Goal: Task Accomplishment & Management: Manage account settings

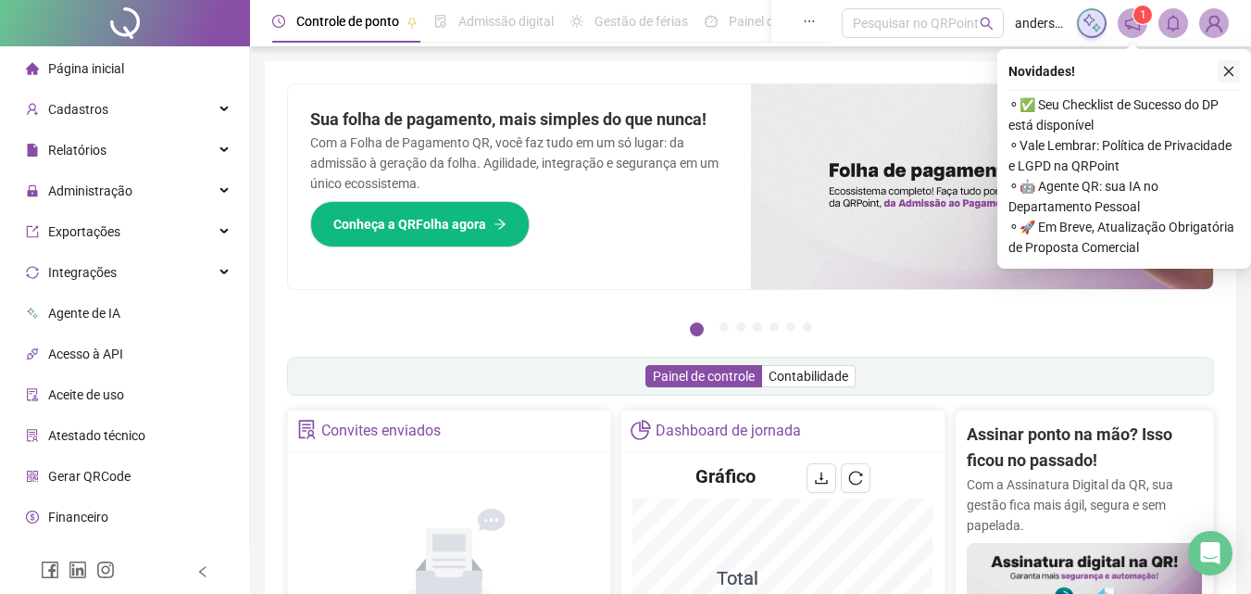
click at [1228, 70] on icon "close" at bounding box center [1229, 71] width 13 height 13
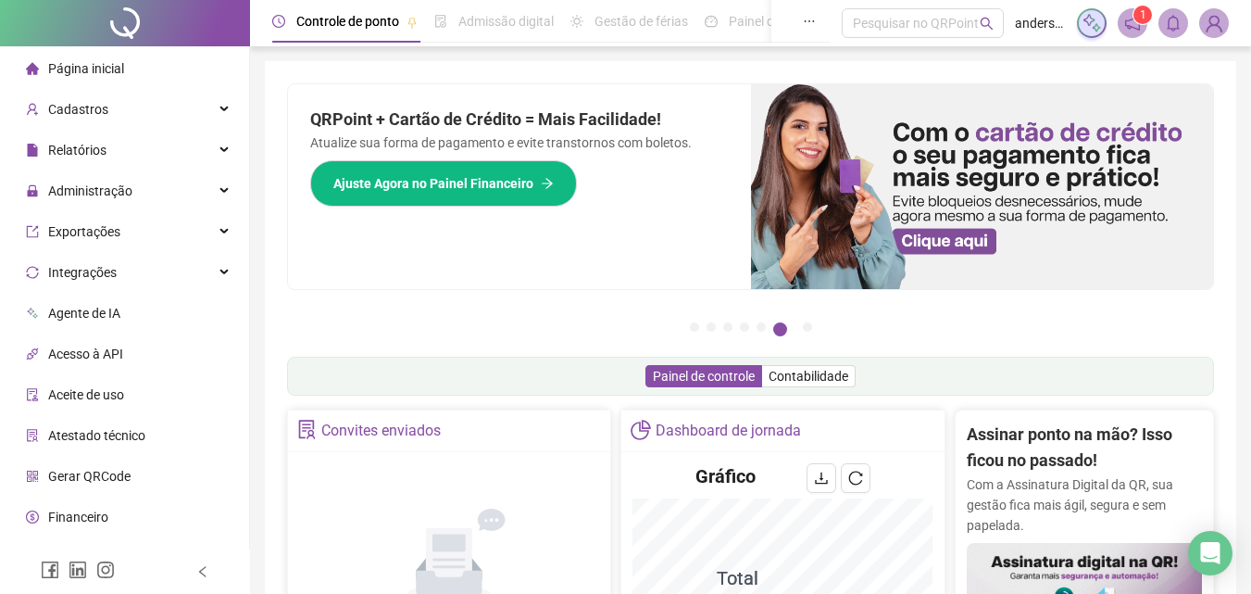
click at [675, 104] on div "QRPoint + Cartão de Crédito = Mais Facilidade! Atualize sua forma de pagamento …" at bounding box center [519, 186] width 463 height 205
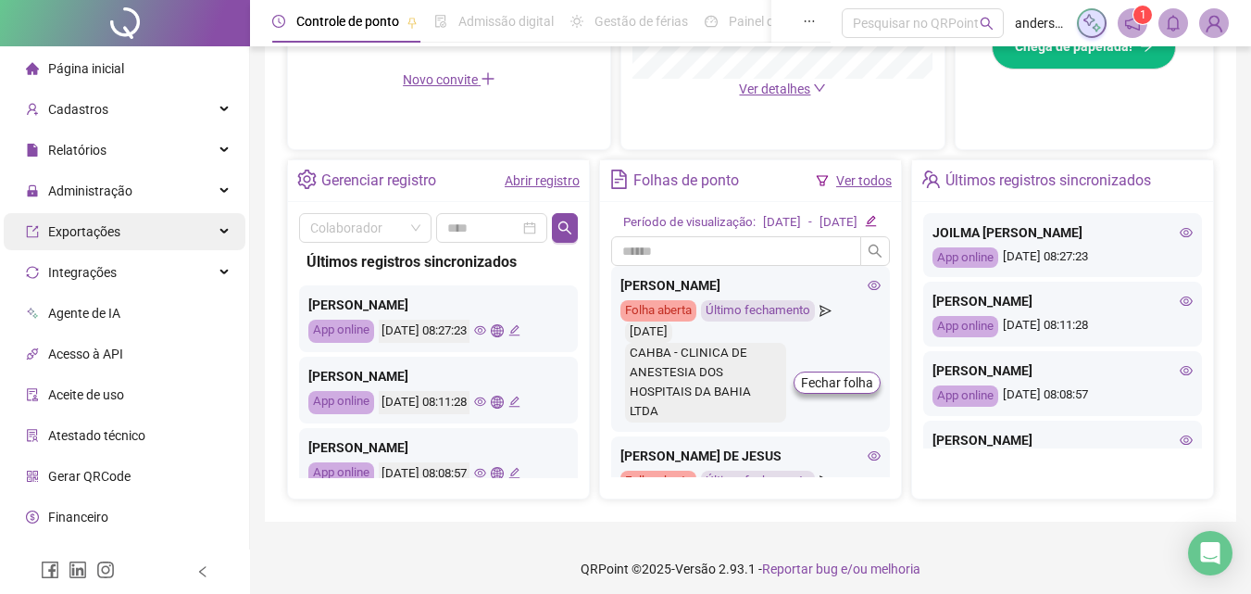
scroll to position [631, 0]
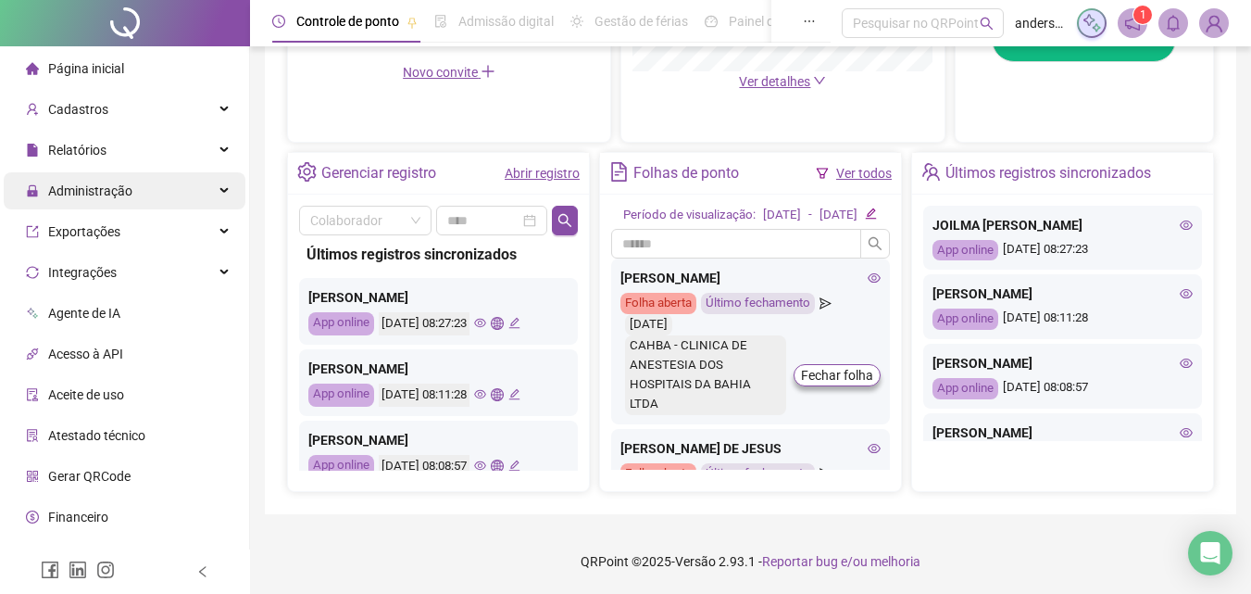
click at [144, 194] on div "Administração" at bounding box center [125, 190] width 242 height 37
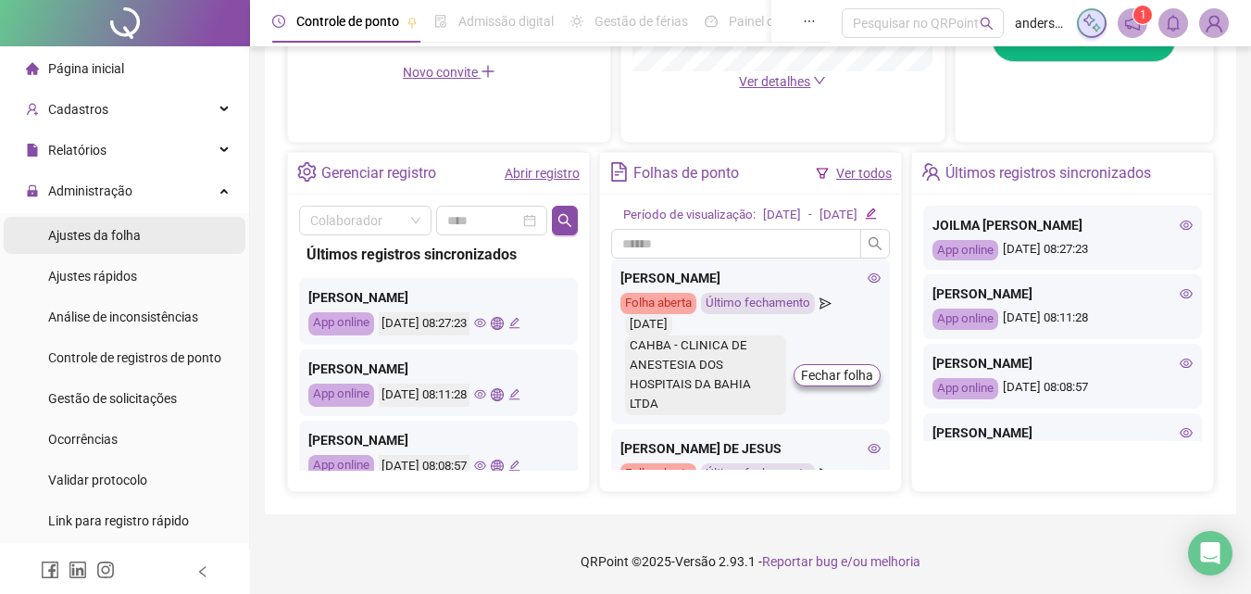
click at [150, 233] on li "Ajustes da folha" at bounding box center [125, 235] width 242 height 37
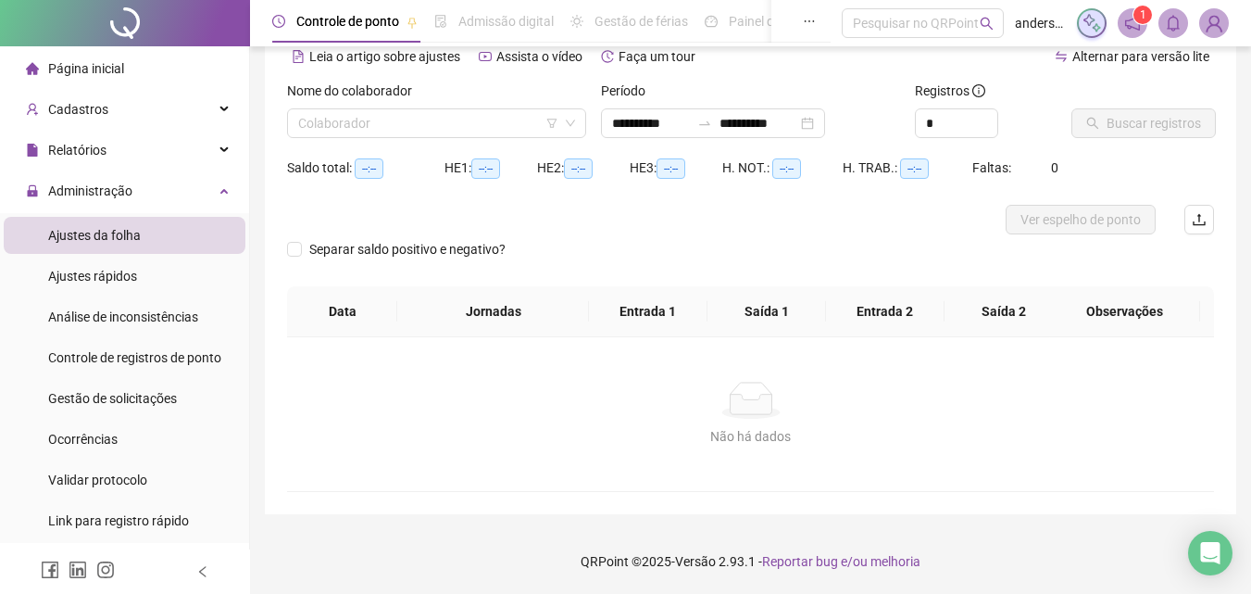
scroll to position [90, 0]
type input "**********"
click at [139, 392] on span "Gestão de solicitações" at bounding box center [112, 398] width 129 height 15
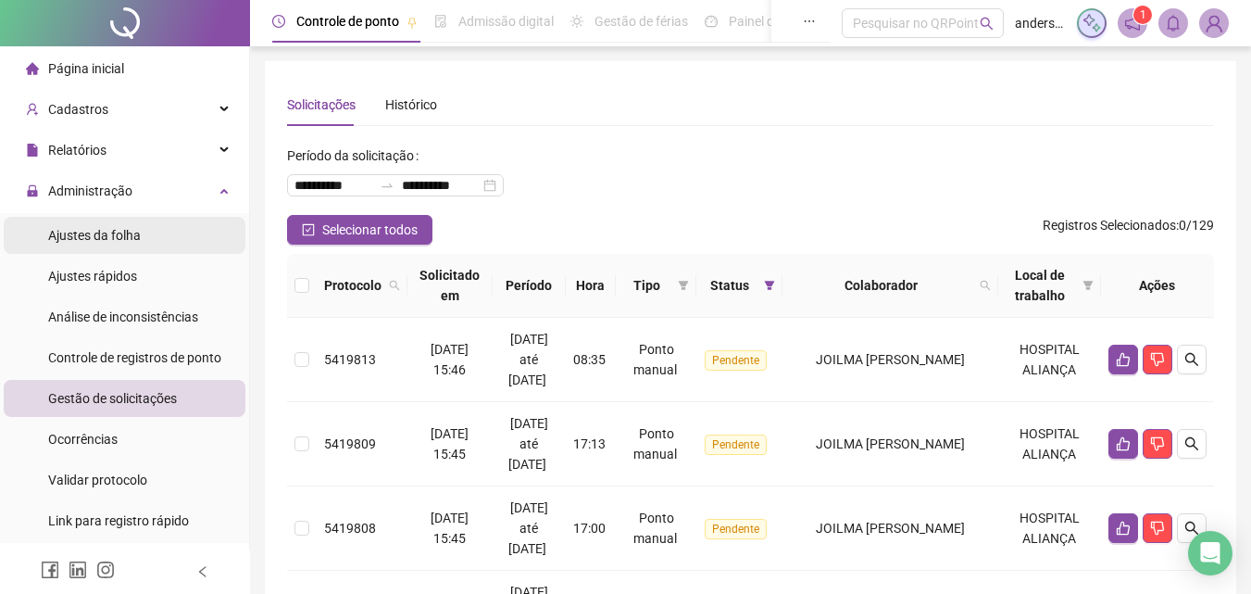
click at [135, 233] on span "Ajustes da folha" at bounding box center [94, 235] width 93 height 15
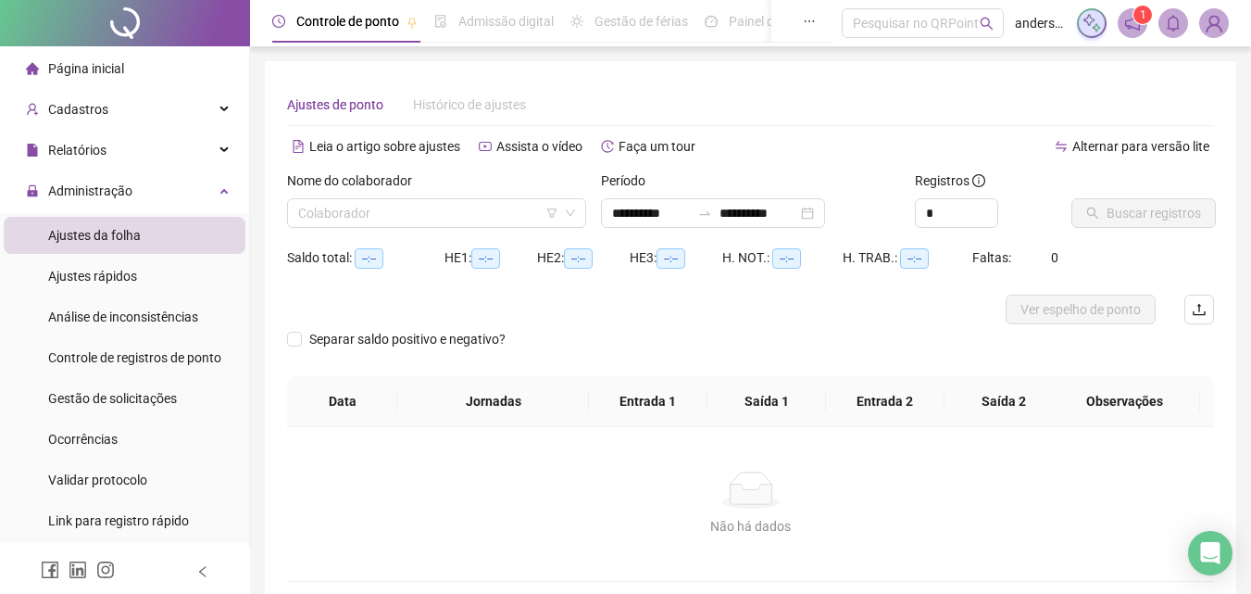
type input "**********"
click at [445, 228] on div "Nome do colaborador Colaborador" at bounding box center [437, 206] width 314 height 72
click at [445, 210] on input "search" at bounding box center [428, 213] width 260 height 28
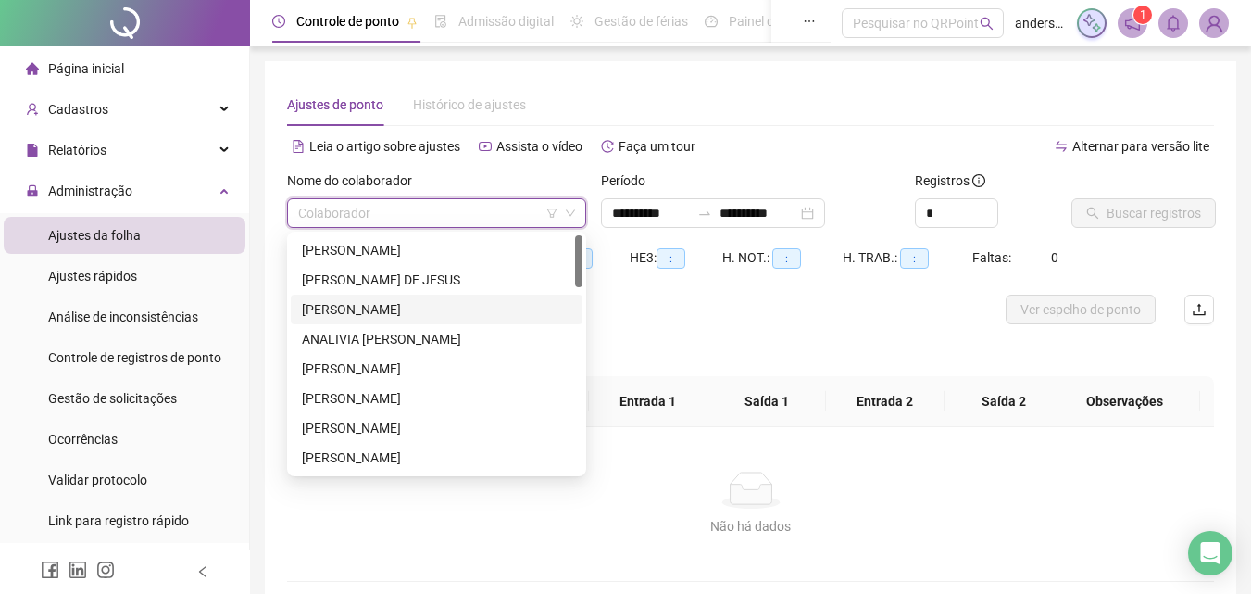
click at [451, 308] on div "ANA JULIA SILVA DO NASCIMENTO" at bounding box center [437, 309] width 270 height 20
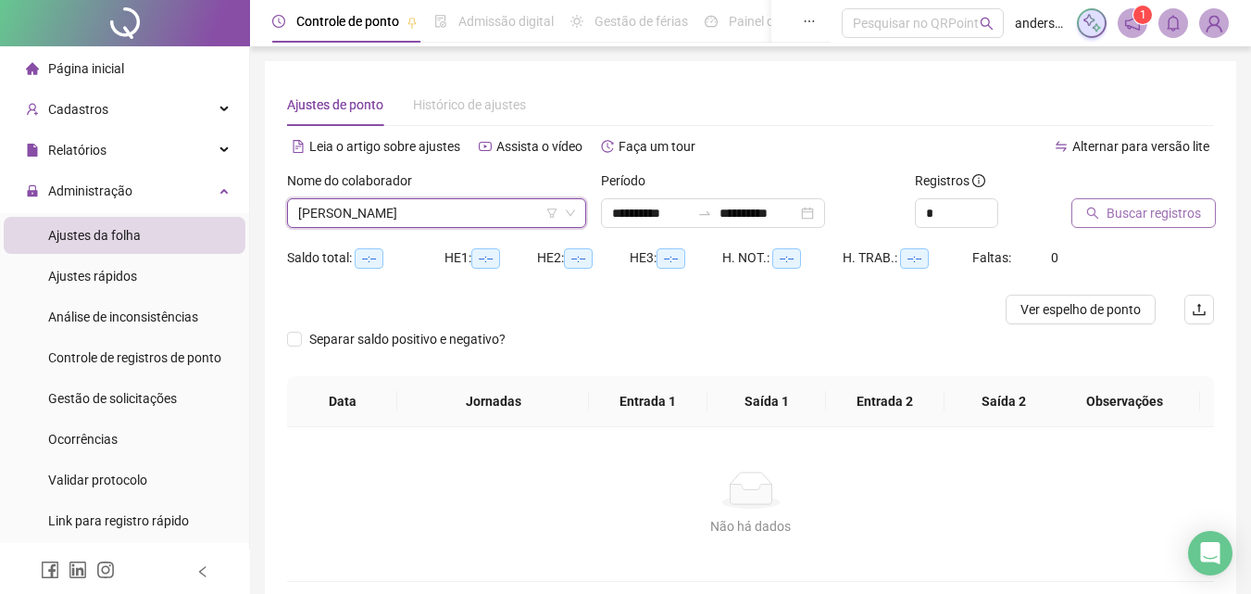
click at [1166, 211] on span "Buscar registros" at bounding box center [1154, 213] width 94 height 20
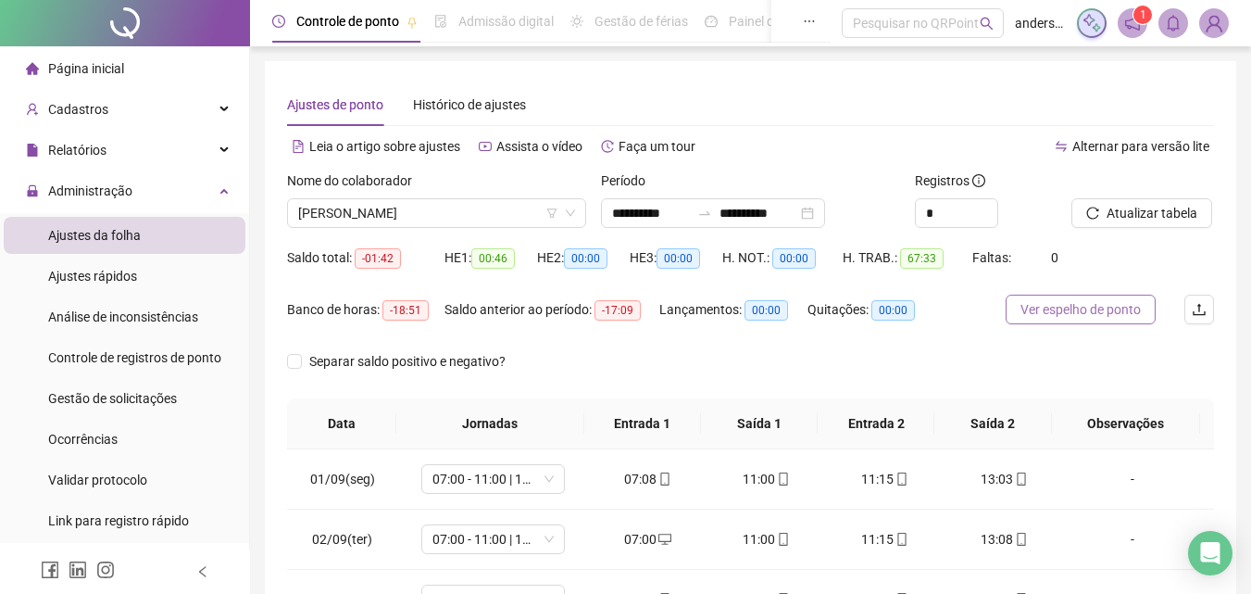
click at [1109, 302] on span "Ver espelho de ponto" at bounding box center [1081, 309] width 120 height 20
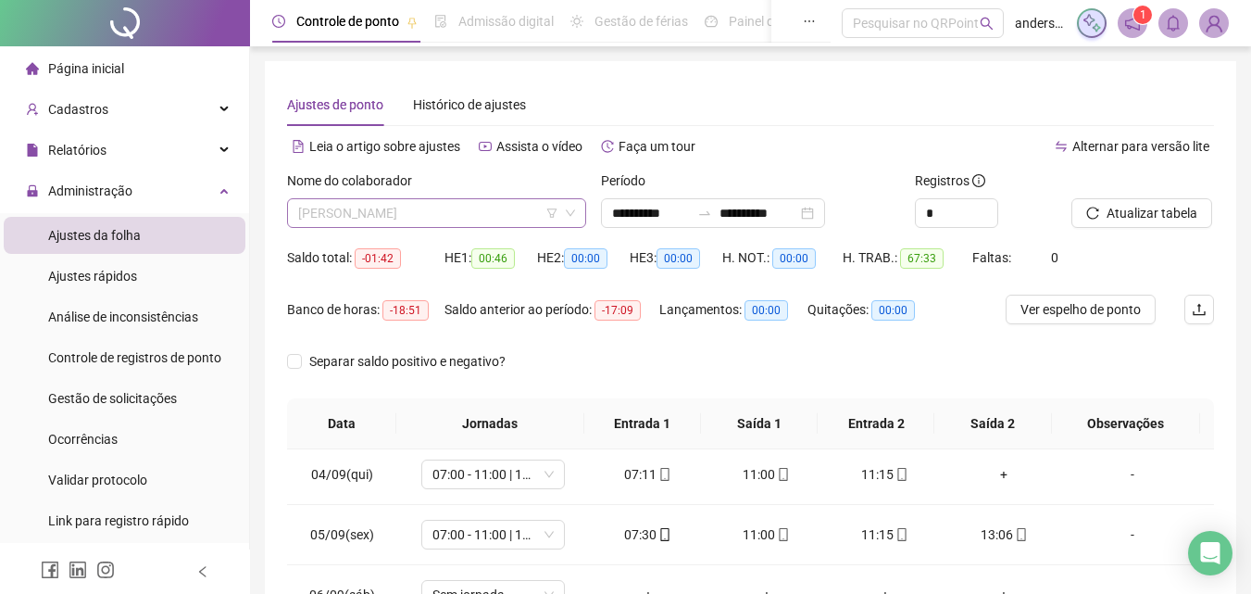
click at [414, 215] on span "ANA JULIA SILVA DO NASCIMENTO" at bounding box center [436, 213] width 277 height 28
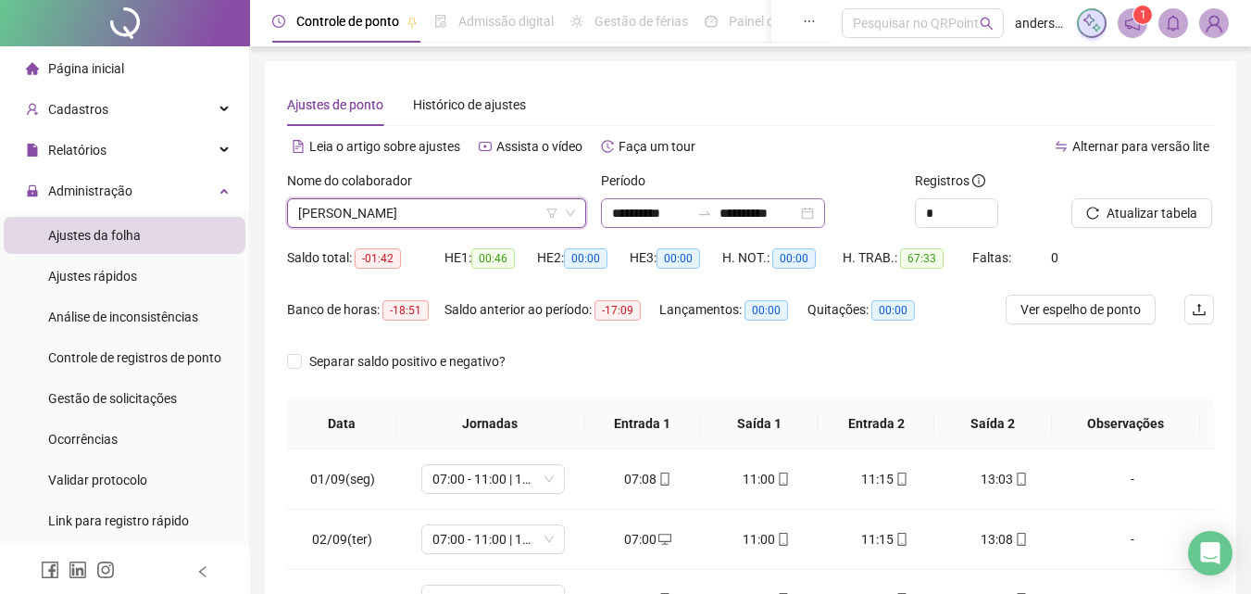
click at [709, 202] on div "**********" at bounding box center [713, 213] width 224 height 30
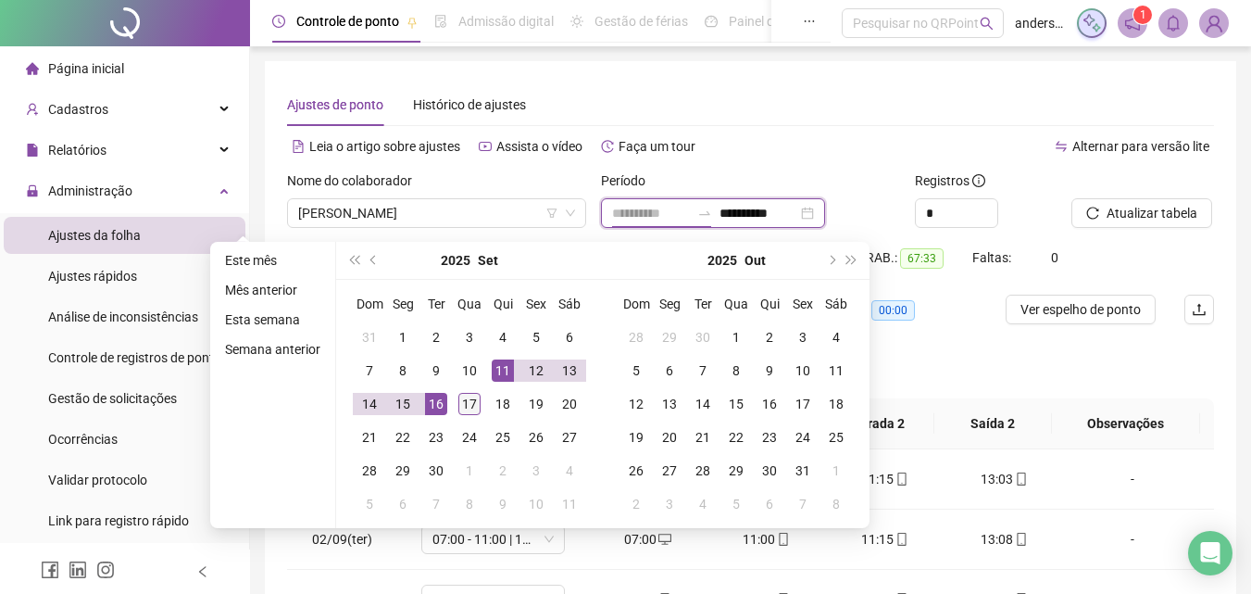
type input "**********"
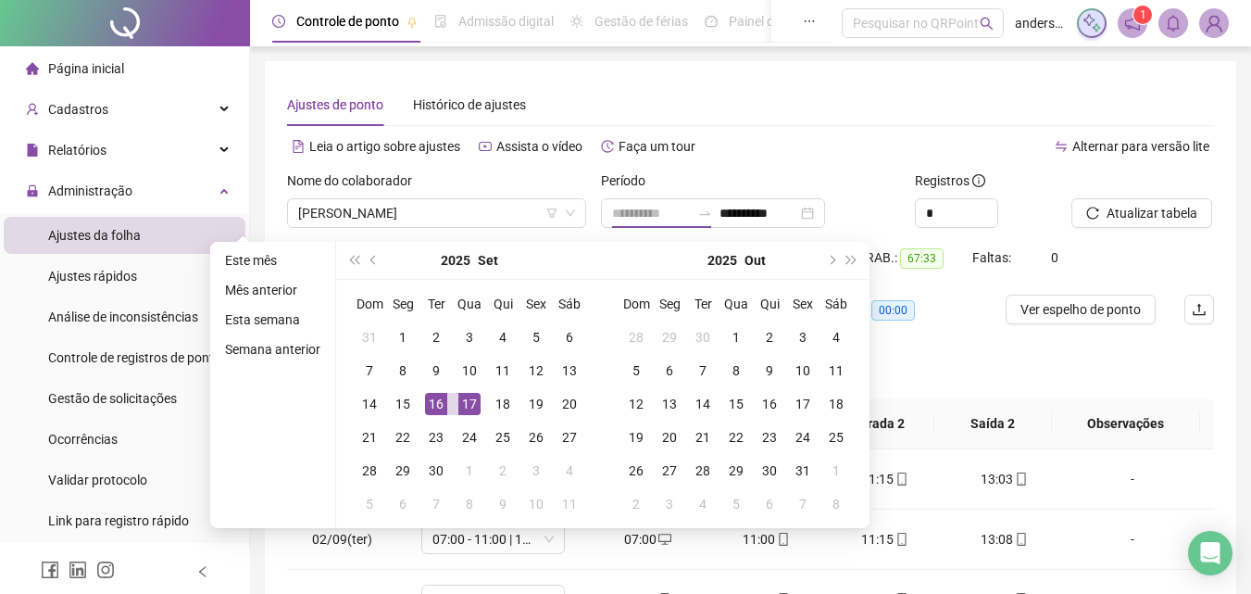
click at [461, 405] on div "17" at bounding box center [469, 404] width 22 height 22
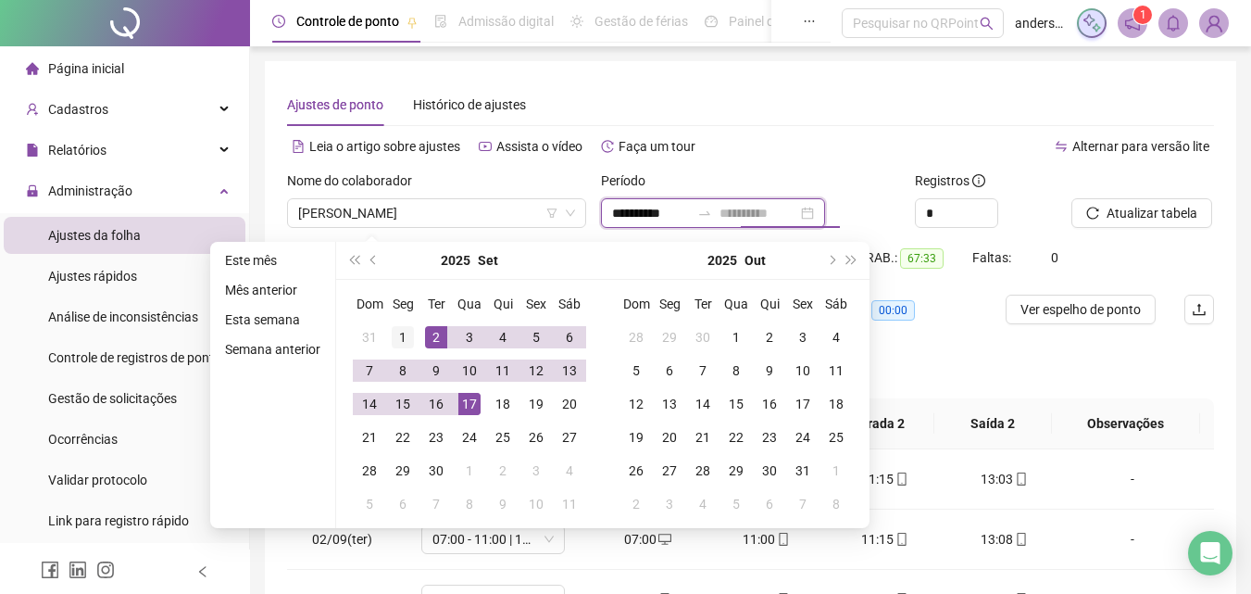
type input "**********"
click at [403, 333] on div "1" at bounding box center [403, 337] width 22 height 22
type input "**********"
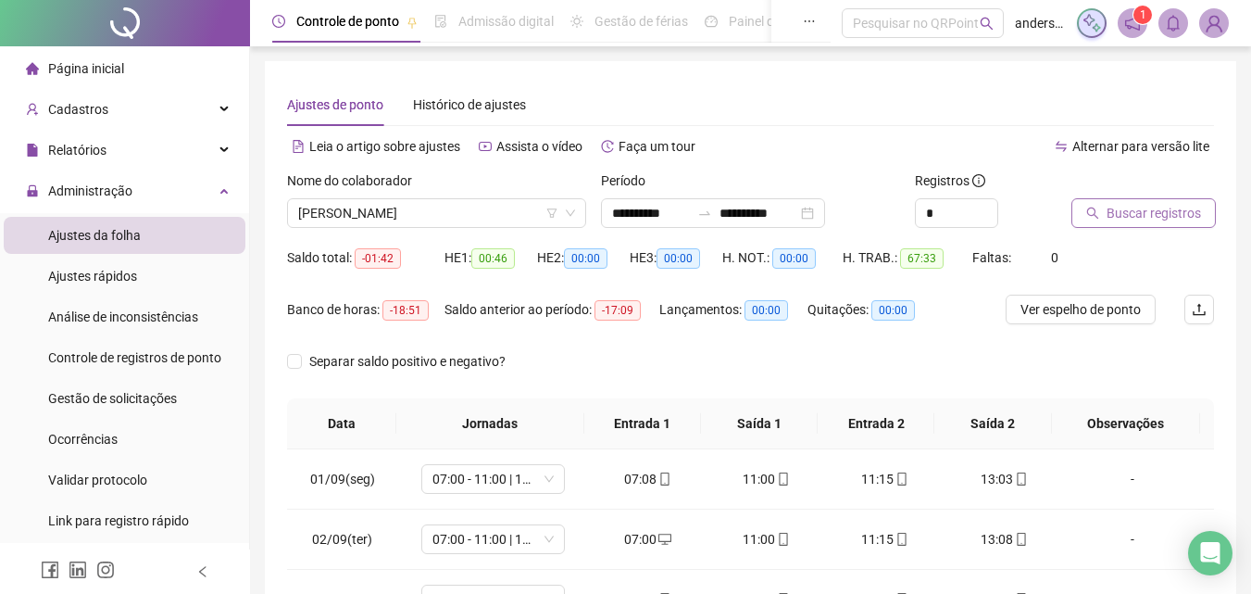
click at [1117, 207] on span "Buscar registros" at bounding box center [1154, 213] width 94 height 20
click at [473, 226] on span "ANA JULIA SILVA DO NASCIMENTO" at bounding box center [436, 213] width 277 height 28
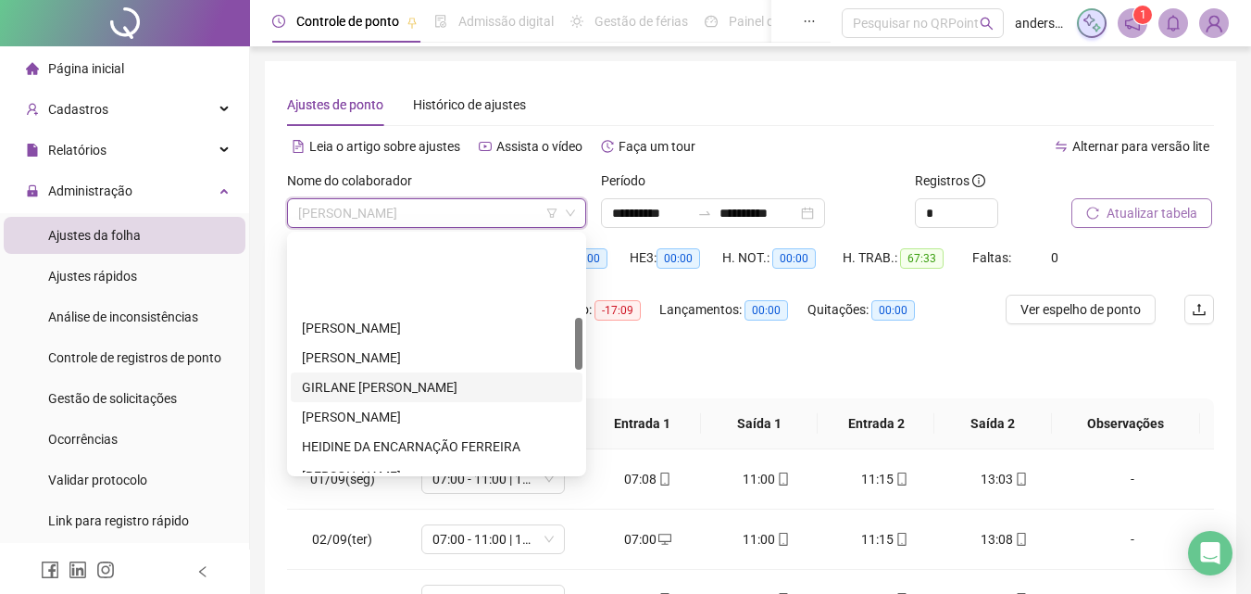
scroll to position [463, 0]
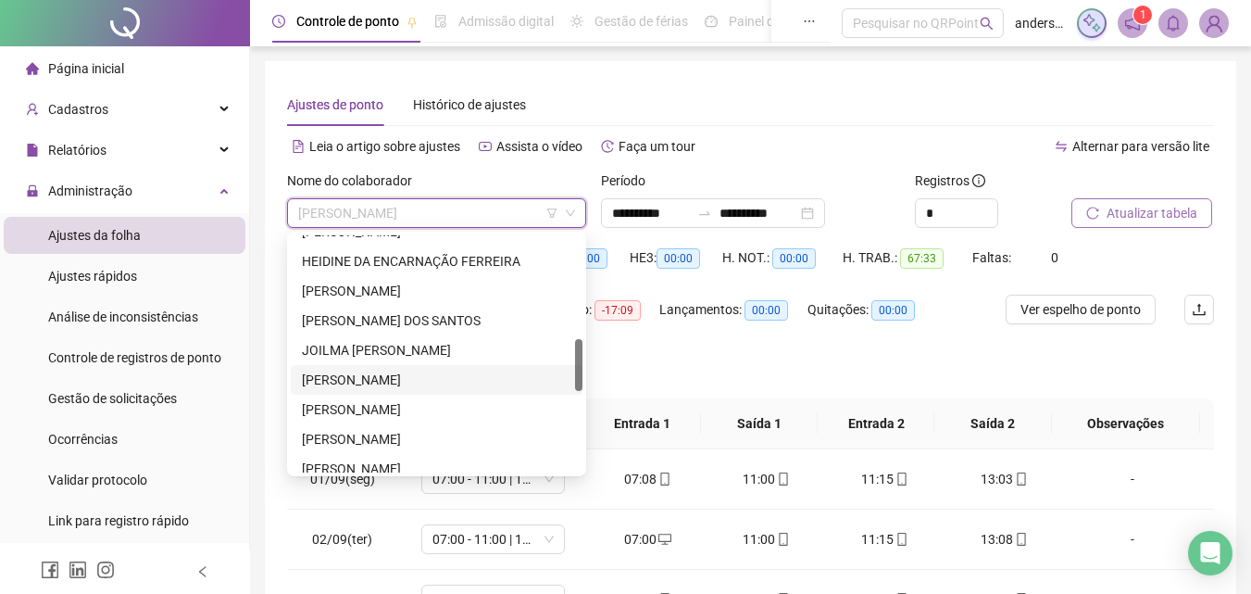
click at [350, 377] on div "LEONELA NOVAIS COSTA DA SILVA" at bounding box center [437, 380] width 270 height 20
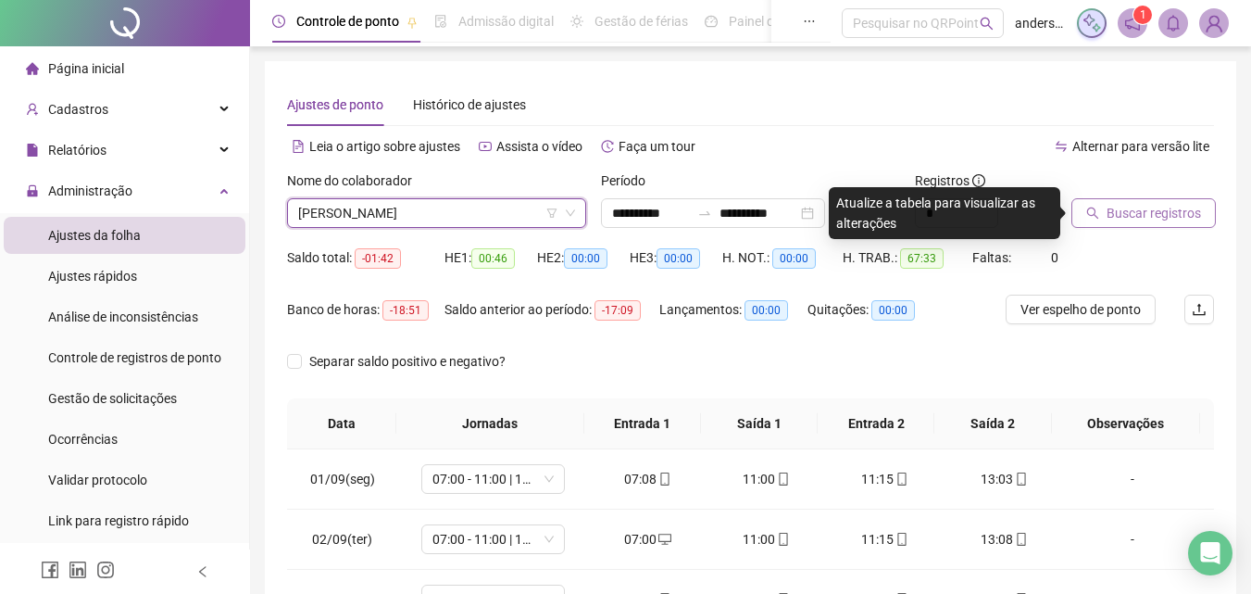
click at [1157, 222] on span "Buscar registros" at bounding box center [1154, 213] width 94 height 20
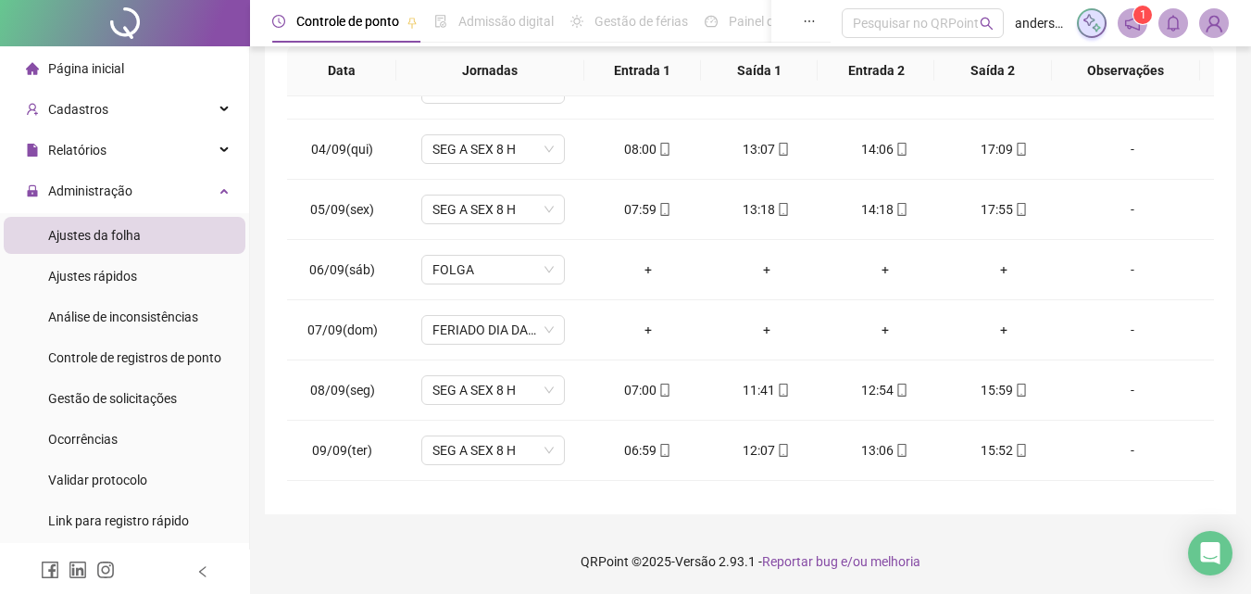
scroll to position [0, 0]
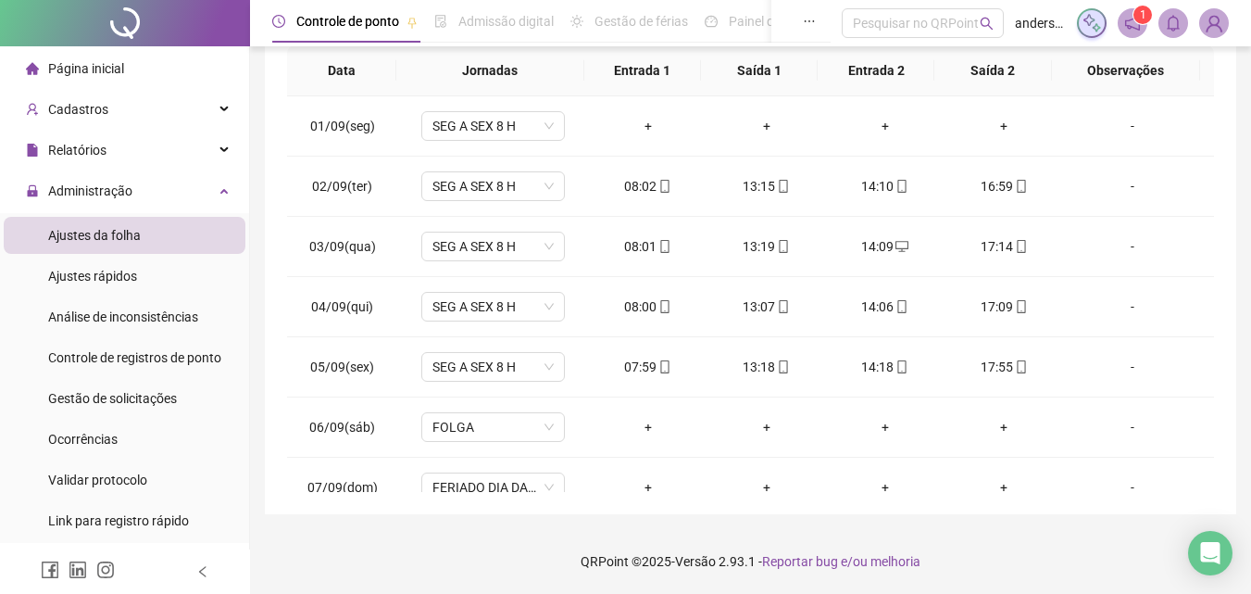
click at [127, 222] on div "Ajustes da folha" at bounding box center [94, 235] width 93 height 37
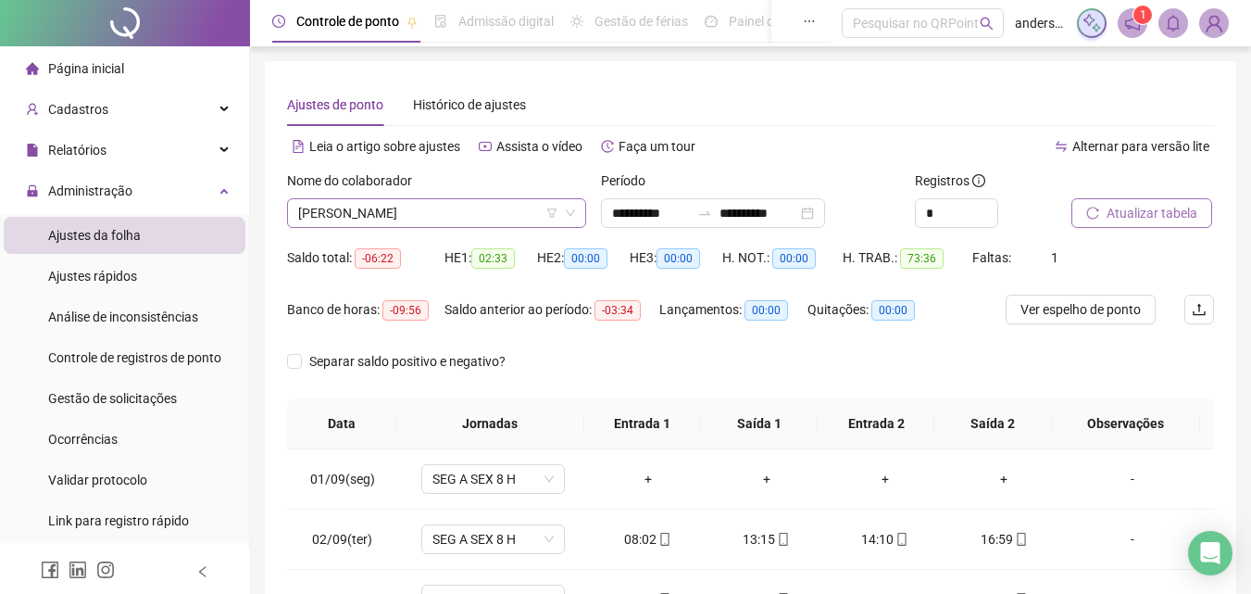
click at [508, 204] on span "LEONELA NOVAIS COSTA DA SILVA" at bounding box center [436, 213] width 277 height 28
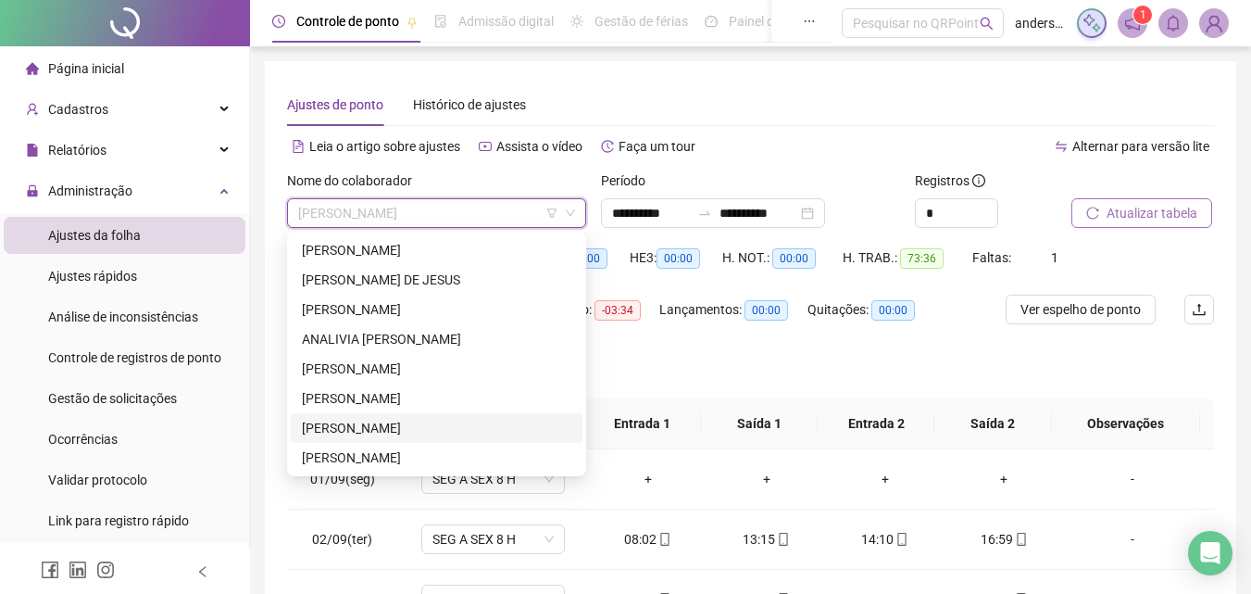
click at [346, 424] on div "CAROLINA LUCENA ANDRADE PAULA" at bounding box center [437, 428] width 270 height 20
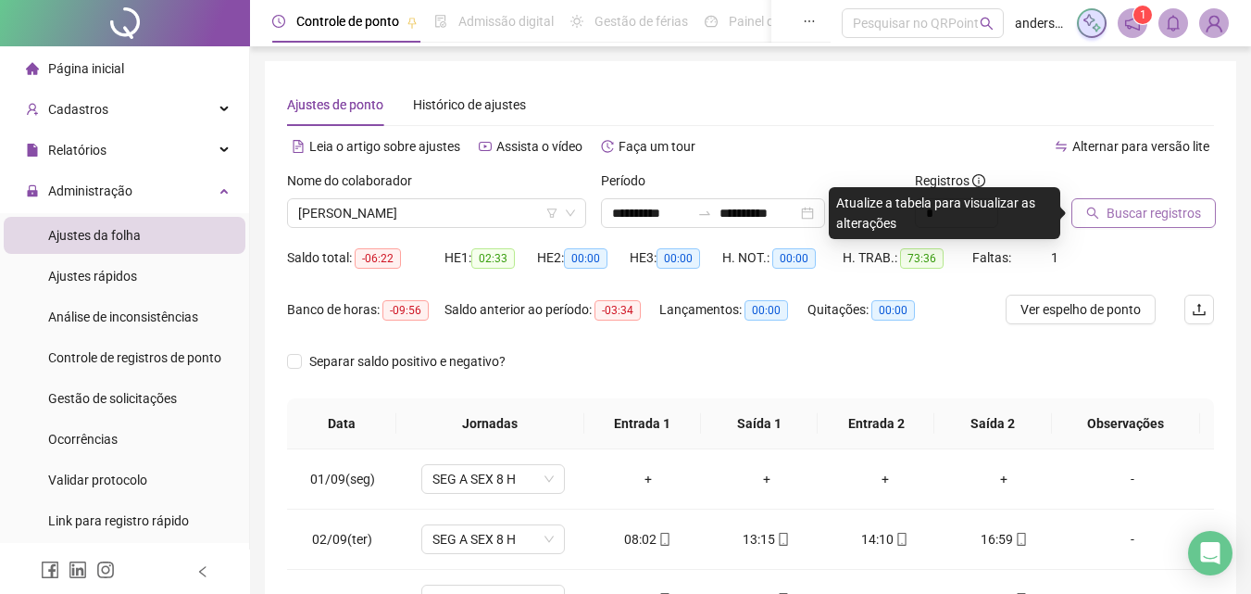
click at [1147, 220] on span "Buscar registros" at bounding box center [1154, 213] width 94 height 20
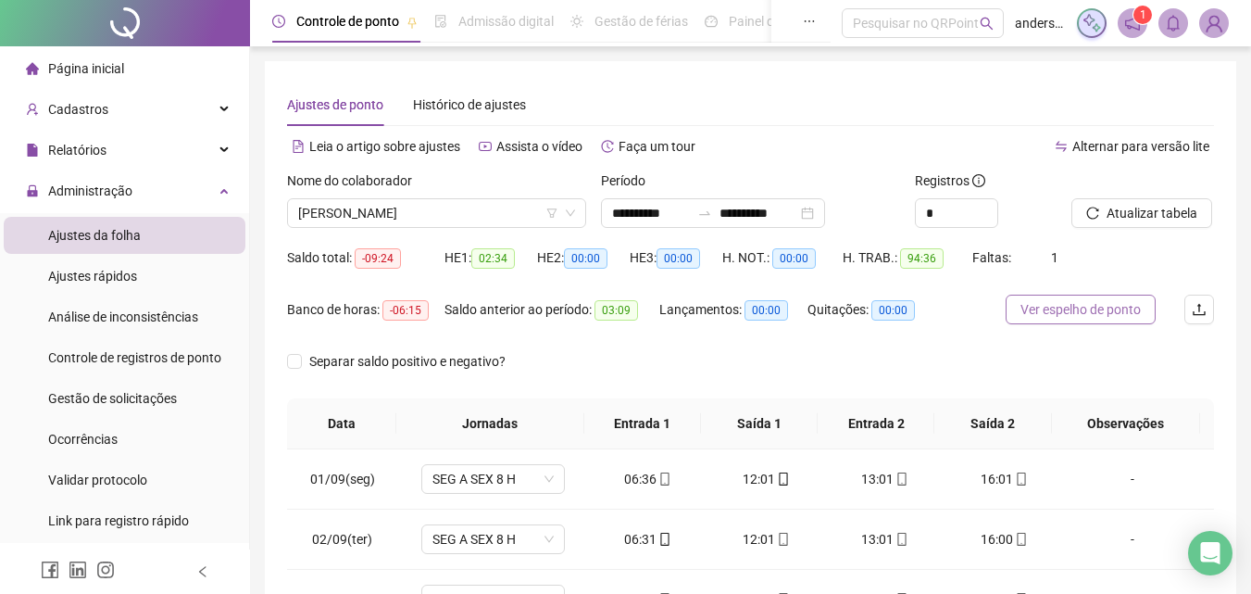
click at [1094, 300] on span "Ver espelho de ponto" at bounding box center [1081, 309] width 120 height 20
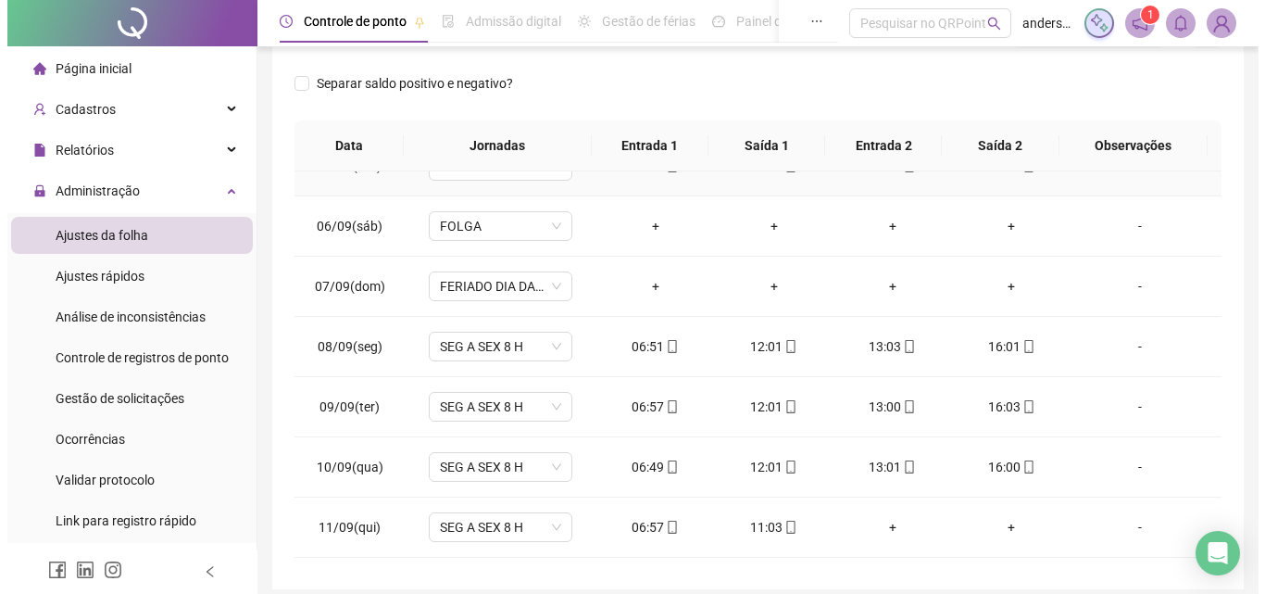
scroll to position [370, 0]
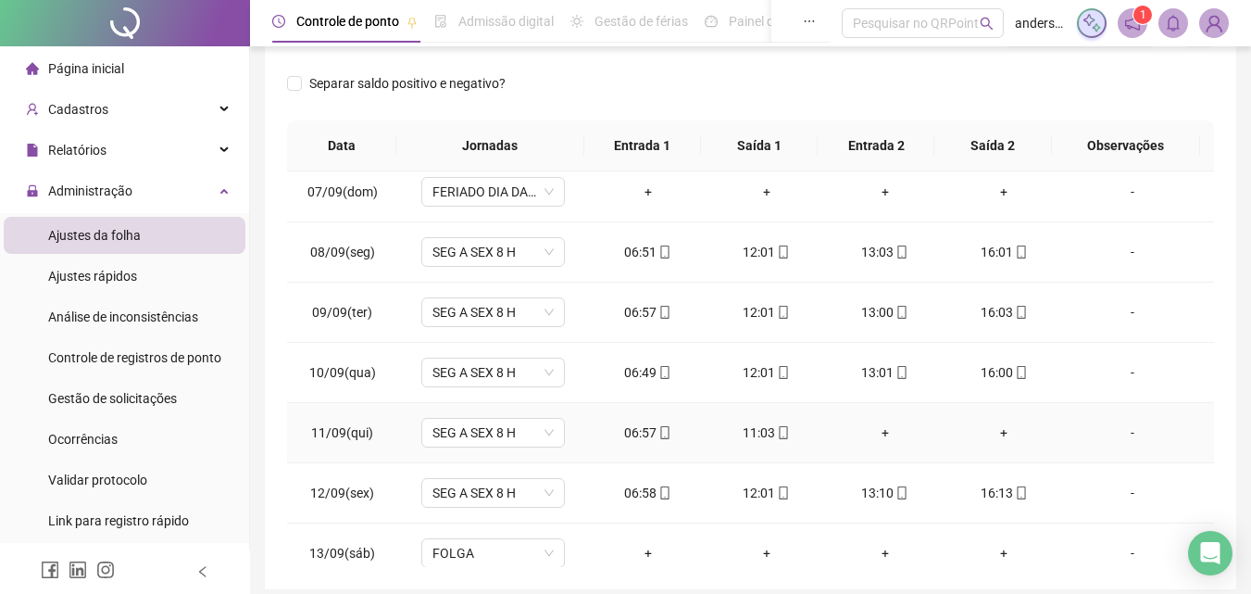
click at [1125, 428] on div "-" at bounding box center [1132, 432] width 109 height 20
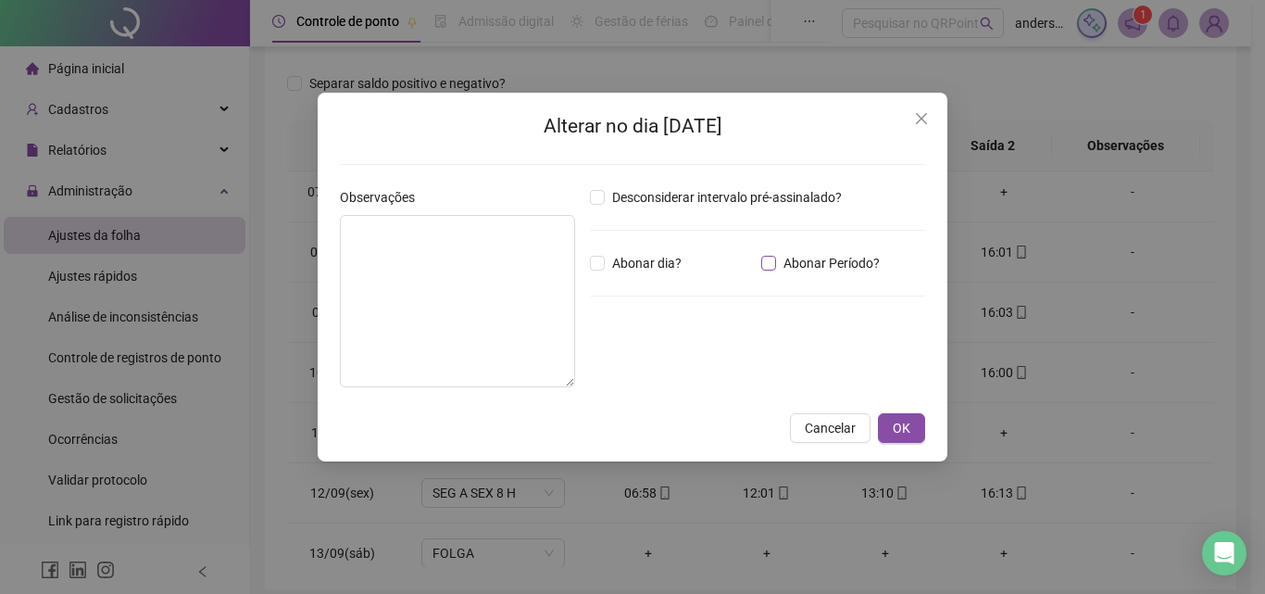
click at [786, 264] on span "Abonar Período?" at bounding box center [831, 263] width 111 height 20
click at [825, 431] on span "Cancelar" at bounding box center [830, 428] width 51 height 20
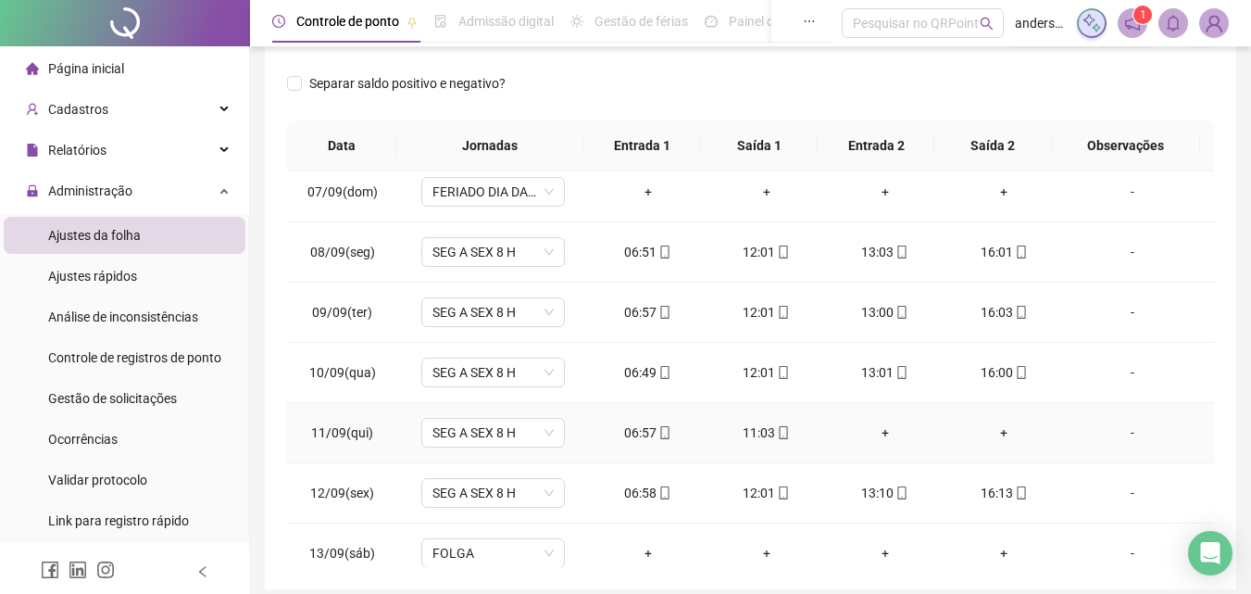
click at [1123, 433] on div "-" at bounding box center [1132, 432] width 109 height 20
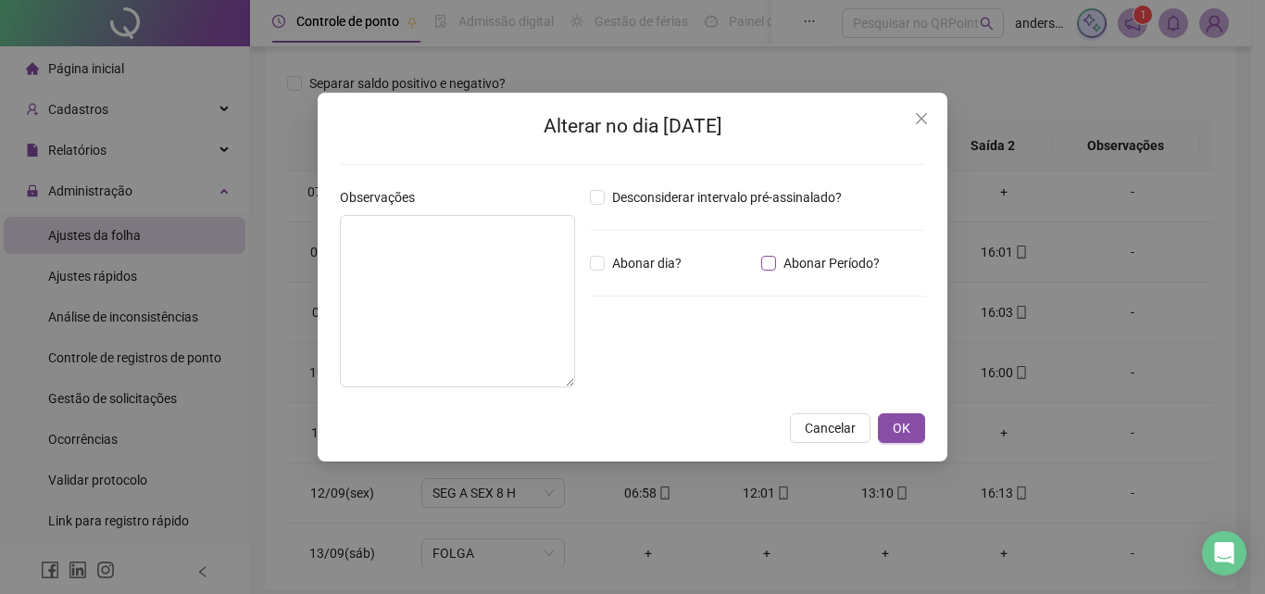
click at [782, 257] on span "Abonar Período?" at bounding box center [831, 263] width 111 height 20
click at [639, 368] on input "*****" at bounding box center [638, 365] width 74 height 22
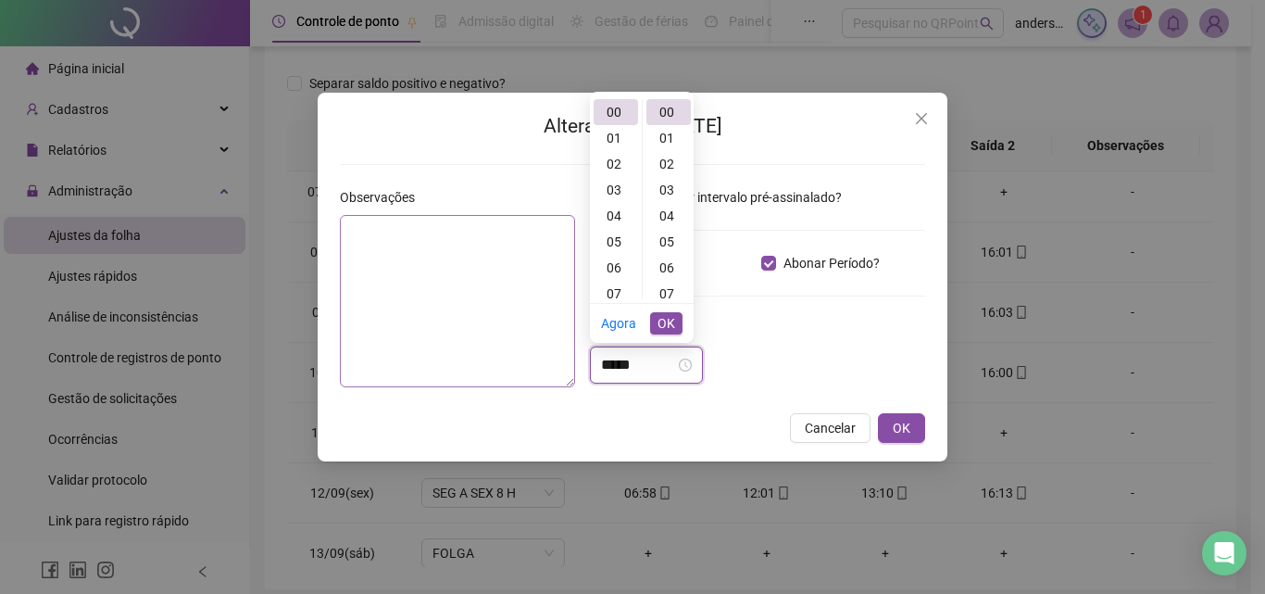
drag, startPoint x: 640, startPoint y: 368, endPoint x: 544, endPoint y: 355, distance: 97.2
click at [544, 355] on div "Observações Desconsiderar intervalo pré-assinalado? Abonar dia? Abonar Período?…" at bounding box center [632, 294] width 600 height 215
click at [615, 367] on input "****" at bounding box center [638, 365] width 74 height 22
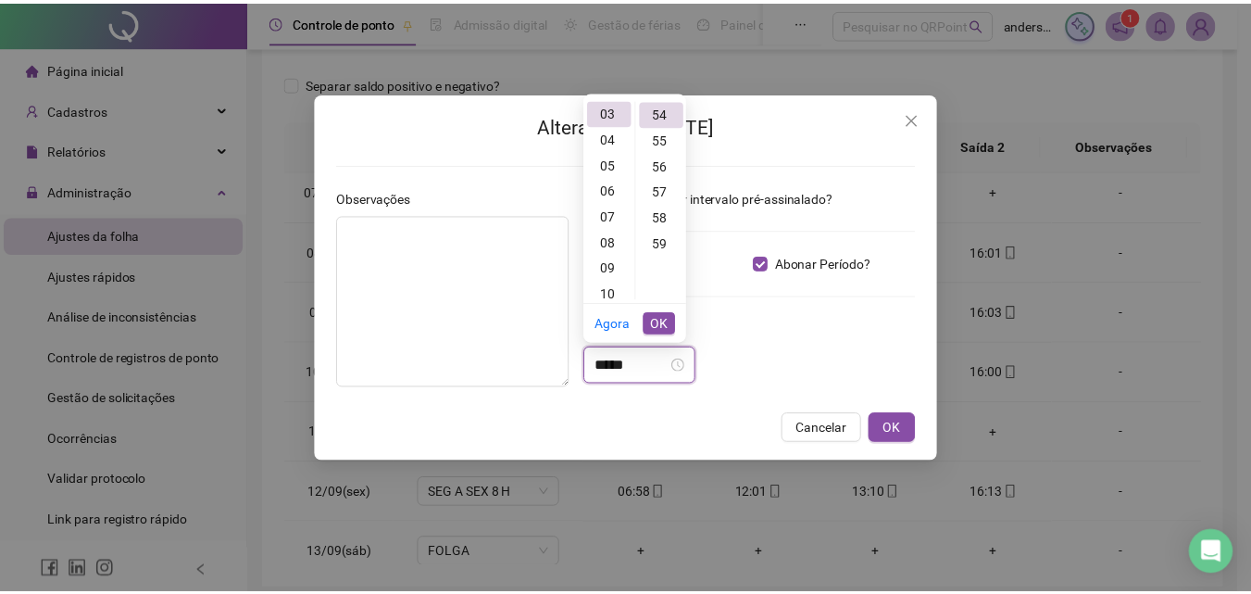
scroll to position [1400, 0]
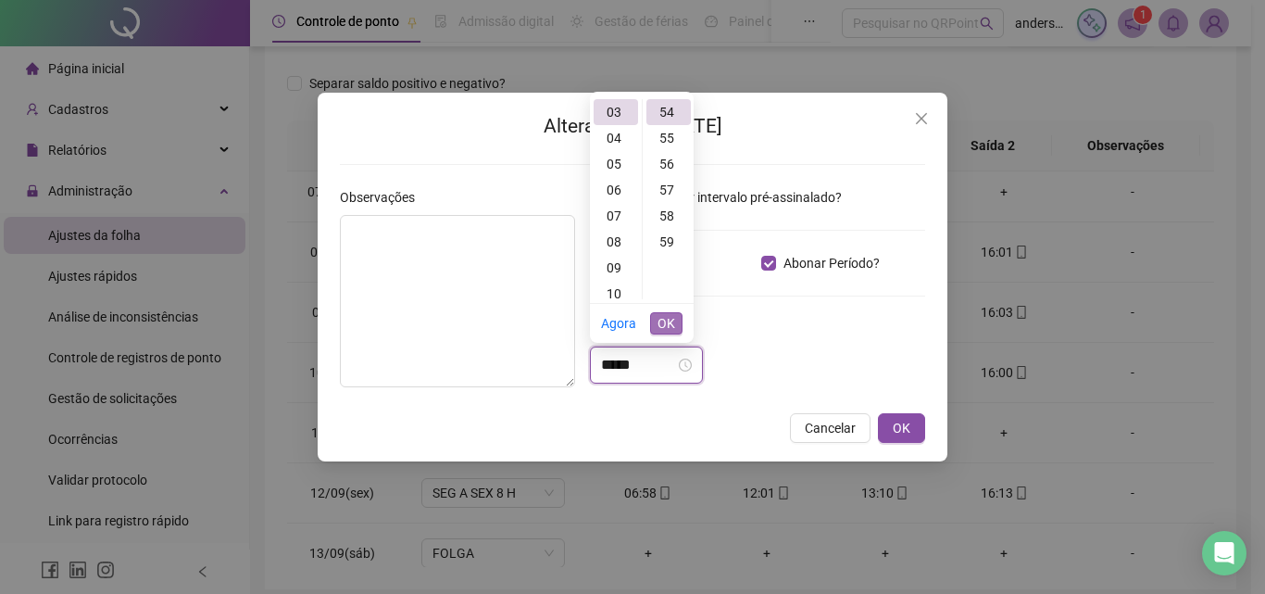
type input "*****"
click at [666, 314] on span "OK" at bounding box center [667, 323] width 18 height 20
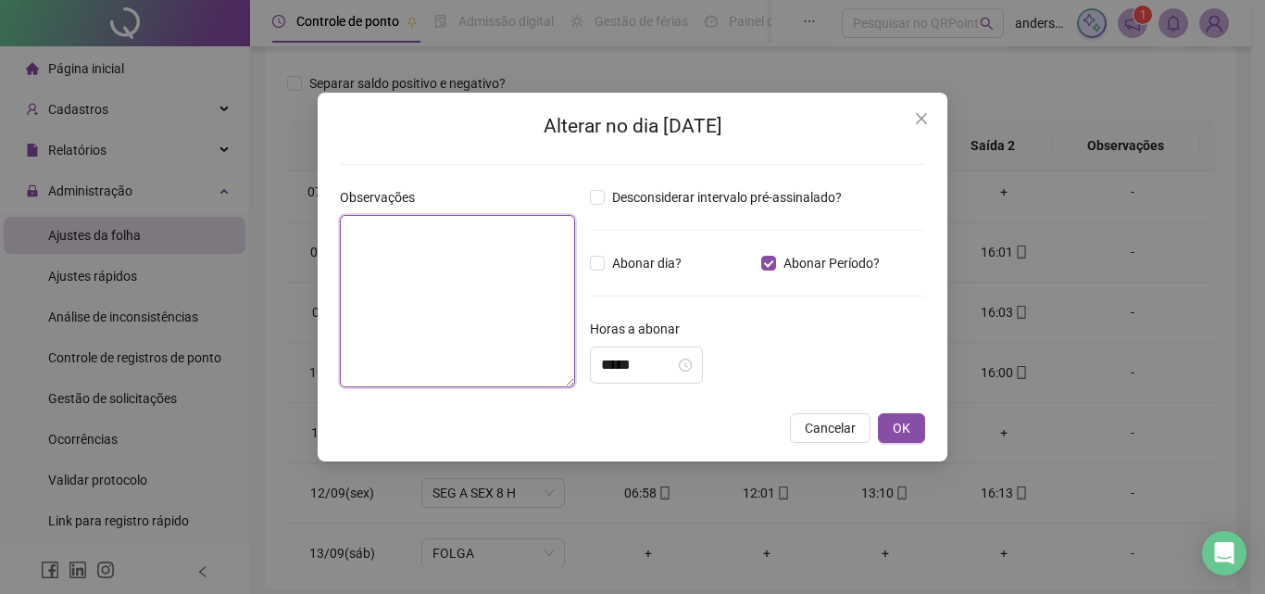
click at [476, 300] on textarea at bounding box center [457, 301] width 235 height 172
type textarea "**********"
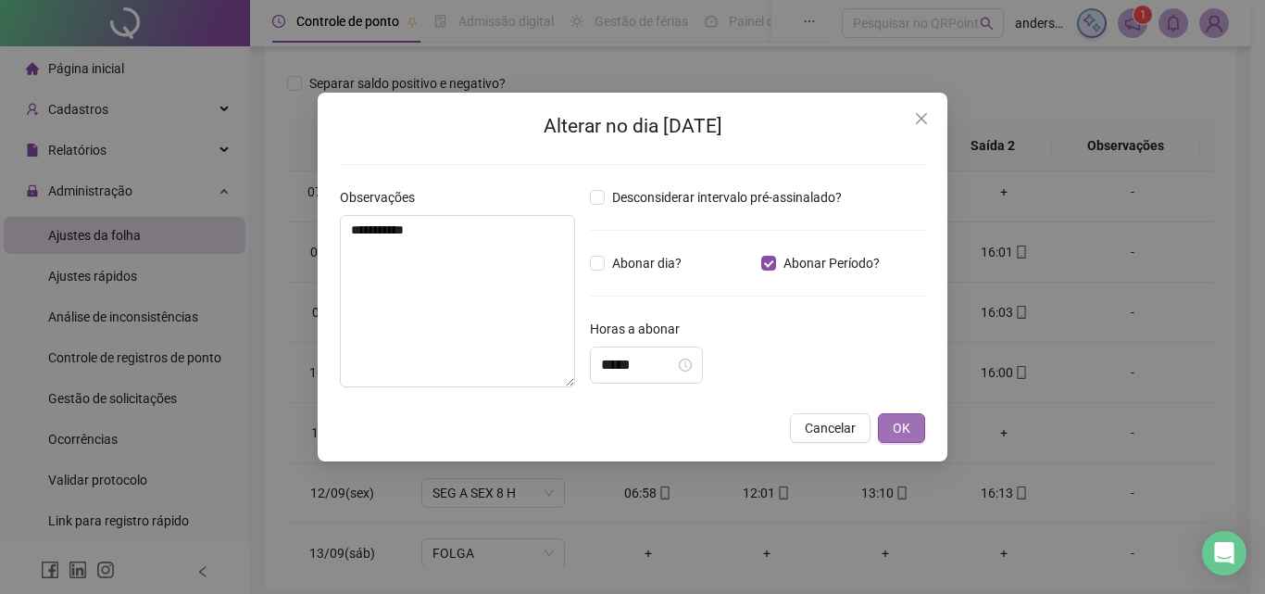
click at [922, 418] on button "OK" at bounding box center [901, 428] width 47 height 30
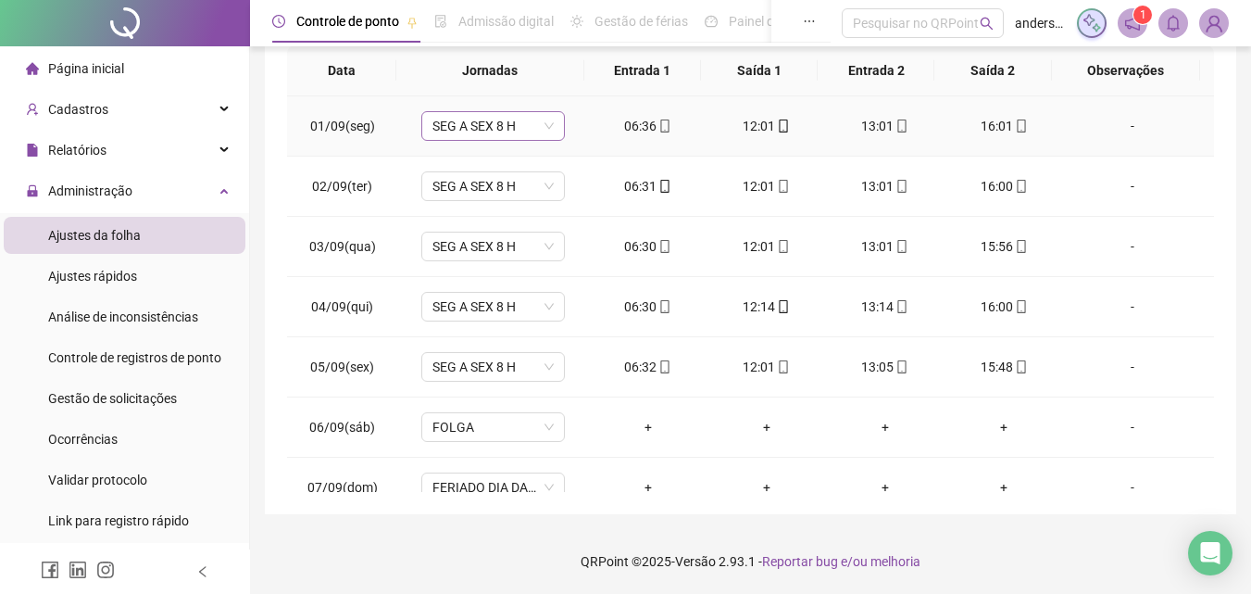
scroll to position [0, 0]
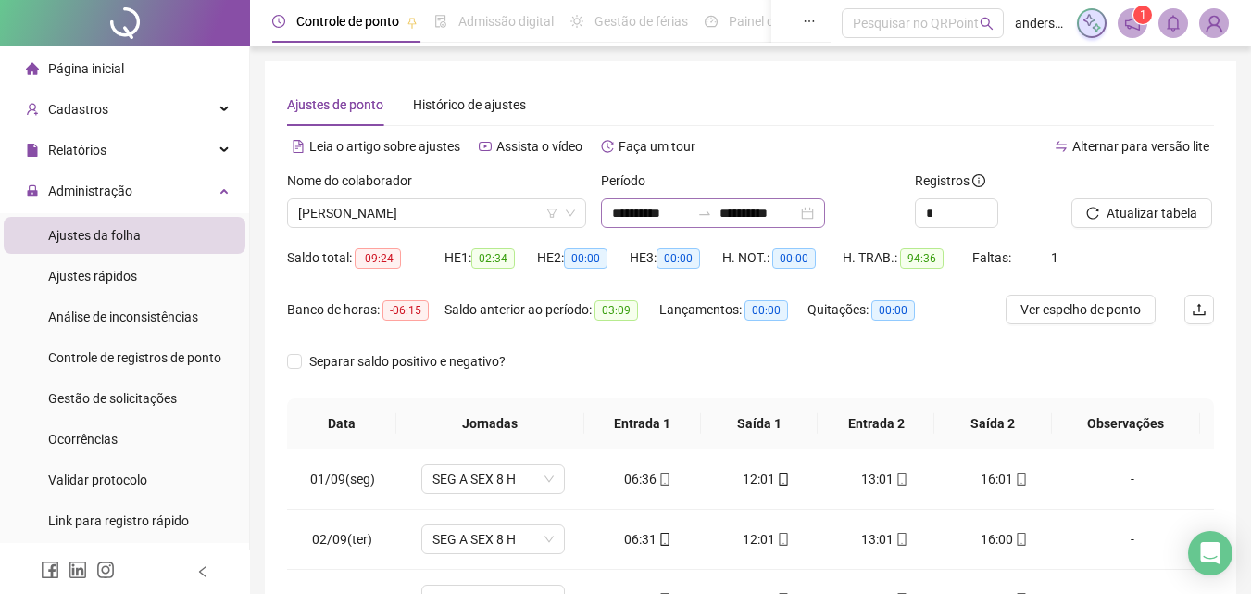
click at [716, 214] on div at bounding box center [705, 213] width 30 height 15
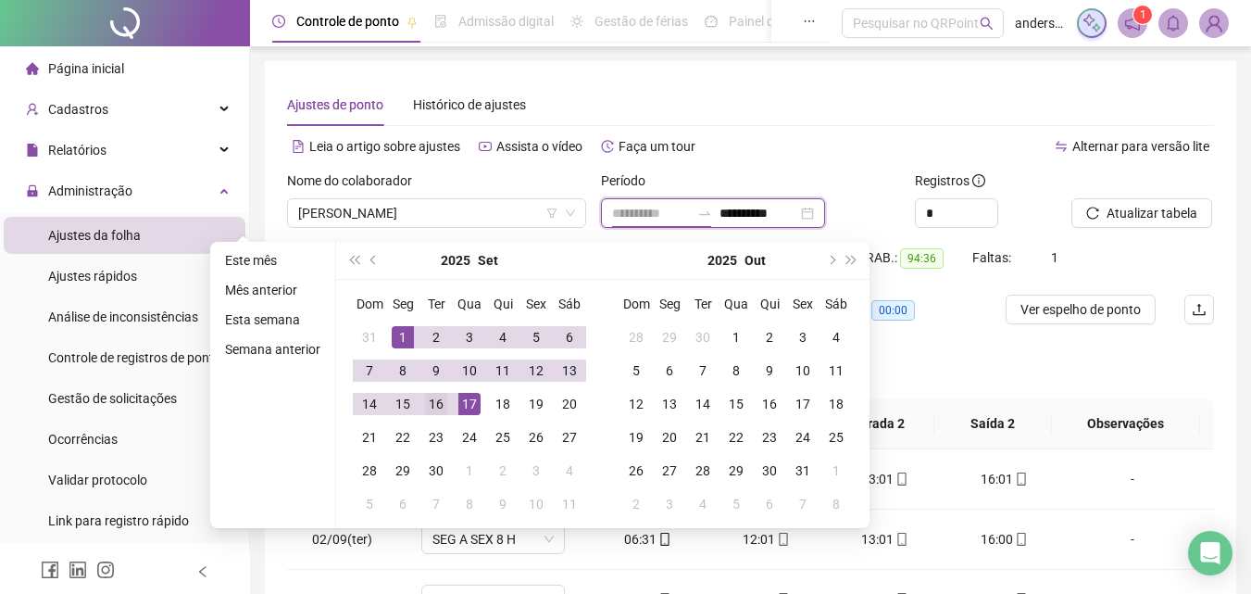
type input "**********"
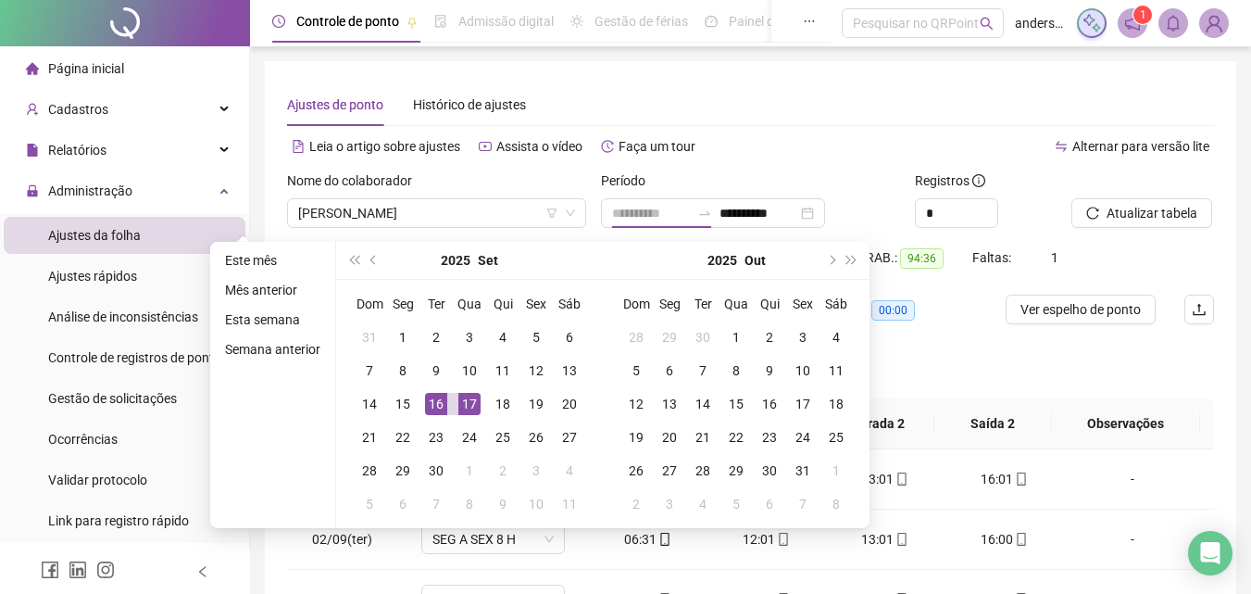
click at [433, 399] on div "16" at bounding box center [436, 404] width 22 height 22
type input "**********"
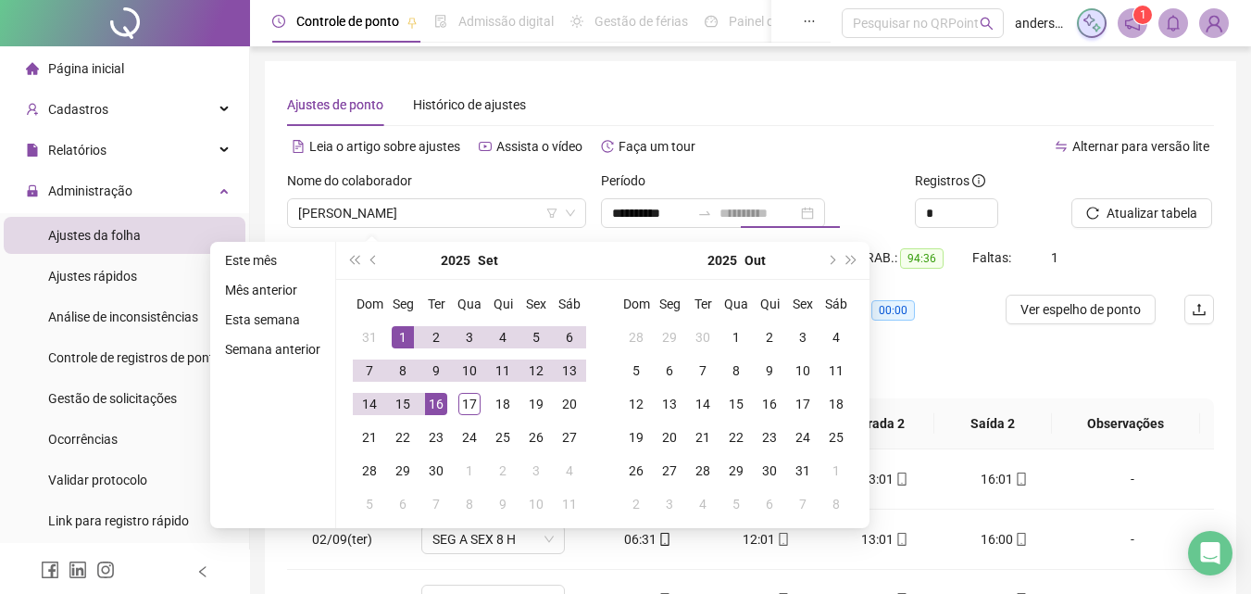
click at [398, 328] on div "1" at bounding box center [403, 337] width 22 height 22
type input "**********"
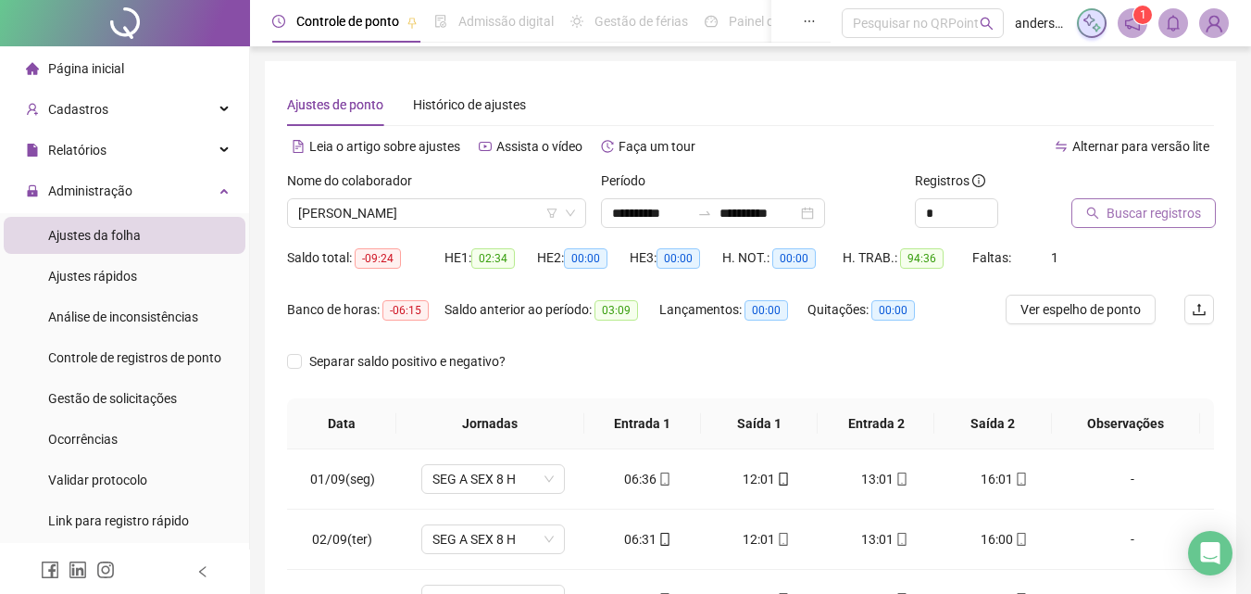
click at [1170, 212] on span "Buscar registros" at bounding box center [1154, 213] width 94 height 20
click at [1124, 316] on span "Ver espelho de ponto" at bounding box center [1081, 309] width 120 height 20
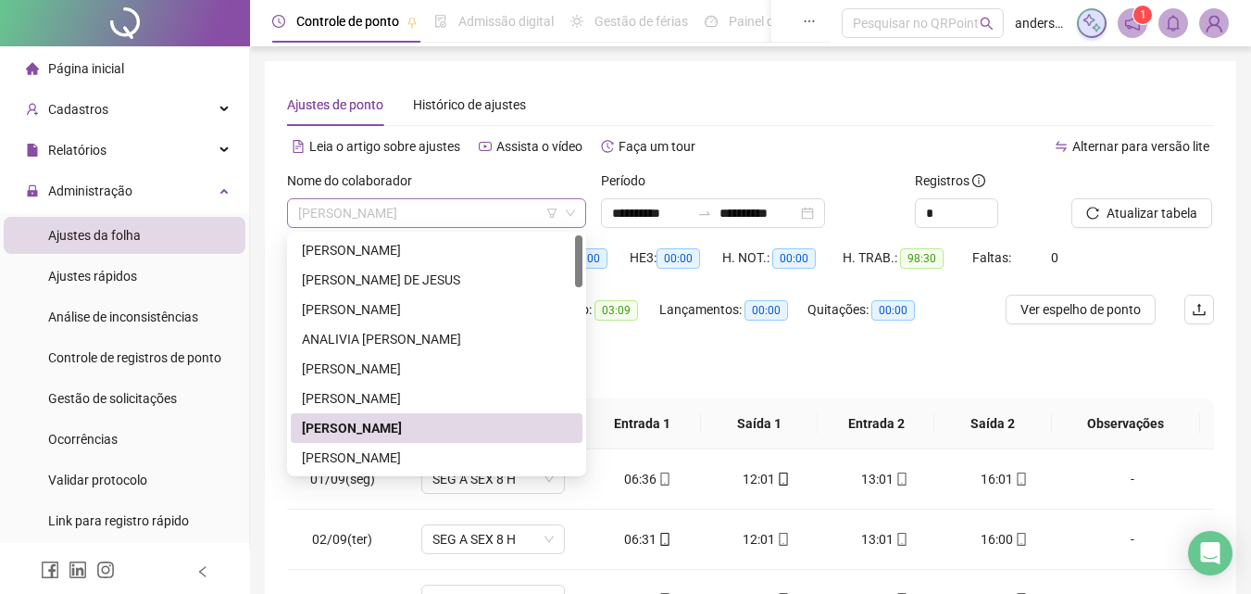
click at [493, 205] on span "[PERSON_NAME]" at bounding box center [436, 213] width 277 height 28
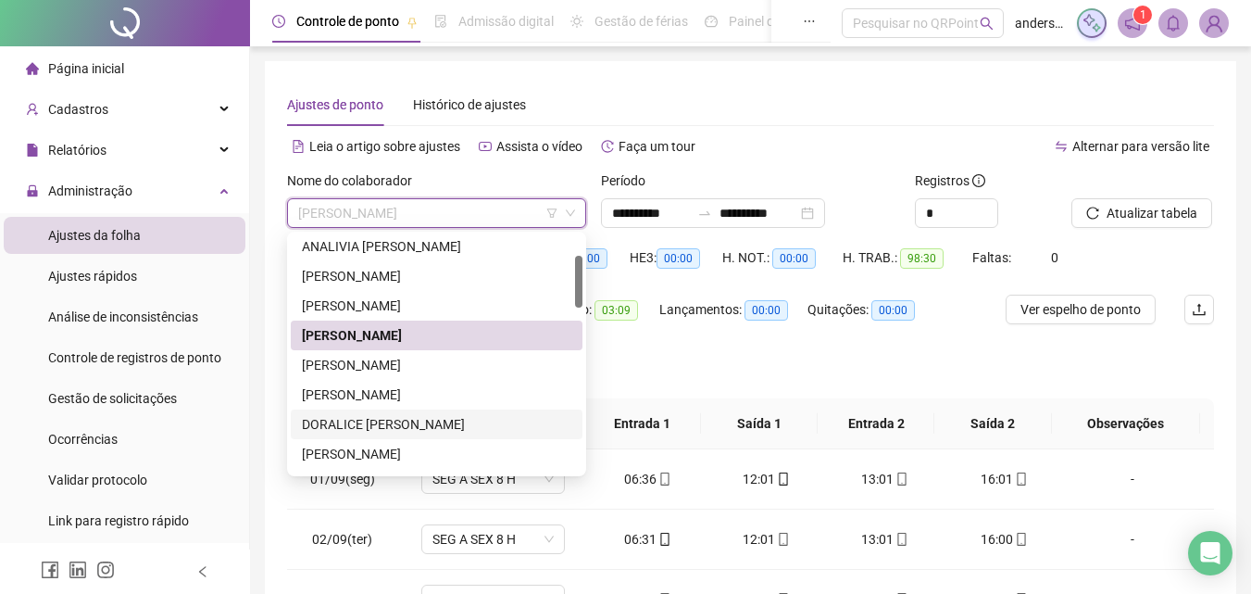
click at [443, 417] on div "DORALICE [PERSON_NAME]" at bounding box center [437, 424] width 270 height 20
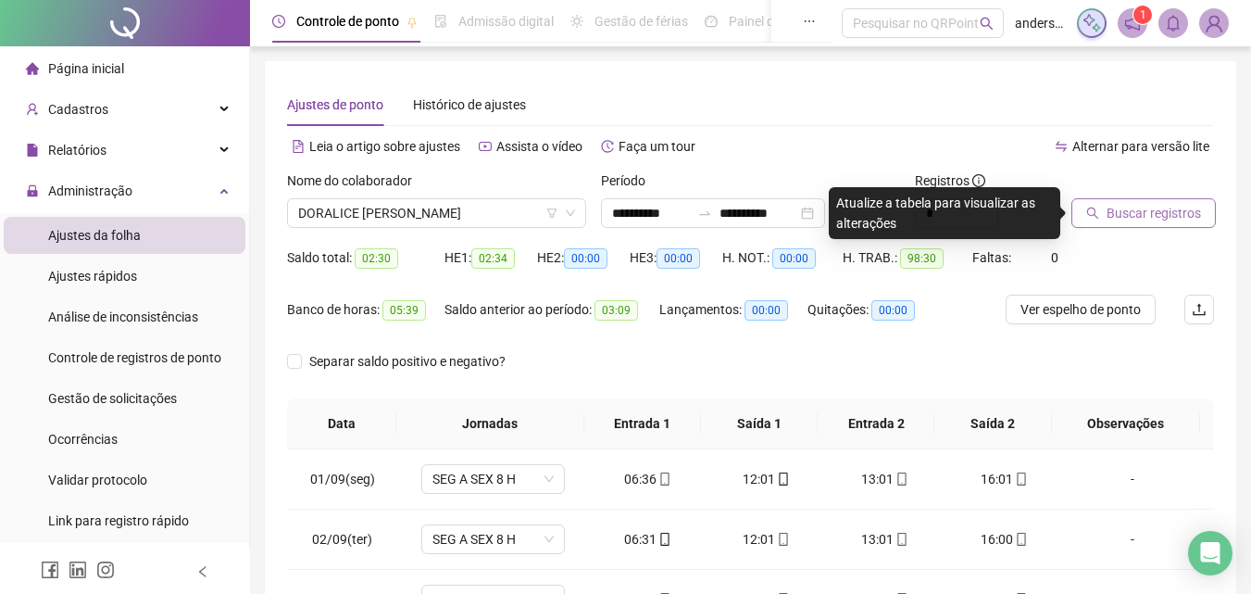
click at [1171, 221] on span "Buscar registros" at bounding box center [1154, 213] width 94 height 20
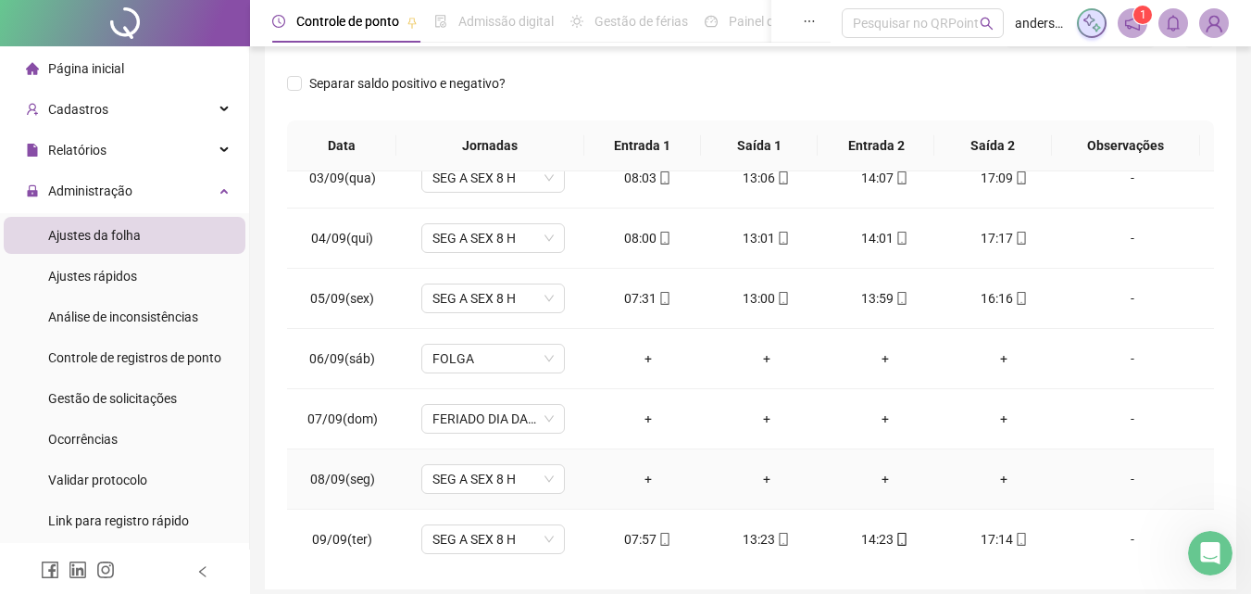
scroll to position [185, 0]
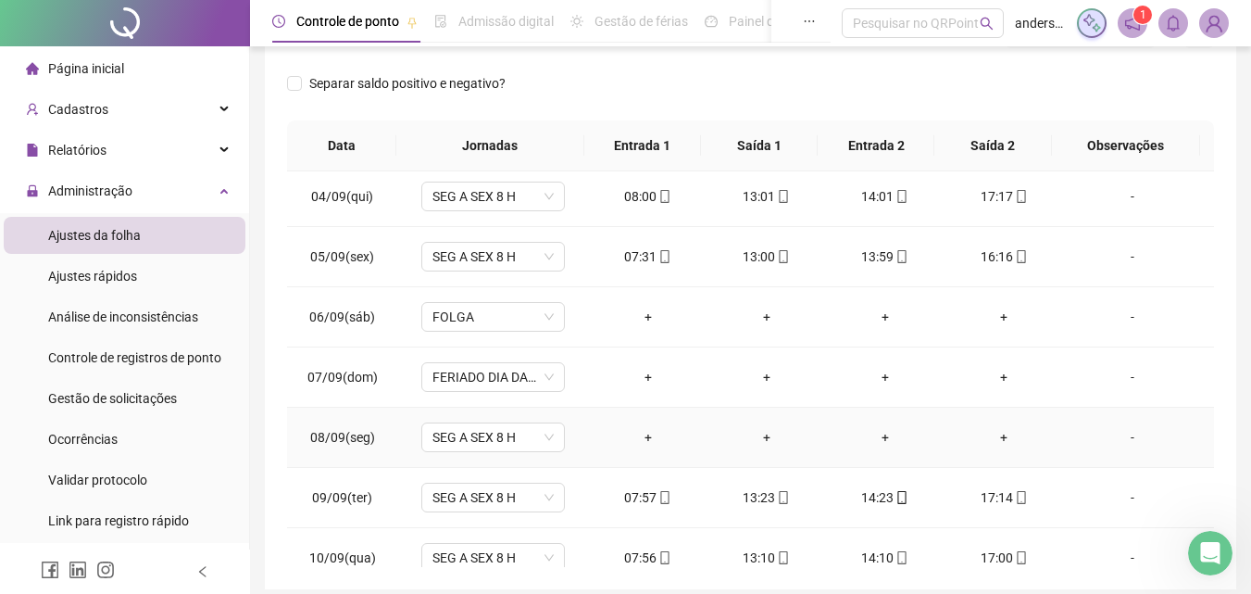
click at [1128, 445] on div "-" at bounding box center [1132, 437] width 109 height 20
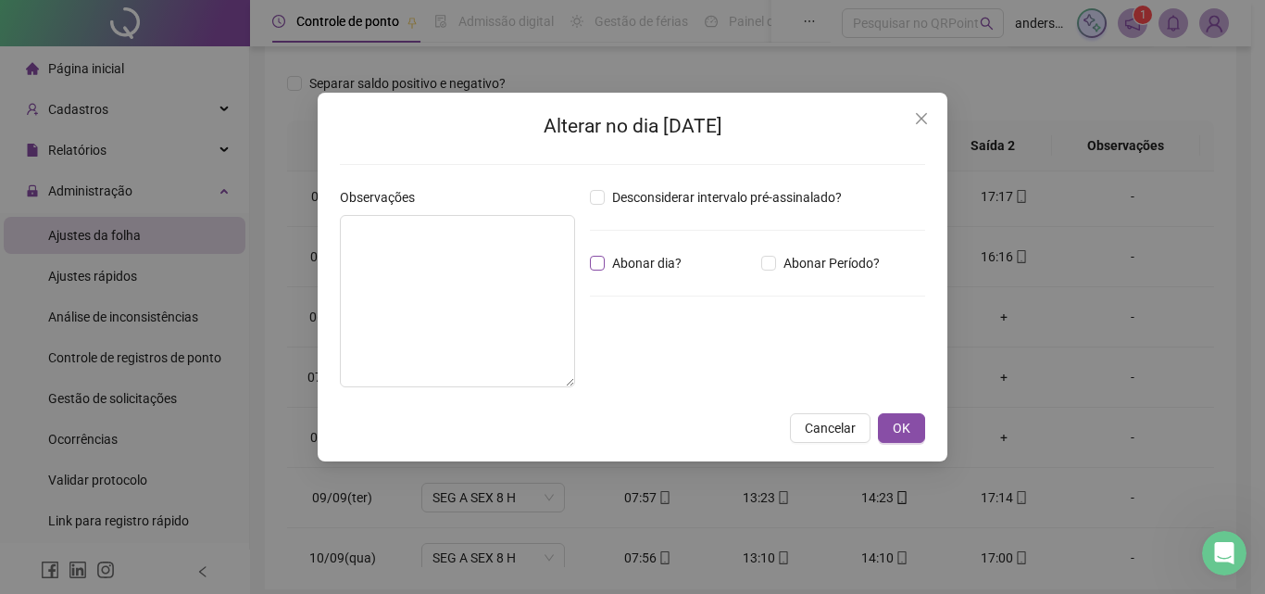
click at [651, 270] on span "Abonar dia?" at bounding box center [647, 263] width 84 height 20
click at [455, 288] on textarea at bounding box center [457, 301] width 235 height 172
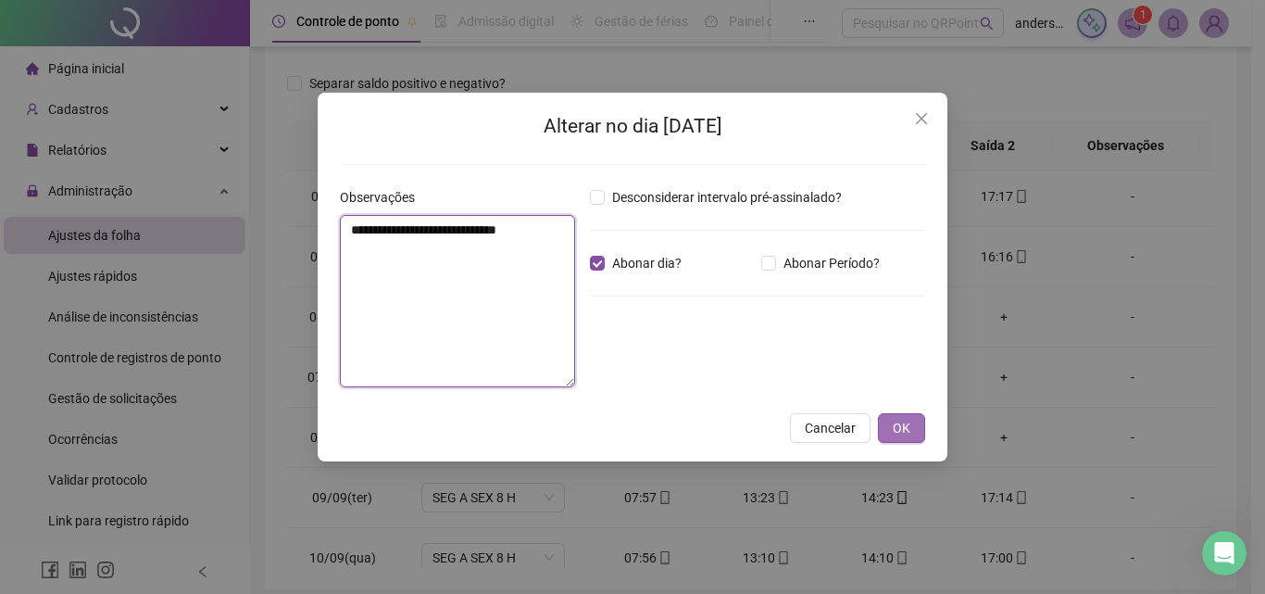
type textarea "**********"
click at [900, 424] on span "OK" at bounding box center [902, 428] width 18 height 20
click at [905, 429] on span "OK" at bounding box center [902, 428] width 18 height 20
click at [916, 437] on button "OK" at bounding box center [901, 428] width 47 height 30
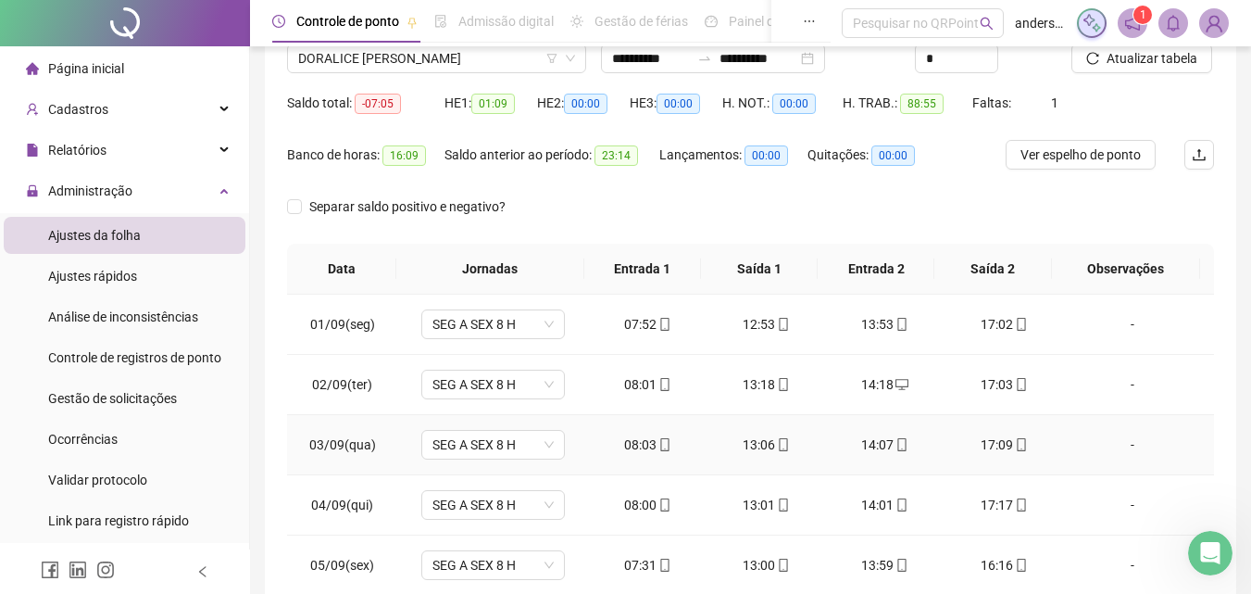
scroll to position [0, 0]
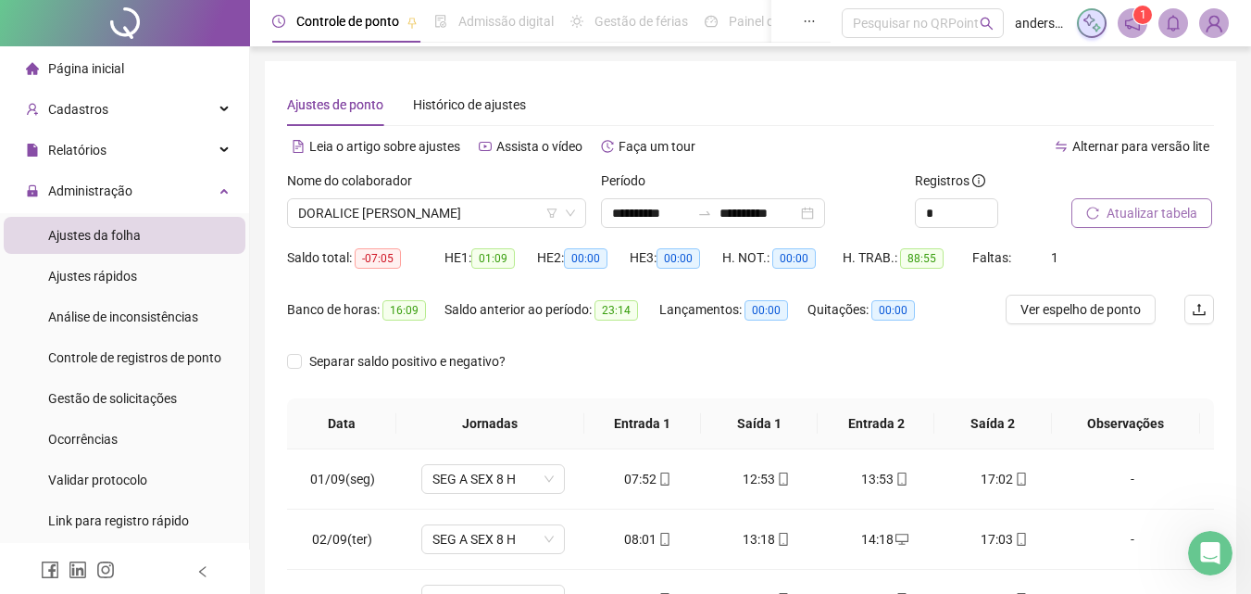
click at [1142, 204] on span "Atualizar tabela" at bounding box center [1152, 213] width 91 height 20
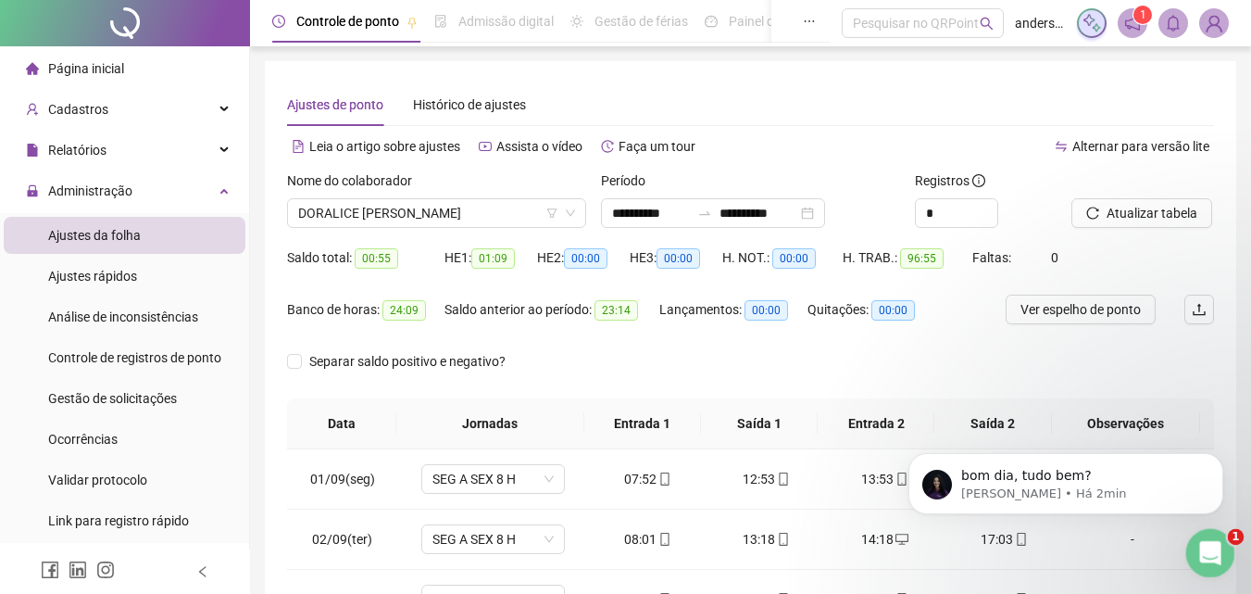
click at [1210, 551] on icon "Abertura do Messenger da Intercom" at bounding box center [1208, 550] width 31 height 31
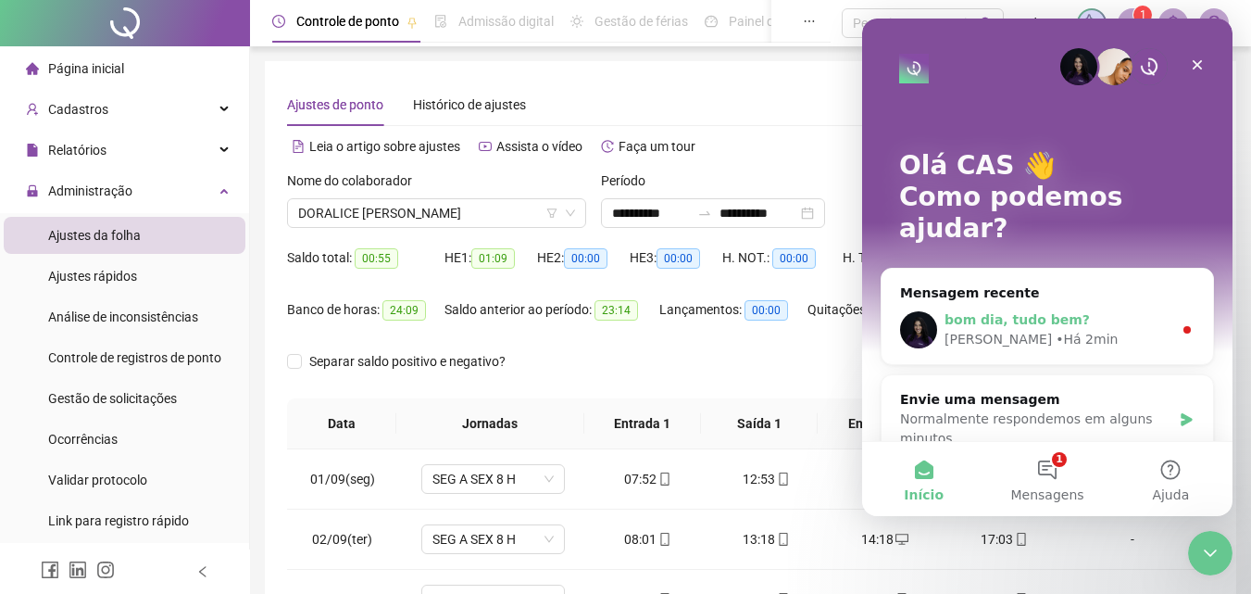
click at [1032, 312] on span "bom dia, tudo bem?" at bounding box center [1017, 319] width 145 height 15
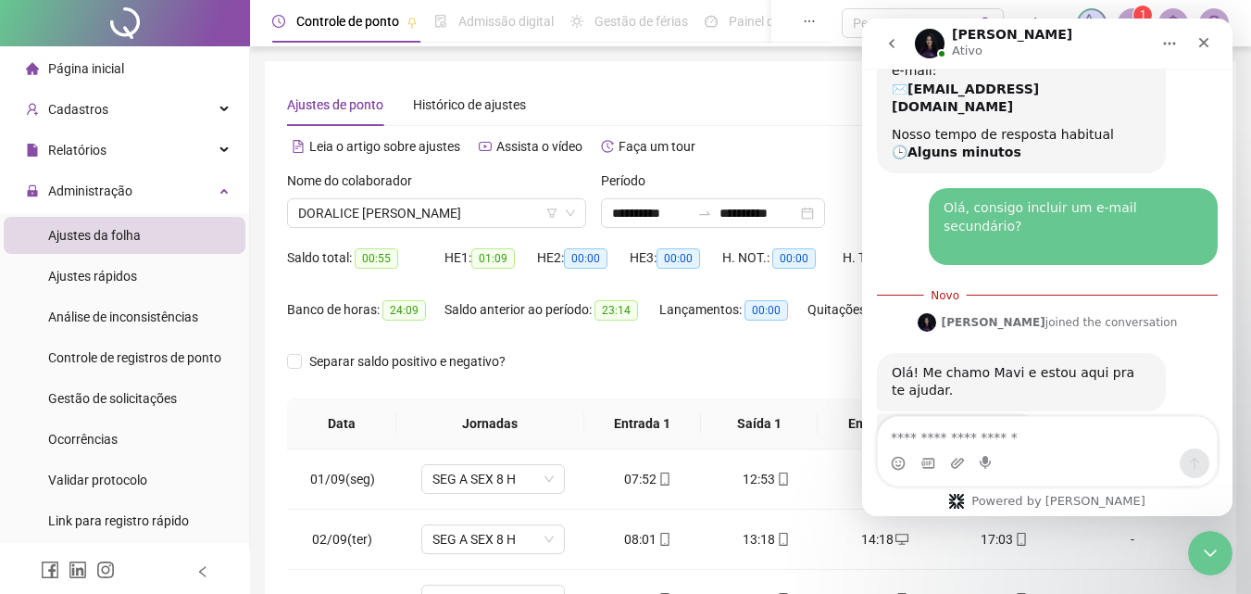
scroll to position [763, 0]
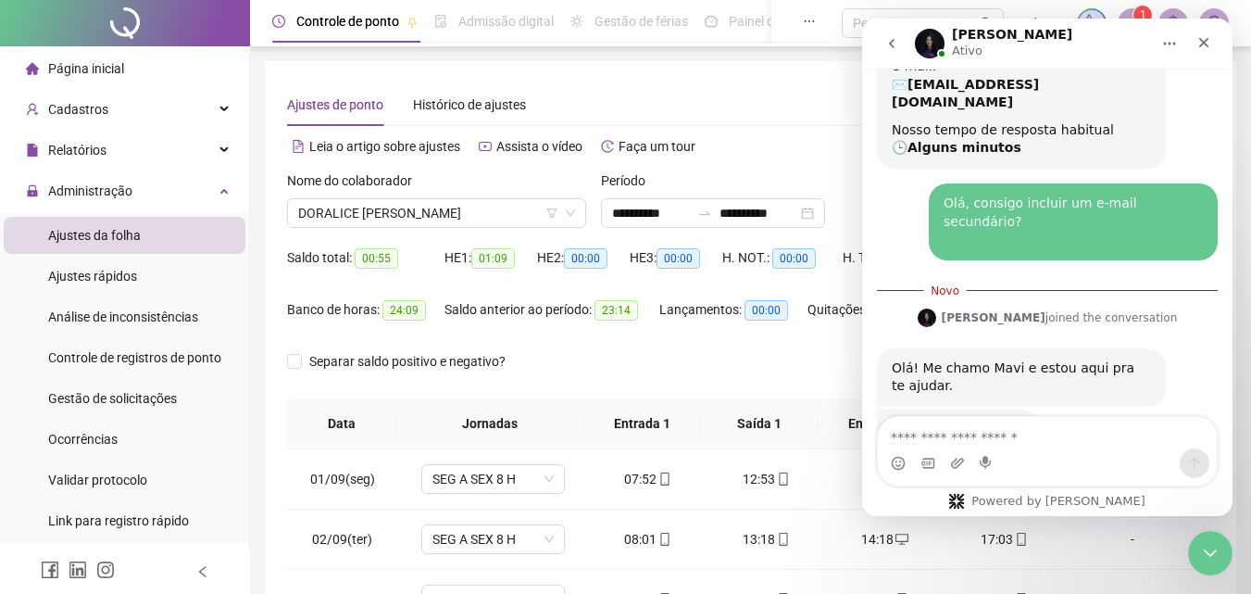
click at [985, 430] on textarea "Envie uma mensagem..." at bounding box center [1047, 432] width 339 height 31
type textarea "**********"
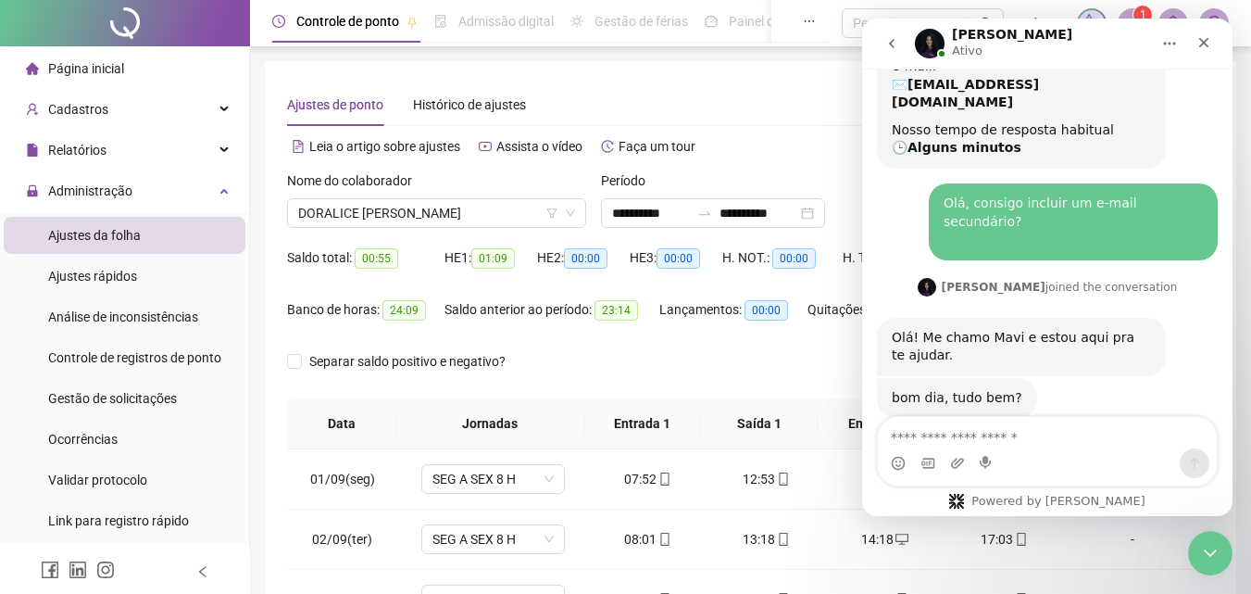
scroll to position [787, 0]
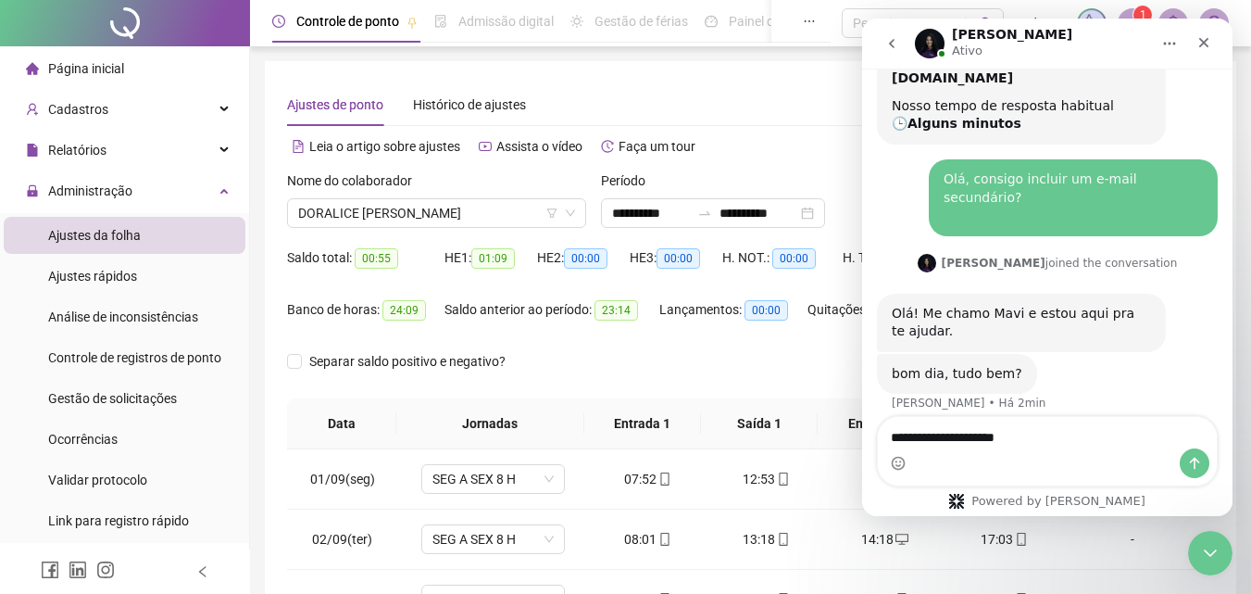
type textarea "**********"
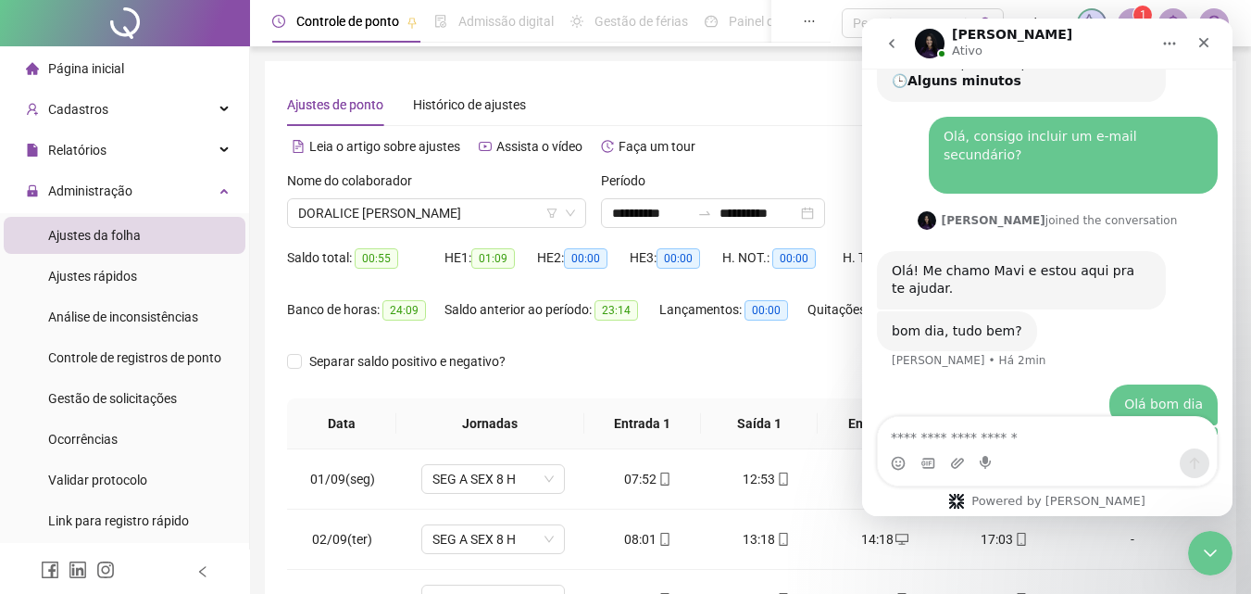
click at [541, 361] on div "Separar saldo positivo e negativo?" at bounding box center [750, 372] width 927 height 52
click at [1187, 31] on div "Messenger da Intercom" at bounding box center [1186, 43] width 69 height 35
click at [1201, 37] on icon "Fechar" at bounding box center [1204, 42] width 15 height 15
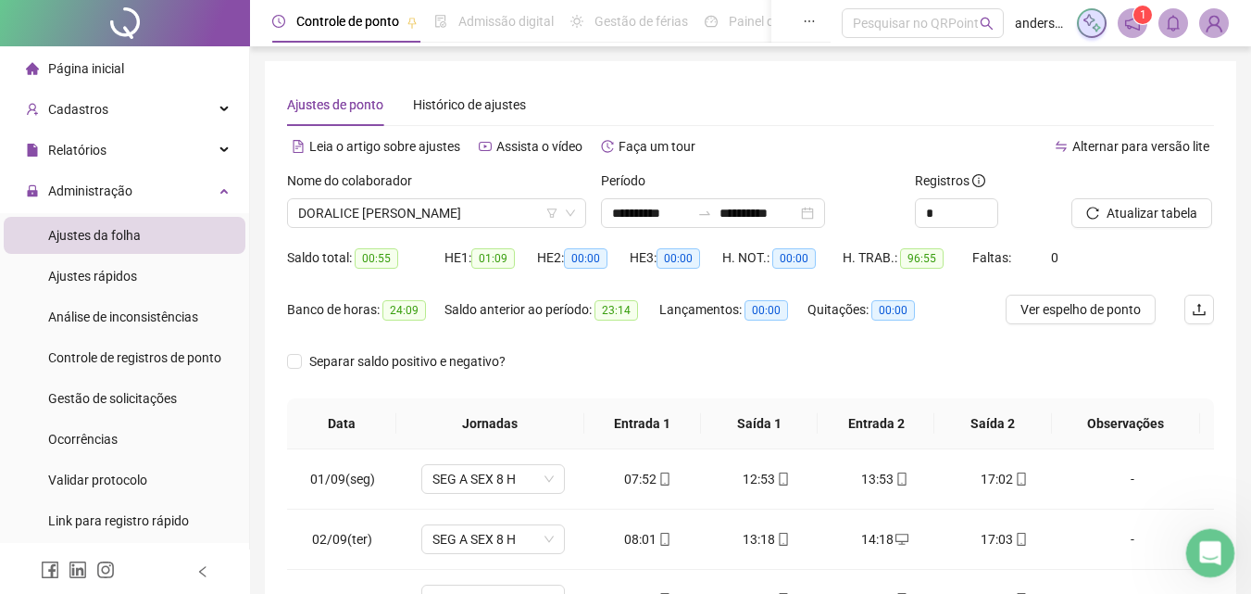
click at [1217, 568] on div "Abertura do Messenger da Intercom" at bounding box center [1207, 550] width 61 height 61
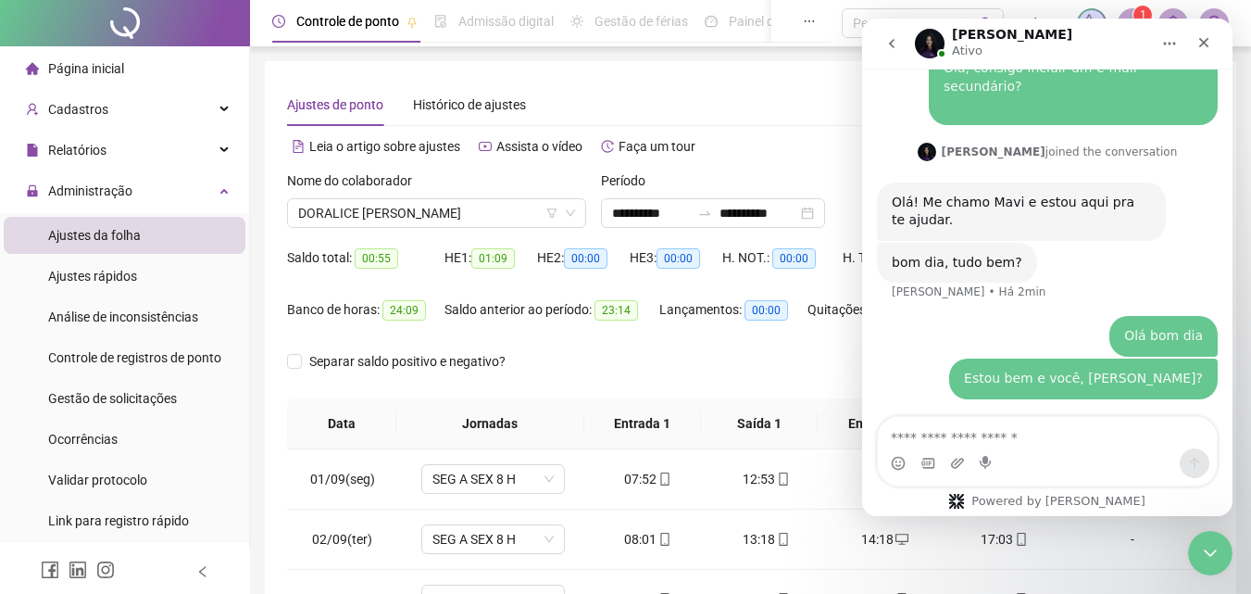
scroll to position [623, 0]
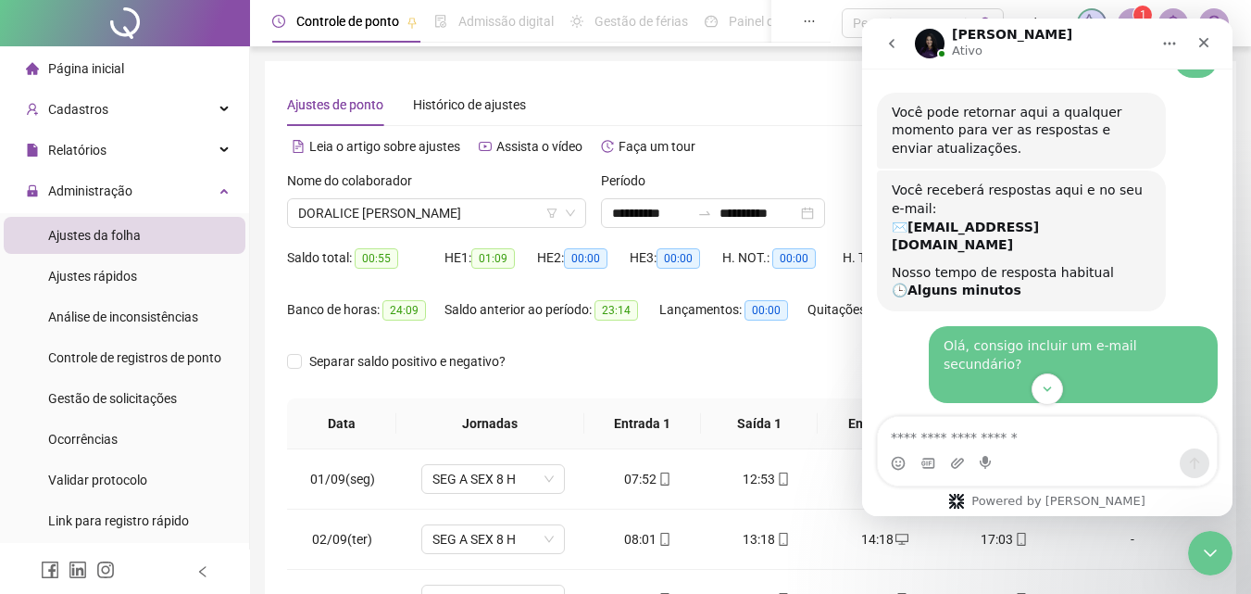
click at [1081, 337] on div "Olá, consigo incluir um e-mail secundário? ​" at bounding box center [1073, 364] width 259 height 55
click at [1001, 337] on div "Olá, consigo incluir um e-mail secundário? ​" at bounding box center [1073, 364] width 259 height 55
drag, startPoint x: 1001, startPoint y: 291, endPoint x: 1190, endPoint y: 295, distance: 189.0
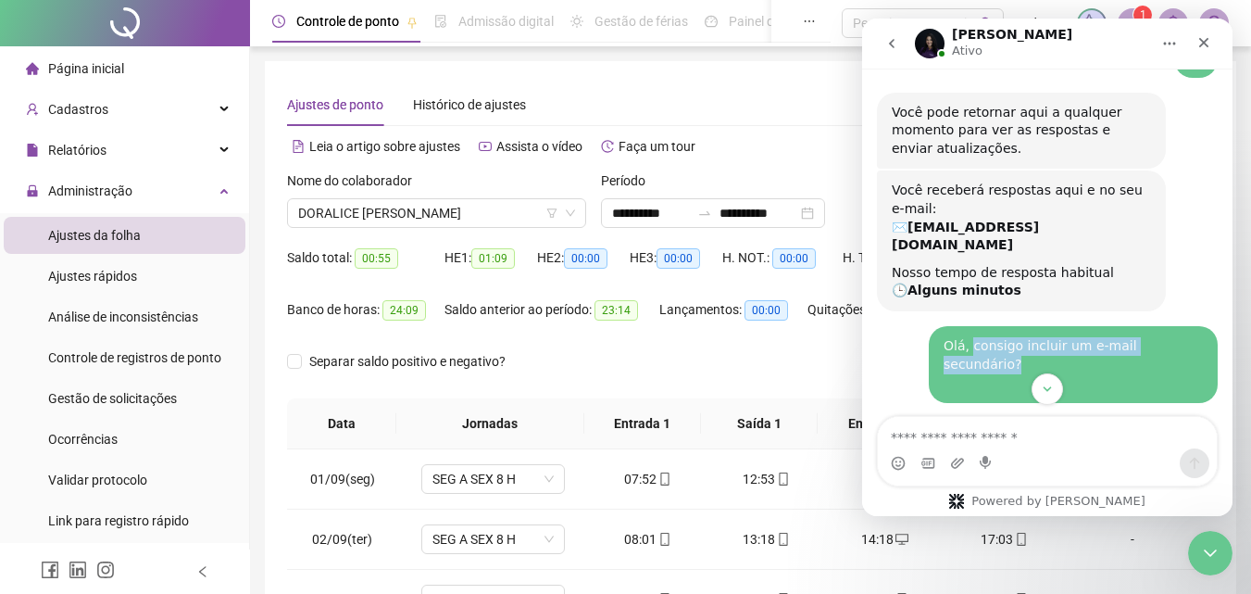
click at [1190, 337] on div "Olá, consigo incluir um e-mail secundário? ​" at bounding box center [1073, 364] width 259 height 55
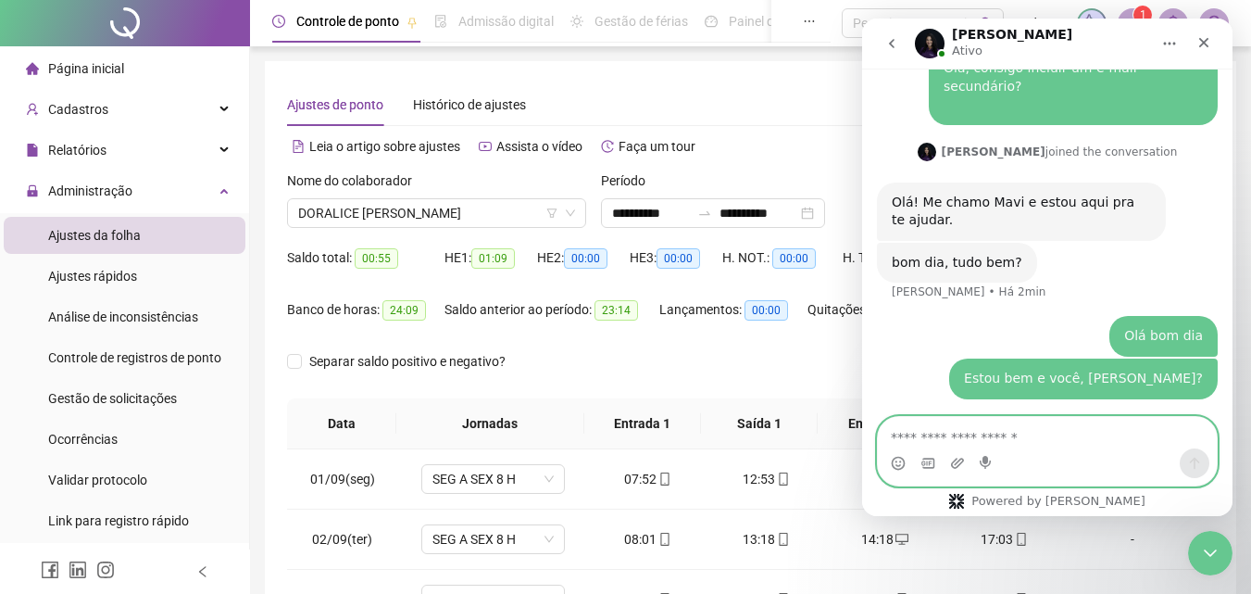
click at [1056, 439] on textarea "Envie uma mensagem..." at bounding box center [1047, 432] width 339 height 31
drag, startPoint x: 1198, startPoint y: 433, endPoint x: 1198, endPoint y: 466, distance: 33.3
click at [1198, 462] on div "**********" at bounding box center [1047, 451] width 339 height 69
type textarea "**********"
click at [1198, 466] on icon "Enviar uma mensagem" at bounding box center [1194, 463] width 15 height 15
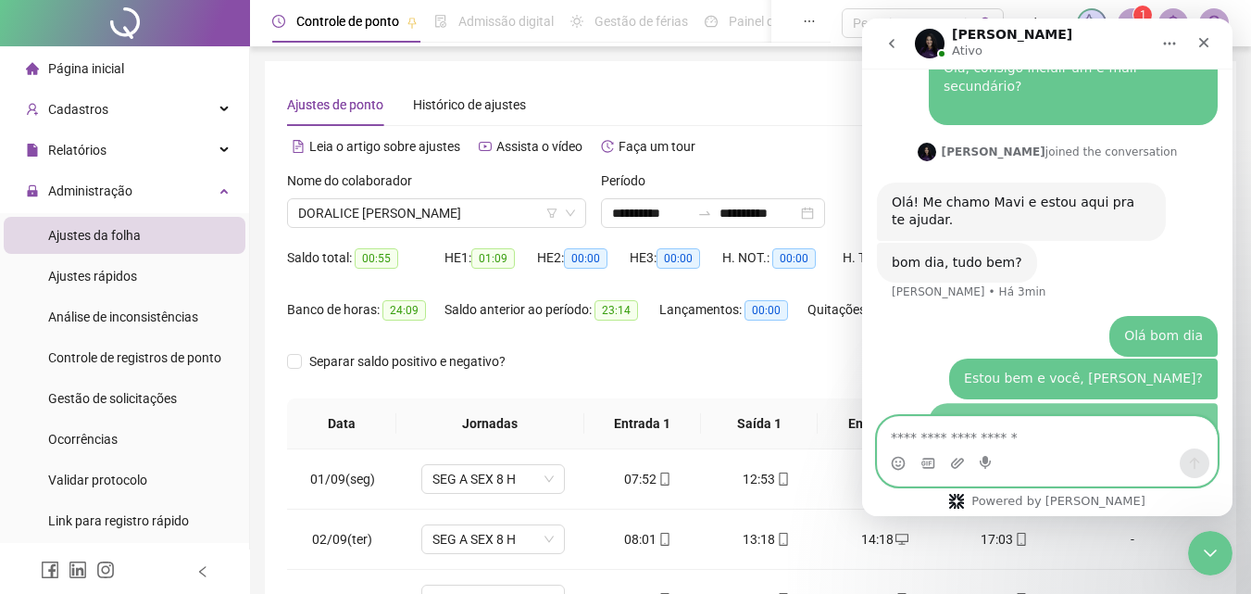
scroll to position [943, 0]
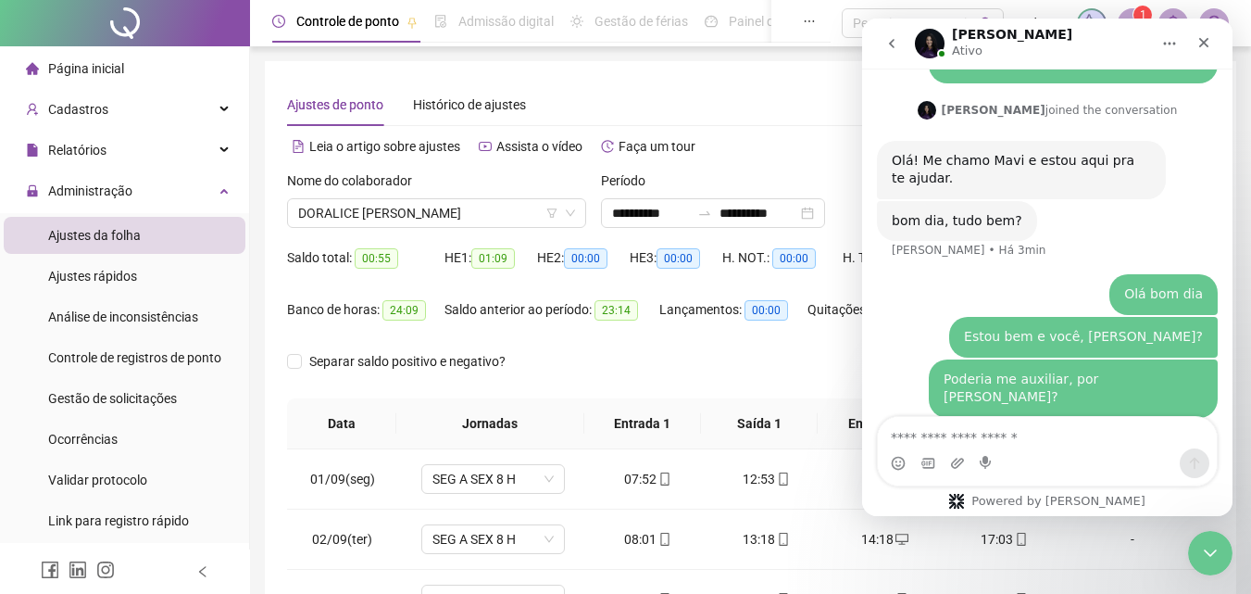
click at [659, 353] on div "Separar saldo positivo e negativo?" at bounding box center [750, 372] width 927 height 52
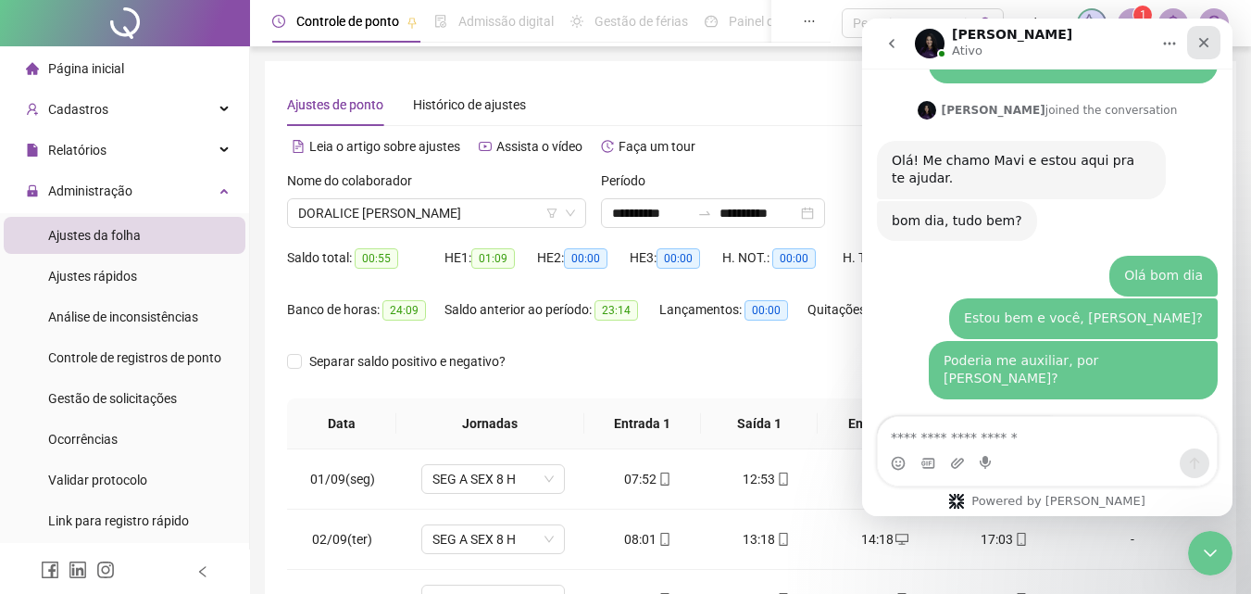
click at [1208, 45] on icon "Fechar" at bounding box center [1204, 43] width 10 height 10
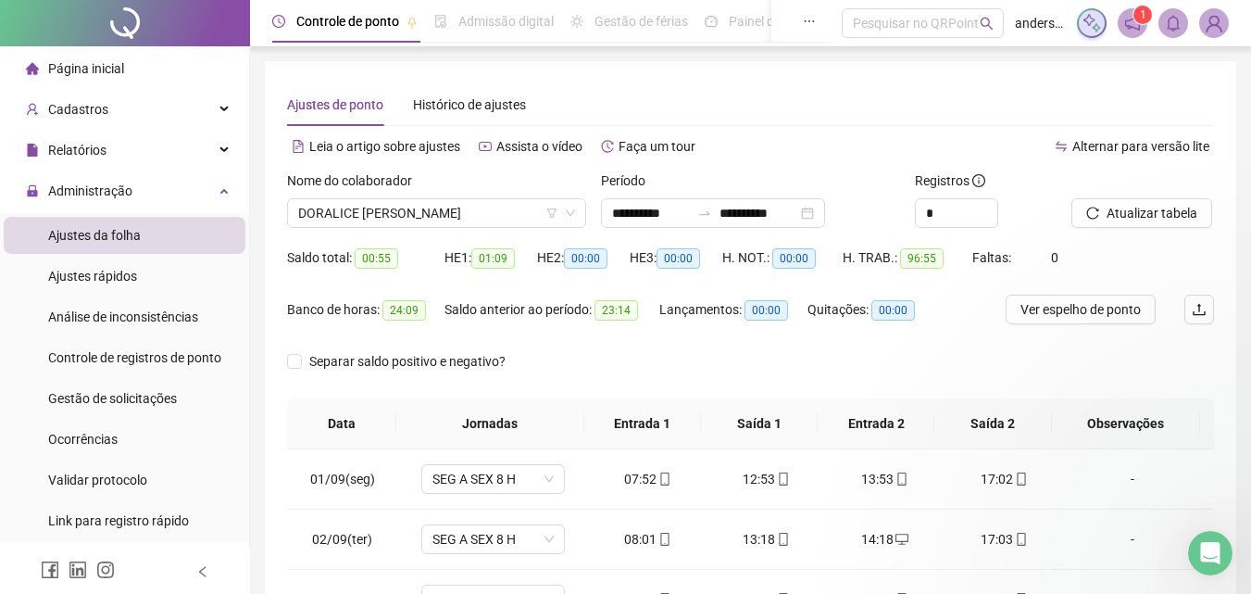
scroll to position [946, 0]
click at [1210, 552] on icon "Abertura do Messenger da Intercom" at bounding box center [1208, 550] width 31 height 31
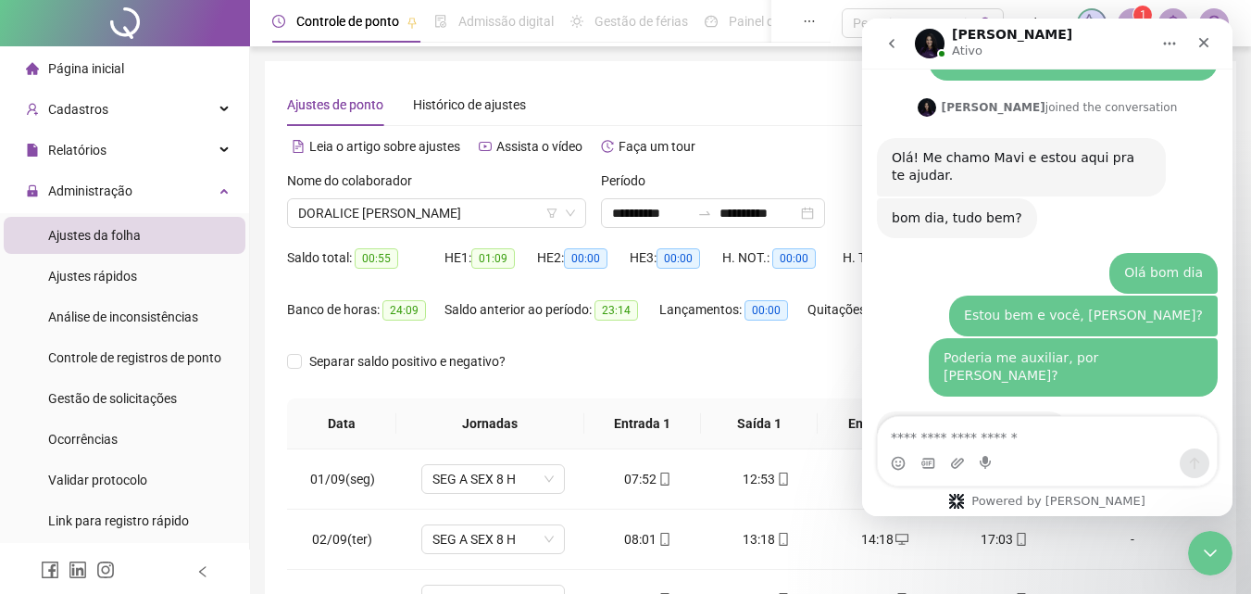
click at [999, 427] on textarea "Envie uma mensagem..." at bounding box center [1047, 432] width 339 height 31
click at [892, 436] on textarea "**********" at bounding box center [1047, 432] width 339 height 31
click at [1195, 430] on textarea "**********" at bounding box center [1047, 413] width 339 height 31
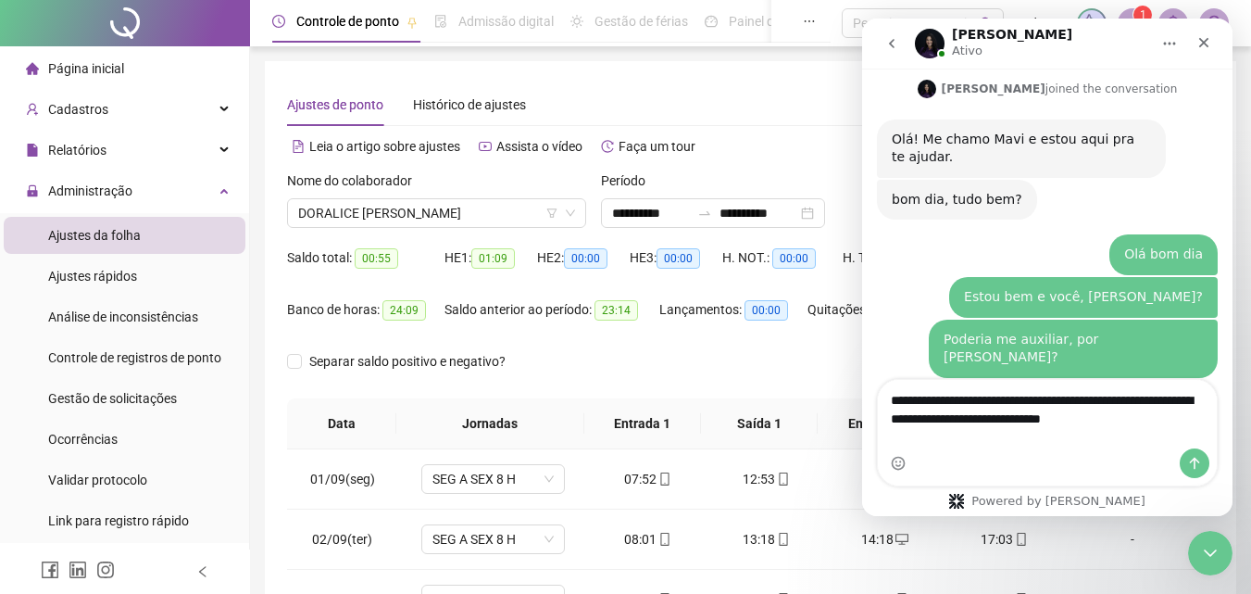
type textarea "**********"
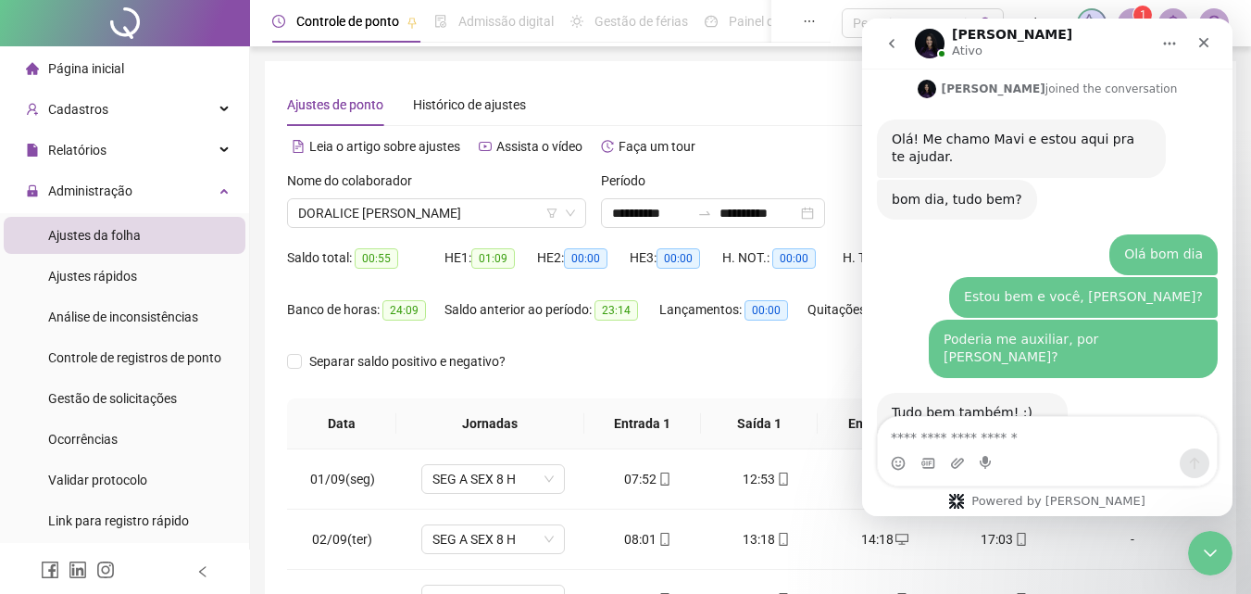
scroll to position [1036, 0]
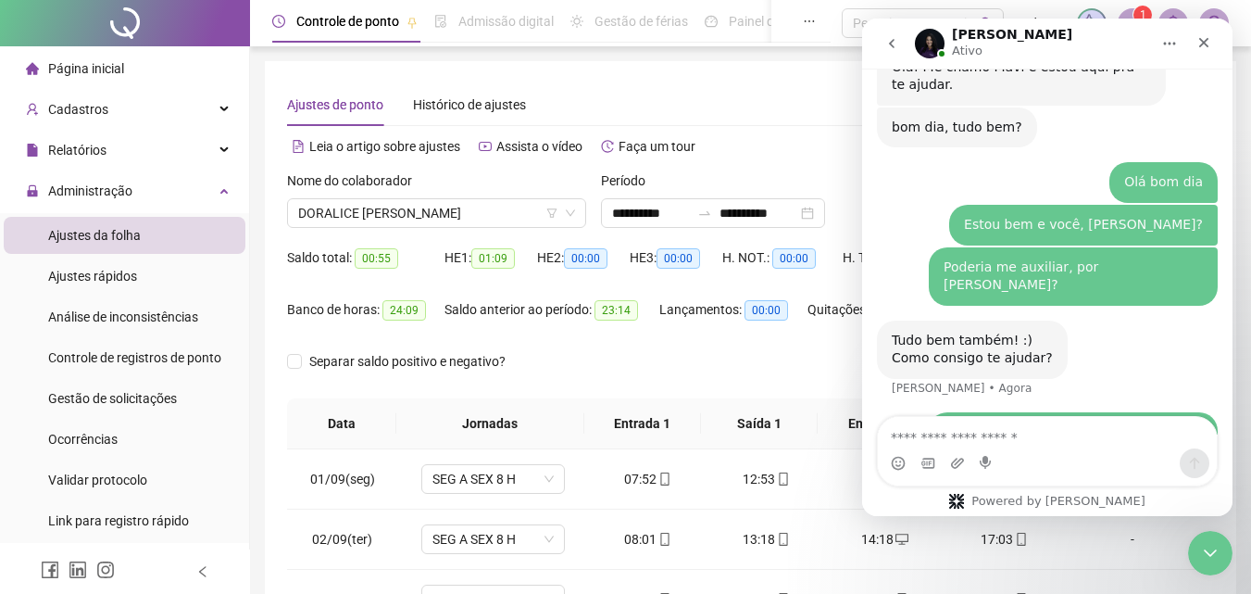
click at [638, 367] on div "Separar saldo positivo e negativo?" at bounding box center [750, 372] width 927 height 52
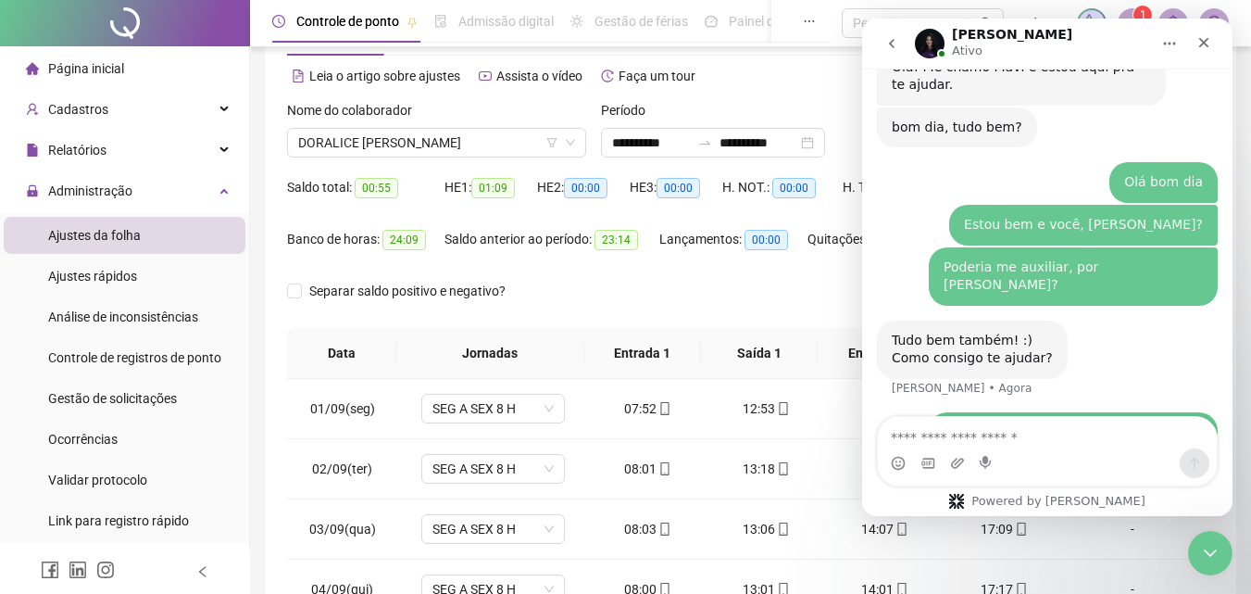
scroll to position [278, 0]
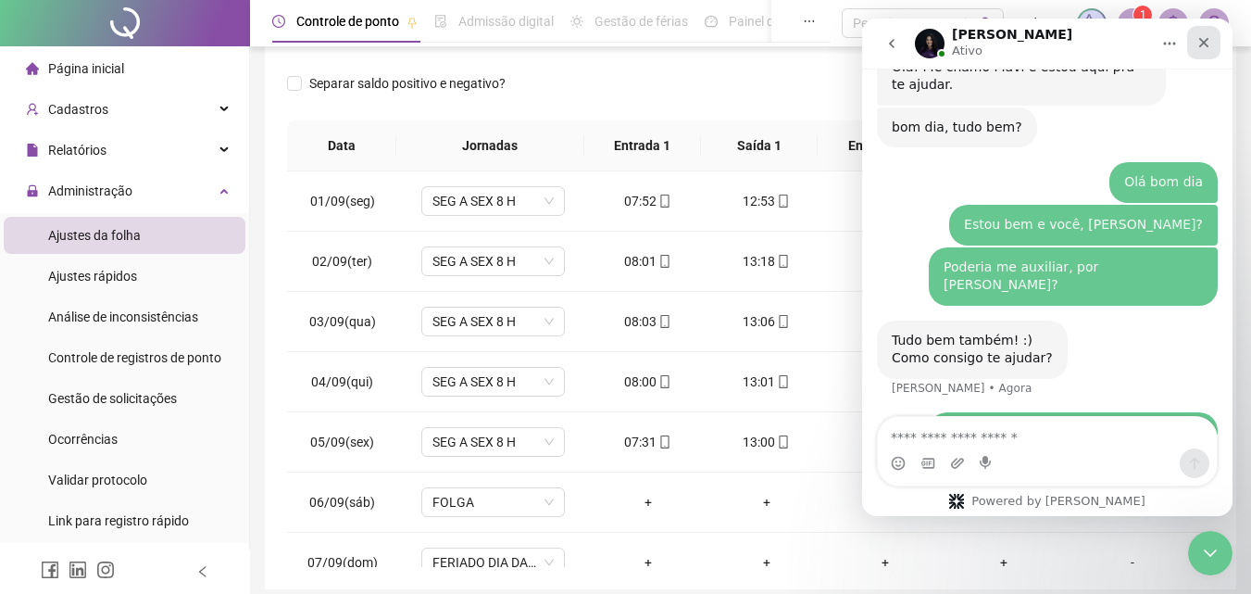
click at [1207, 38] on icon "Fechar" at bounding box center [1204, 42] width 15 height 15
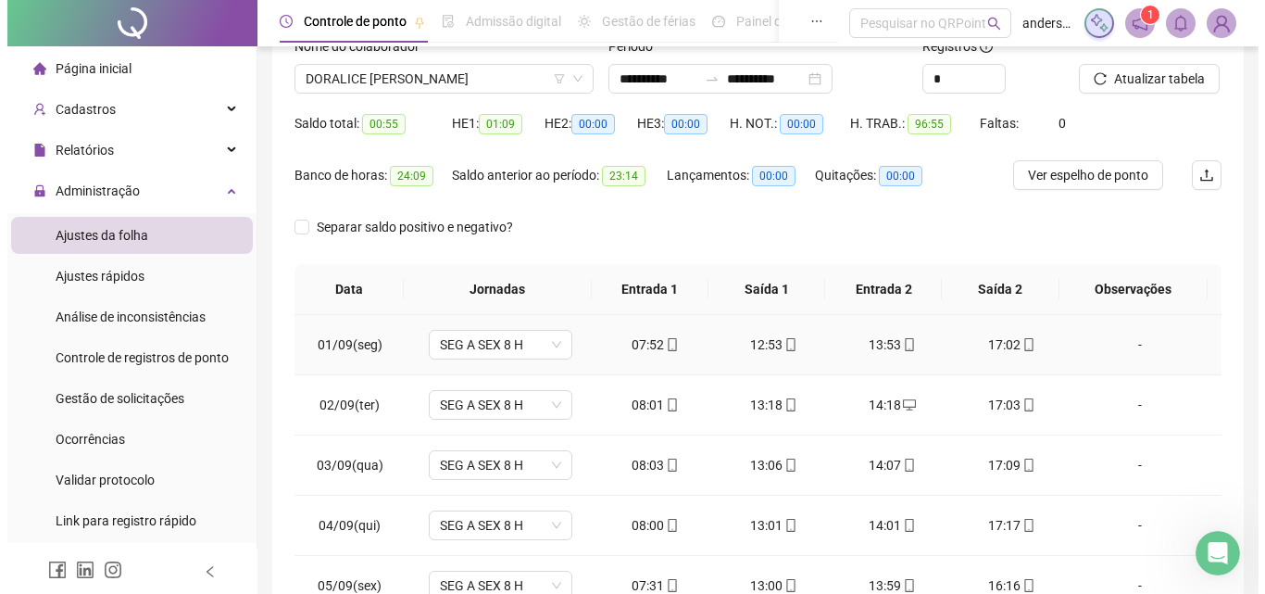
scroll to position [0, 0]
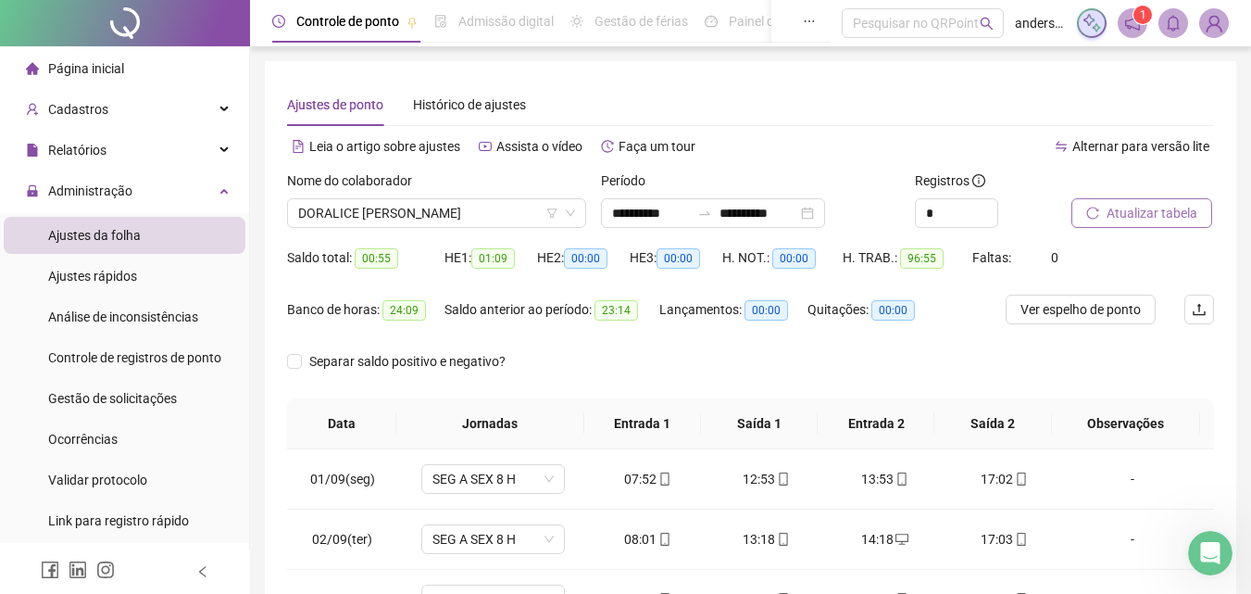
click at [1126, 217] on span "Atualizar tabela" at bounding box center [1152, 213] width 91 height 20
click at [1130, 302] on body "**********" at bounding box center [625, 297] width 1251 height 594
click at [1077, 310] on span "Ver espelho de ponto" at bounding box center [1081, 309] width 120 height 20
click at [522, 215] on span "DORALICE [PERSON_NAME]" at bounding box center [436, 213] width 277 height 28
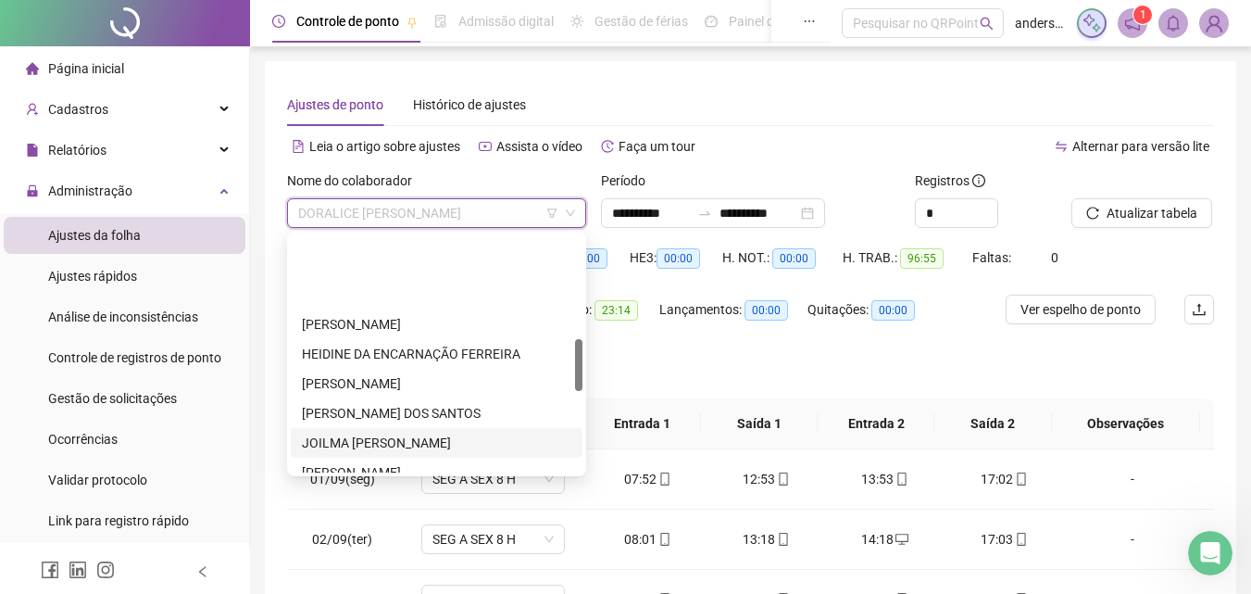
scroll to position [463, 0]
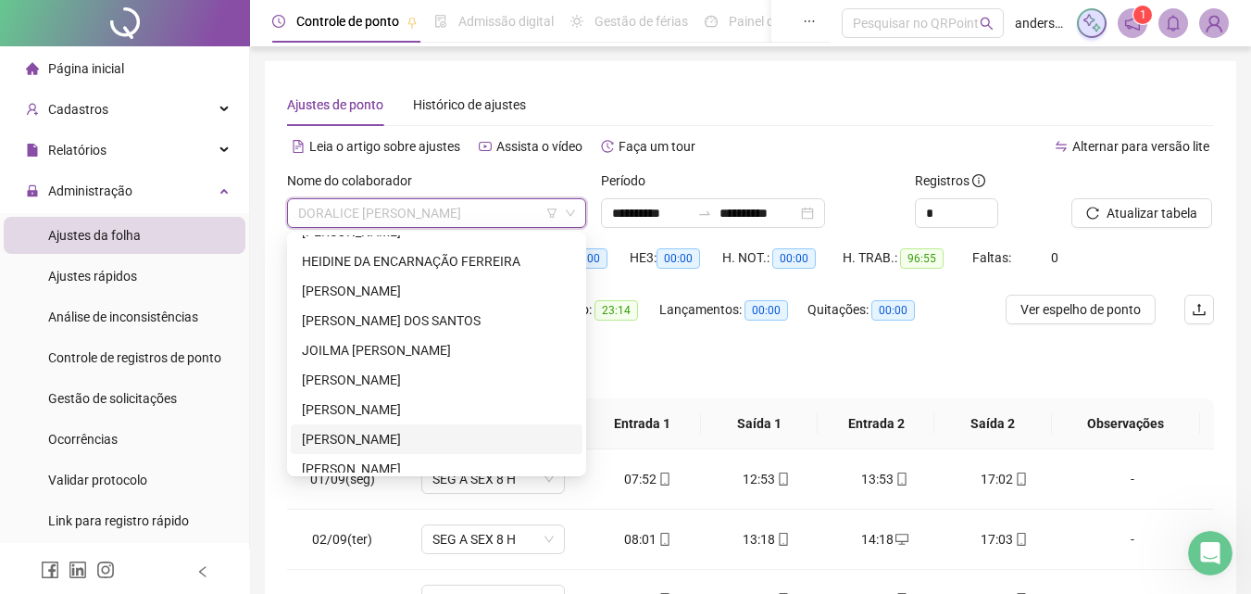
click at [379, 447] on div "[PERSON_NAME]" at bounding box center [437, 439] width 270 height 20
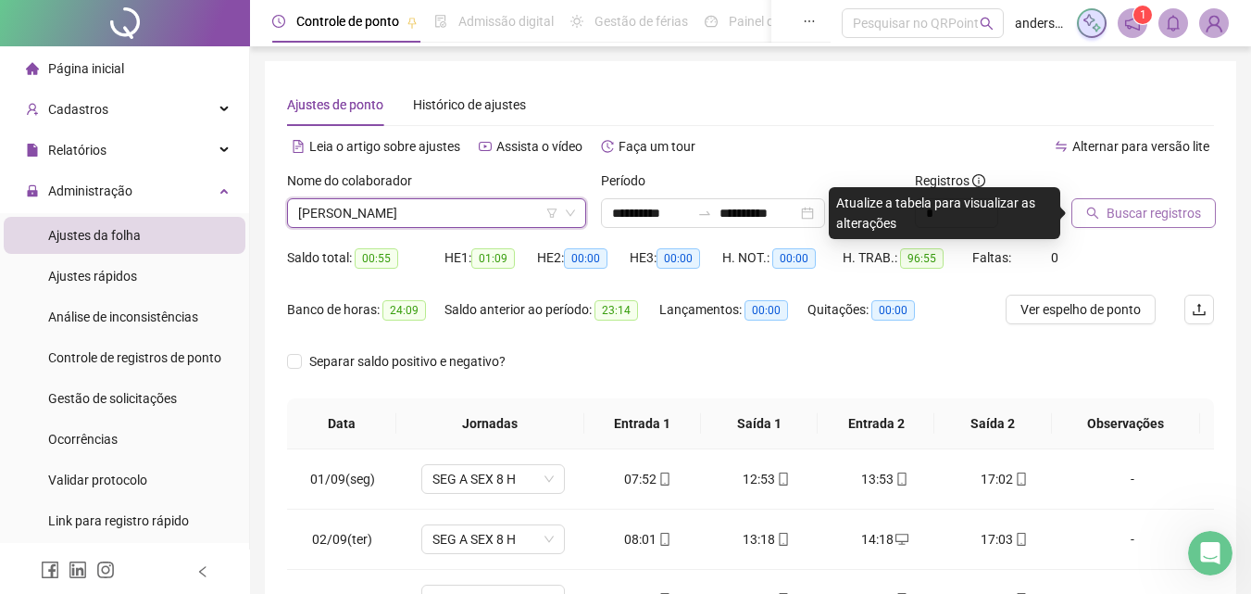
click at [1148, 209] on span "Buscar registros" at bounding box center [1154, 213] width 94 height 20
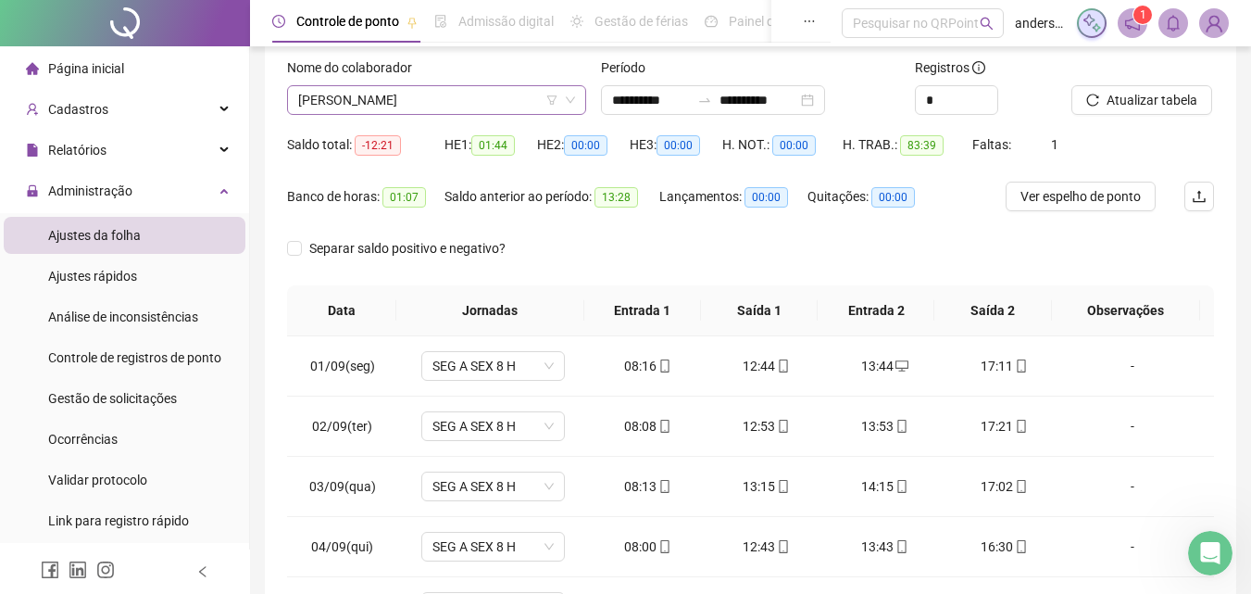
scroll to position [0, 0]
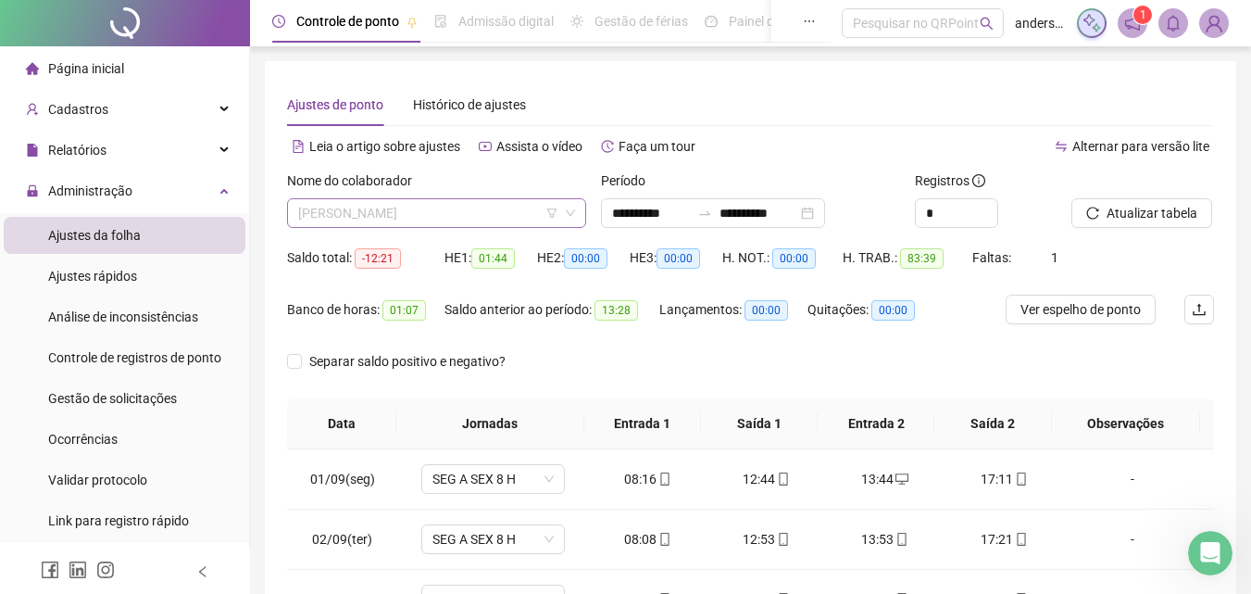
click at [418, 216] on span "[PERSON_NAME]" at bounding box center [436, 213] width 277 height 28
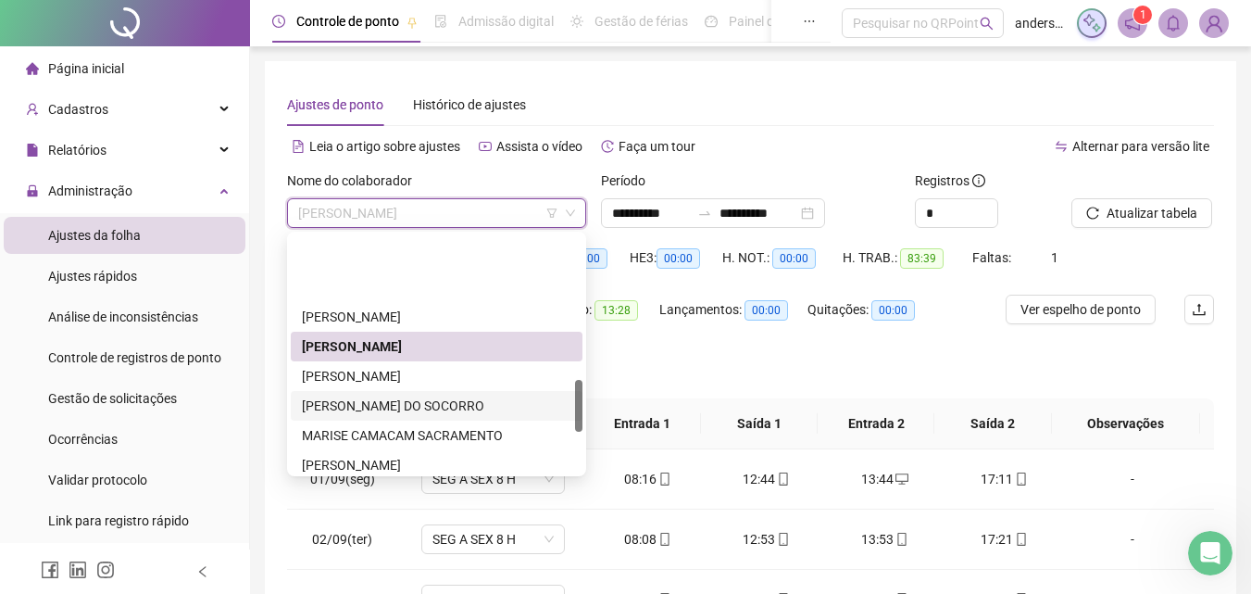
scroll to position [648, 0]
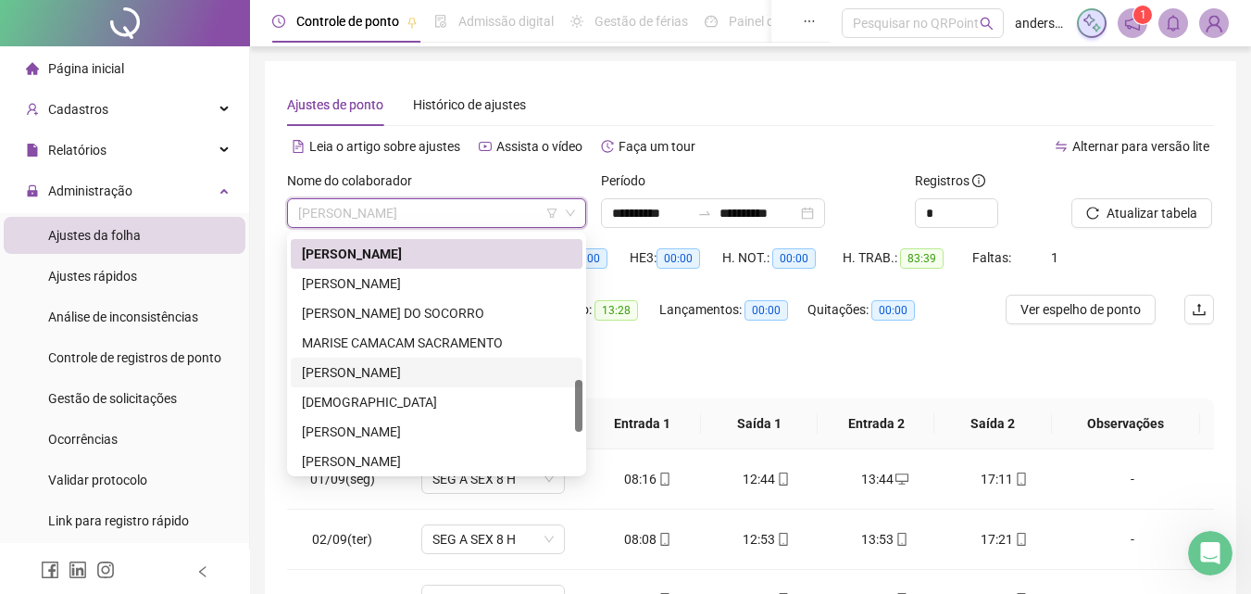
click at [369, 370] on div "[PERSON_NAME]" at bounding box center [437, 372] width 270 height 20
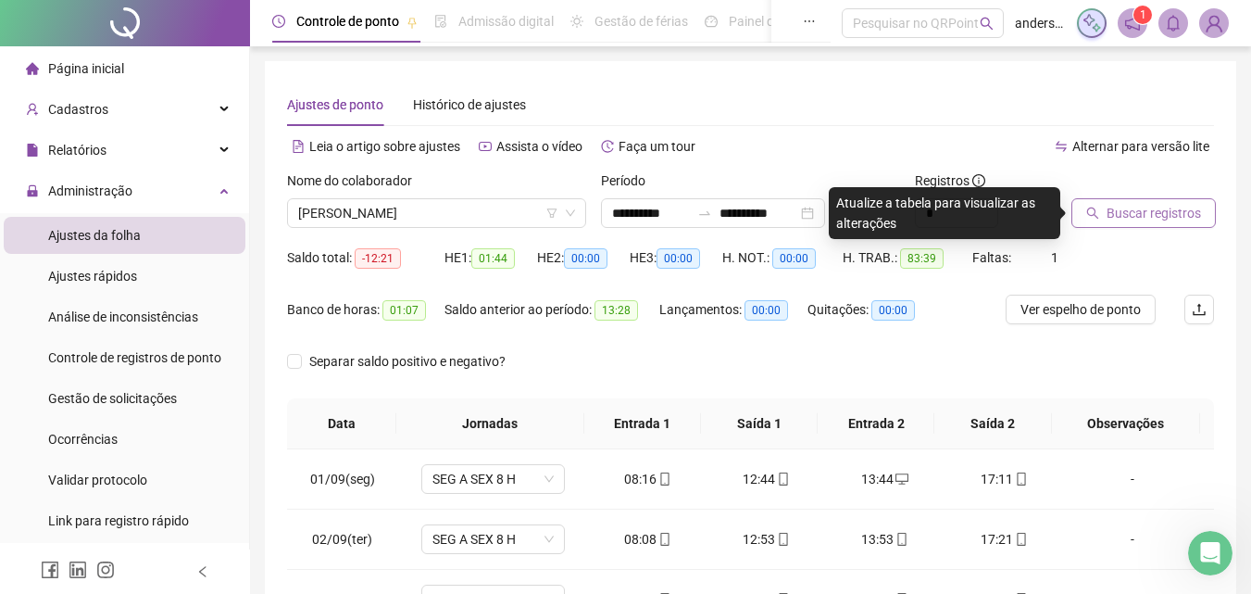
click at [1180, 220] on span "Buscar registros" at bounding box center [1154, 213] width 94 height 20
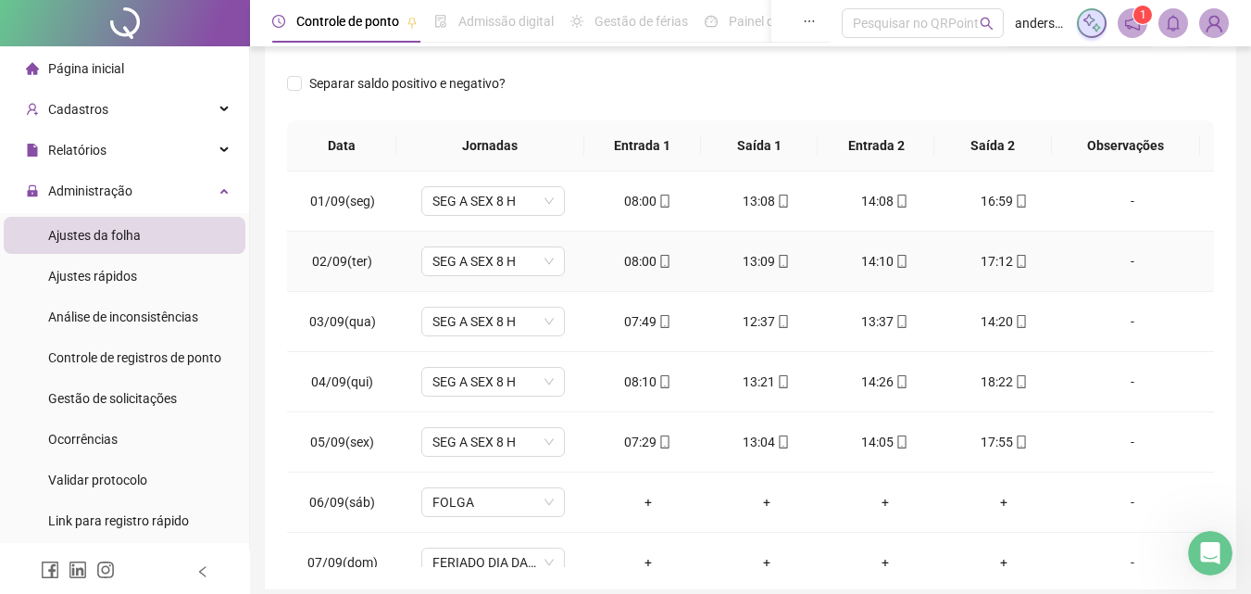
scroll to position [0, 0]
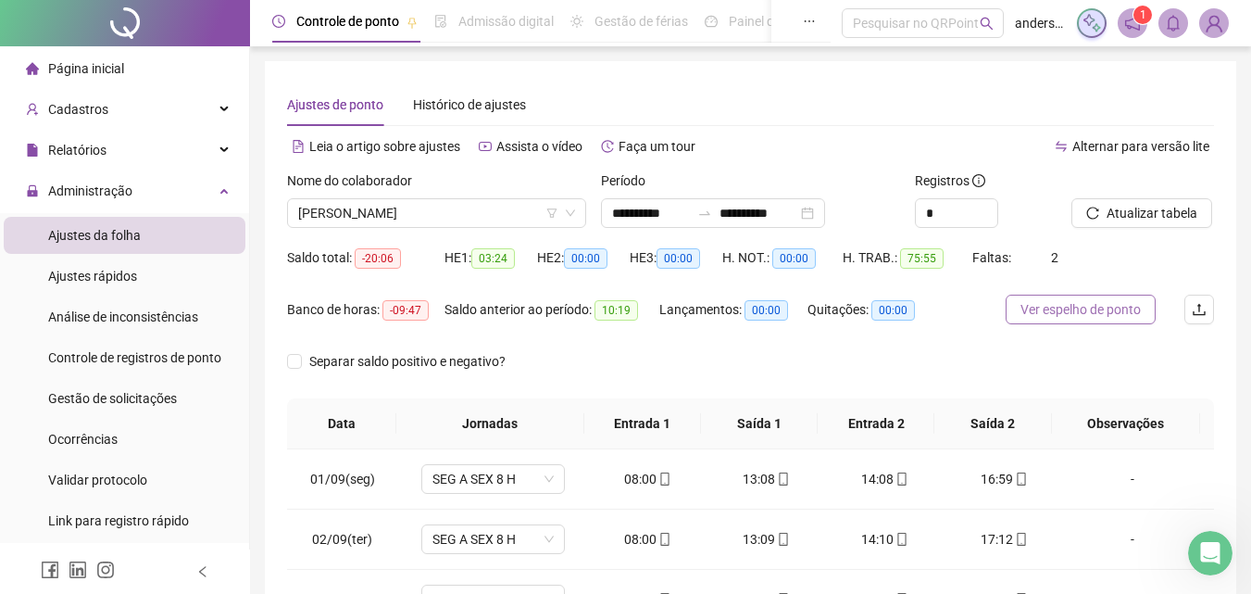
click at [1079, 311] on span "Ver espelho de ponto" at bounding box center [1081, 309] width 120 height 20
click at [1088, 311] on span "Ver espelho de ponto" at bounding box center [1101, 309] width 120 height 20
click at [1139, 213] on span "Atualizar tabela" at bounding box center [1152, 213] width 91 height 20
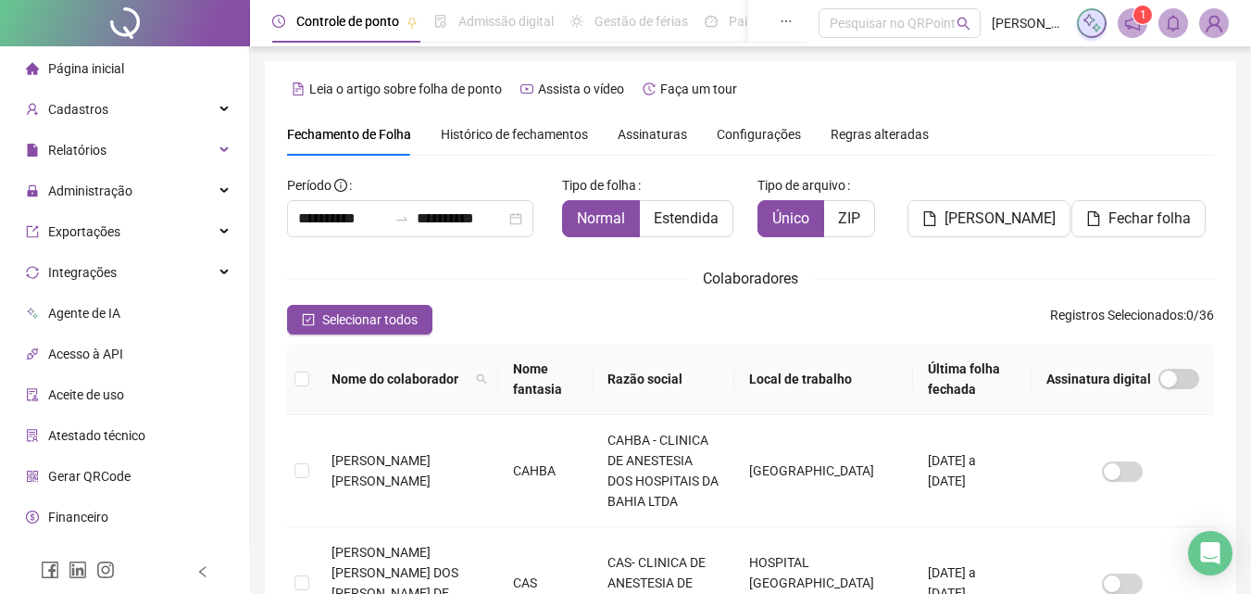
scroll to position [82, 0]
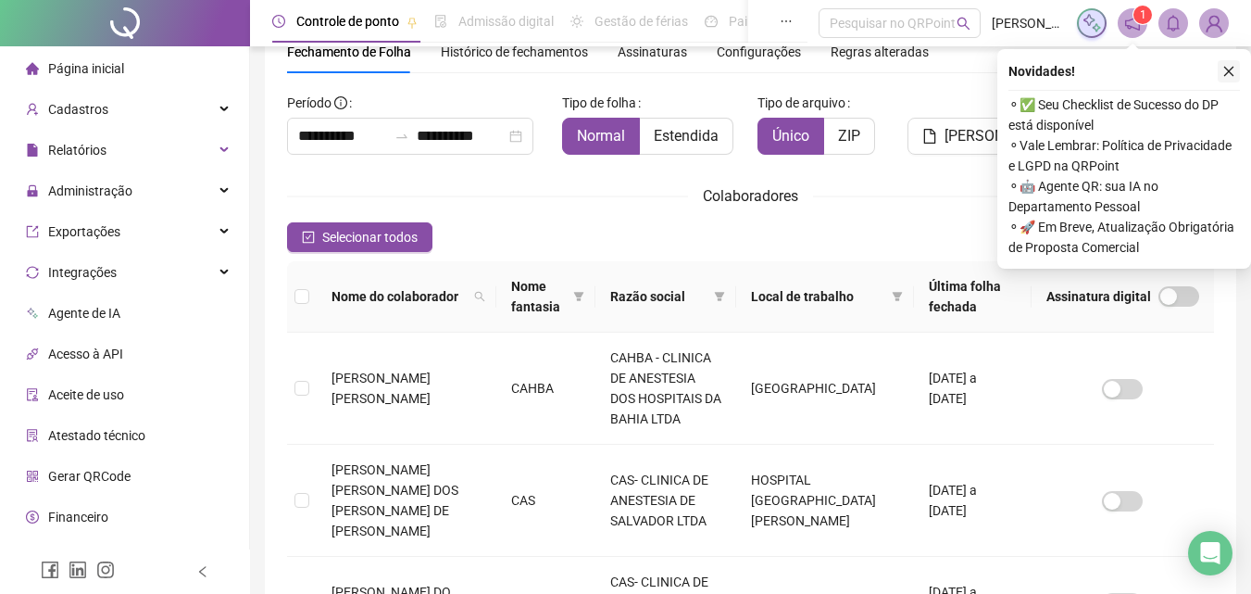
click at [1237, 79] on button "button" at bounding box center [1229, 71] width 22 height 22
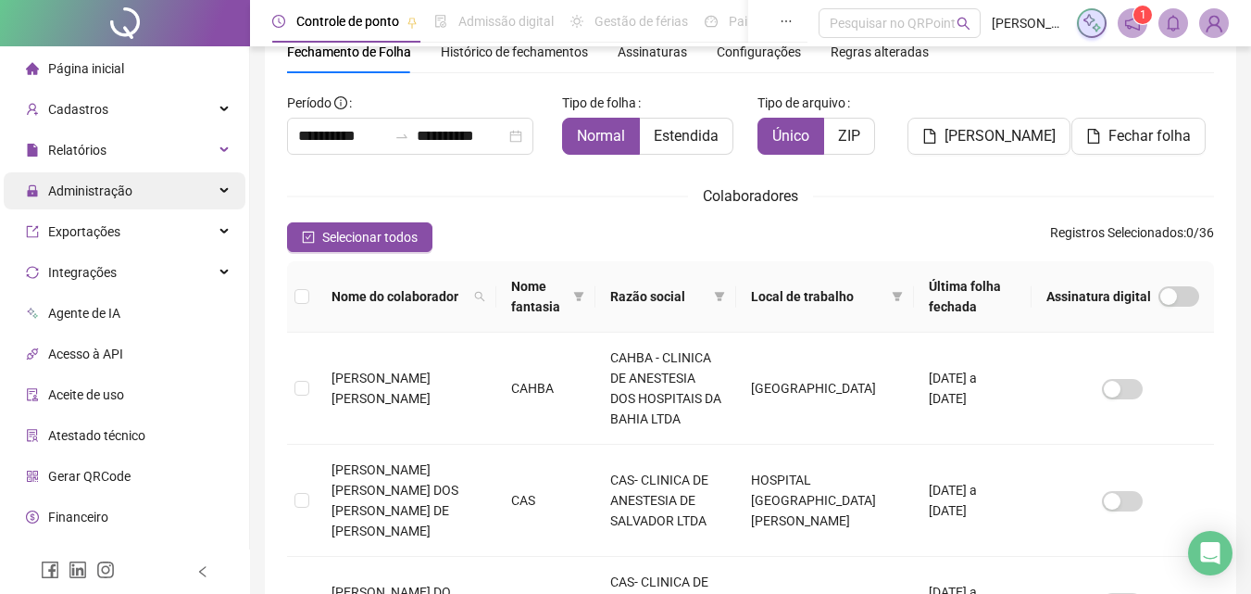
click at [151, 182] on div "Administração" at bounding box center [125, 190] width 242 height 37
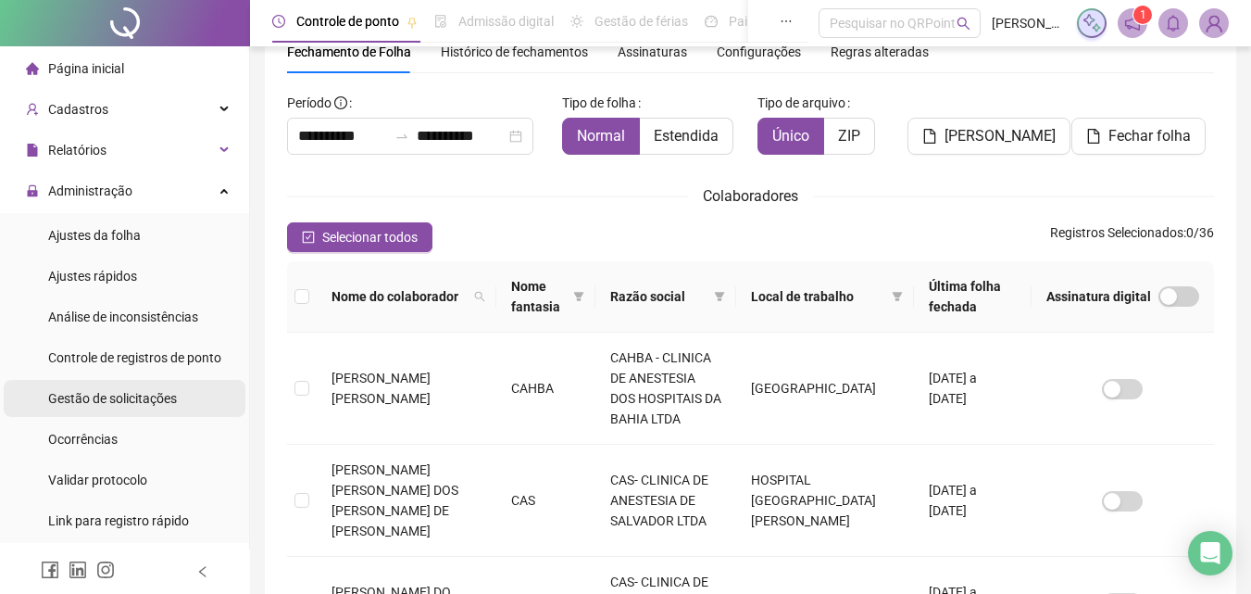
click at [103, 397] on span "Gestão de solicitações" at bounding box center [112, 398] width 129 height 15
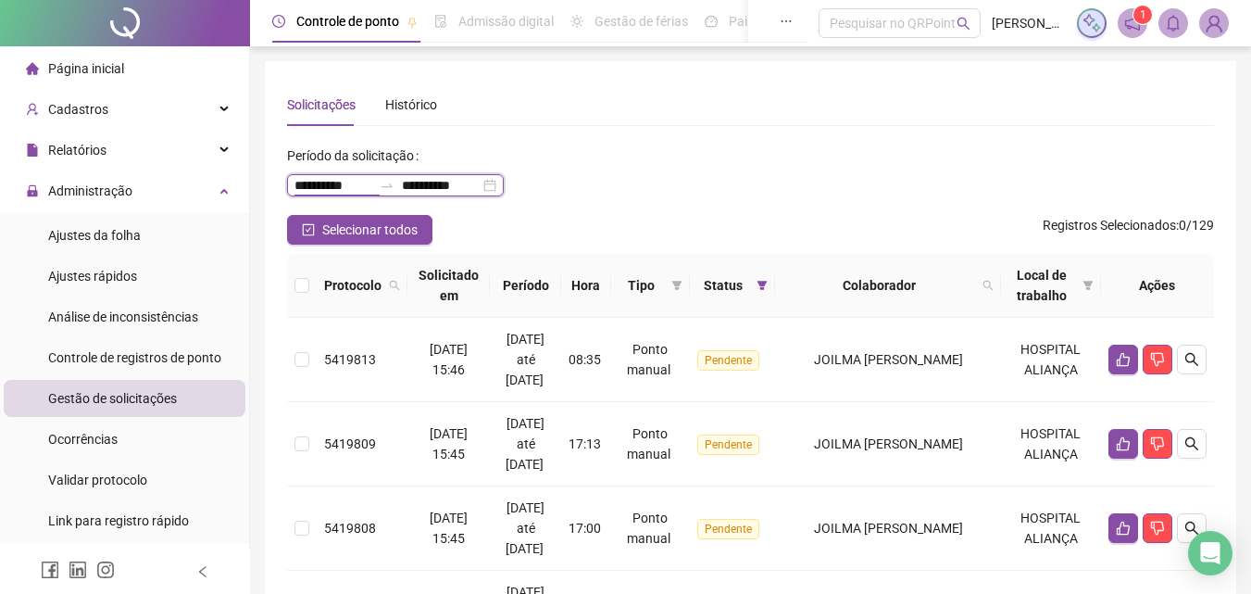
click at [365, 177] on input "**********" at bounding box center [334, 185] width 78 height 20
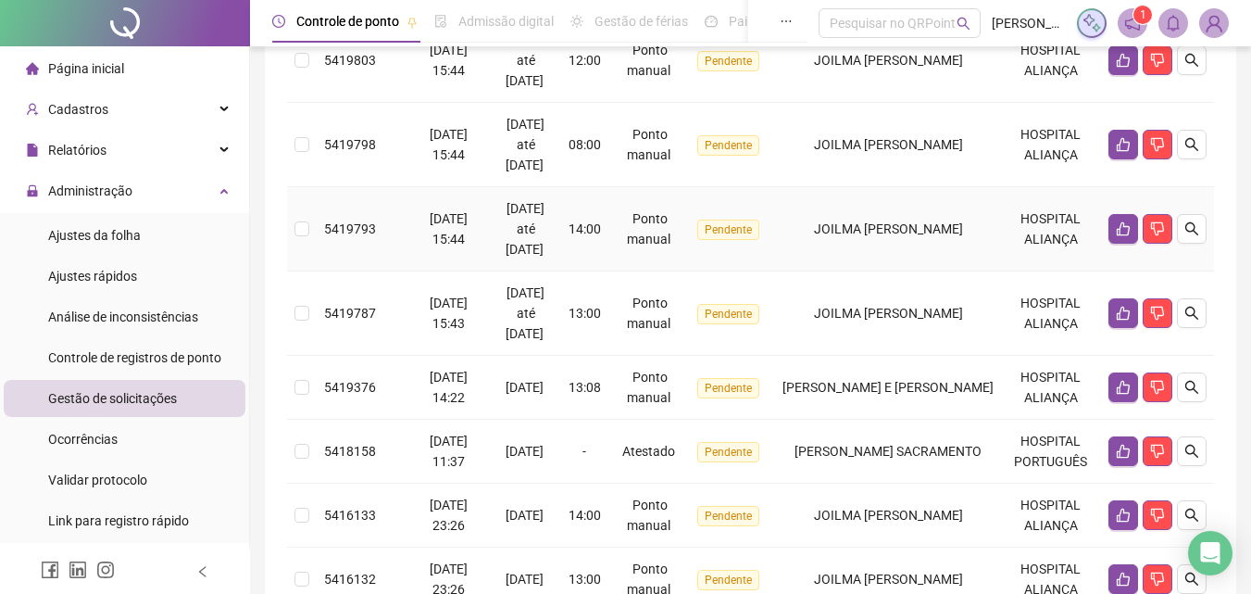
scroll to position [808, 0]
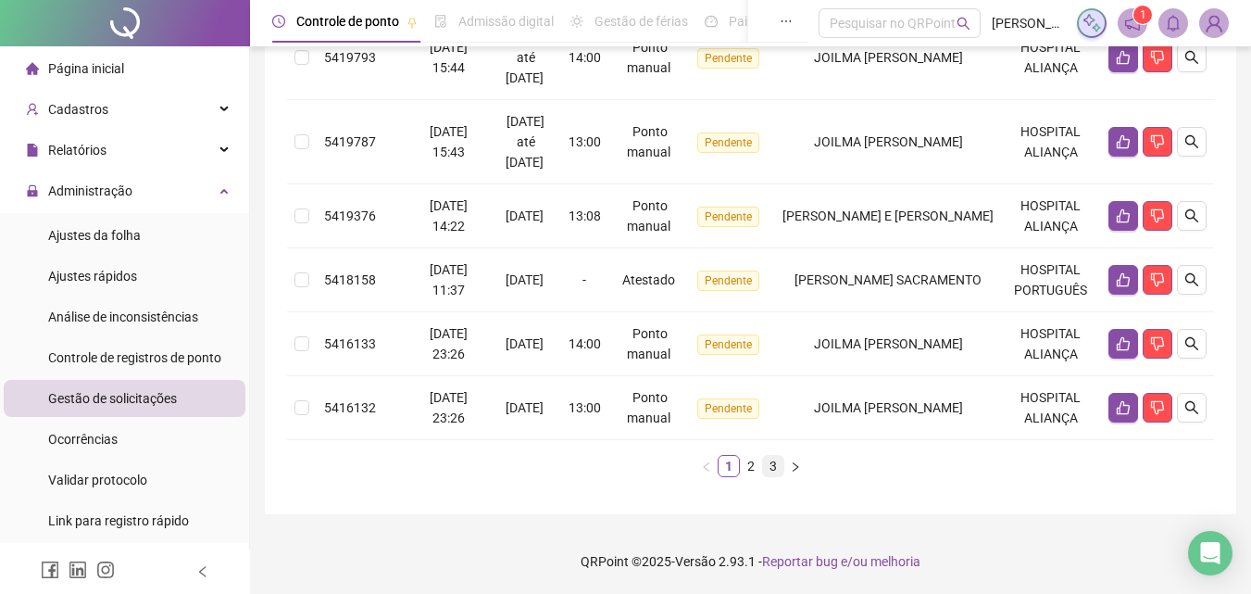
click at [776, 470] on link "3" at bounding box center [773, 466] width 20 height 20
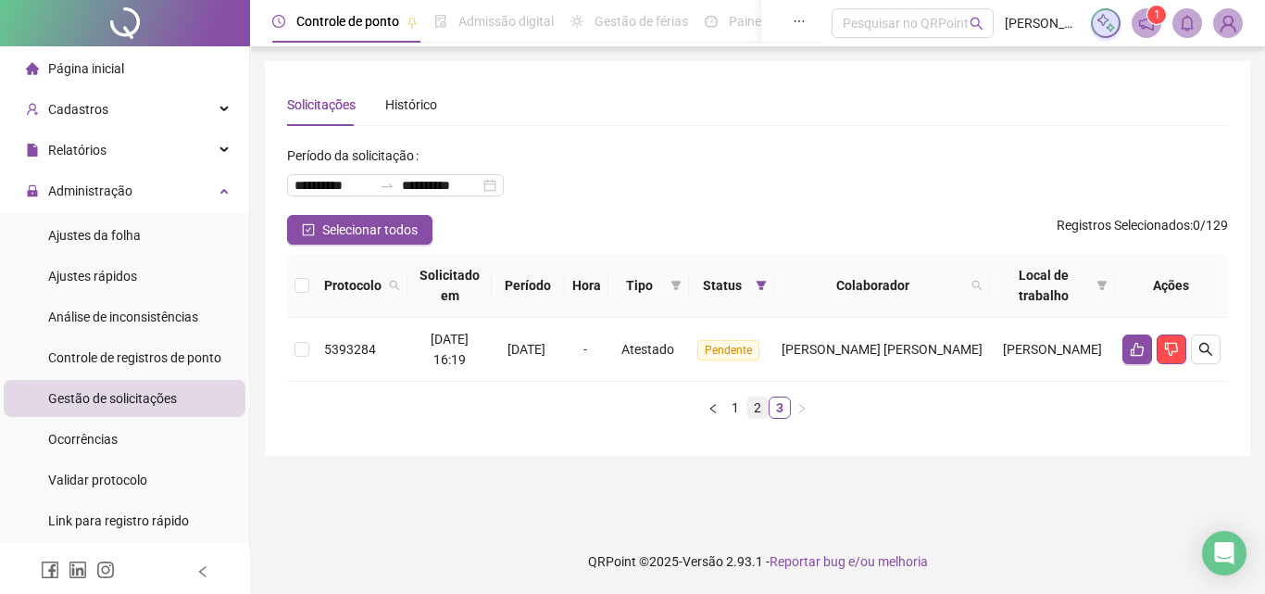
click at [763, 409] on link "2" at bounding box center [757, 407] width 20 height 20
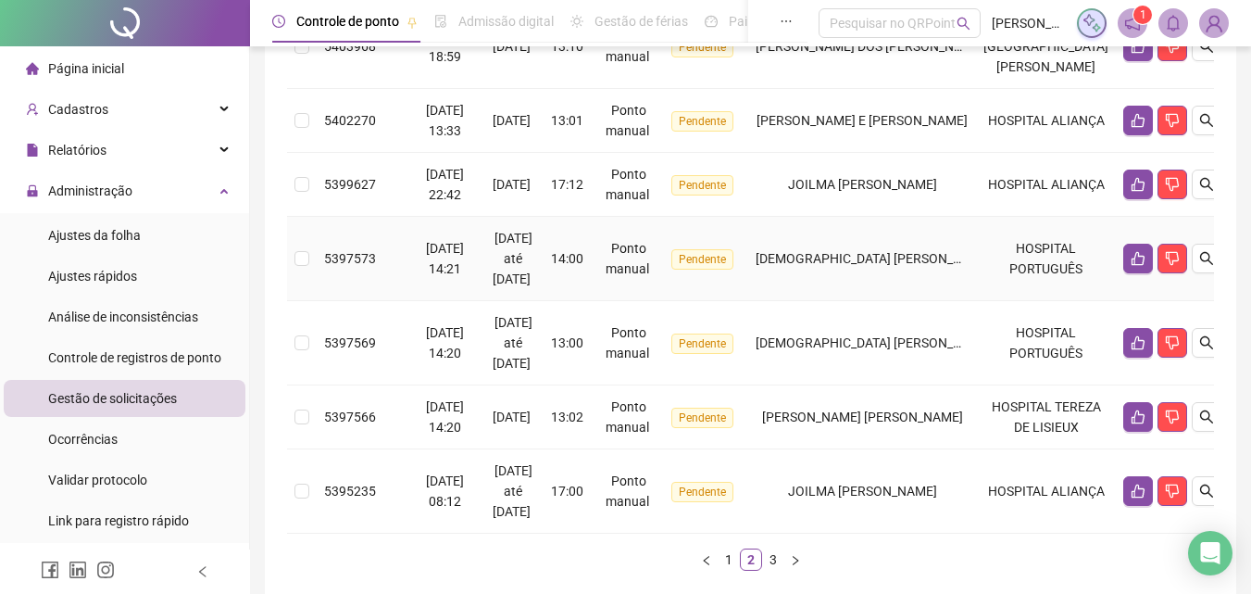
scroll to position [787, 0]
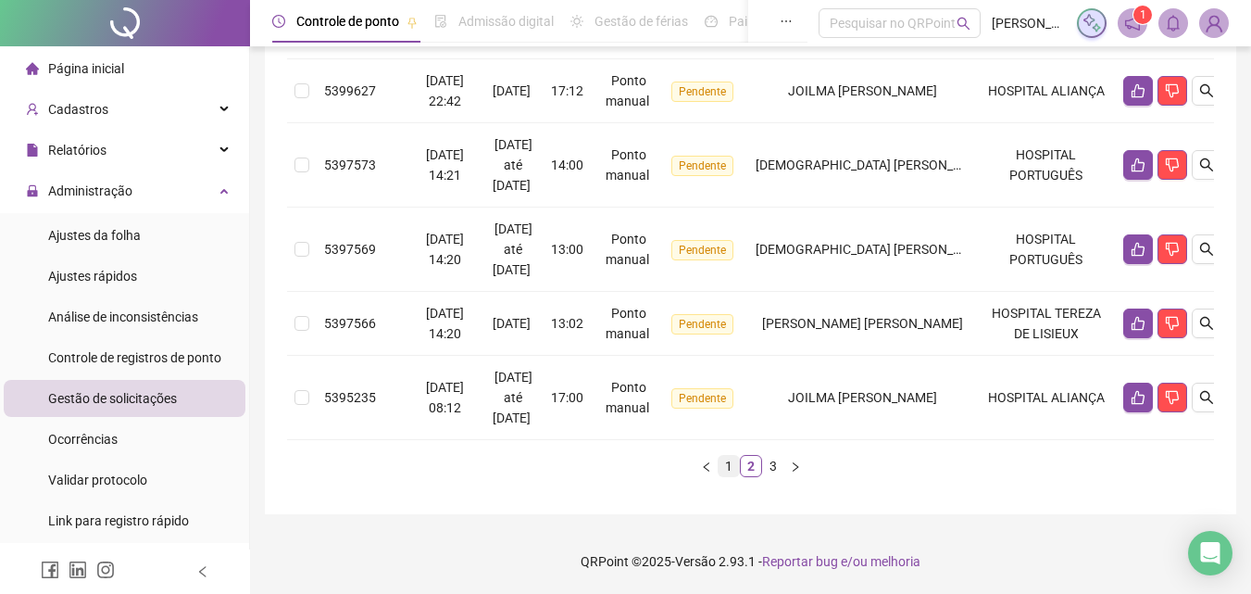
click at [719, 461] on link "1" at bounding box center [729, 466] width 20 height 20
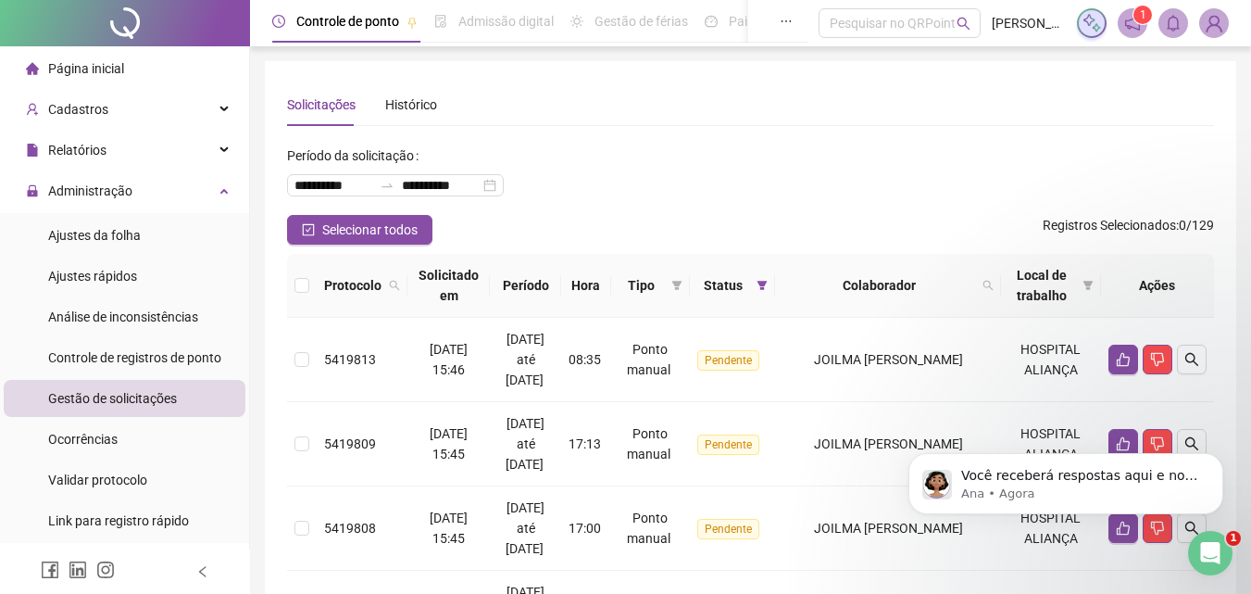
scroll to position [0, 0]
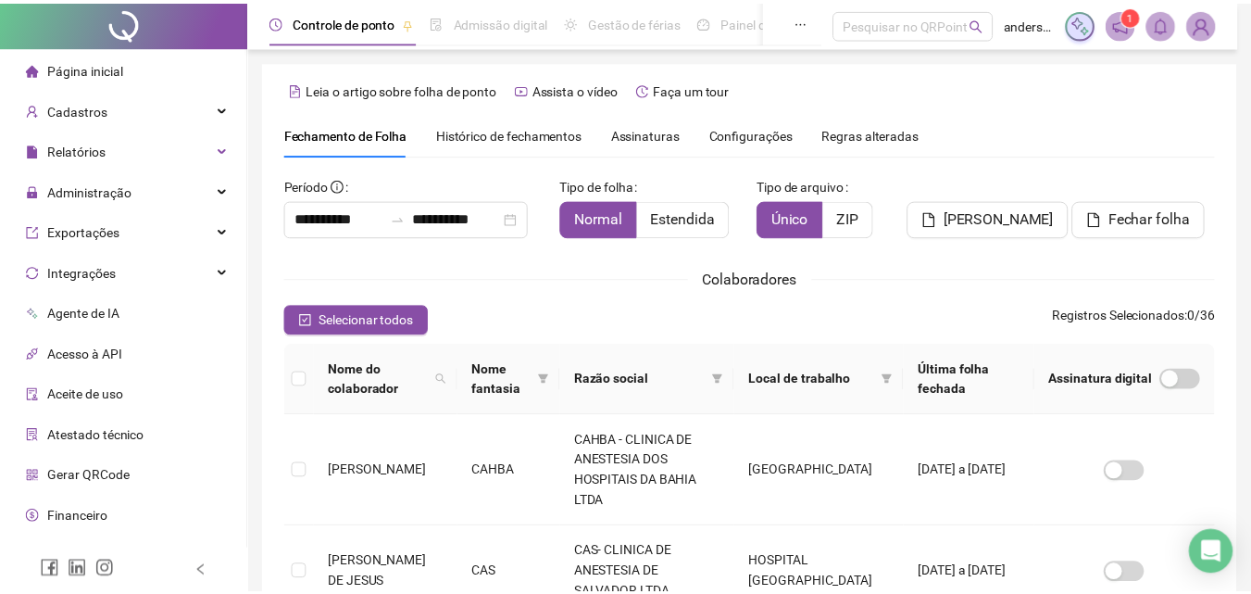
scroll to position [82, 0]
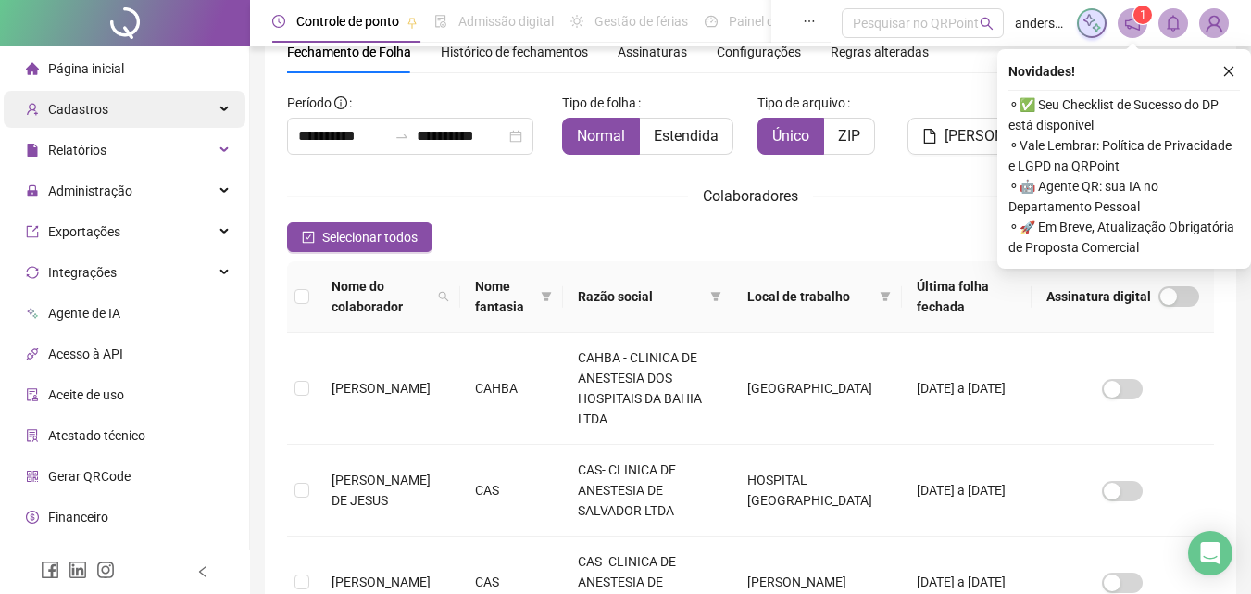
click at [116, 102] on div "Cadastros" at bounding box center [125, 109] width 242 height 37
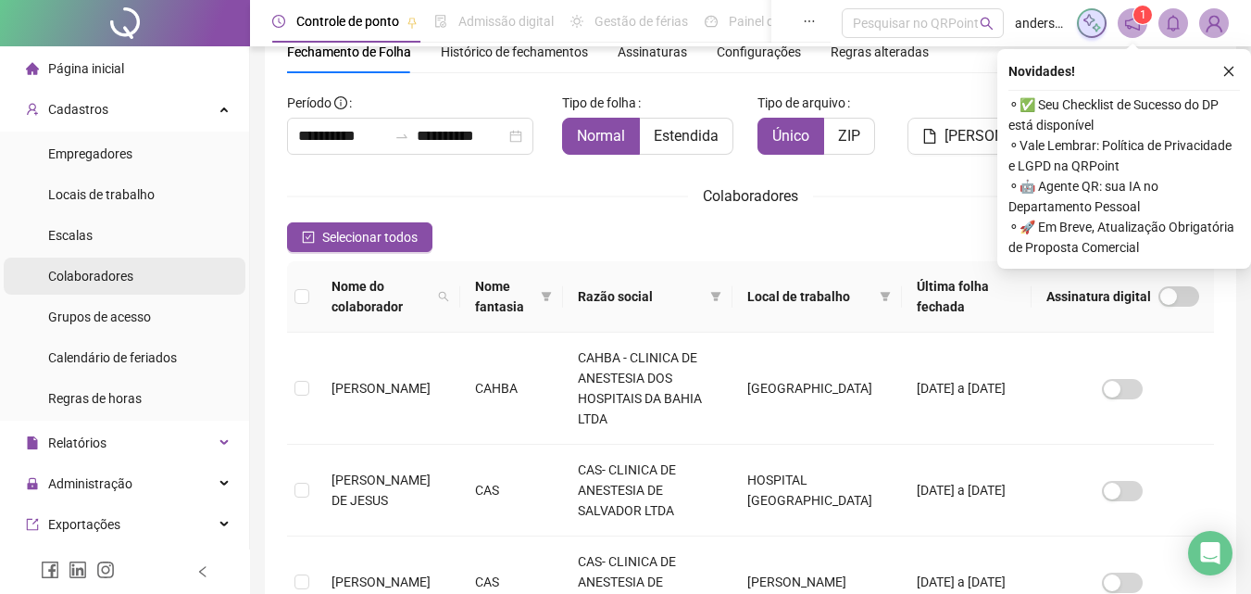
click at [116, 273] on span "Colaboradores" at bounding box center [90, 276] width 85 height 15
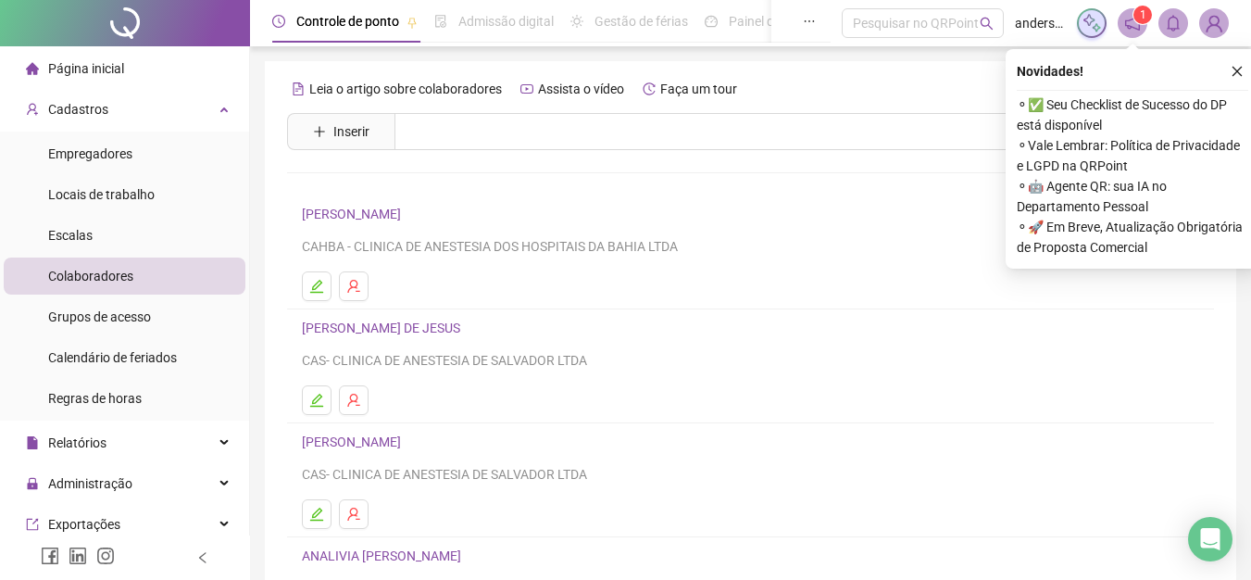
click at [407, 444] on link "ANA JULIA SILVA DO NASCIMENTO" at bounding box center [354, 441] width 105 height 15
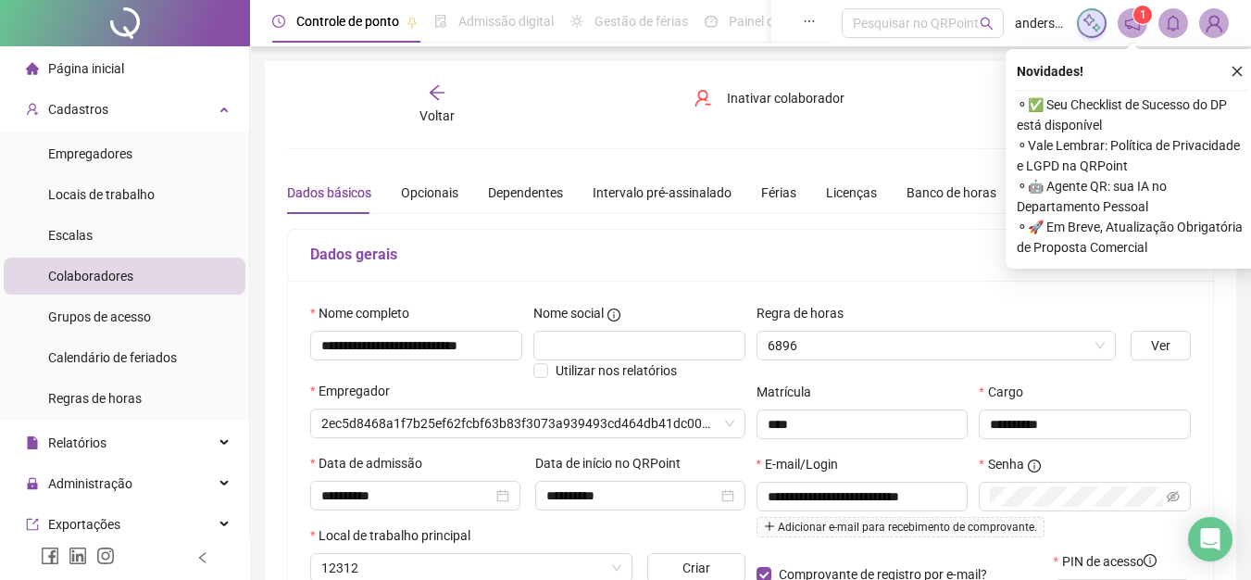
type input "**********"
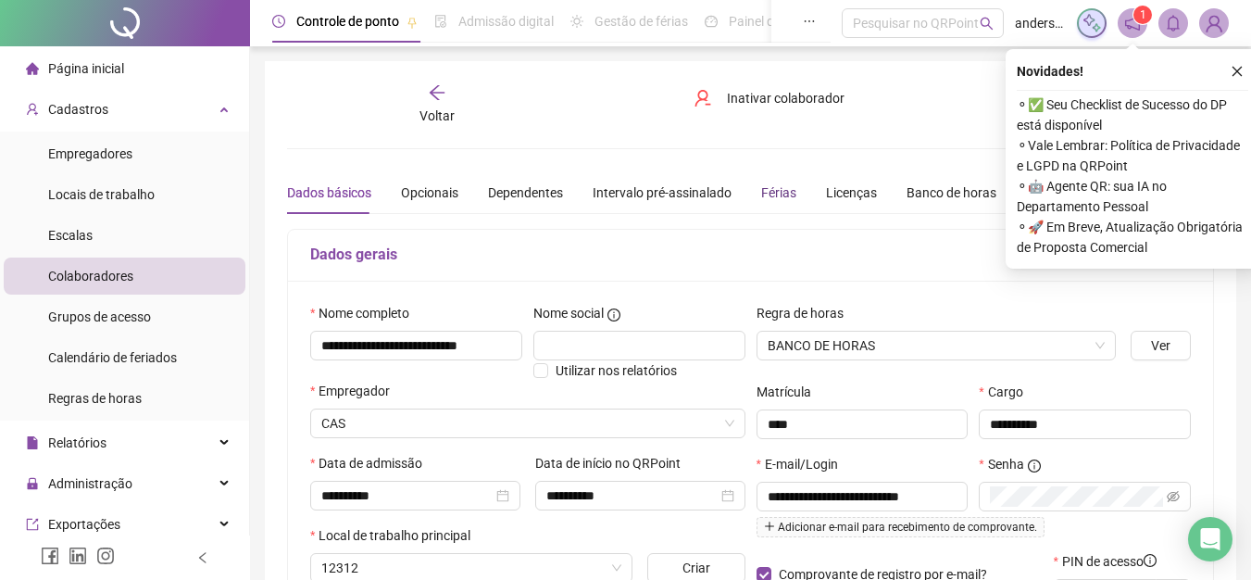
click at [761, 199] on div "Férias" at bounding box center [778, 192] width 35 height 20
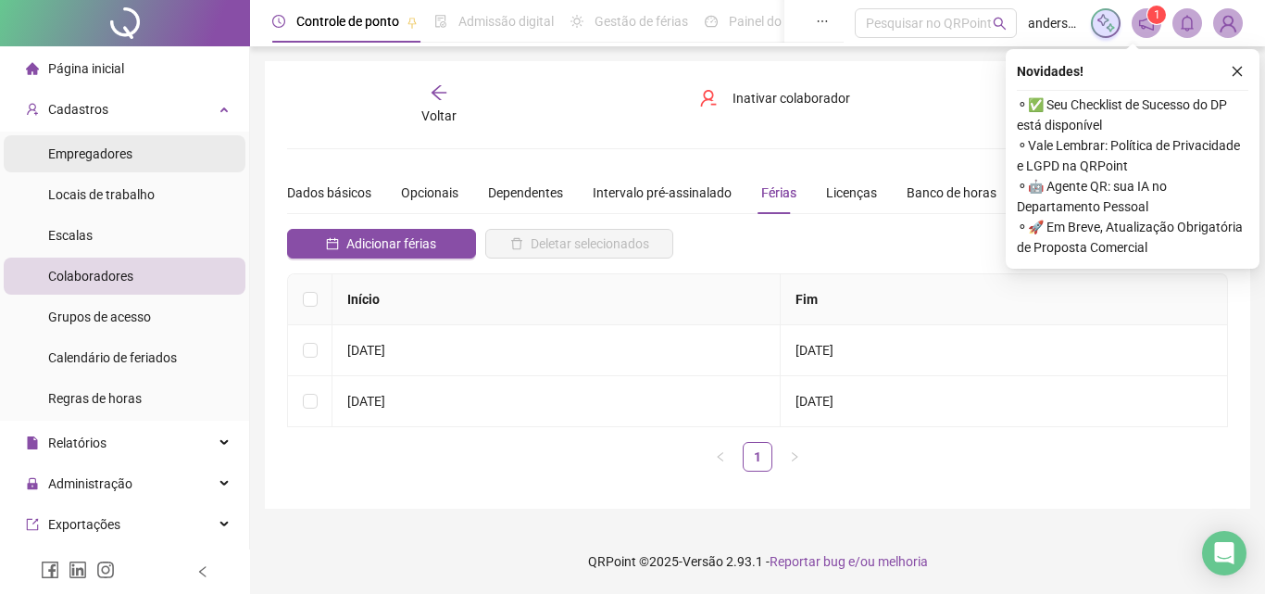
click at [98, 166] on div "Empregadores" at bounding box center [90, 153] width 84 height 37
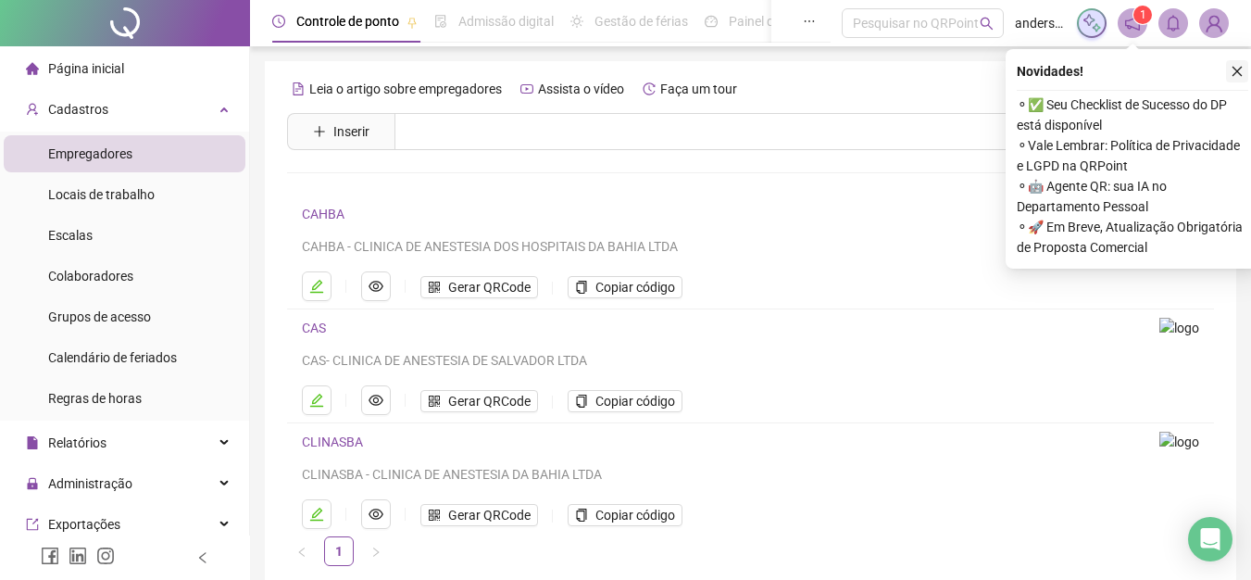
click at [1230, 69] on button "button" at bounding box center [1237, 71] width 22 height 22
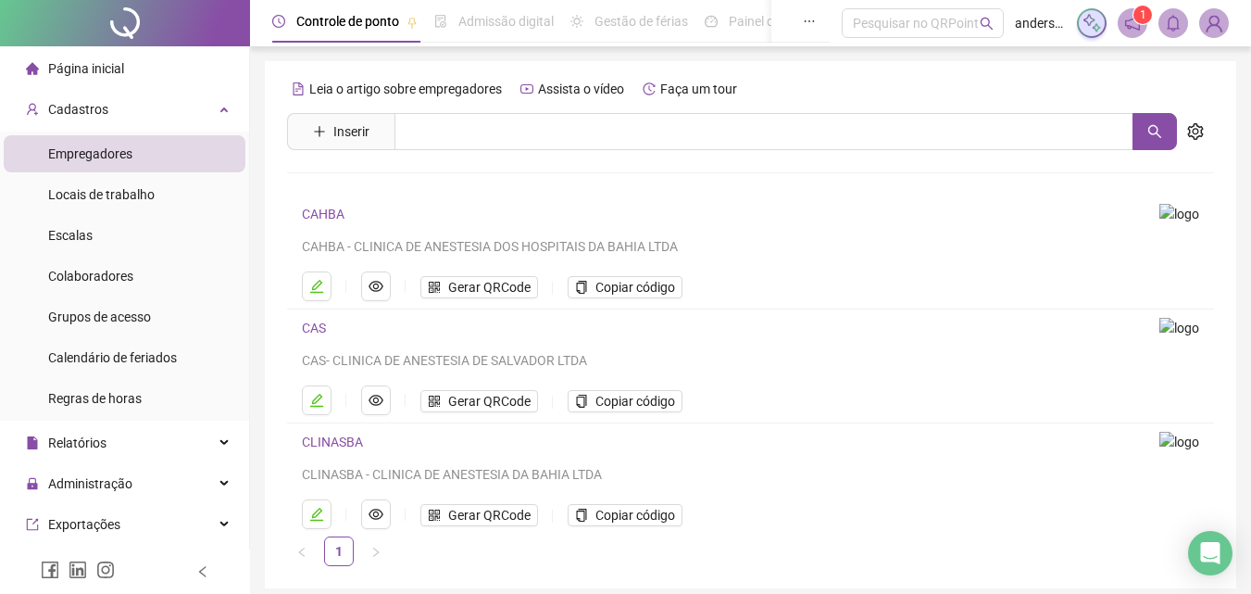
click at [1133, 27] on icon "notification" at bounding box center [1132, 23] width 15 height 15
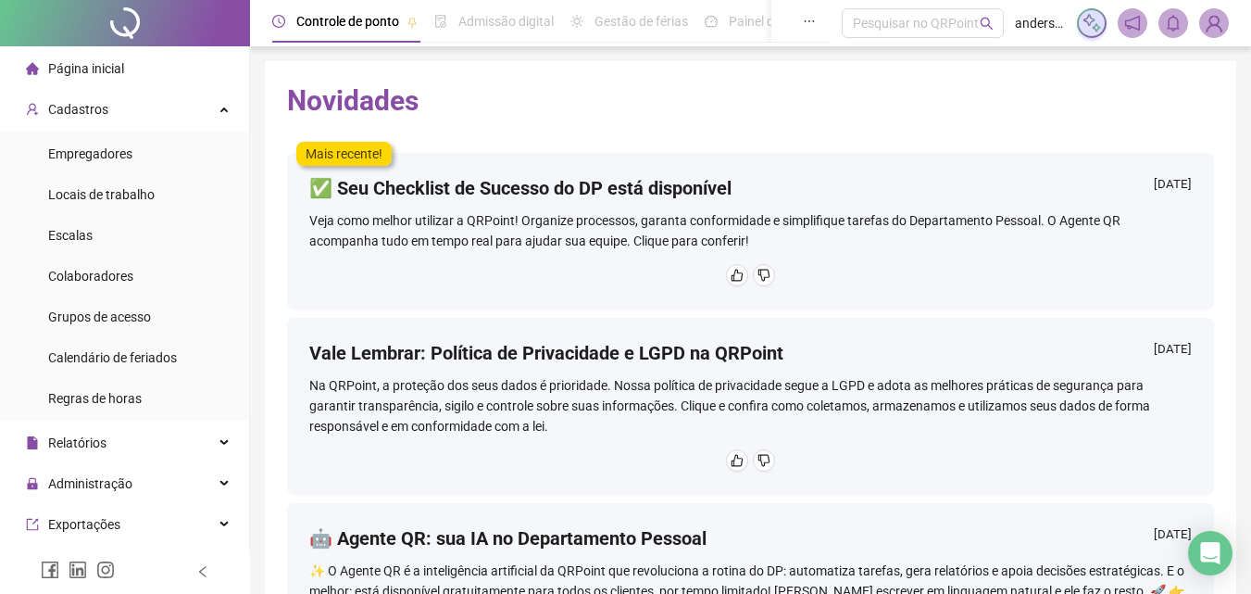
click at [736, 205] on div "✅ Seu Checklist de Sucesso do DP está disponível 16/09/2025" at bounding box center [750, 192] width 883 height 35
click at [1202, 545] on icon "Abertura do Messenger da Intercom" at bounding box center [1208, 550] width 31 height 31
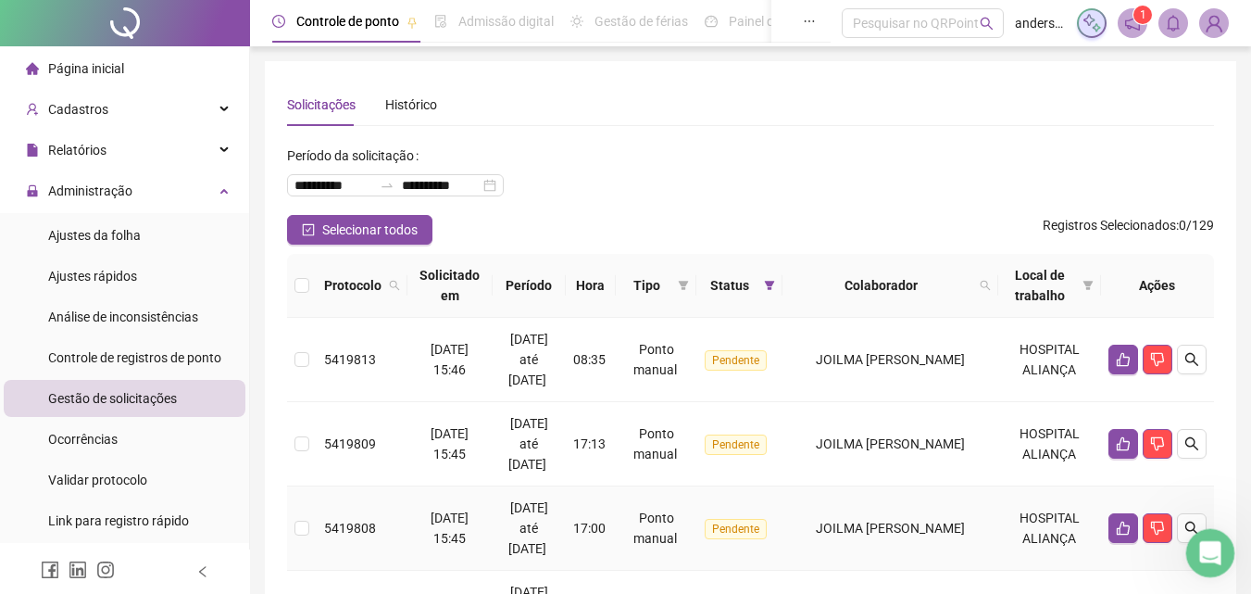
click at [1205, 550] on icon "Abertura do Messenger da Intercom" at bounding box center [1208, 550] width 31 height 31
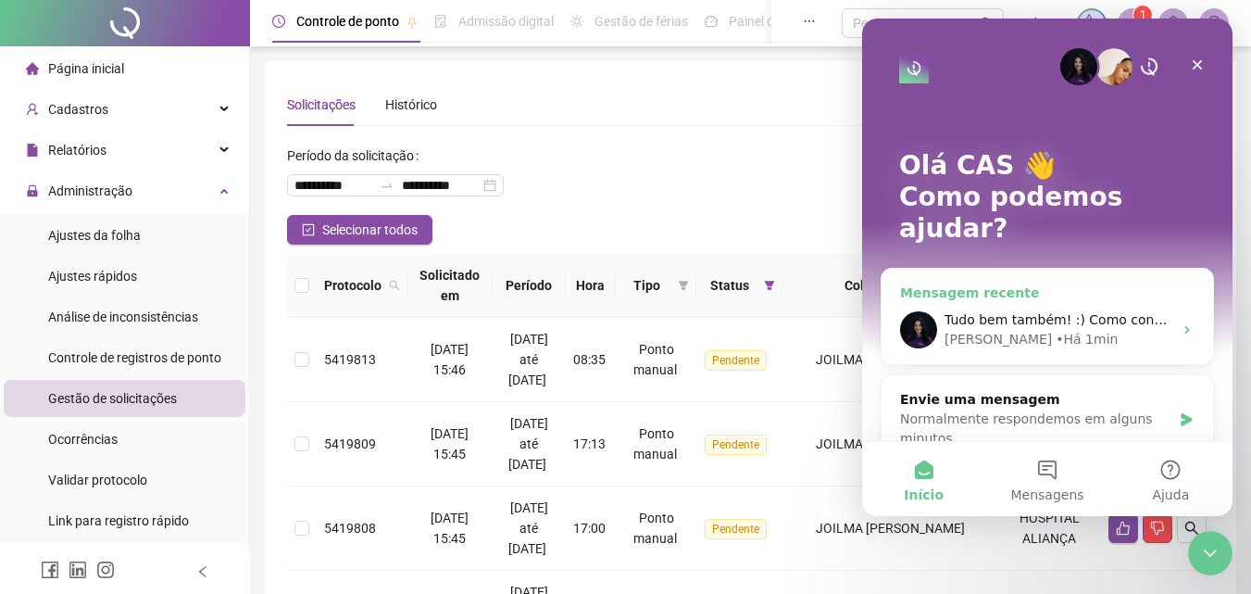
click at [1067, 330] on div "[PERSON_NAME] • Há 1min" at bounding box center [1059, 339] width 228 height 19
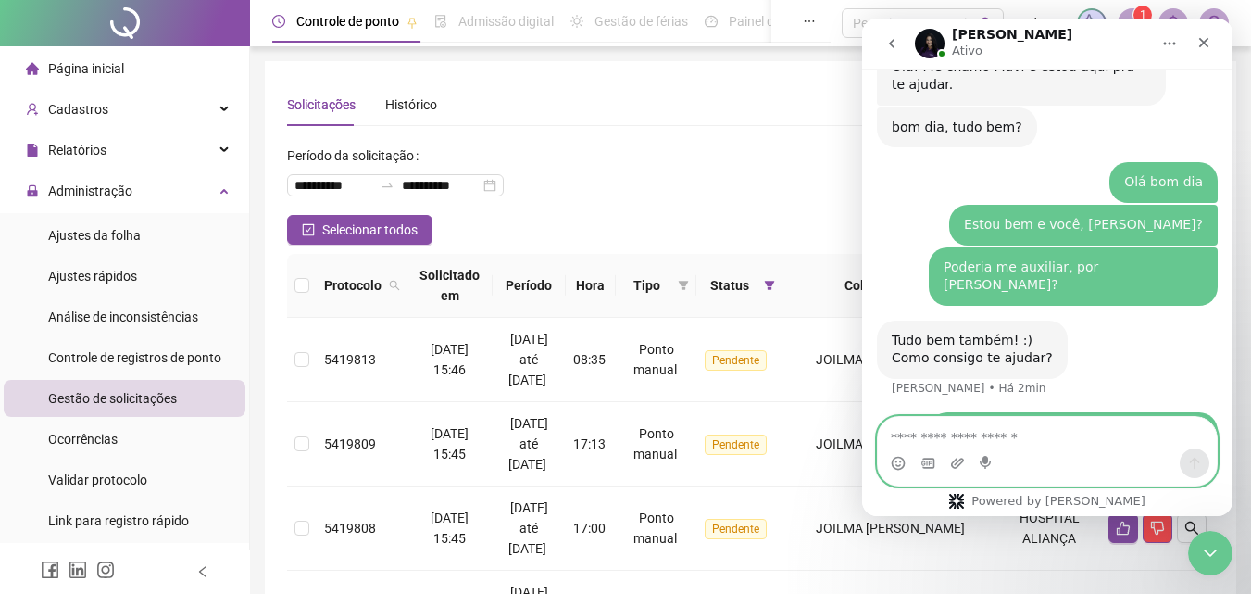
scroll to position [1108, 0]
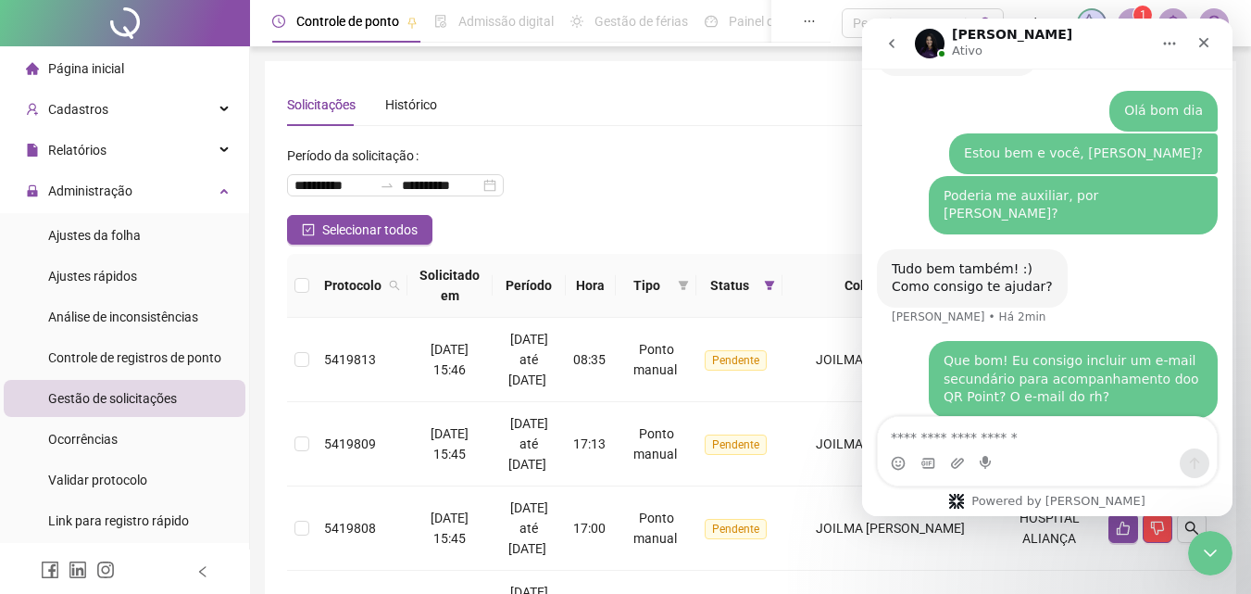
drag, startPoint x: 629, startPoint y: 168, endPoint x: 241, endPoint y: 44, distance: 407.1
click at [629, 168] on div "**********" at bounding box center [750, 178] width 927 height 74
click at [1195, 33] on div "Fechar" at bounding box center [1203, 42] width 33 height 33
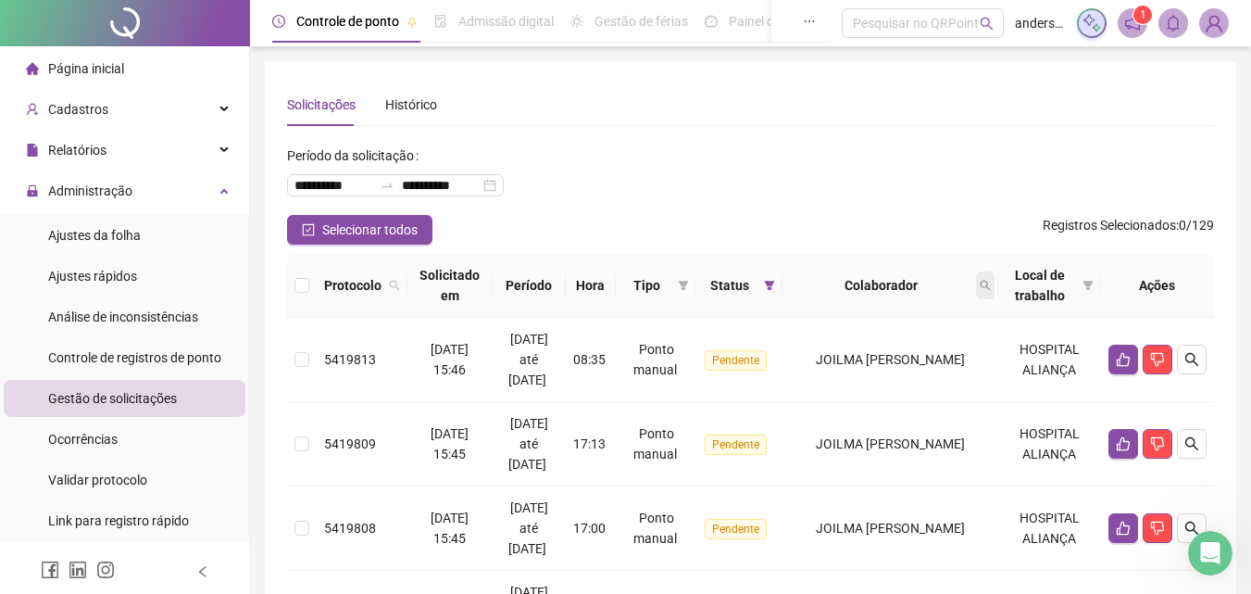
click at [984, 285] on span at bounding box center [985, 285] width 19 height 28
type input "*****"
click at [857, 346] on div "***** Buscar Limpar" at bounding box center [907, 341] width 189 height 76
click at [876, 360] on span "Buscar" at bounding box center [872, 358] width 41 height 20
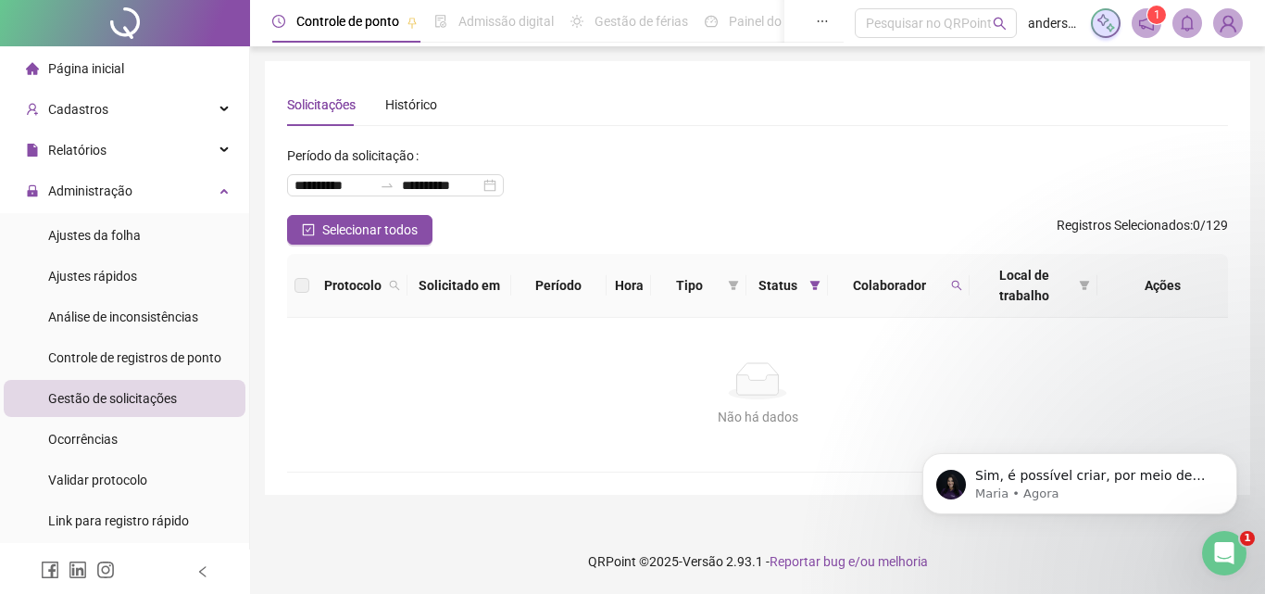
scroll to position [1273, 0]
click at [1049, 485] on p "Maria • Agora" at bounding box center [1094, 493] width 239 height 17
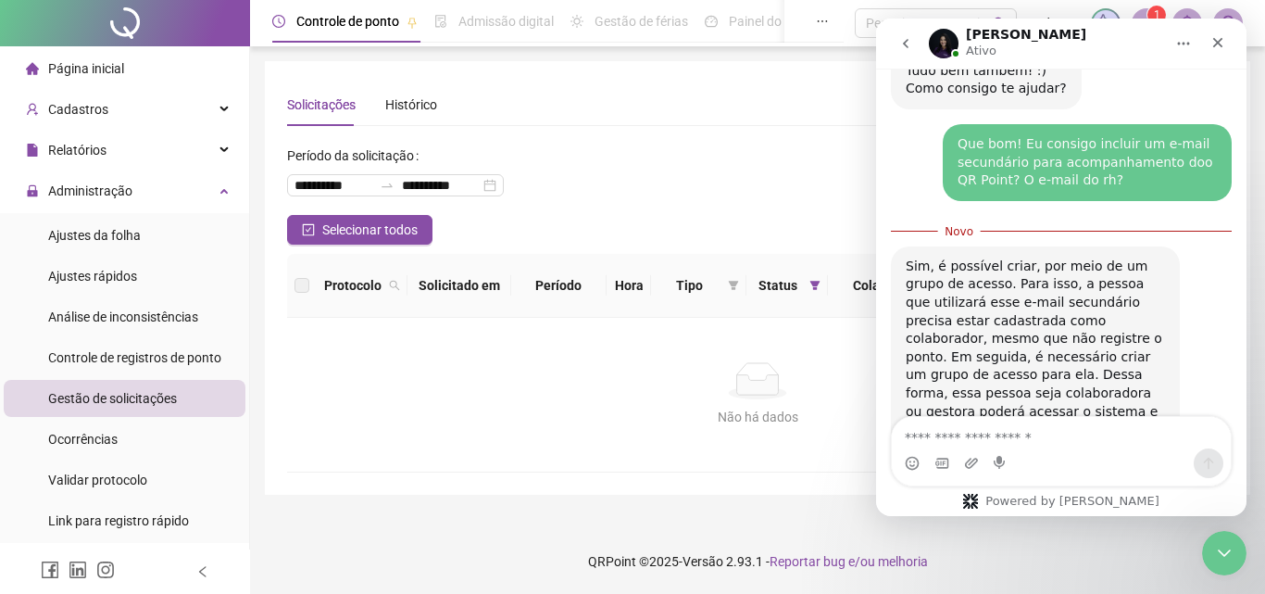
scroll to position [1304, 0]
click at [1008, 425] on textarea "Envie uma mensagem..." at bounding box center [1061, 432] width 339 height 31
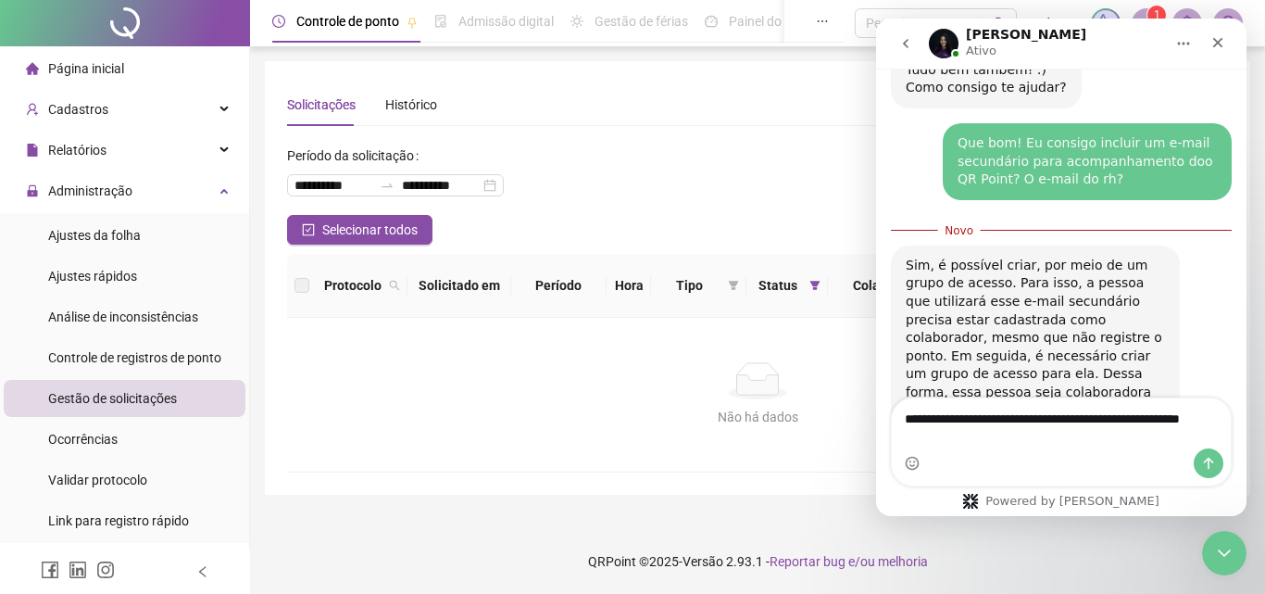
scroll to position [1323, 0]
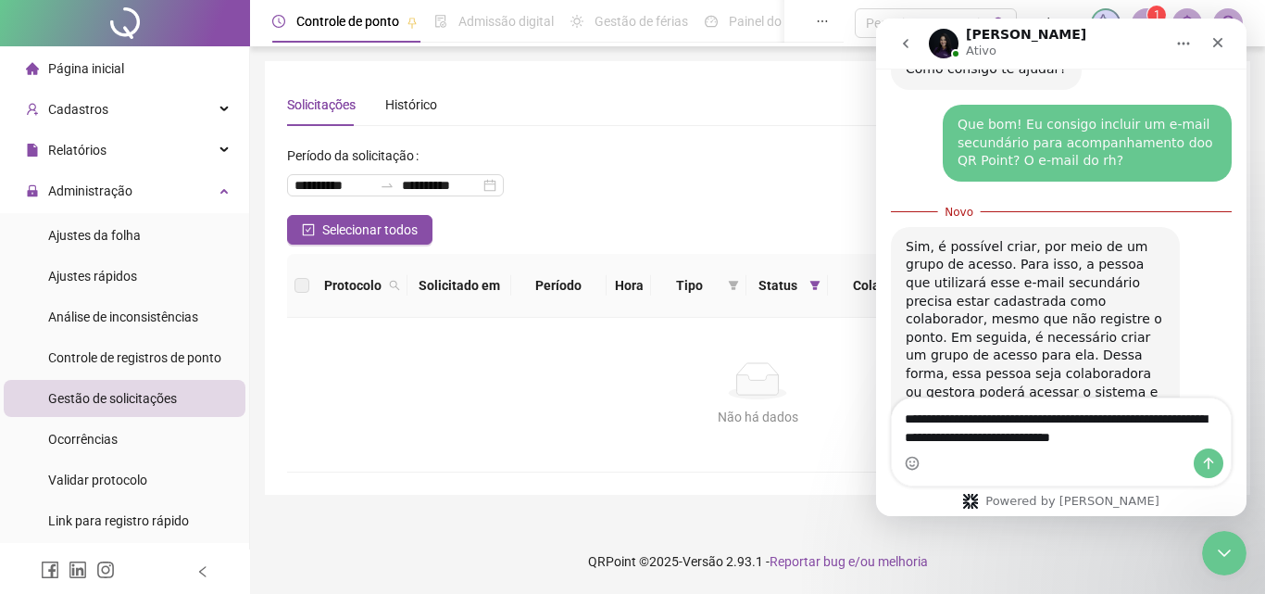
type textarea "**********"
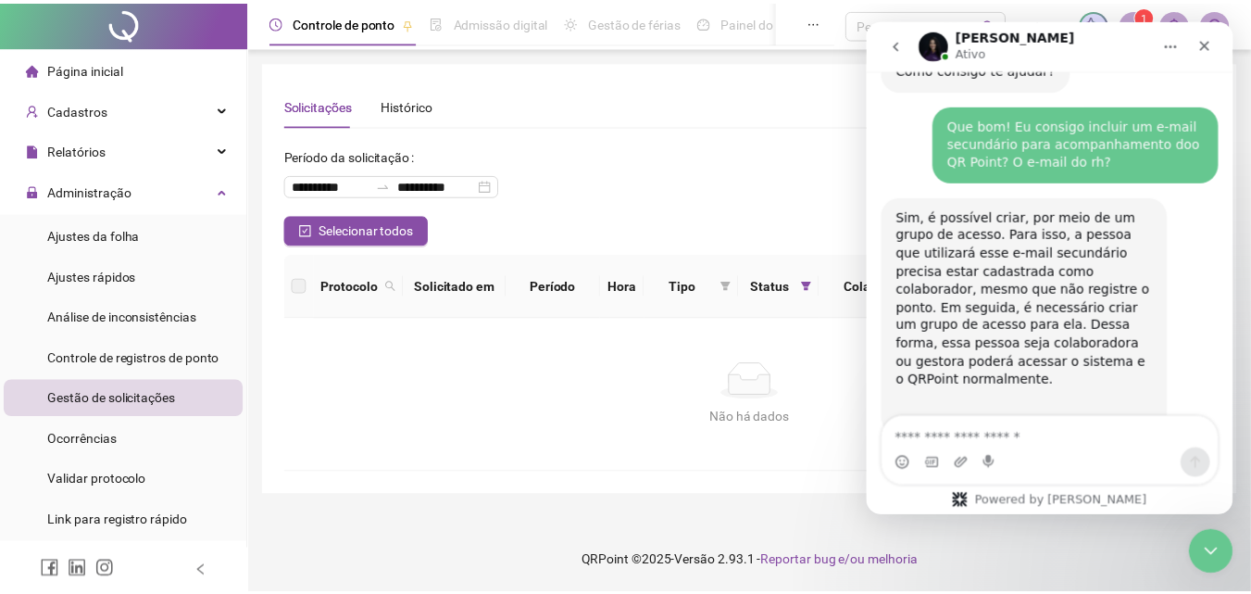
scroll to position [1365, 0]
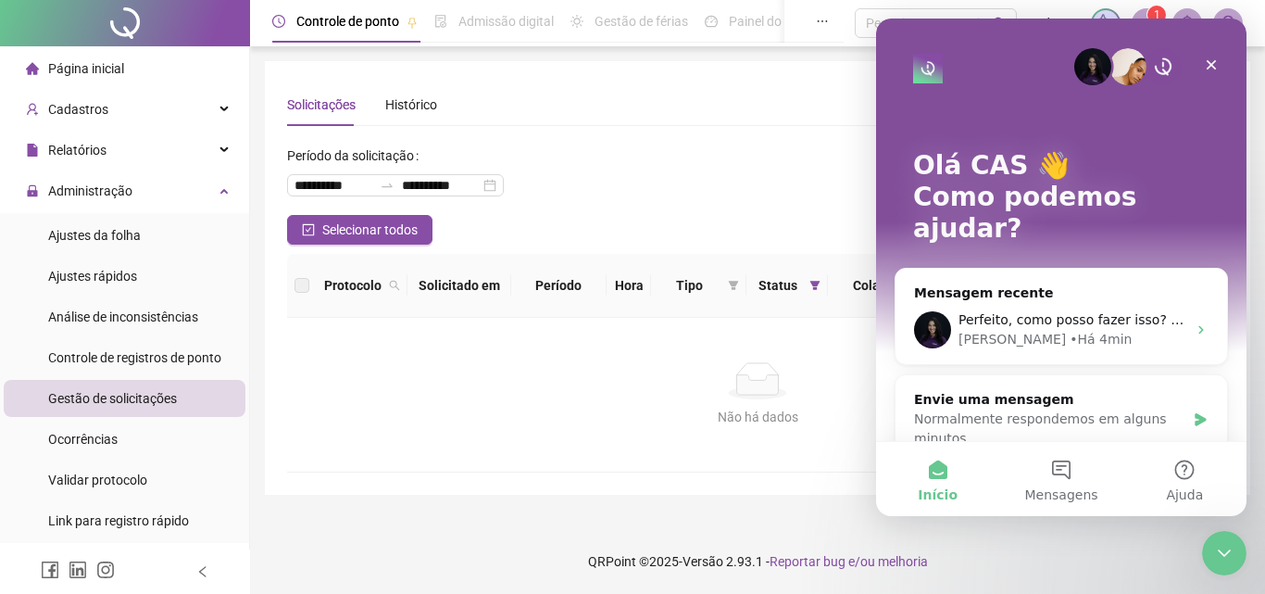
click at [725, 381] on div "Não há dados" at bounding box center [757, 380] width 897 height 37
click at [525, 234] on div "Selecionar todos Registros Selecionados : 0 / 129" at bounding box center [757, 230] width 941 height 30
click at [1208, 62] on icon "Fechar" at bounding box center [1211, 64] width 15 height 15
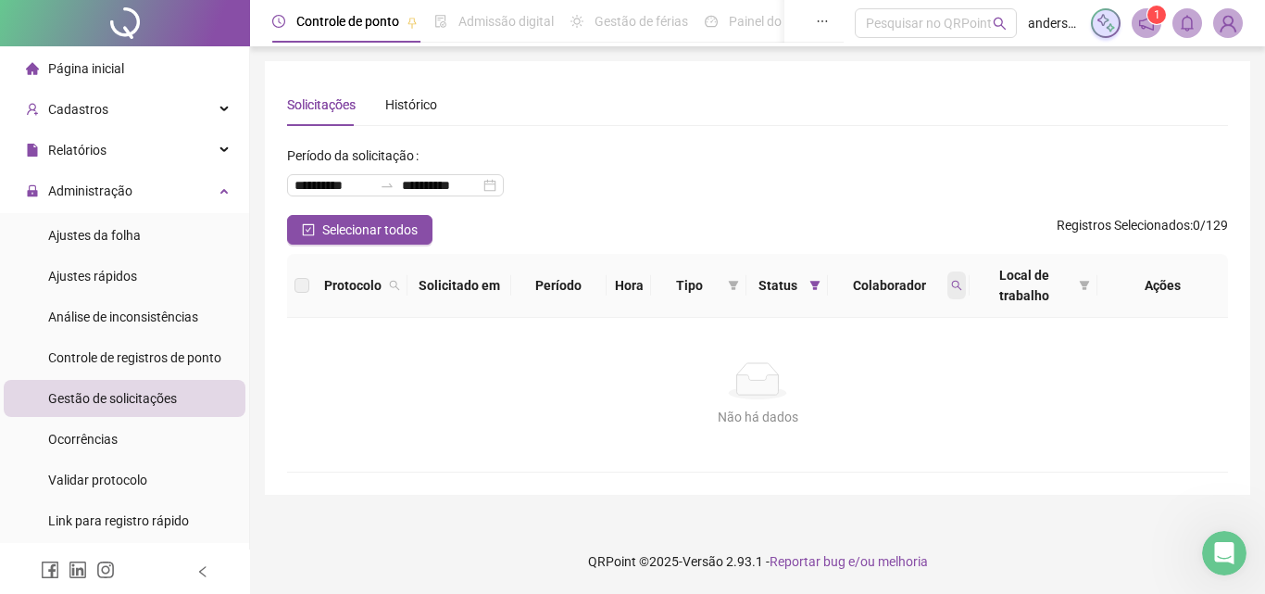
click at [964, 281] on span at bounding box center [956, 285] width 19 height 28
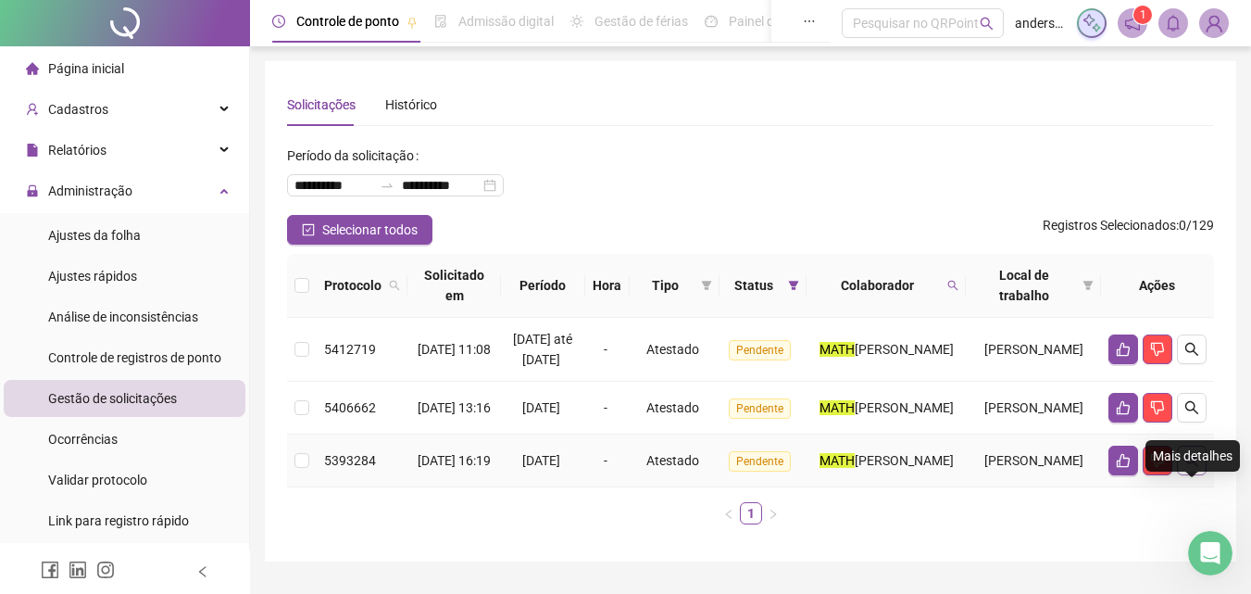
click at [1196, 468] on icon "search" at bounding box center [1192, 460] width 15 height 15
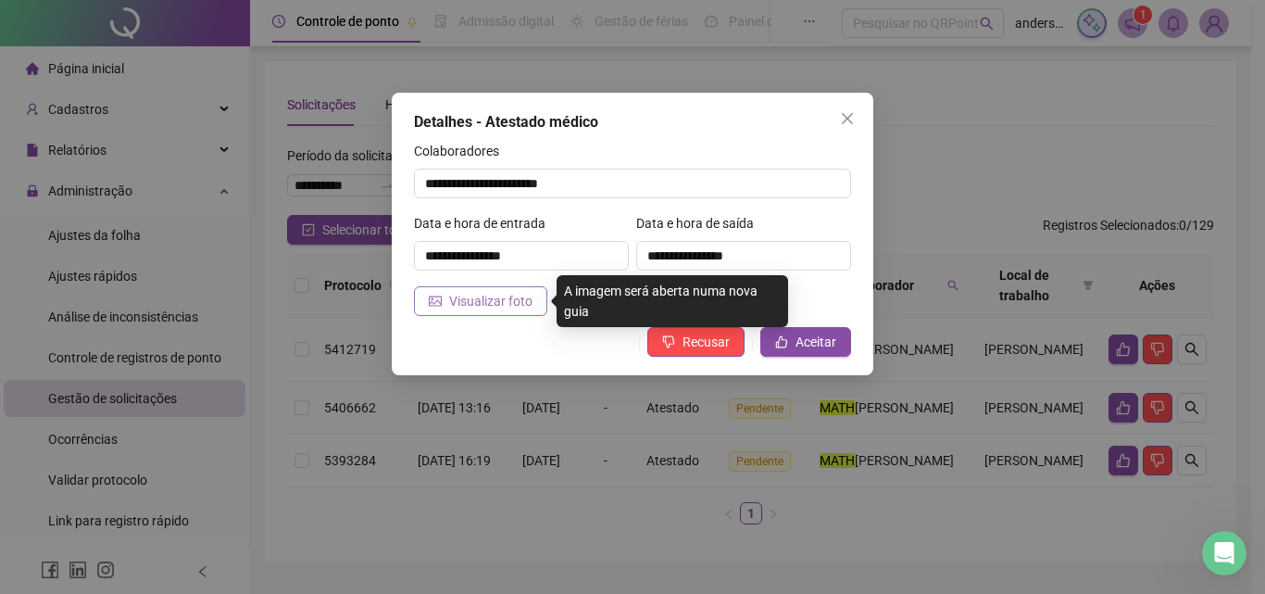
click at [513, 292] on span "Visualizar foto" at bounding box center [490, 301] width 83 height 20
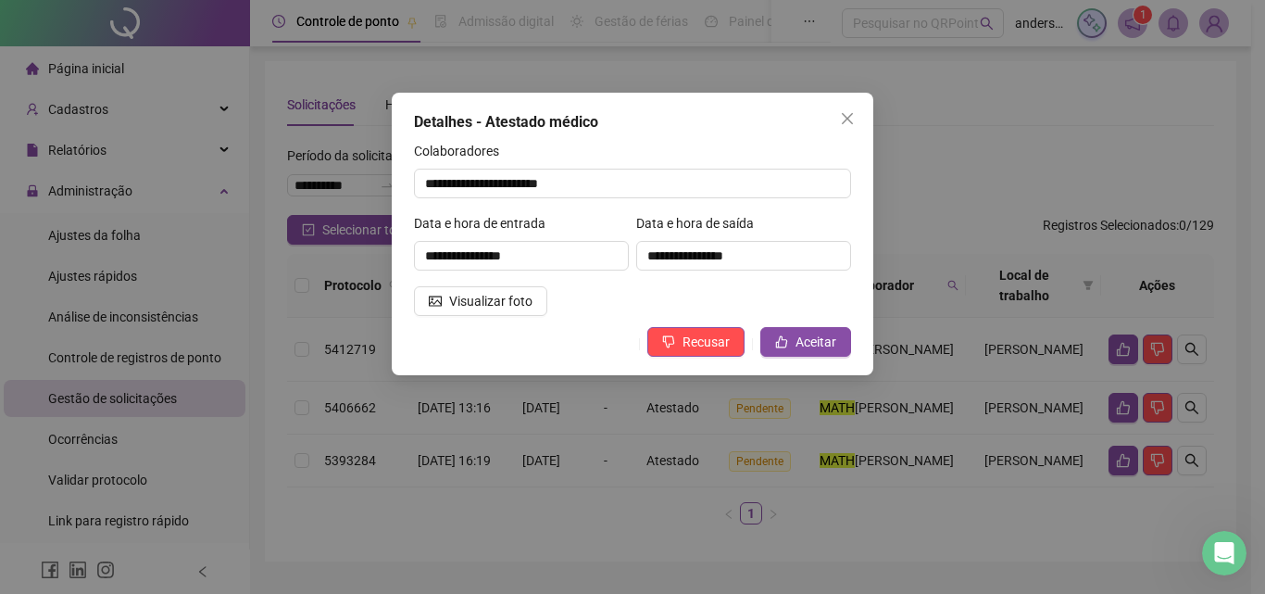
click at [824, 324] on div "**********" at bounding box center [633, 234] width 482 height 282
click at [818, 339] on span "Aceitar" at bounding box center [816, 342] width 41 height 20
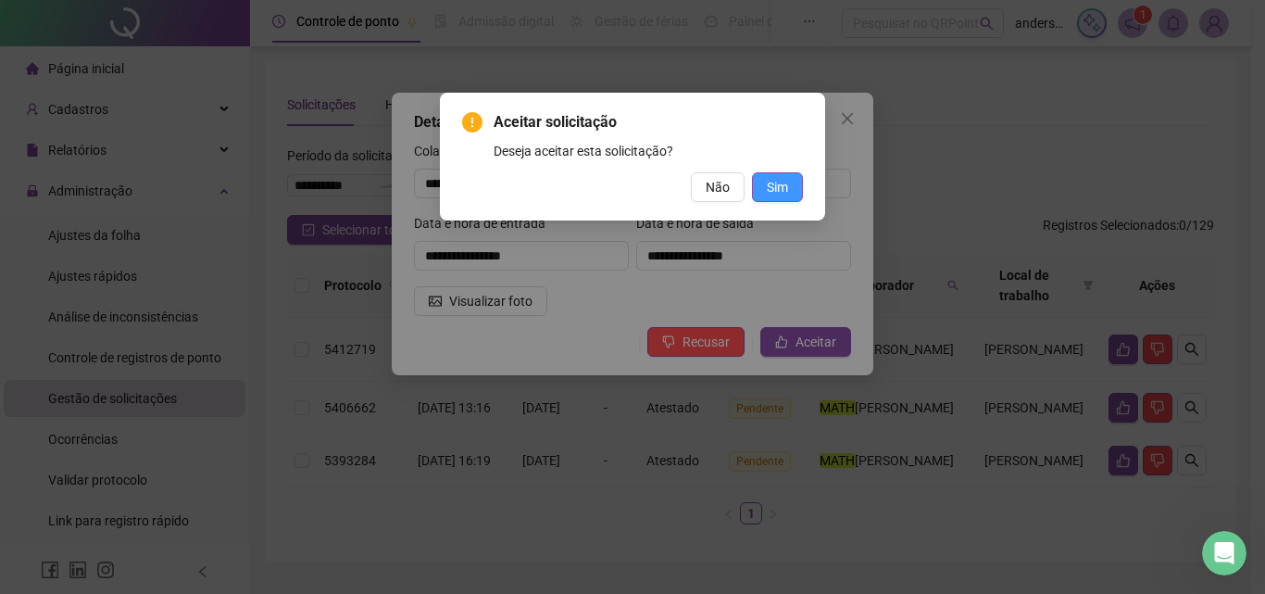
click at [771, 186] on span "Sim" at bounding box center [777, 187] width 21 height 20
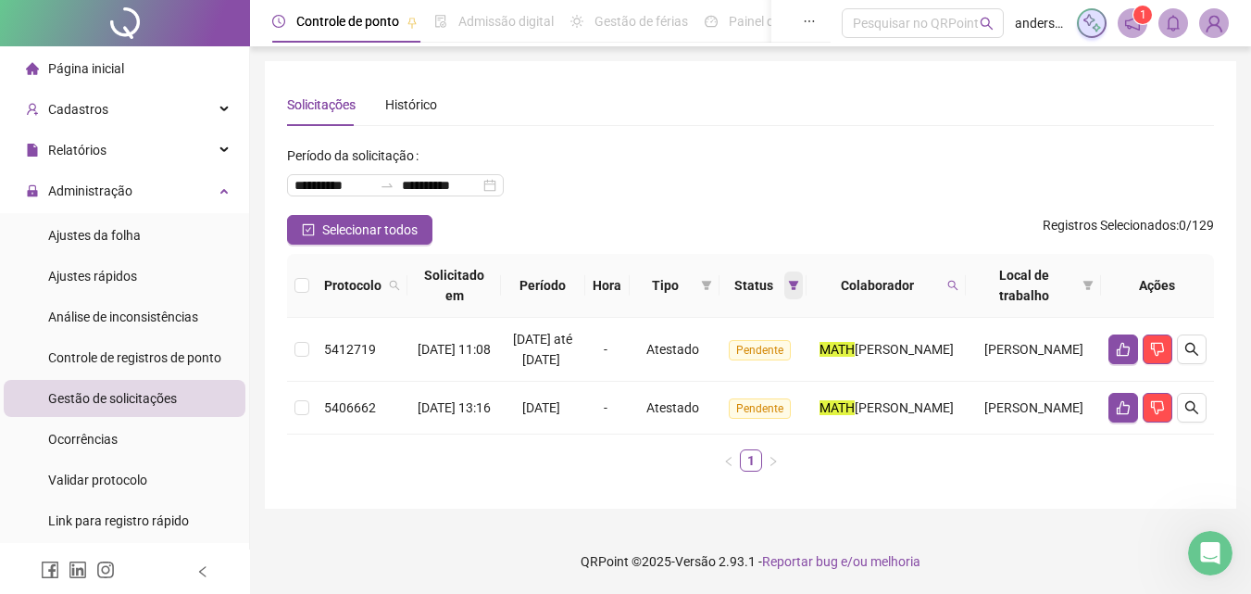
click at [803, 279] on span at bounding box center [793, 285] width 19 height 28
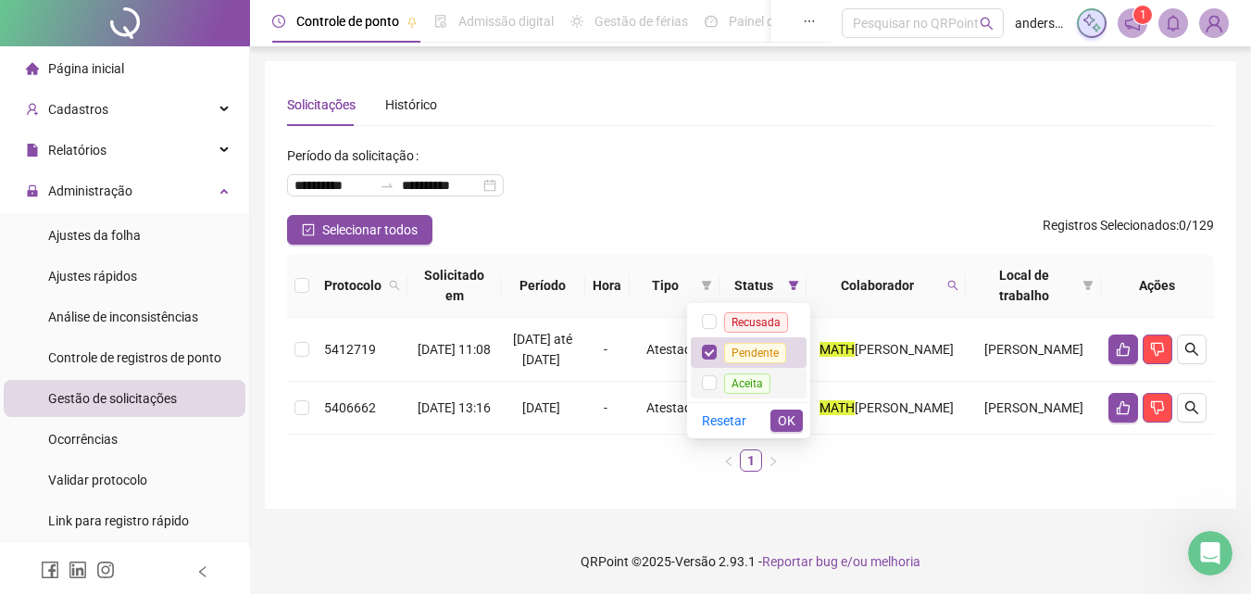
click at [746, 385] on span "Aceita" at bounding box center [747, 383] width 46 height 20
click at [780, 424] on span "OK" at bounding box center [787, 420] width 18 height 20
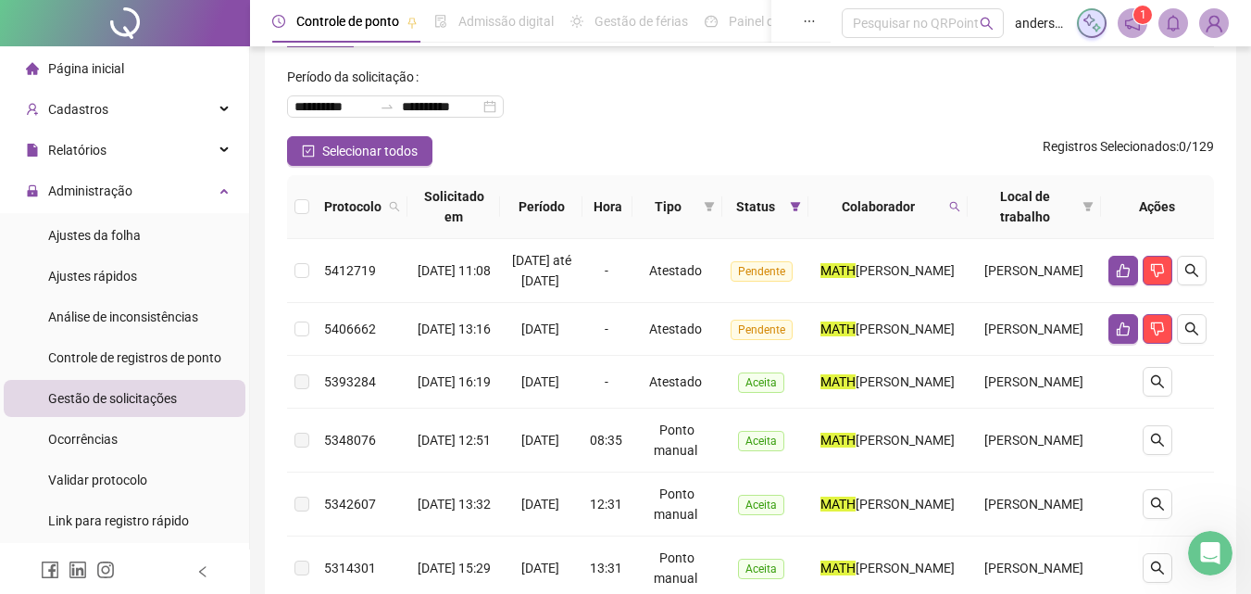
scroll to position [68, 0]
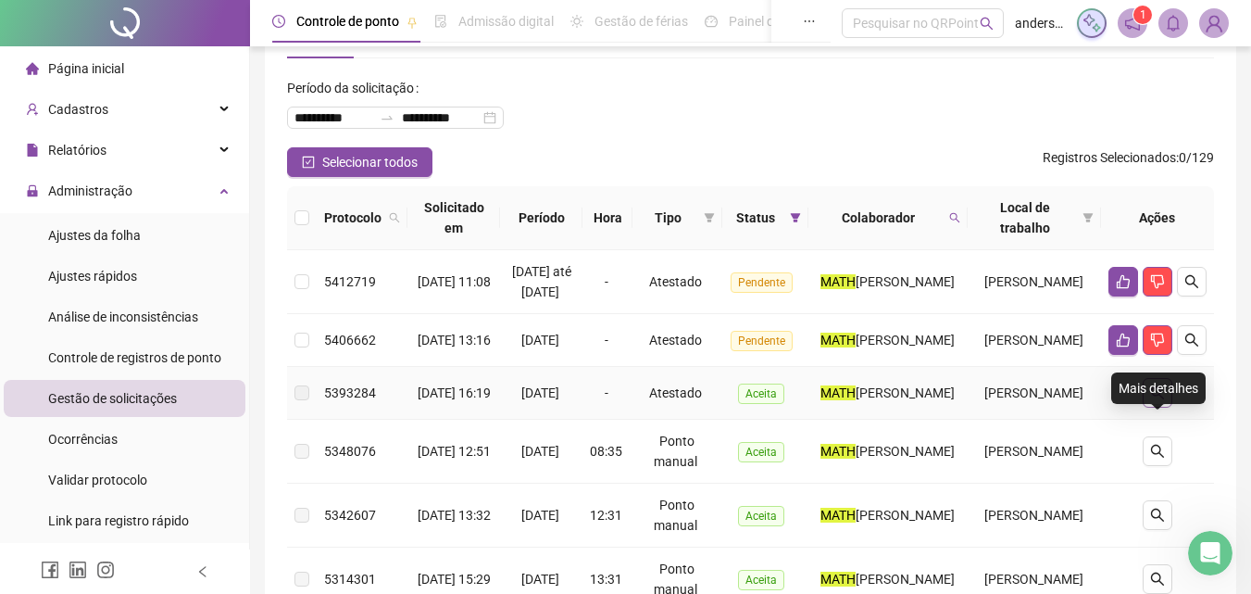
click at [1169, 408] on button "button" at bounding box center [1158, 393] width 30 height 30
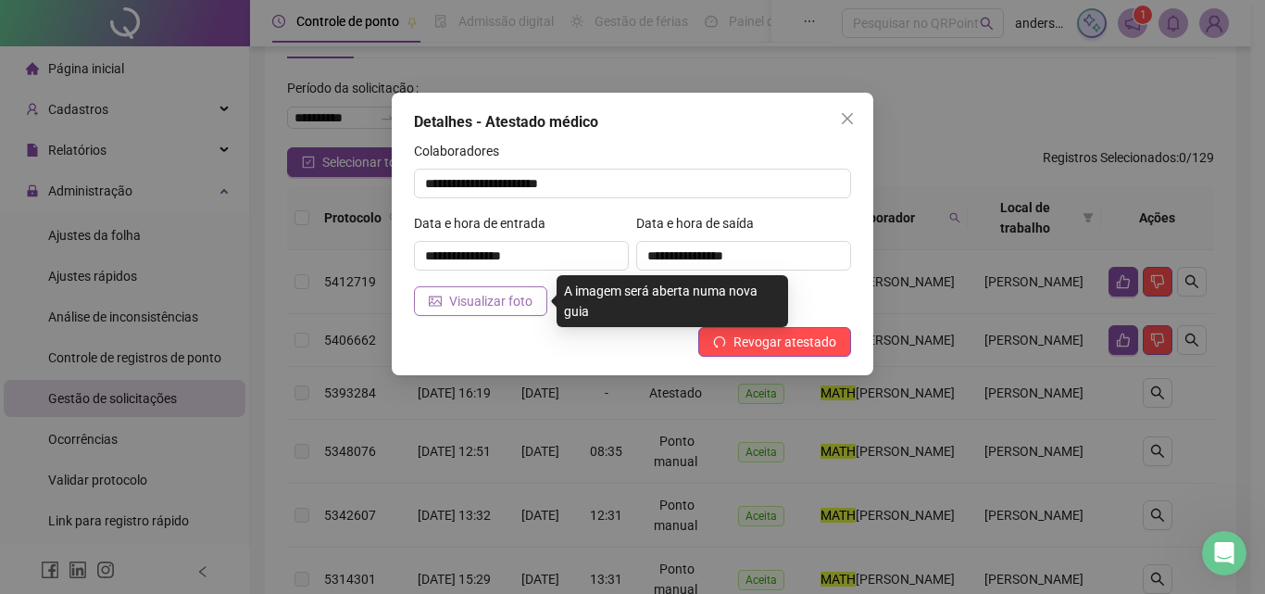
click at [507, 288] on button "Visualizar foto" at bounding box center [480, 301] width 133 height 30
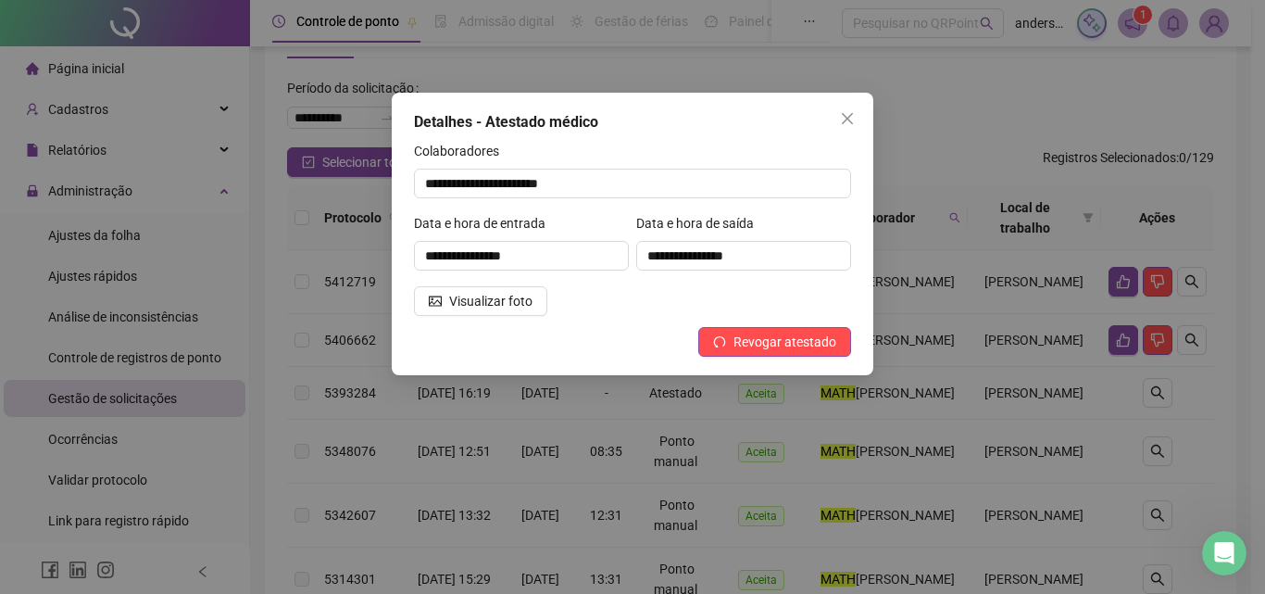
click at [891, 361] on div "**********" at bounding box center [632, 297] width 1265 height 594
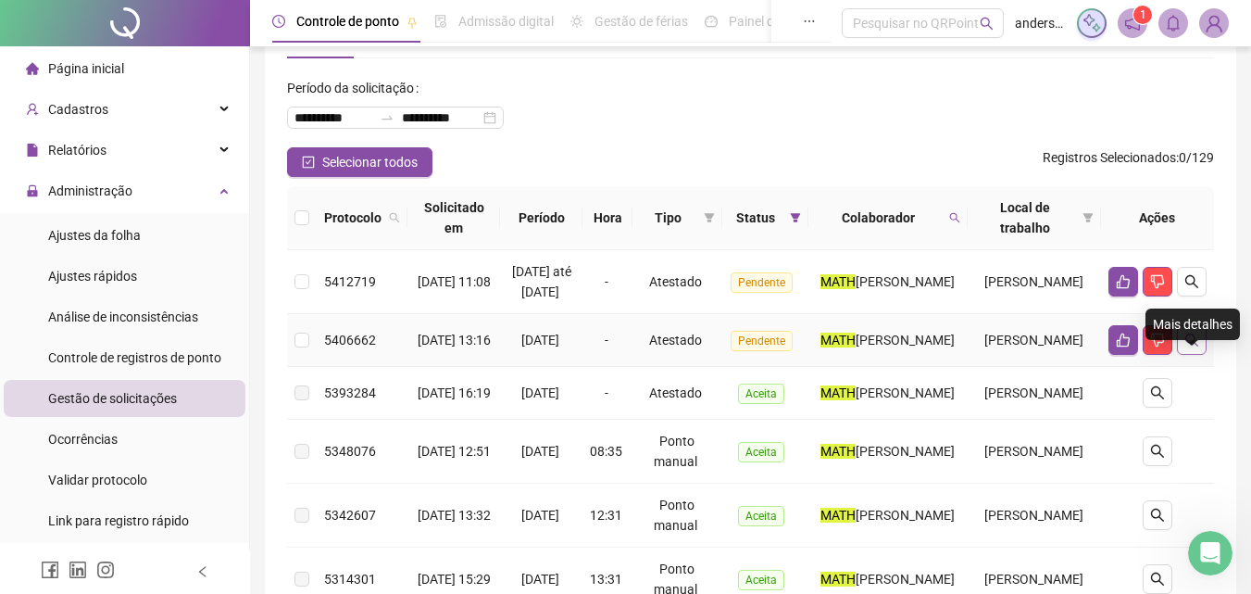
click at [1195, 346] on icon "search" at bounding box center [1191, 339] width 13 height 13
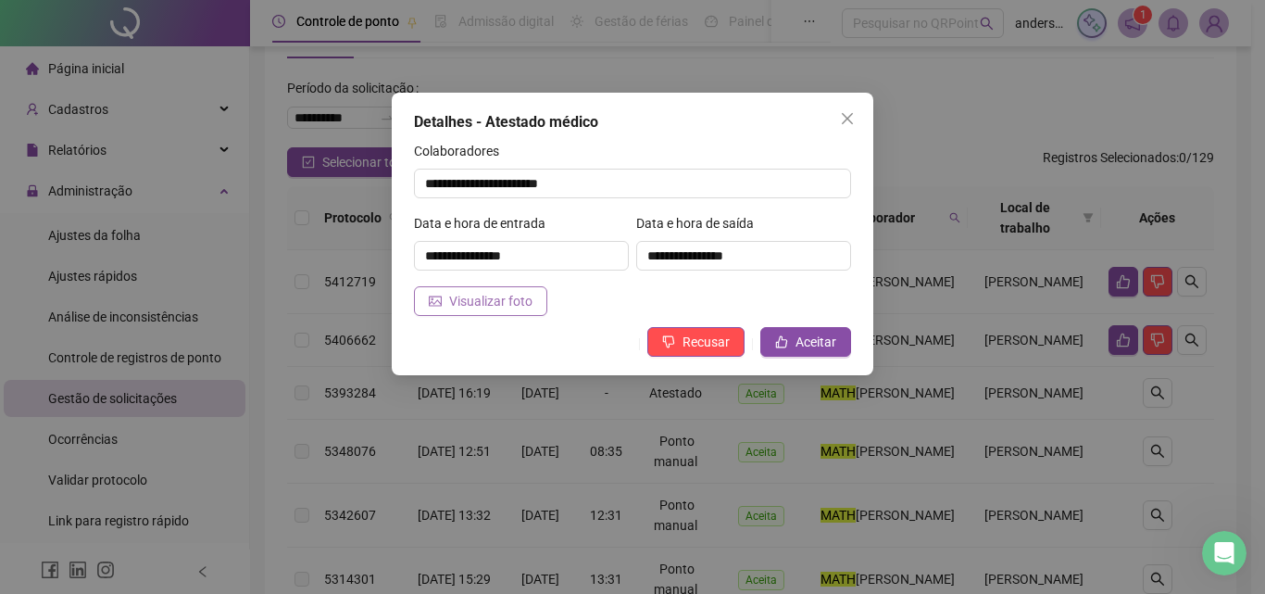
click at [512, 296] on span "Visualizar foto" at bounding box center [490, 301] width 83 height 20
click at [975, 176] on div "**********" at bounding box center [632, 297] width 1265 height 594
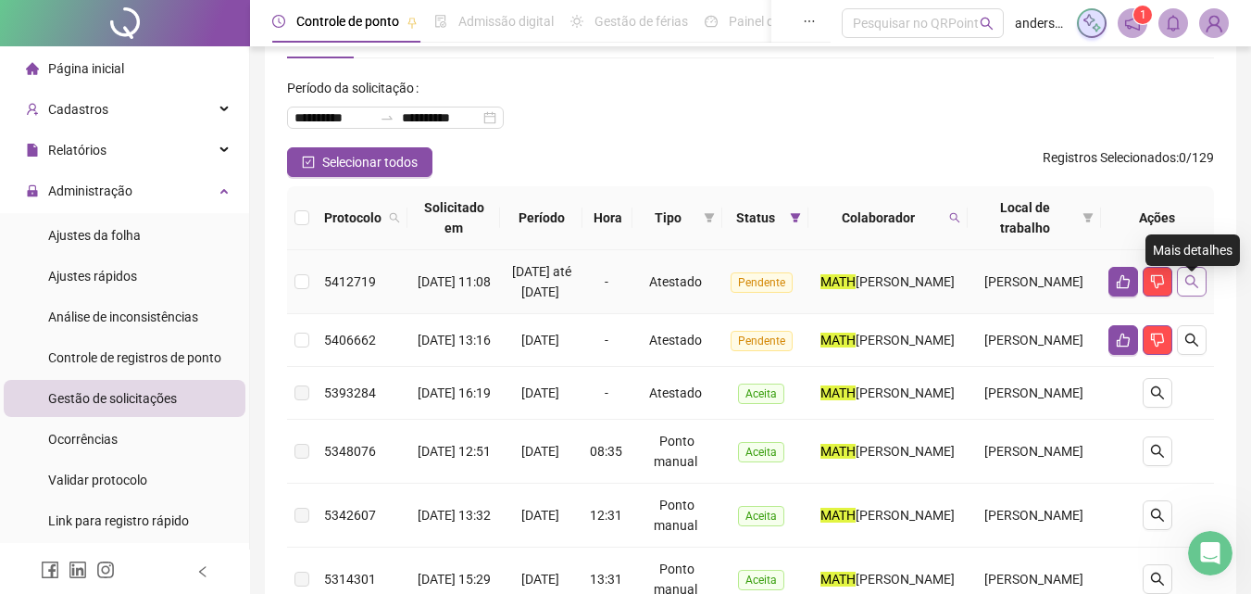
click at [1201, 293] on button "button" at bounding box center [1192, 282] width 30 height 30
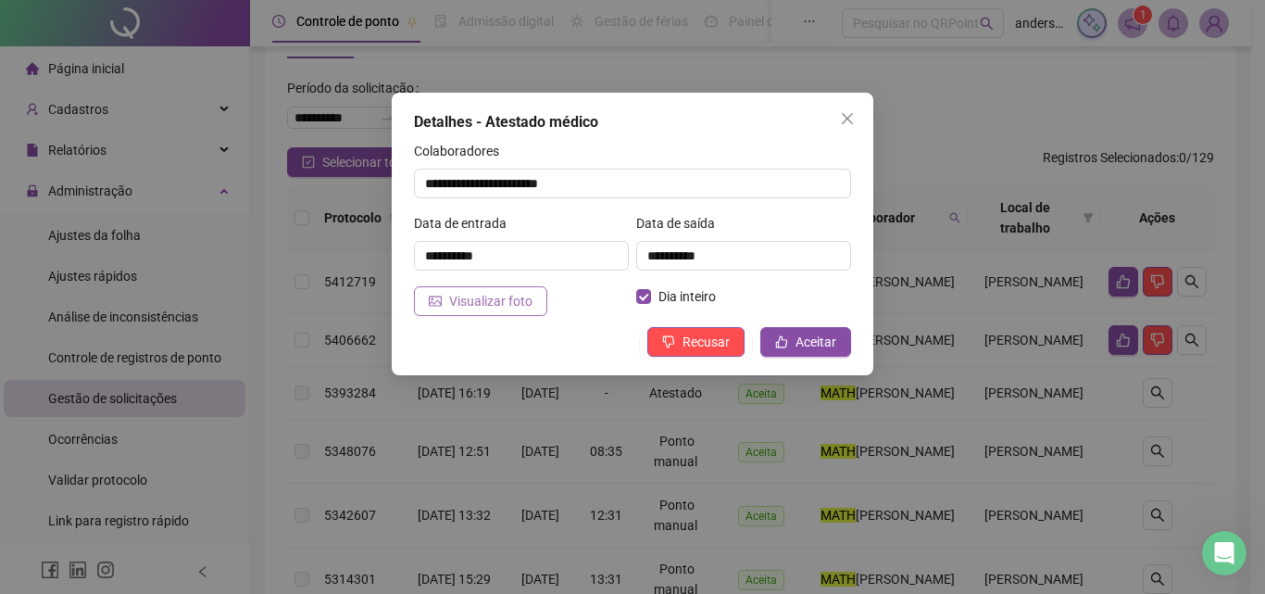
click at [495, 311] on button "Visualizar foto" at bounding box center [480, 301] width 133 height 30
drag, startPoint x: 997, startPoint y: 430, endPoint x: 1007, endPoint y: 434, distance: 11.2
click at [997, 429] on div "**********" at bounding box center [632, 297] width 1265 height 594
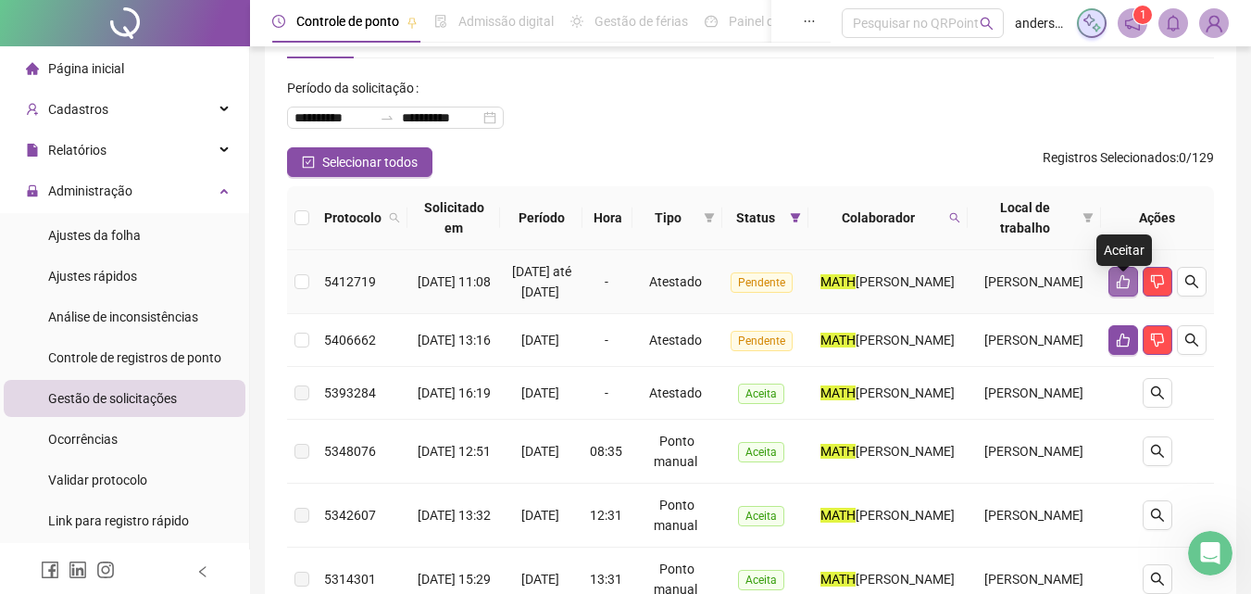
click at [1125, 289] on icon "like" at bounding box center [1123, 282] width 13 height 14
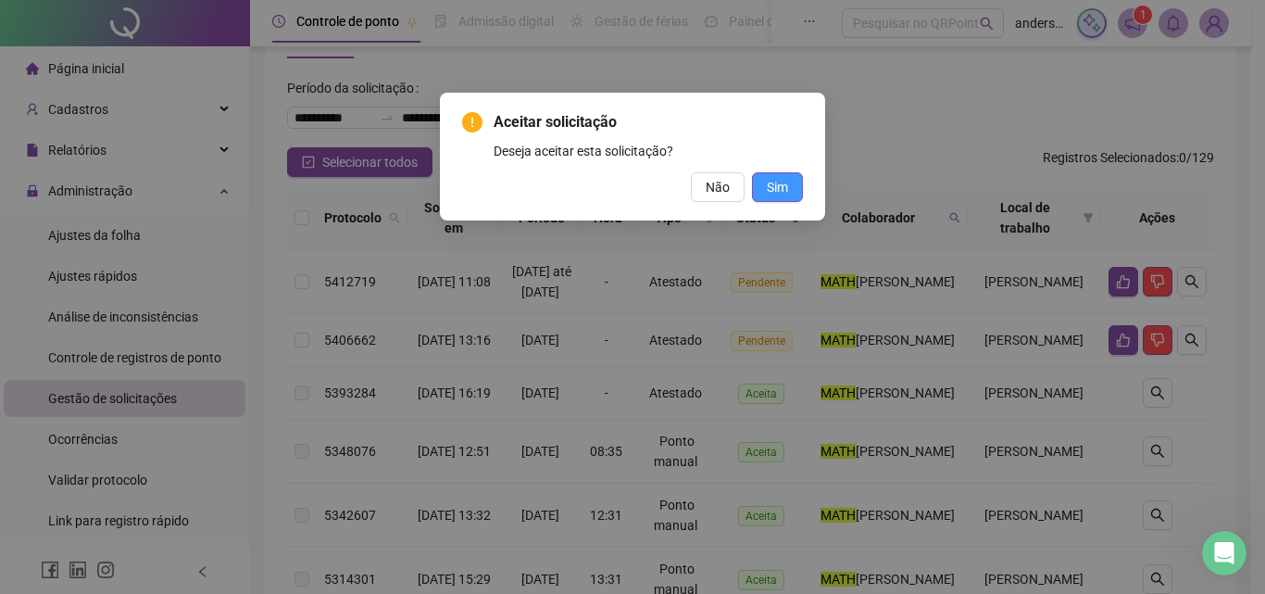
click at [790, 183] on button "Sim" at bounding box center [777, 187] width 51 height 30
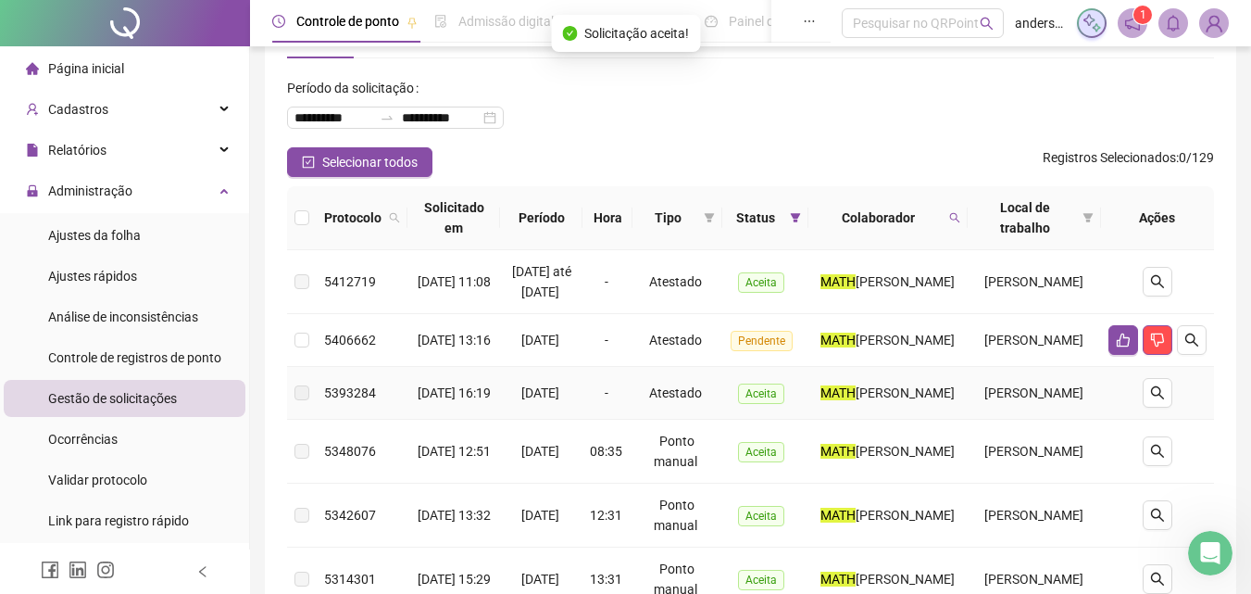
scroll to position [160, 0]
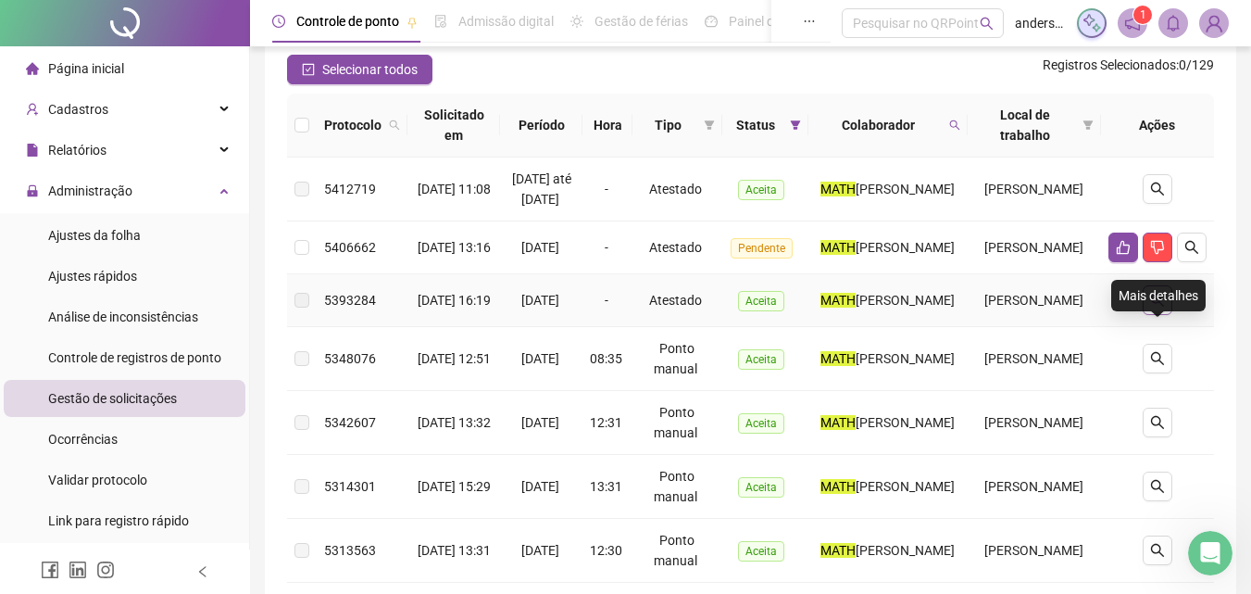
click at [1154, 307] on icon "search" at bounding box center [1157, 300] width 15 height 15
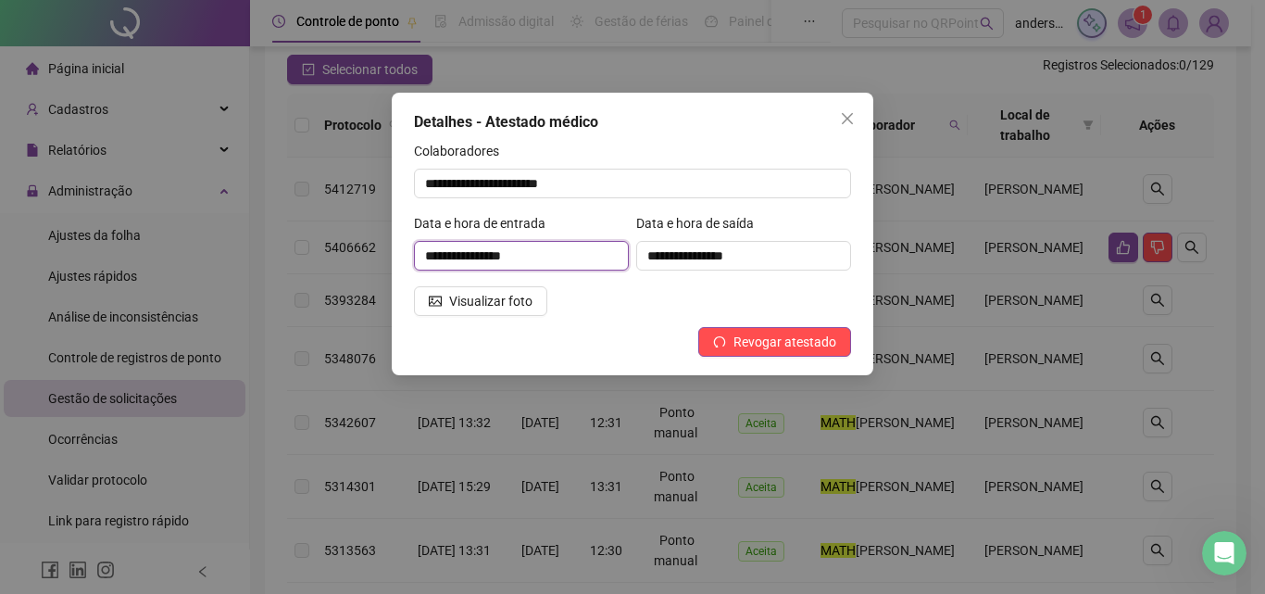
click at [546, 265] on input "**********" at bounding box center [521, 256] width 215 height 30
click at [508, 297] on span "Visualizar foto" at bounding box center [490, 301] width 83 height 20
click at [914, 375] on div "**********" at bounding box center [632, 297] width 1265 height 594
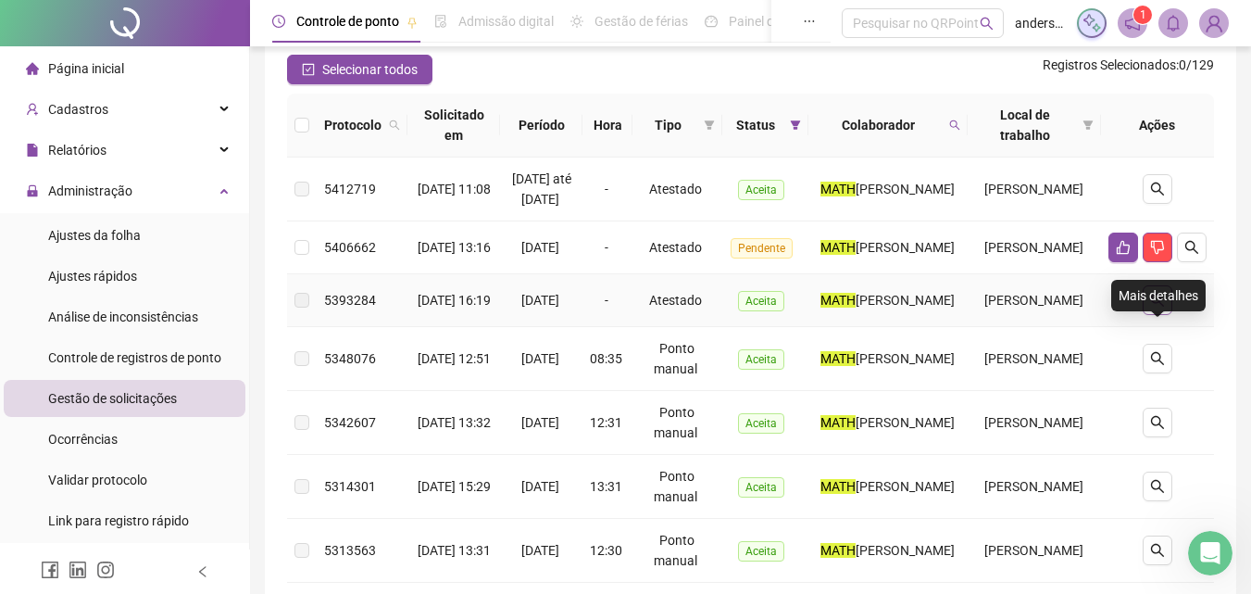
click at [1153, 315] on button "button" at bounding box center [1158, 300] width 30 height 30
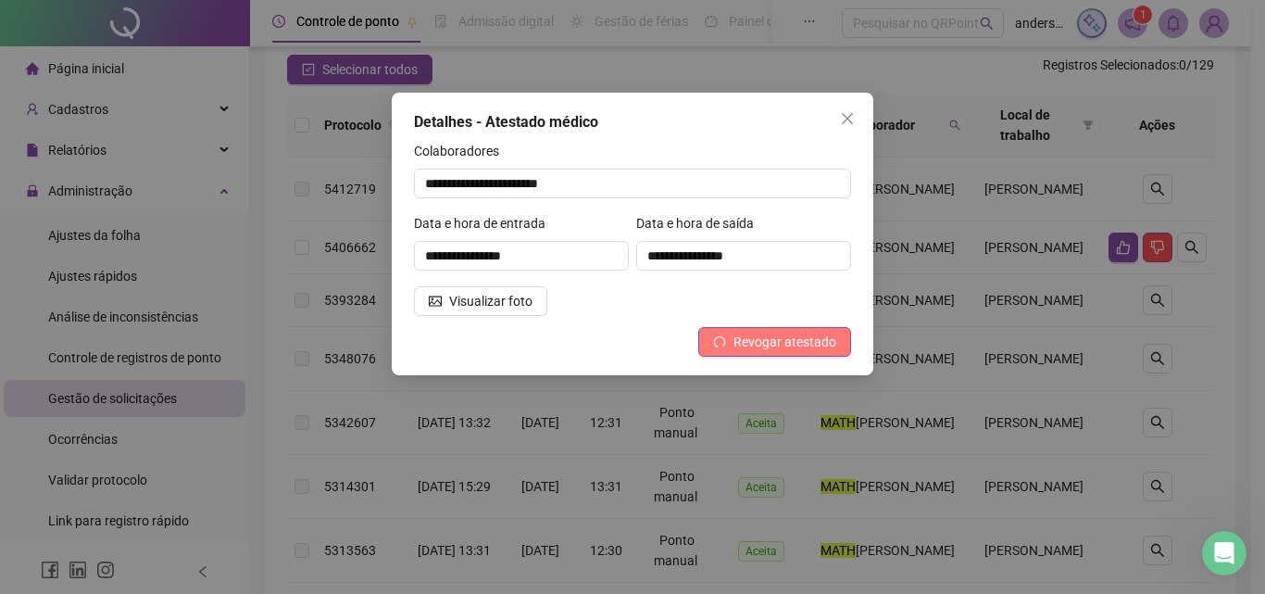
click at [788, 340] on span "Revogar atestado" at bounding box center [785, 342] width 103 height 20
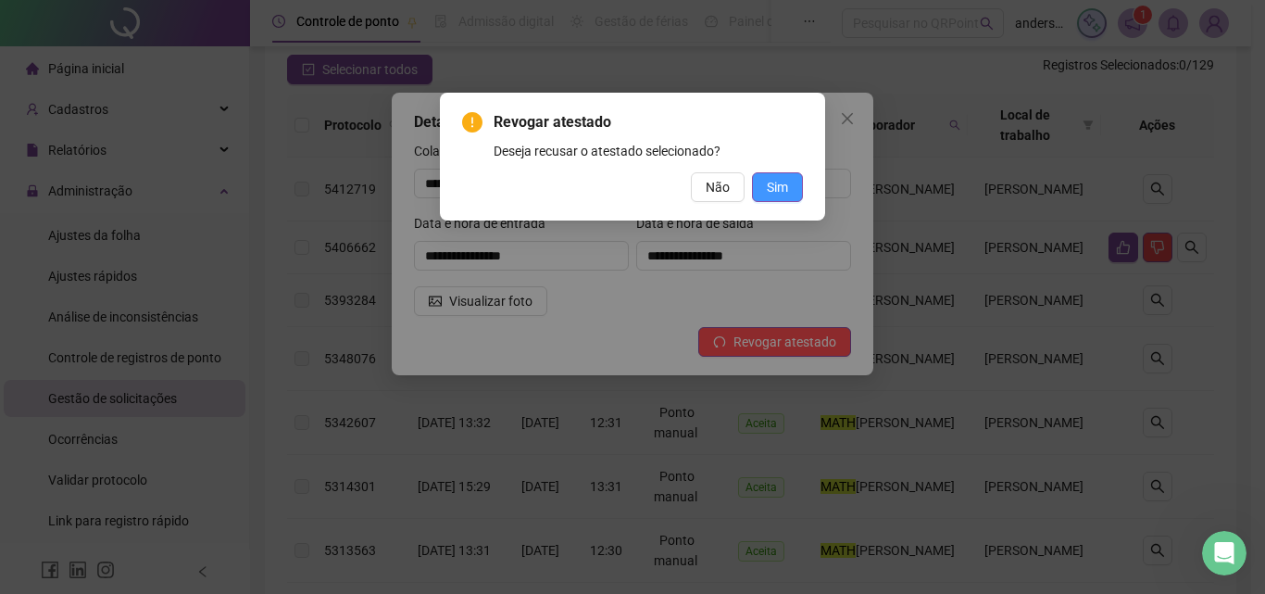
click at [766, 190] on button "Sim" at bounding box center [777, 187] width 51 height 30
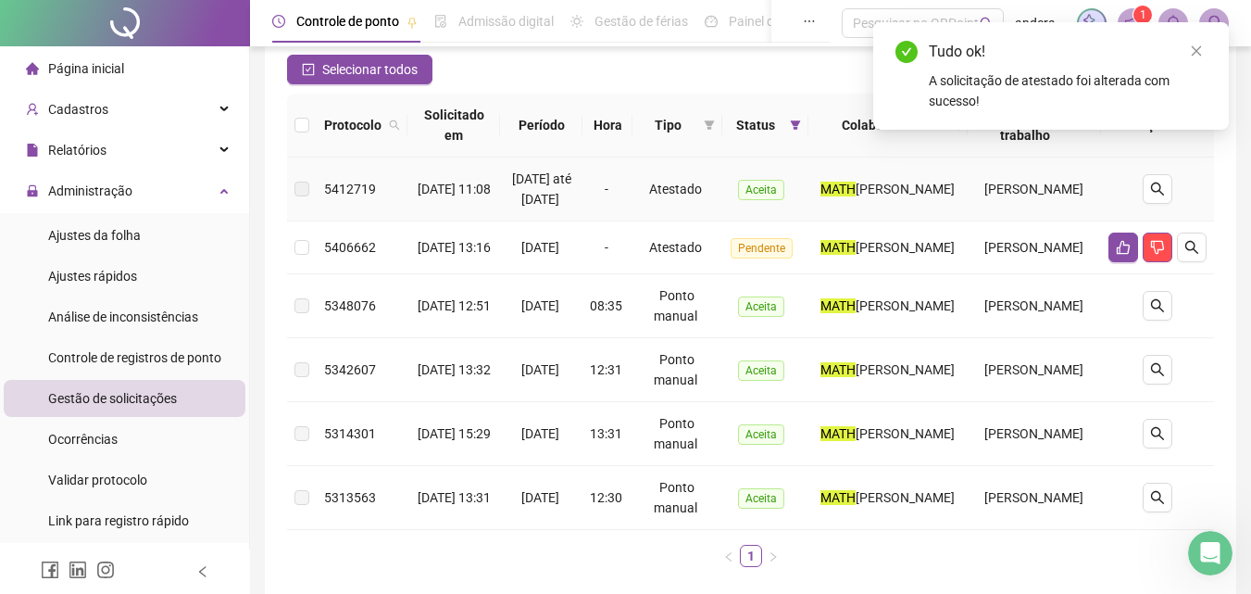
click at [860, 164] on td "MATH EUS SANTOS DA SILVA" at bounding box center [888, 189] width 159 height 64
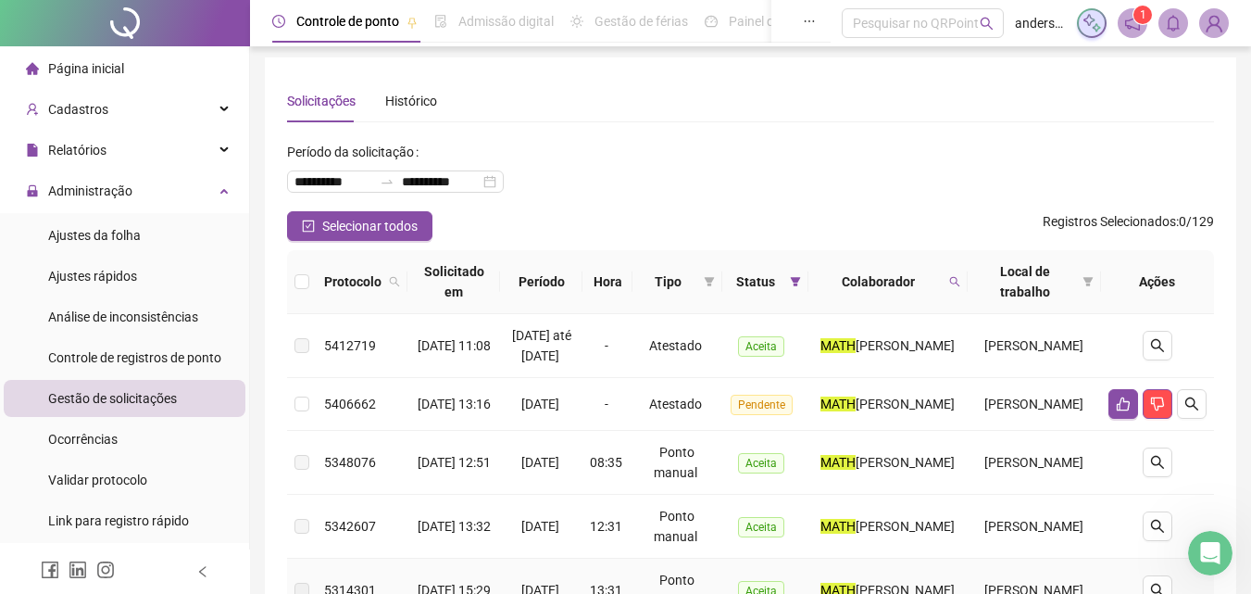
scroll to position [0, 0]
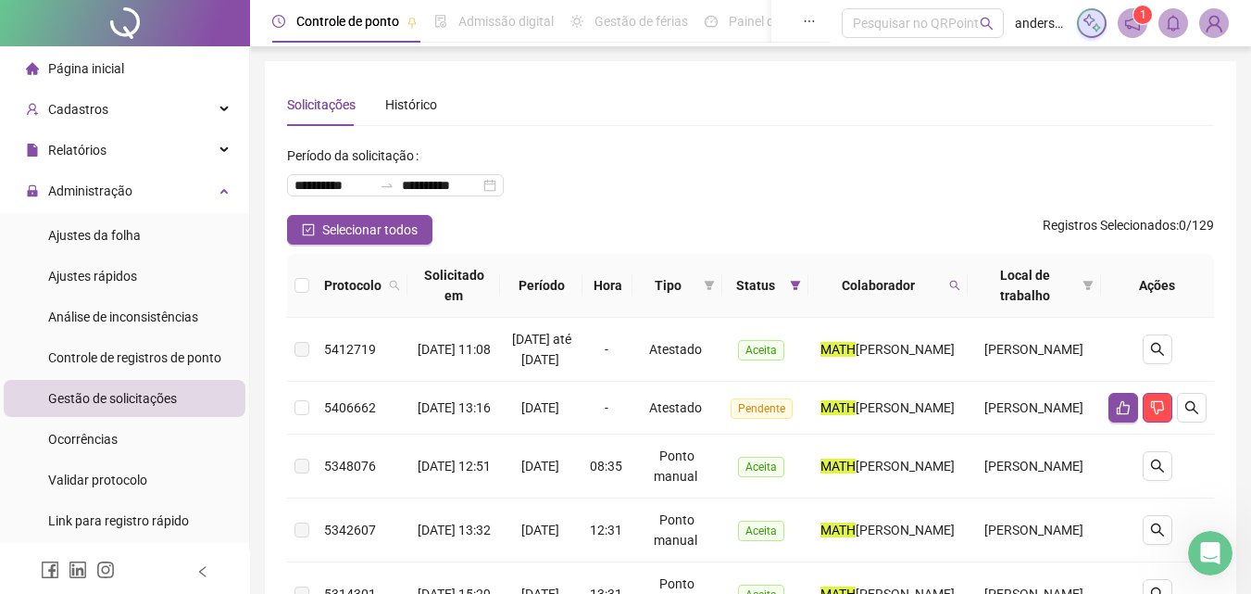
click at [1155, 272] on th "Ações" at bounding box center [1157, 286] width 113 height 64
click at [964, 285] on span at bounding box center [955, 285] width 19 height 28
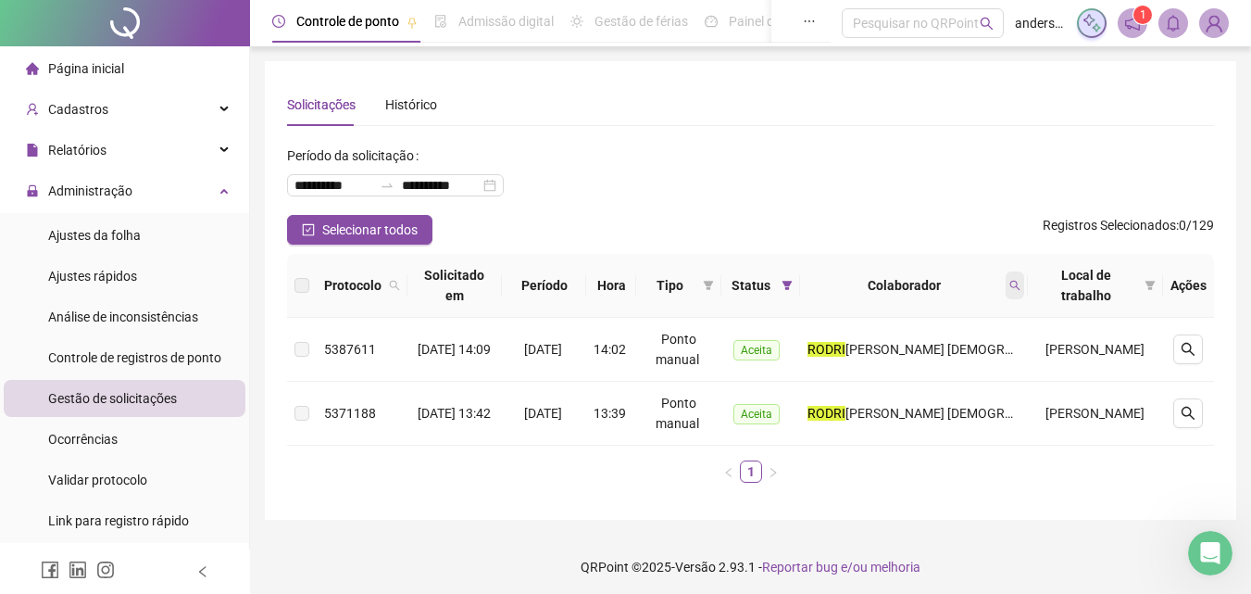
click at [1024, 275] on span at bounding box center [1015, 285] width 19 height 28
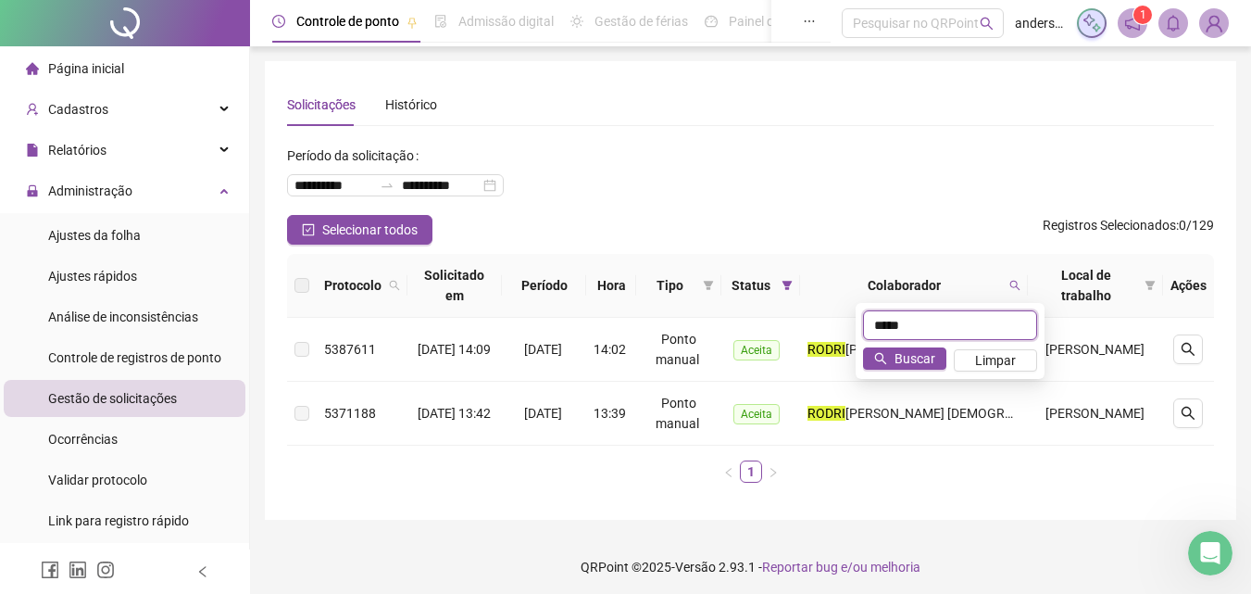
type input "*****"
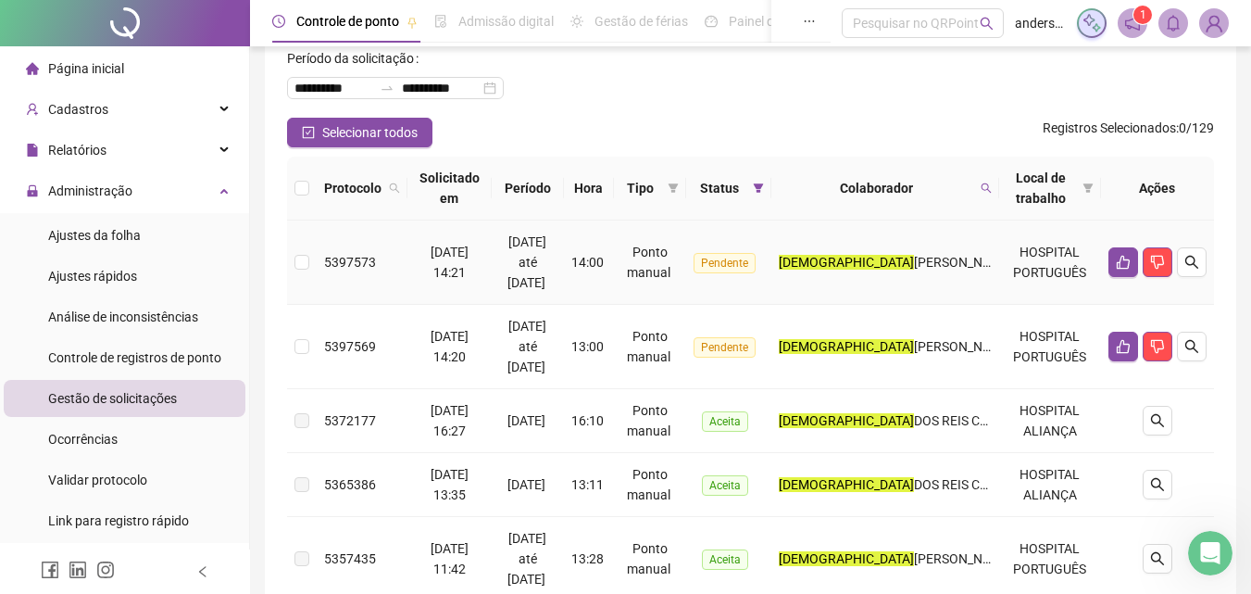
scroll to position [185, 0]
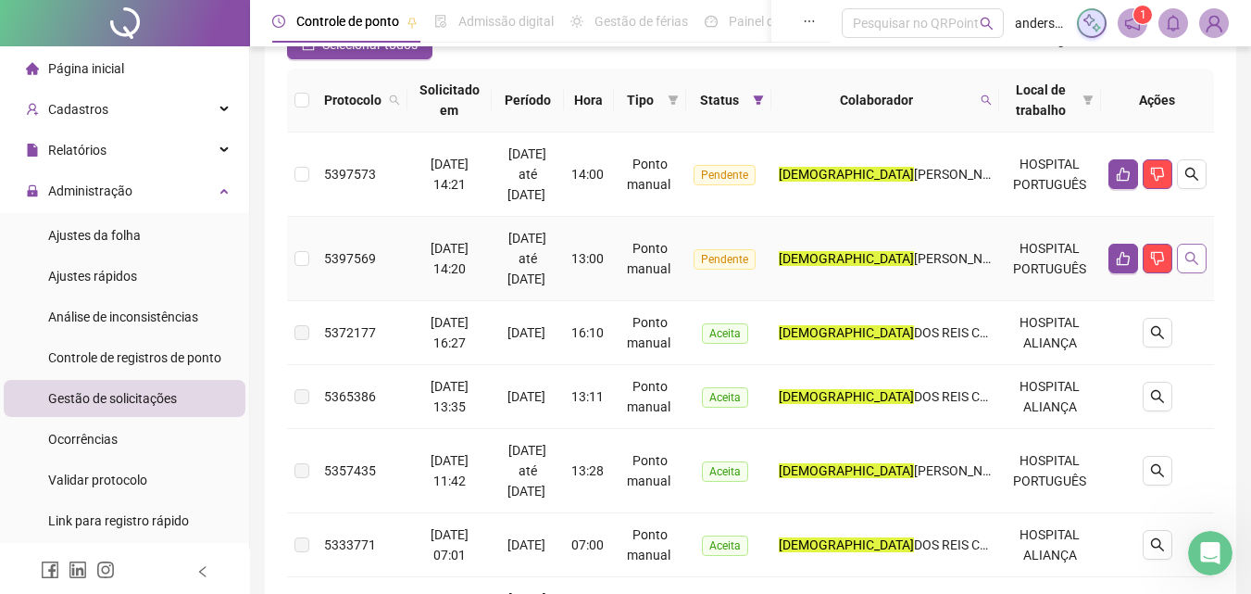
click at [1198, 257] on icon "search" at bounding box center [1192, 258] width 15 height 15
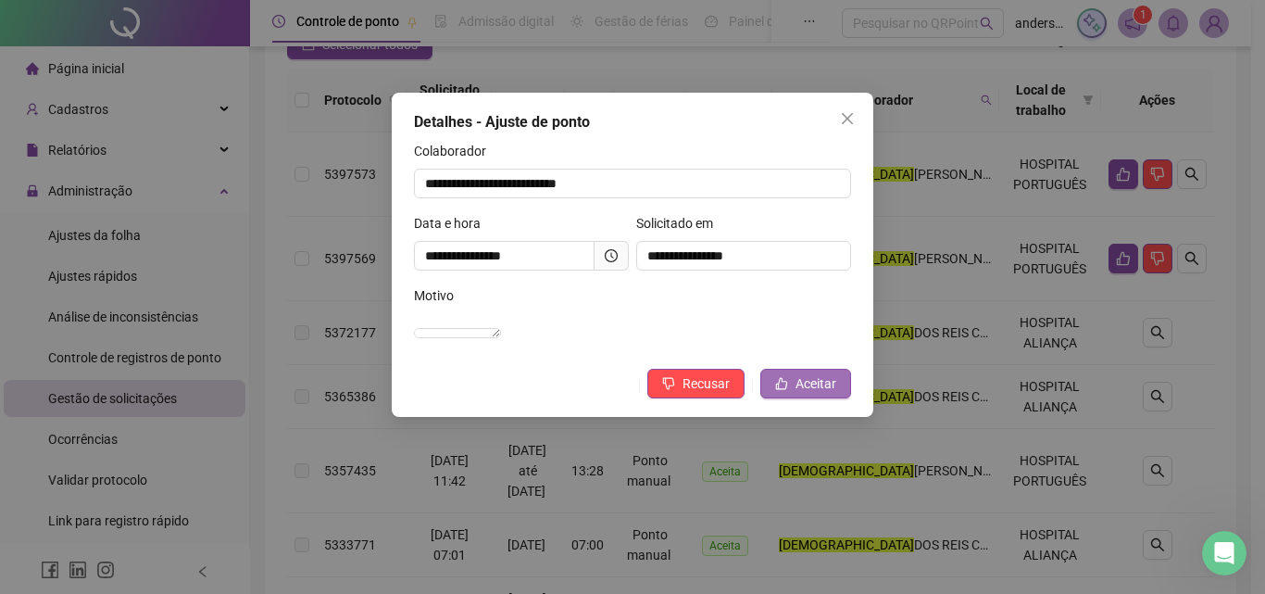
click at [801, 398] on button "Aceitar" at bounding box center [805, 384] width 91 height 30
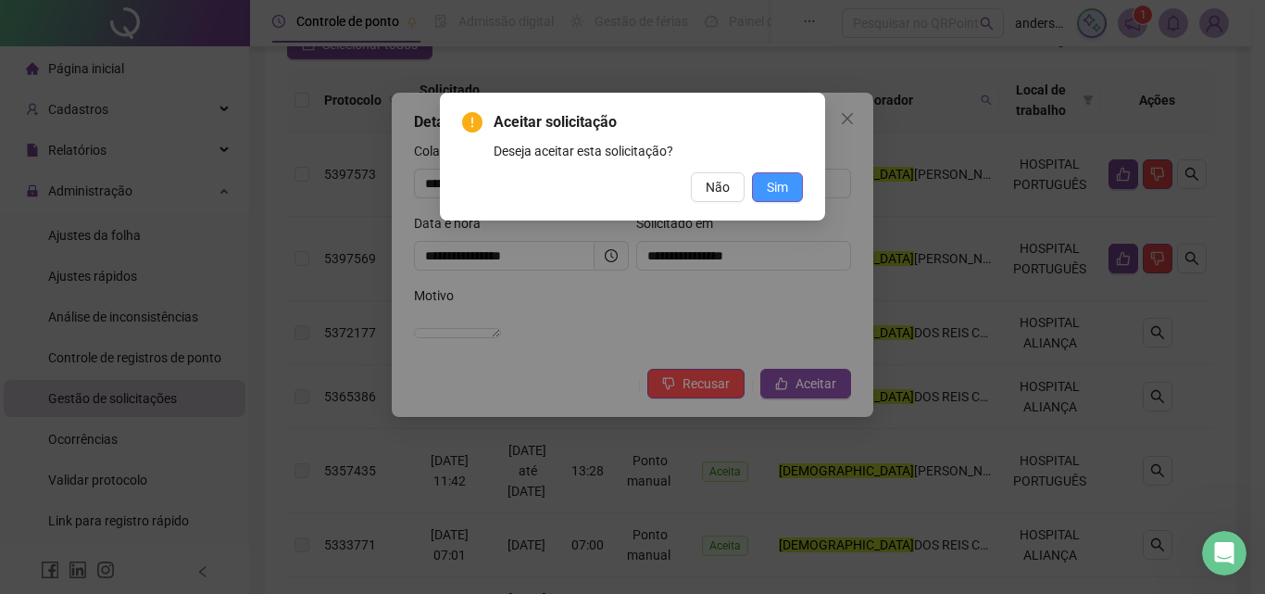
click at [760, 182] on button "Sim" at bounding box center [777, 187] width 51 height 30
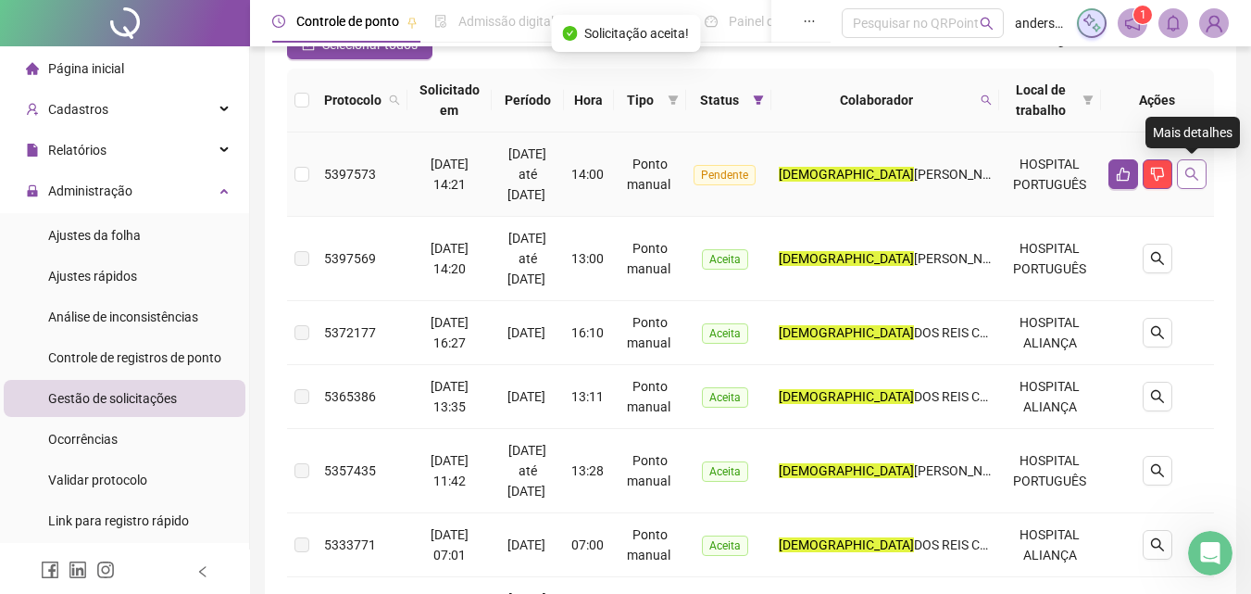
click at [1196, 171] on icon "search" at bounding box center [1192, 174] width 15 height 15
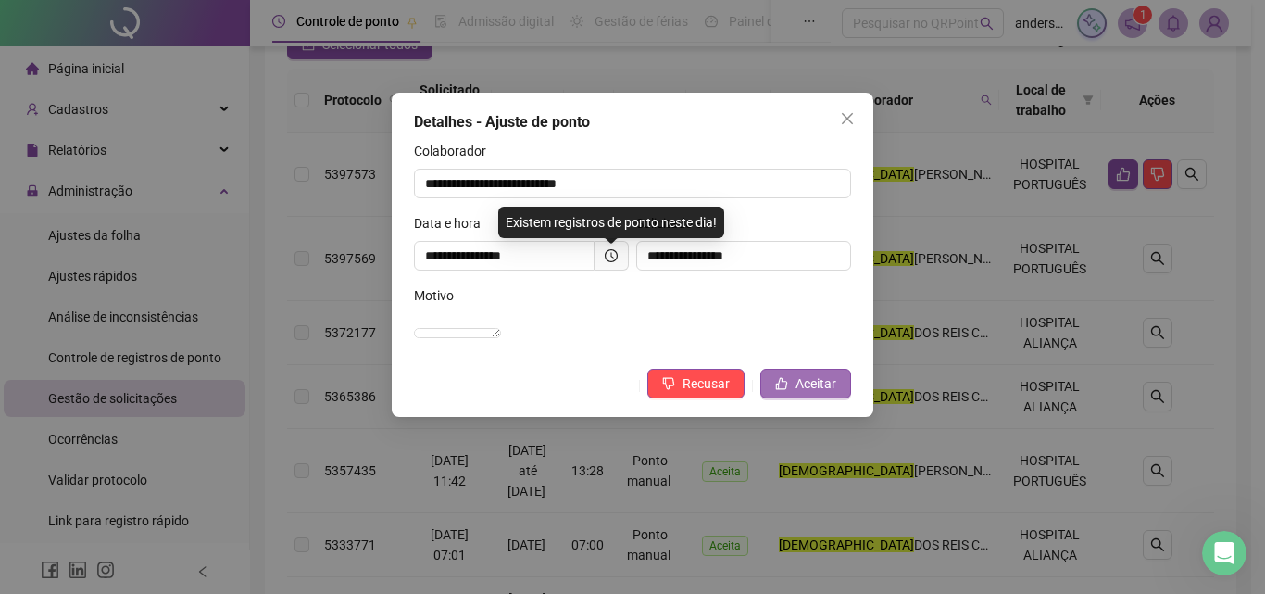
click at [803, 391] on button "Aceitar" at bounding box center [805, 384] width 91 height 30
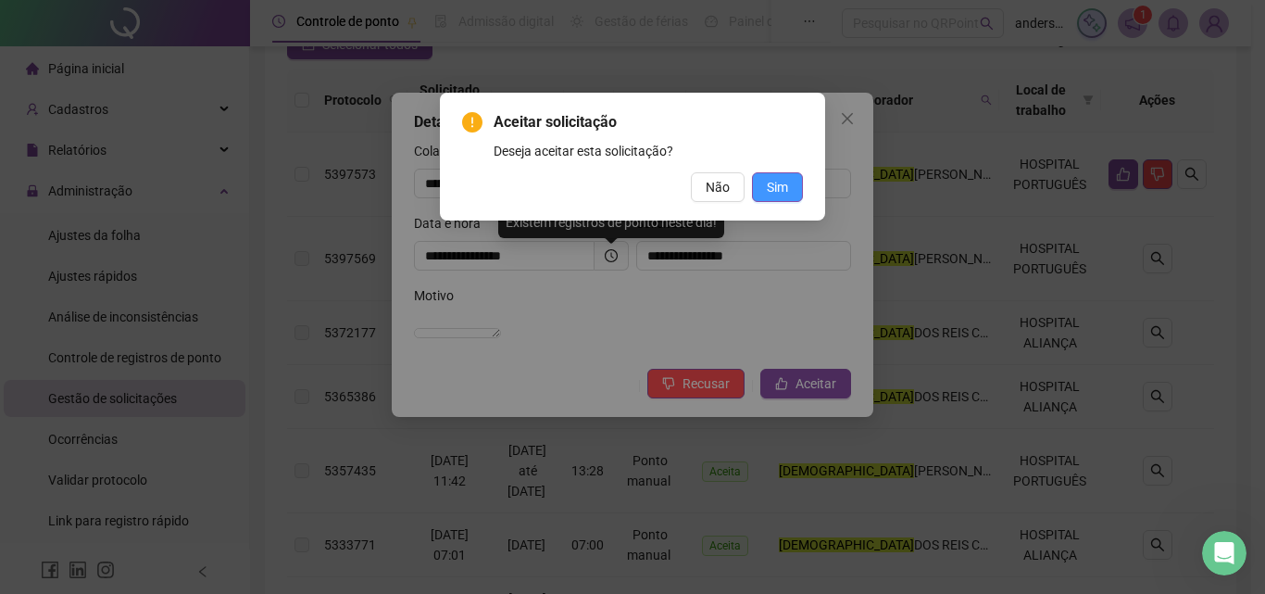
click at [783, 185] on span "Sim" at bounding box center [777, 187] width 21 height 20
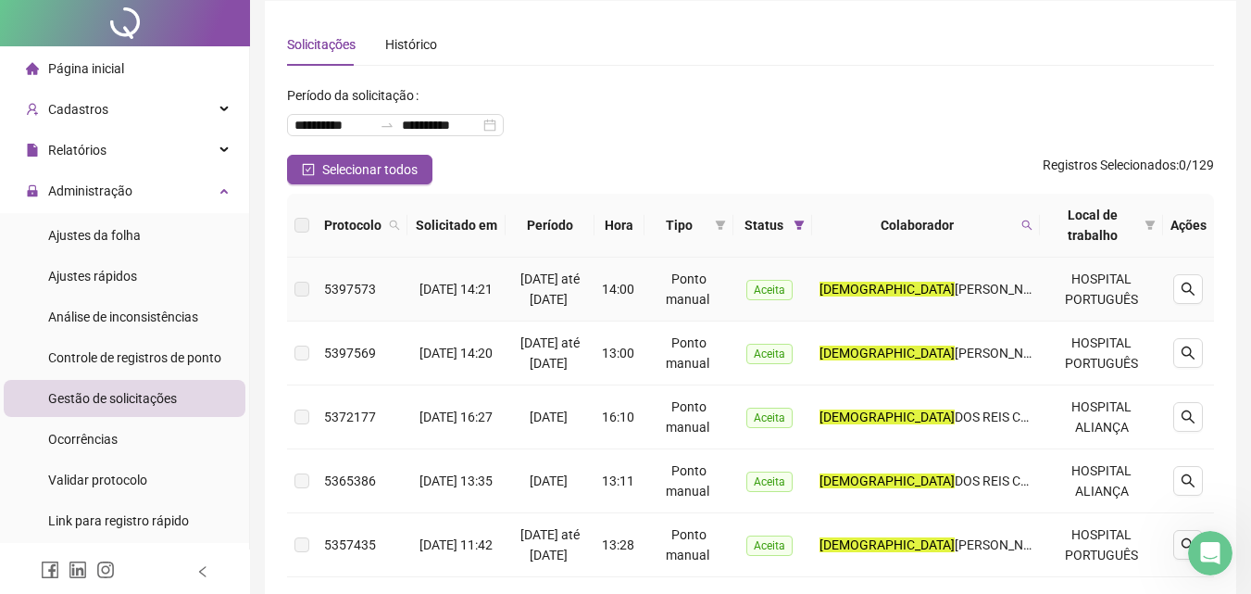
scroll to position [93, 0]
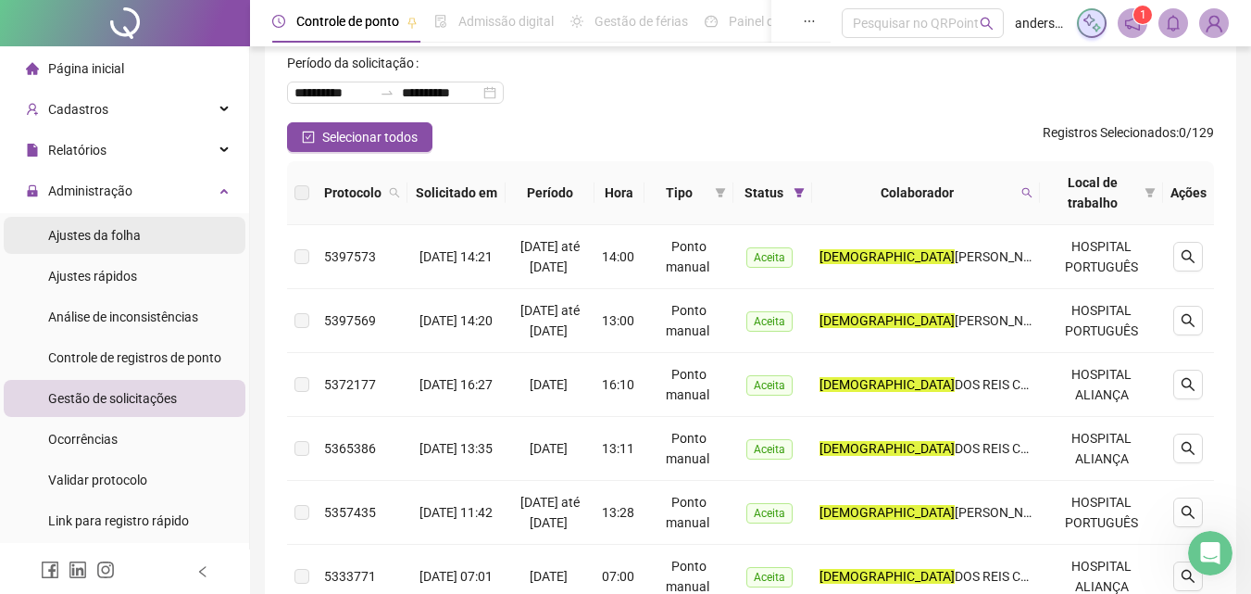
click at [91, 242] on span "Ajustes da folha" at bounding box center [94, 235] width 93 height 15
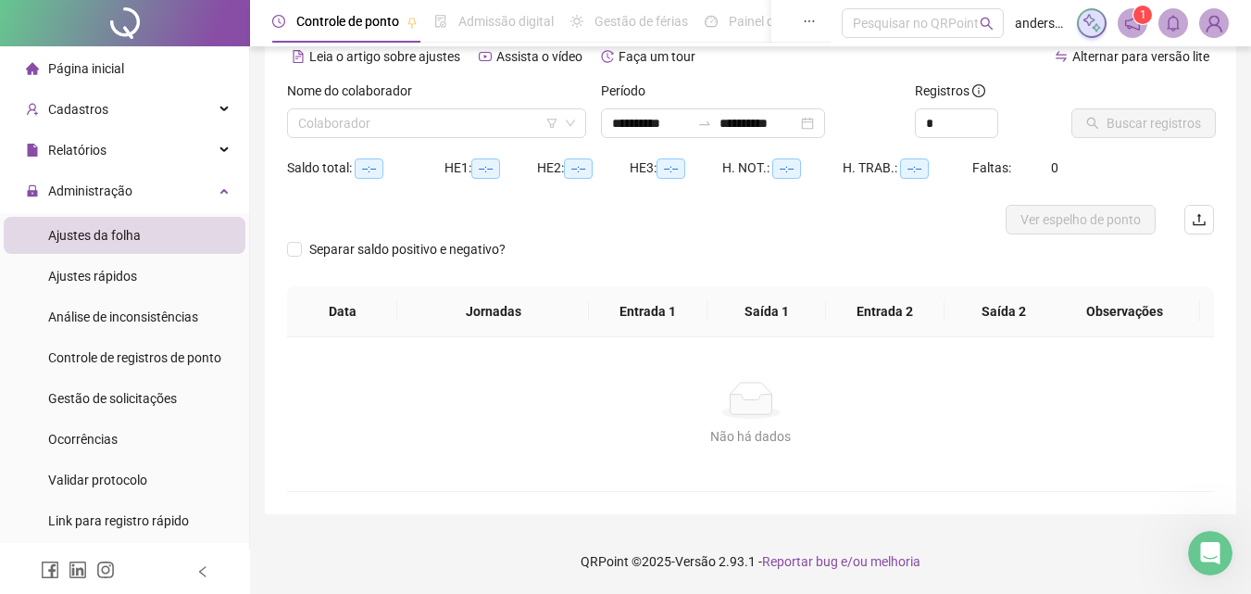
scroll to position [90, 0]
type input "**********"
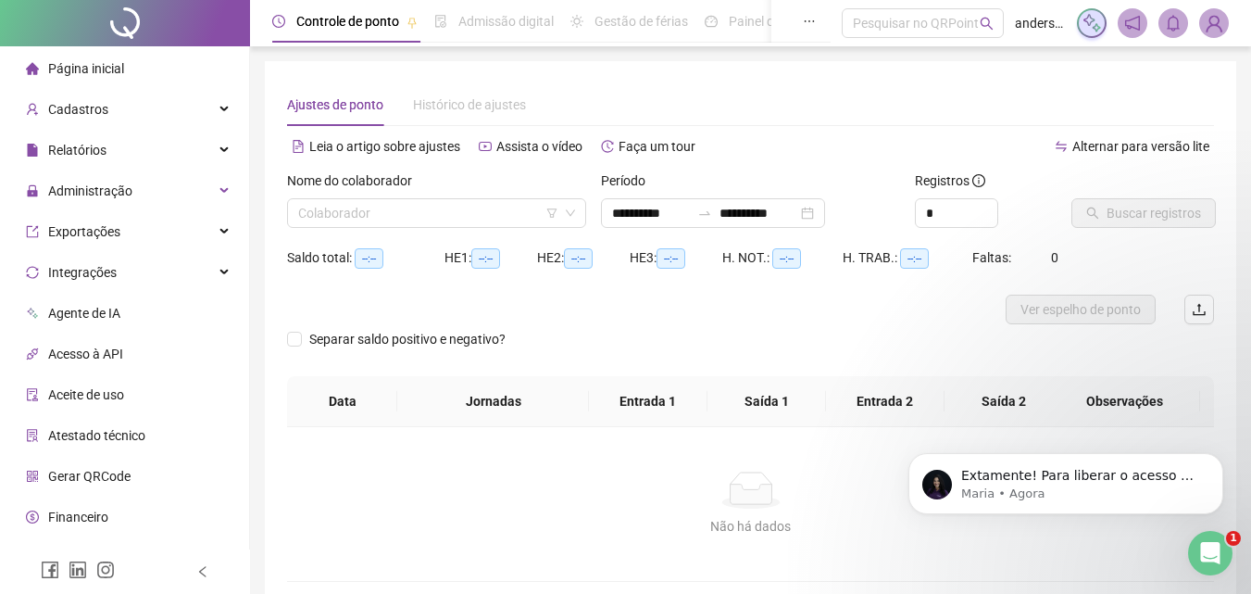
type input "**********"
click at [1051, 496] on p "Maria • Agora" at bounding box center [1080, 493] width 239 height 17
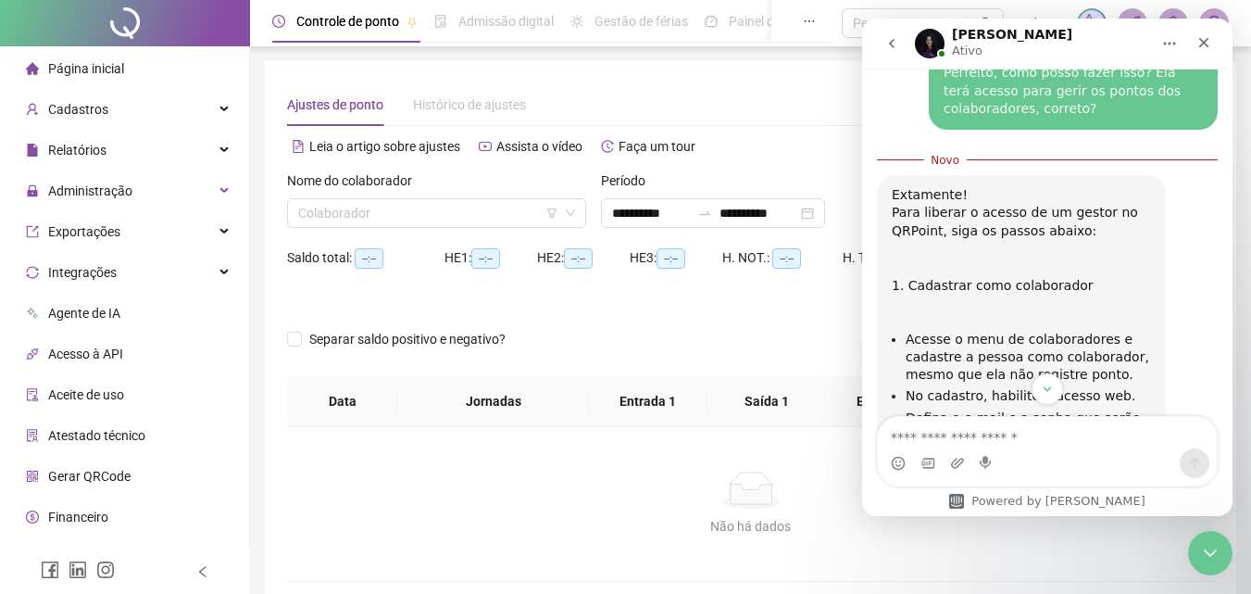
scroll to position [1748, 0]
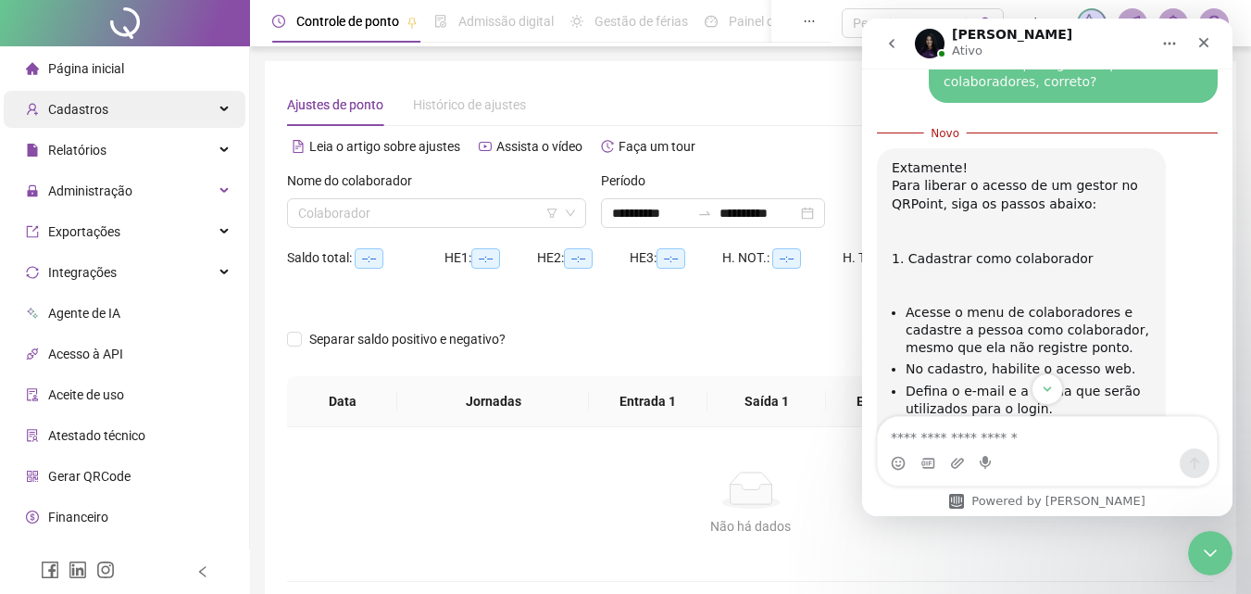
click at [161, 103] on div "Cadastros" at bounding box center [125, 109] width 242 height 37
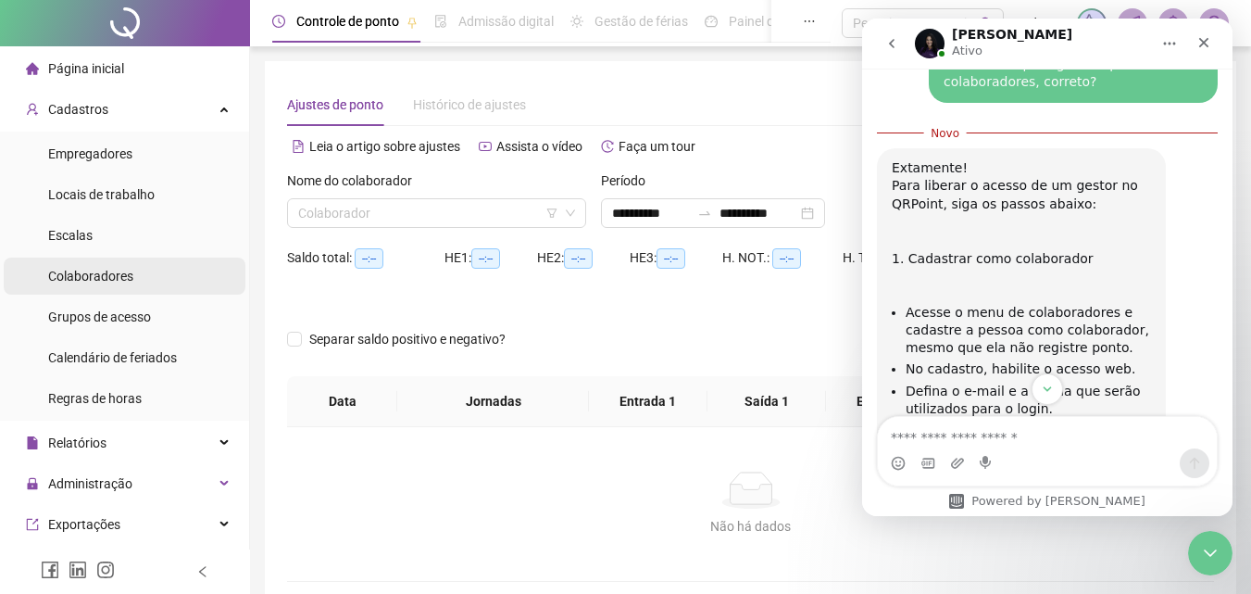
click at [121, 269] on span "Colaboradores" at bounding box center [90, 276] width 85 height 15
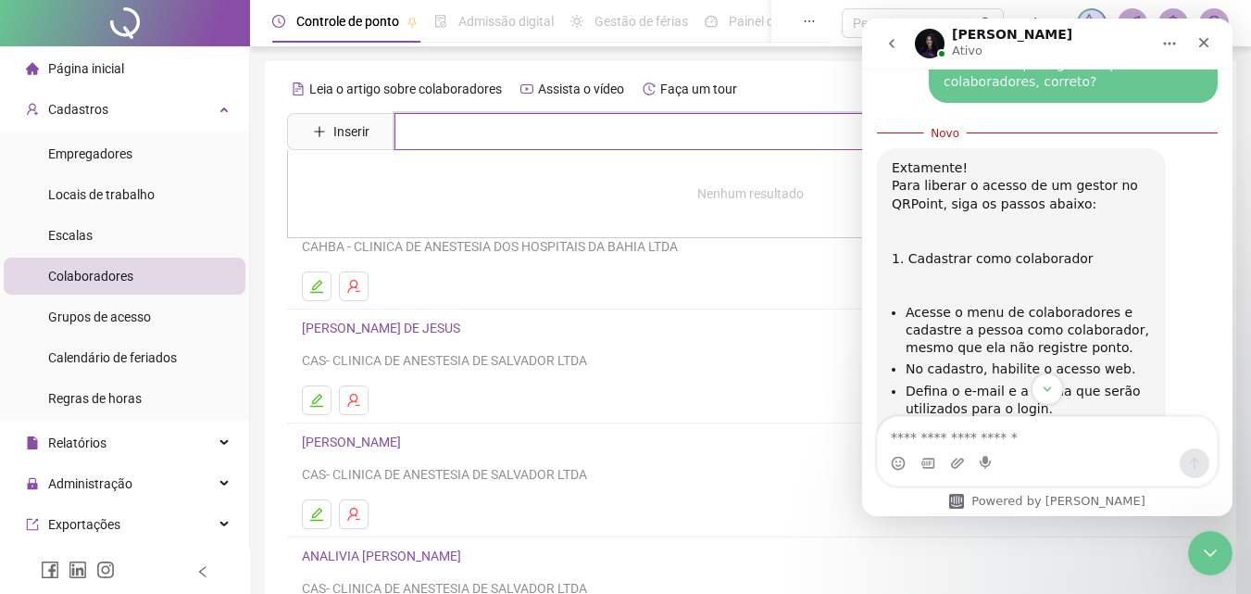
click at [464, 131] on input "text" at bounding box center [764, 131] width 739 height 37
type input "*****"
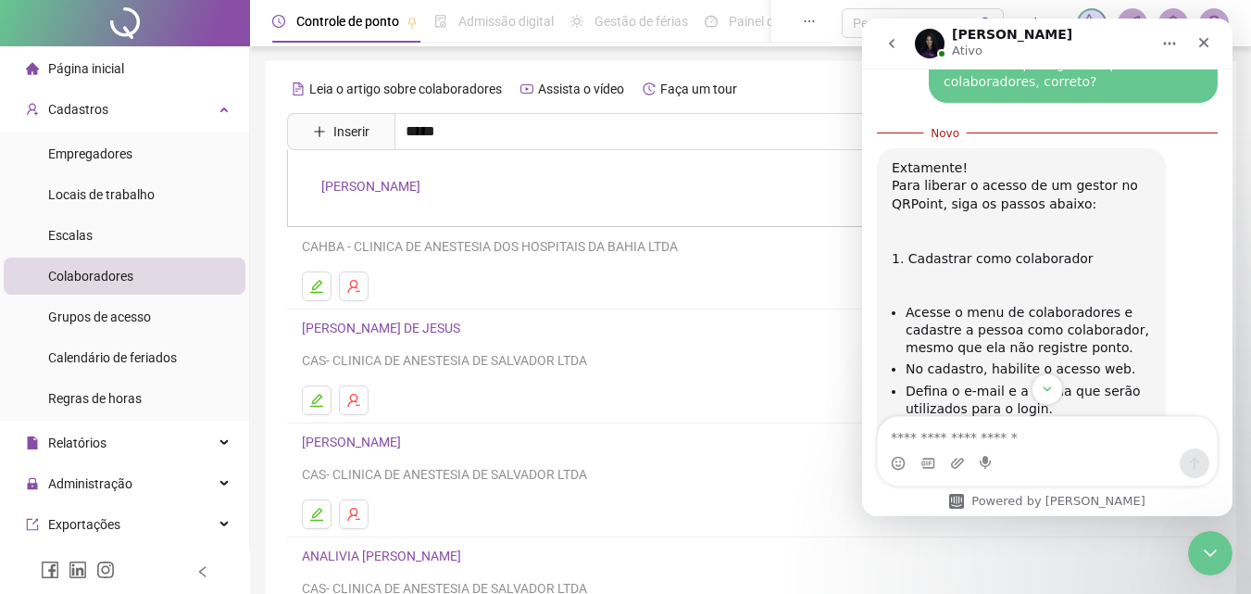
click at [420, 182] on link "[PERSON_NAME]" at bounding box center [370, 186] width 99 height 15
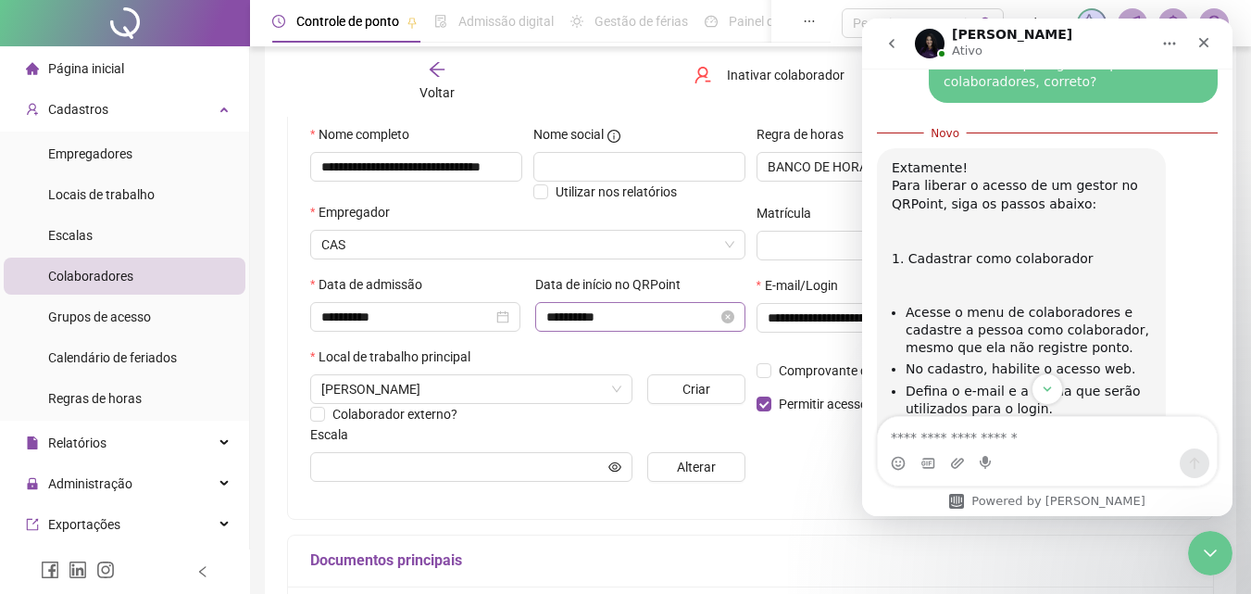
scroll to position [185, 0]
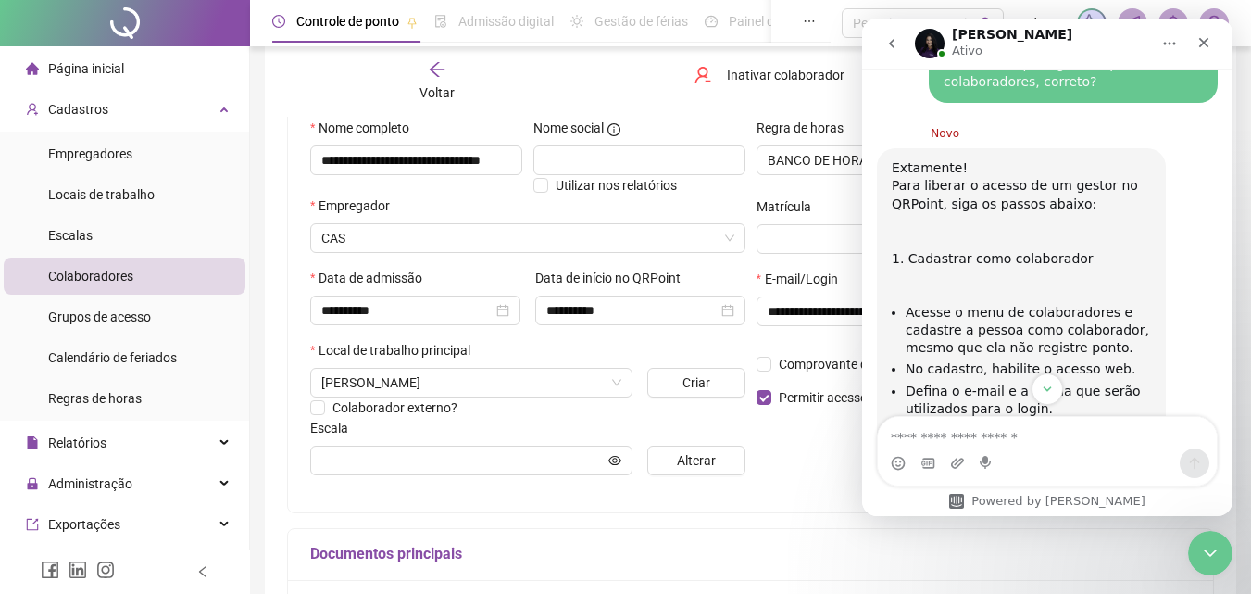
click at [692, 564] on h5 "Documentos principais" at bounding box center [750, 554] width 881 height 22
click at [1203, 42] on icon "Fechar" at bounding box center [1204, 42] width 15 height 15
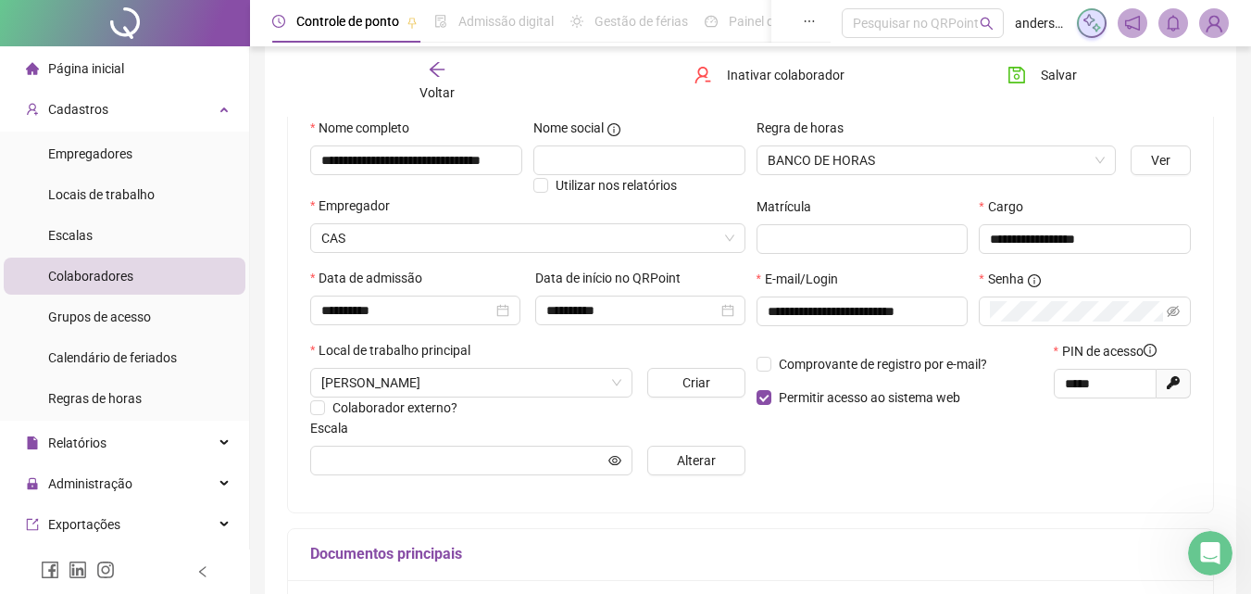
scroll to position [1995, 0]
click at [1216, 543] on icon "Abertura do Messenger da Intercom" at bounding box center [1208, 550] width 31 height 31
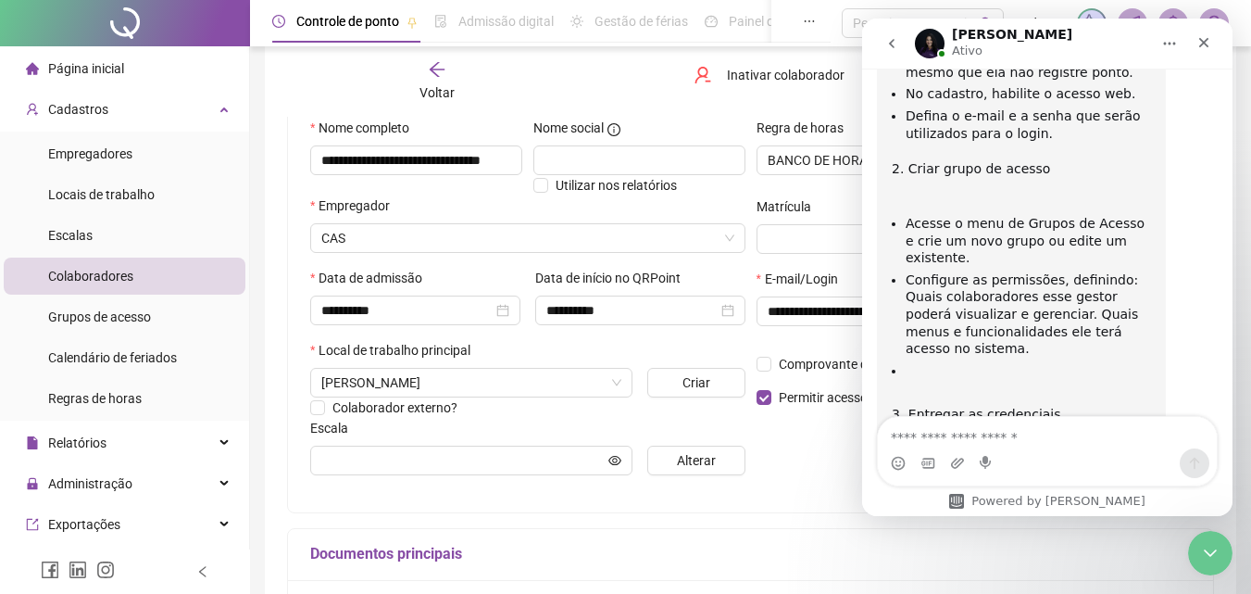
scroll to position [1810, 0]
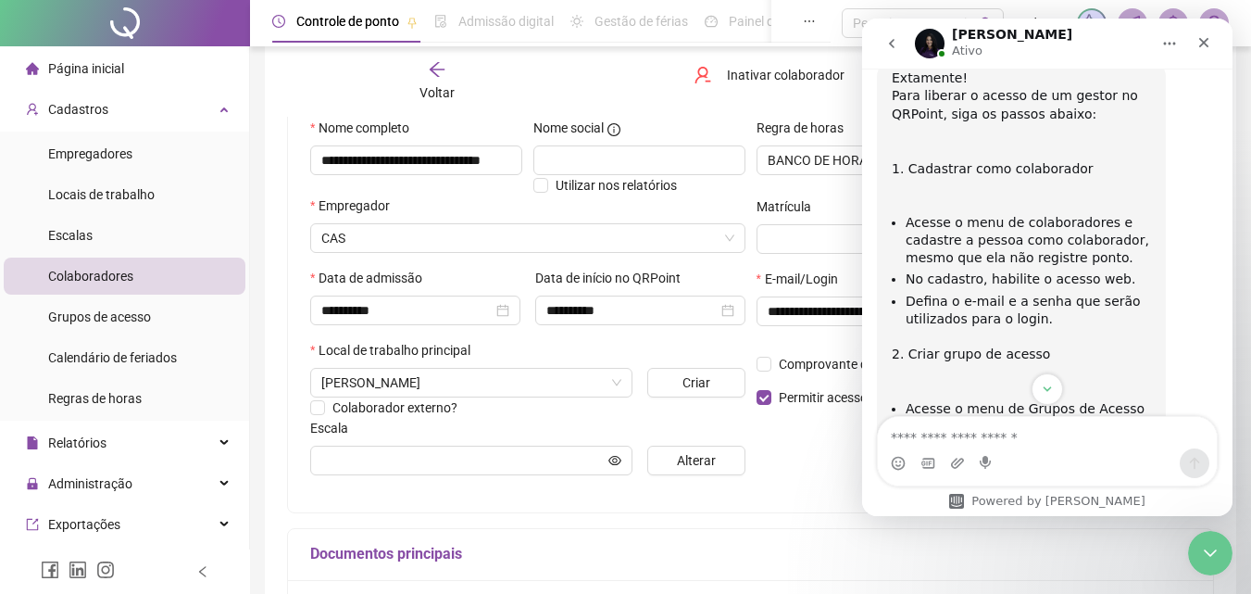
click at [788, 518] on div "**********" at bounding box center [750, 407] width 927 height 726
click at [1185, 543] on div "Encerramento do Messenger da Intercom" at bounding box center [1207, 550] width 44 height 44
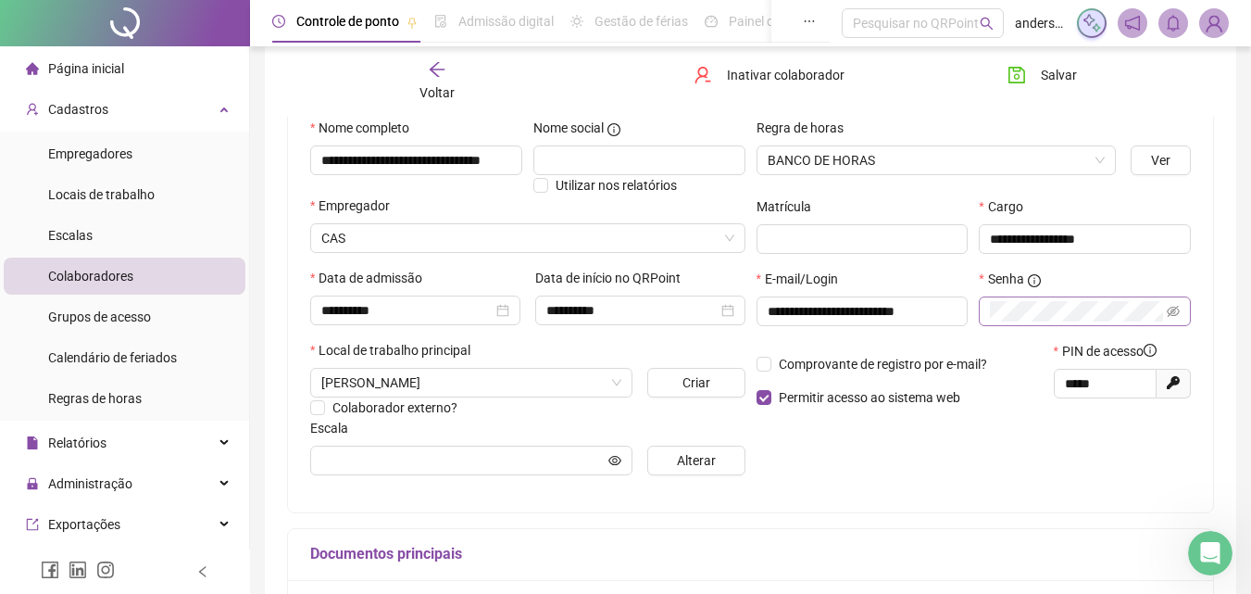
click at [1183, 307] on span at bounding box center [1085, 311] width 212 height 30
click at [1178, 310] on icon "eye-invisible" at bounding box center [1173, 311] width 13 height 13
click at [1178, 310] on icon "eye" at bounding box center [1173, 311] width 13 height 13
click at [878, 332] on div at bounding box center [863, 333] width 212 height 15
click at [1061, 231] on input "**********" at bounding box center [1085, 239] width 212 height 30
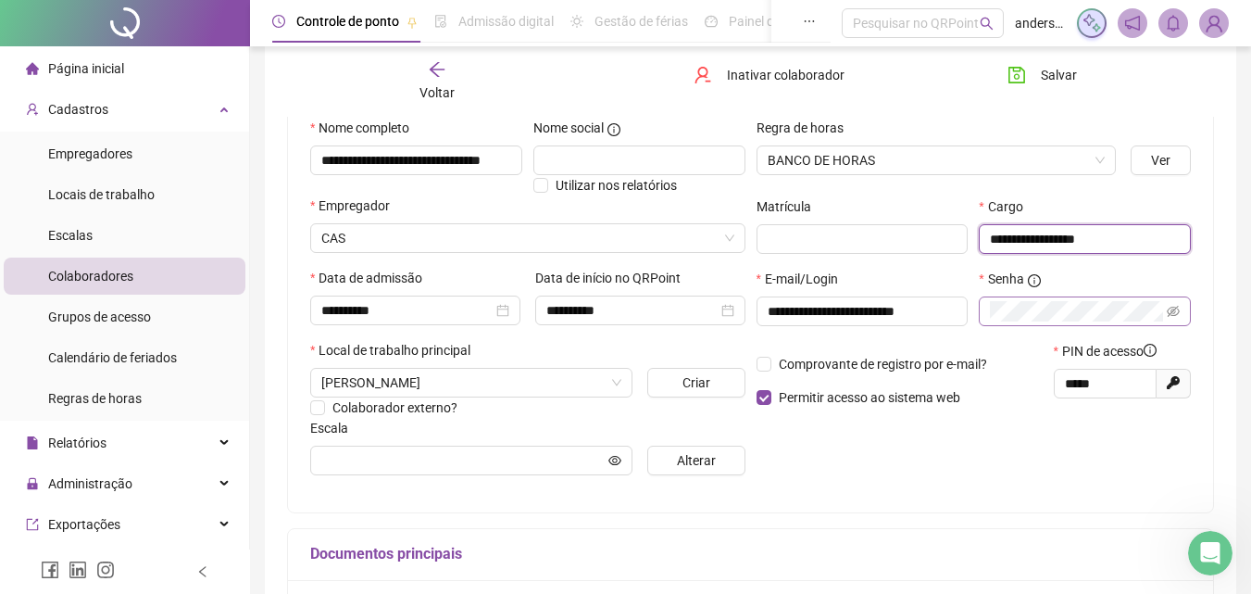
click at [1061, 231] on input "**********" at bounding box center [1085, 239] width 212 height 30
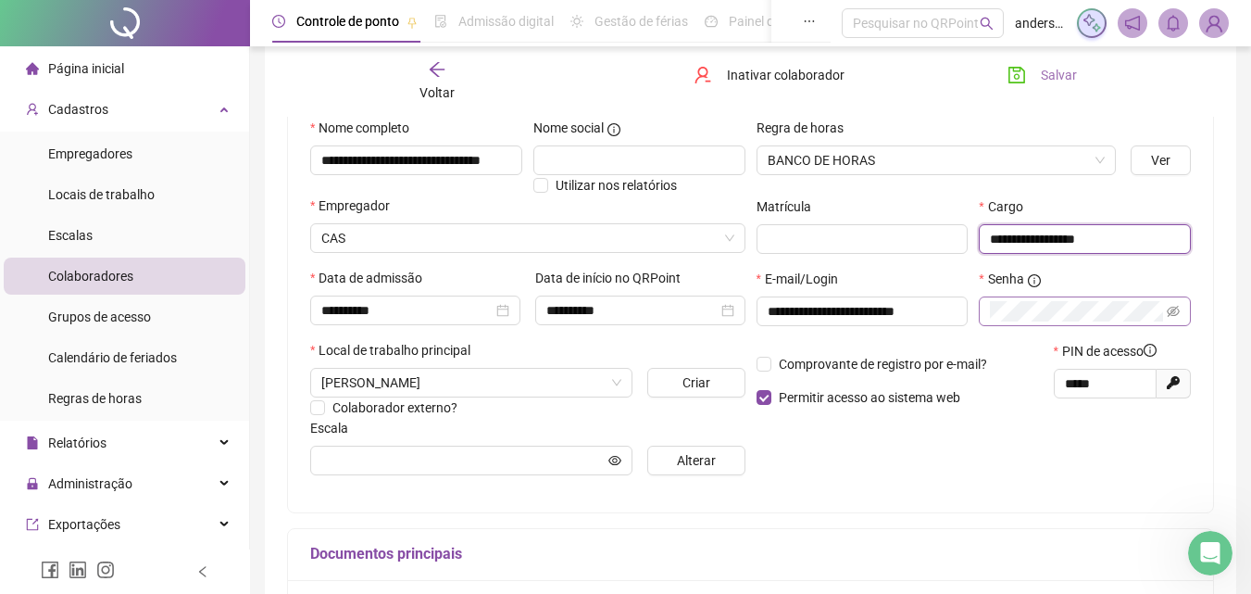
type input "**********"
click at [1046, 74] on span "Salvar" at bounding box center [1059, 75] width 36 height 20
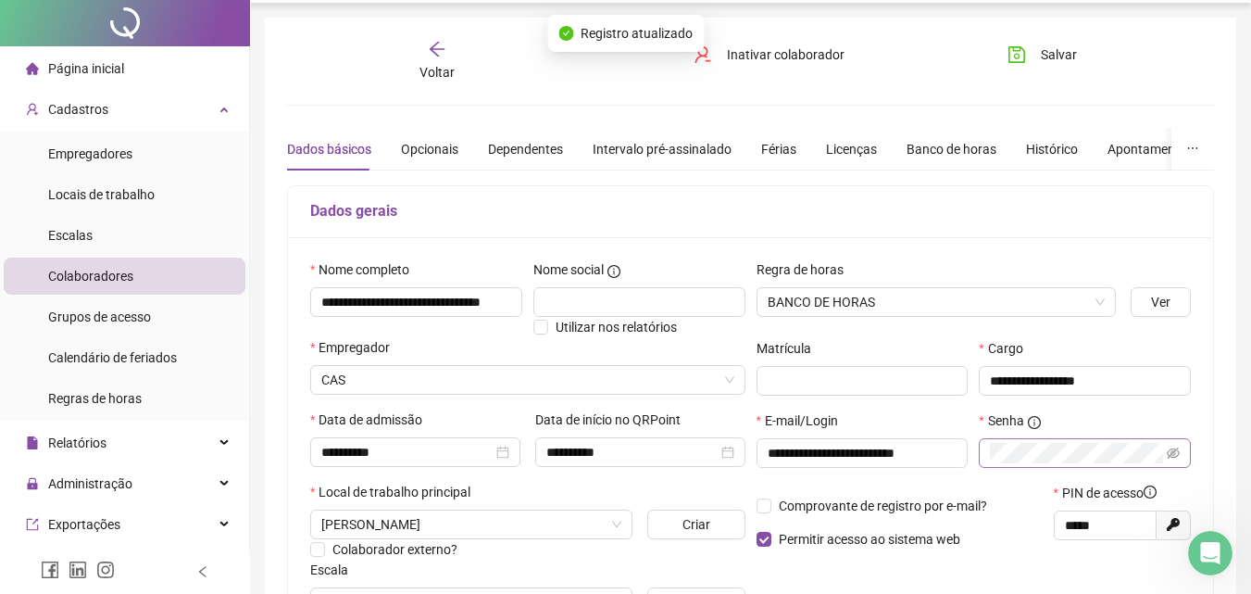
scroll to position [0, 0]
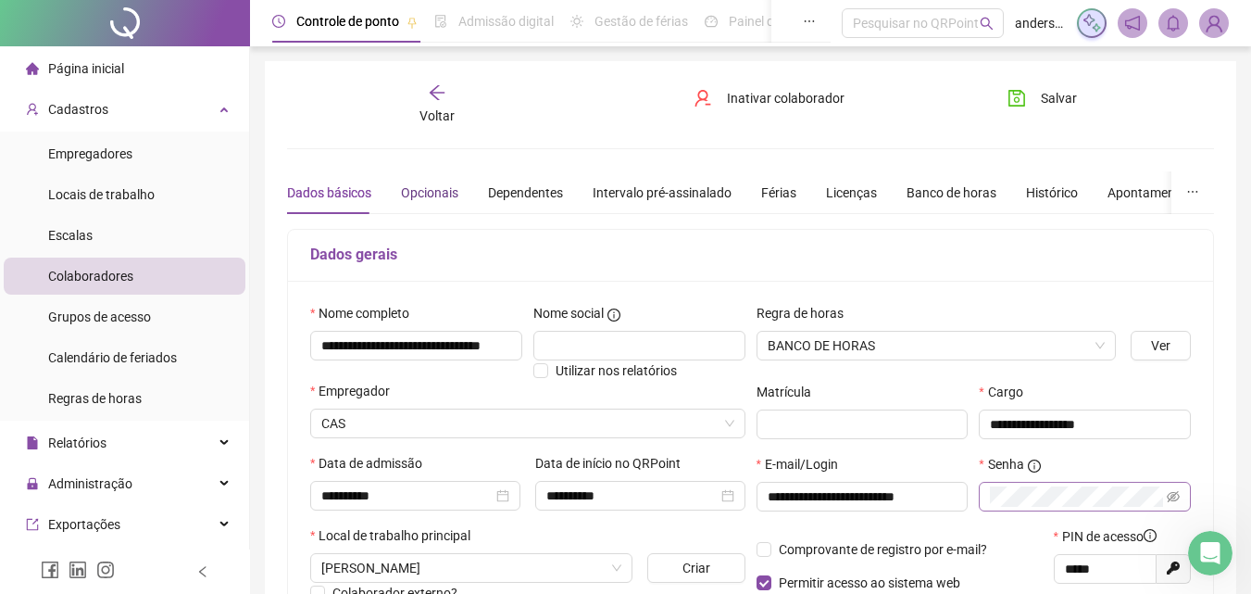
click at [435, 193] on div "Opcionais" at bounding box center [429, 192] width 57 height 20
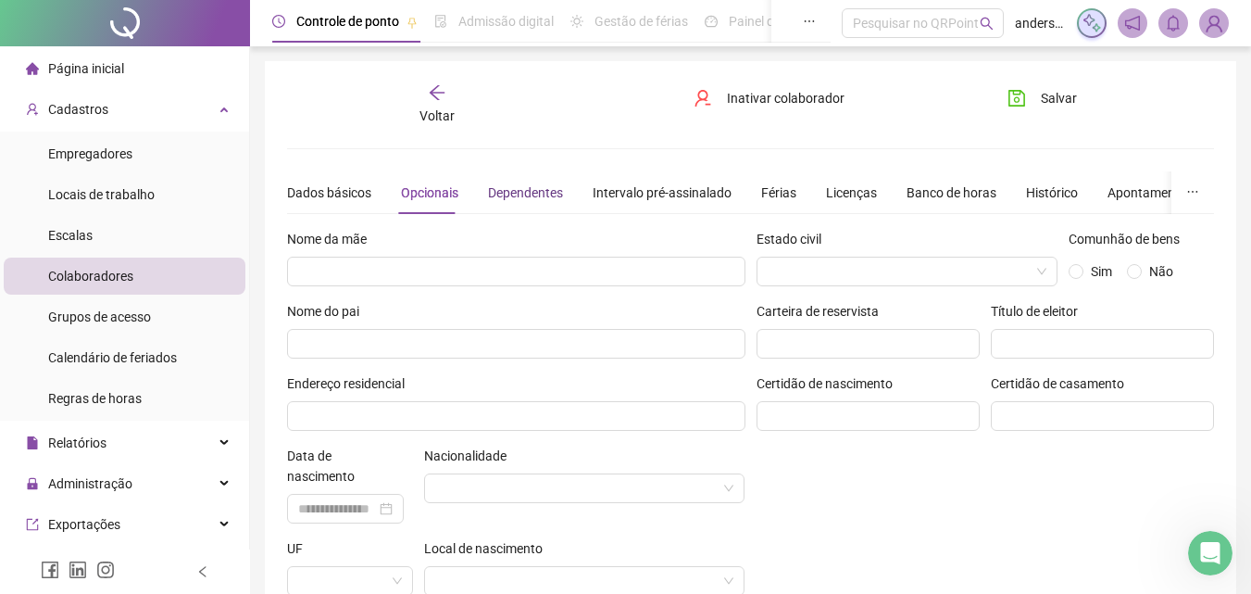
click at [495, 197] on div "Dependentes" at bounding box center [525, 192] width 75 height 20
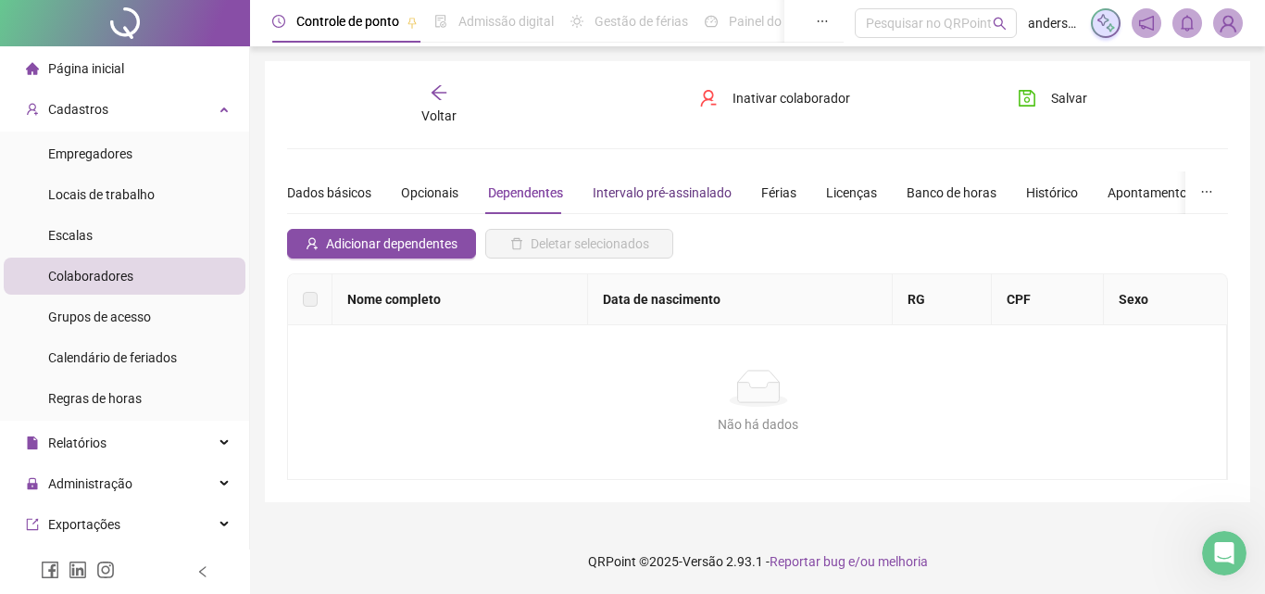
click at [684, 197] on div "Intervalo pré-assinalado" at bounding box center [662, 192] width 139 height 20
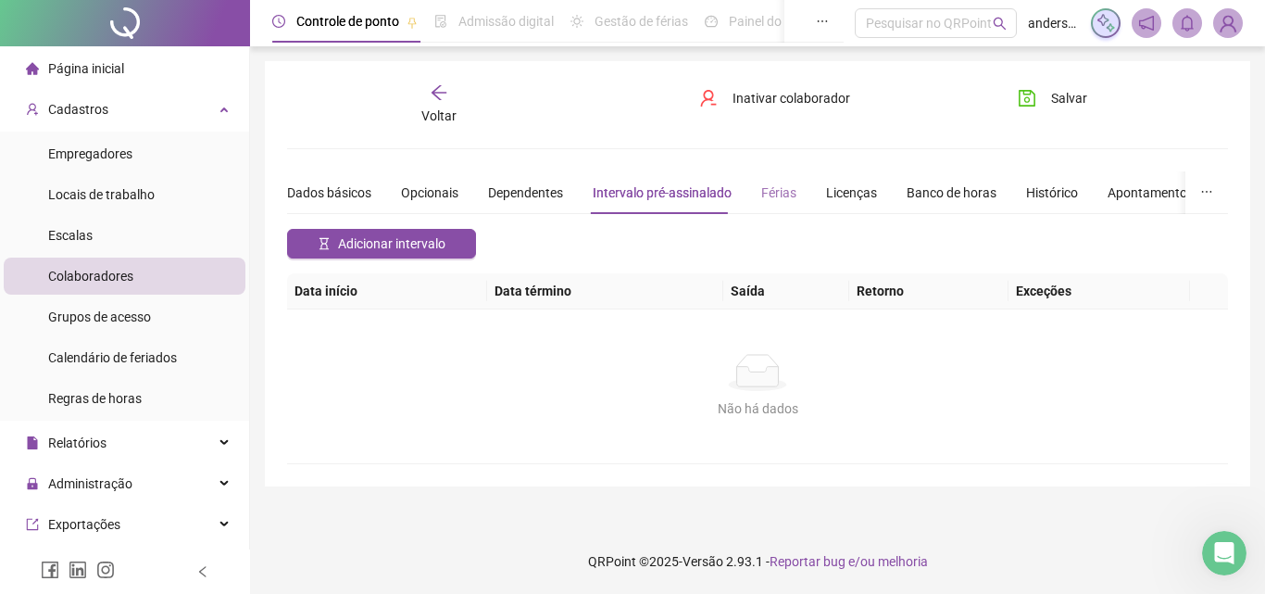
click at [769, 203] on div "Férias" at bounding box center [778, 192] width 35 height 43
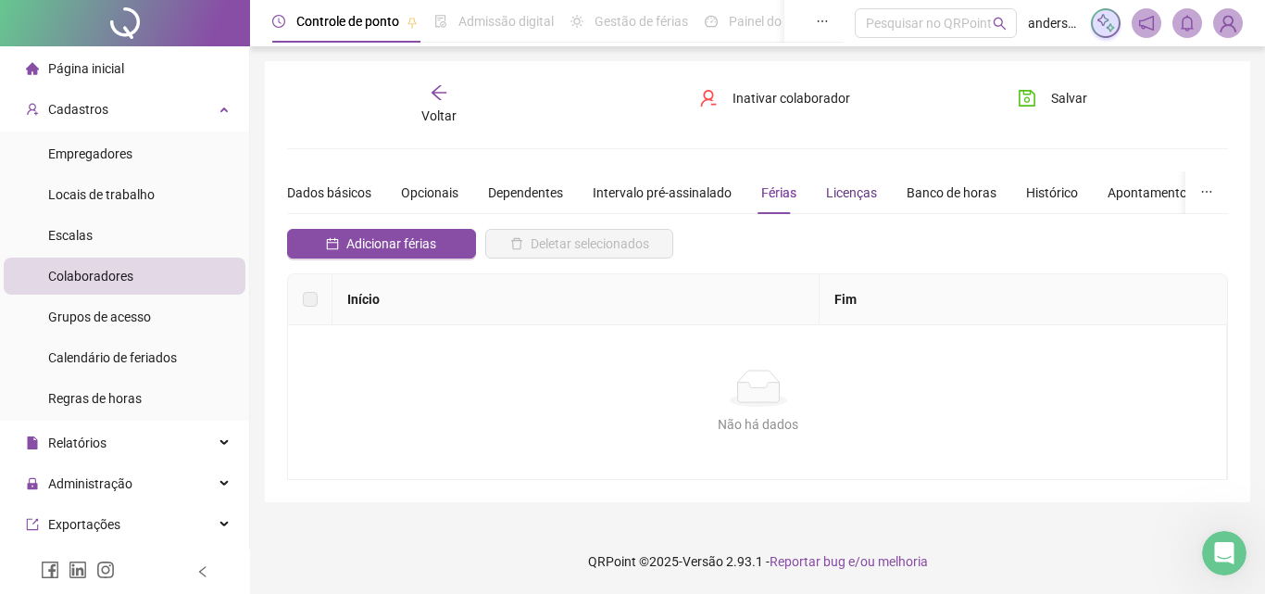
click at [866, 197] on div "Licenças" at bounding box center [851, 192] width 51 height 20
click at [931, 195] on div "Banco de horas" at bounding box center [952, 192] width 90 height 20
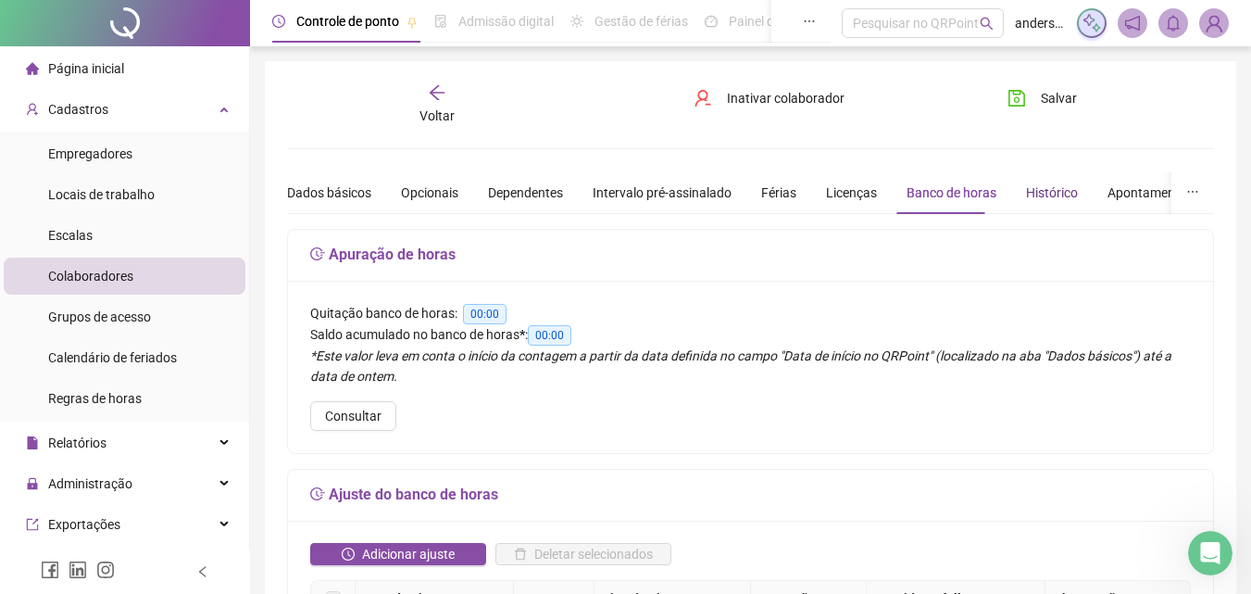
click at [1047, 198] on div "Histórico" at bounding box center [1052, 192] width 52 height 20
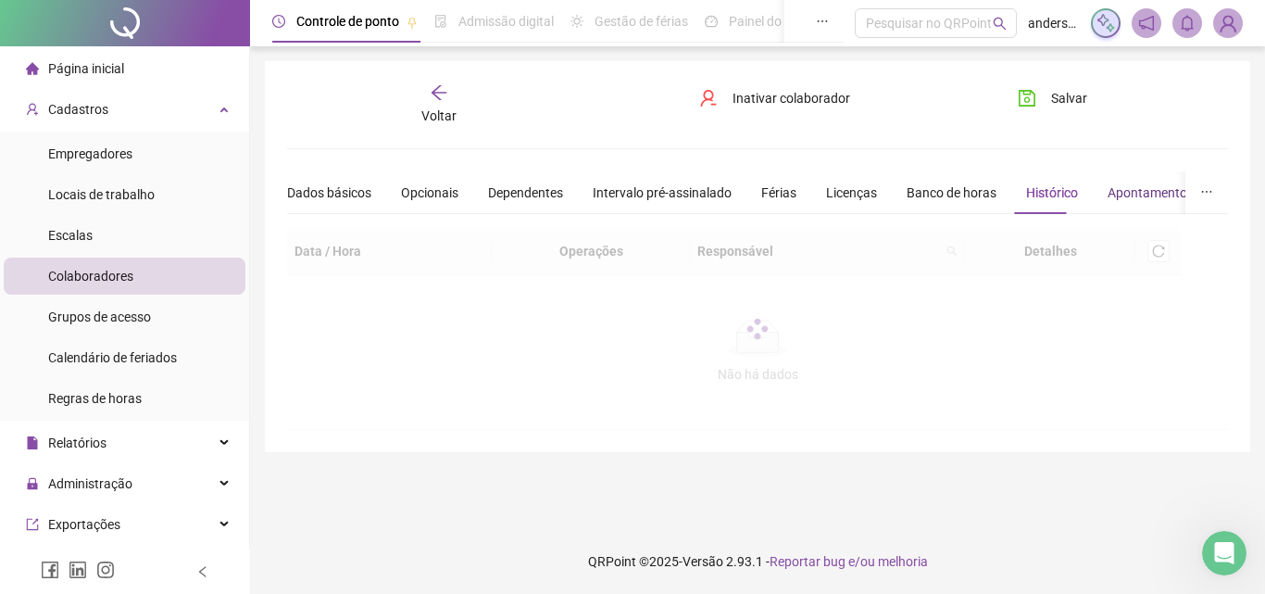
click at [1131, 192] on div "Apontamentos" at bounding box center [1151, 192] width 86 height 20
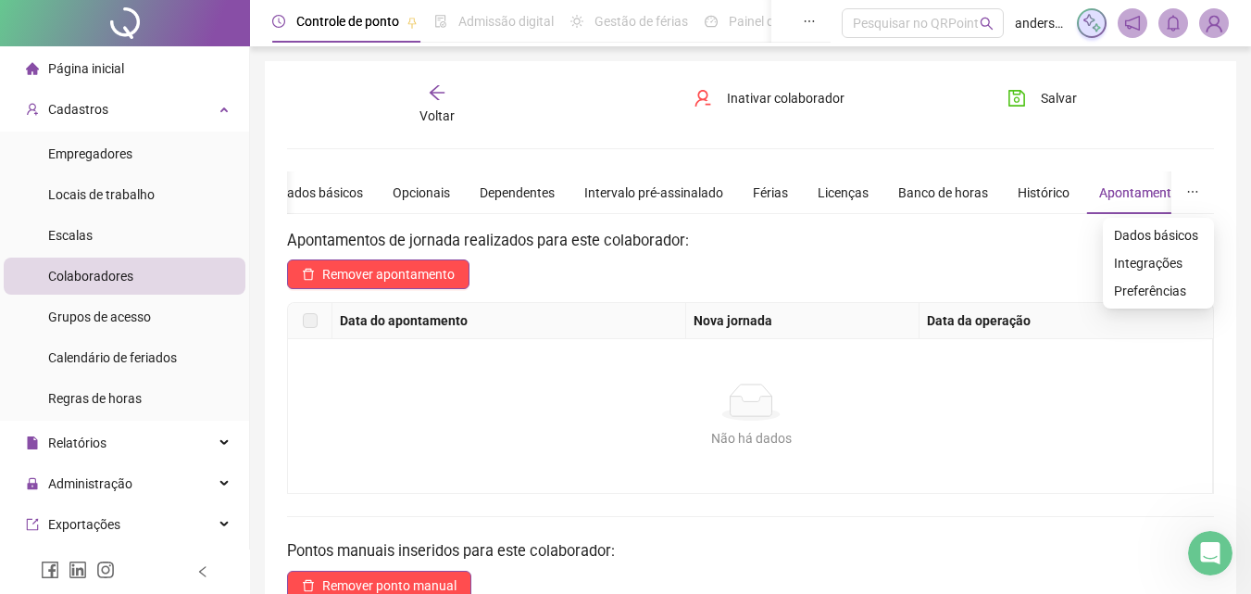
click at [1191, 203] on button "button" at bounding box center [1193, 192] width 43 height 43
click at [1044, 101] on span "Salvar" at bounding box center [1059, 98] width 36 height 20
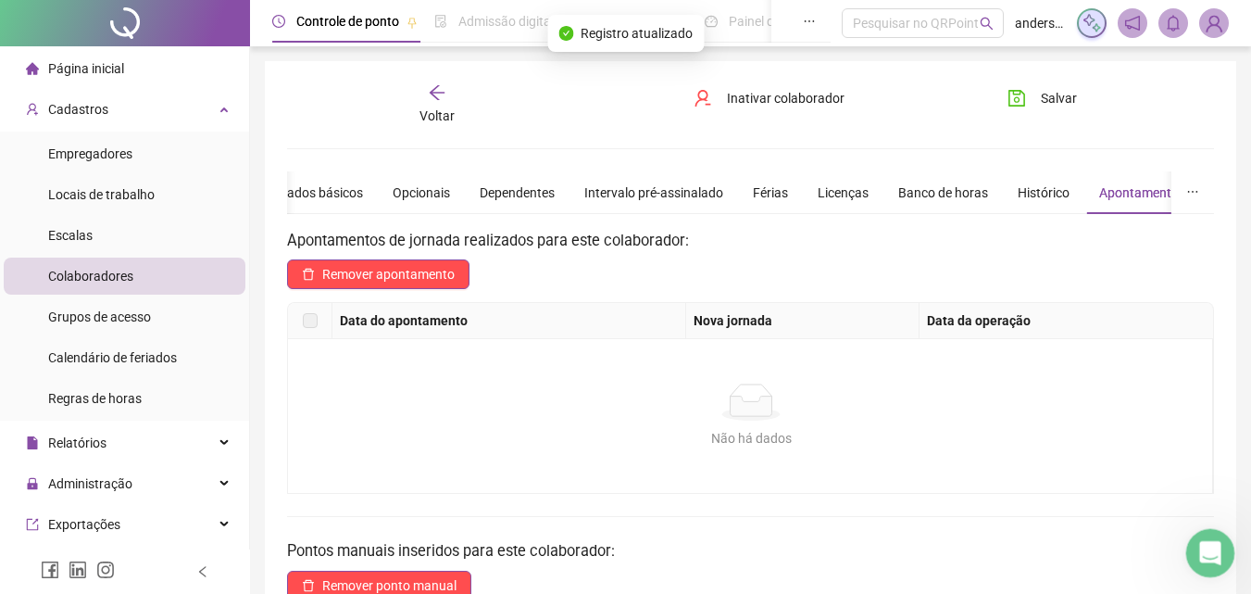
click at [1216, 539] on div "Abertura do Messenger da Intercom" at bounding box center [1207, 550] width 61 height 61
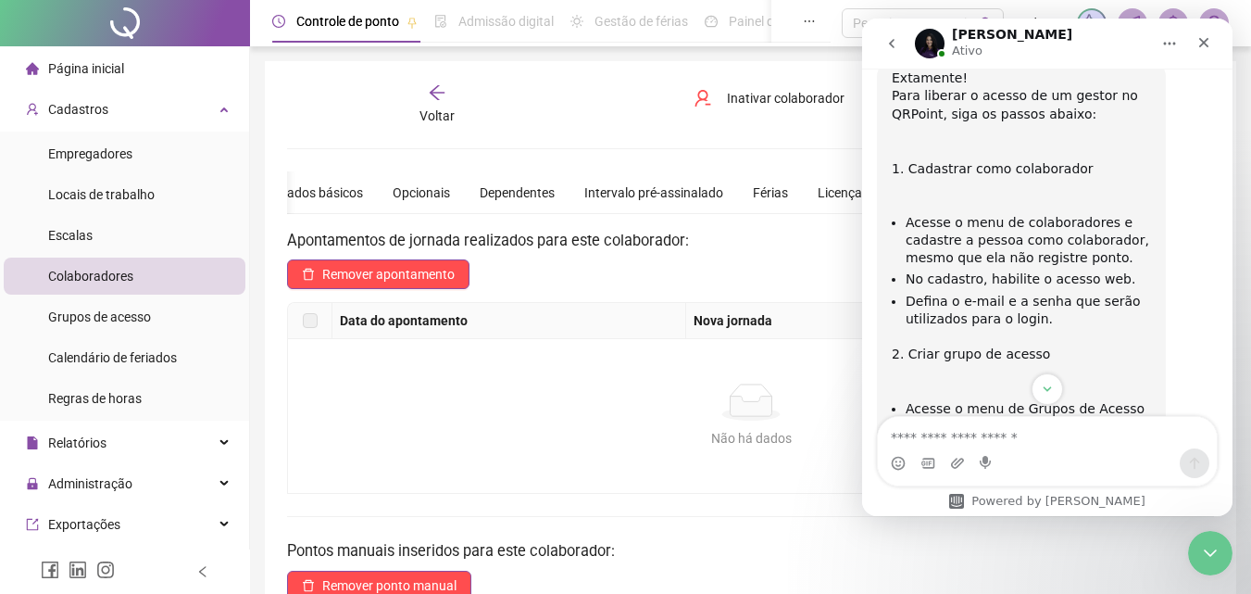
scroll to position [1902, 0]
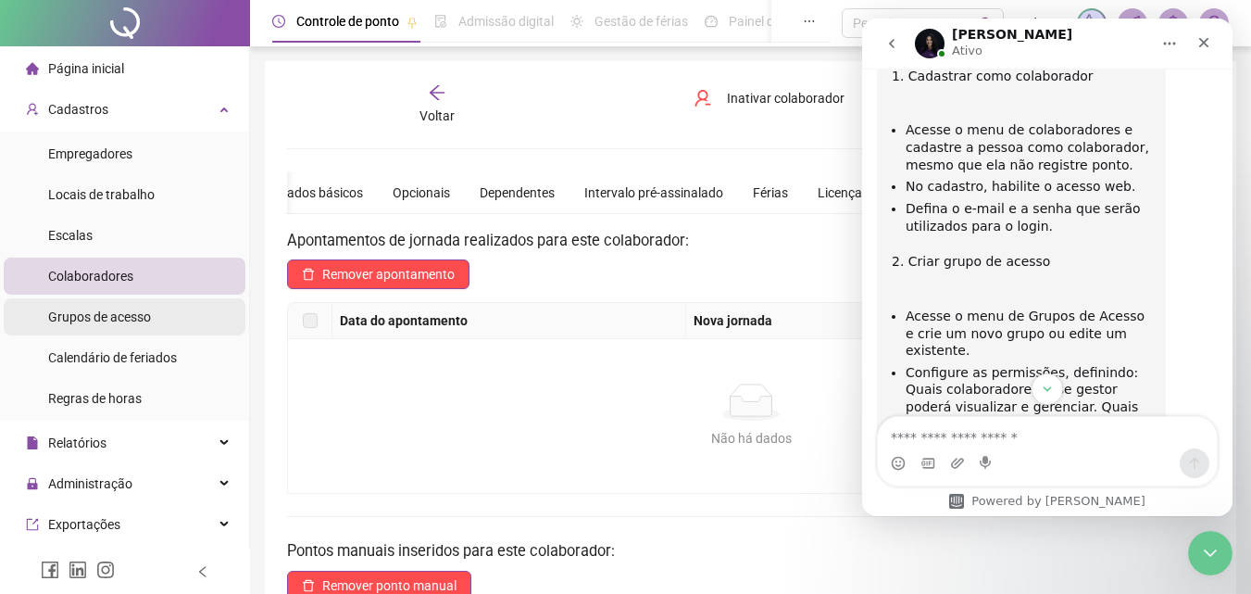
click at [146, 315] on span "Grupos de acesso" at bounding box center [99, 316] width 103 height 15
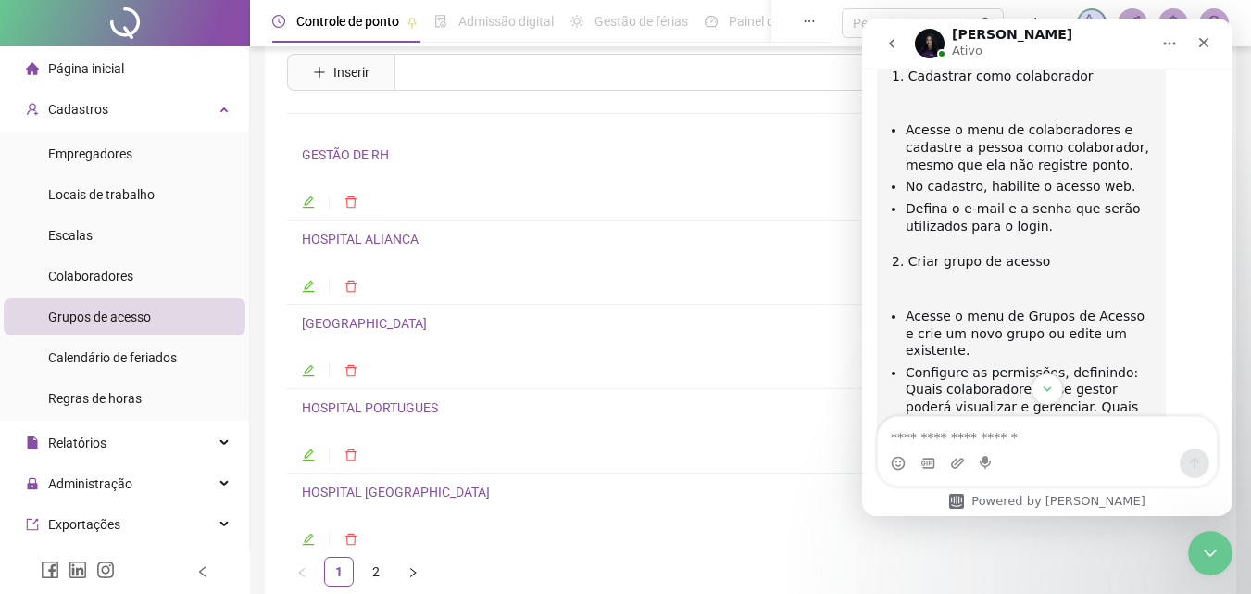
scroll to position [93, 0]
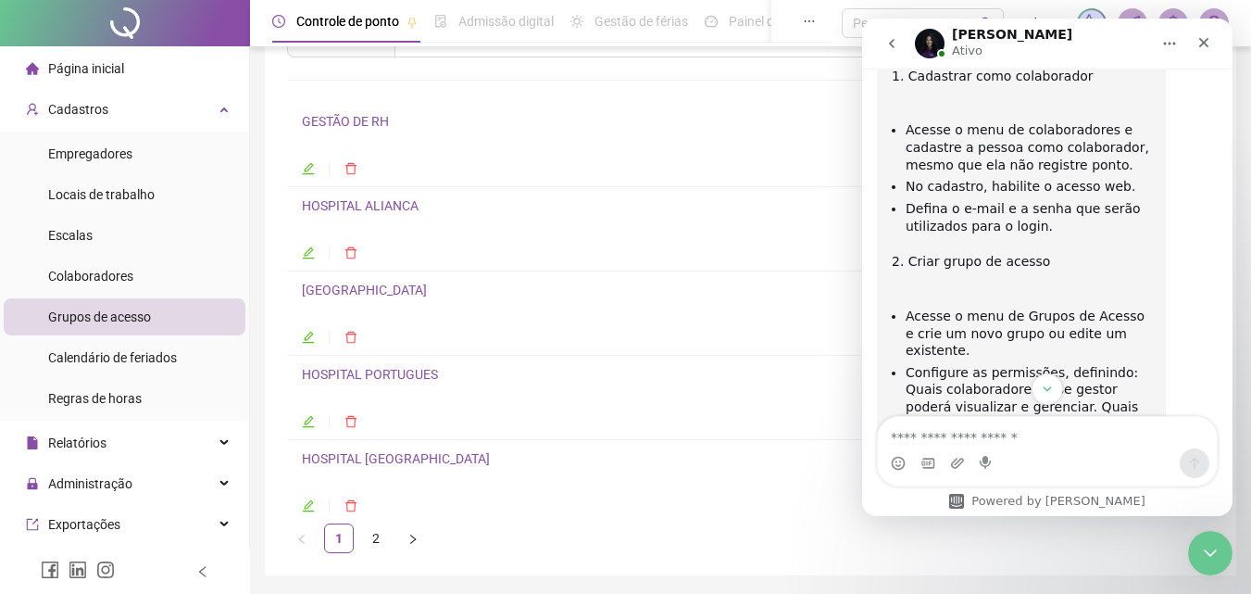
drag, startPoint x: 311, startPoint y: 179, endPoint x: 308, endPoint y: 169, distance: 10.6
click at [310, 177] on li "GESTÃO DE RH" at bounding box center [750, 145] width 927 height 84
click at [307, 169] on icon "edit" at bounding box center [308, 168] width 13 height 13
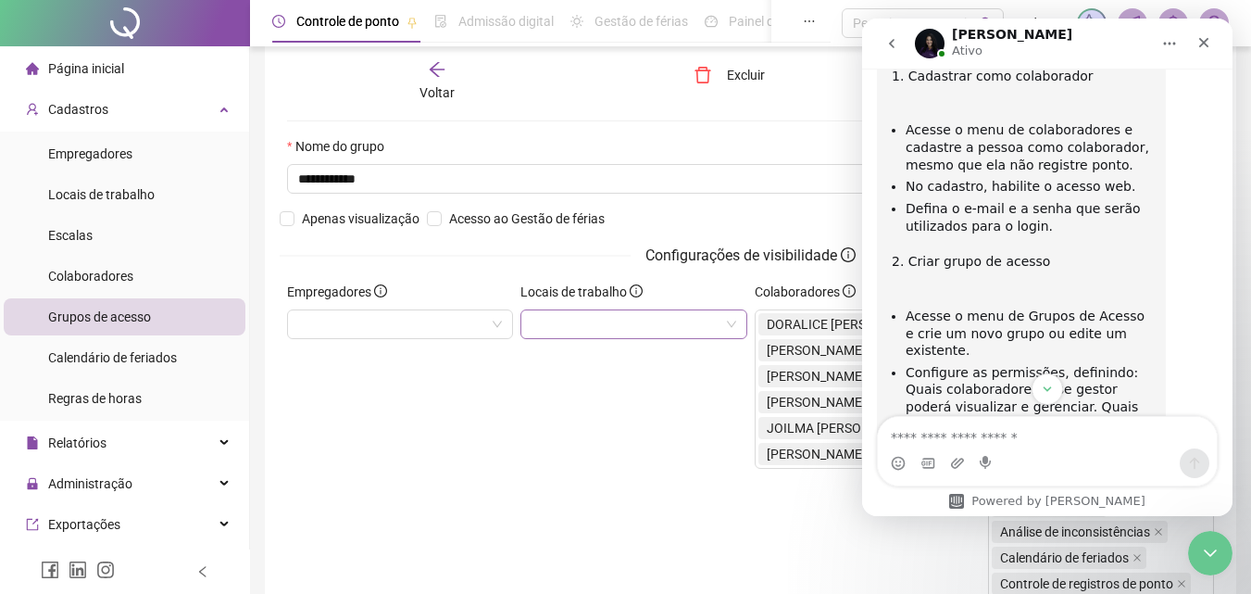
scroll to position [102, 0]
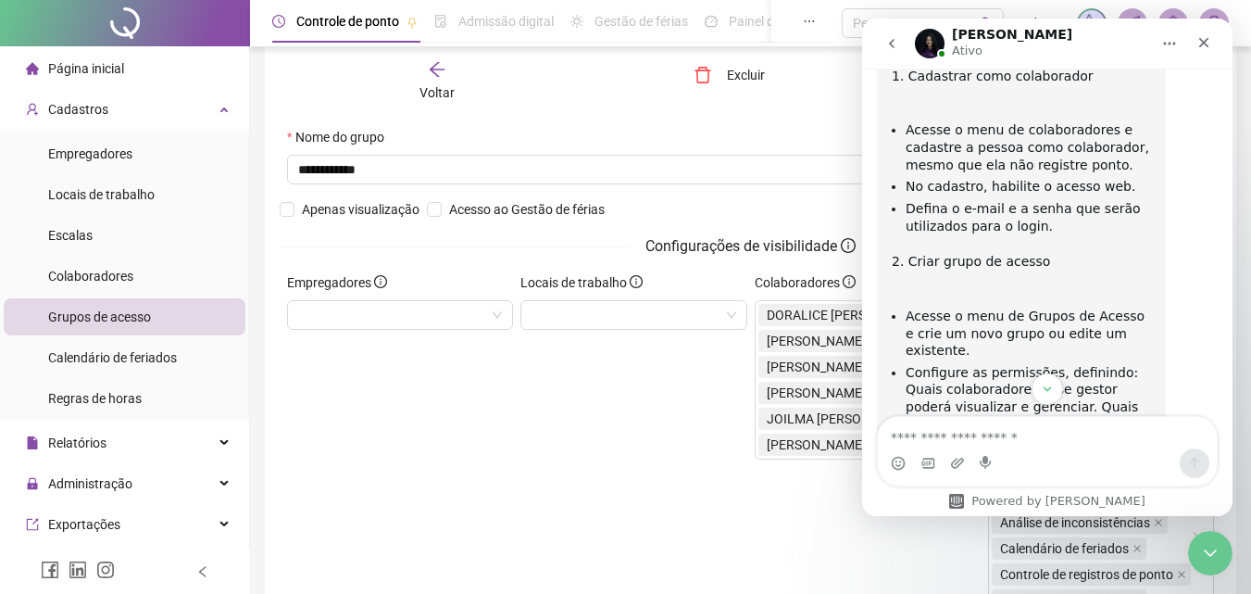
click at [590, 410] on div "Locais de trabalho" at bounding box center [633, 528] width 233 height 513
click at [1216, 39] on div "Fechar" at bounding box center [1203, 42] width 33 height 33
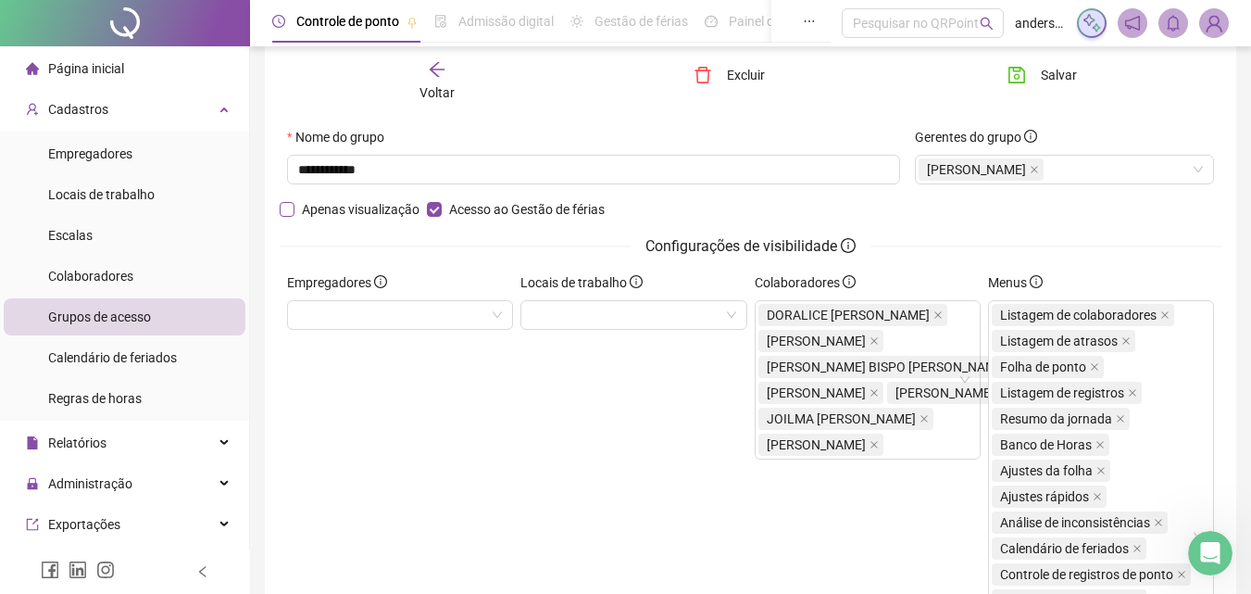
click at [312, 210] on span "Apenas visualização" at bounding box center [361, 209] width 132 height 20
click at [312, 211] on span "Apenas visualização" at bounding box center [361, 209] width 132 height 20
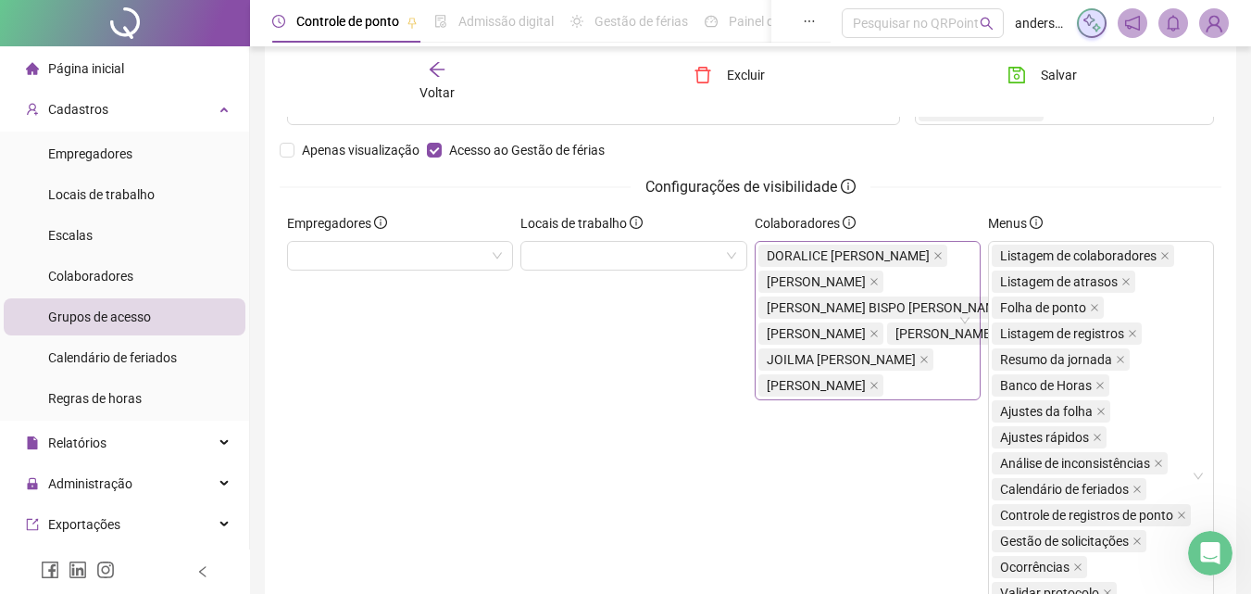
scroll to position [194, 0]
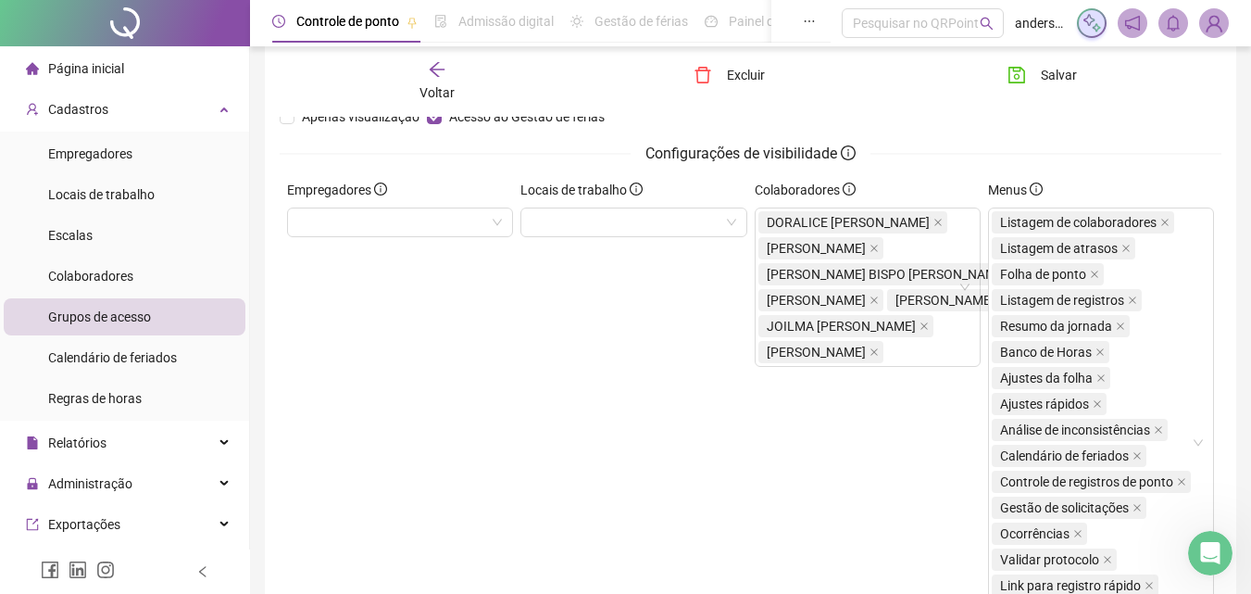
click at [514, 224] on div "Empregadores" at bounding box center [399, 436] width 233 height 513
click at [505, 223] on div at bounding box center [400, 222] width 226 height 30
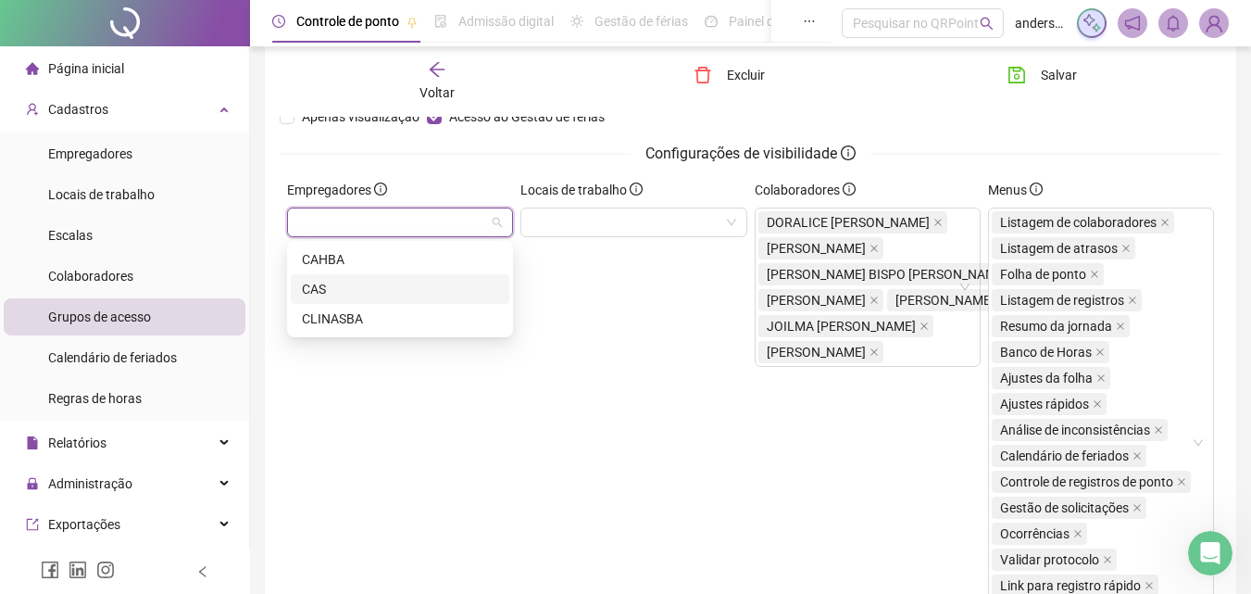
click at [584, 275] on div "Locais de trabalho" at bounding box center [633, 436] width 233 height 513
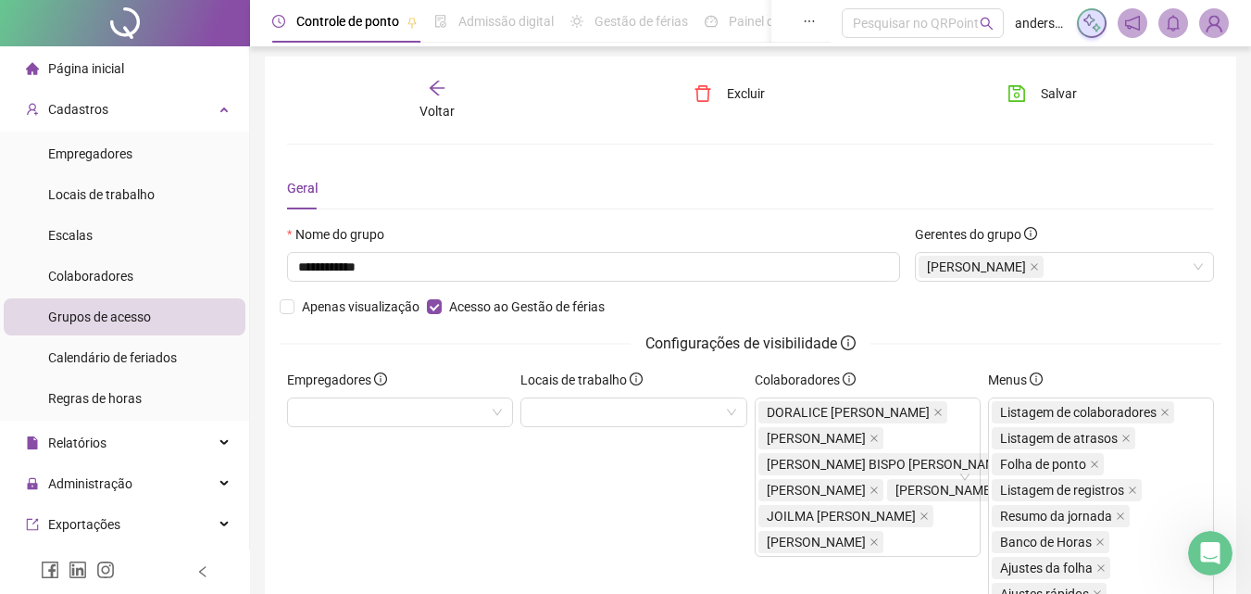
scroll to position [0, 0]
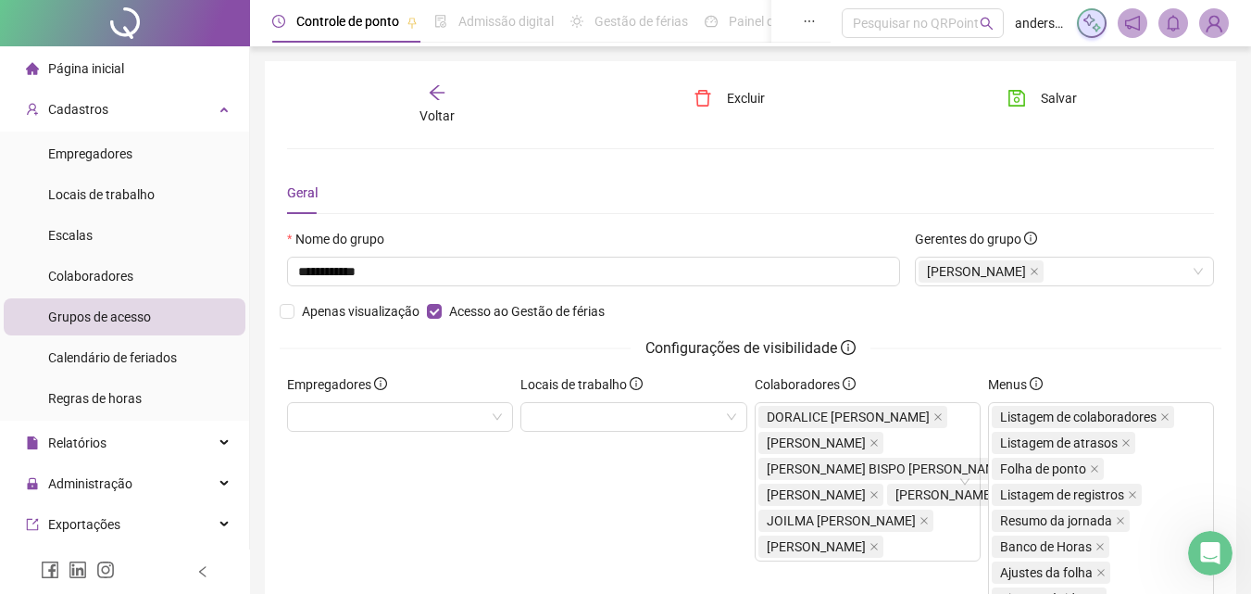
click at [445, 91] on icon "arrow-left" at bounding box center [437, 92] width 19 height 19
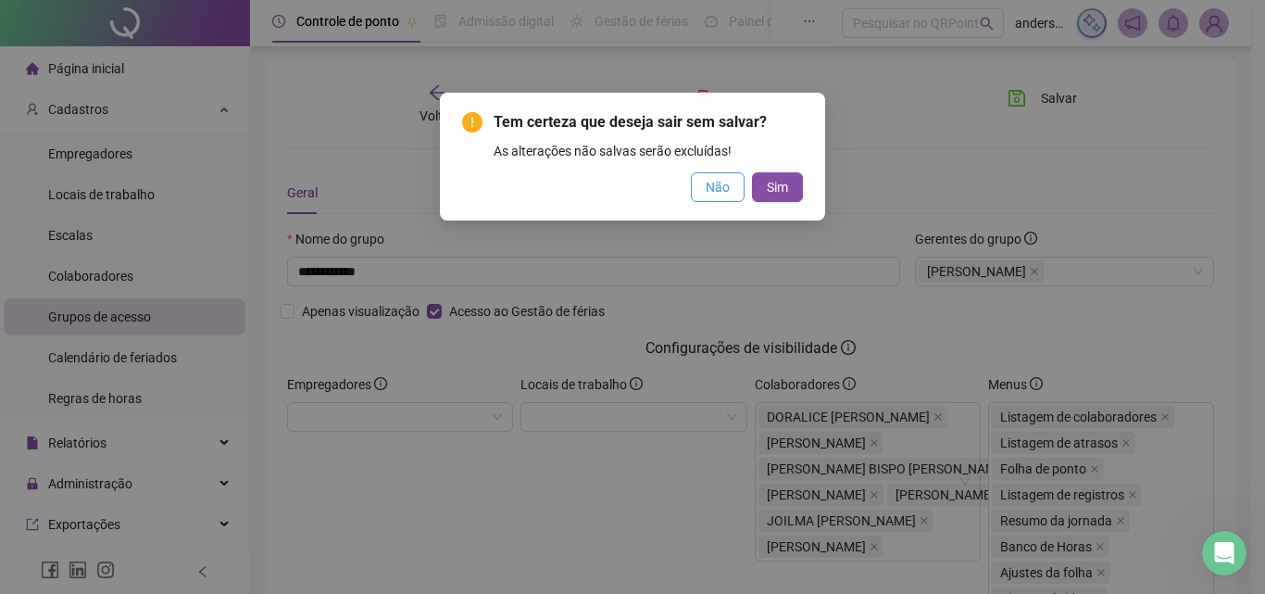
click at [707, 186] on span "Não" at bounding box center [718, 187] width 24 height 20
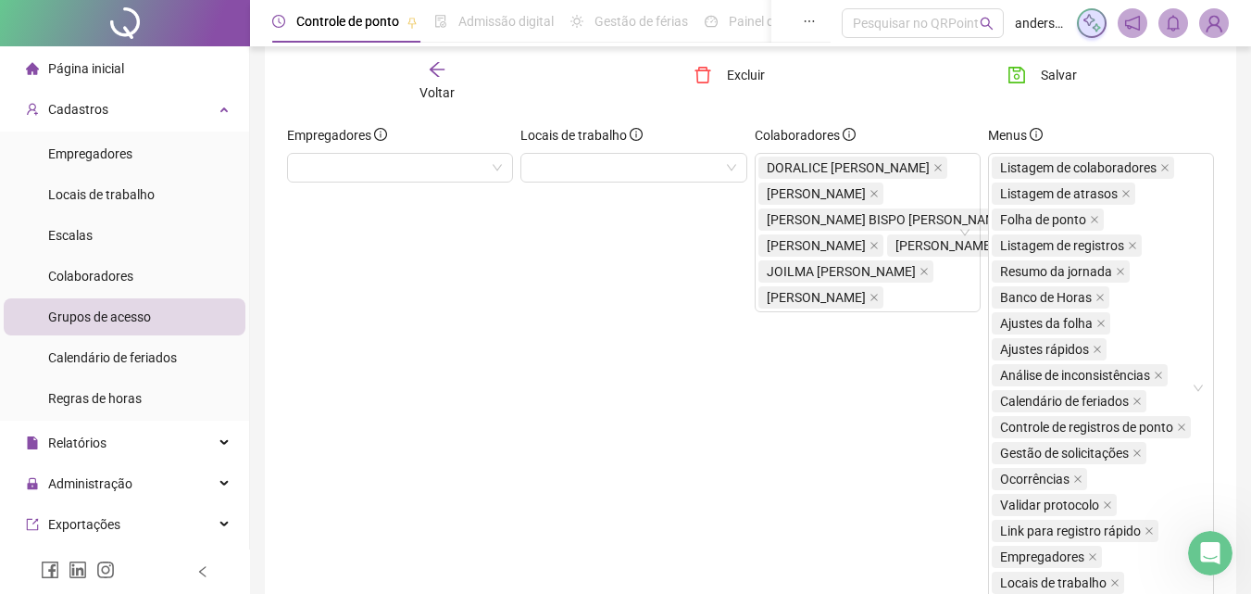
scroll to position [25, 0]
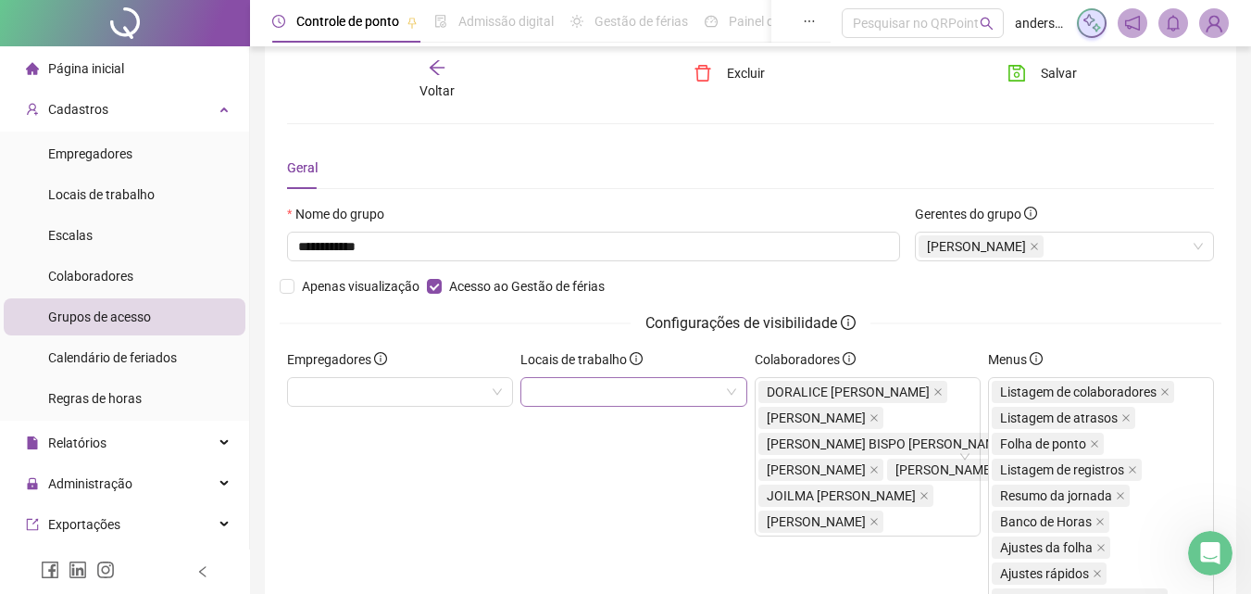
click at [662, 389] on div at bounding box center [634, 392] width 226 height 30
click at [521, 386] on div at bounding box center [634, 392] width 226 height 30
click at [479, 375] on div "Empregadores" at bounding box center [400, 363] width 226 height 28
click at [481, 380] on div at bounding box center [400, 392] width 226 height 30
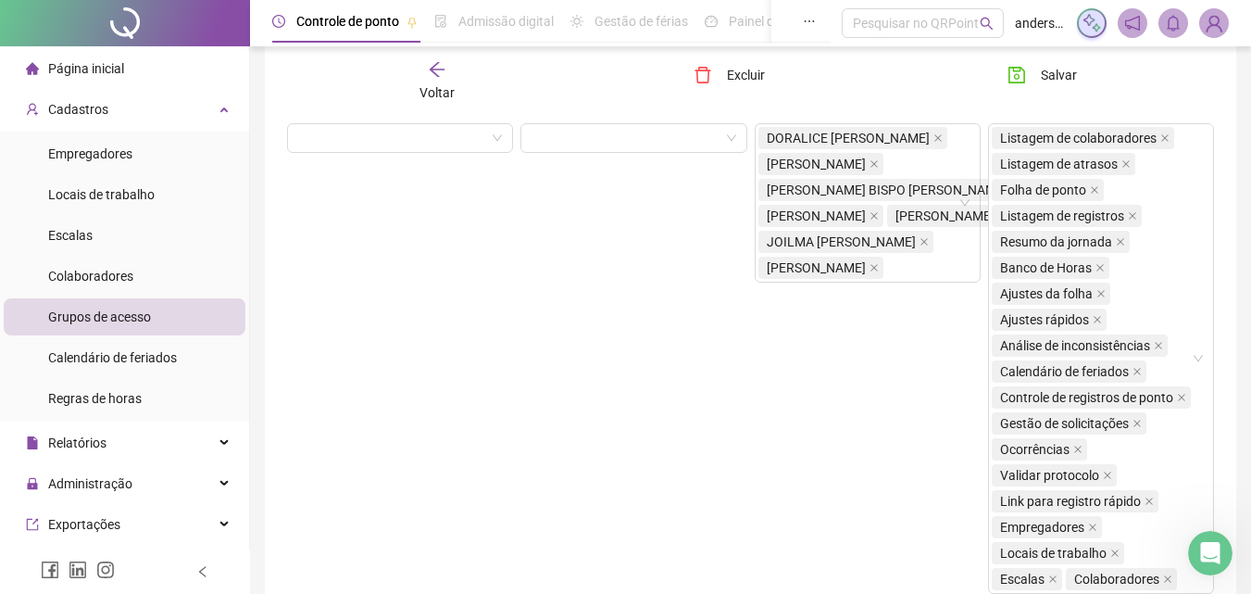
scroll to position [0, 0]
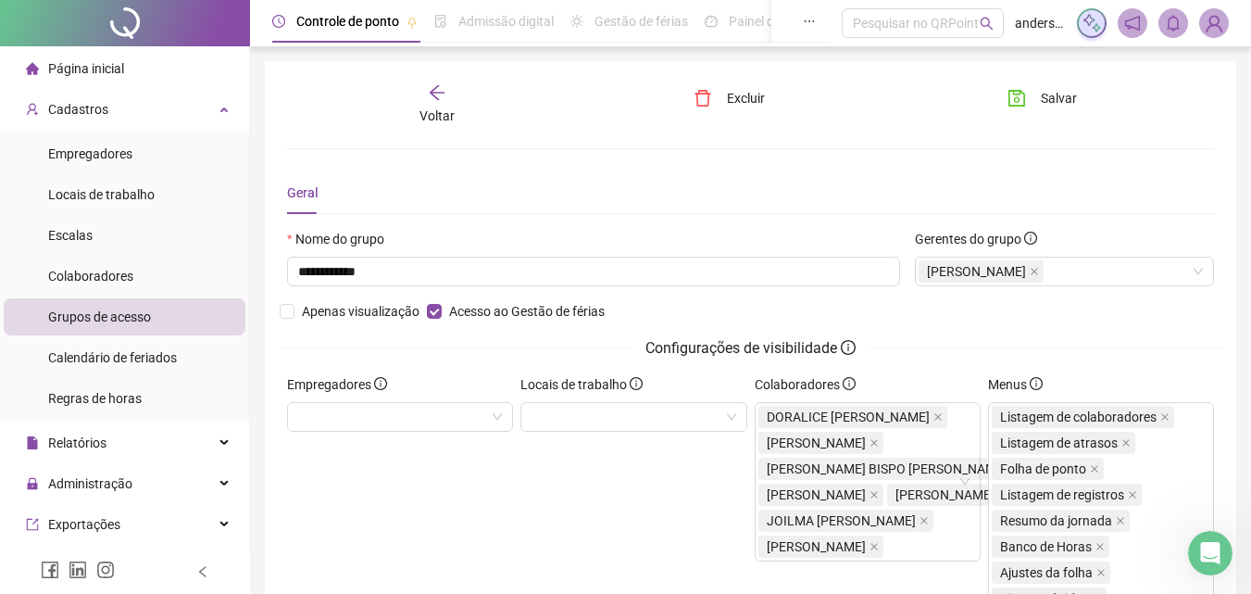
click at [440, 119] on span "Voltar" at bounding box center [437, 115] width 35 height 15
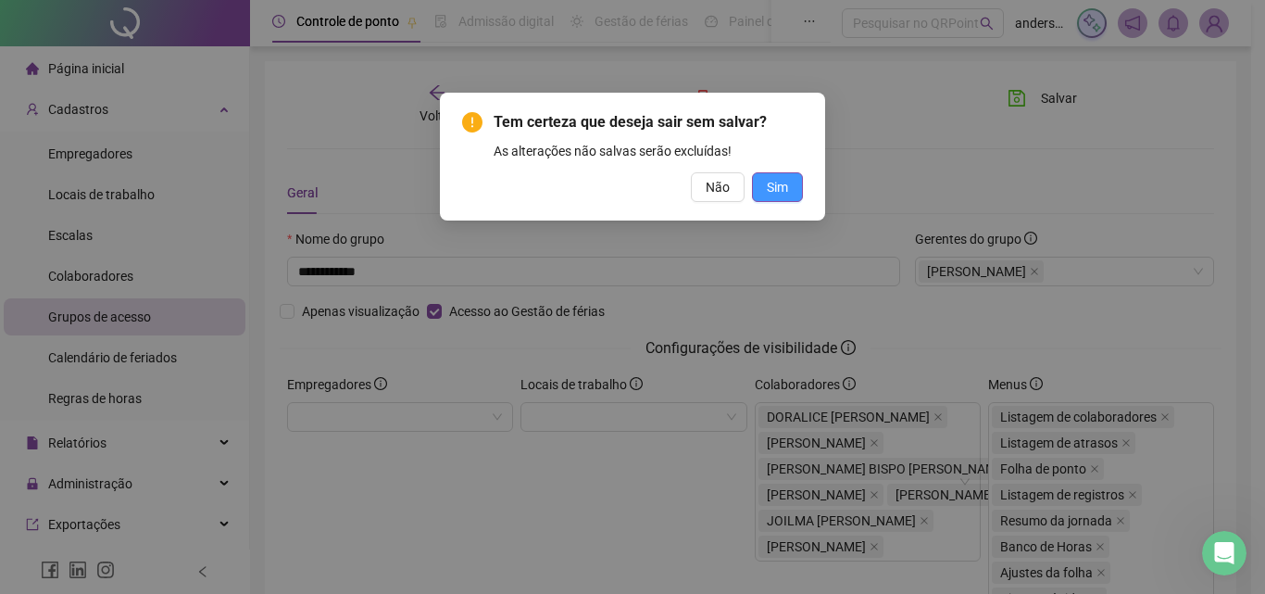
click at [789, 190] on button "Sim" at bounding box center [777, 187] width 51 height 30
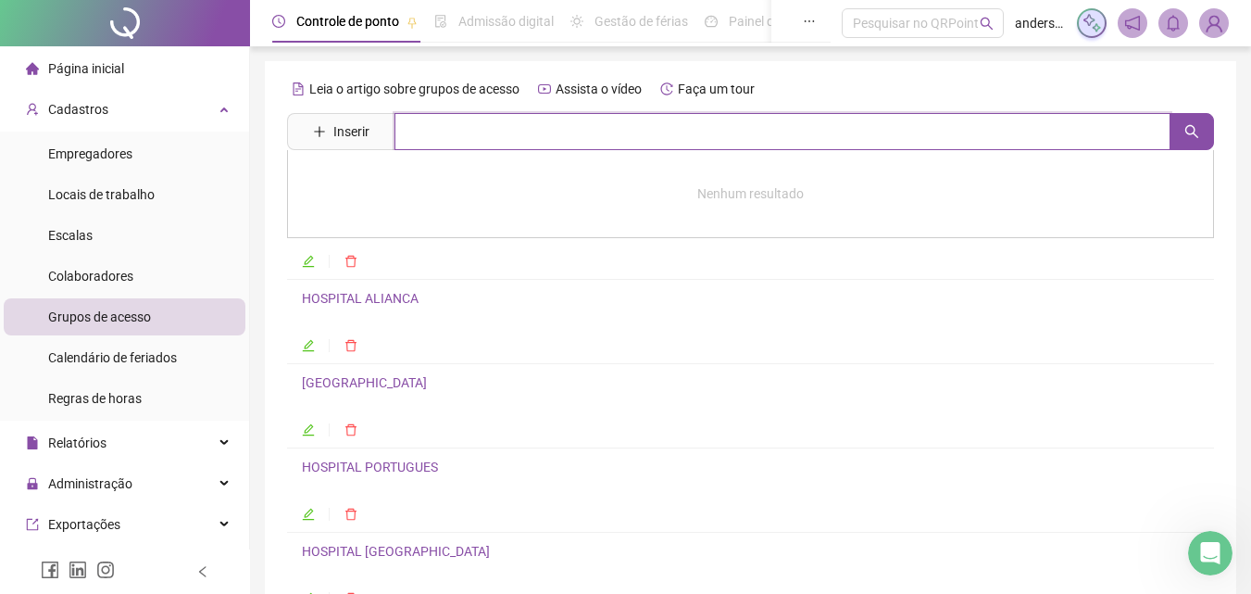
click at [445, 127] on input "text" at bounding box center [783, 131] width 776 height 37
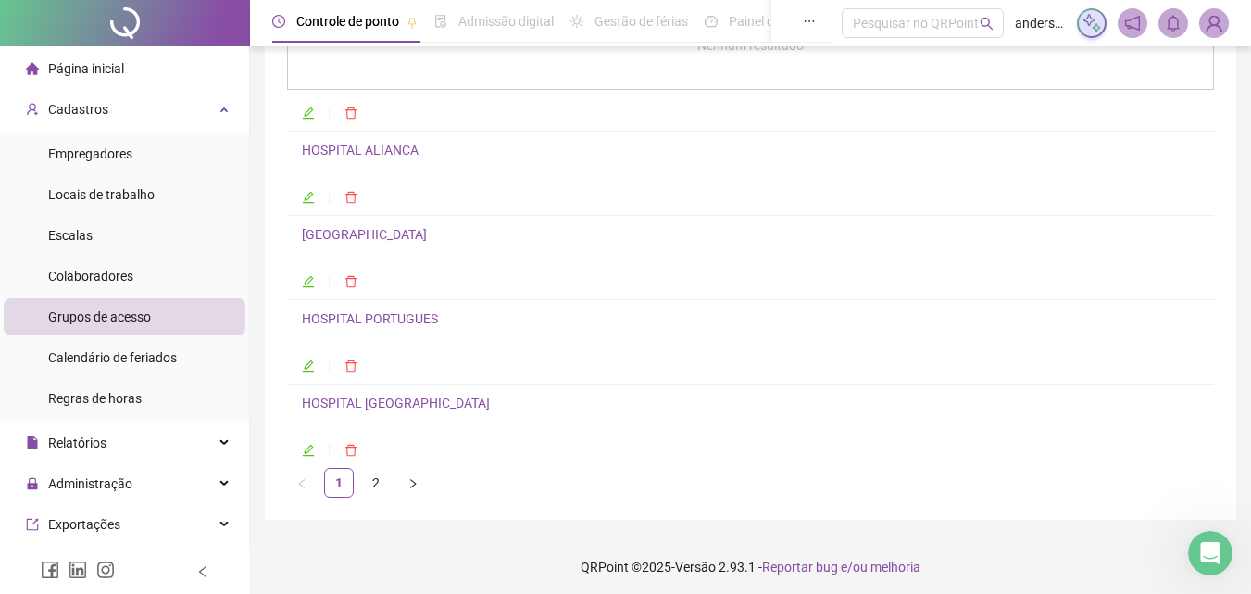
scroll to position [154, 0]
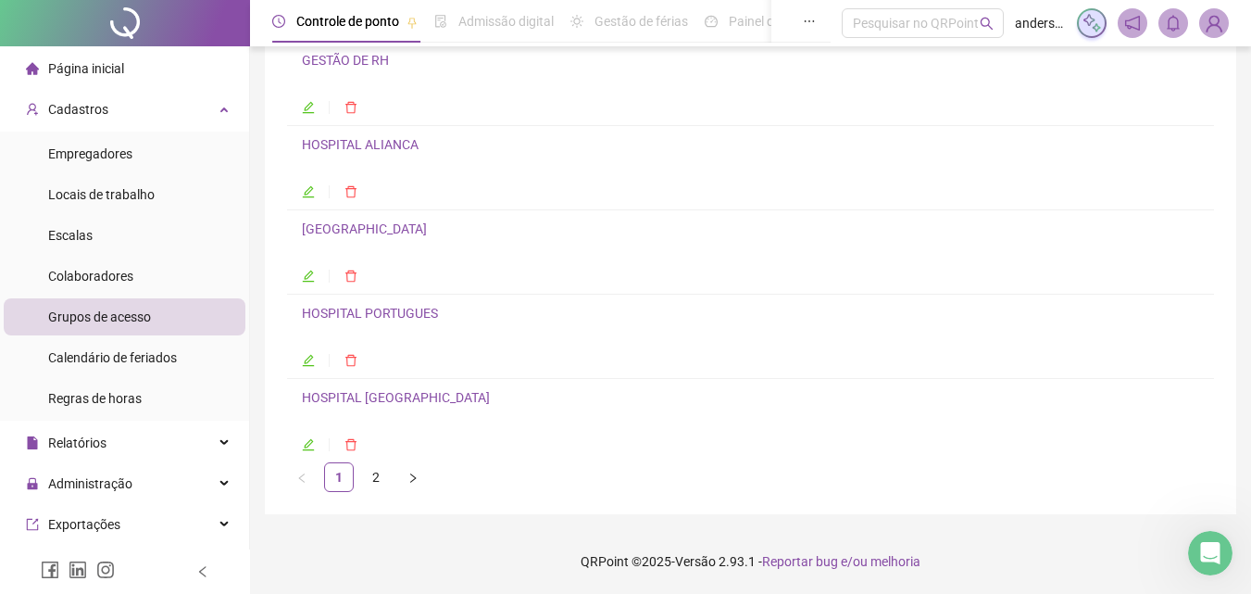
click at [384, 478] on link "2" at bounding box center [376, 477] width 28 height 28
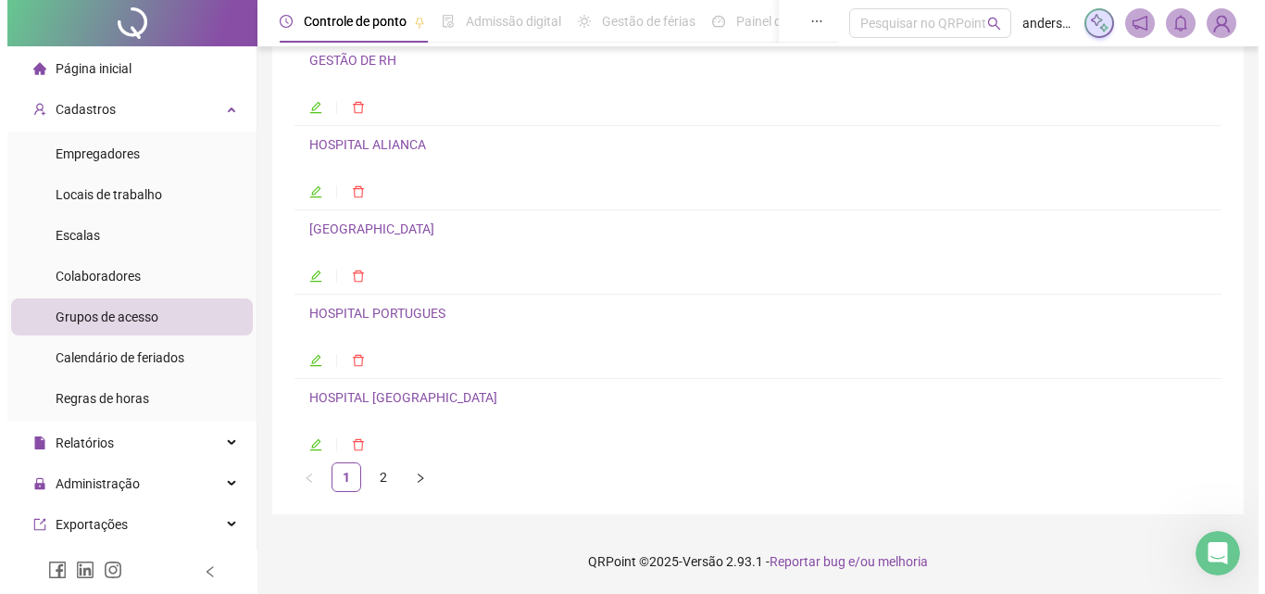
scroll to position [0, 0]
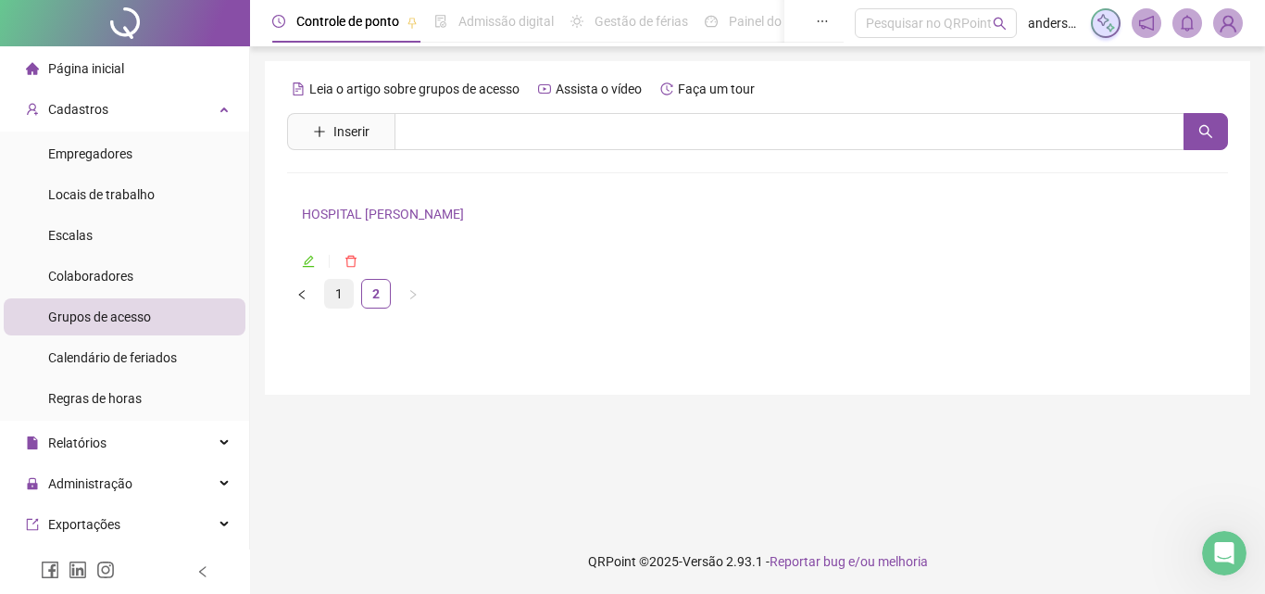
click at [334, 295] on link "1" at bounding box center [339, 294] width 28 height 28
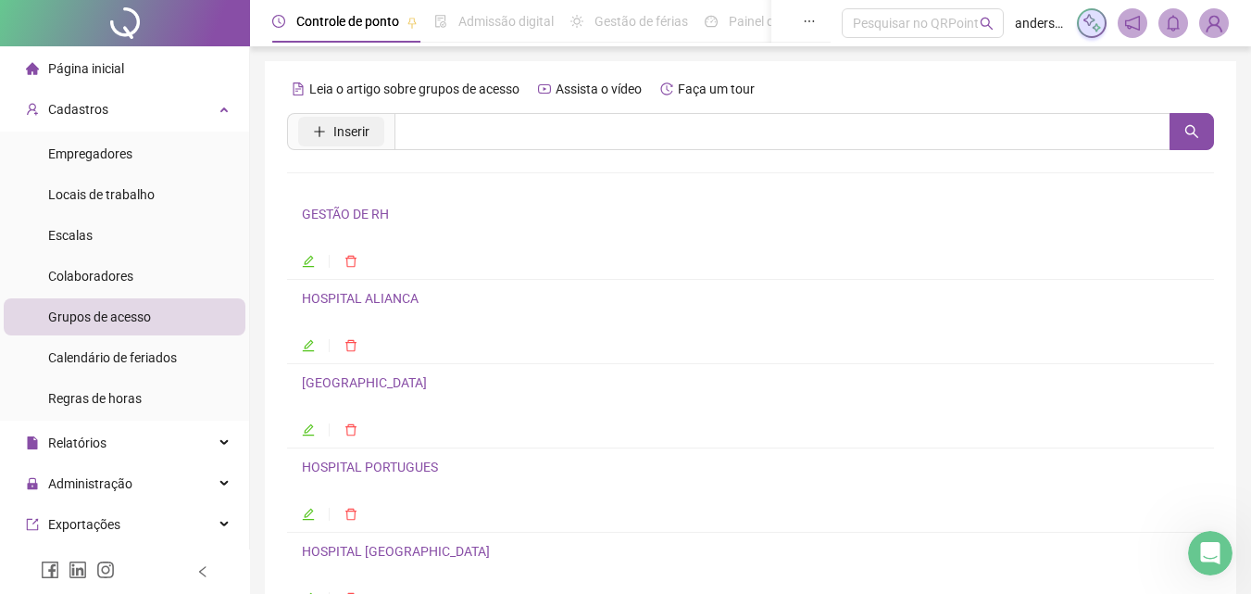
click at [313, 135] on icon "plus" at bounding box center [319, 131] width 13 height 13
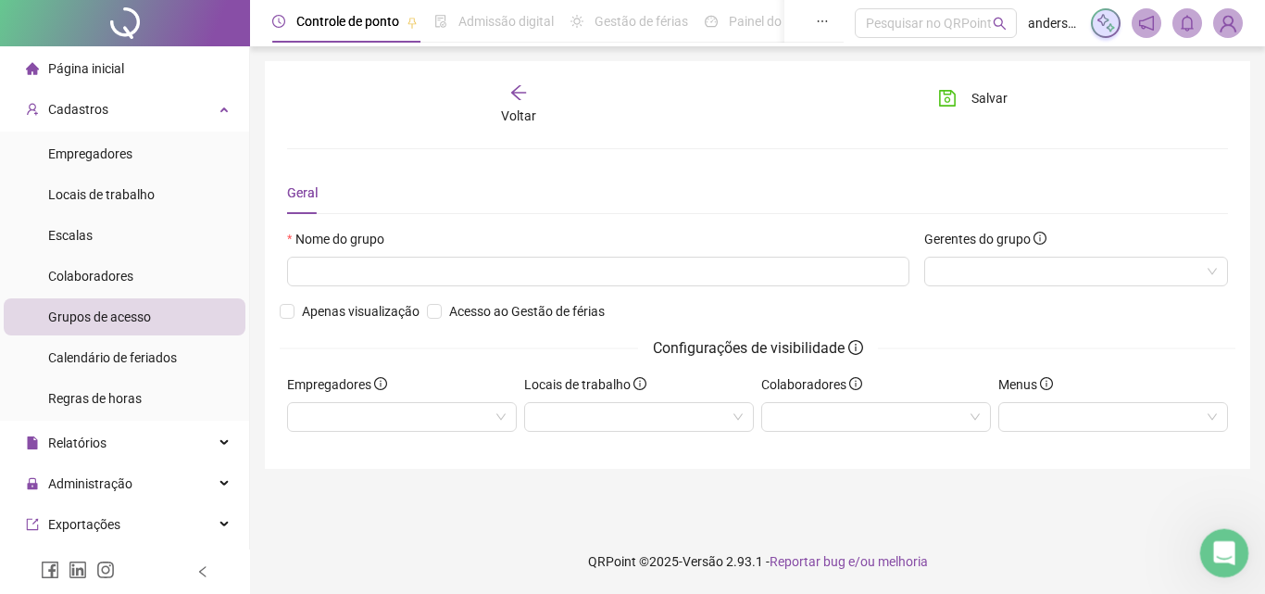
click at [1223, 529] on div "Abertura do Messenger da Intercom" at bounding box center [1221, 550] width 61 height 61
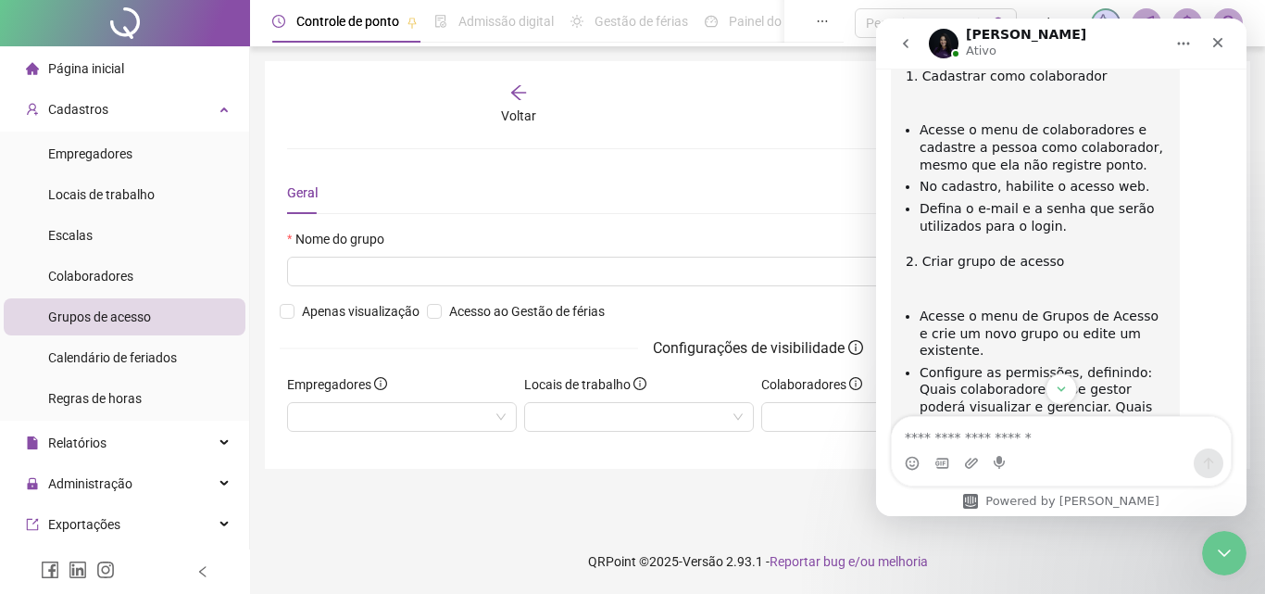
scroll to position [1995, 0]
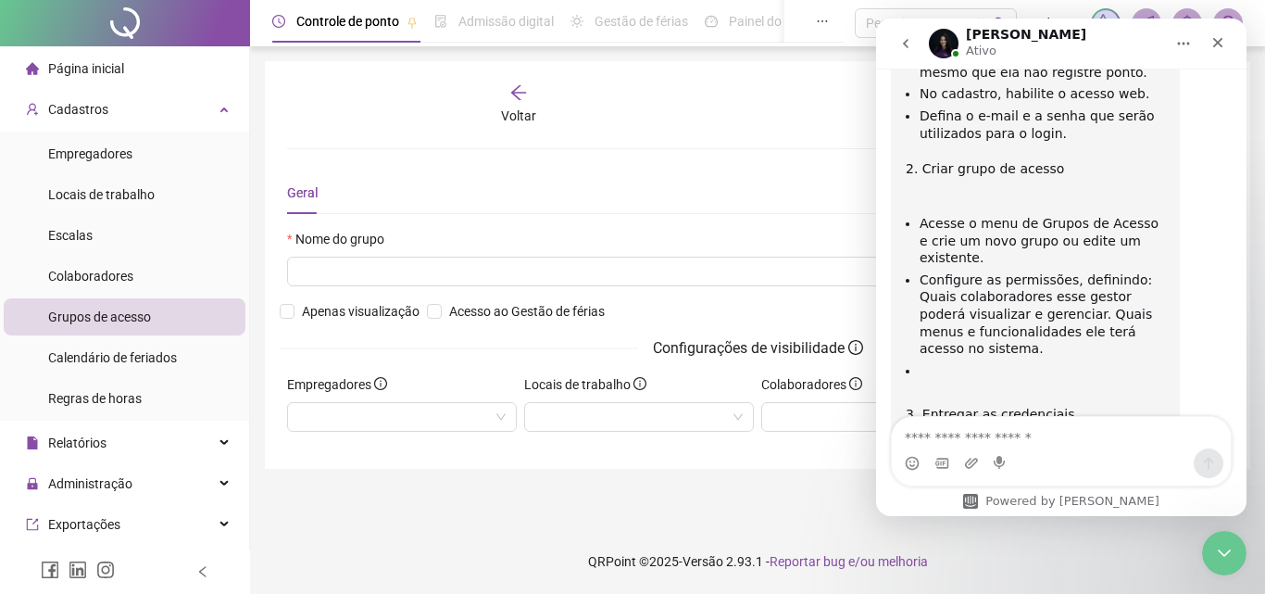
click at [734, 480] on main "Voltar Salvar Geral Nome do grupo Gerentes do grupo Apenas visualização Acesso …" at bounding box center [757, 287] width 985 height 453
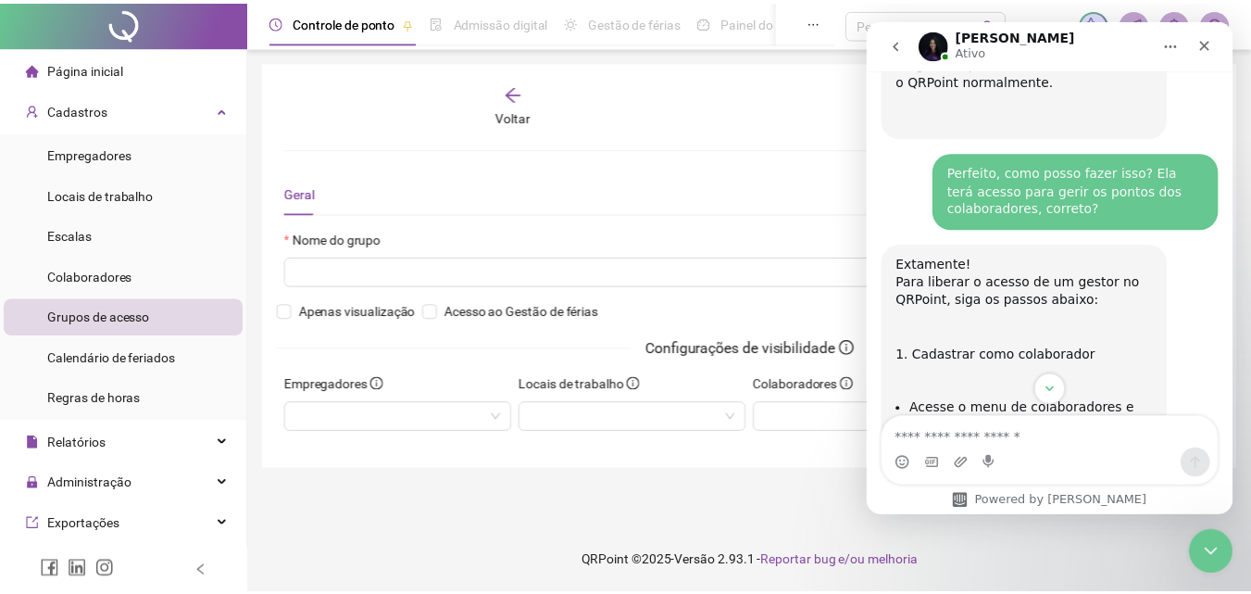
scroll to position [1532, 0]
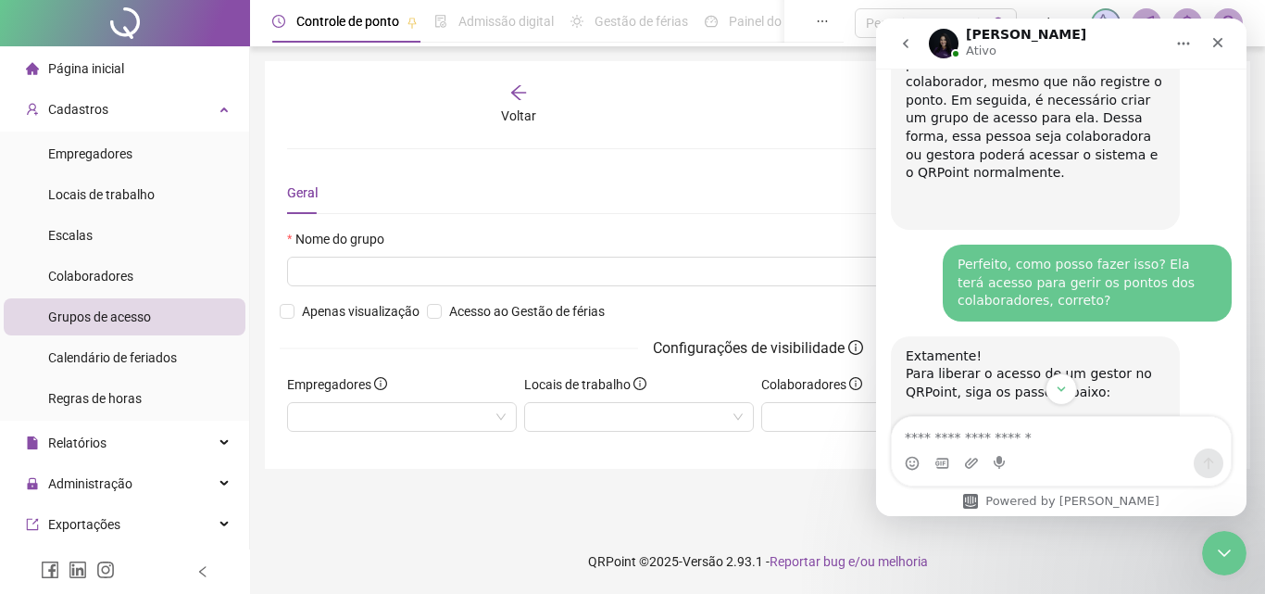
click at [770, 300] on div "Nome do grupo" at bounding box center [598, 265] width 637 height 72
click at [1220, 44] on icon "Fechar" at bounding box center [1218, 43] width 10 height 10
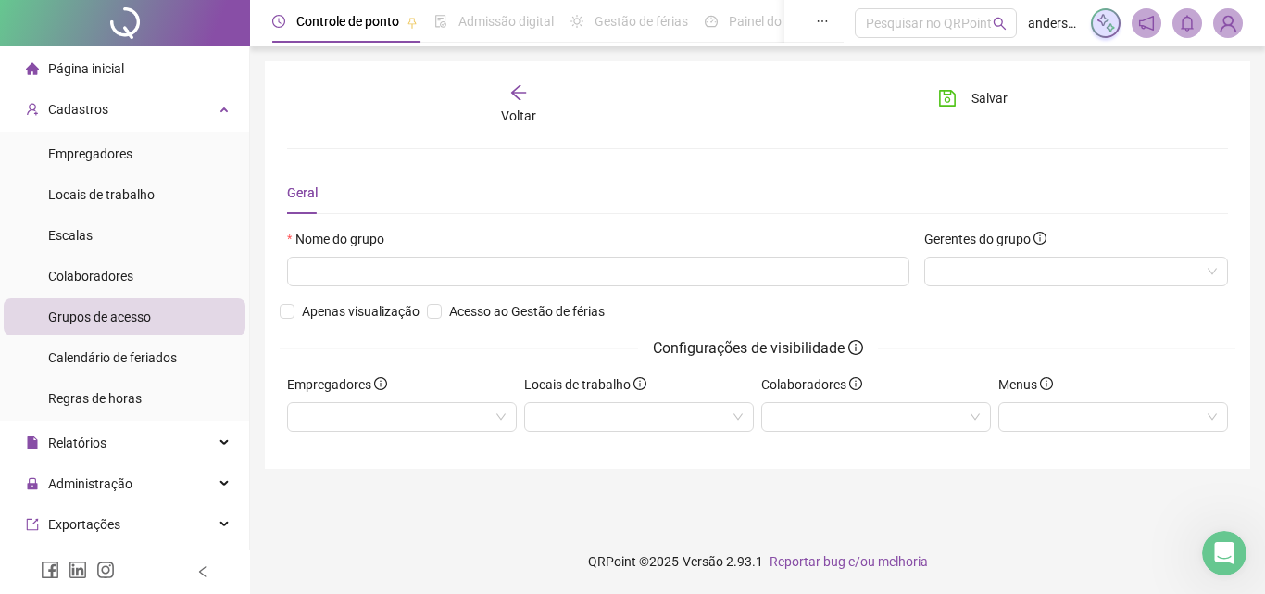
click at [424, 448] on div "Voltar Salvar Geral Nome do grupo Gerentes do grupo Apenas visualização Acesso …" at bounding box center [757, 265] width 985 height 408
click at [441, 421] on div at bounding box center [402, 417] width 230 height 30
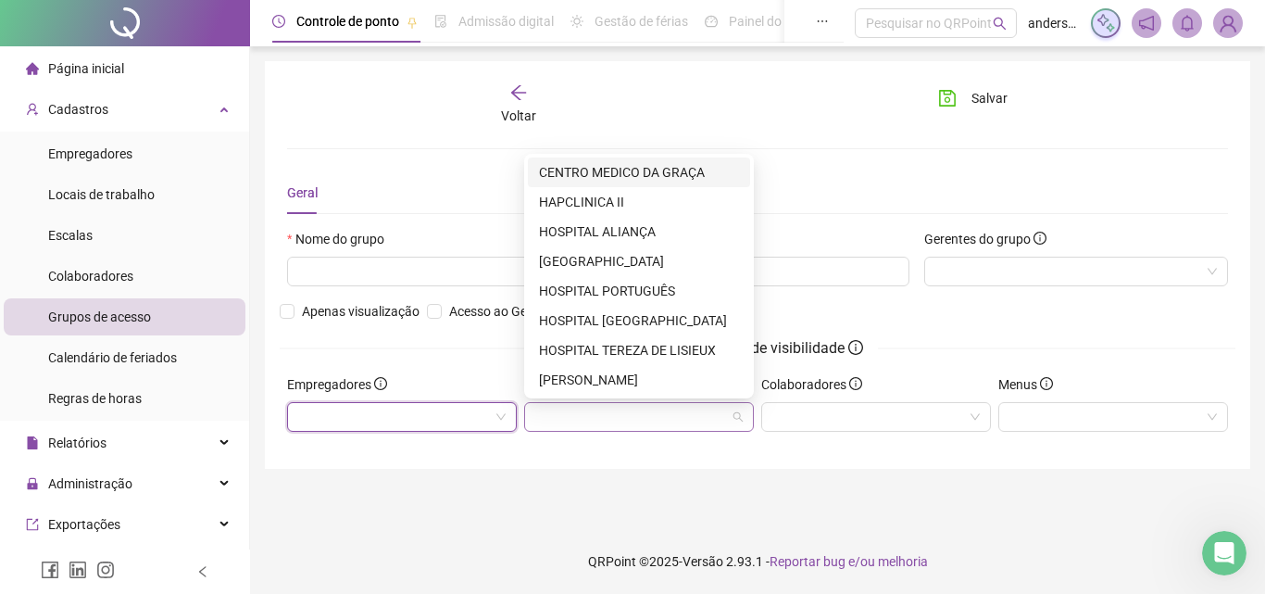
click at [576, 409] on div at bounding box center [639, 417] width 230 height 30
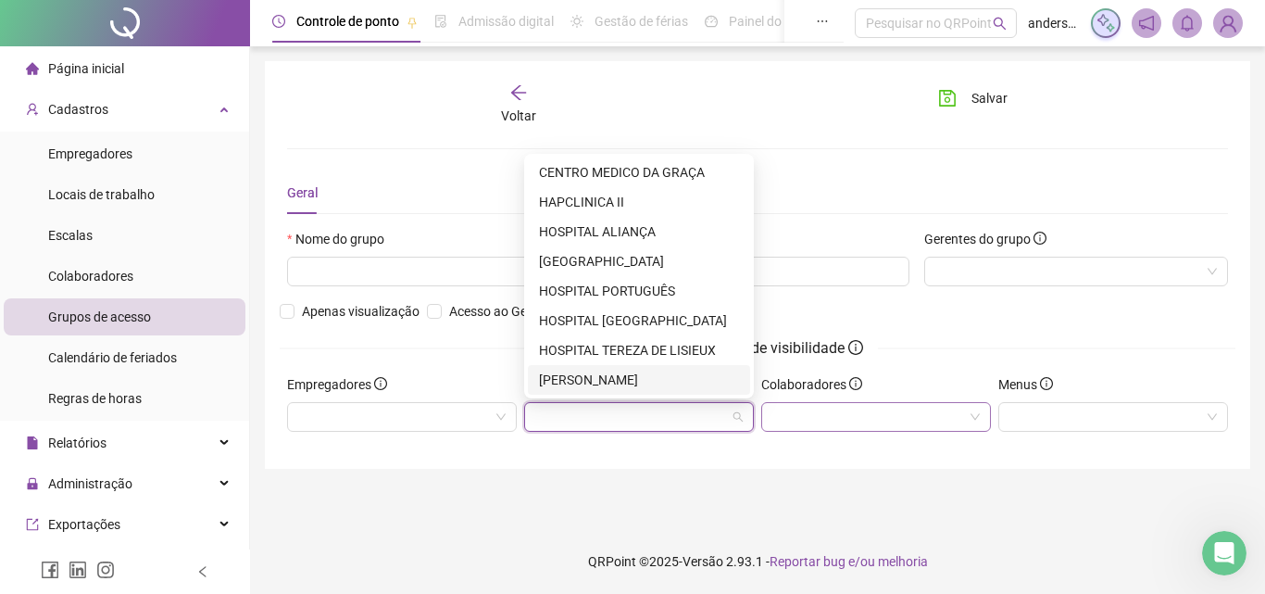
click at [793, 402] on div at bounding box center [876, 417] width 230 height 30
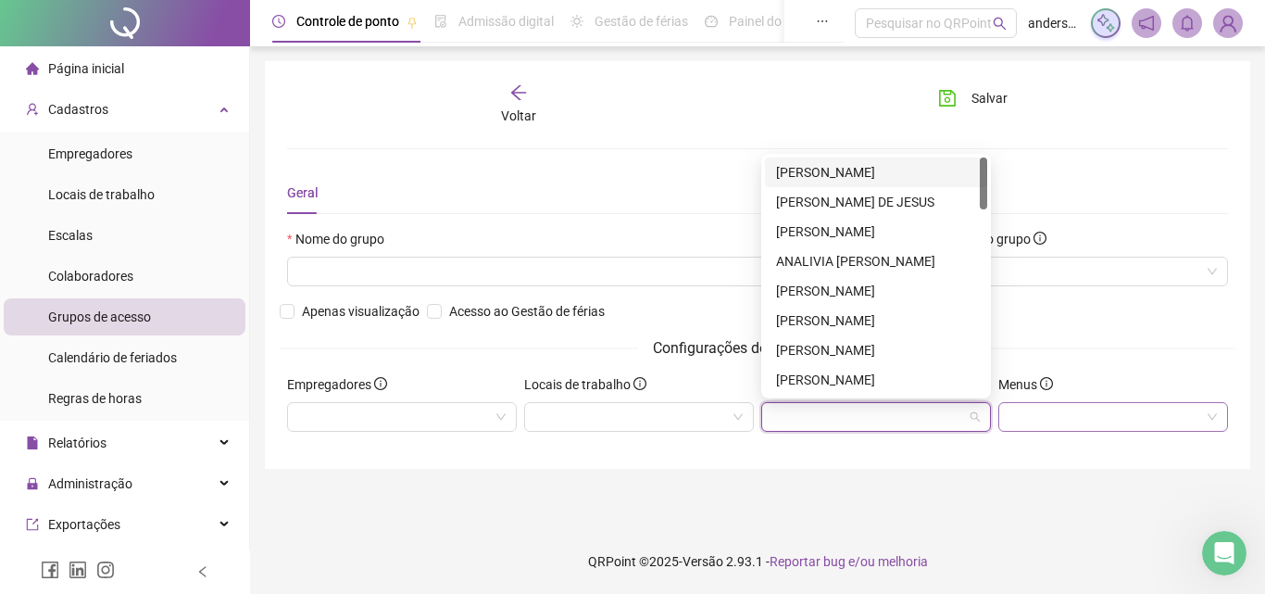
click at [1020, 402] on div at bounding box center [1113, 417] width 230 height 30
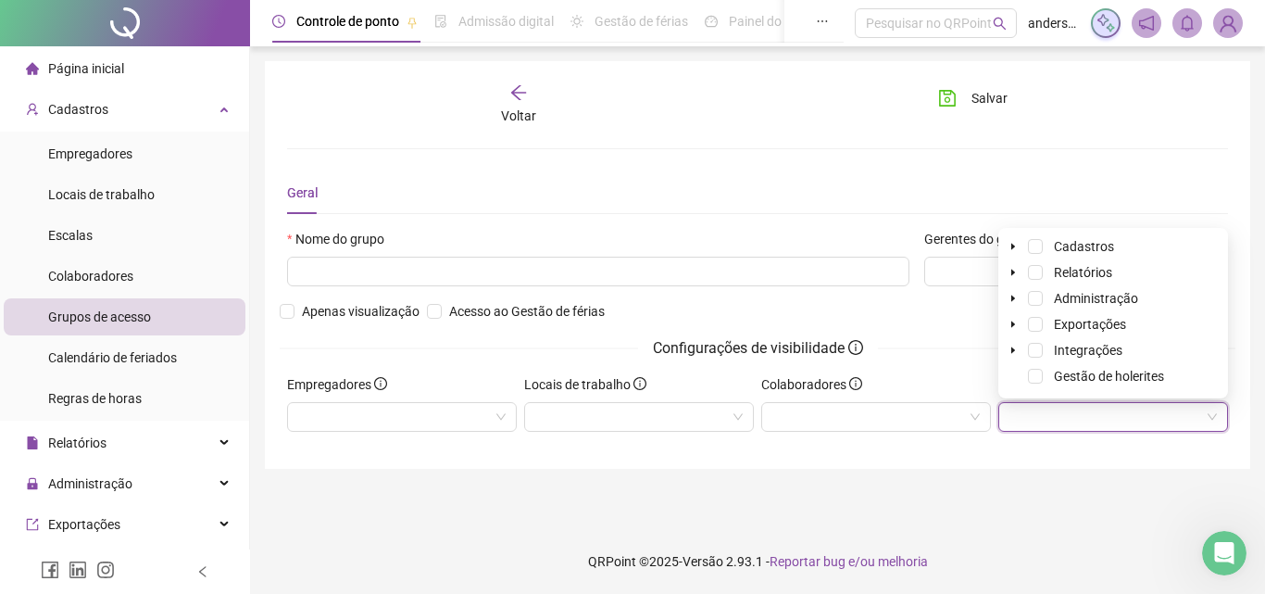
drag, startPoint x: 809, startPoint y: 180, endPoint x: 718, endPoint y: 171, distance: 91.1
click at [807, 182] on div "Geral" at bounding box center [757, 192] width 941 height 43
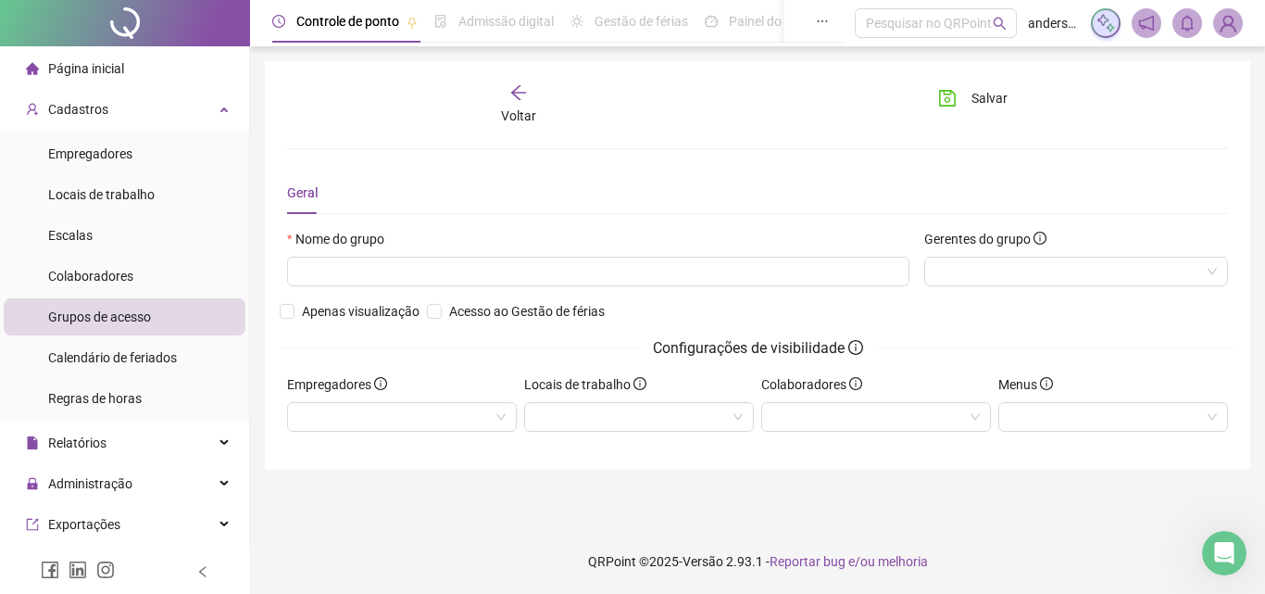
click at [525, 121] on span "Voltar" at bounding box center [518, 115] width 35 height 15
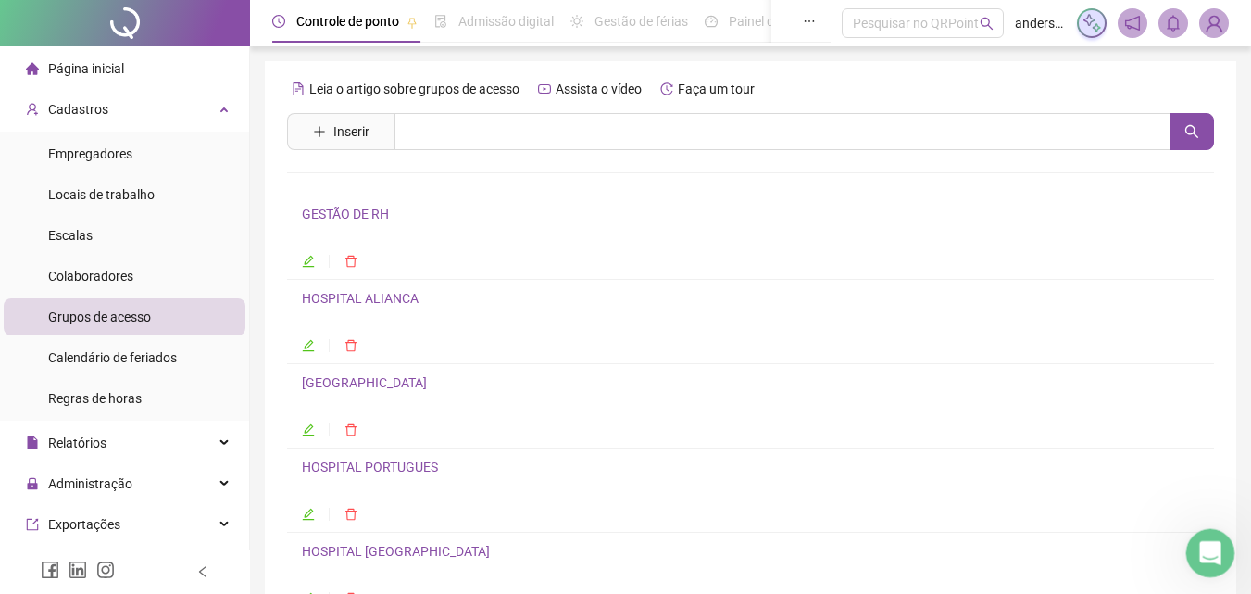
click at [1215, 554] on icon "Abertura do Messenger da Intercom" at bounding box center [1208, 550] width 31 height 31
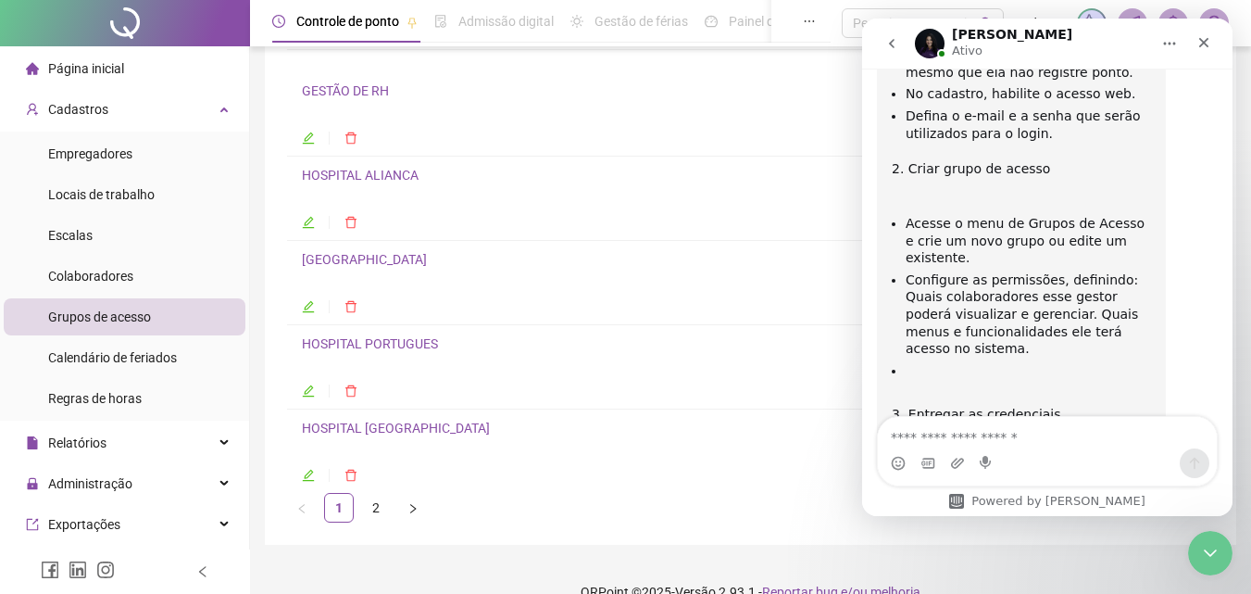
scroll to position [154, 0]
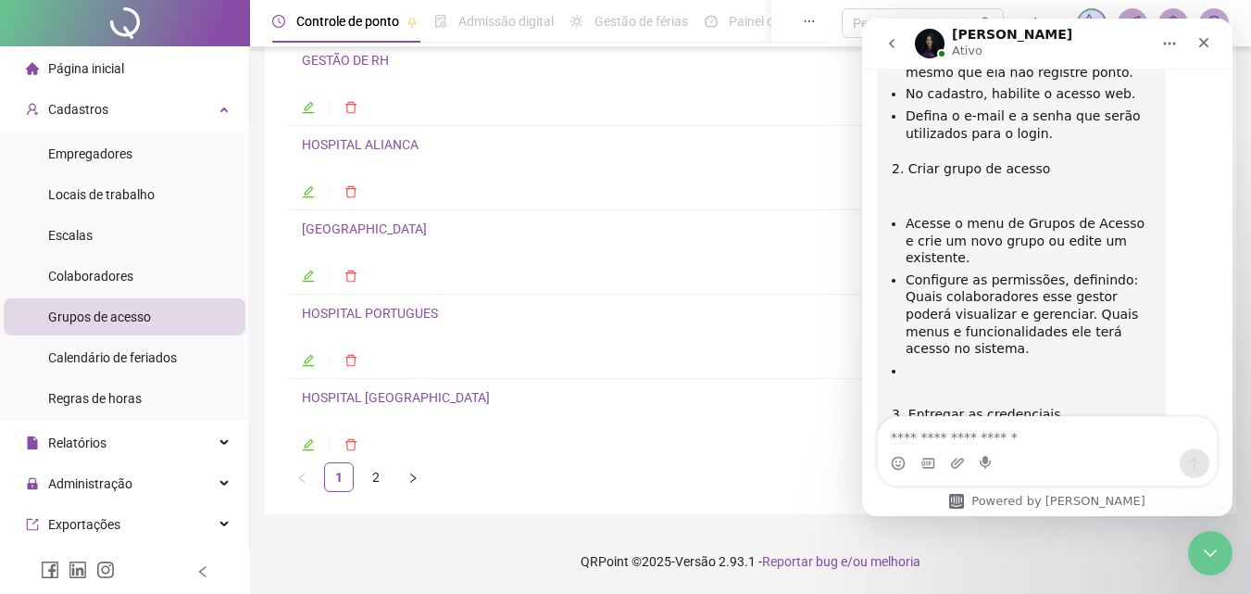
click at [1032, 447] on textarea "Envie uma mensagem..." at bounding box center [1047, 432] width 339 height 31
type textarea "*"
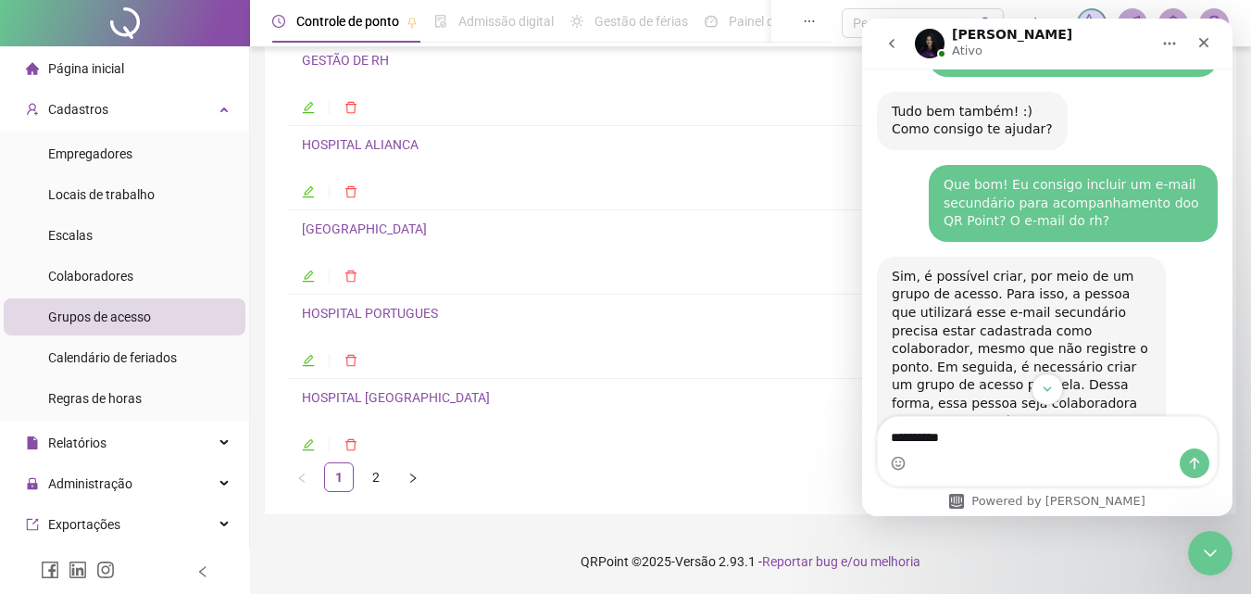
scroll to position [1254, 0]
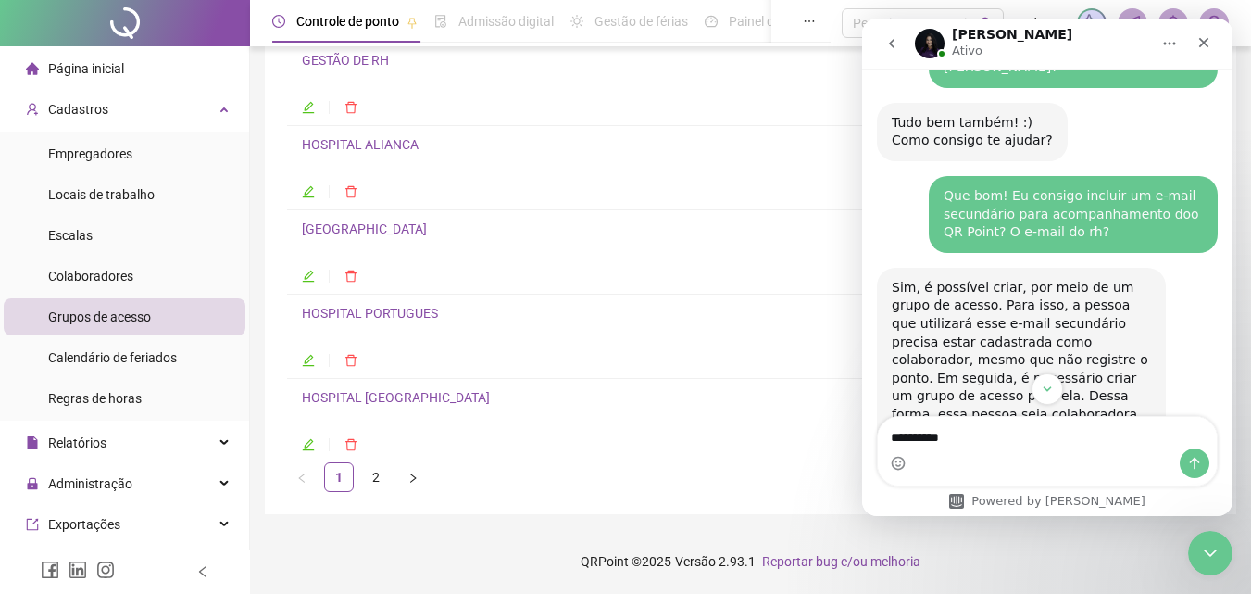
type textarea "*********"
click at [342, 56] on link "GESTÃO DE RH" at bounding box center [345, 60] width 87 height 15
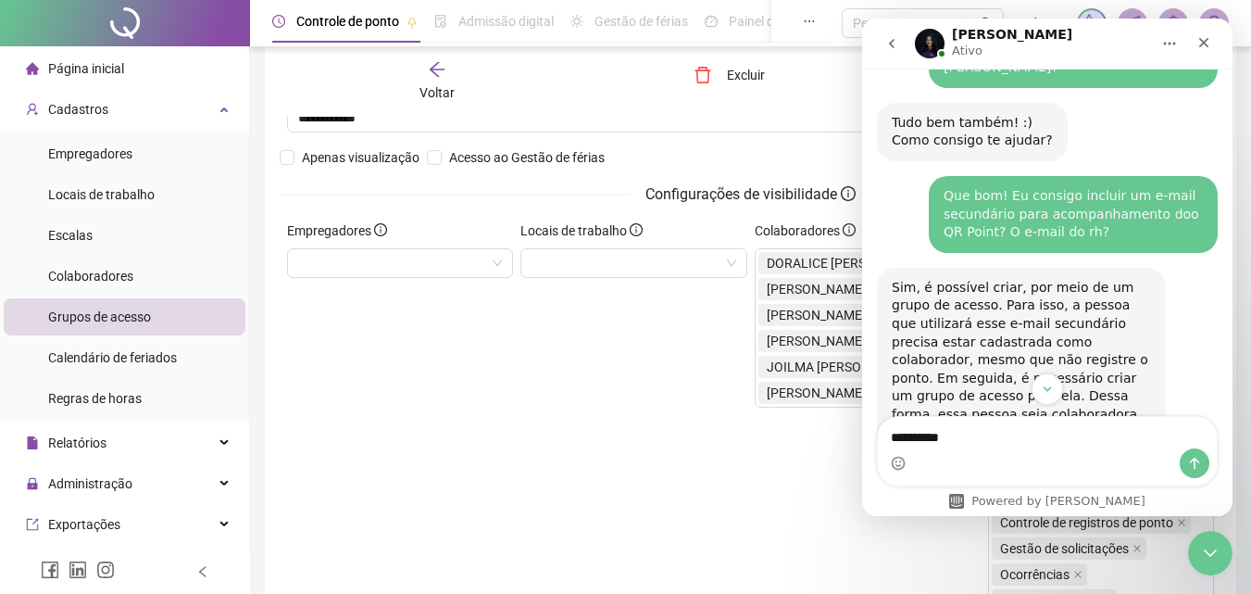
scroll to position [163, 0]
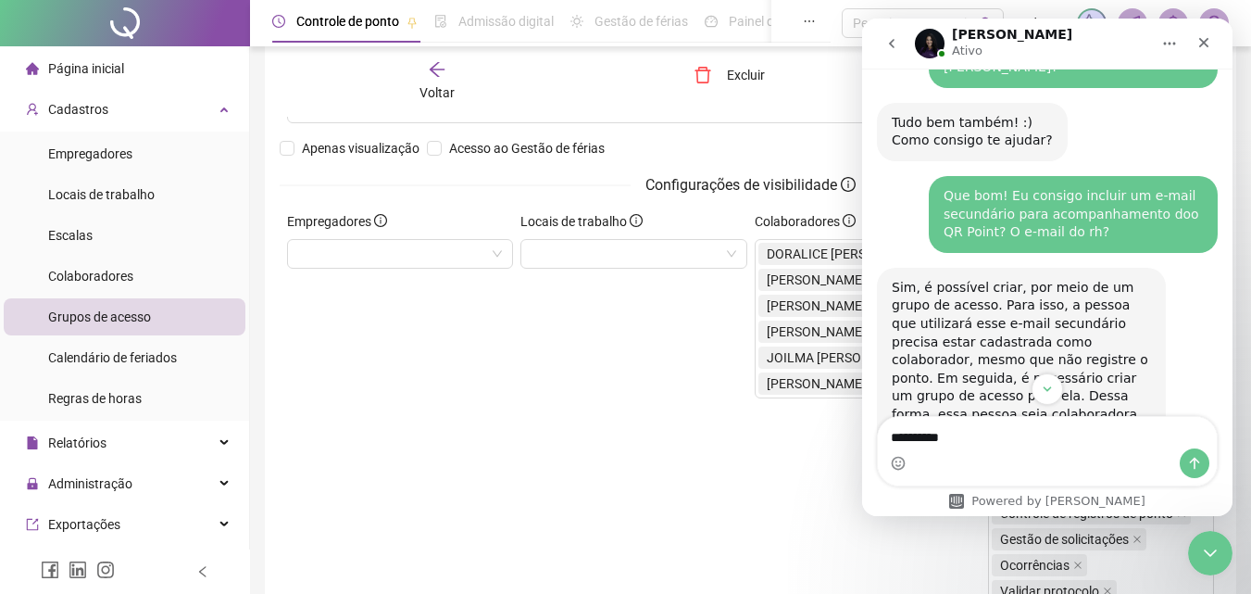
click at [854, 138] on div "**********" at bounding box center [751, 138] width 942 height 145
click at [1214, 45] on div "Fechar" at bounding box center [1203, 42] width 33 height 33
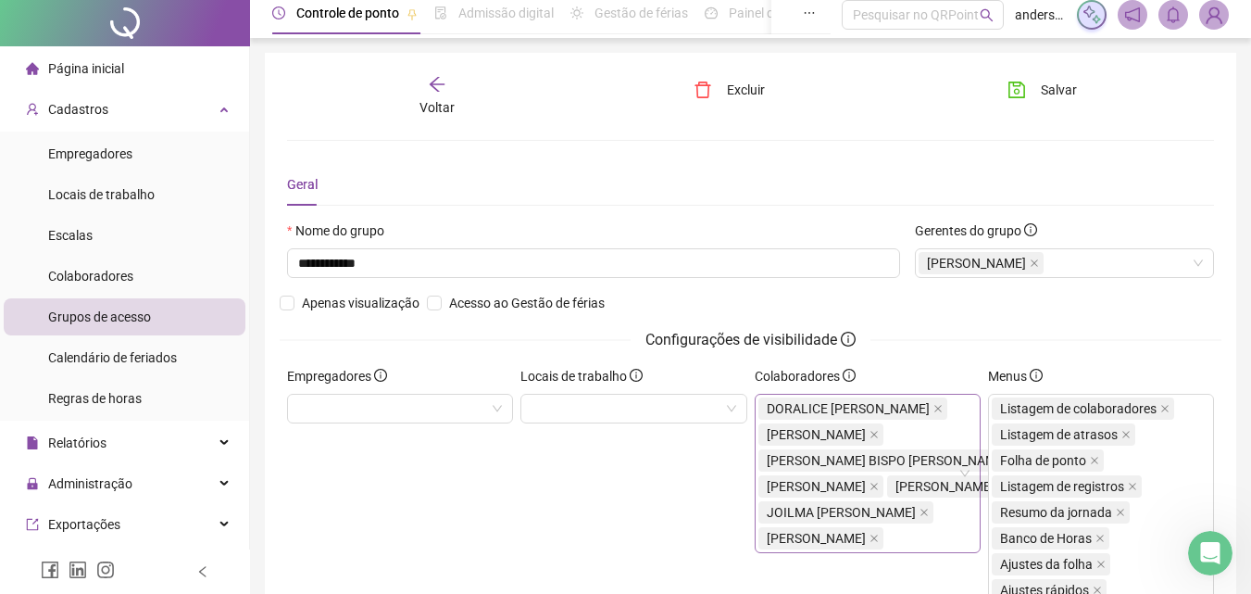
scroll to position [0, 0]
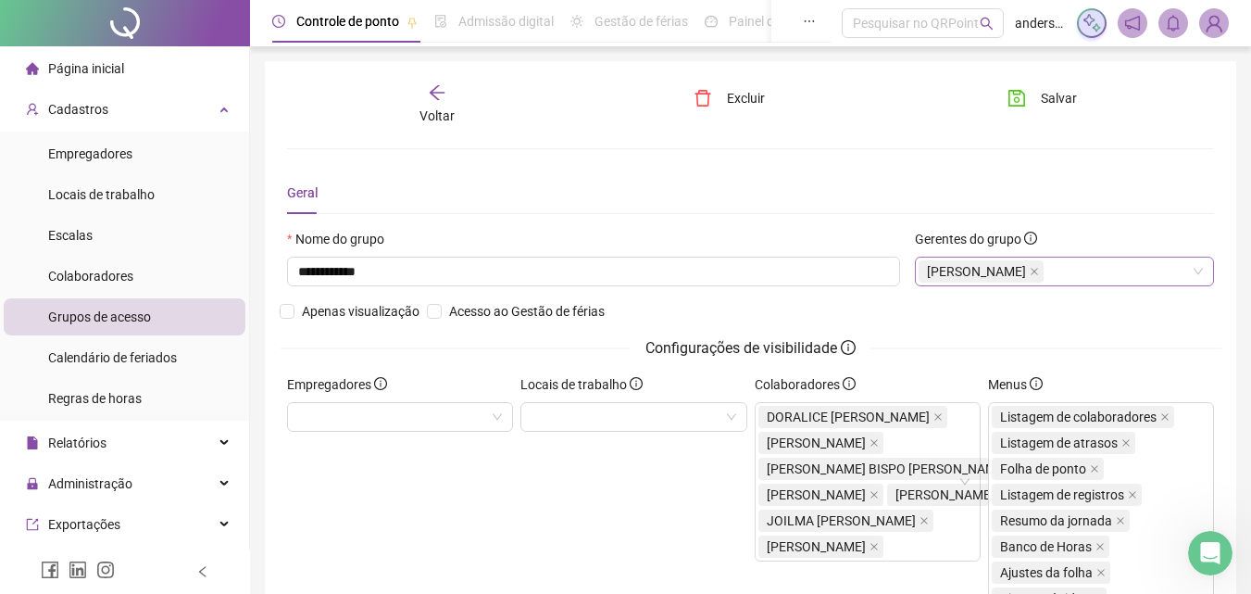
click at [1185, 270] on div "[PERSON_NAME]" at bounding box center [1064, 272] width 299 height 30
click at [1205, 208] on div "Geral" at bounding box center [750, 192] width 927 height 43
click at [425, 86] on div "Voltar" at bounding box center [437, 104] width 143 height 43
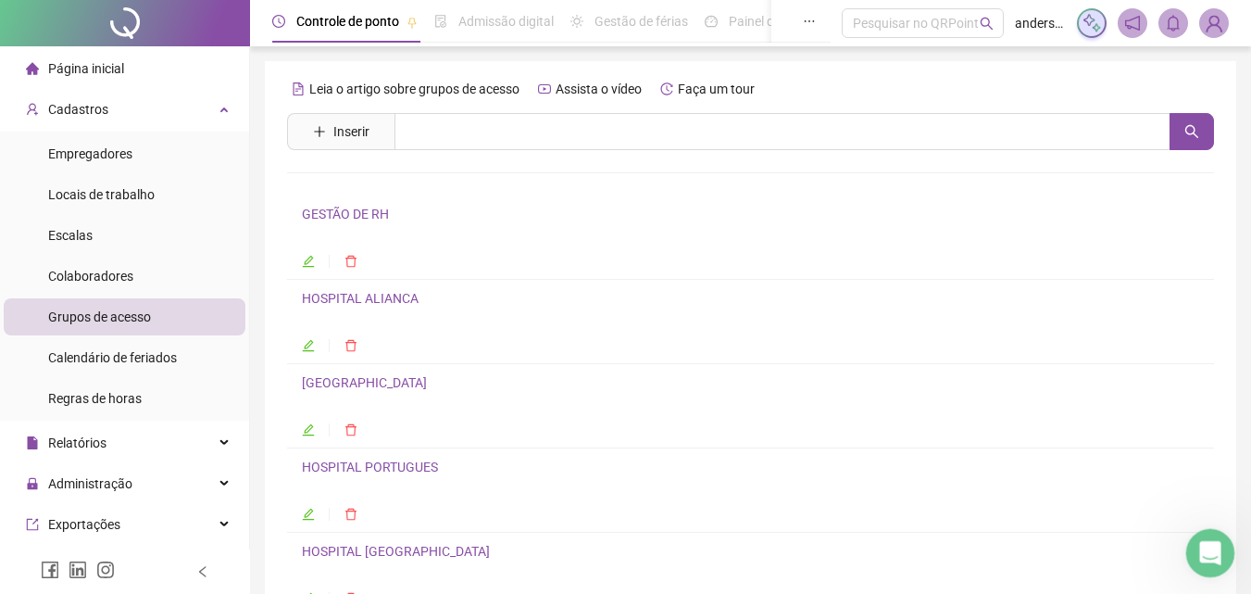
click at [1218, 554] on div "Abertura do Messenger da Intercom" at bounding box center [1207, 550] width 61 height 61
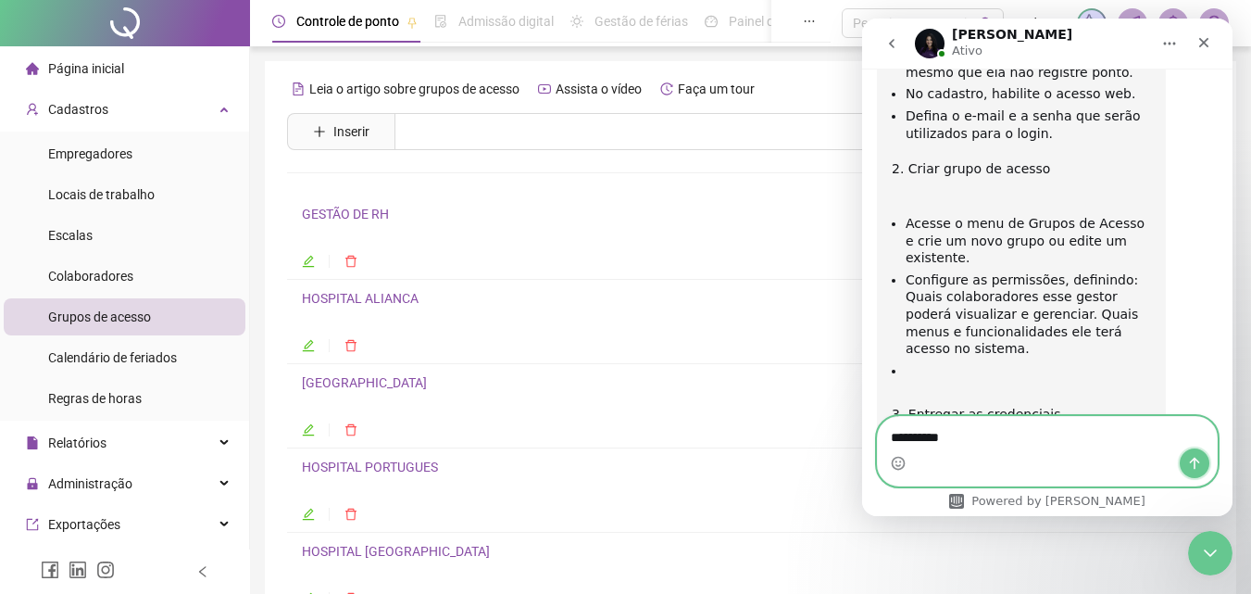
click at [1196, 451] on button "Enviar uma mensagem" at bounding box center [1195, 463] width 30 height 30
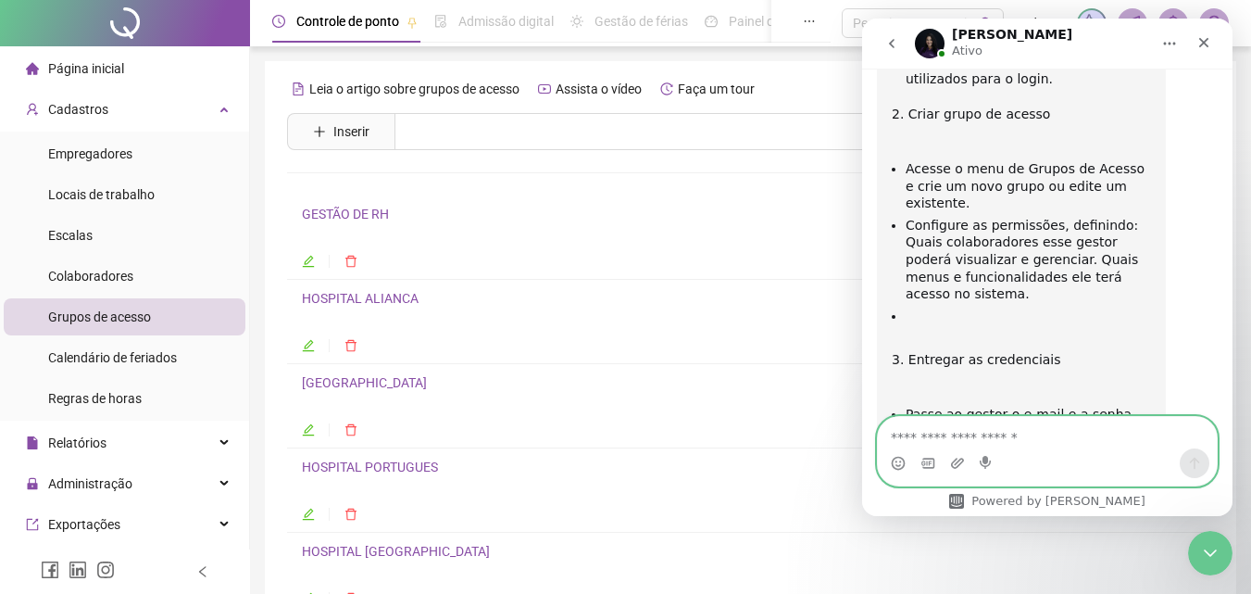
scroll to position [2051, 0]
type textarea "**********"
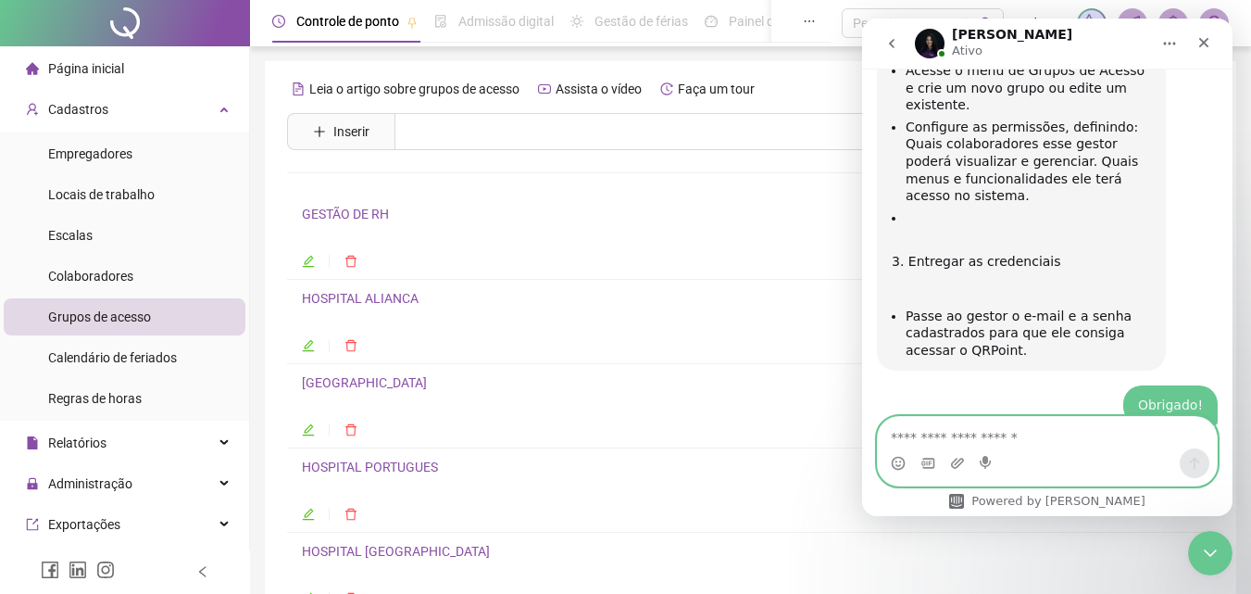
scroll to position [2148, 0]
click at [1130, 439] on textarea "Envie uma mensagem..." at bounding box center [1047, 432] width 339 height 31
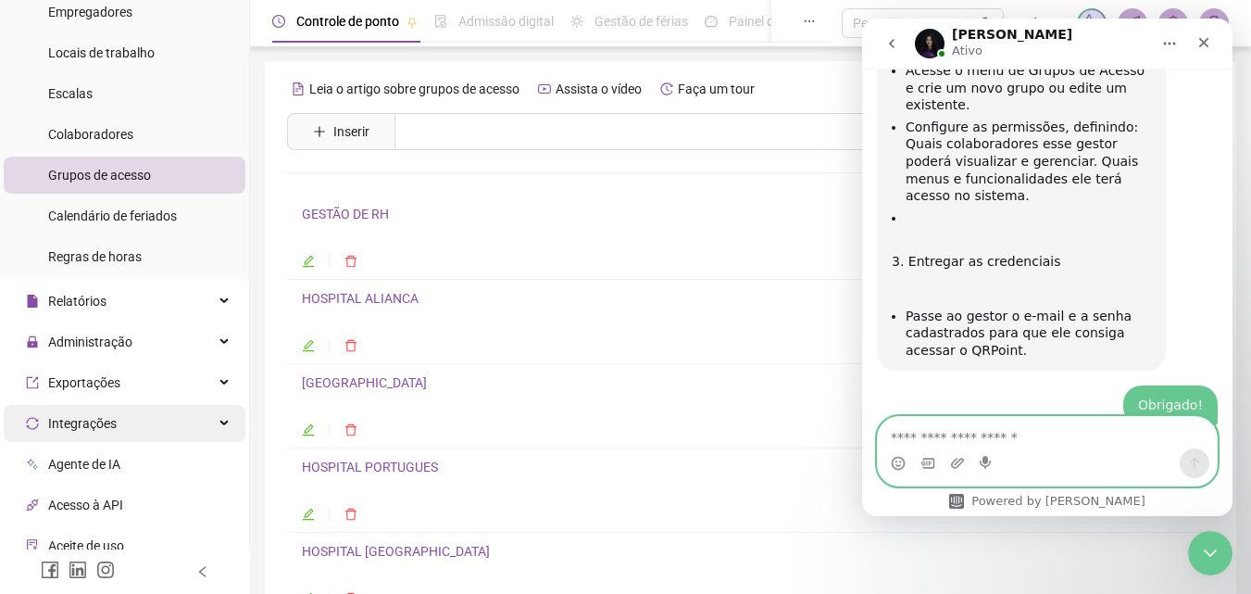
scroll to position [185, 0]
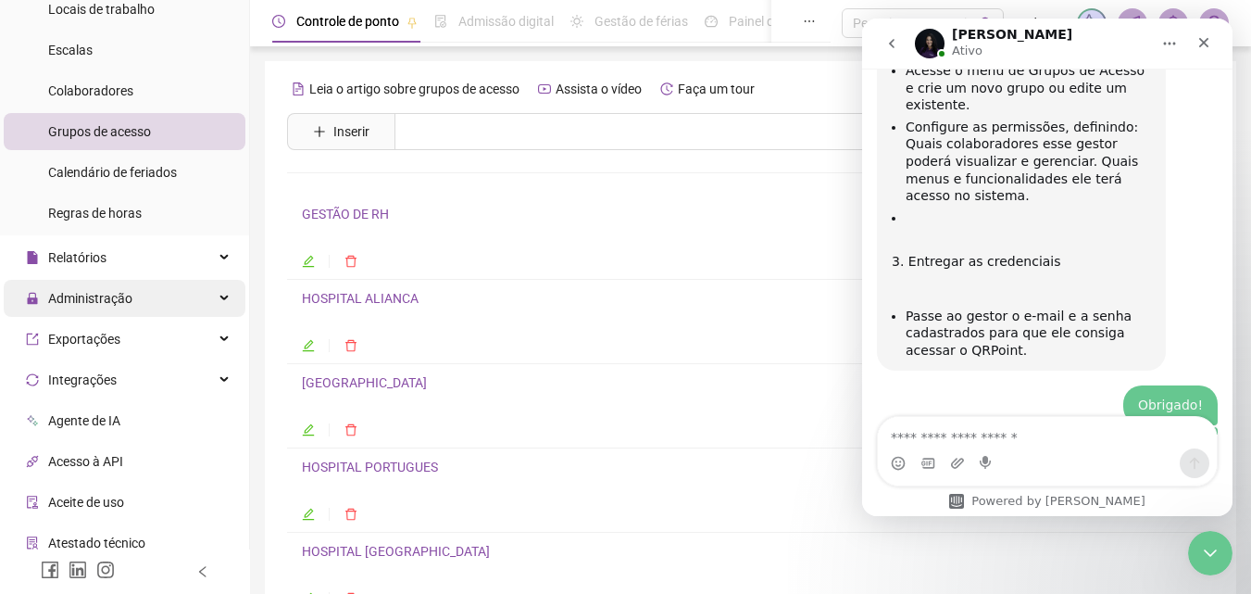
click at [153, 285] on div "Administração" at bounding box center [125, 298] width 242 height 37
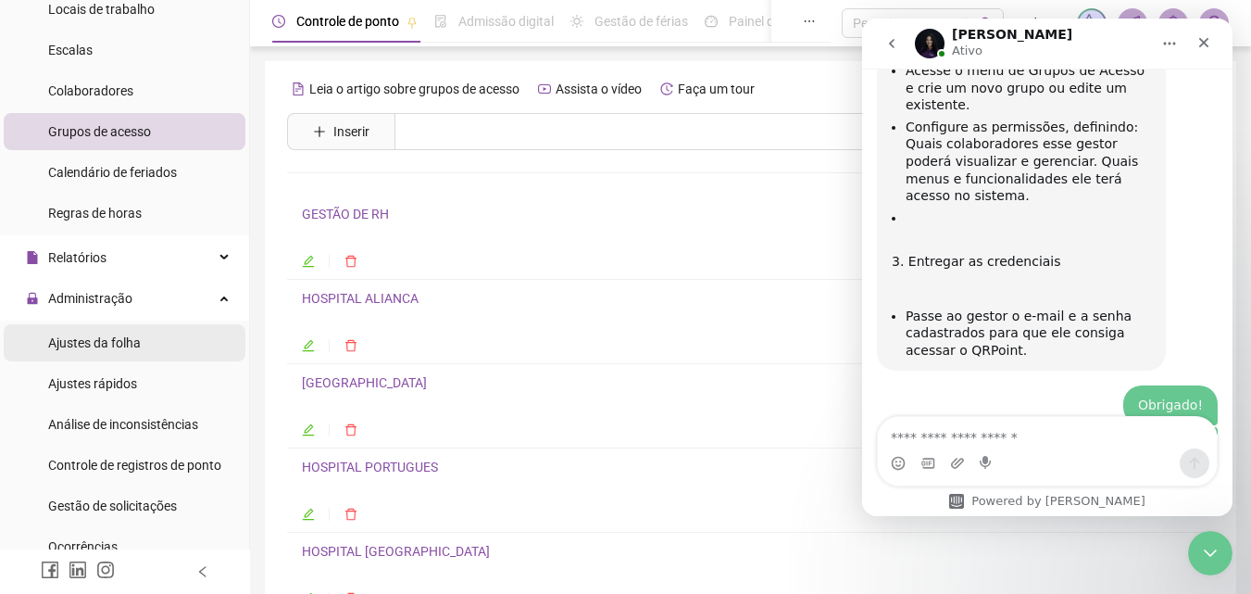
click at [123, 343] on span "Ajustes da folha" at bounding box center [94, 342] width 93 height 15
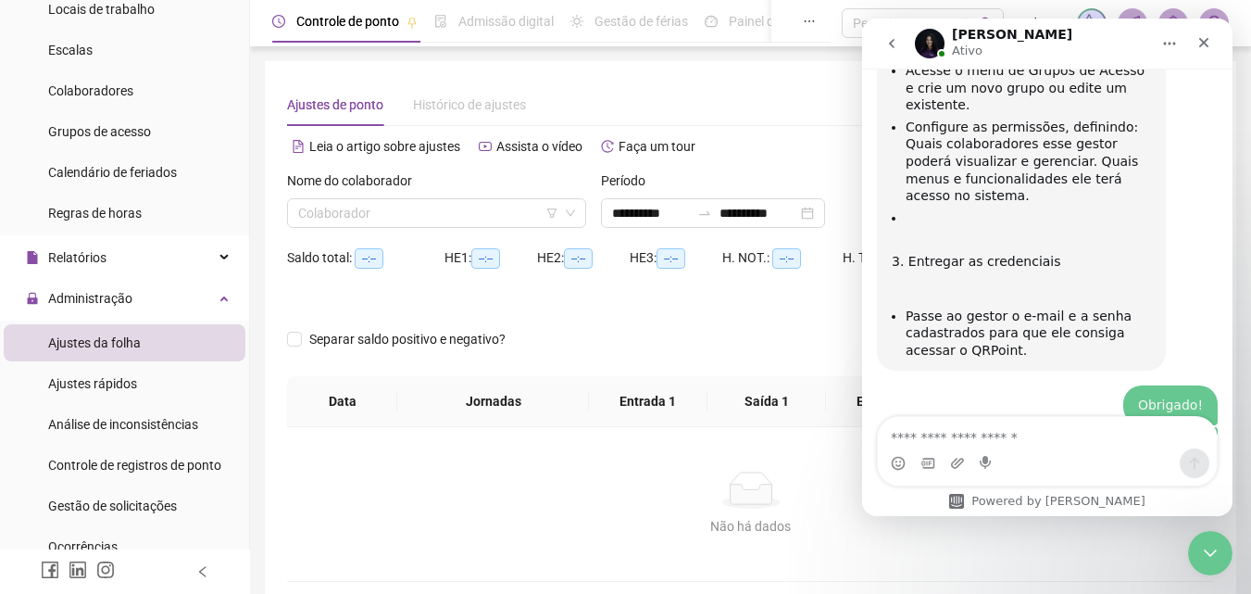
type input "**********"
click at [1216, 45] on div "Fechar" at bounding box center [1203, 42] width 33 height 33
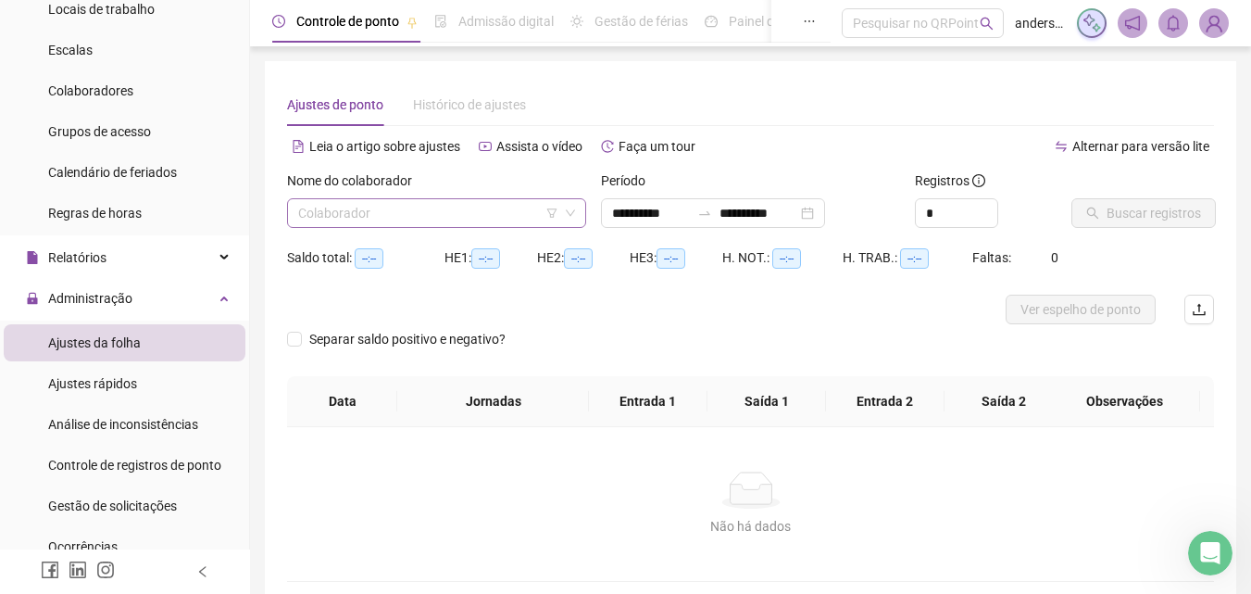
click at [432, 212] on input "search" at bounding box center [428, 213] width 260 height 28
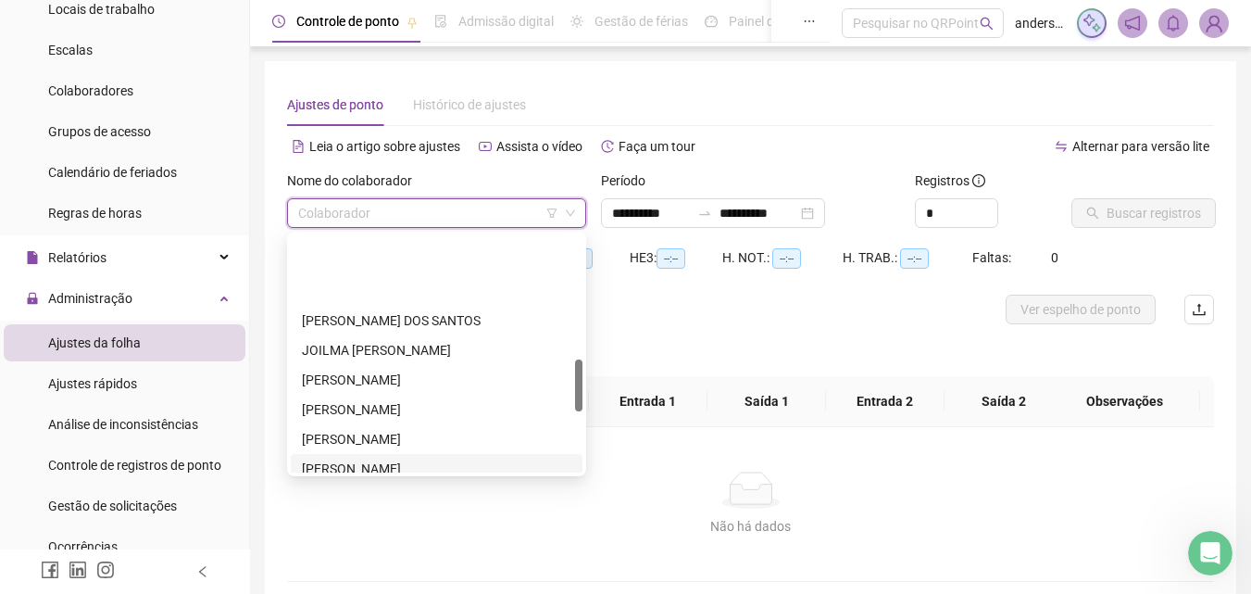
scroll to position [556, 0]
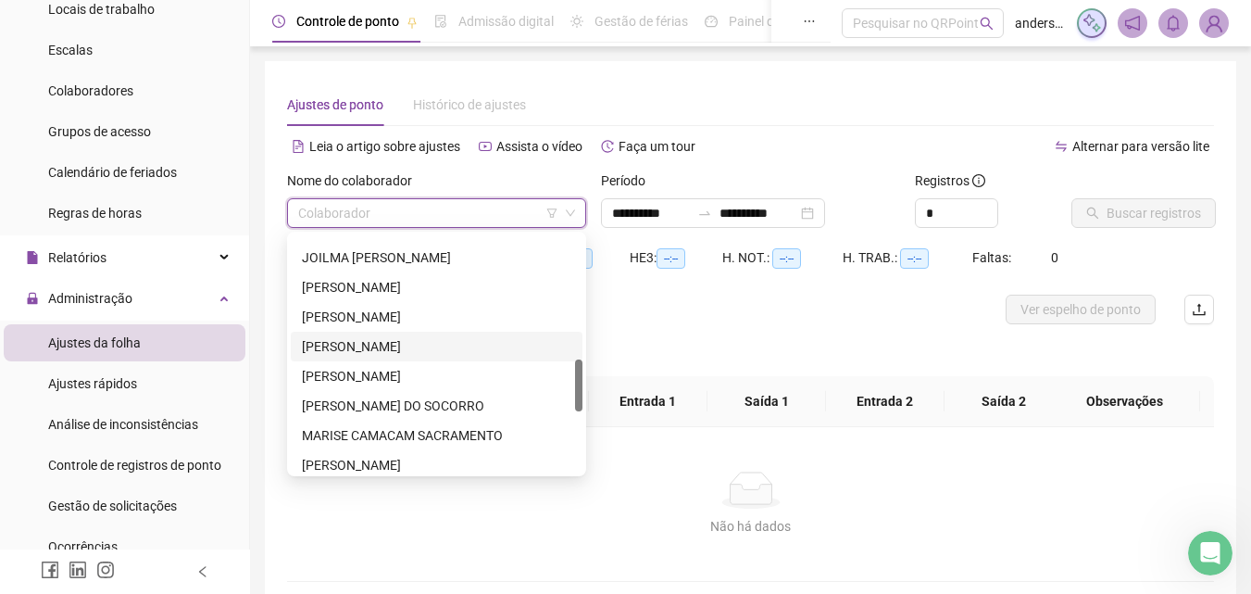
click at [429, 345] on div "[PERSON_NAME]" at bounding box center [437, 346] width 270 height 20
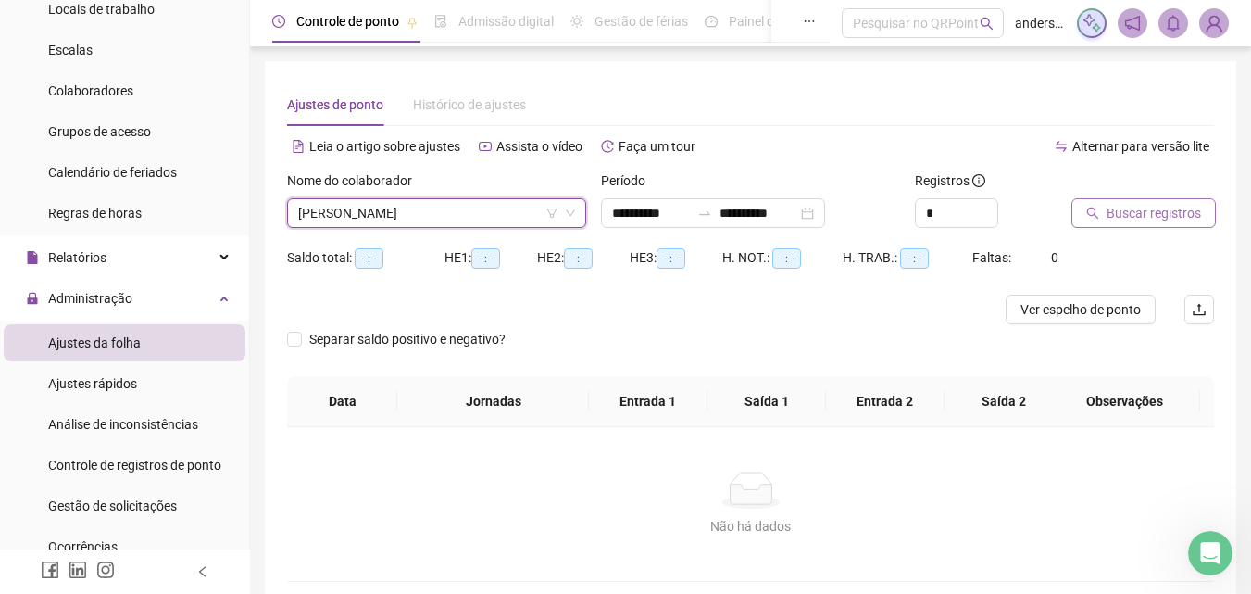
click at [1172, 217] on span "Buscar registros" at bounding box center [1154, 213] width 94 height 20
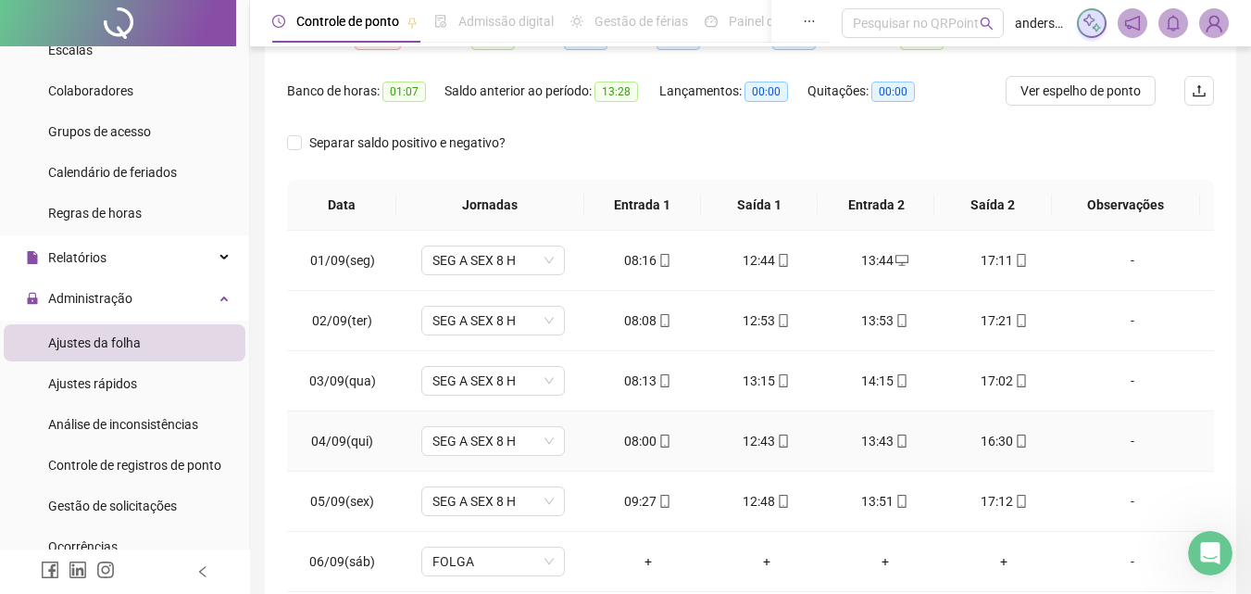
scroll to position [0, 0]
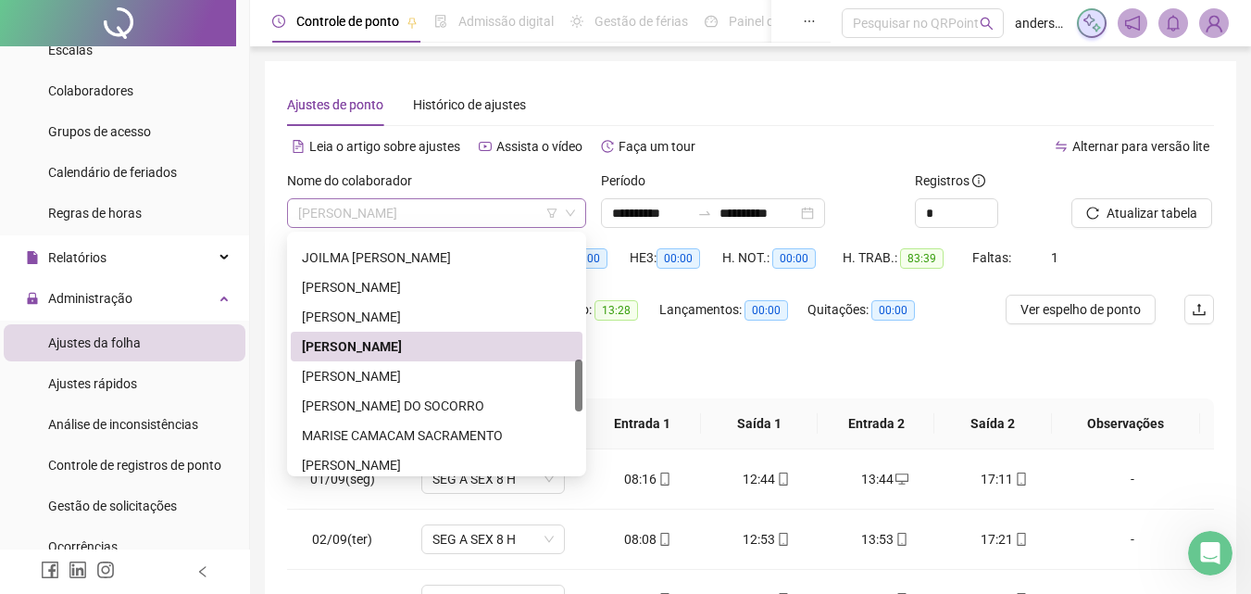
click at [528, 217] on span "[PERSON_NAME]" at bounding box center [436, 213] width 277 height 28
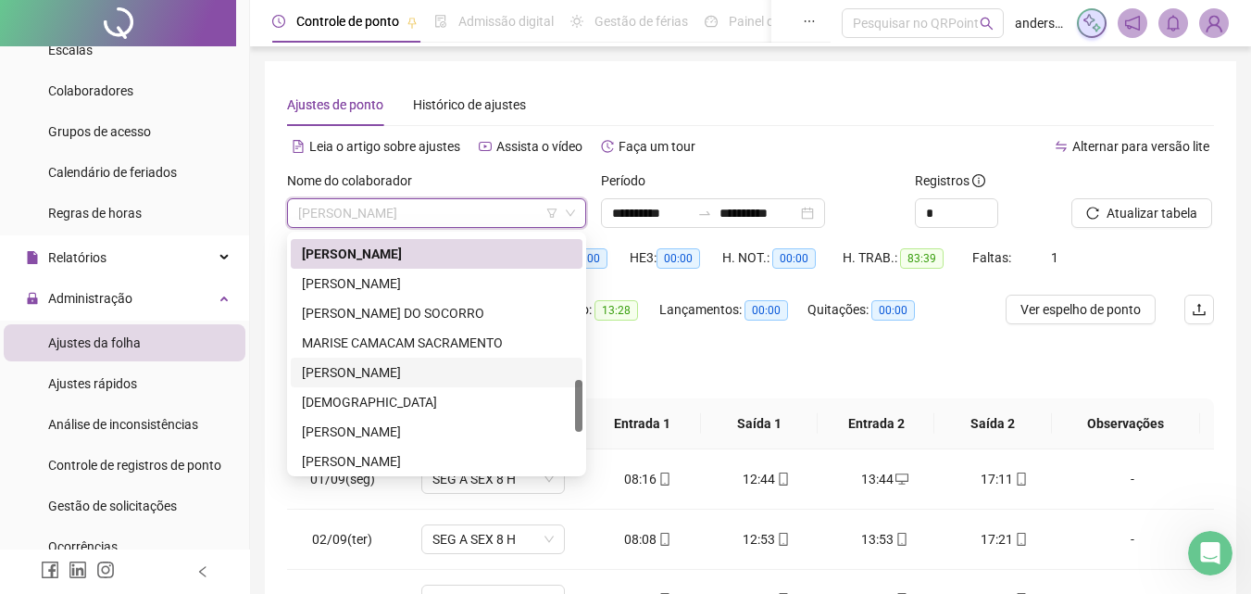
click at [443, 373] on div "[PERSON_NAME]" at bounding box center [437, 372] width 270 height 20
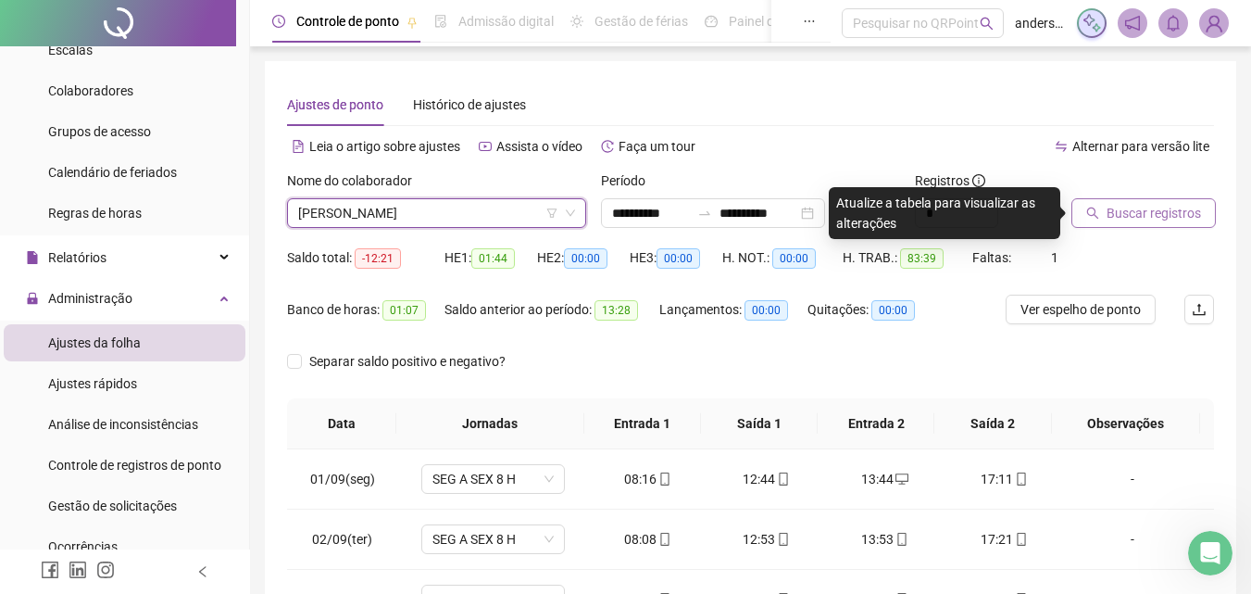
click at [1143, 215] on span "Buscar registros" at bounding box center [1154, 213] width 94 height 20
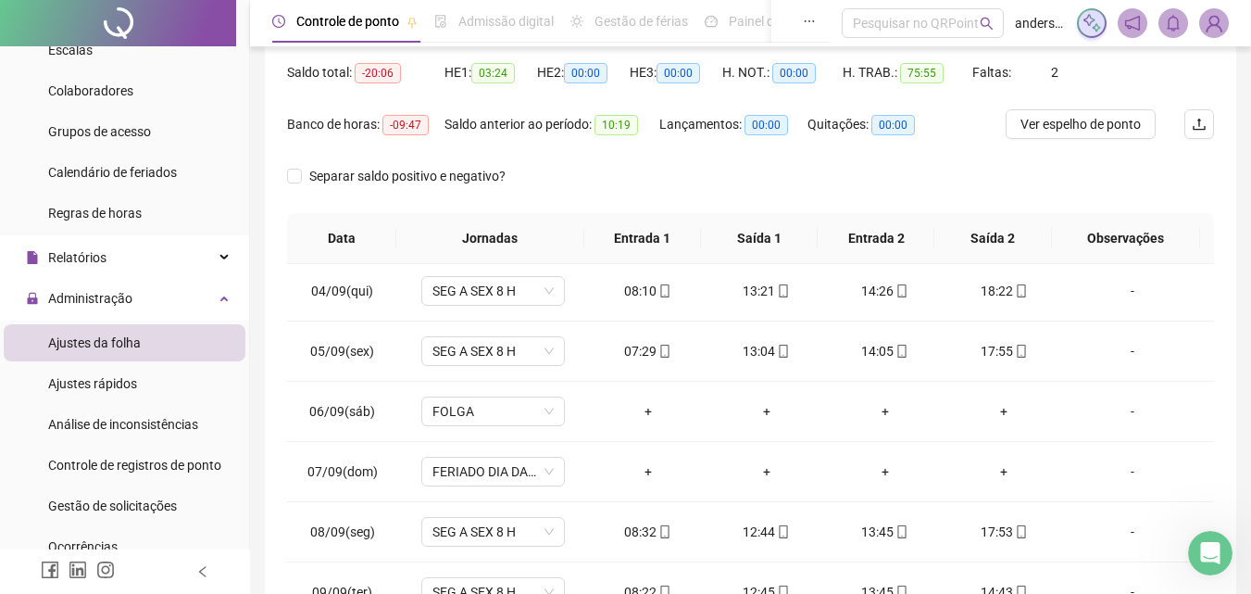
scroll to position [185, 0]
click at [1102, 137] on button "Ver espelho de ponto" at bounding box center [1081, 124] width 150 height 30
click at [119, 252] on div "Relatórios" at bounding box center [125, 257] width 242 height 37
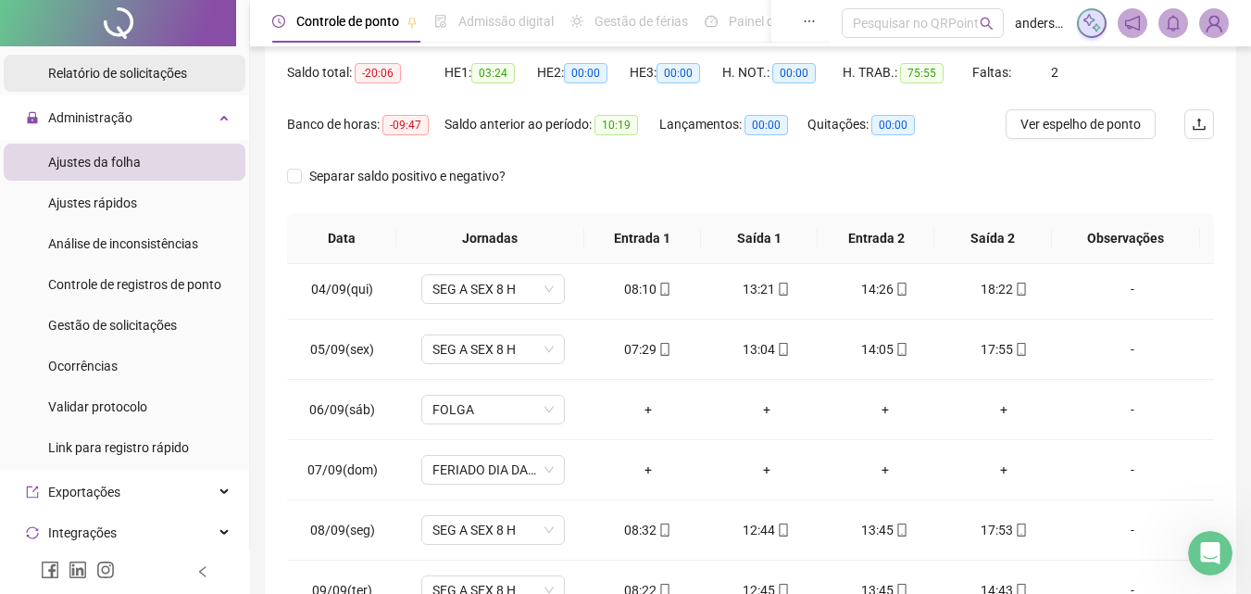
scroll to position [741, 0]
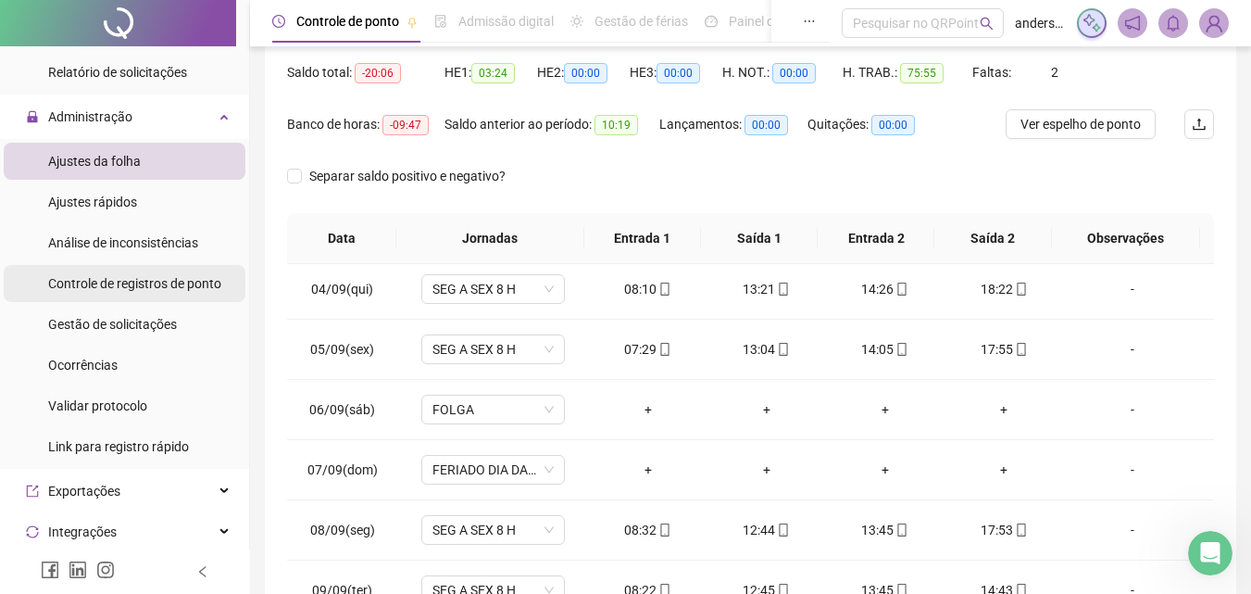
click at [164, 286] on span "Controle de registros de ponto" at bounding box center [134, 283] width 173 height 15
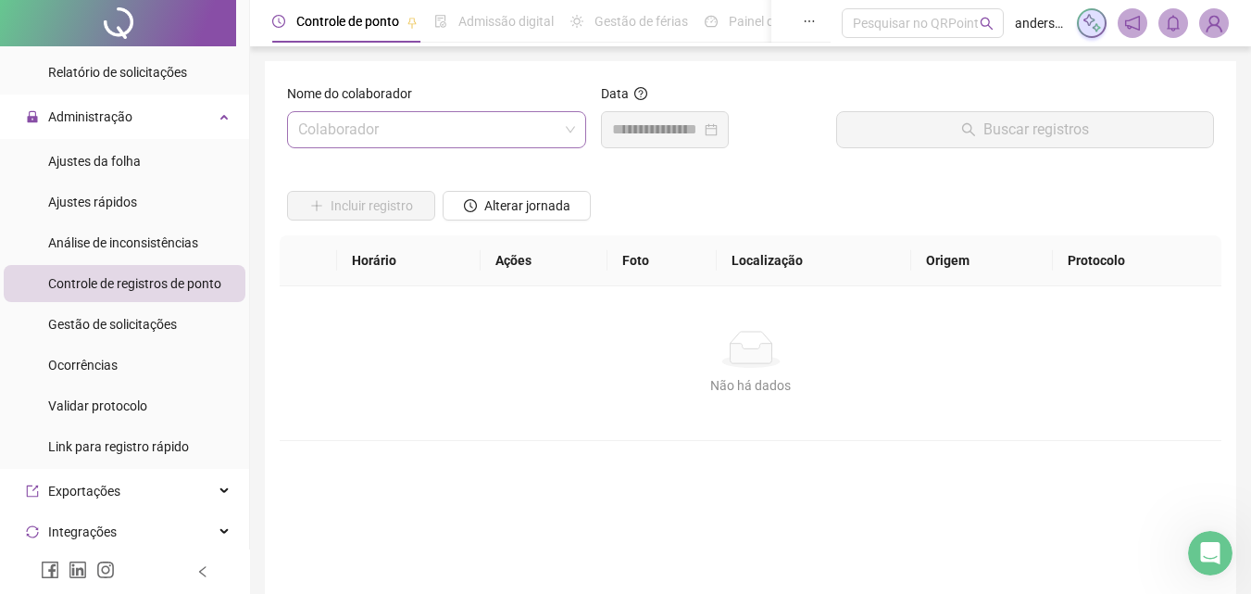
click at [480, 132] on input "search" at bounding box center [428, 129] width 260 height 35
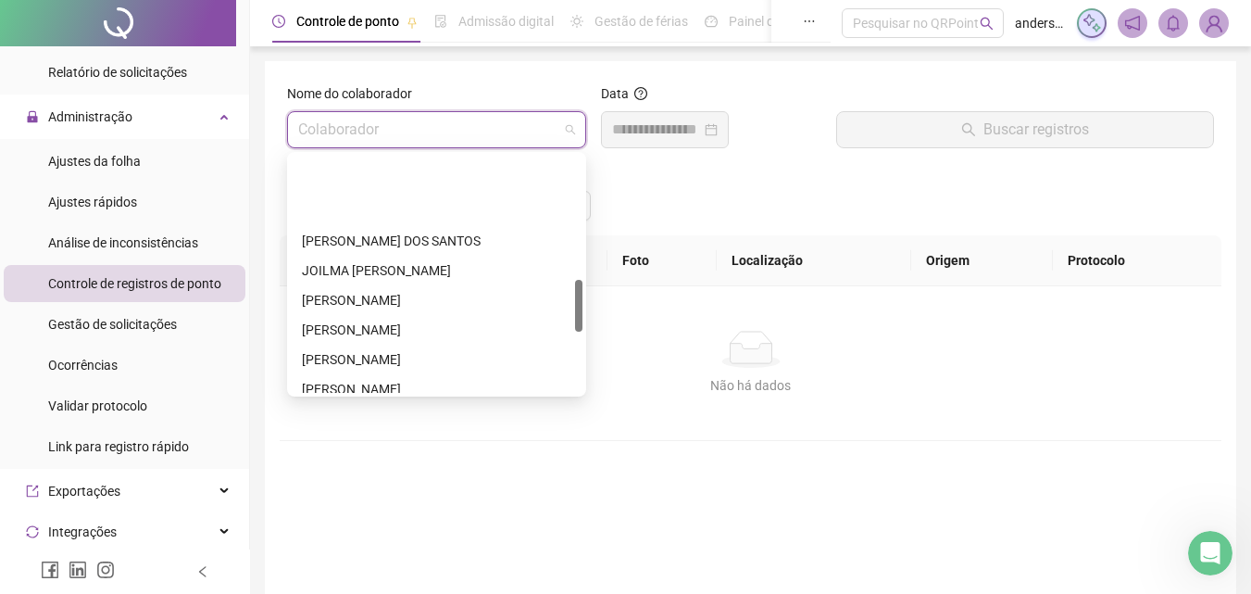
scroll to position [556, 0]
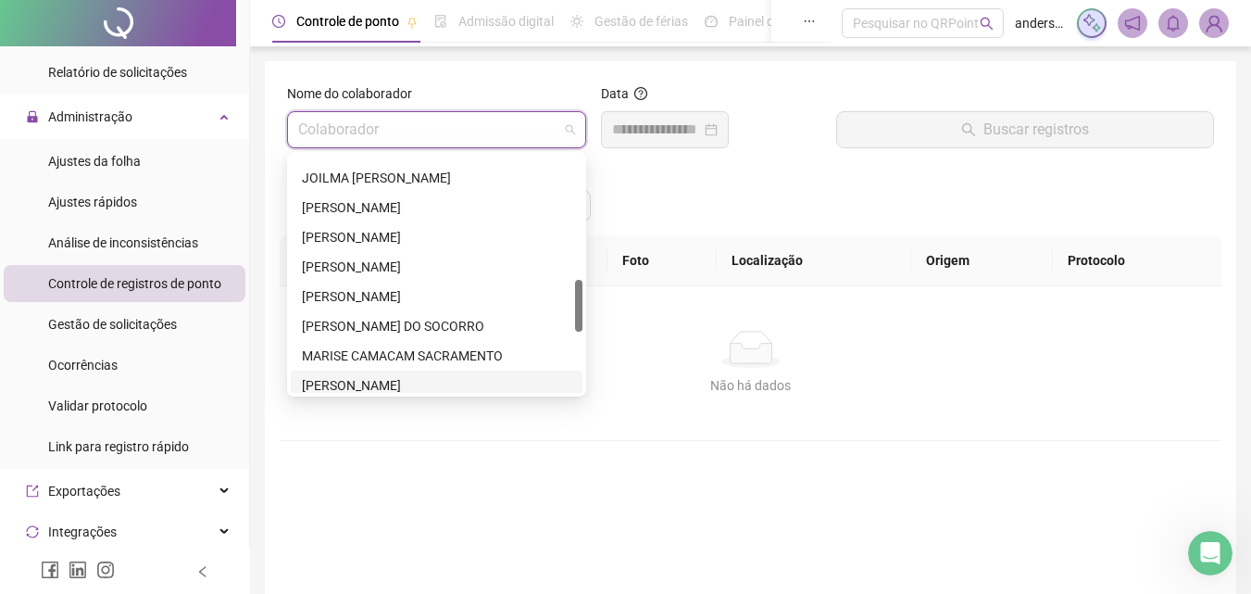
click at [389, 385] on div "[PERSON_NAME]" at bounding box center [437, 385] width 270 height 20
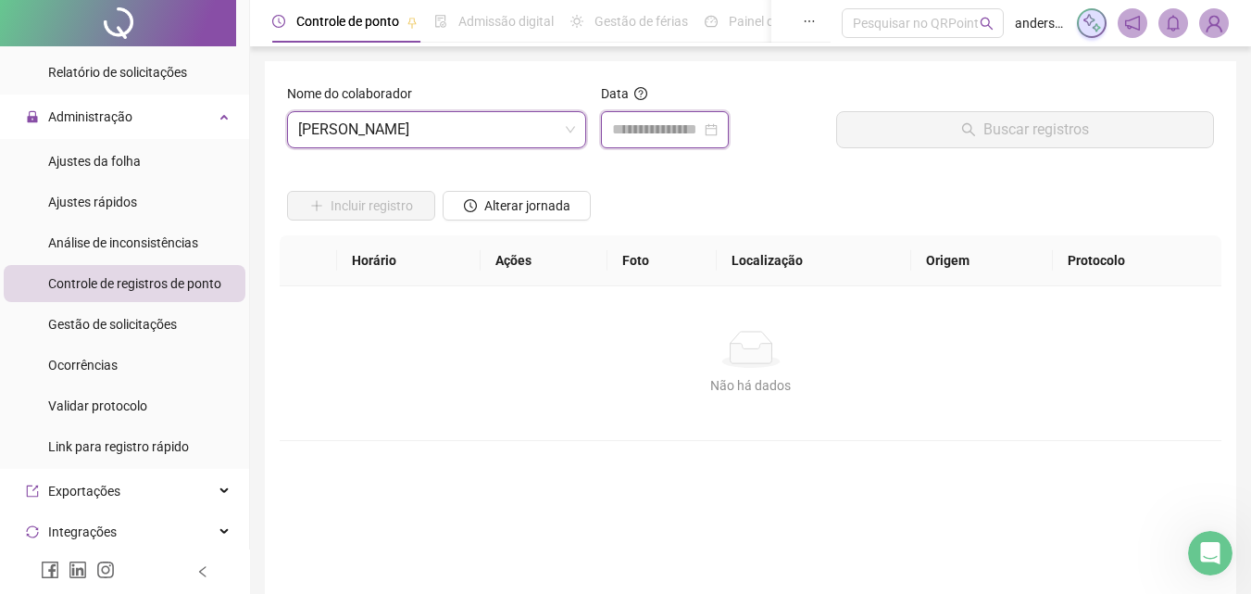
click at [648, 123] on input at bounding box center [656, 130] width 89 height 22
click at [642, 129] on input at bounding box center [656, 130] width 89 height 22
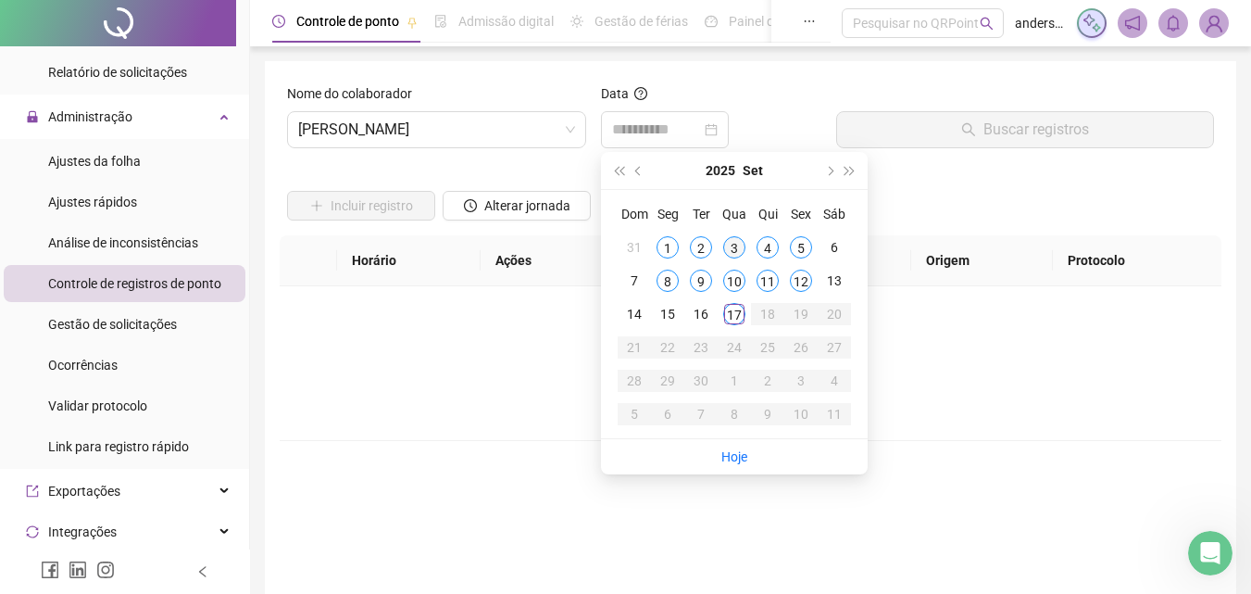
click at [726, 234] on td "3" at bounding box center [734, 247] width 33 height 33
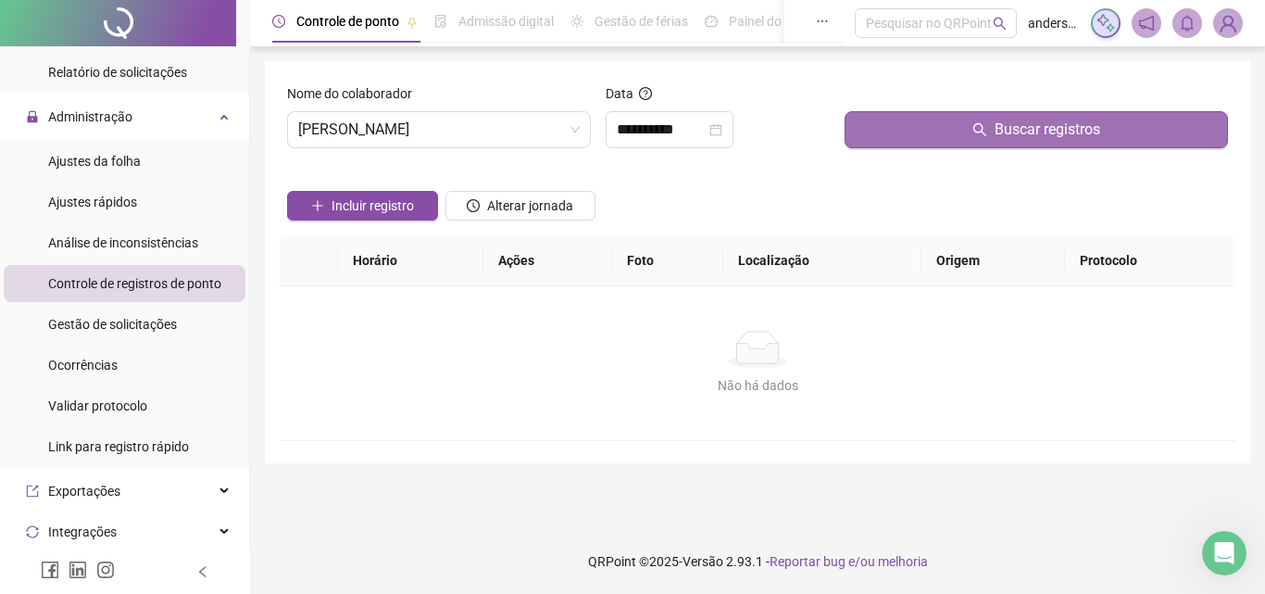
click at [969, 123] on button "Buscar registros" at bounding box center [1036, 129] width 383 height 37
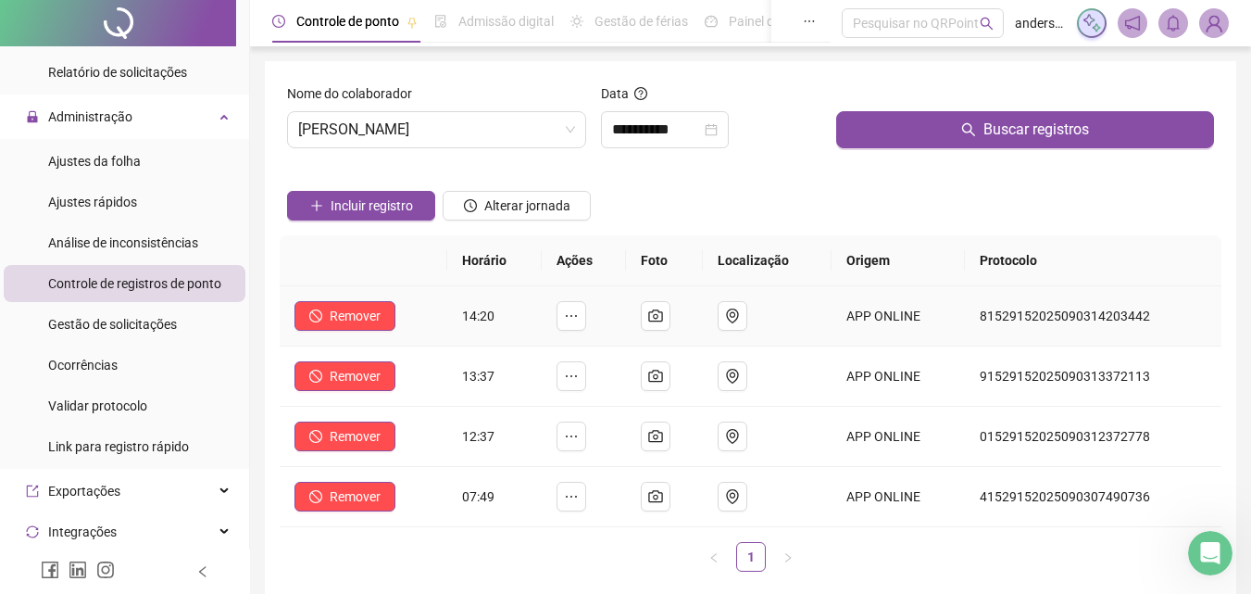
click at [489, 321] on span "14:20" at bounding box center [478, 315] width 32 height 15
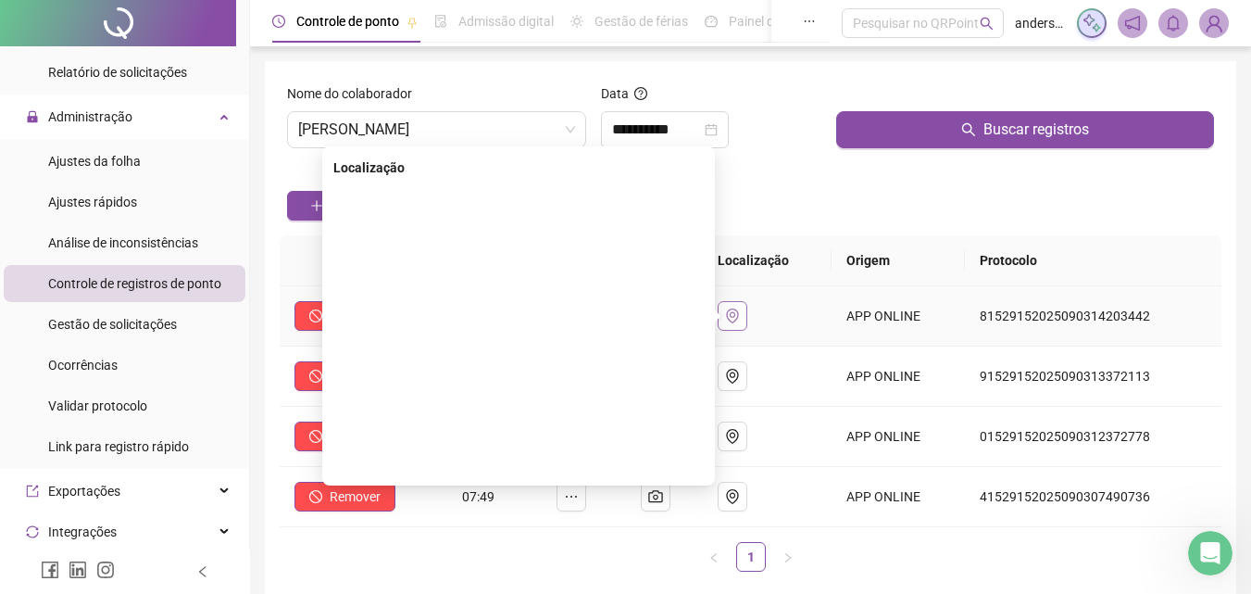
click at [740, 309] on icon "environment" at bounding box center [732, 315] width 15 height 15
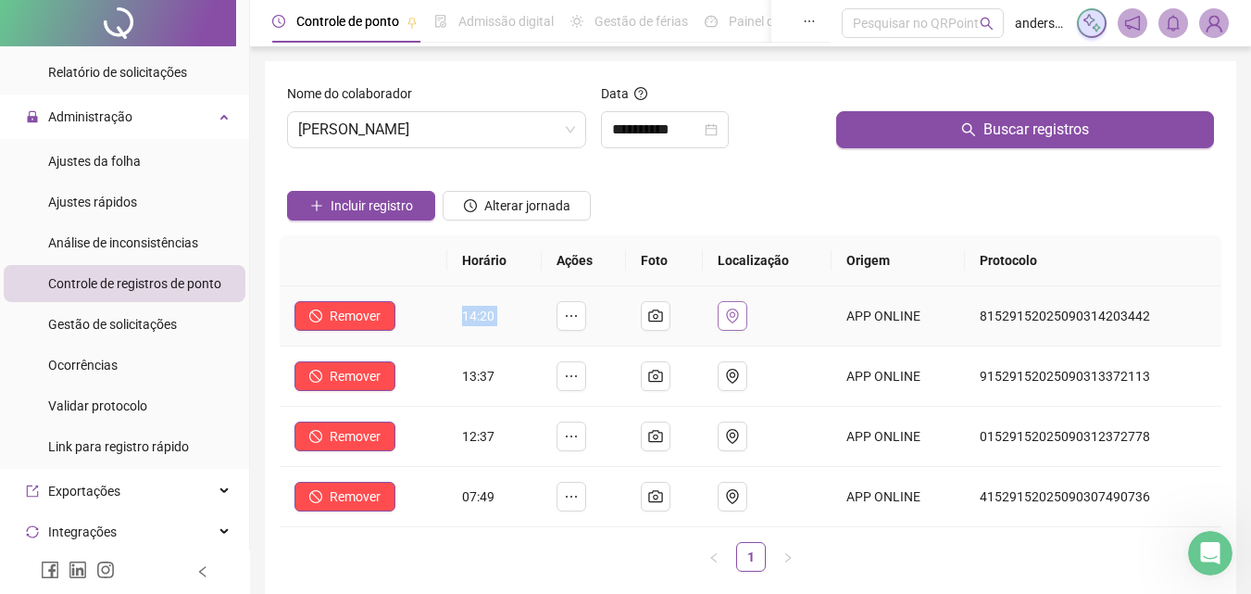
click at [740, 311] on icon "environment" at bounding box center [732, 315] width 15 height 15
click at [807, 194] on div "Incluir registro Alterar jornada" at bounding box center [750, 199] width 934 height 72
click at [647, 133] on input "**********" at bounding box center [656, 130] width 89 height 22
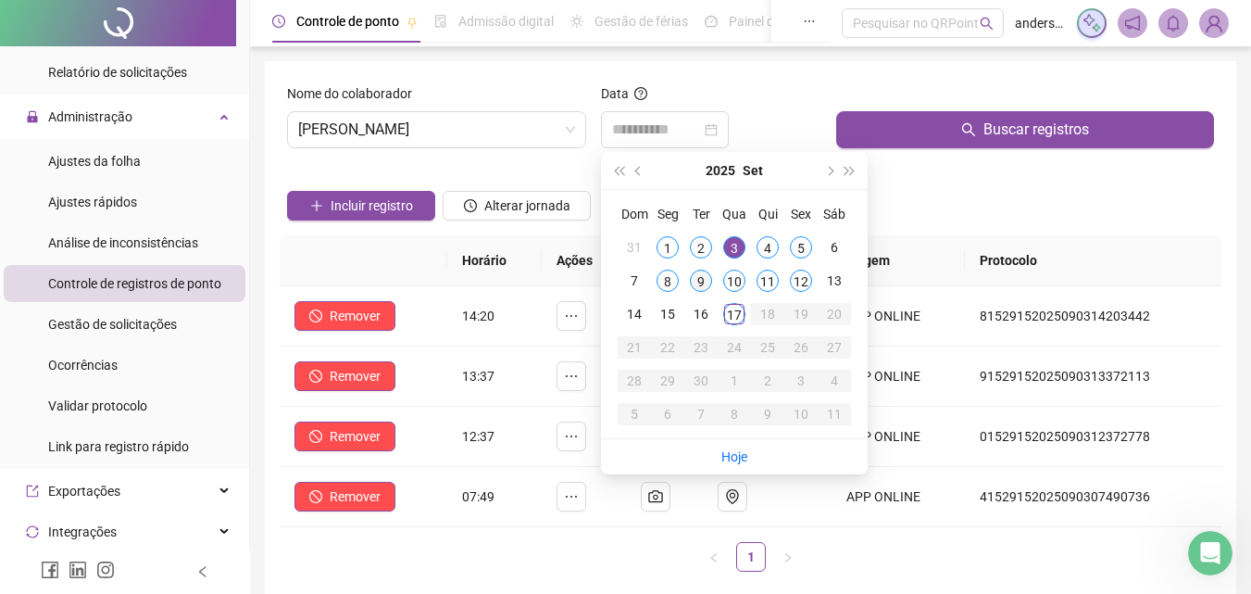
click at [714, 279] on td "9" at bounding box center [700, 280] width 33 height 33
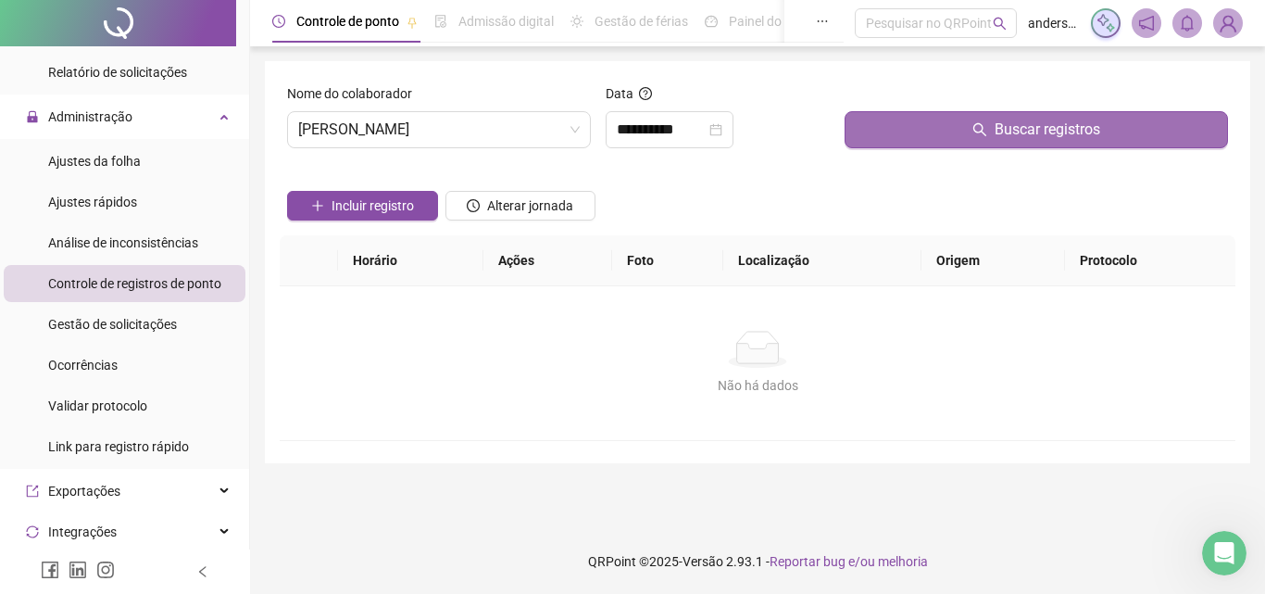
click at [939, 116] on button "Buscar registros" at bounding box center [1036, 129] width 383 height 37
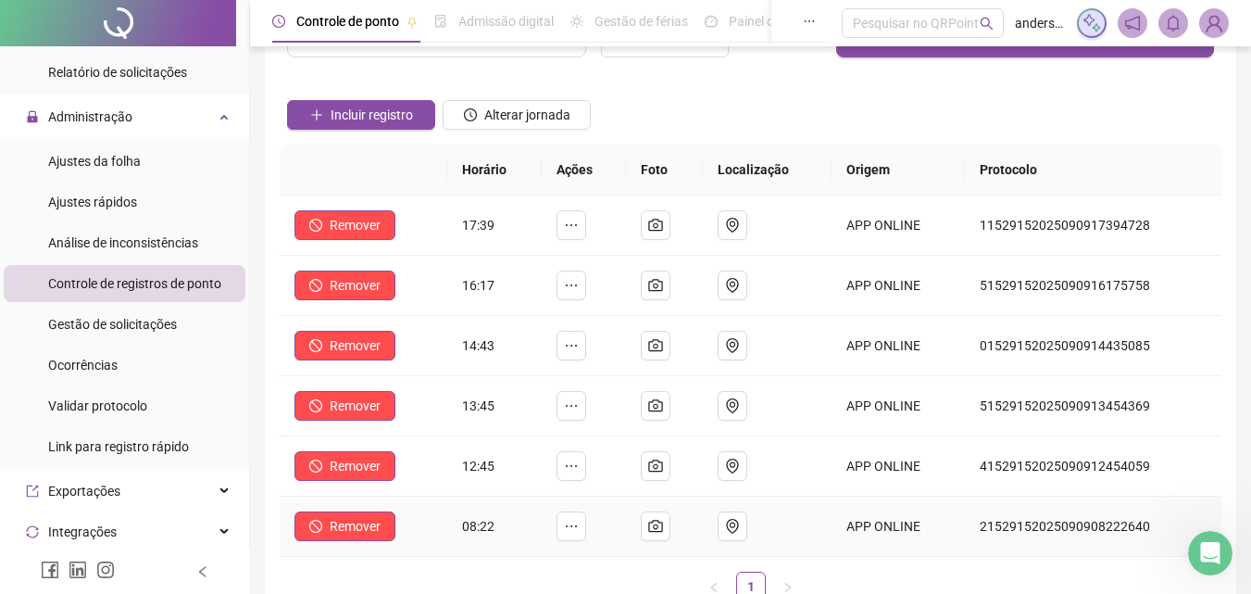
scroll to position [0, 0]
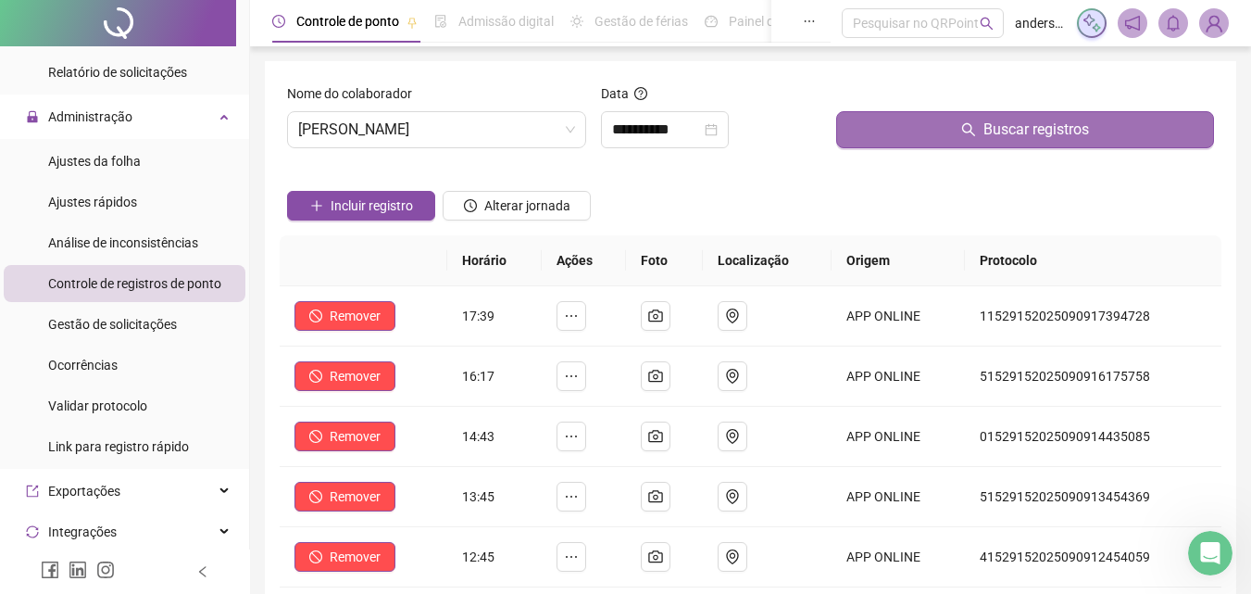
click at [977, 141] on button "Buscar registros" at bounding box center [1025, 129] width 378 height 37
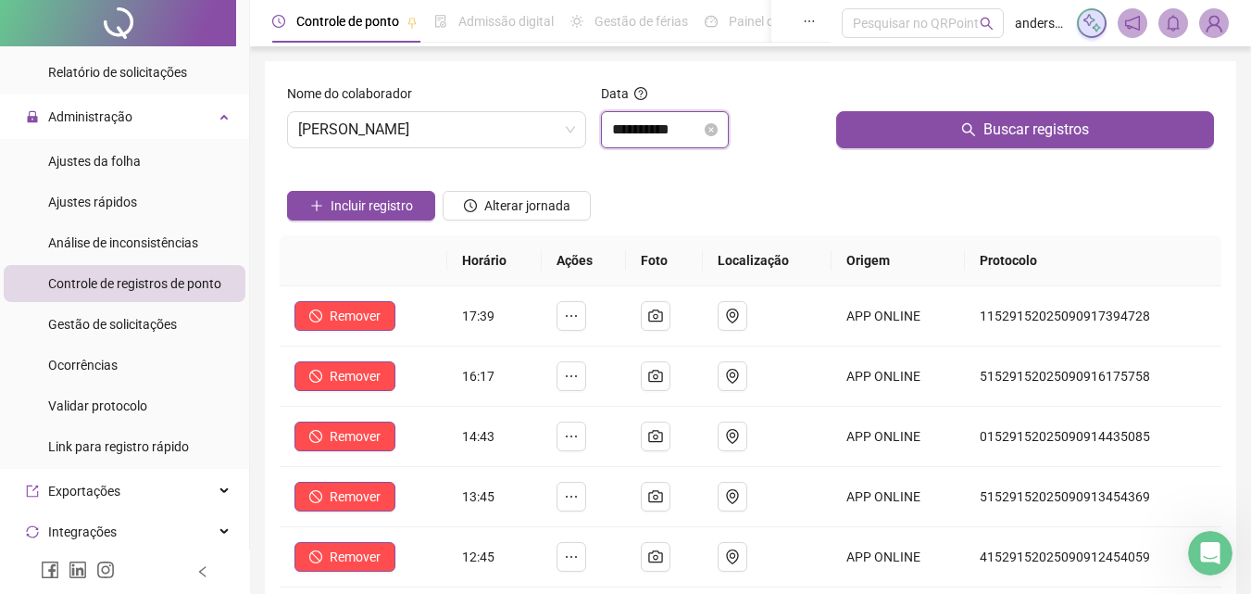
click at [695, 138] on input "**********" at bounding box center [656, 130] width 89 height 22
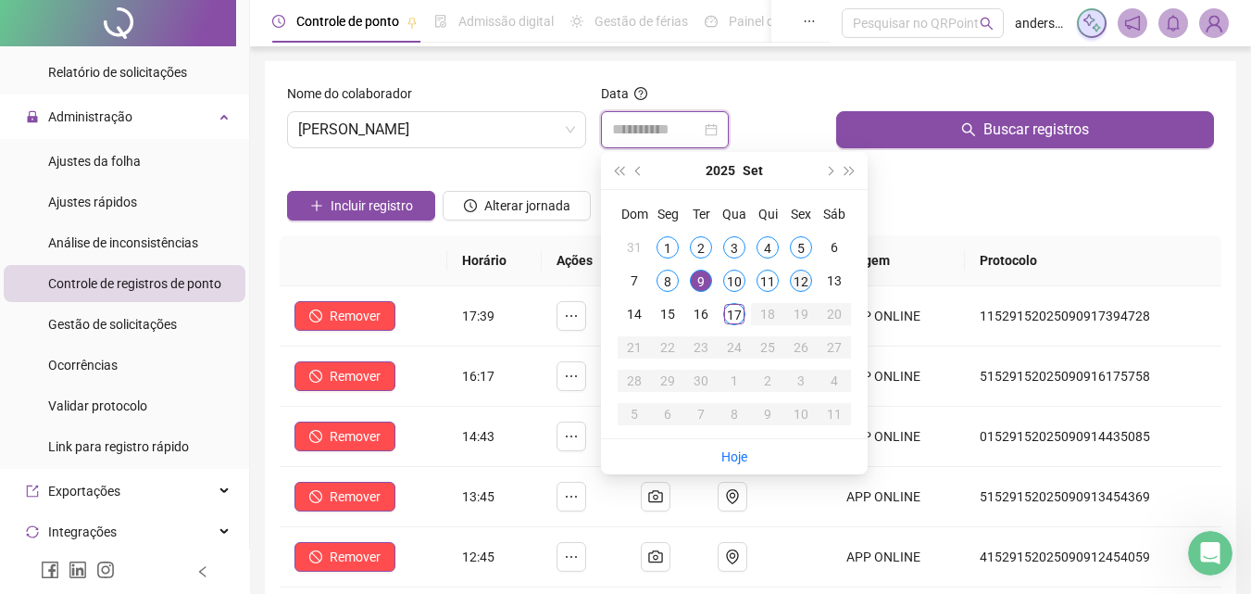
type input "**********"
click at [807, 278] on div "12" at bounding box center [801, 281] width 22 height 22
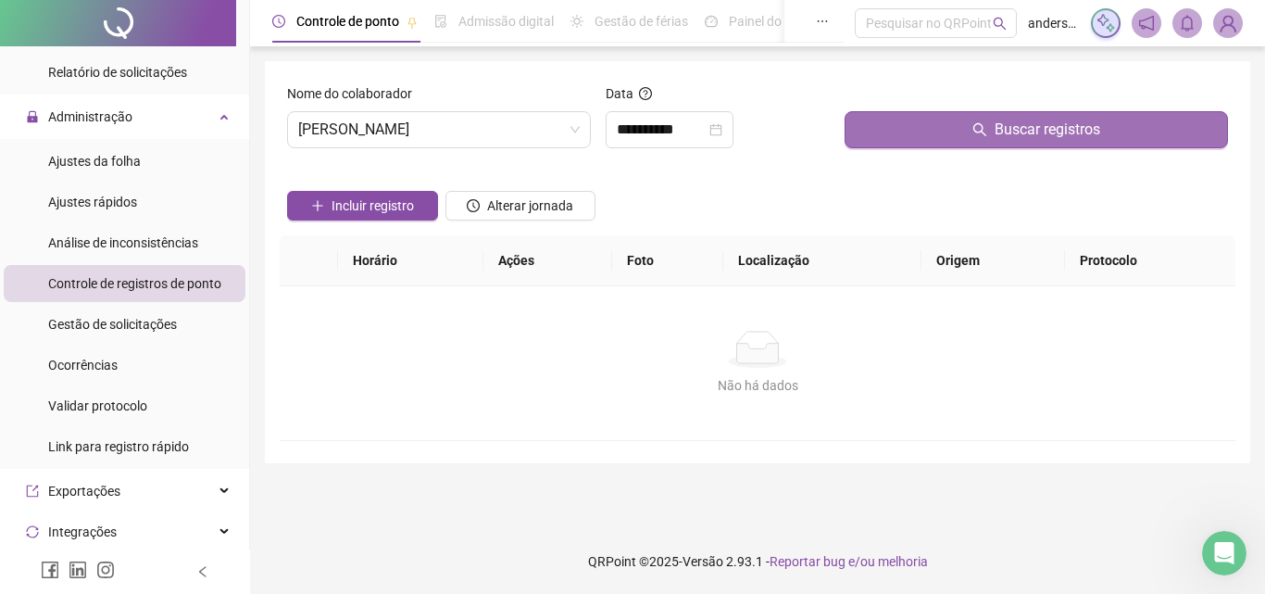
click at [948, 145] on button "Buscar registros" at bounding box center [1036, 129] width 383 height 37
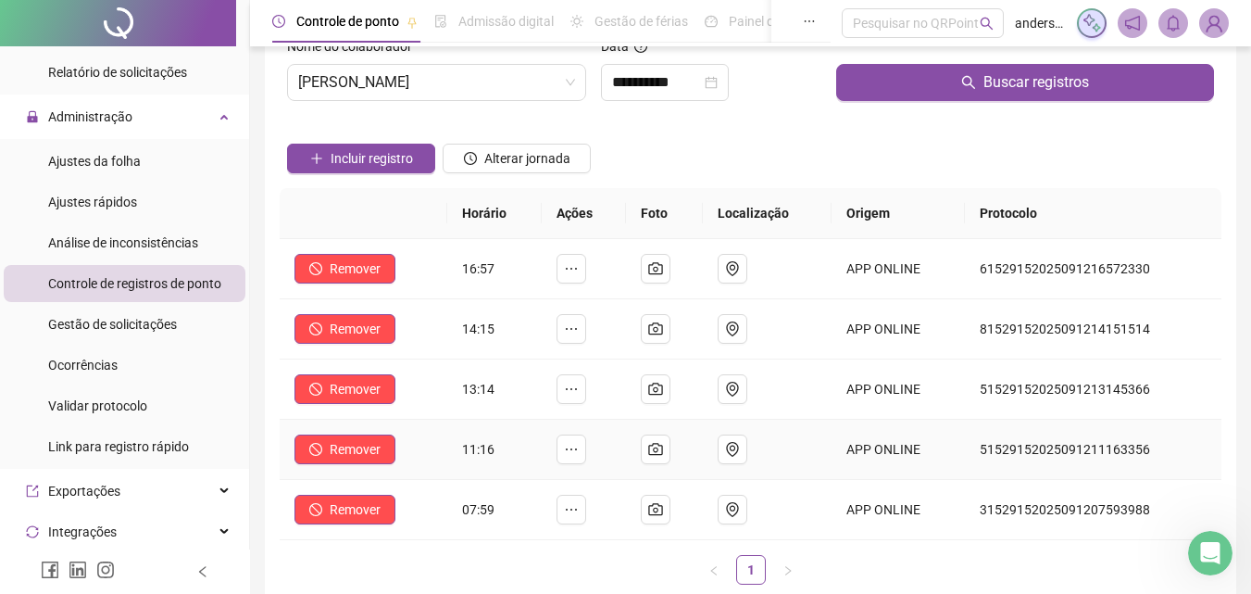
scroll to position [93, 0]
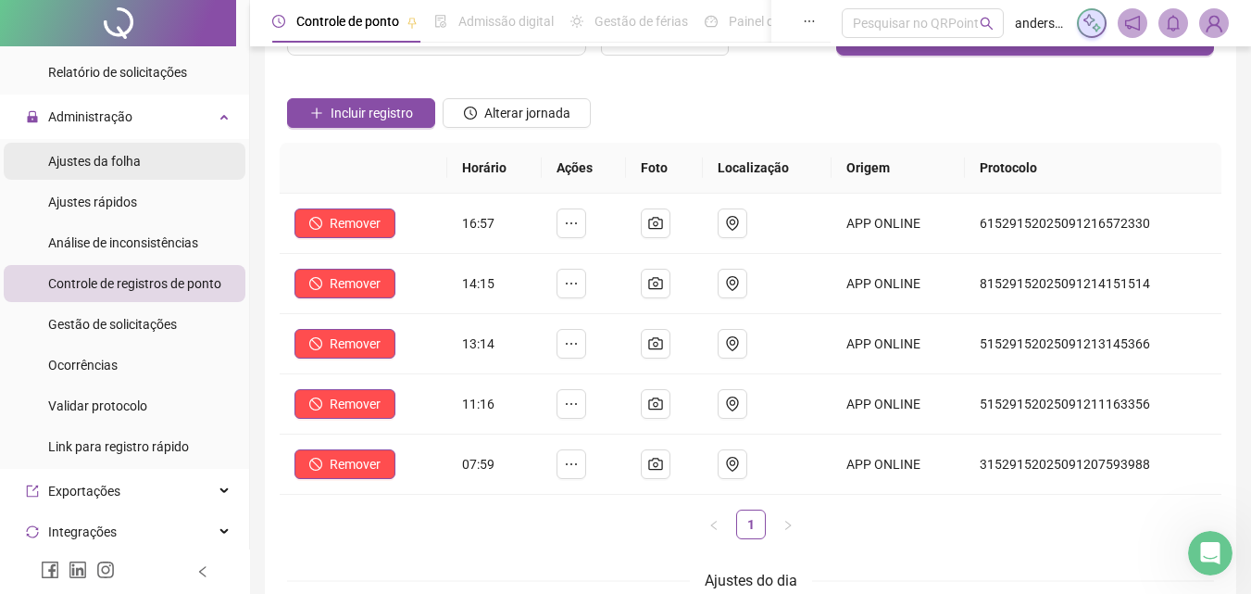
click at [135, 166] on span "Ajustes da folha" at bounding box center [94, 161] width 93 height 15
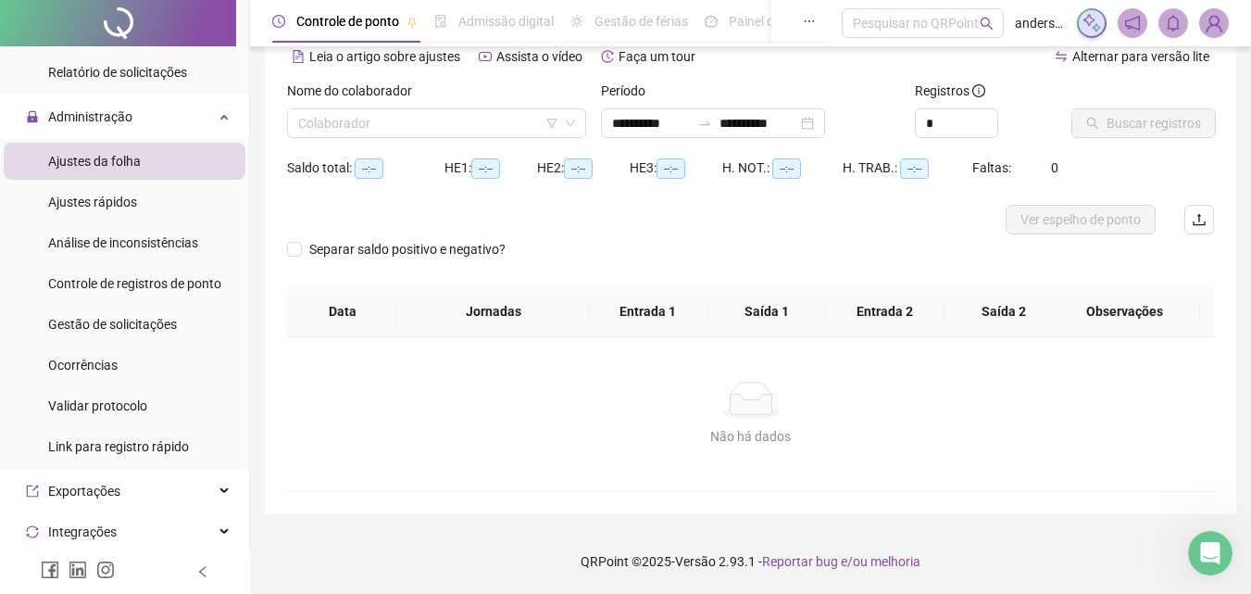
scroll to position [90, 0]
type input "**********"
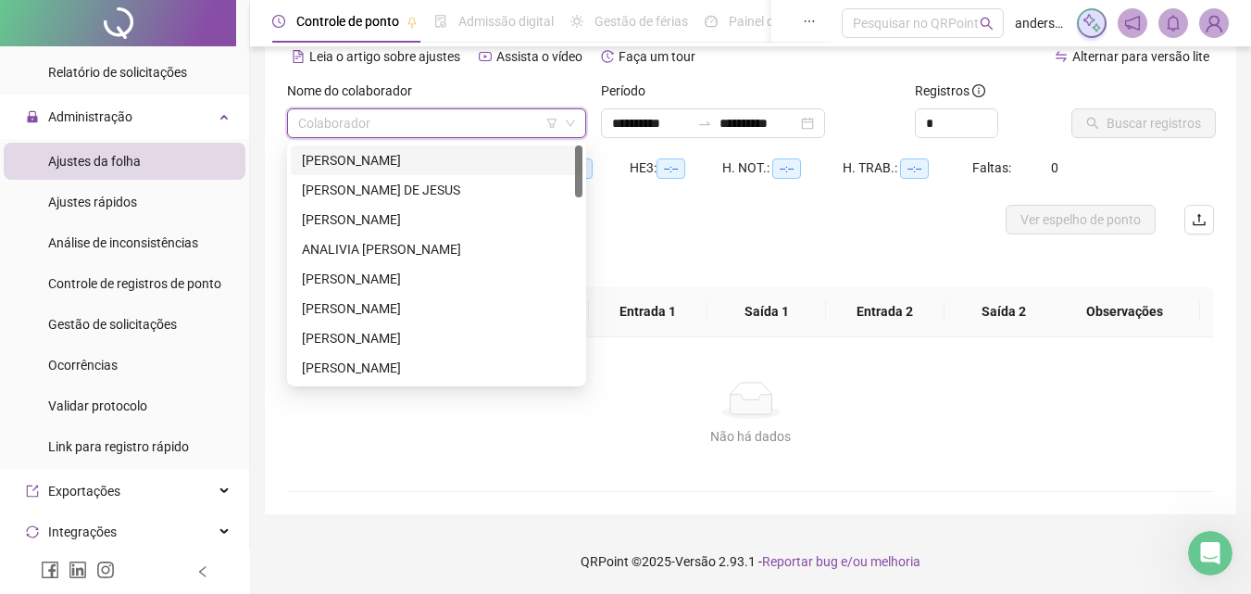
click at [495, 131] on input "search" at bounding box center [428, 123] width 260 height 28
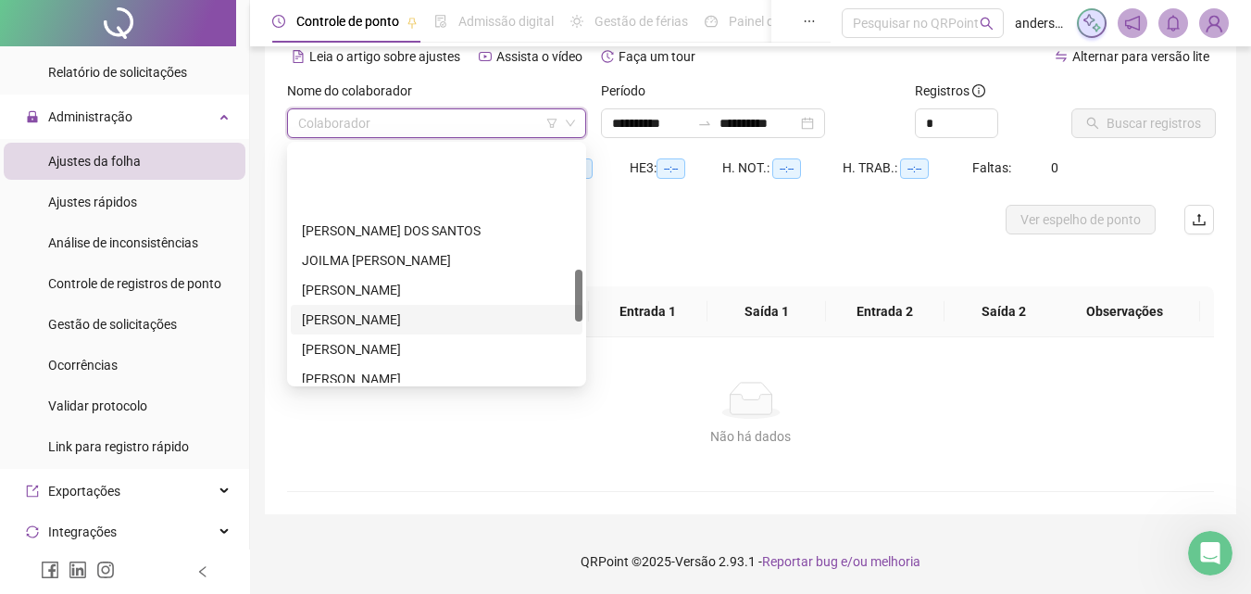
scroll to position [556, 0]
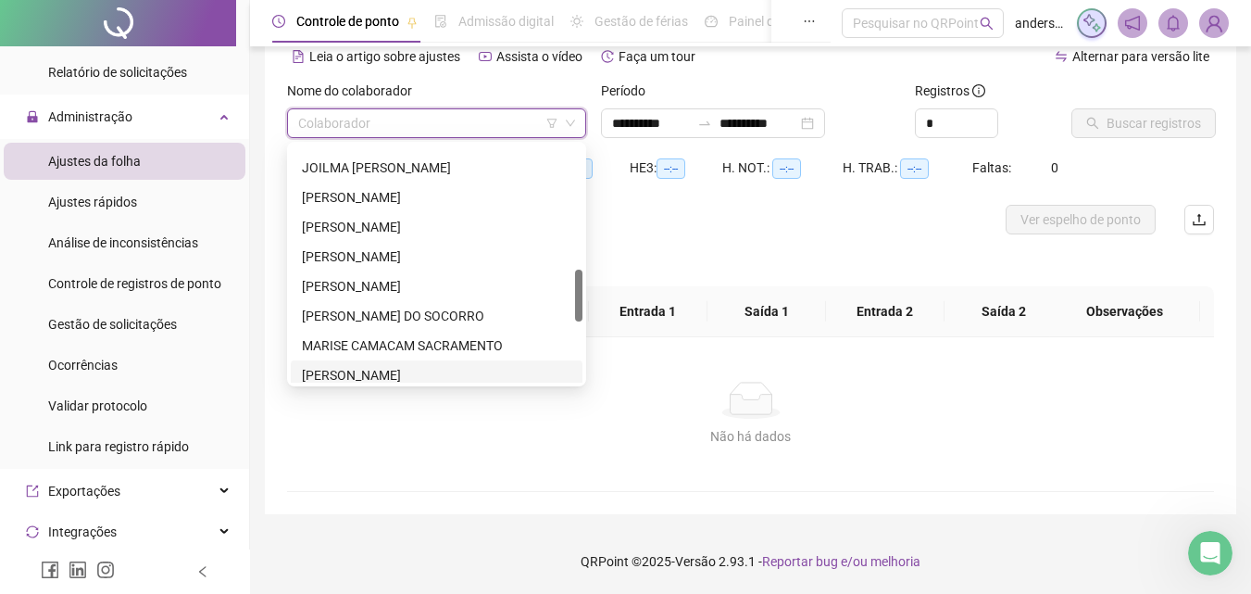
click at [394, 368] on div "[PERSON_NAME]" at bounding box center [437, 375] width 270 height 20
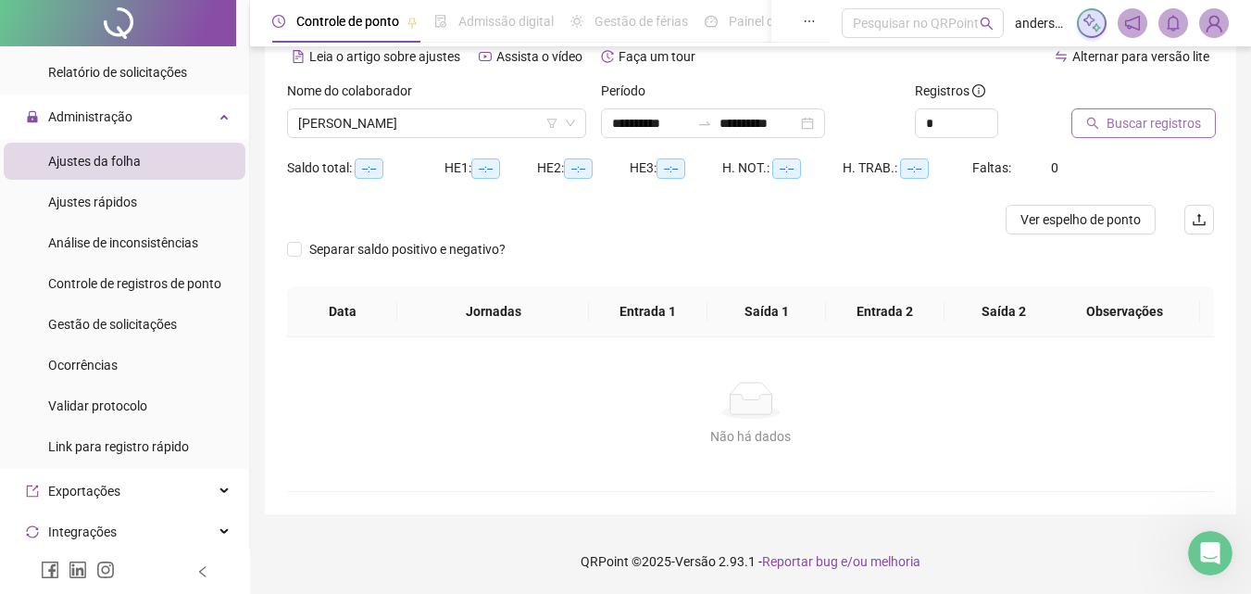
click at [1144, 110] on button "Buscar registros" at bounding box center [1144, 123] width 144 height 30
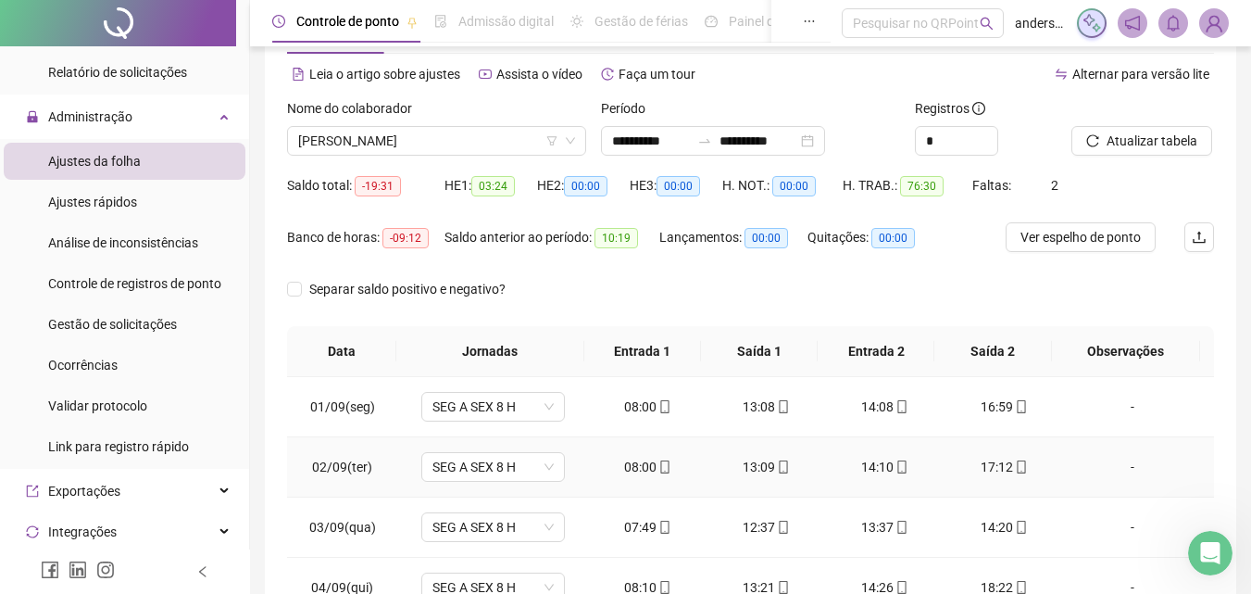
scroll to position [0, 0]
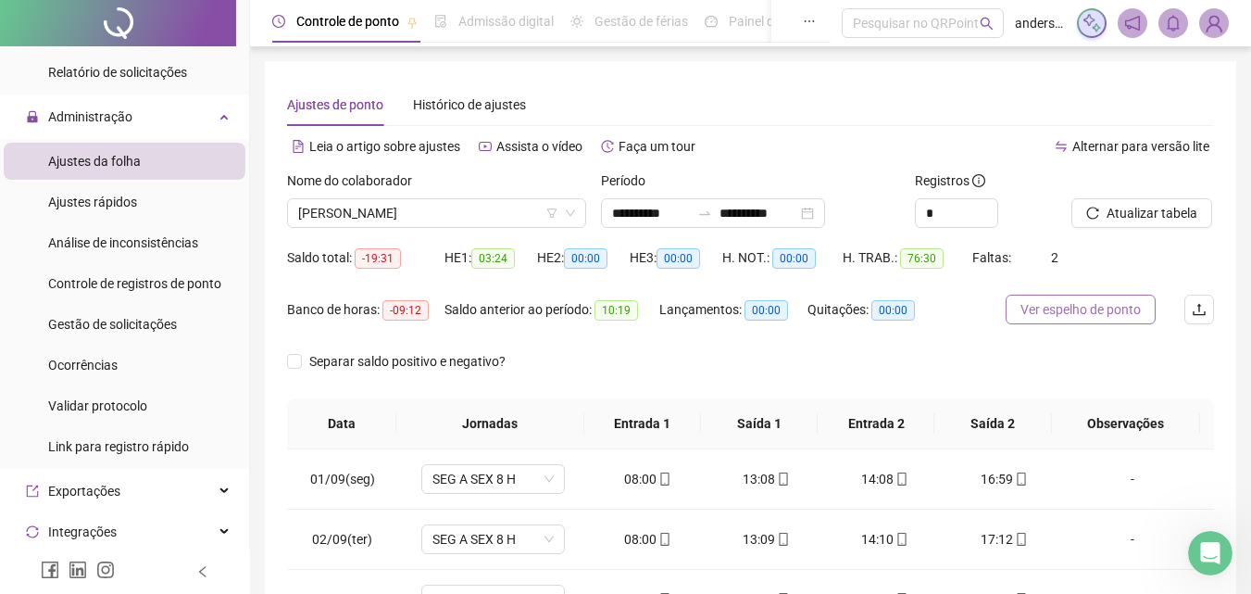
click at [1047, 302] on span "Ver espelho de ponto" at bounding box center [1081, 309] width 120 height 20
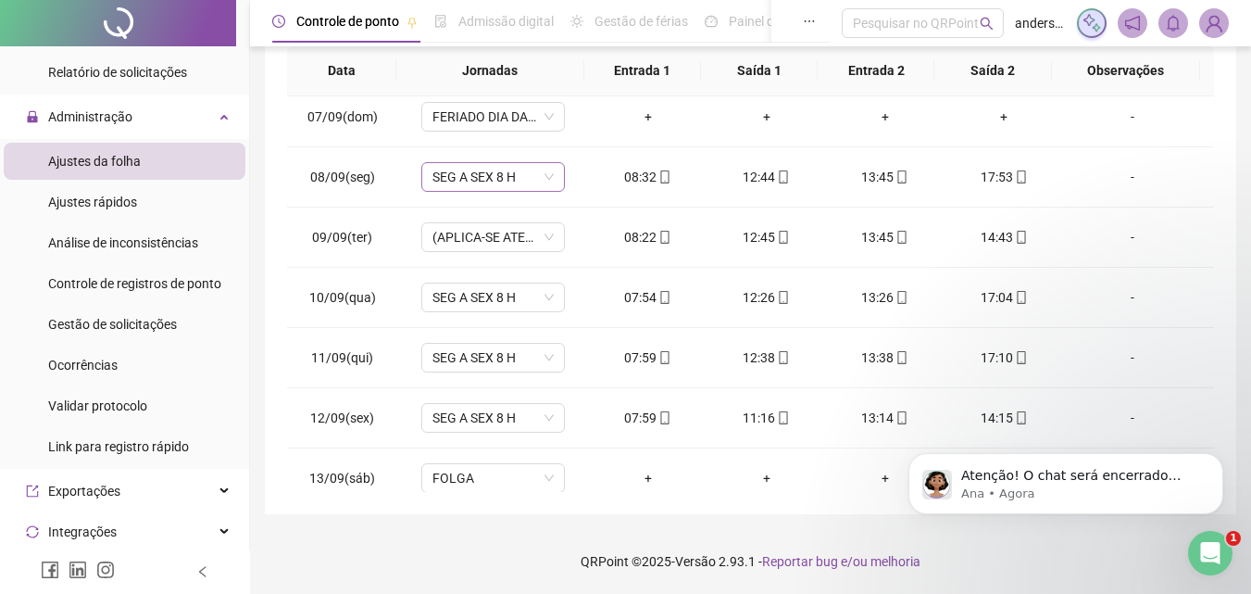
scroll to position [2239, 0]
click at [160, 285] on span "Controle de registros de ponto" at bounding box center [134, 283] width 173 height 15
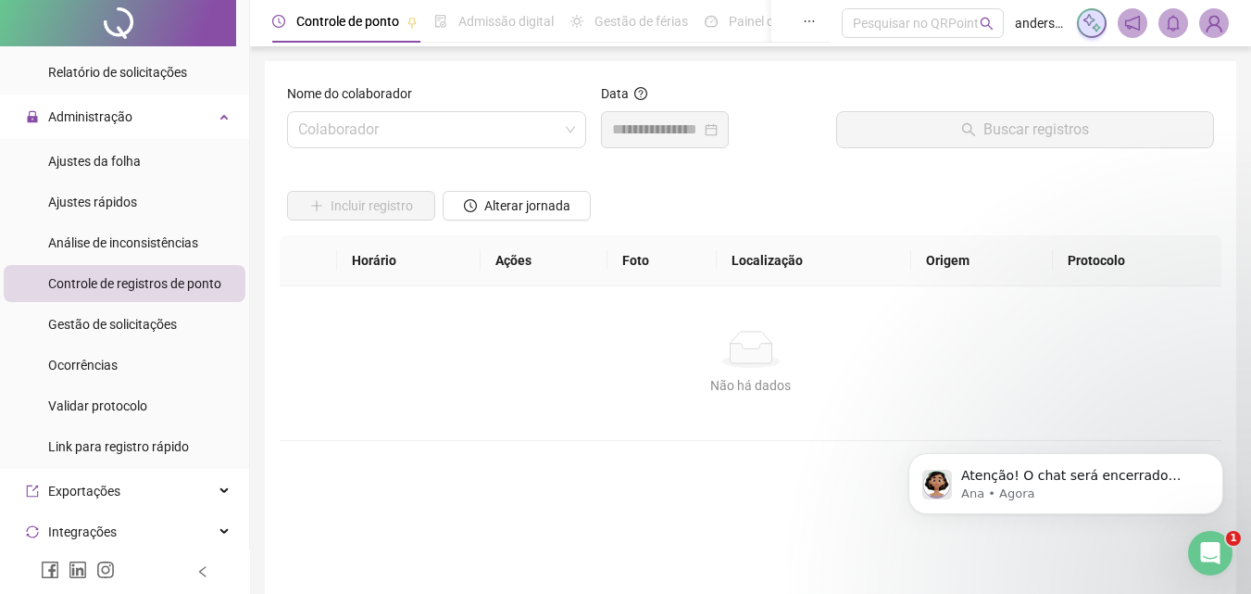
click at [437, 80] on div "Nome do colaborador Colaborador Data Buscar registros Incluir registro Alterar …" at bounding box center [751, 349] width 972 height 577
click at [443, 110] on div "Nome do colaborador" at bounding box center [436, 97] width 299 height 28
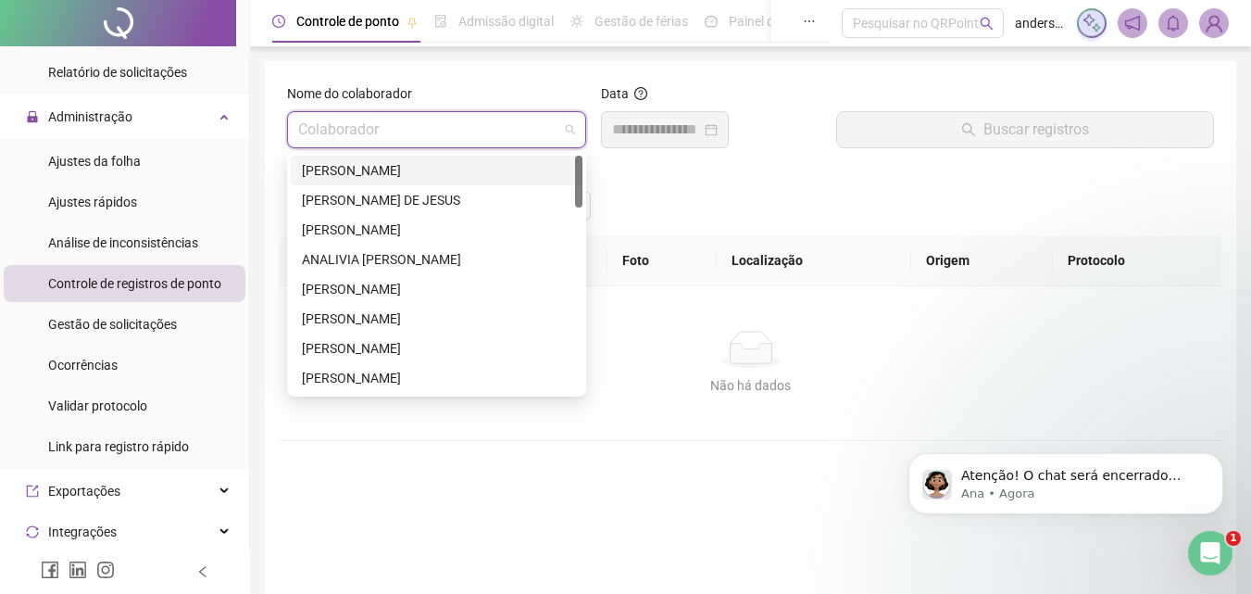
click at [445, 124] on input "search" at bounding box center [428, 129] width 260 height 35
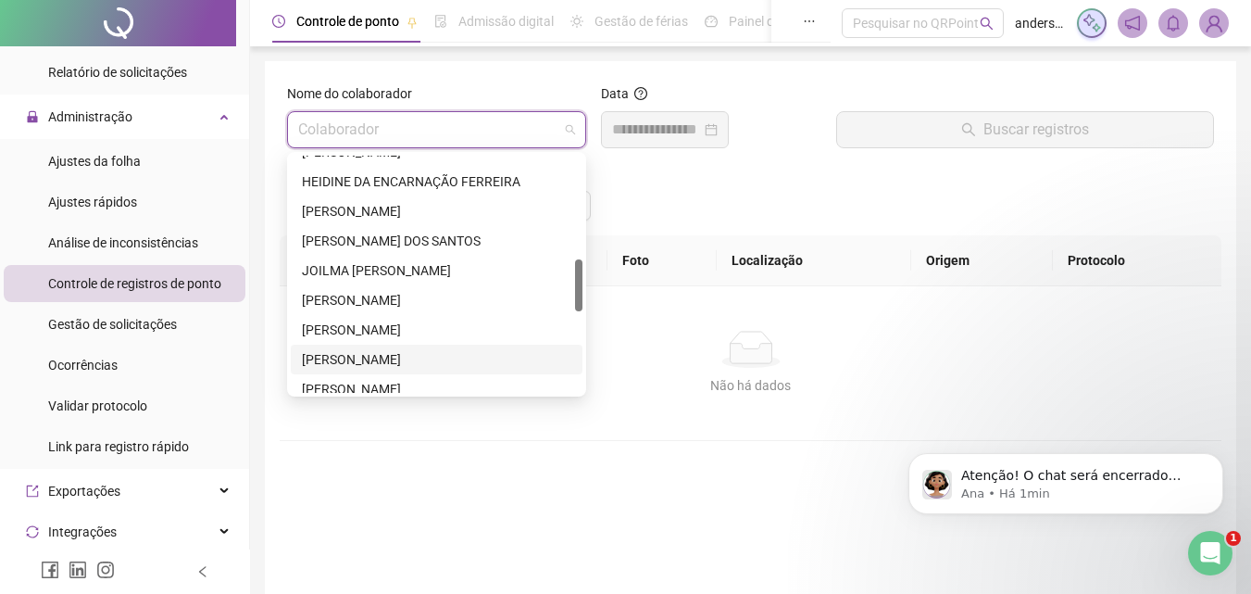
scroll to position [556, 0]
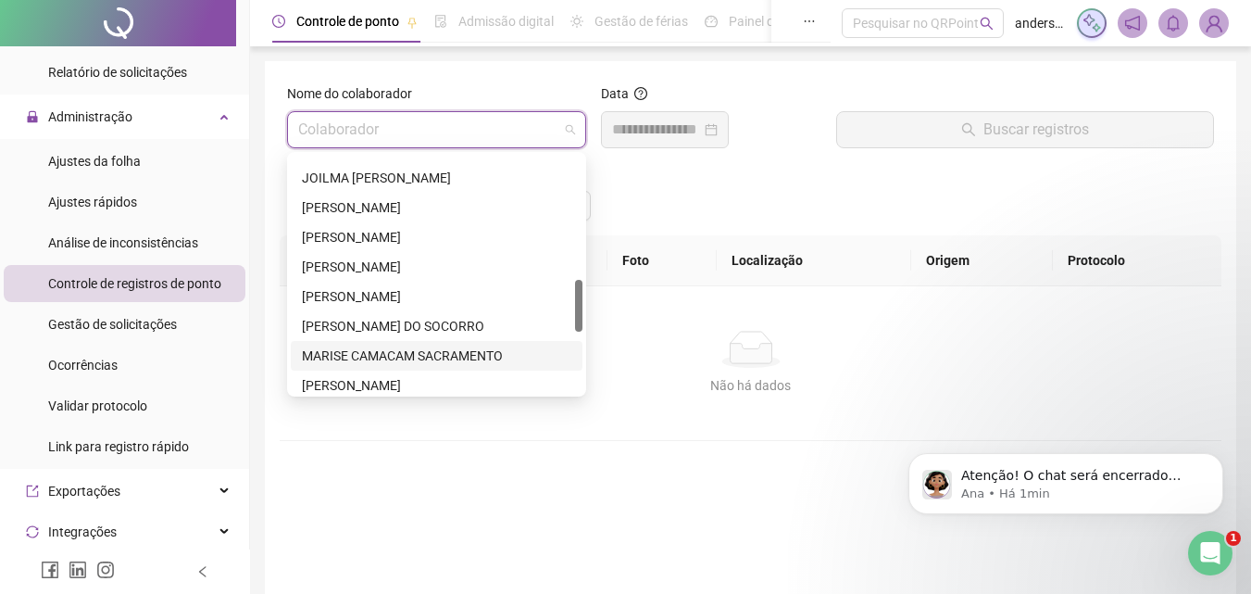
click at [383, 370] on div "MARISE CAMACAM SACRAMENTO" at bounding box center [437, 356] width 292 height 30
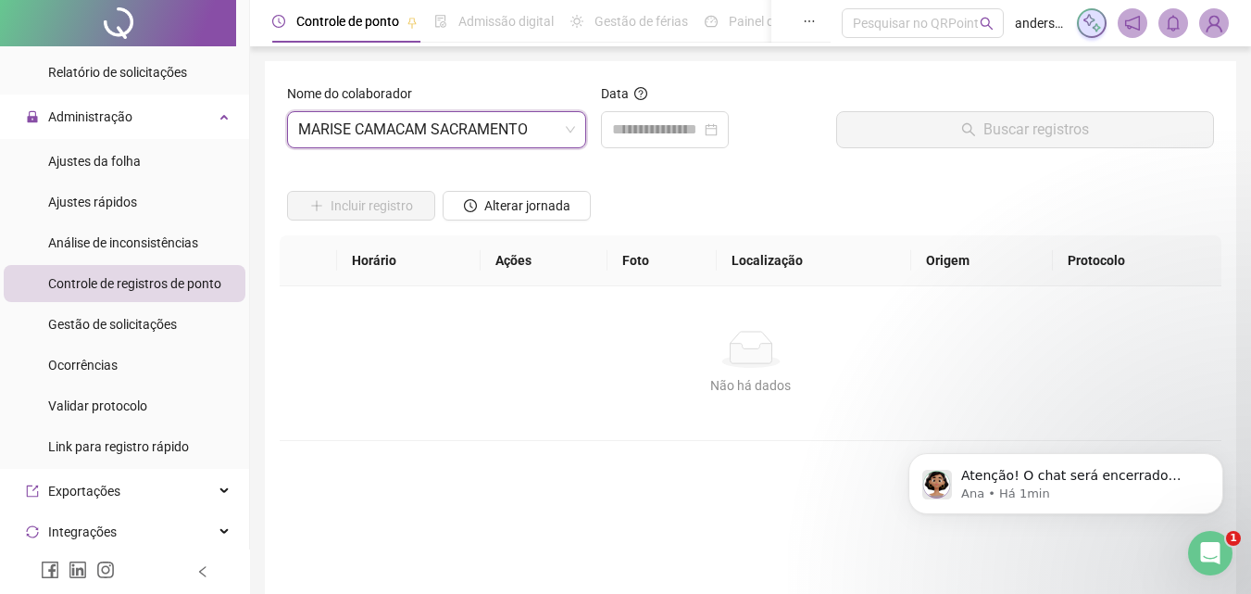
click at [688, 152] on div "Data" at bounding box center [711, 123] width 235 height 80
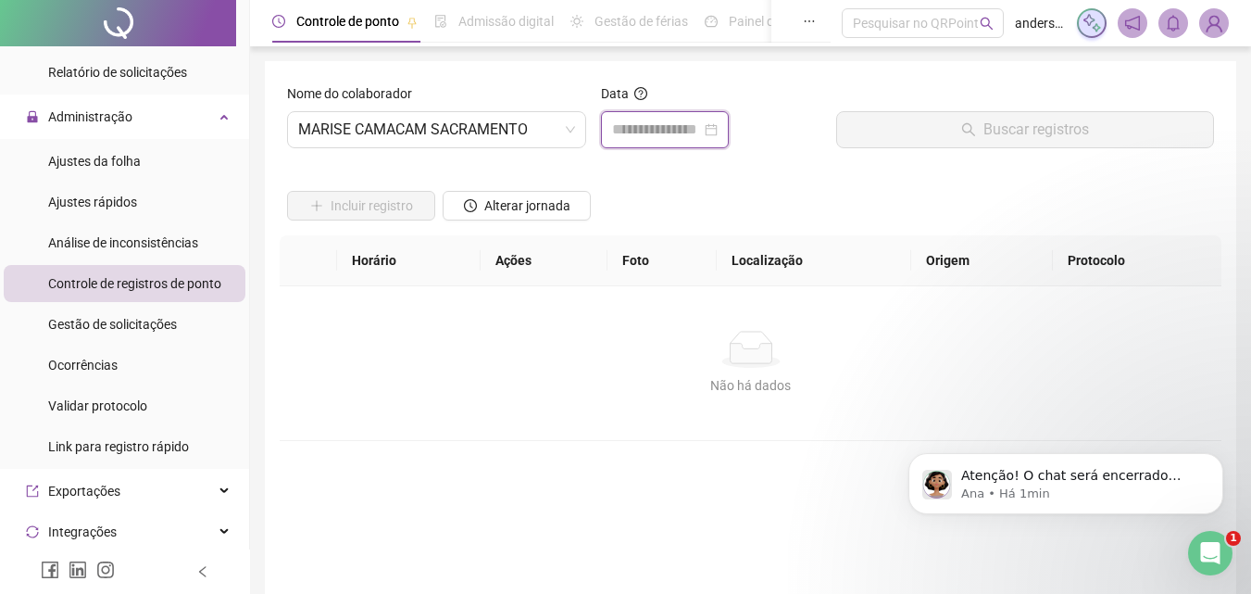
click at [684, 136] on input at bounding box center [656, 130] width 89 height 22
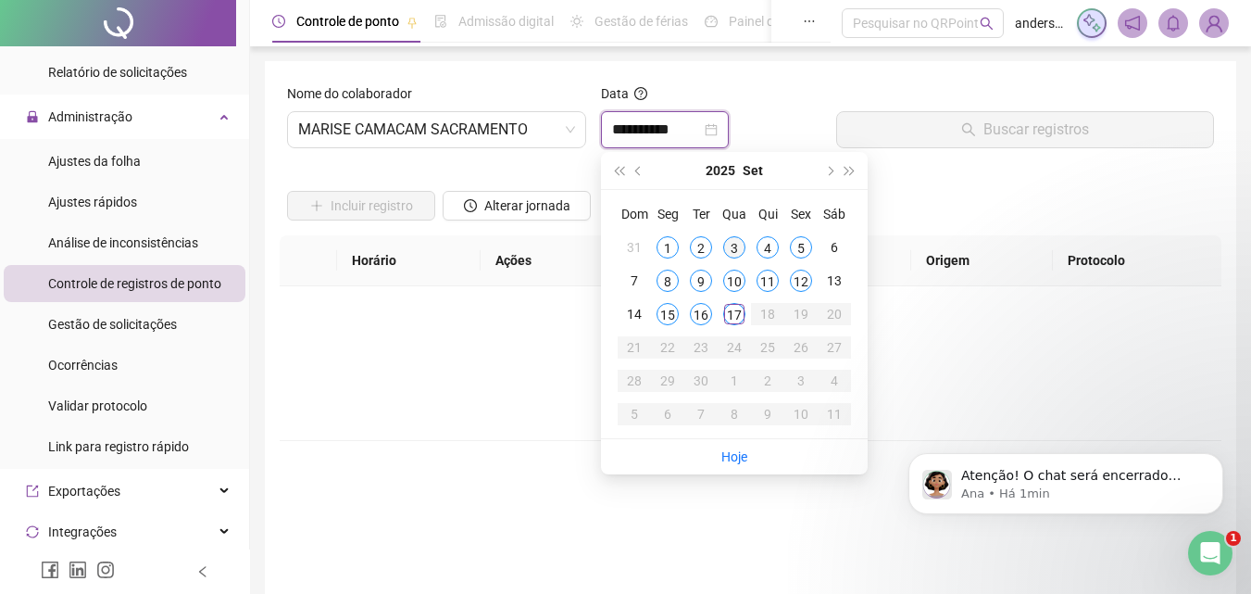
type input "**********"
click at [734, 250] on div "3" at bounding box center [734, 247] width 22 height 22
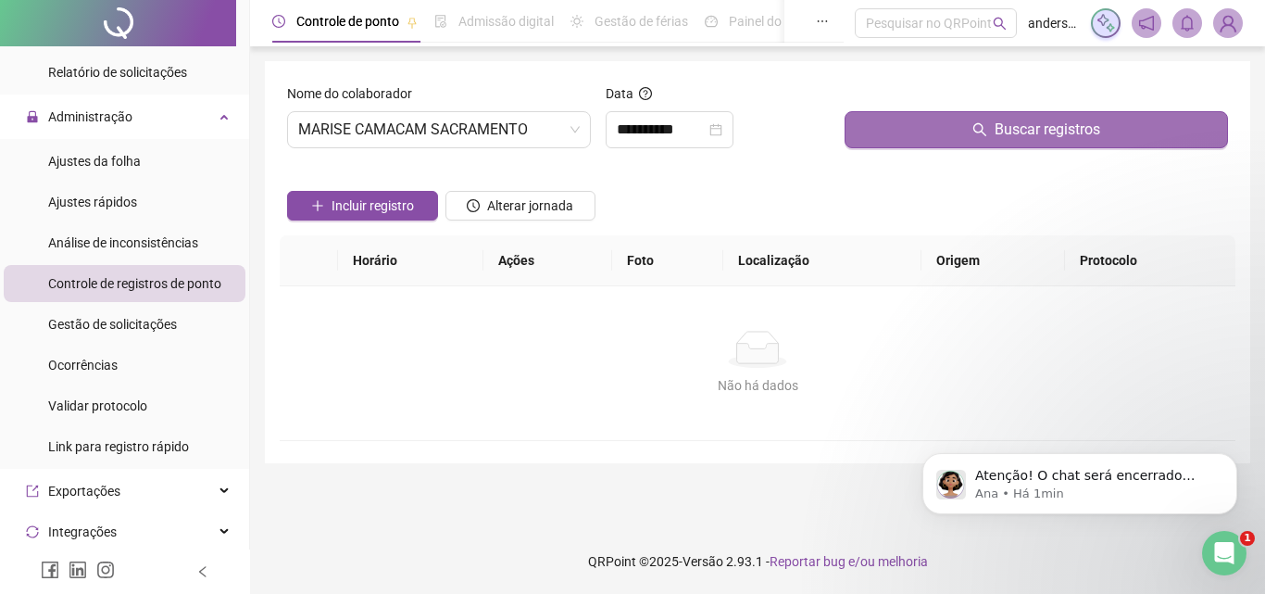
drag, startPoint x: 1011, startPoint y: 128, endPoint x: 1010, endPoint y: 142, distance: 13.9
click at [1010, 134] on div "Buscar registros" at bounding box center [1036, 115] width 383 height 65
click at [1010, 147] on button "Buscar registros" at bounding box center [1036, 129] width 383 height 37
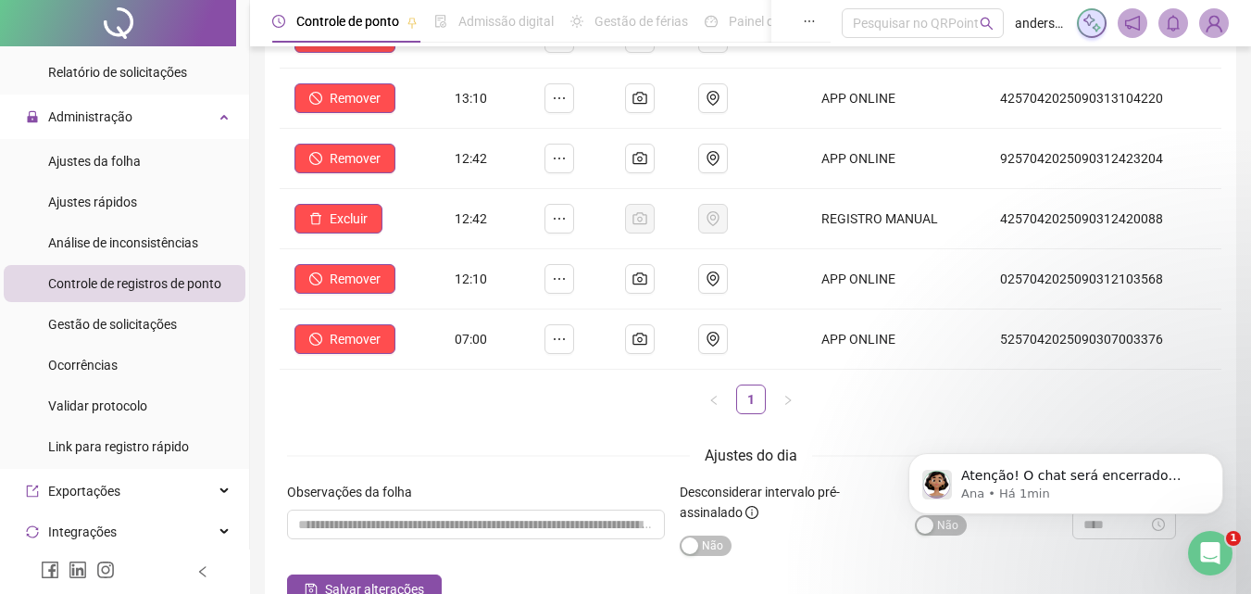
scroll to position [185, 0]
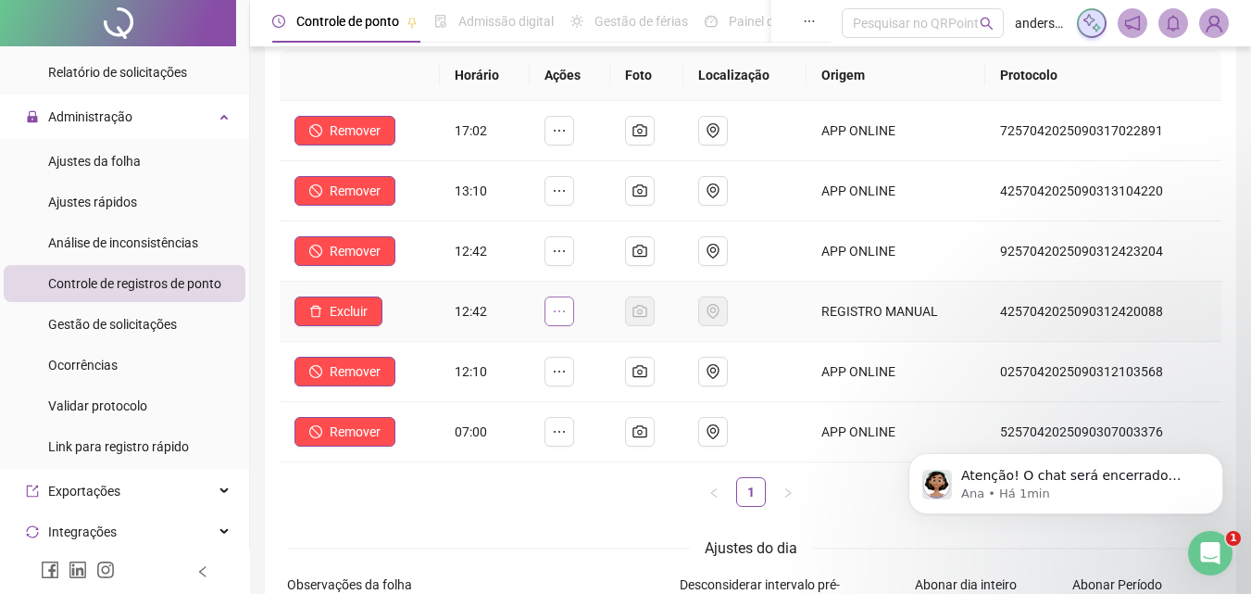
click at [561, 315] on icon "ellipsis" at bounding box center [559, 311] width 15 height 15
click at [736, 299] on td at bounding box center [745, 312] width 123 height 60
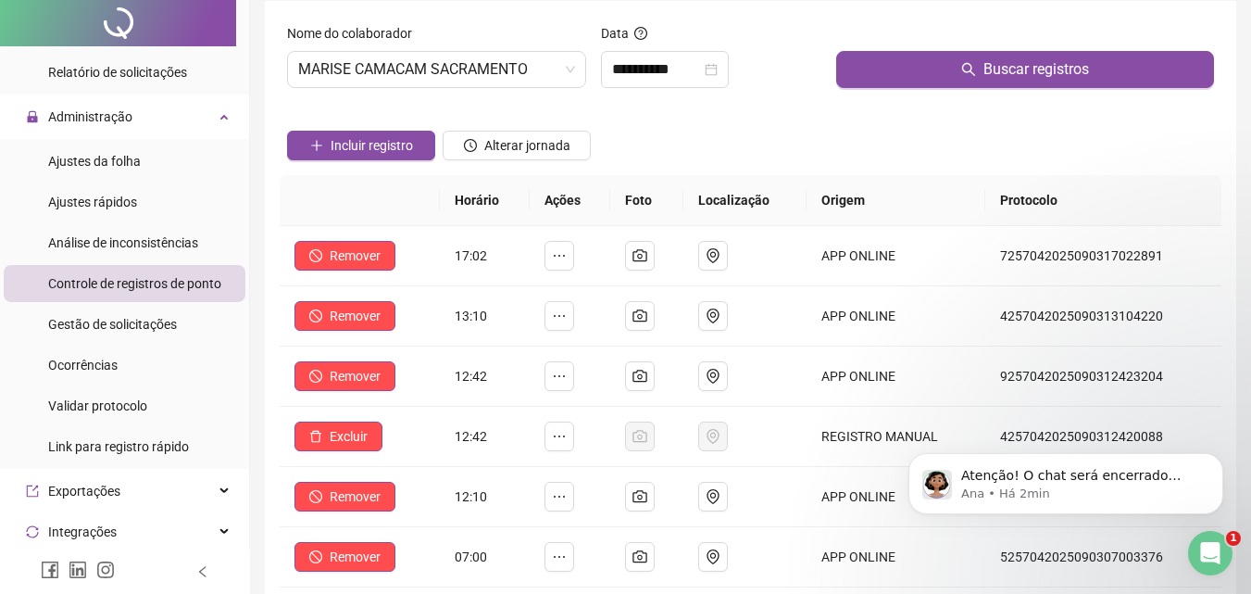
scroll to position [93, 0]
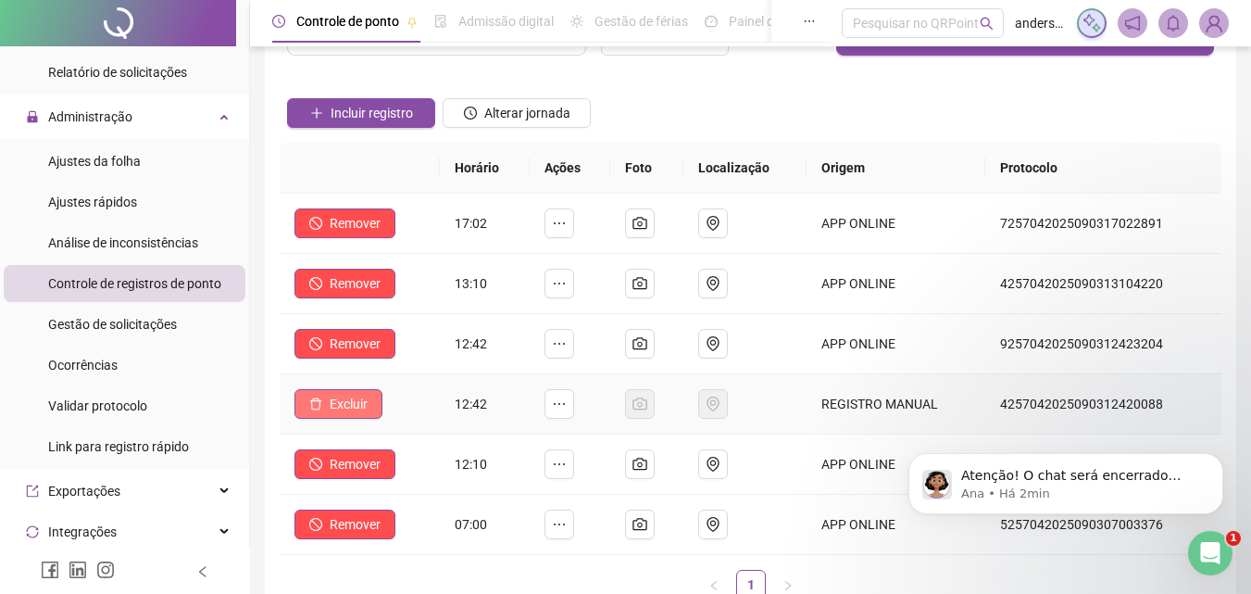
click at [346, 408] on span "Excluir" at bounding box center [349, 404] width 38 height 20
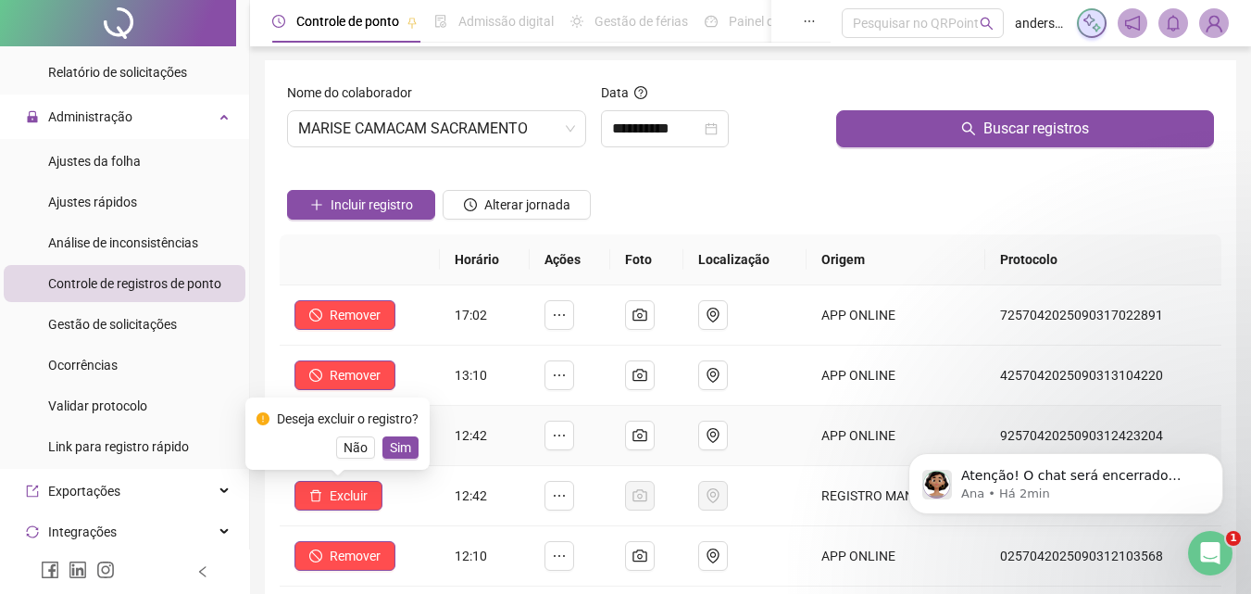
scroll to position [0, 0]
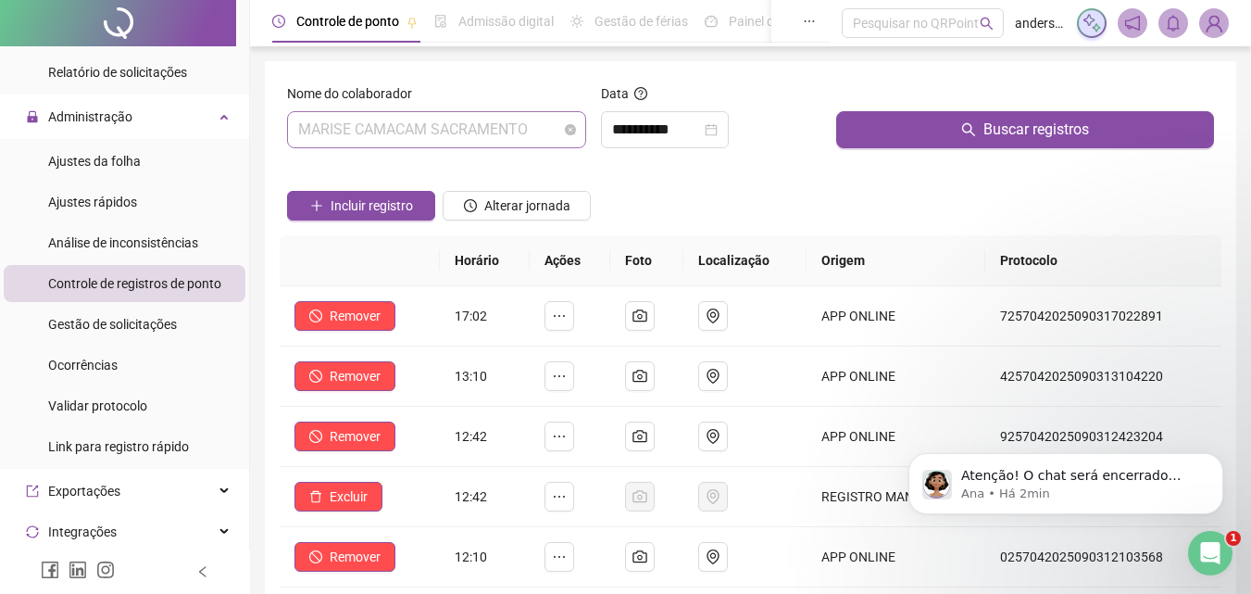
click at [533, 138] on span "MARISE CAMACAM SACRAMENTO" at bounding box center [436, 129] width 277 height 35
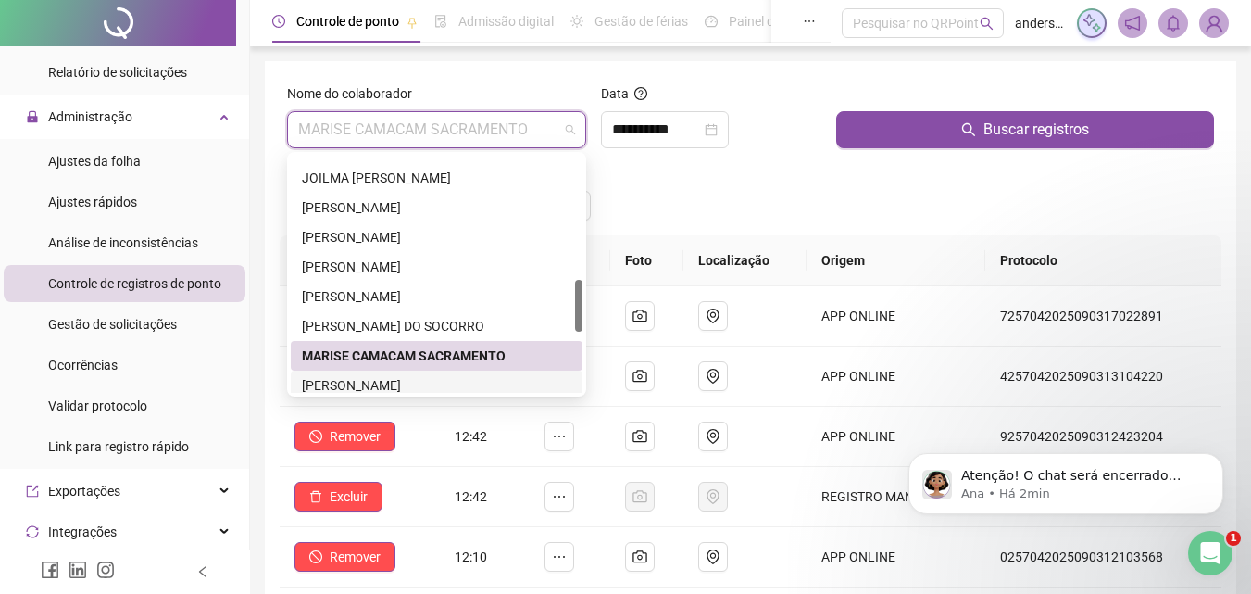
click at [387, 383] on div "[PERSON_NAME]" at bounding box center [437, 385] width 270 height 20
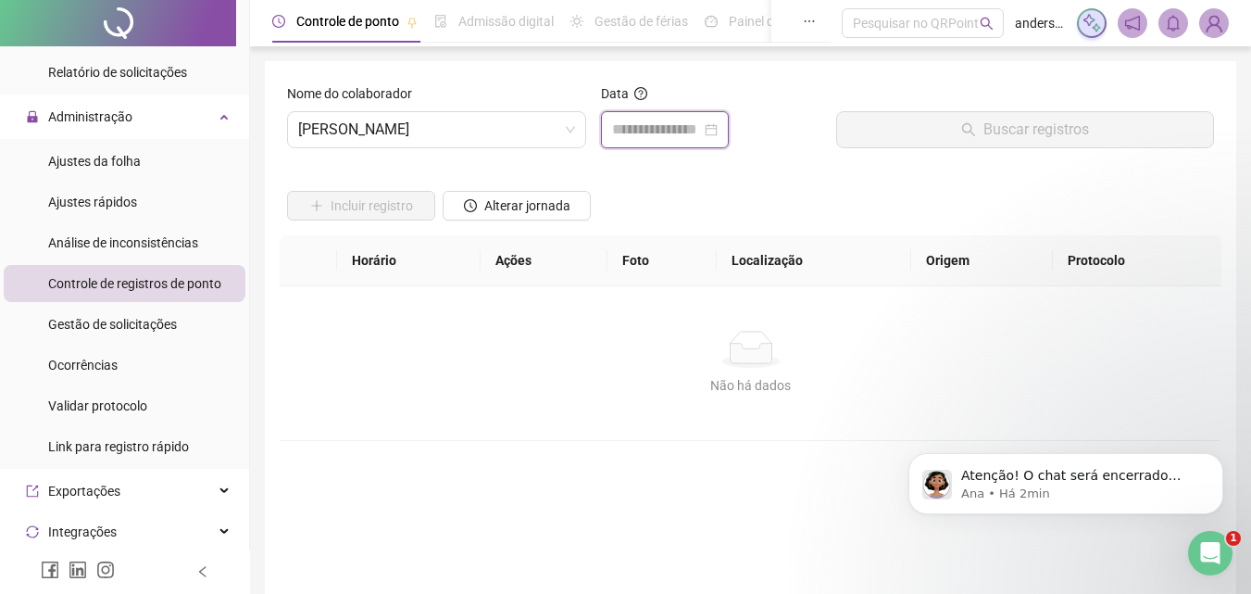
click at [658, 120] on input at bounding box center [656, 130] width 89 height 22
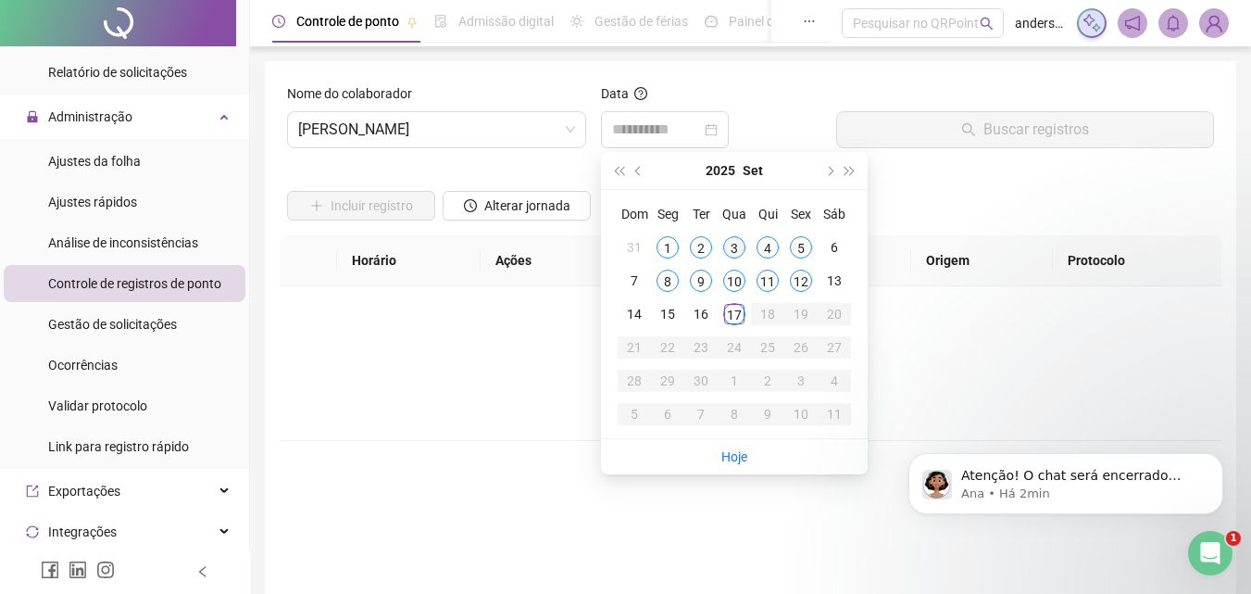
click at [738, 249] on div "3" at bounding box center [734, 247] width 22 height 22
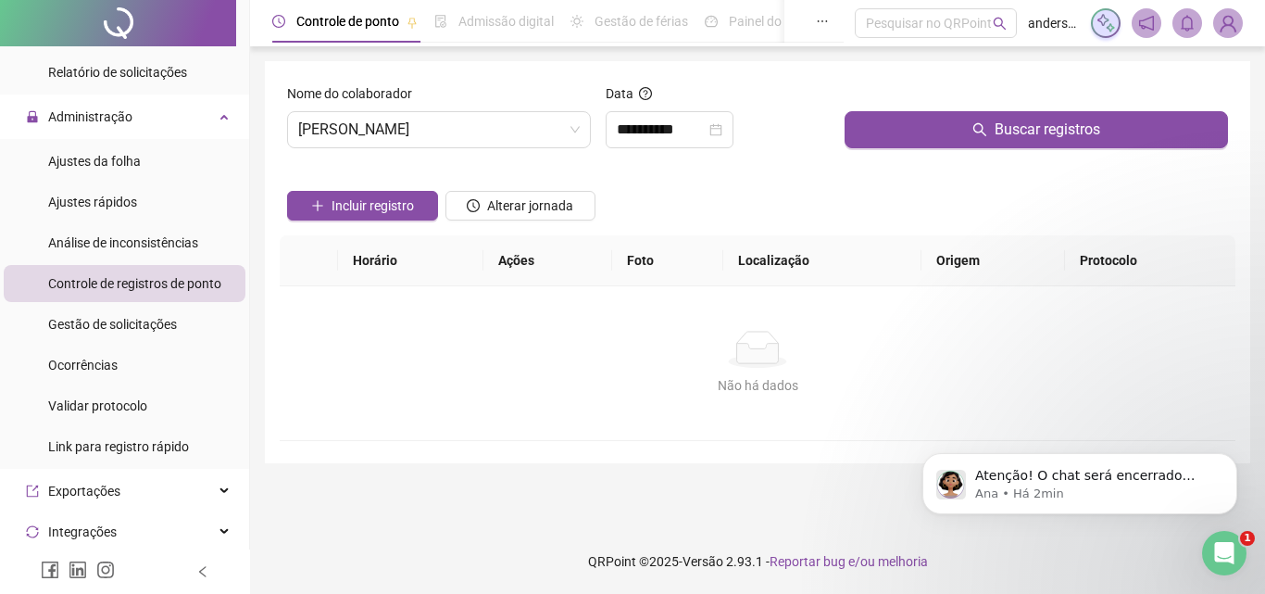
click at [1004, 110] on div at bounding box center [1036, 97] width 383 height 28
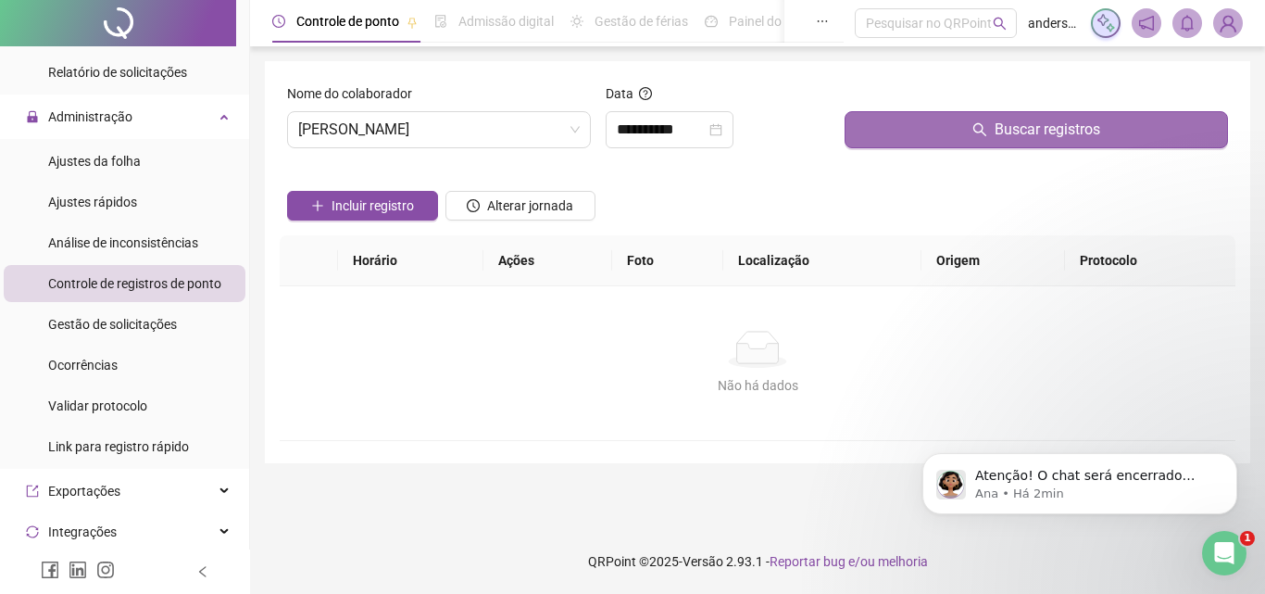
click at [1002, 132] on span "Buscar registros" at bounding box center [1048, 130] width 106 height 22
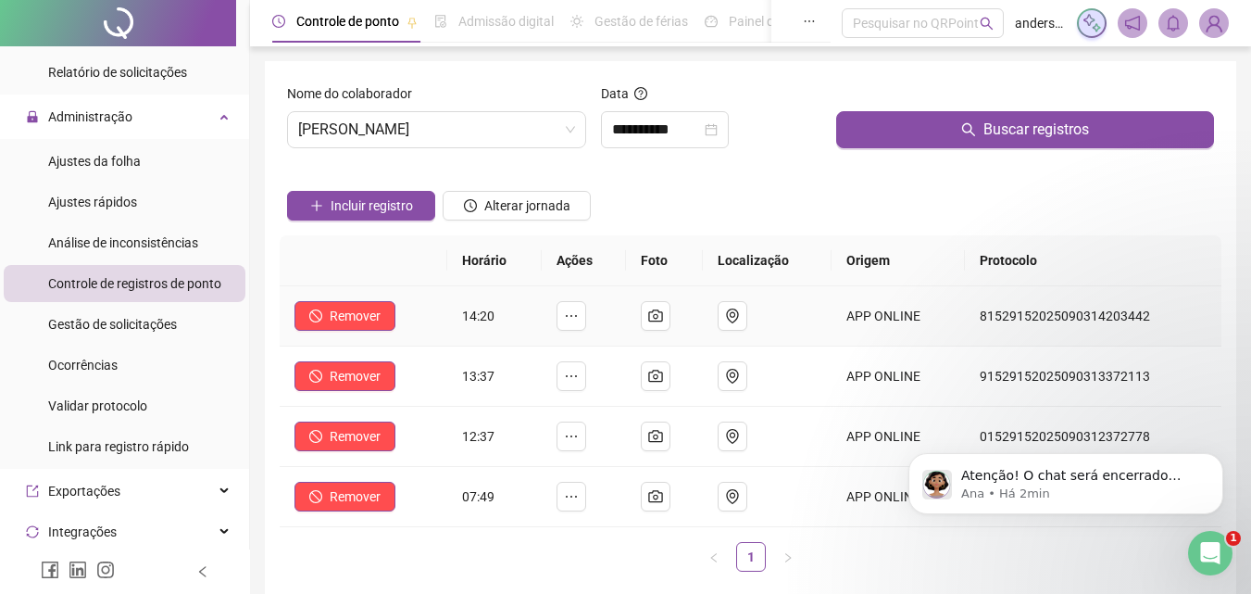
scroll to position [93, 0]
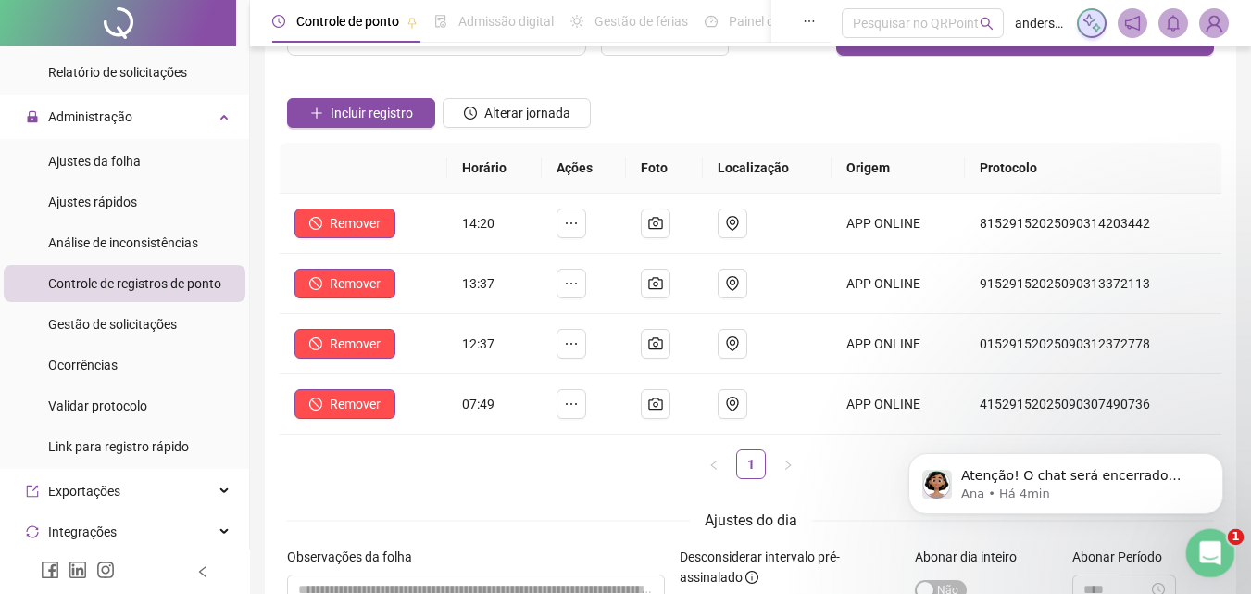
click at [1198, 551] on icon "Abertura do Messenger da Intercom" at bounding box center [1208, 550] width 31 height 31
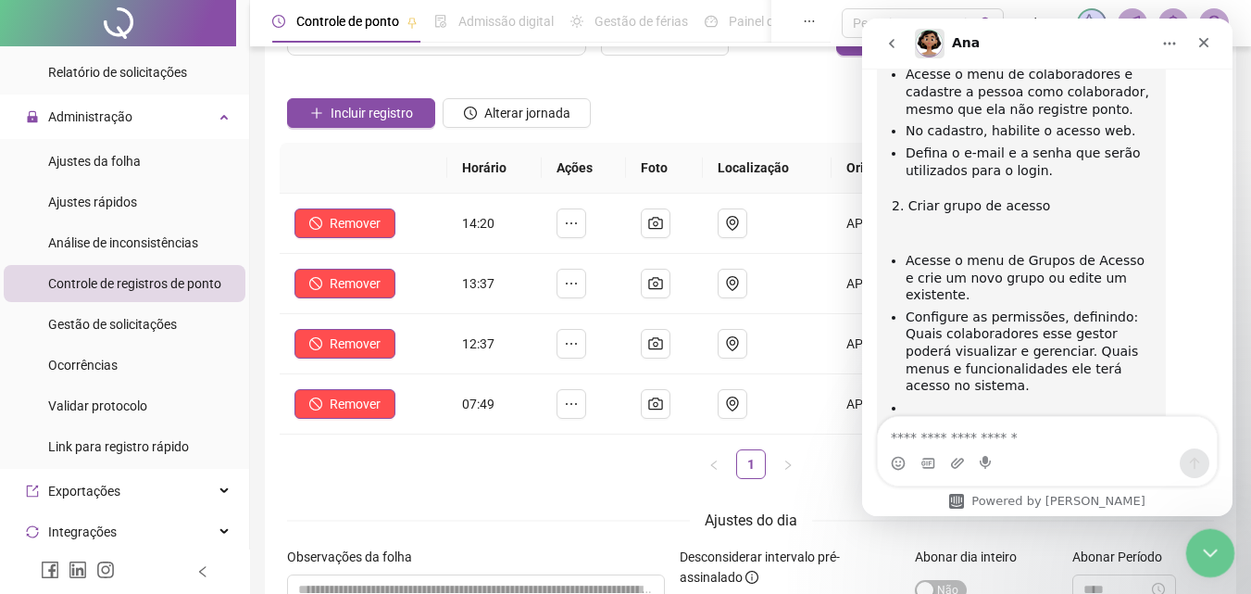
scroll to position [2270, 0]
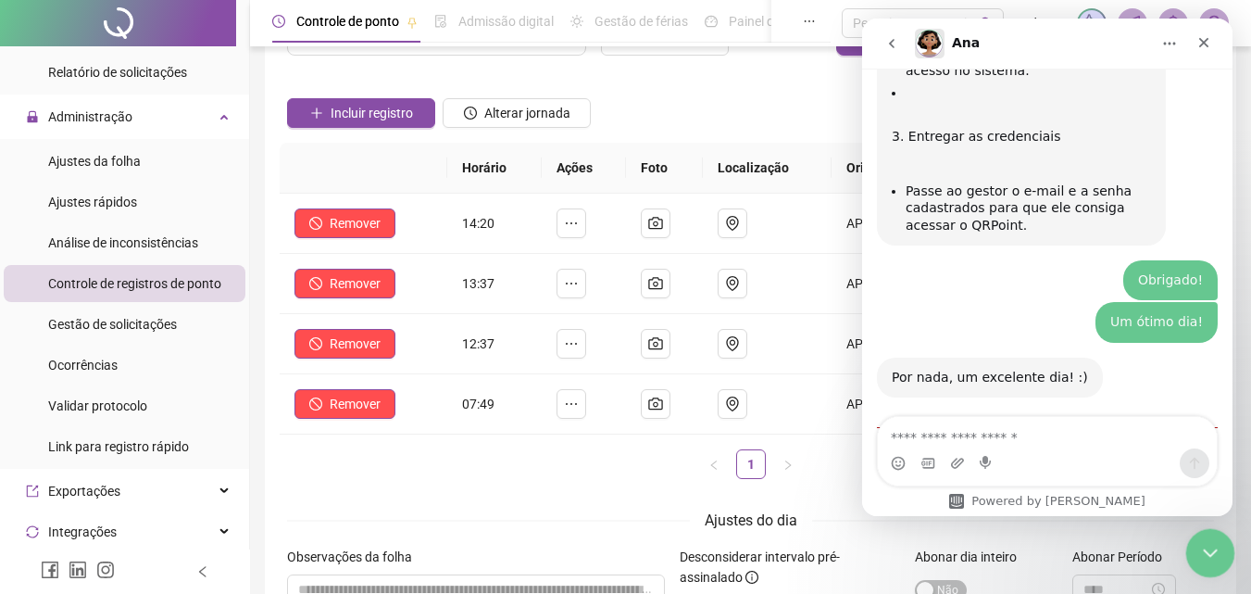
click at [1193, 528] on html at bounding box center [1207, 550] width 44 height 44
drag, startPoint x: 1207, startPoint y: 46, endPoint x: 2058, endPoint y: 139, distance: 856.2
click at [1207, 46] on icon "Fechar" at bounding box center [1204, 43] width 10 height 10
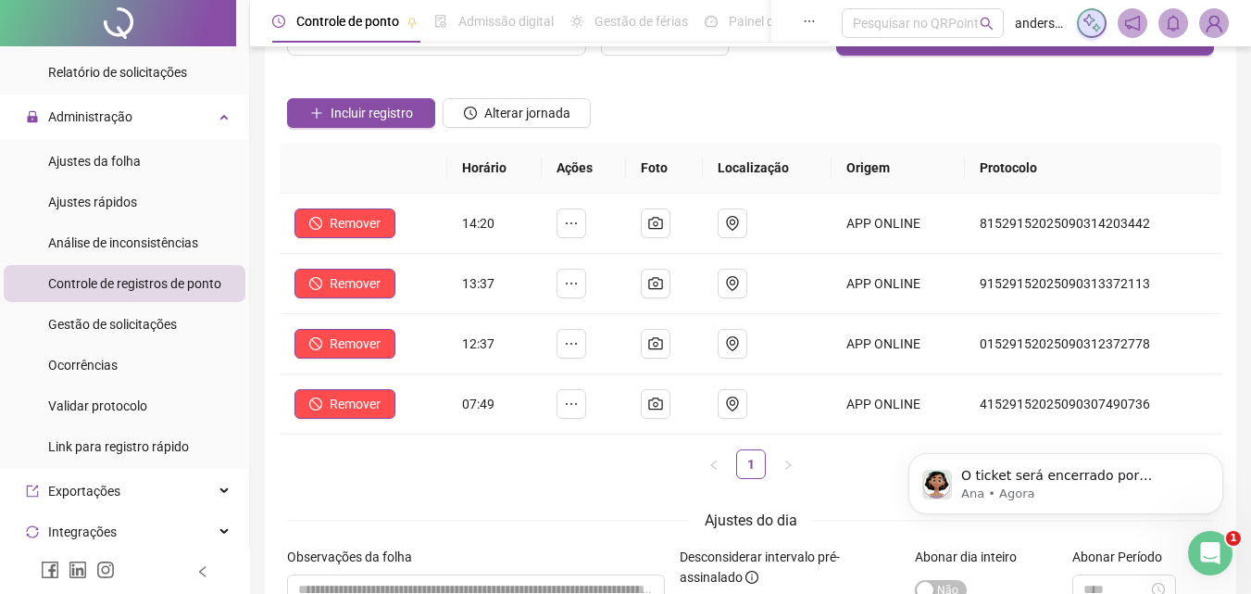
scroll to position [0, 0]
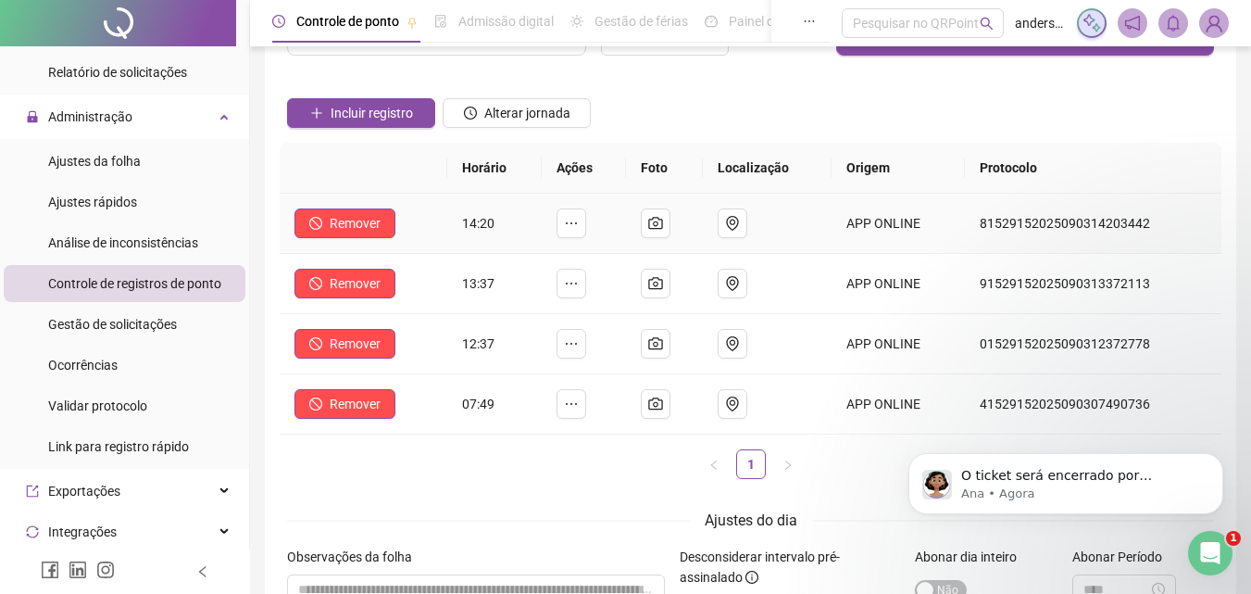
click at [488, 226] on span "14:20" at bounding box center [478, 223] width 32 height 15
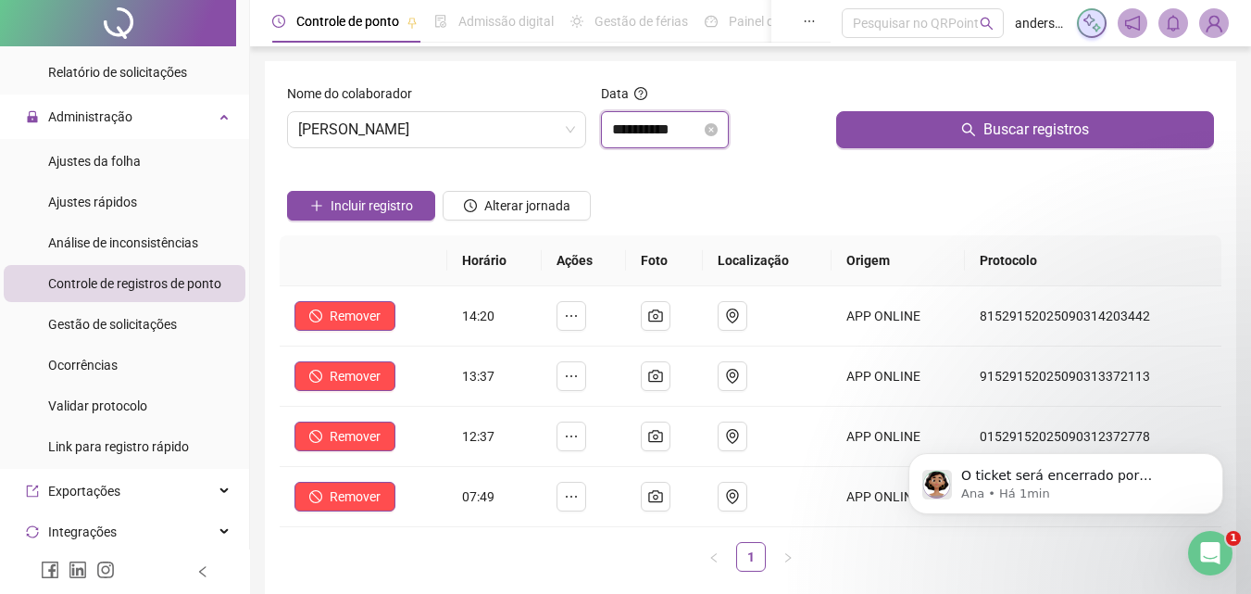
click at [688, 123] on input "**********" at bounding box center [656, 130] width 89 height 22
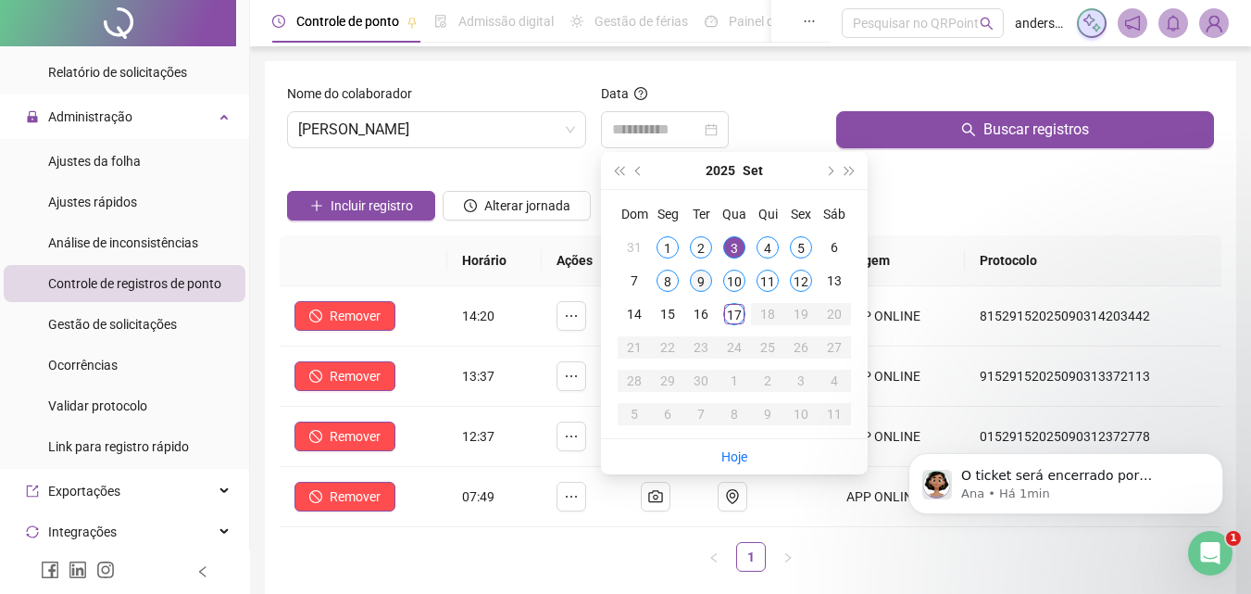
click at [696, 283] on div "9" at bounding box center [701, 281] width 22 height 22
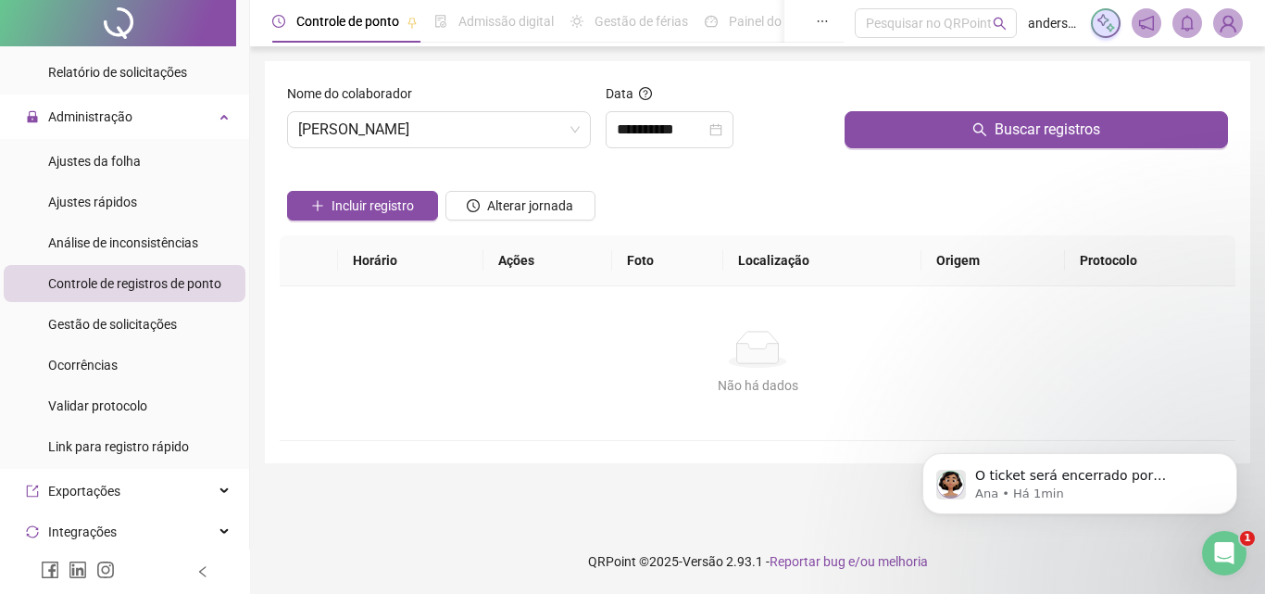
click at [997, 148] on div "Buscar registros" at bounding box center [1036, 123] width 398 height 80
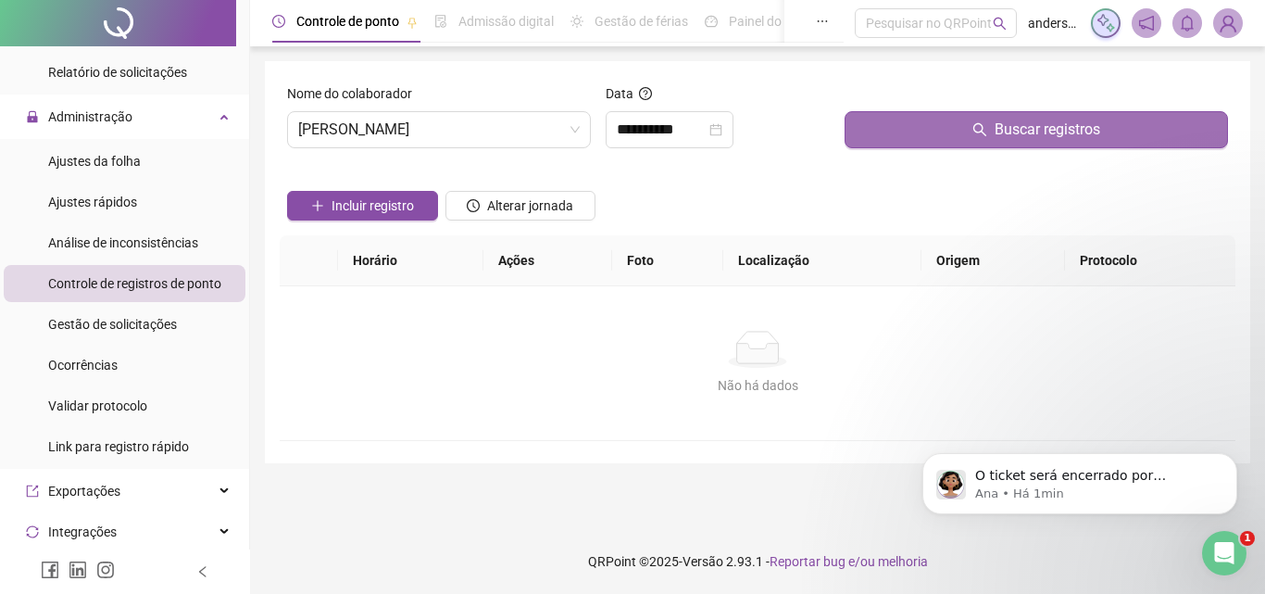
click at [1012, 125] on span "Buscar registros" at bounding box center [1048, 130] width 106 height 22
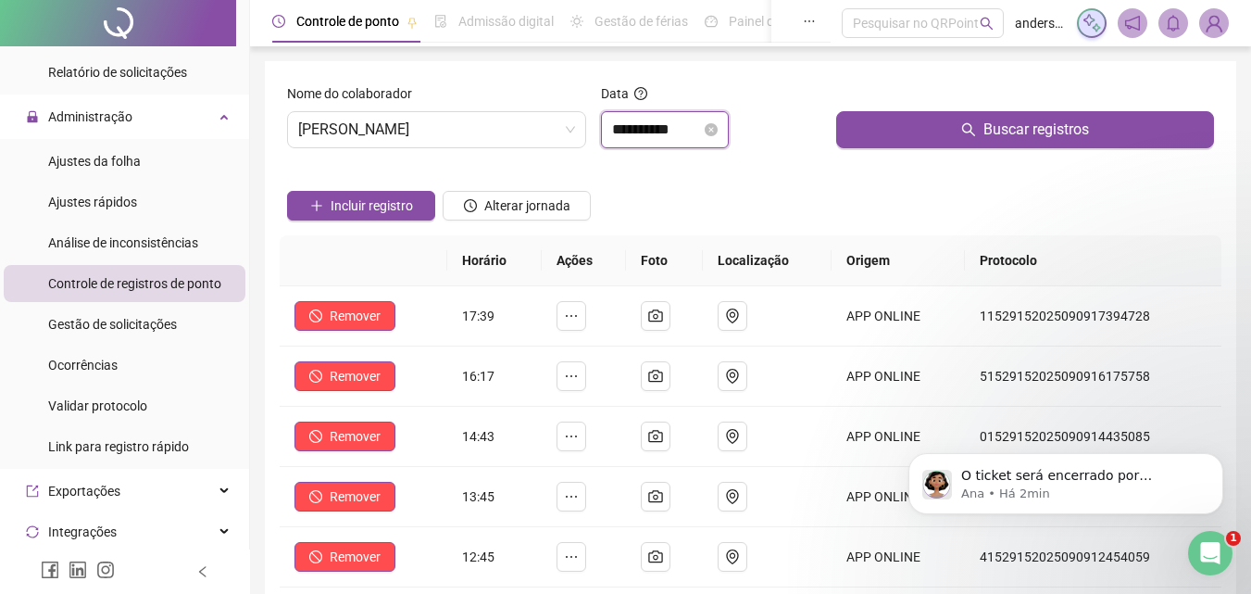
click at [699, 125] on input "**********" at bounding box center [656, 130] width 89 height 22
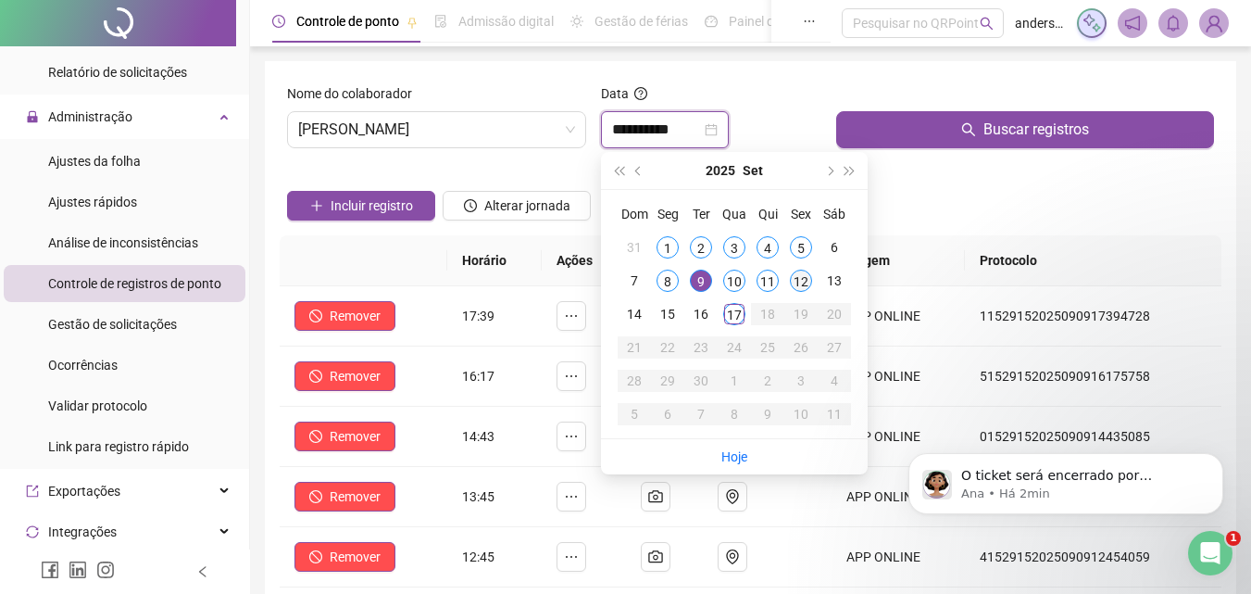
type input "**********"
click at [807, 283] on div "12" at bounding box center [801, 281] width 22 height 22
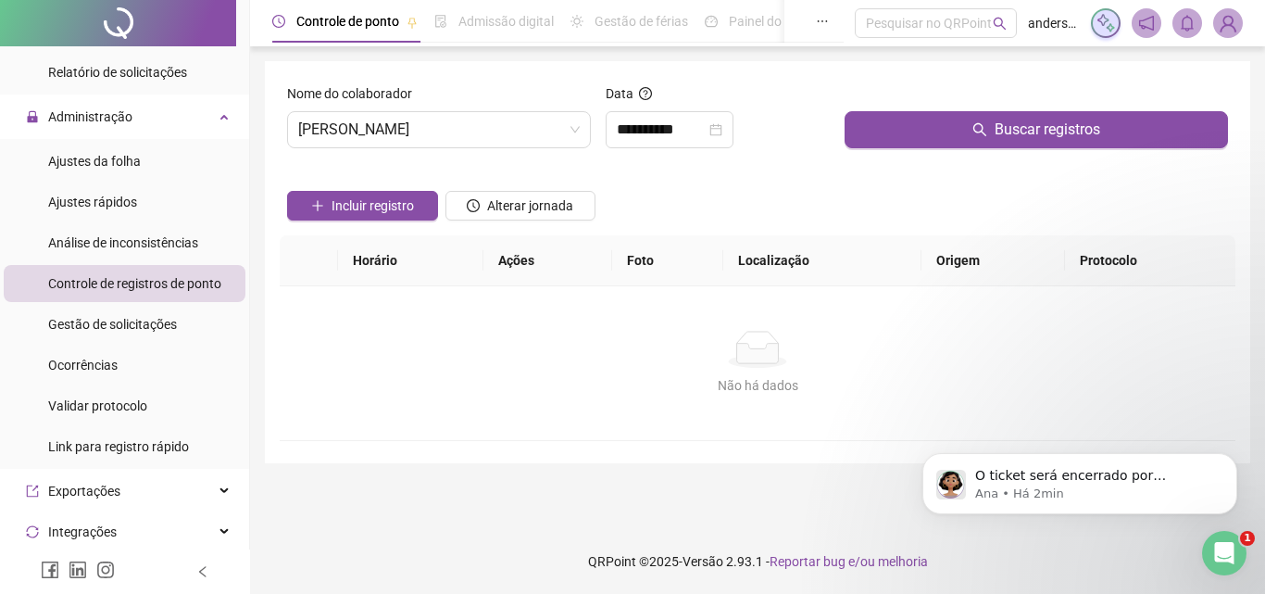
click at [960, 158] on div "Buscar registros" at bounding box center [1036, 123] width 398 height 80
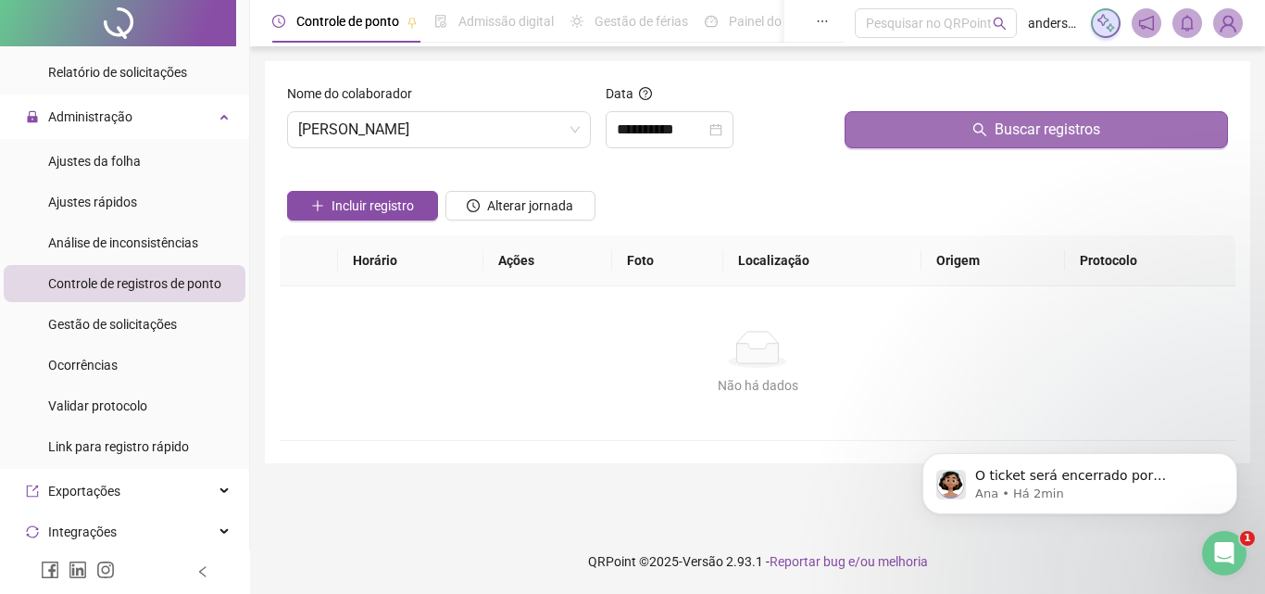
click at [971, 132] on button "Buscar registros" at bounding box center [1036, 129] width 383 height 37
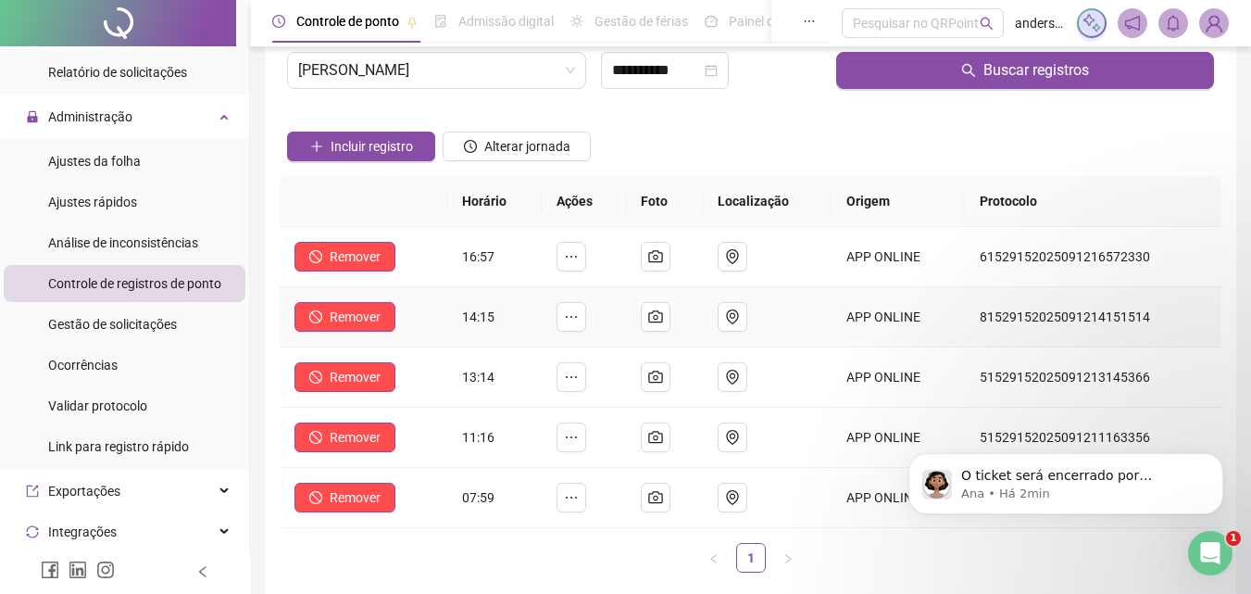
scroll to position [93, 0]
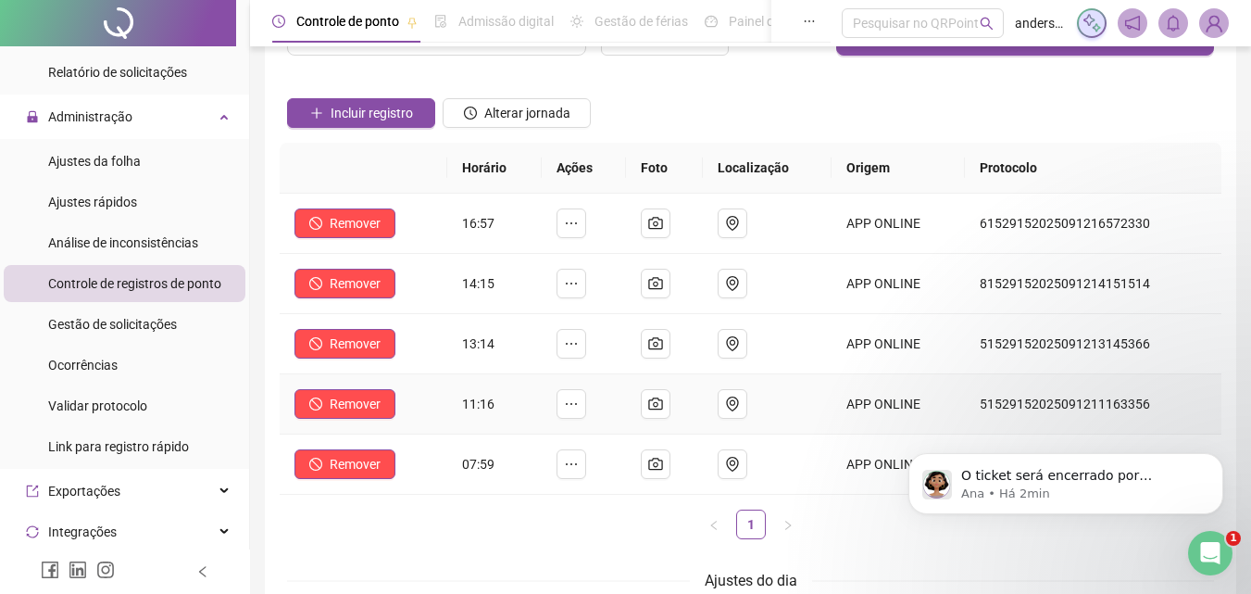
click at [486, 407] on span "11:16" at bounding box center [478, 403] width 32 height 15
click at [497, 410] on td "11:16" at bounding box center [494, 404] width 95 height 60
click at [492, 404] on span "11:16" at bounding box center [478, 403] width 32 height 15
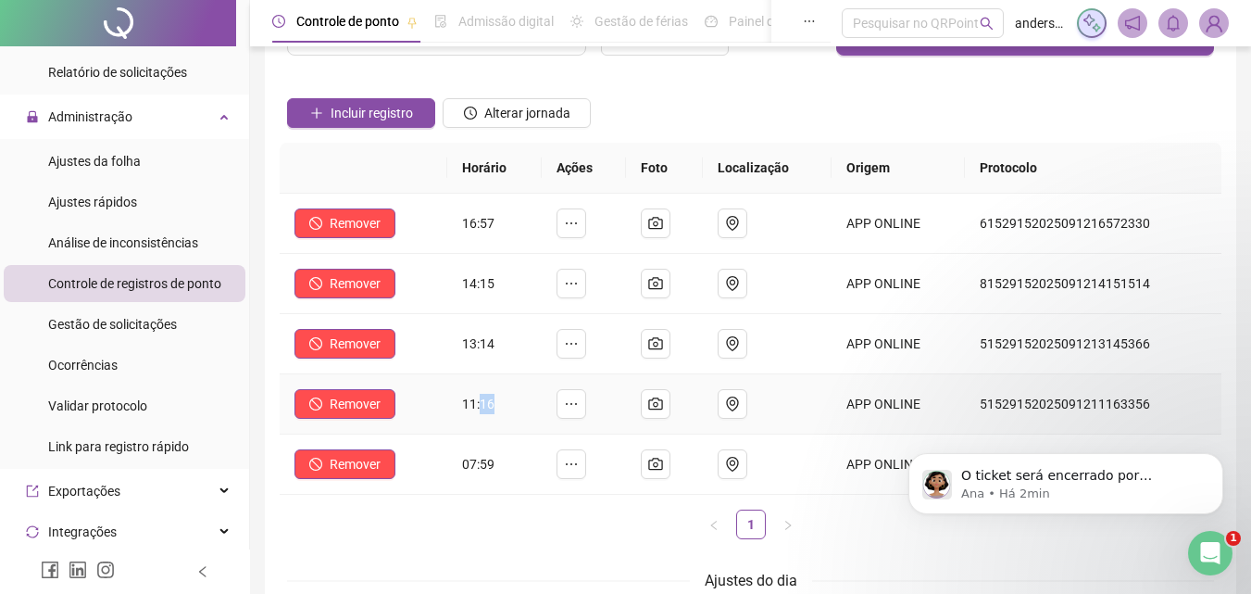
click at [492, 404] on span "11:16" at bounding box center [478, 403] width 32 height 15
click at [475, 353] on td "13:14" at bounding box center [494, 344] width 95 height 60
click at [475, 349] on span "13:14" at bounding box center [478, 343] width 32 height 15
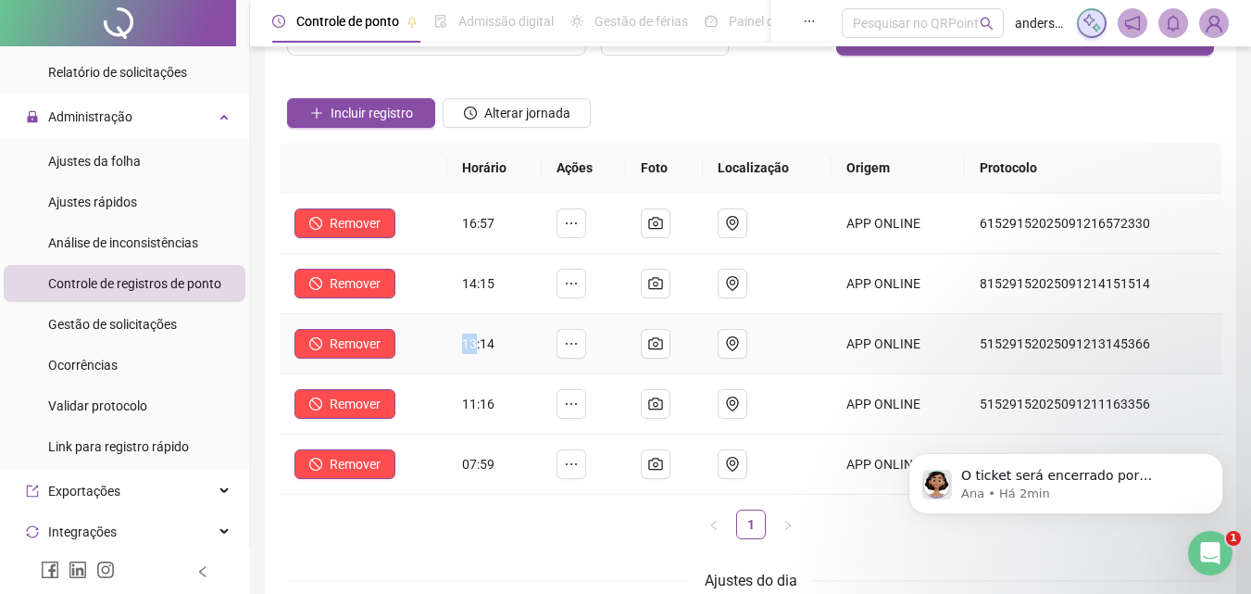
click at [475, 349] on span "13:14" at bounding box center [478, 343] width 32 height 15
click at [486, 346] on span "13:14" at bounding box center [478, 343] width 32 height 15
drag, startPoint x: 484, startPoint y: 278, endPoint x: 476, endPoint y: 319, distance: 41.6
click at [485, 277] on span "14:15" at bounding box center [478, 283] width 32 height 15
click at [485, 321] on td "13:14" at bounding box center [494, 344] width 95 height 60
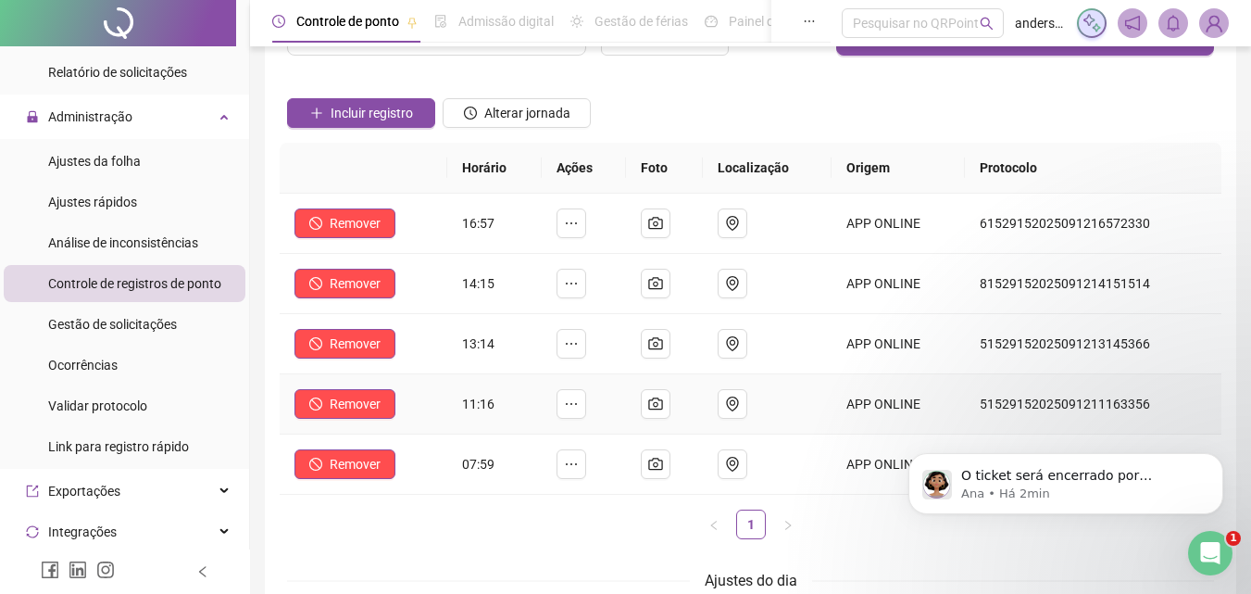
click at [487, 405] on span "11:16" at bounding box center [478, 403] width 32 height 15
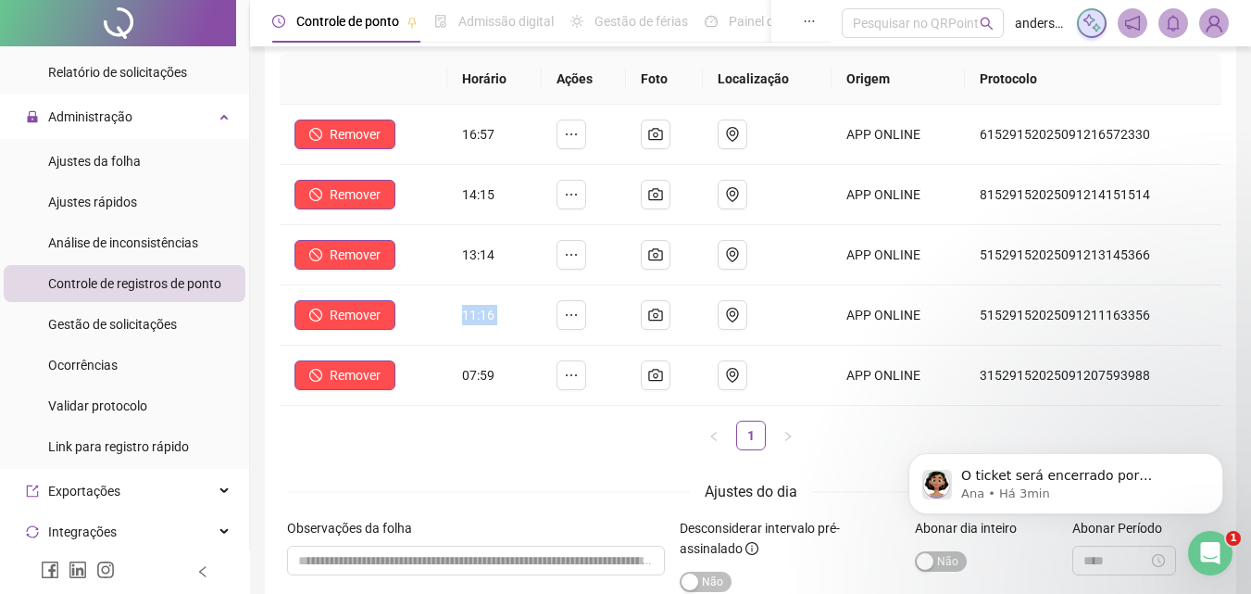
scroll to position [185, 0]
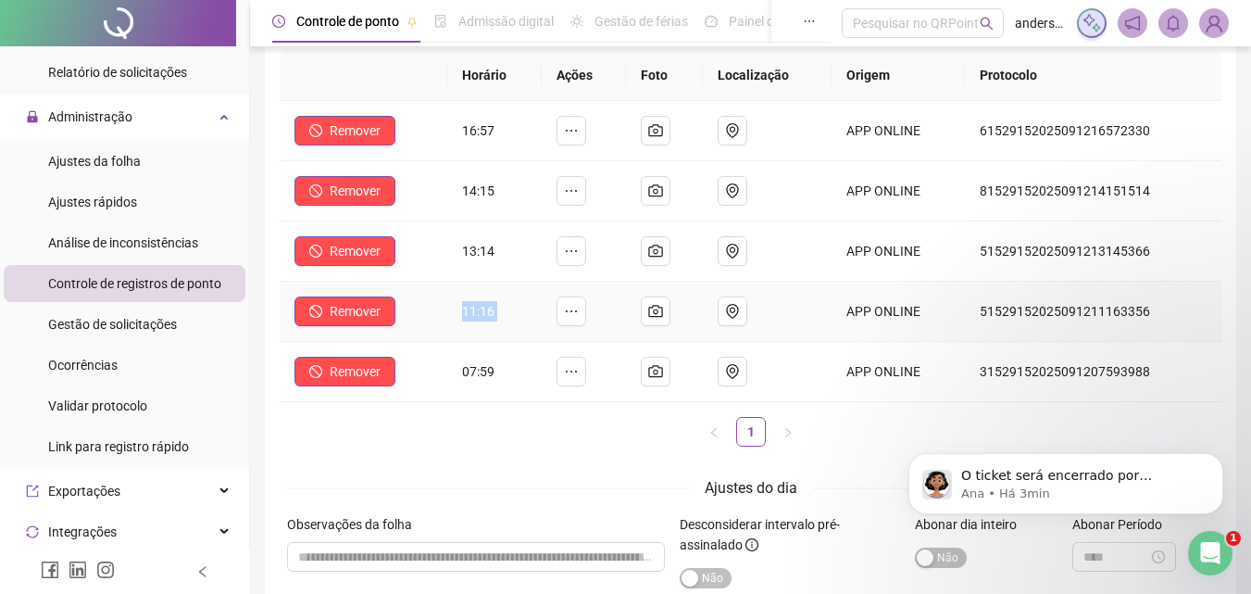
click at [502, 329] on td "11:16" at bounding box center [494, 312] width 95 height 60
drag, startPoint x: 463, startPoint y: 190, endPoint x: 512, endPoint y: 258, distance: 84.3
click at [512, 258] on tbody "Remover 16:57 APP ONLINE 61529152025091216572330 Remover 14:15 APP ONLINE 81529…" at bounding box center [751, 251] width 942 height 301
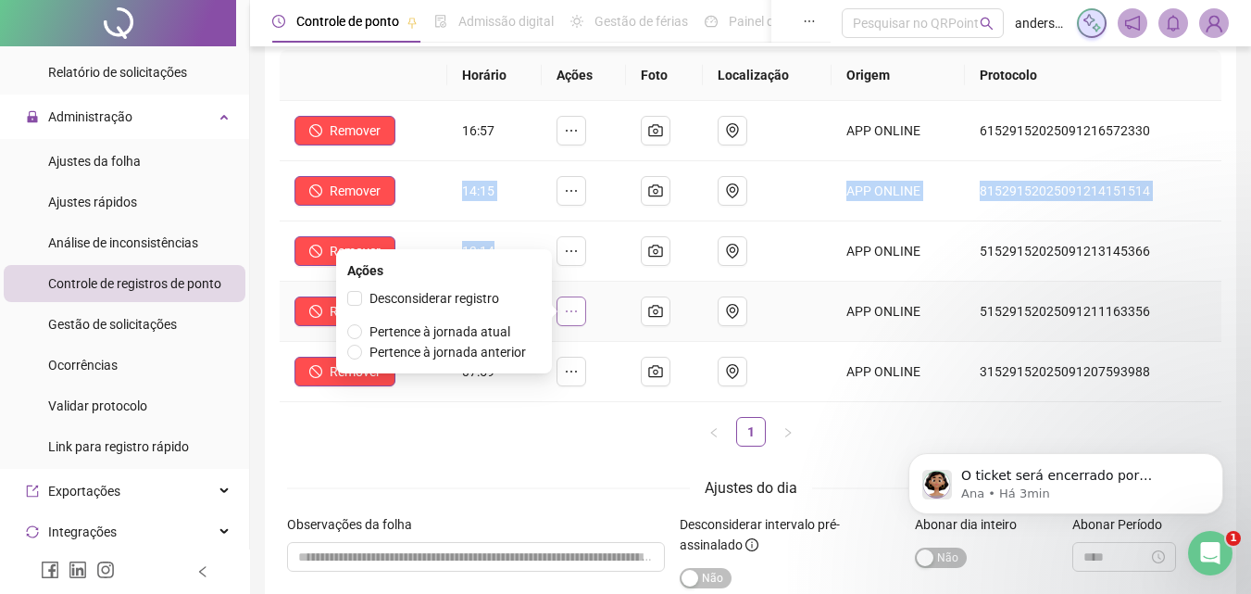
click at [563, 311] on button "button" at bounding box center [572, 311] width 30 height 30
click at [433, 297] on span "Desconsiderar registro" at bounding box center [435, 298] width 130 height 15
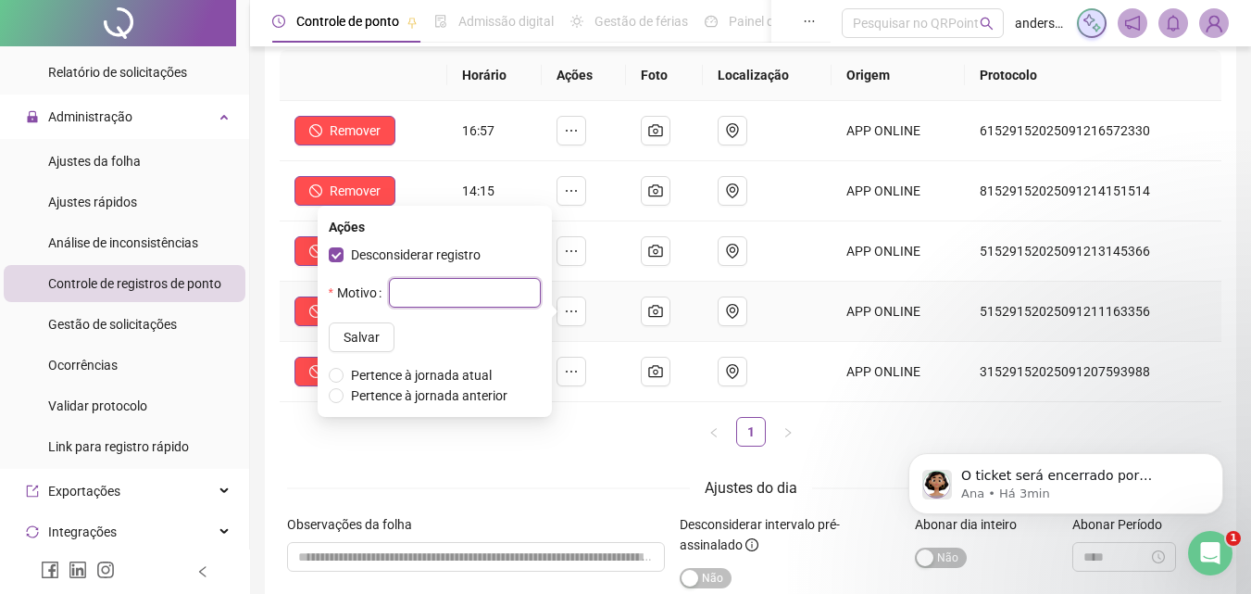
click at [420, 293] on input "text" at bounding box center [465, 293] width 152 height 30
type input "*"
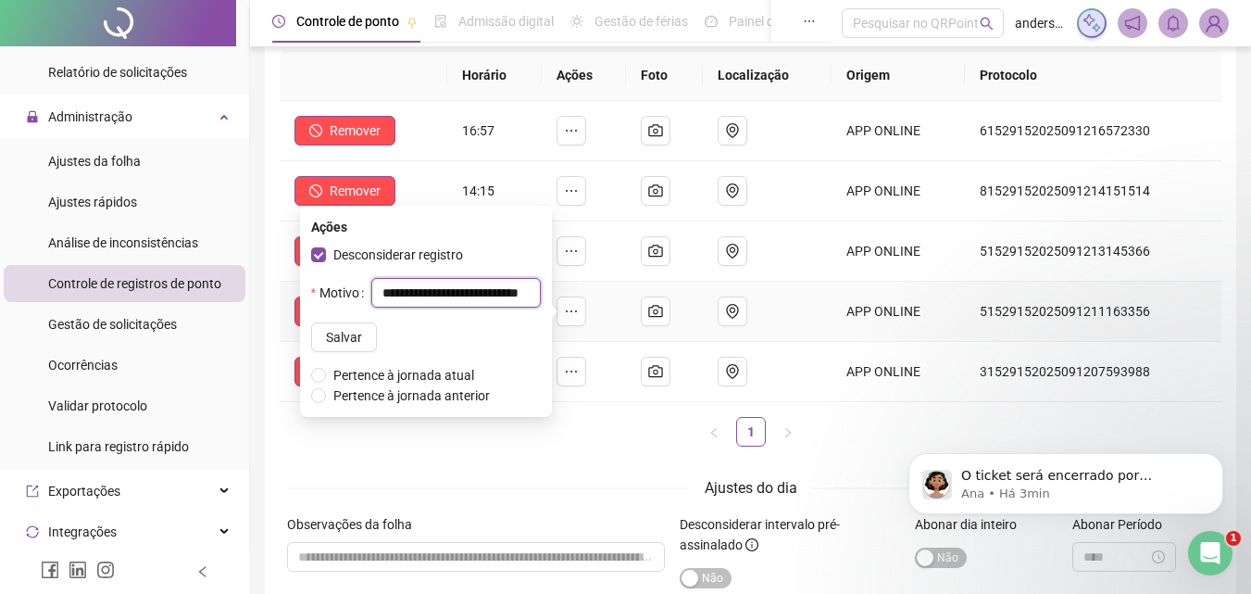
scroll to position [0, 36]
type input "**********"
drag, startPoint x: 460, startPoint y: 270, endPoint x: 454, endPoint y: 292, distance: 23.2
click at [459, 272] on div "**********" at bounding box center [426, 325] width 230 height 161
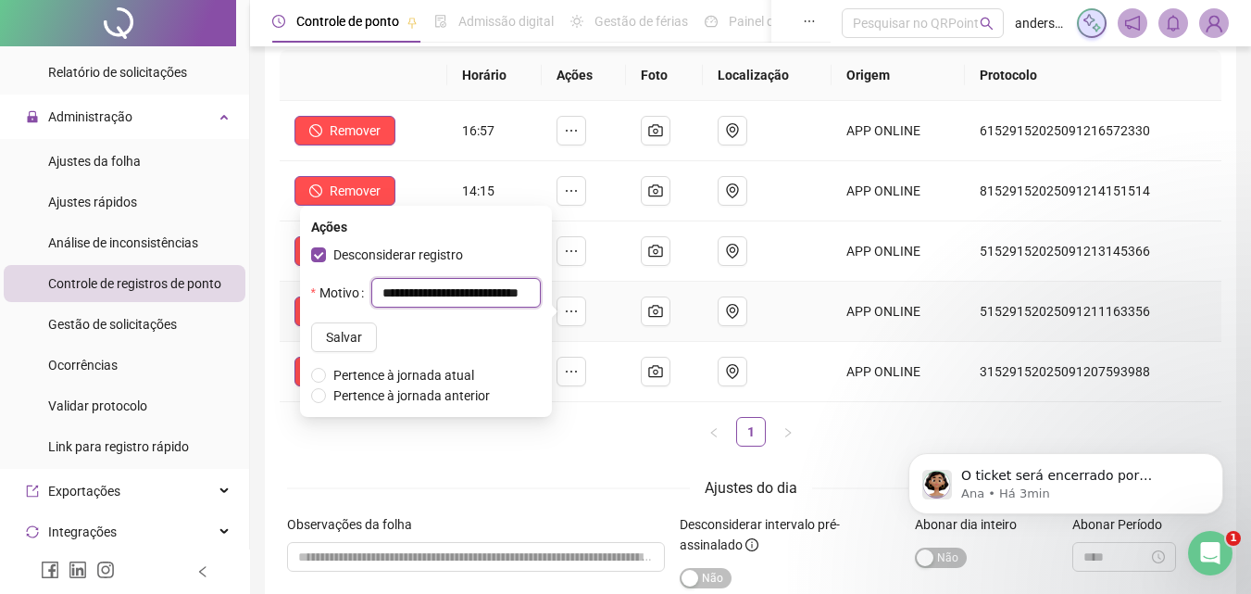
click at [453, 297] on input "**********" at bounding box center [455, 293] width 169 height 30
paste input "**********"
type input "**********"
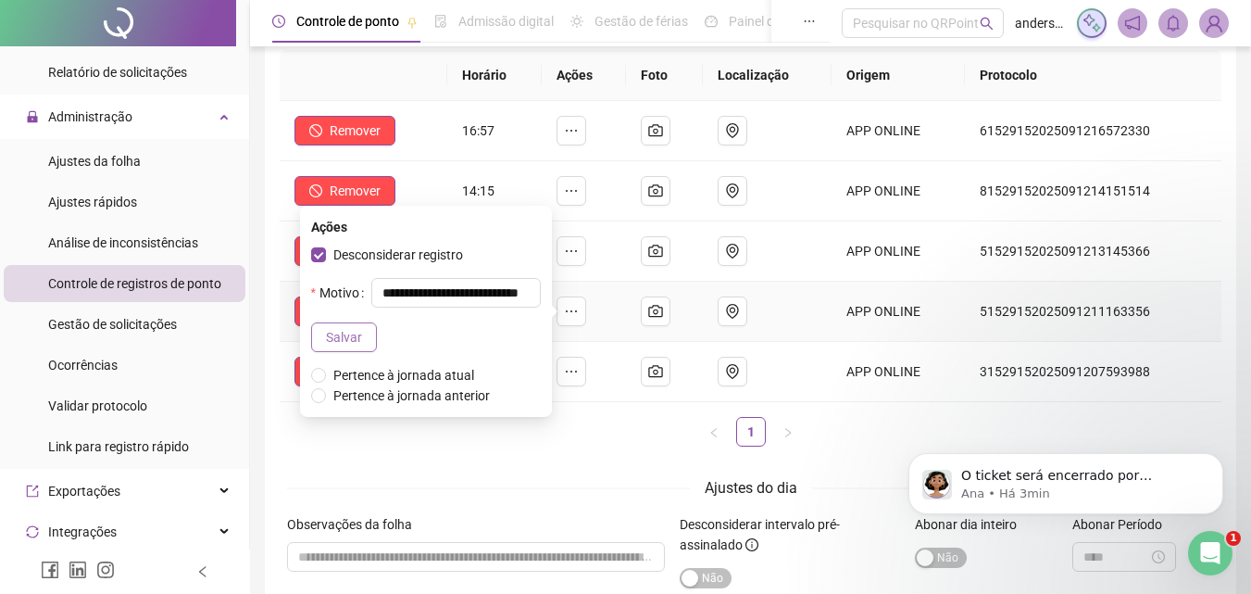
click at [356, 340] on span "Salvar" at bounding box center [344, 337] width 36 height 20
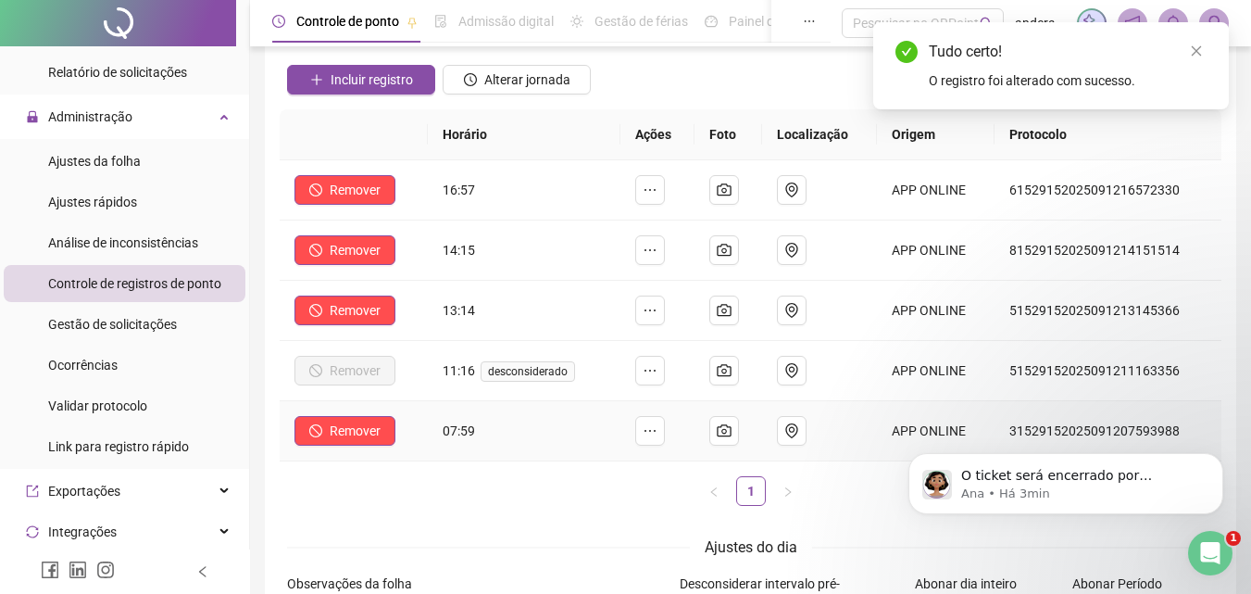
scroll to position [93, 0]
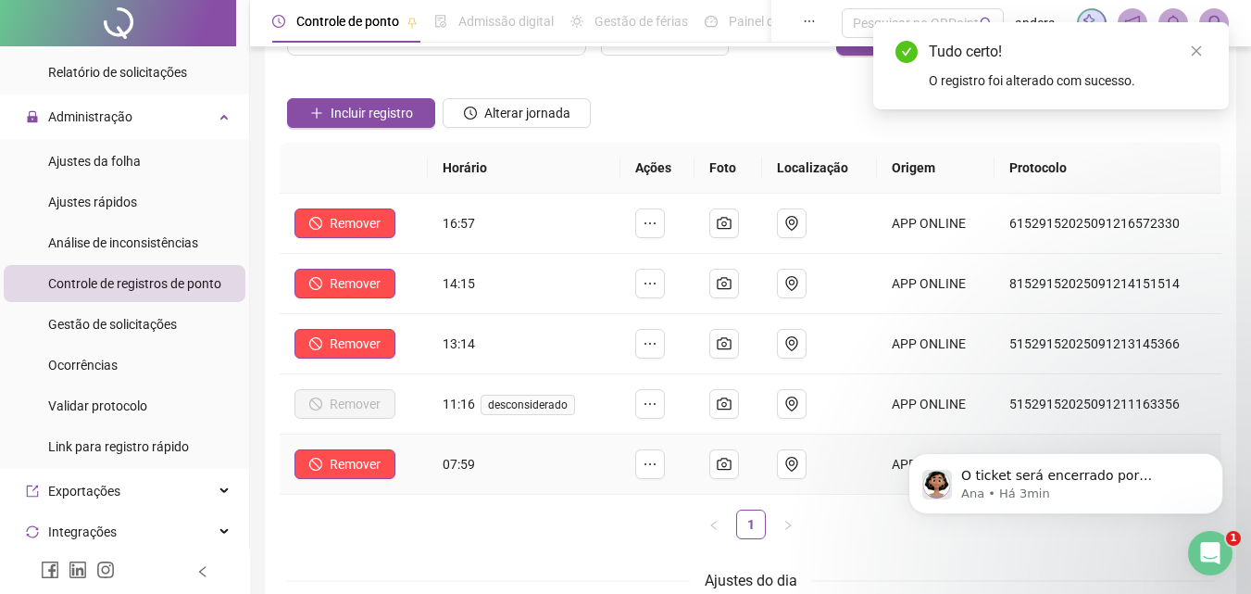
click at [469, 470] on span "07:59" at bounding box center [459, 464] width 32 height 15
click at [468, 470] on span "07:59" at bounding box center [459, 464] width 32 height 15
click at [465, 342] on span "13:14" at bounding box center [459, 343] width 32 height 15
click at [475, 297] on td "14:15" at bounding box center [524, 284] width 193 height 60
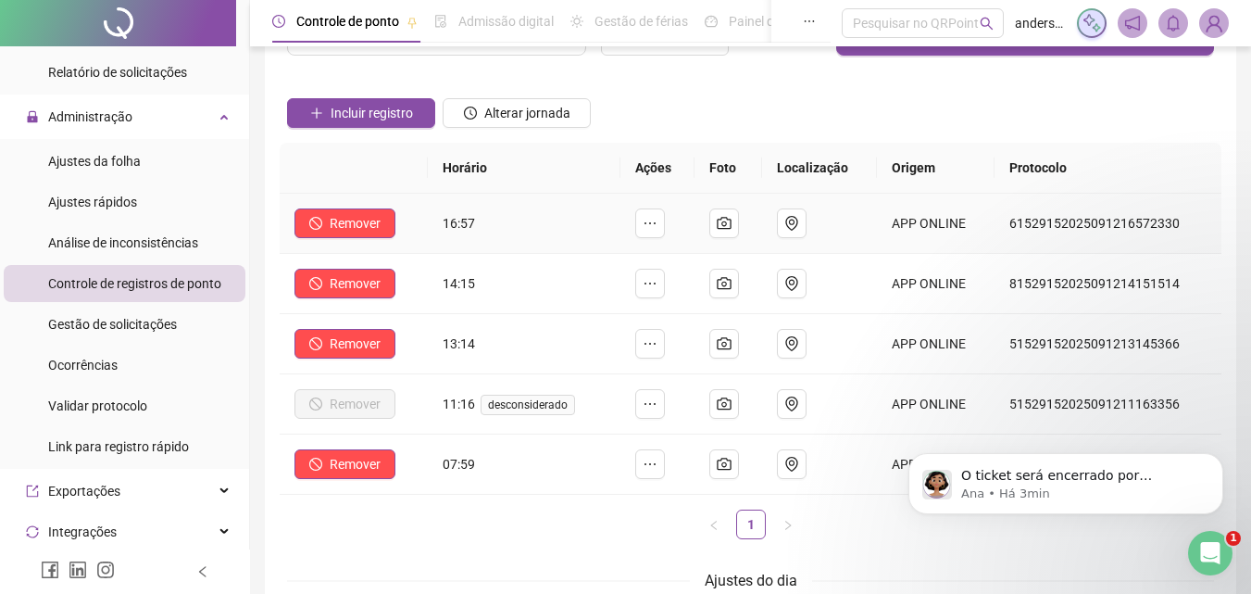
click at [465, 220] on span "16:57" at bounding box center [459, 223] width 32 height 15
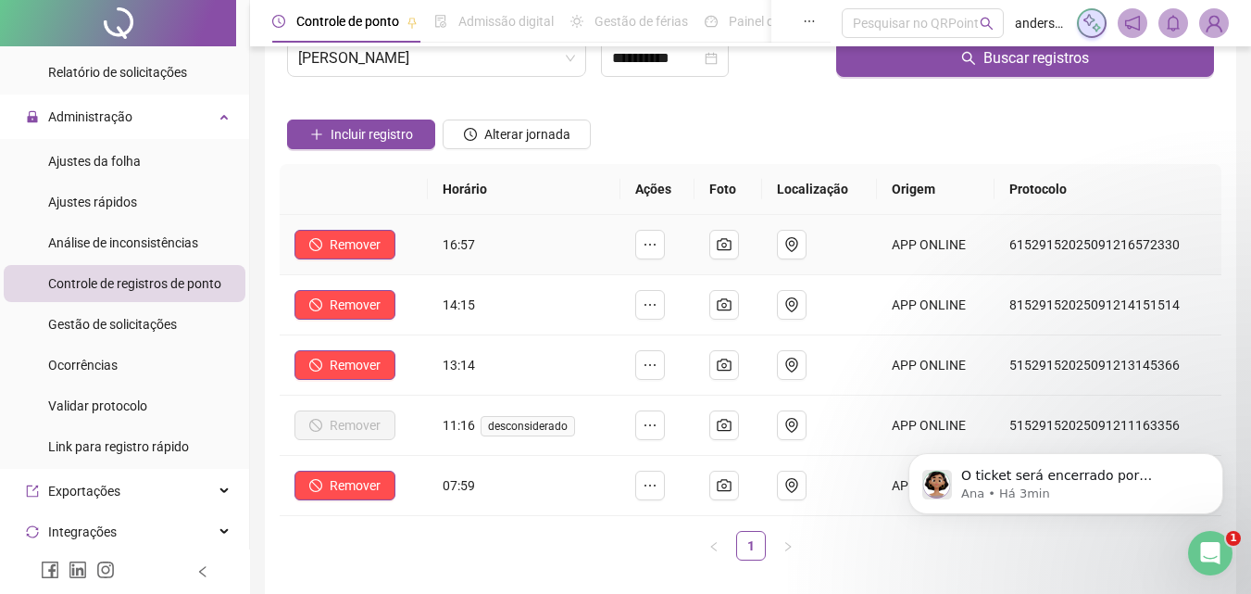
scroll to position [0, 0]
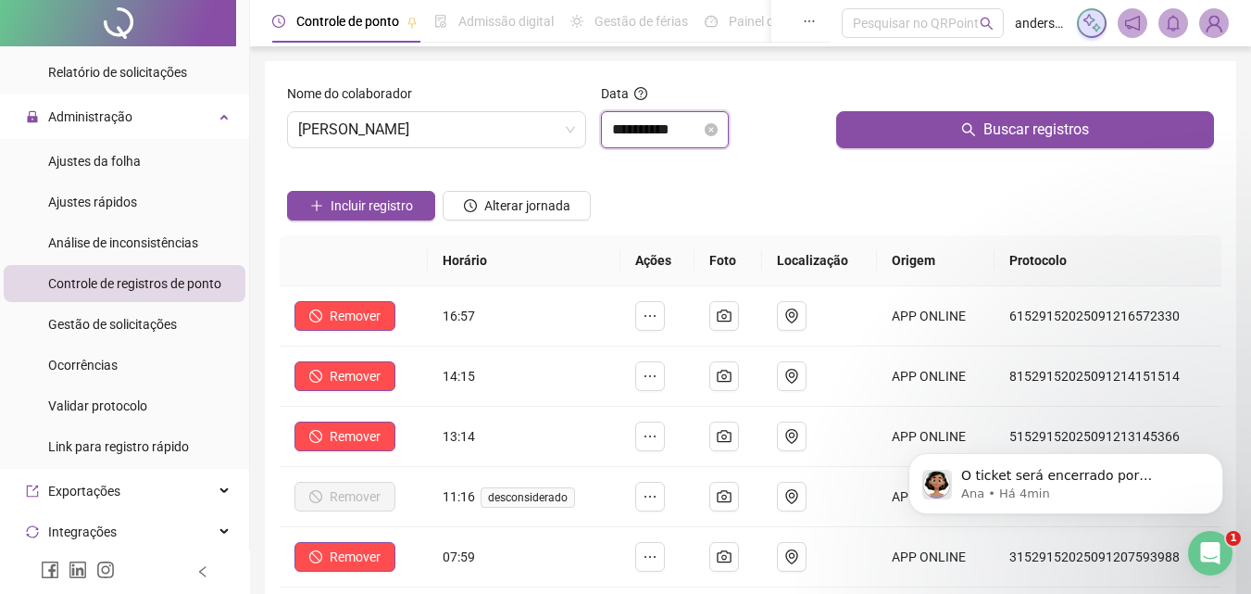
click at [684, 134] on input "**********" at bounding box center [656, 130] width 89 height 22
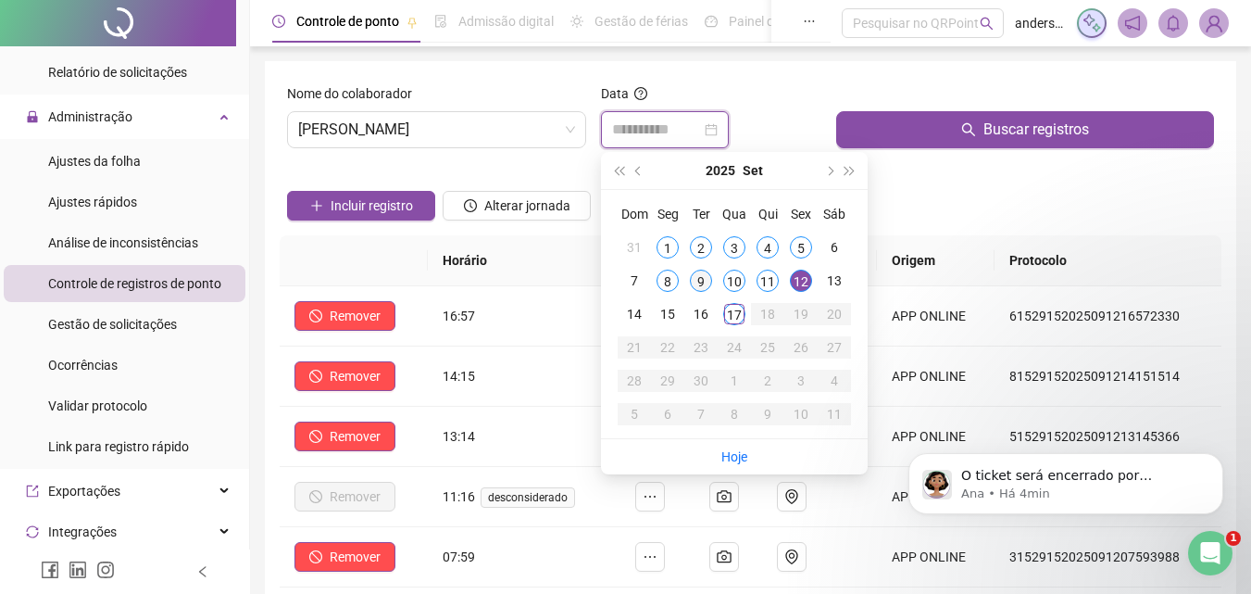
type input "**********"
click at [697, 283] on div "9" at bounding box center [701, 281] width 22 height 22
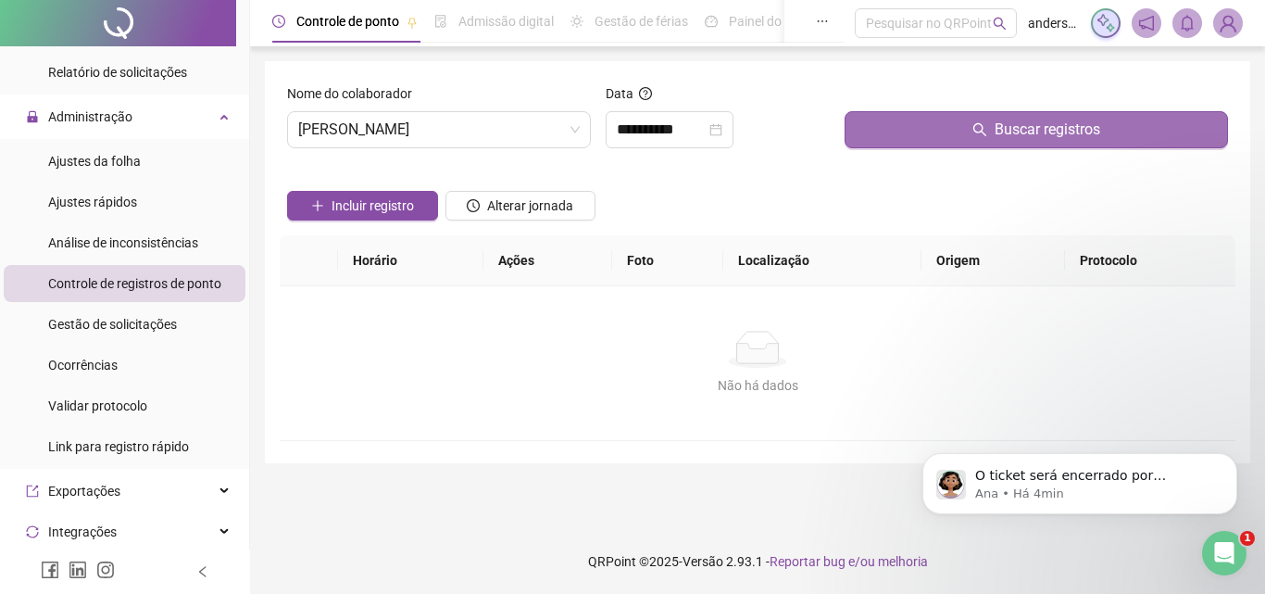
click at [971, 132] on button "Buscar registros" at bounding box center [1036, 129] width 383 height 37
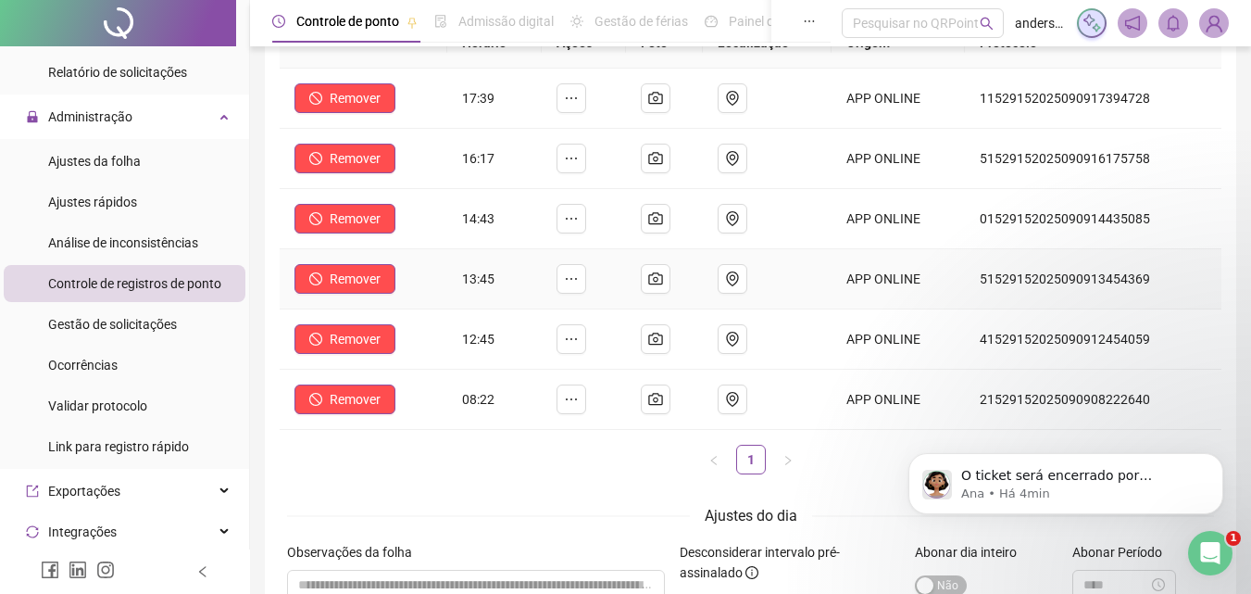
scroll to position [185, 0]
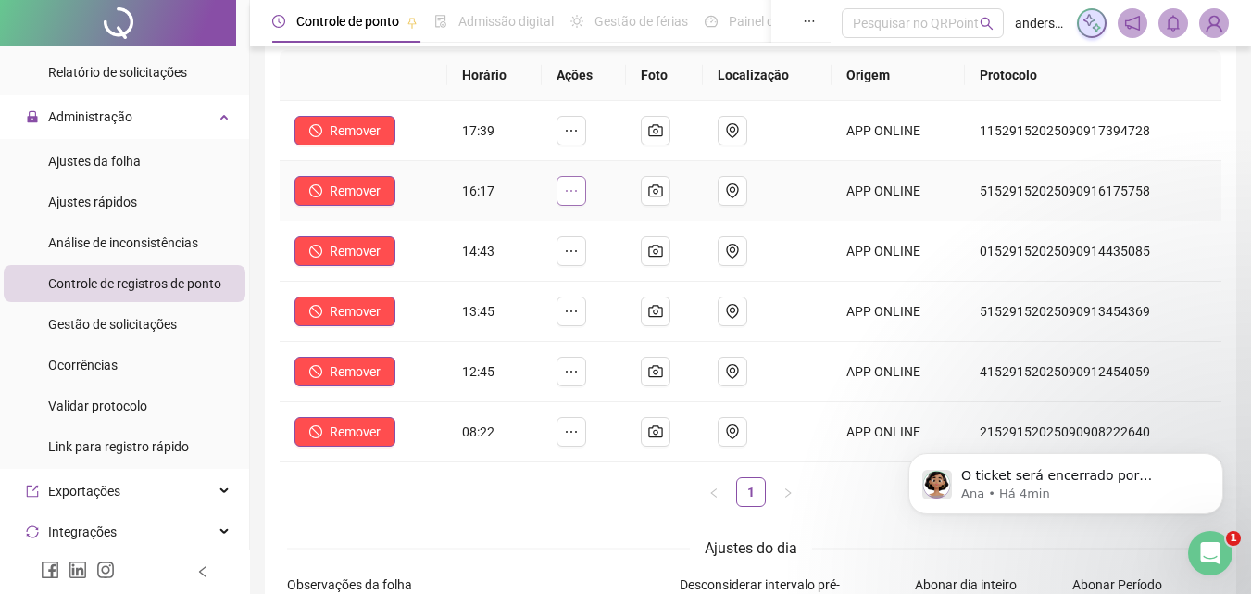
click at [578, 185] on icon "ellipsis" at bounding box center [571, 190] width 15 height 15
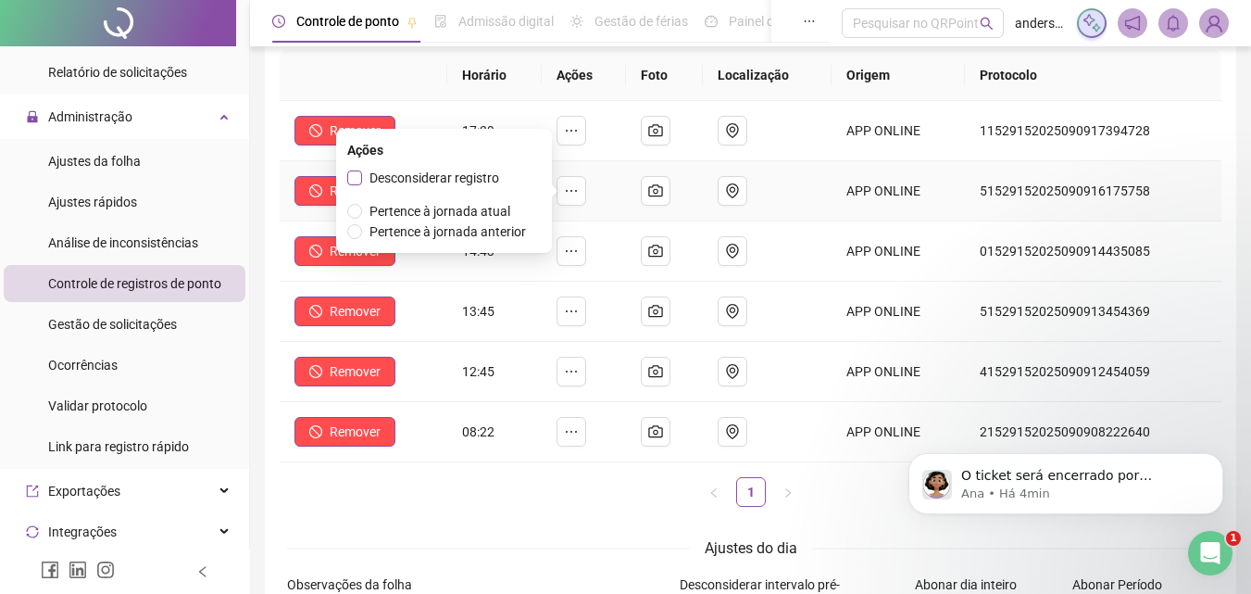
click at [485, 185] on span "Desconsiderar registro" at bounding box center [435, 177] width 130 height 15
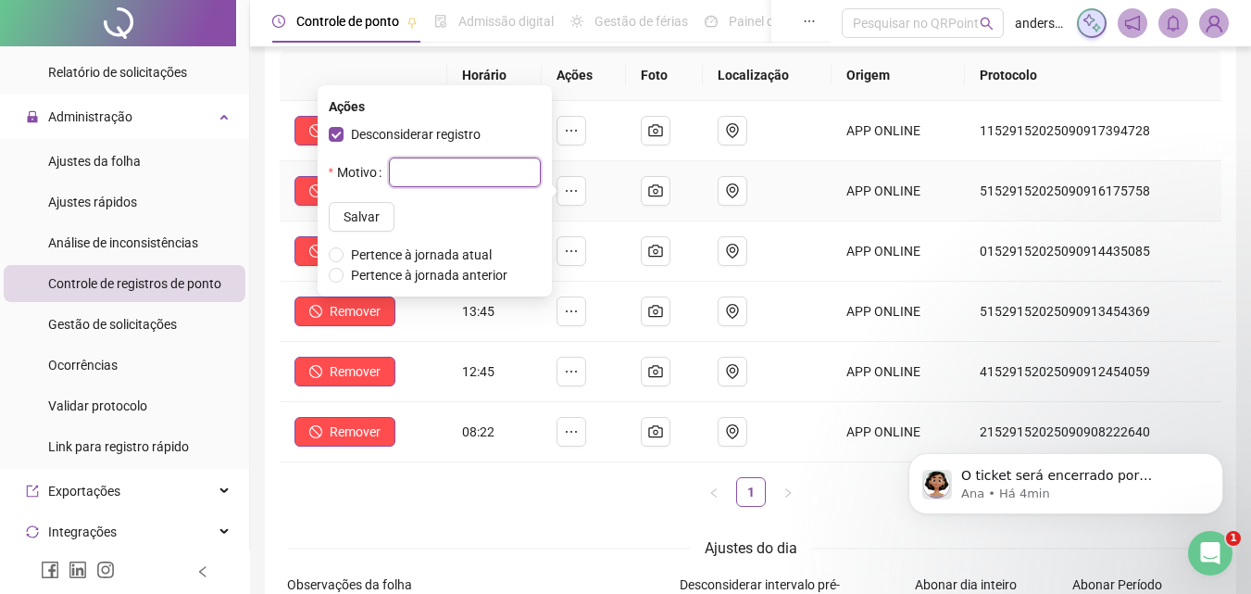
click at [452, 173] on input "text" at bounding box center [465, 172] width 152 height 30
paste input "**********"
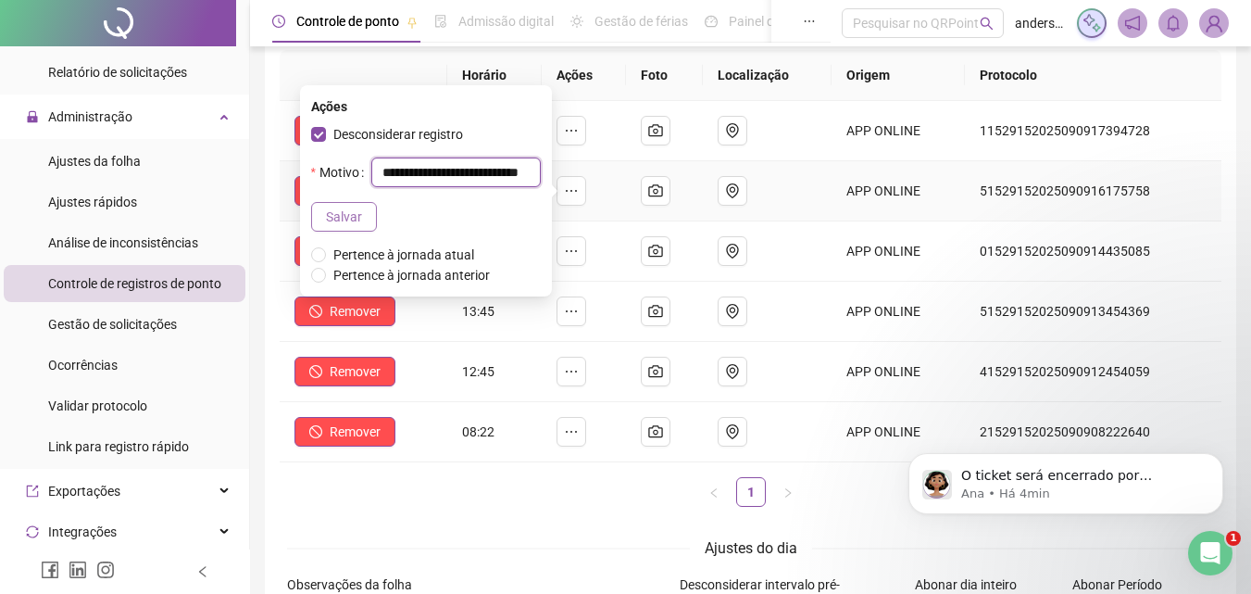
type input "**********"
click at [357, 214] on span "Salvar" at bounding box center [344, 217] width 36 height 20
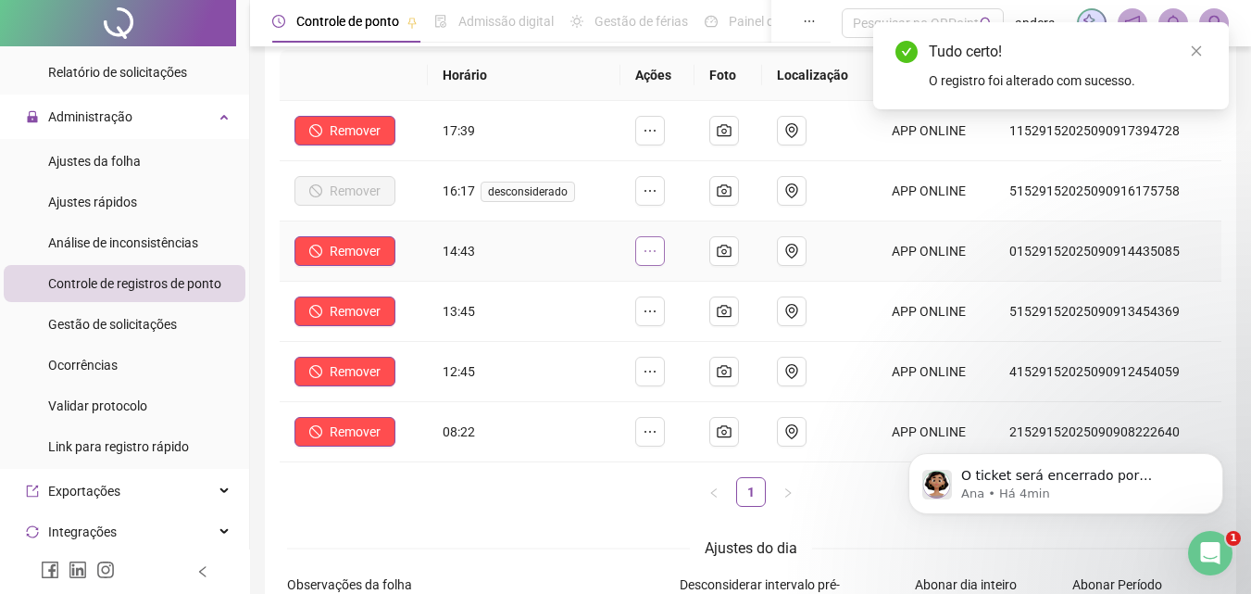
click at [647, 245] on icon "ellipsis" at bounding box center [650, 251] width 15 height 15
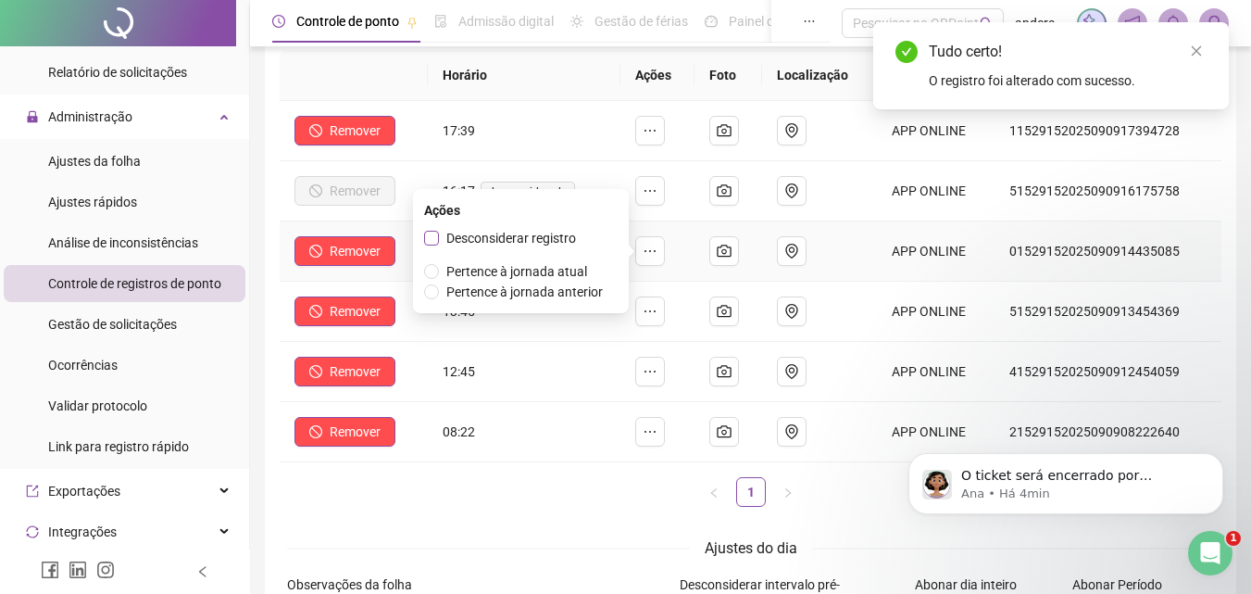
click at [529, 238] on span "Desconsiderar registro" at bounding box center [511, 238] width 130 height 15
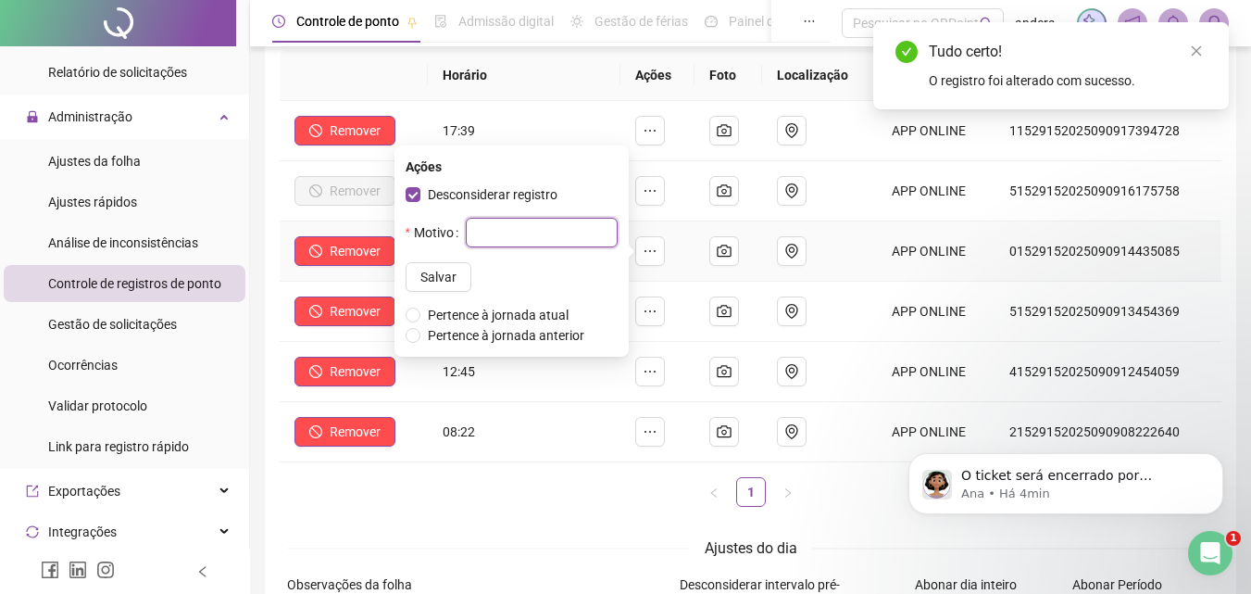
click at [501, 225] on input "text" at bounding box center [542, 233] width 152 height 30
paste input "**********"
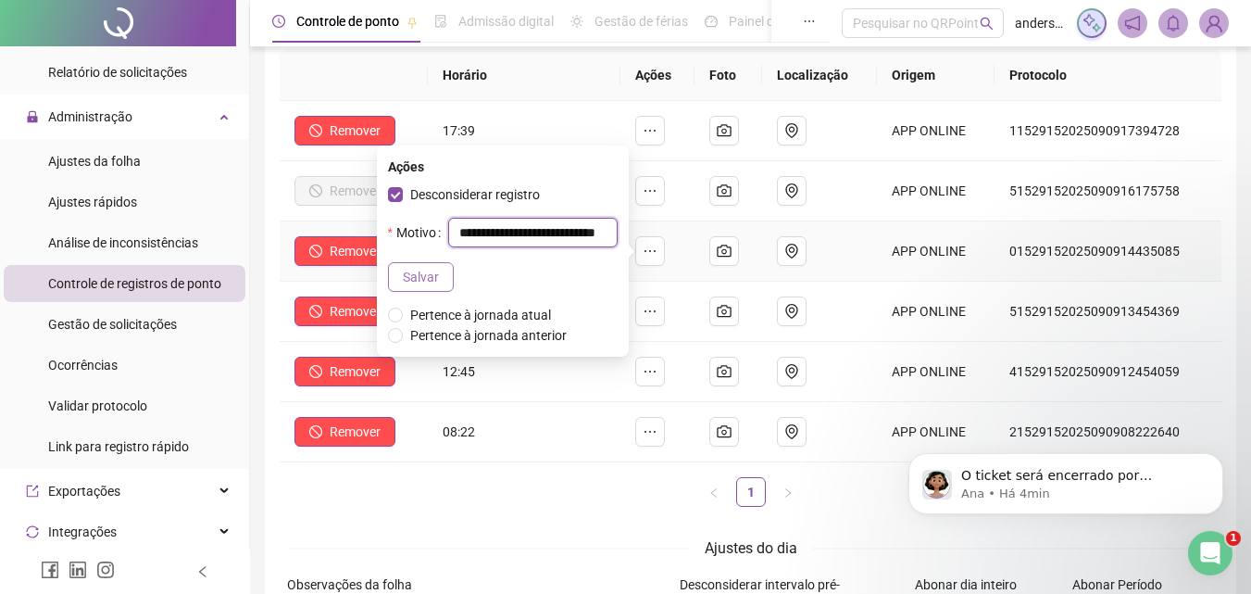
type input "**********"
click at [431, 282] on span "Salvar" at bounding box center [421, 277] width 36 height 20
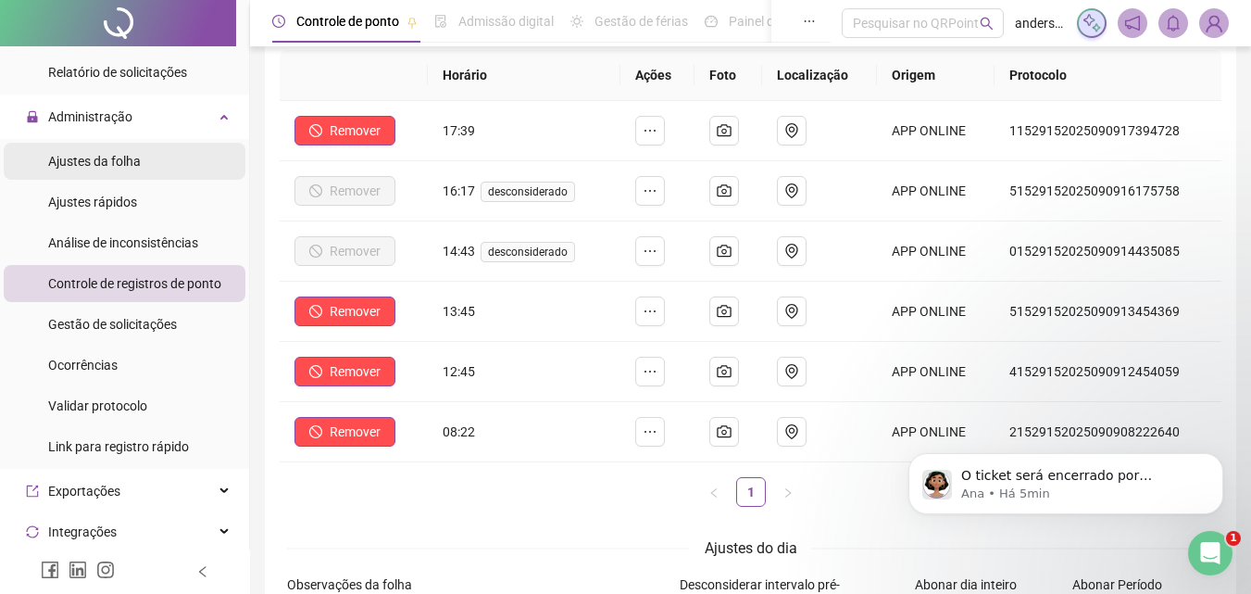
click at [132, 172] on div "Ajustes da folha" at bounding box center [94, 161] width 93 height 37
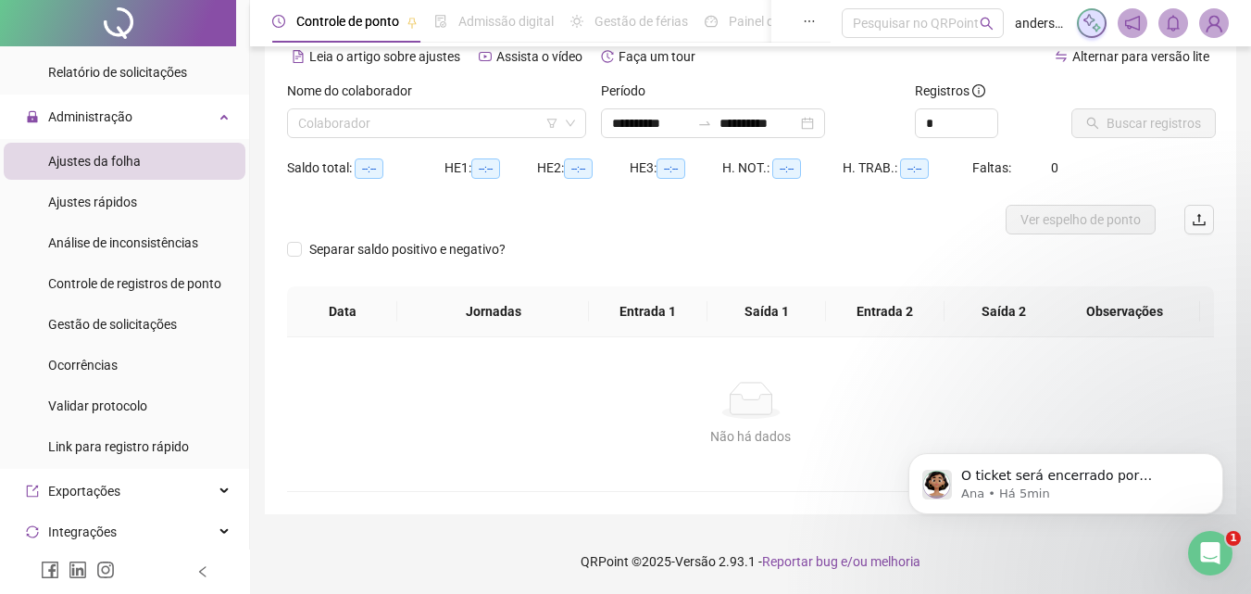
scroll to position [90, 0]
type input "**********"
drag, startPoint x: 442, startPoint y: 103, endPoint x: 429, endPoint y: 125, distance: 25.7
click at [439, 106] on div "Nome do colaborador" at bounding box center [436, 95] width 299 height 28
click at [422, 133] on input "search" at bounding box center [428, 123] width 260 height 28
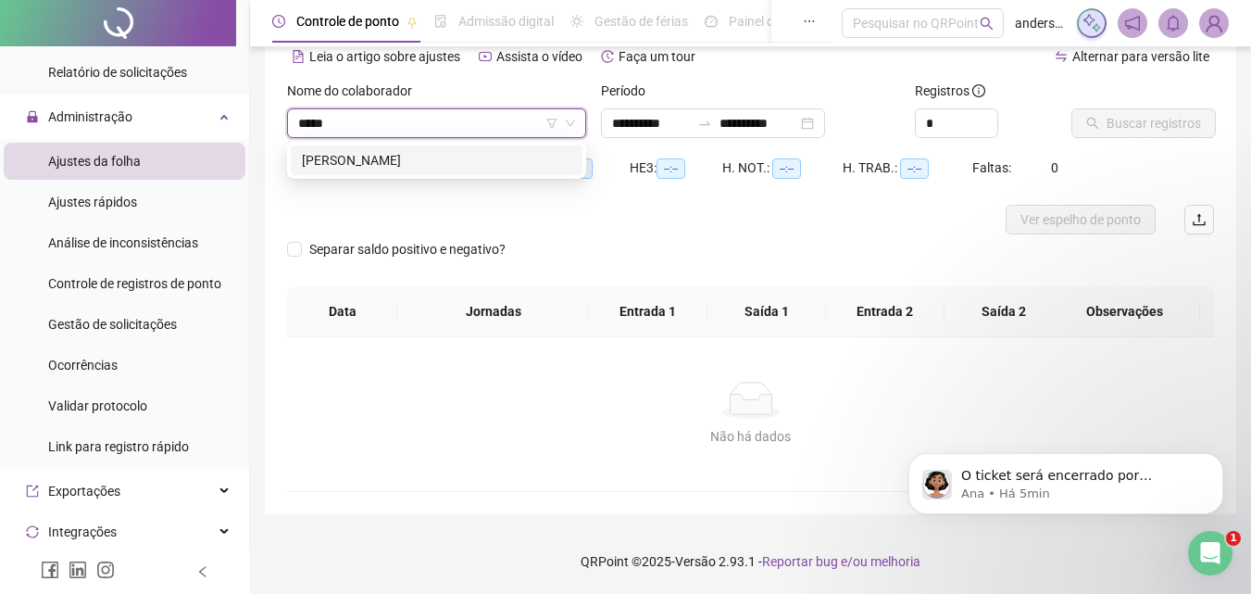
type input "*****"
click at [394, 181] on div "Saldo total: --:--" at bounding box center [365, 168] width 157 height 30
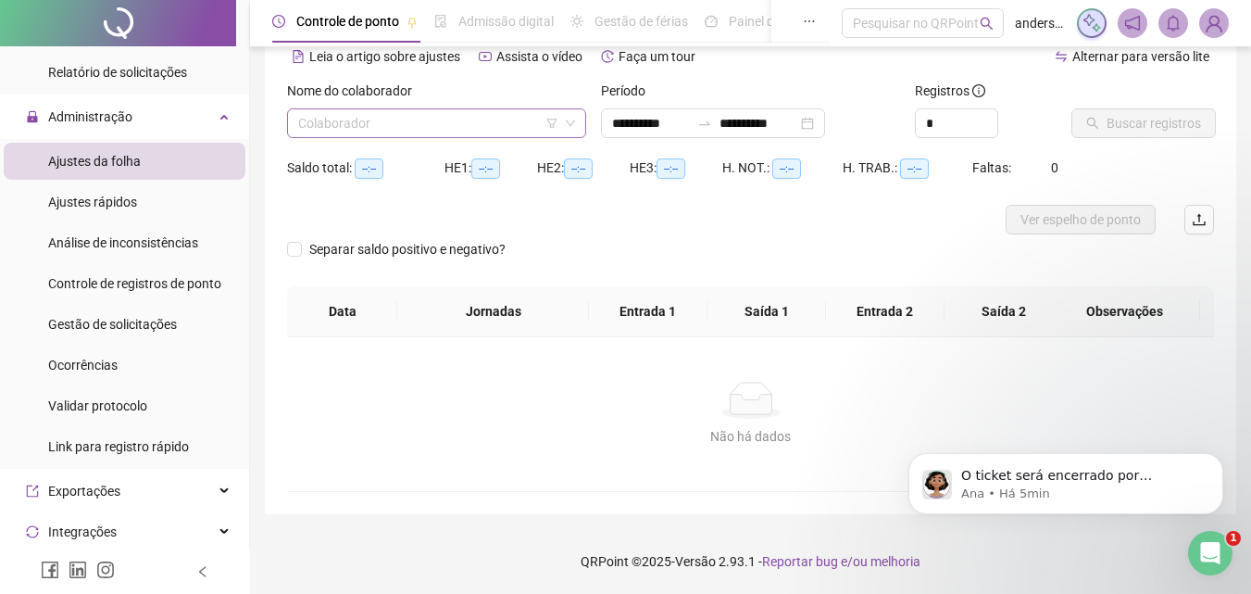
click at [408, 116] on input "search" at bounding box center [428, 123] width 260 height 28
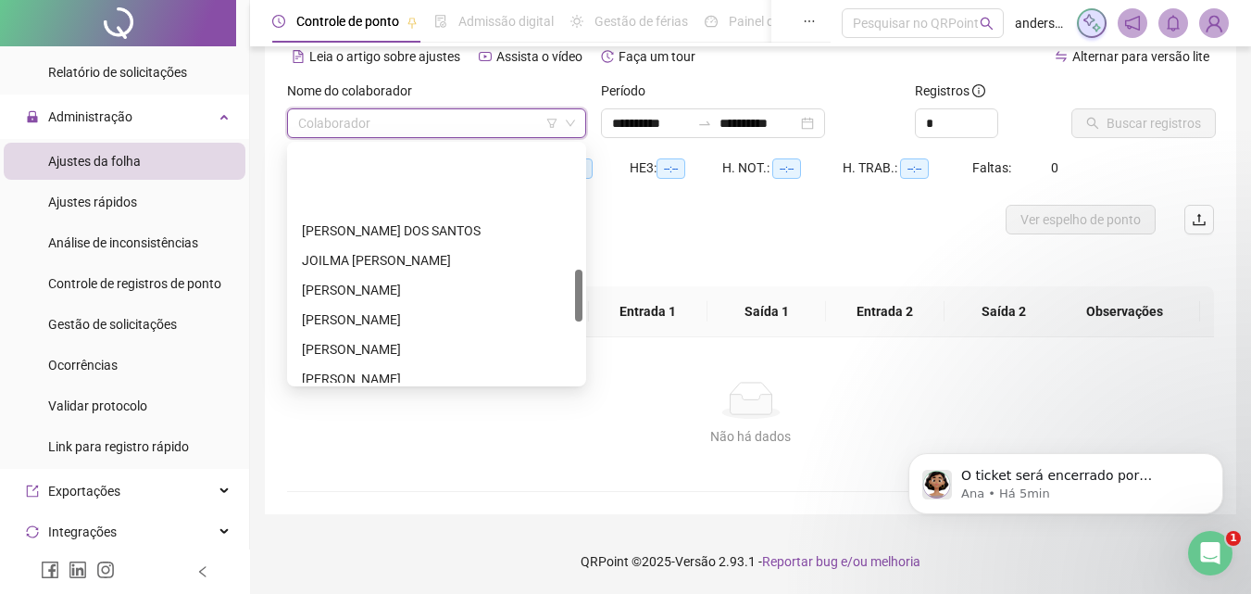
scroll to position [556, 0]
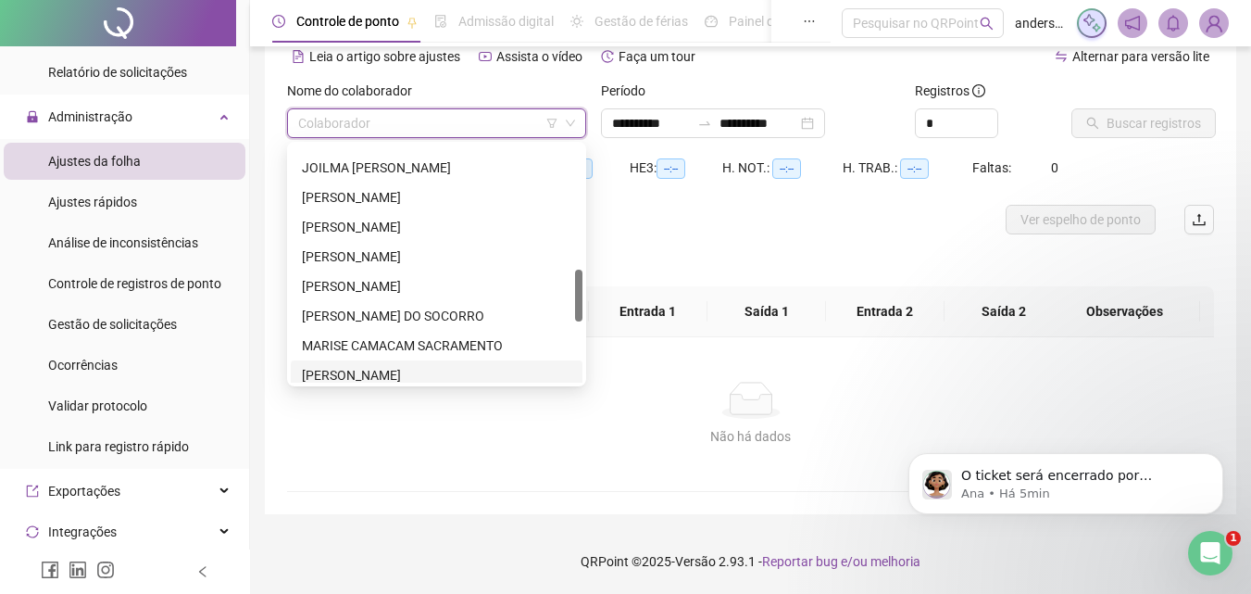
click at [373, 376] on div "[PERSON_NAME]" at bounding box center [437, 375] width 270 height 20
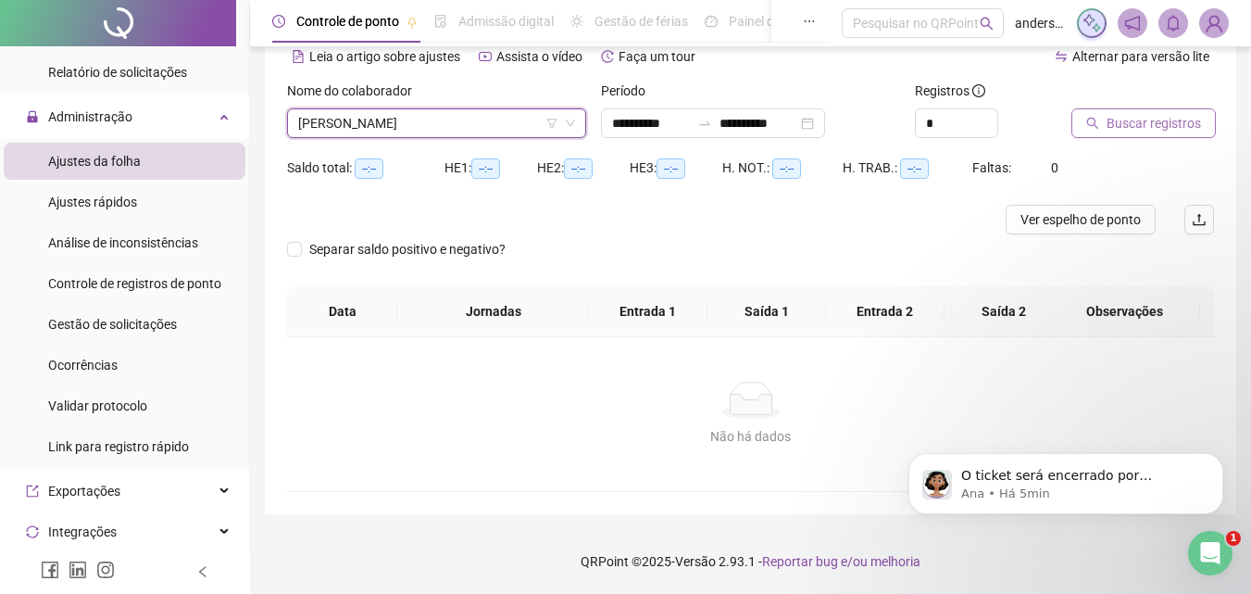
click at [1135, 126] on span "Buscar registros" at bounding box center [1154, 123] width 94 height 20
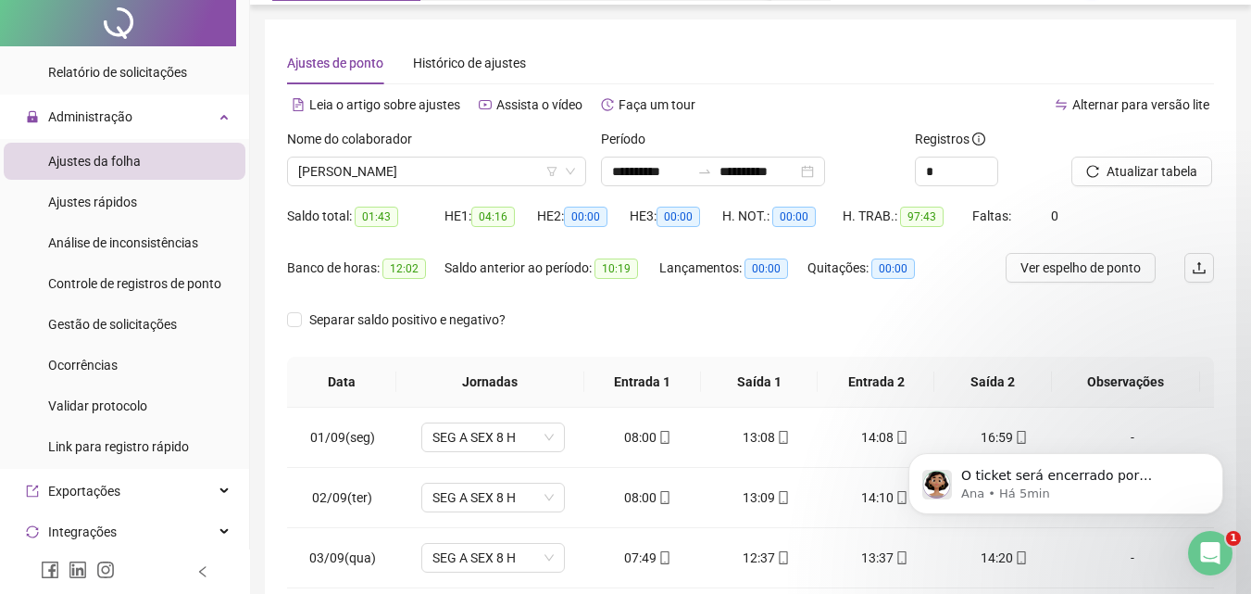
scroll to position [0, 0]
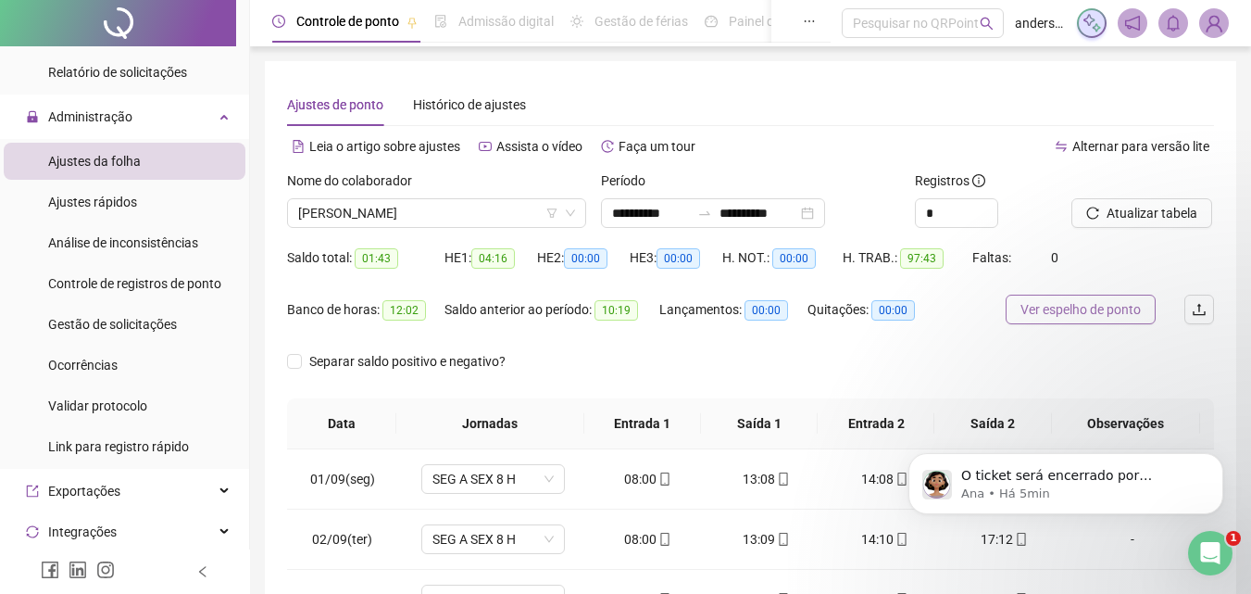
click at [1119, 307] on span "Ver espelho de ponto" at bounding box center [1081, 309] width 120 height 20
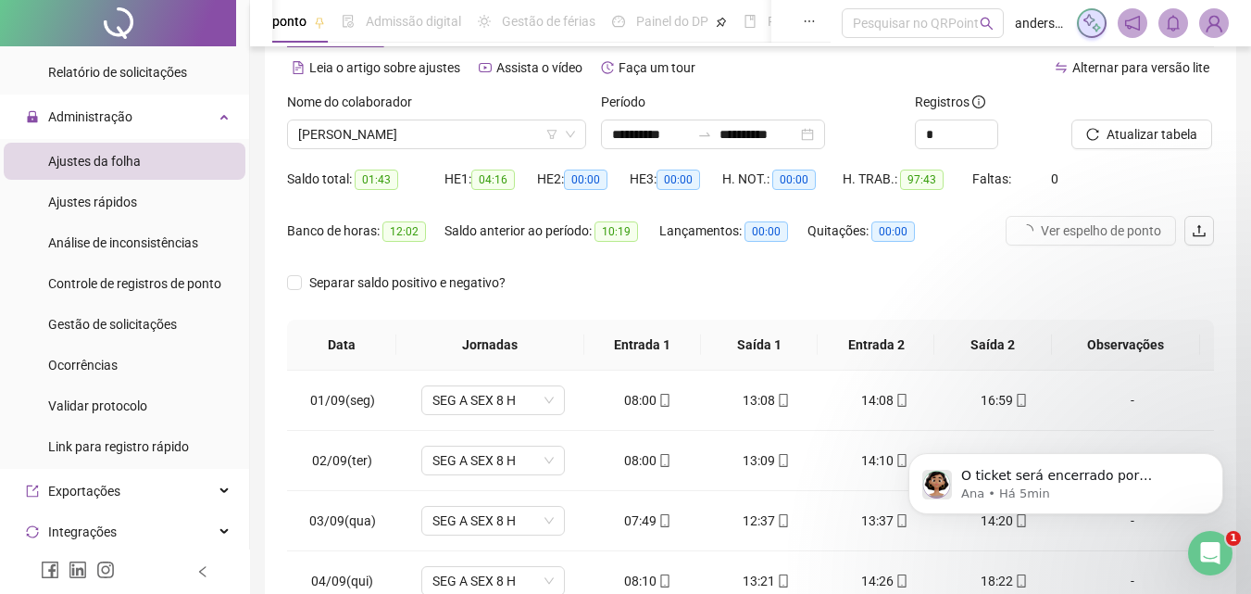
scroll to position [93, 0]
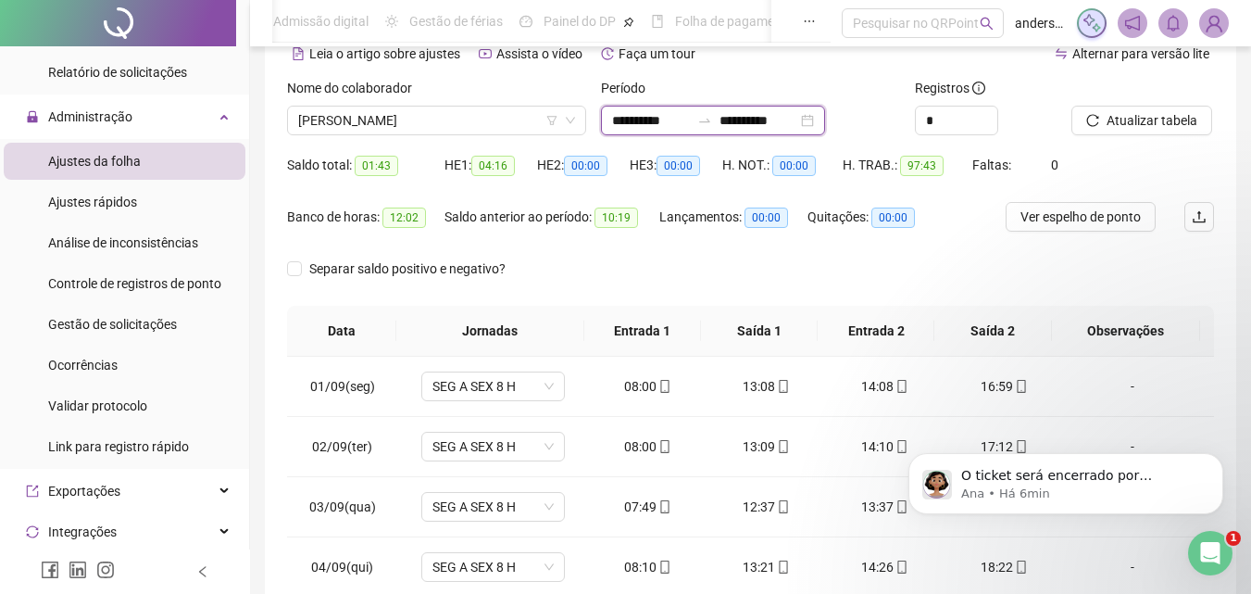
click at [690, 126] on input "**********" at bounding box center [651, 120] width 78 height 20
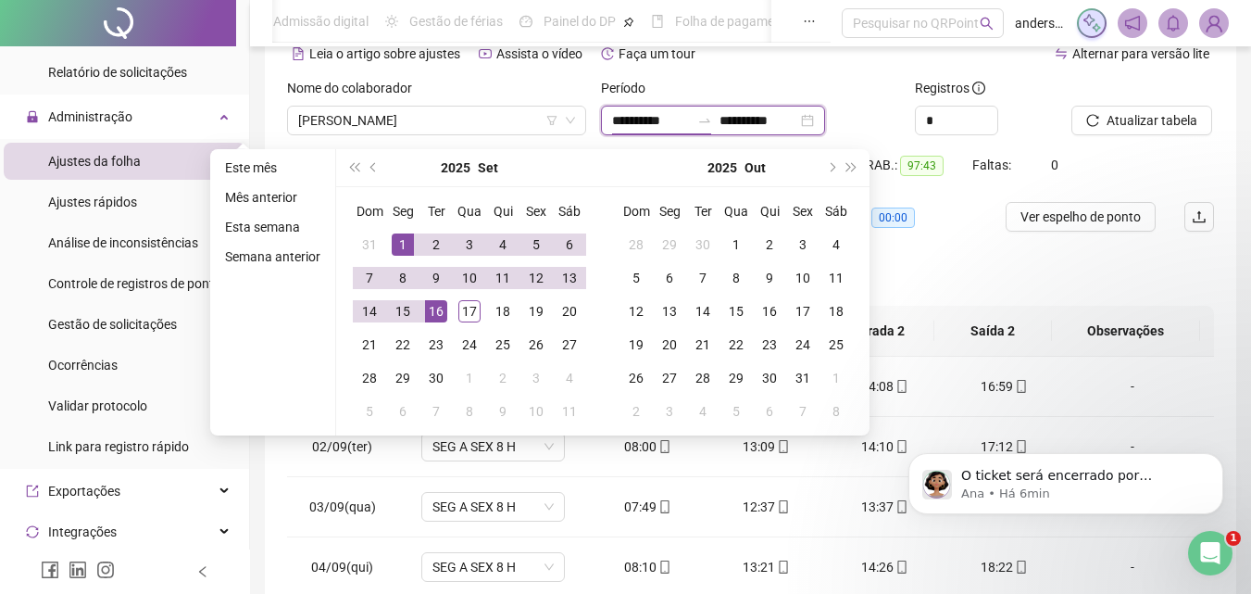
click at [690, 126] on input "**********" at bounding box center [651, 120] width 78 height 20
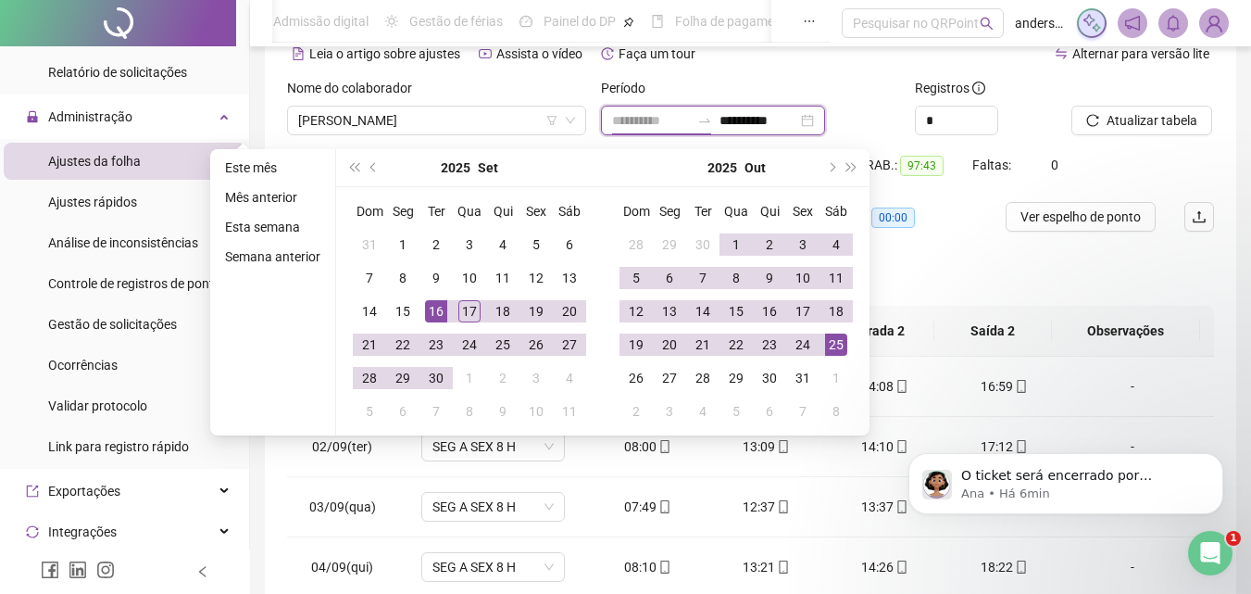
type input "**********"
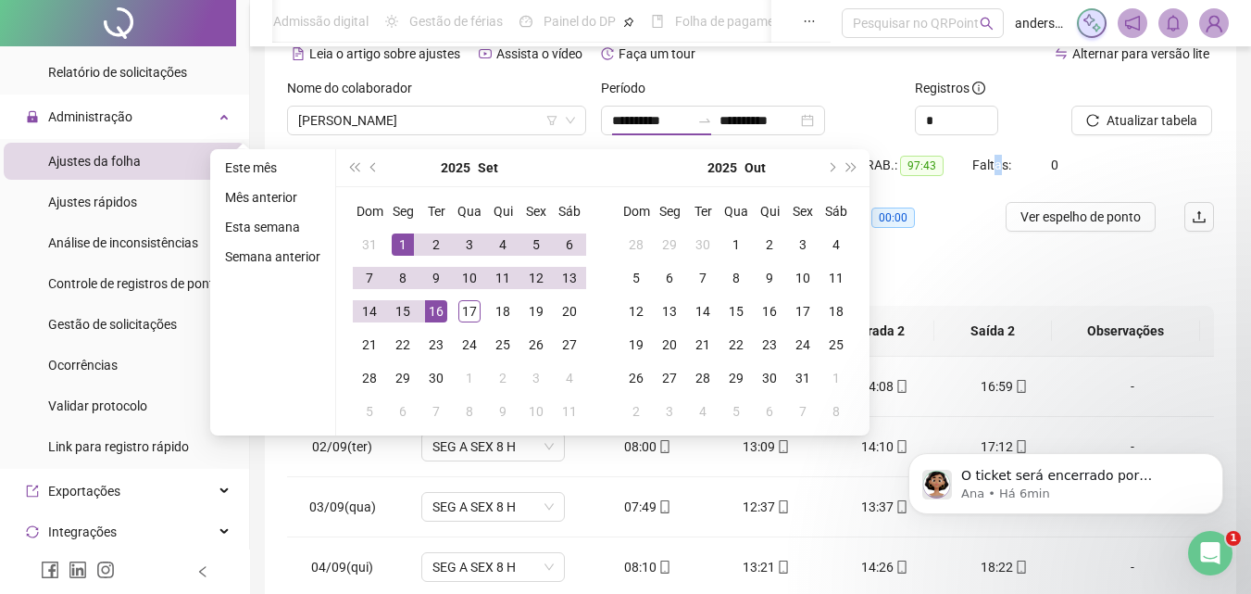
click at [996, 192] on div "Faltas: 0" at bounding box center [1010, 176] width 77 height 52
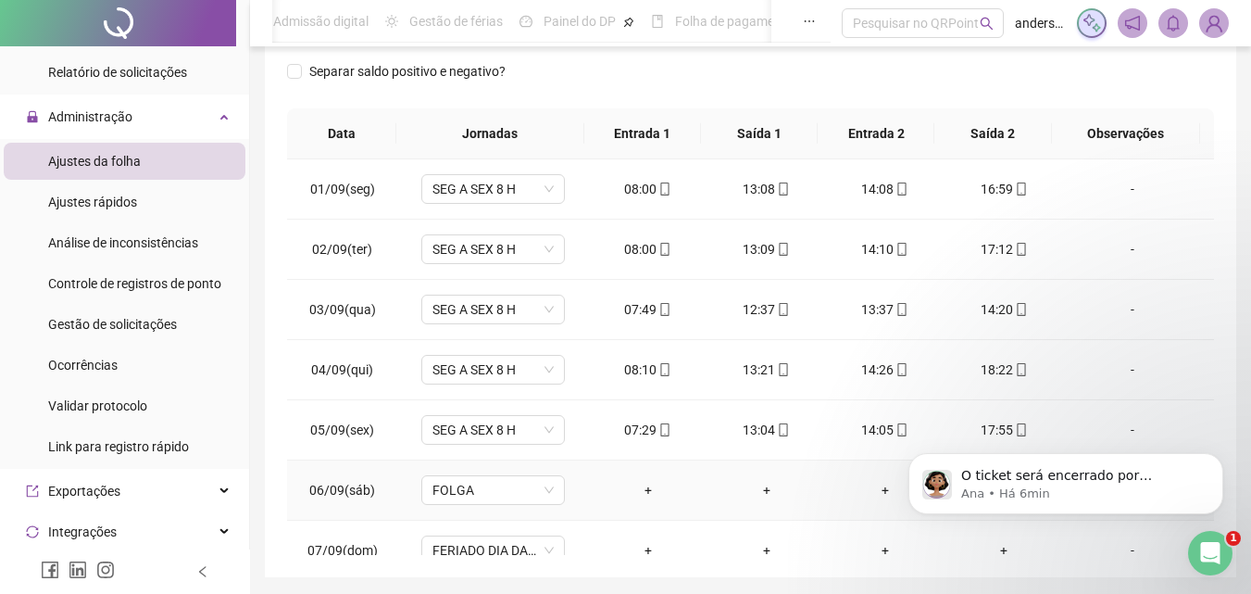
scroll to position [260, 0]
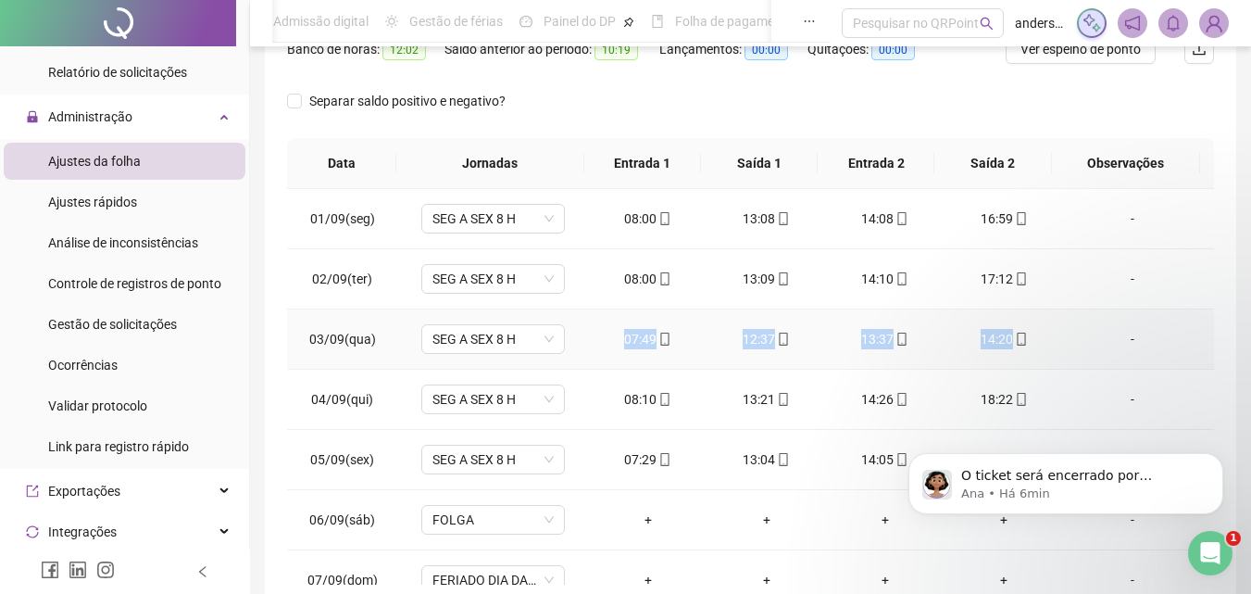
drag, startPoint x: 636, startPoint y: 336, endPoint x: 1099, endPoint y: 348, distance: 463.2
click at [1099, 348] on tr "03/09(qua) SEG A SEX 8 H 07:49 12:37 13:37 14:20 -" at bounding box center [750, 339] width 927 height 60
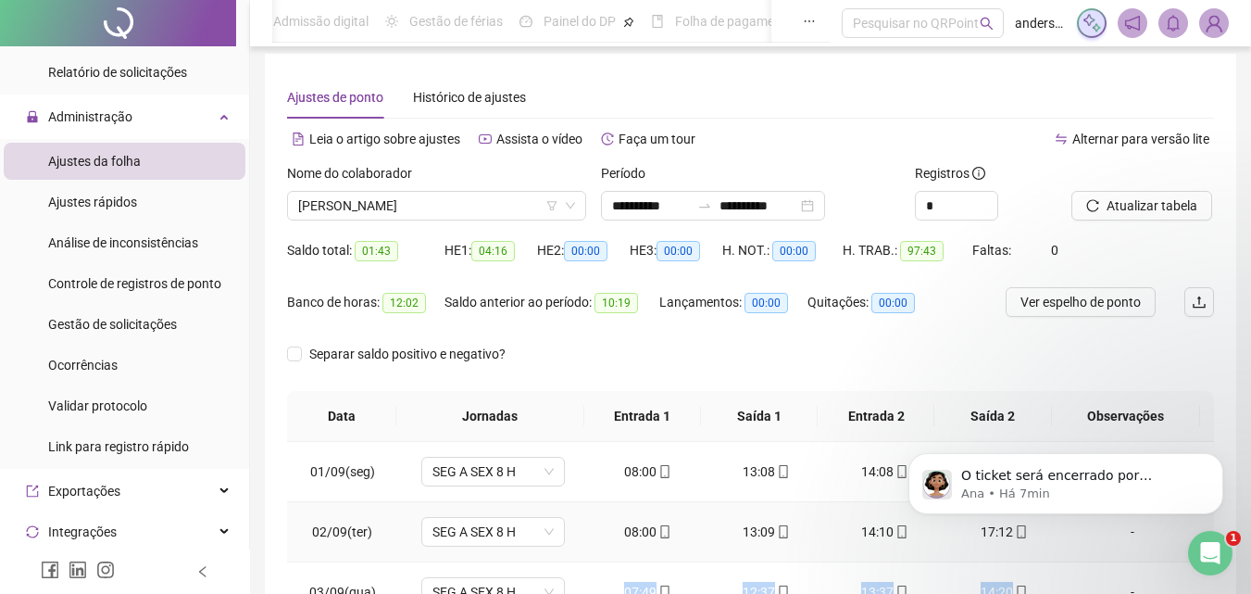
scroll to position [0, 0]
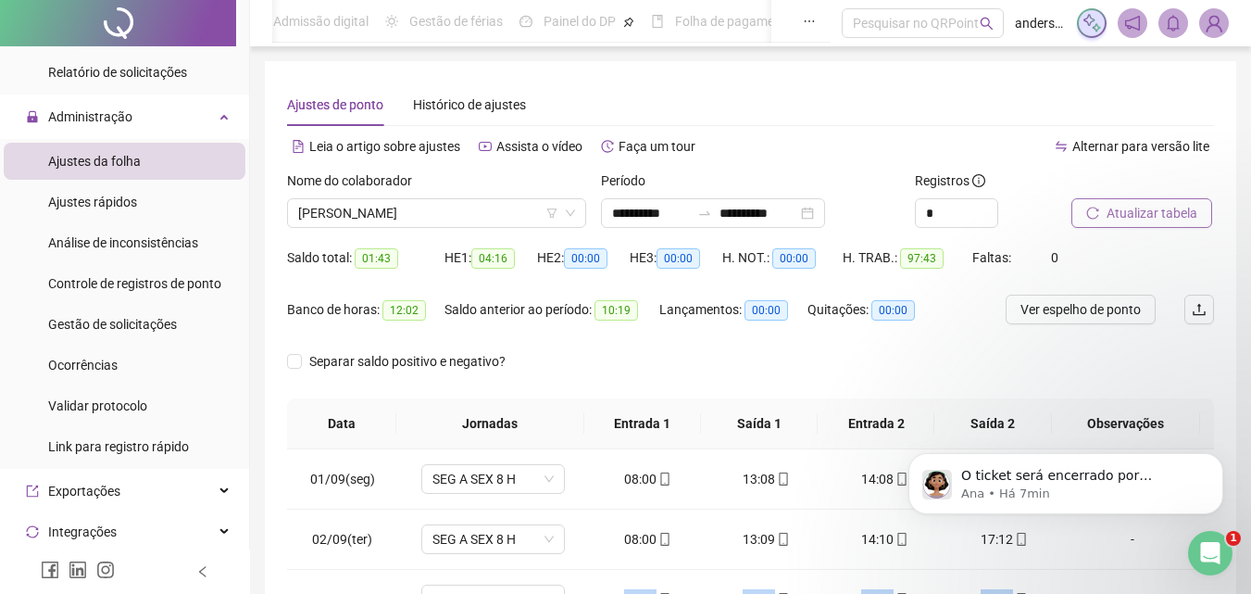
click at [1167, 200] on button "Atualizar tabela" at bounding box center [1142, 213] width 141 height 30
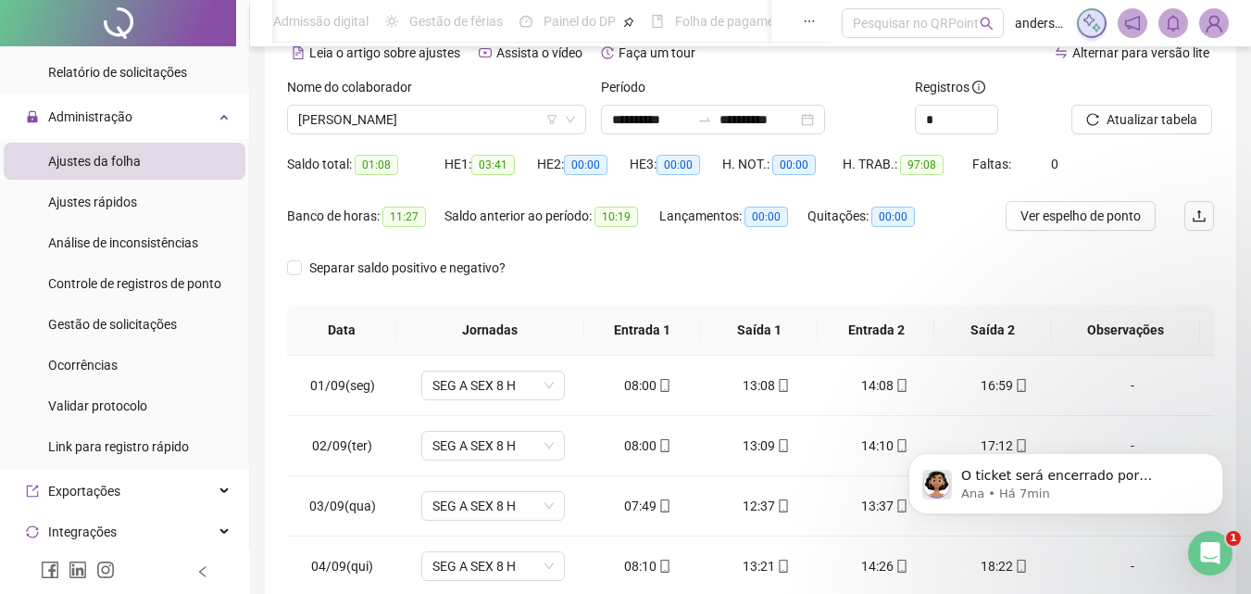
scroll to position [93, 0]
click at [1136, 213] on span "Ver espelho de ponto" at bounding box center [1081, 217] width 120 height 20
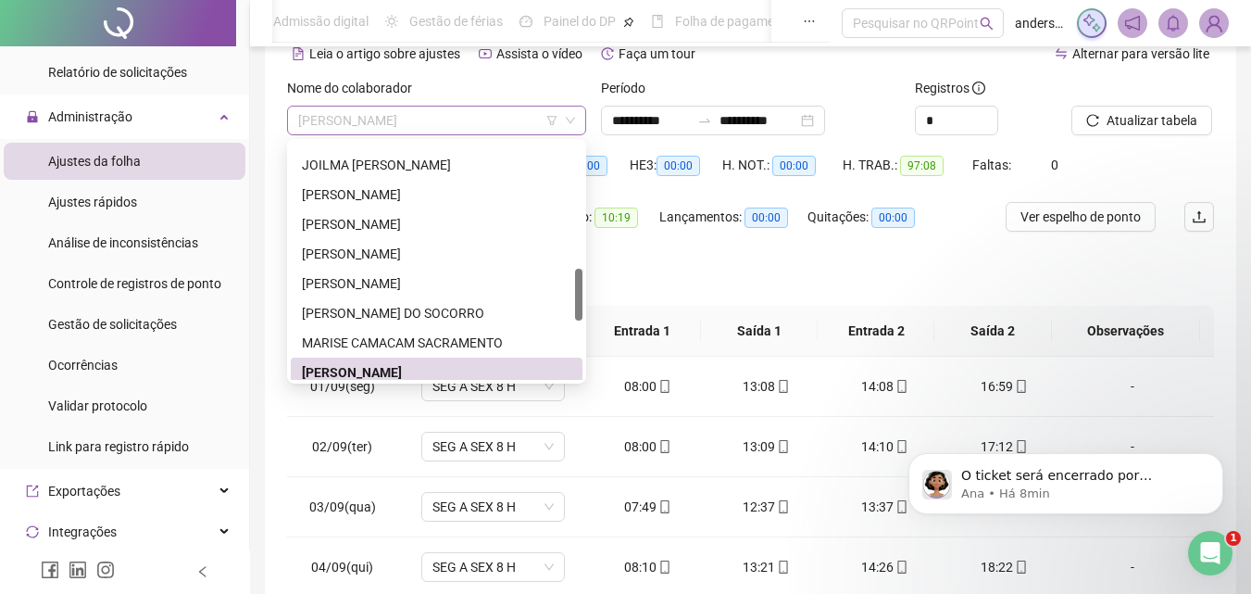
click at [526, 121] on span "[PERSON_NAME]" at bounding box center [436, 121] width 277 height 28
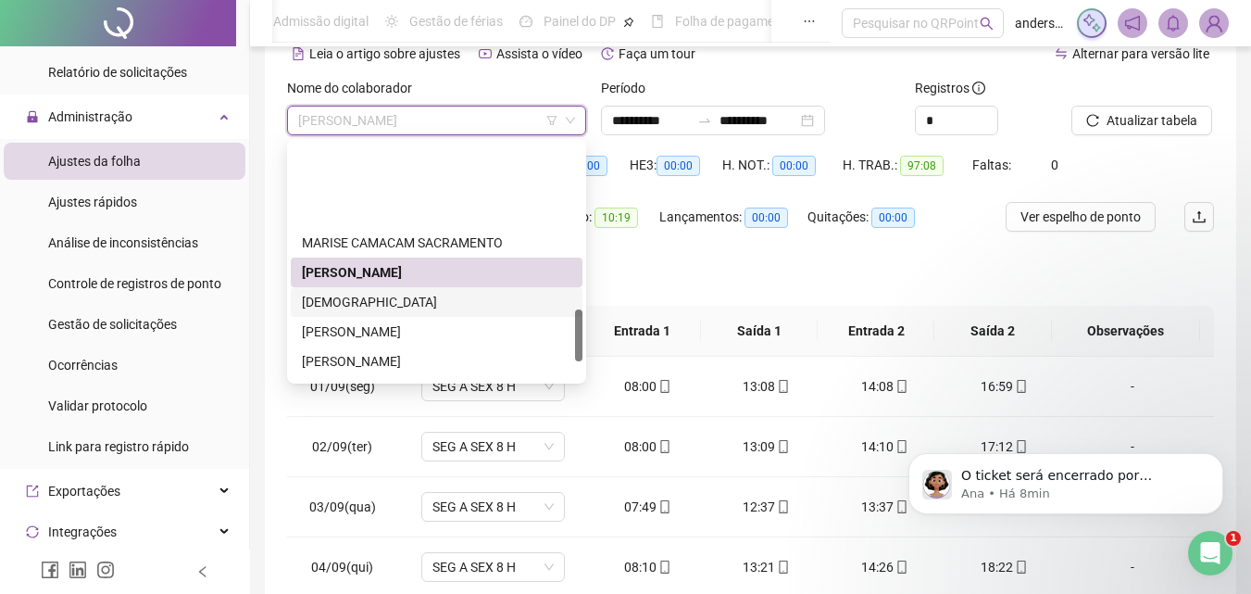
scroll to position [748, 0]
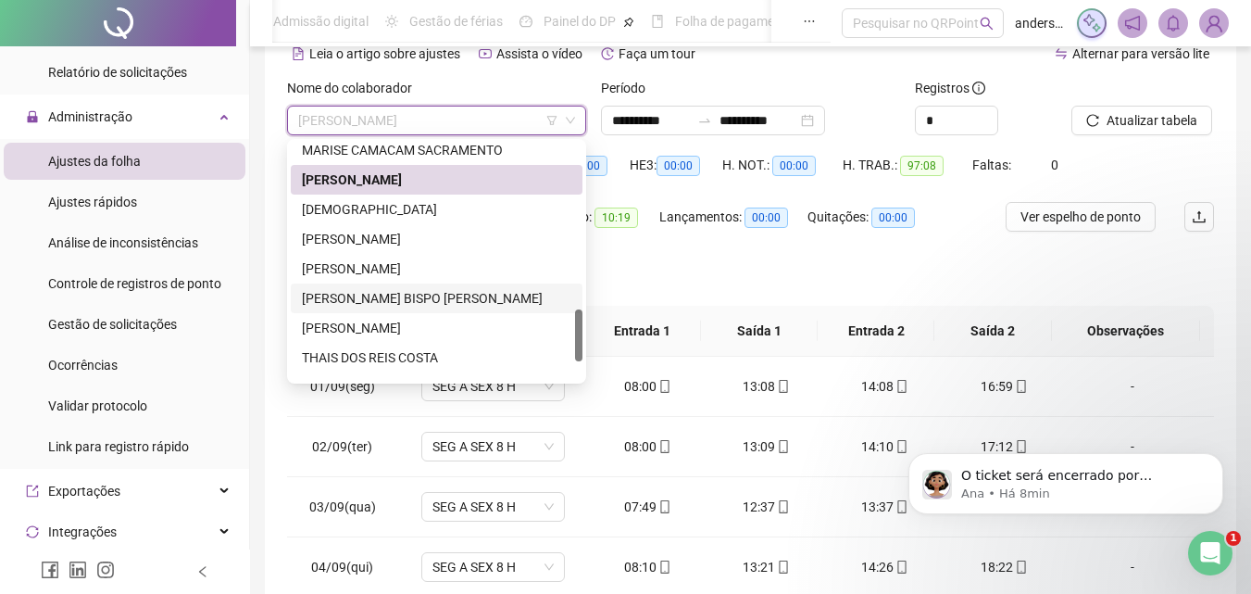
click at [408, 295] on div "[PERSON_NAME] BISPO [PERSON_NAME]" at bounding box center [437, 298] width 270 height 20
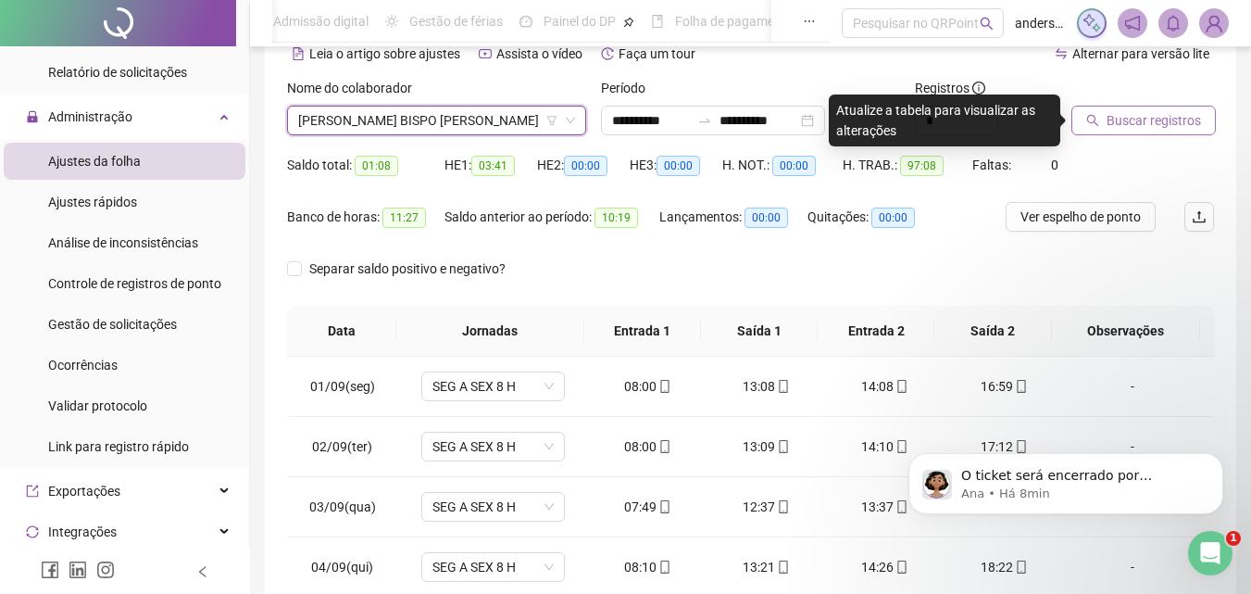
click at [1154, 116] on span "Buscar registros" at bounding box center [1154, 120] width 94 height 20
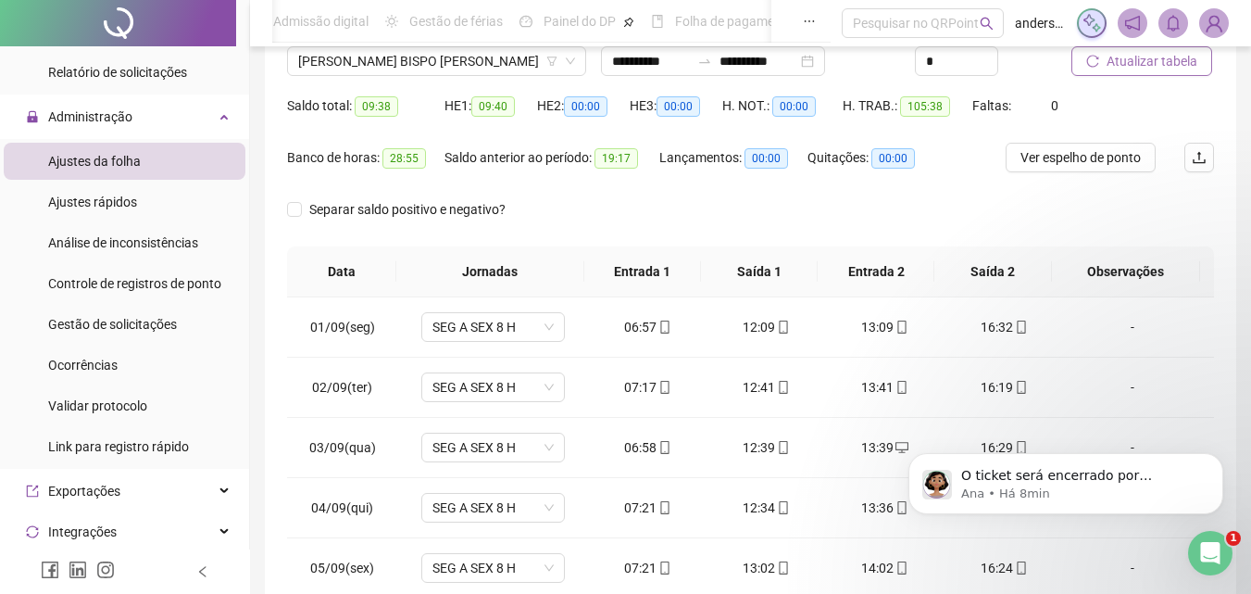
scroll to position [185, 0]
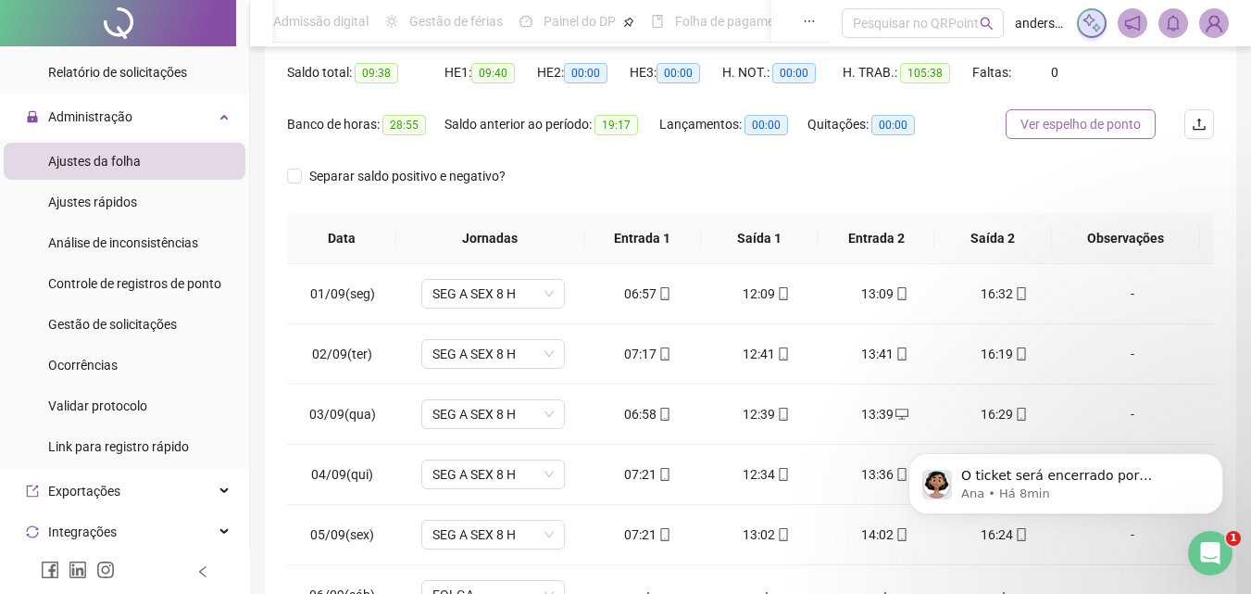
click at [1048, 121] on span "Ver espelho de ponto" at bounding box center [1081, 124] width 120 height 20
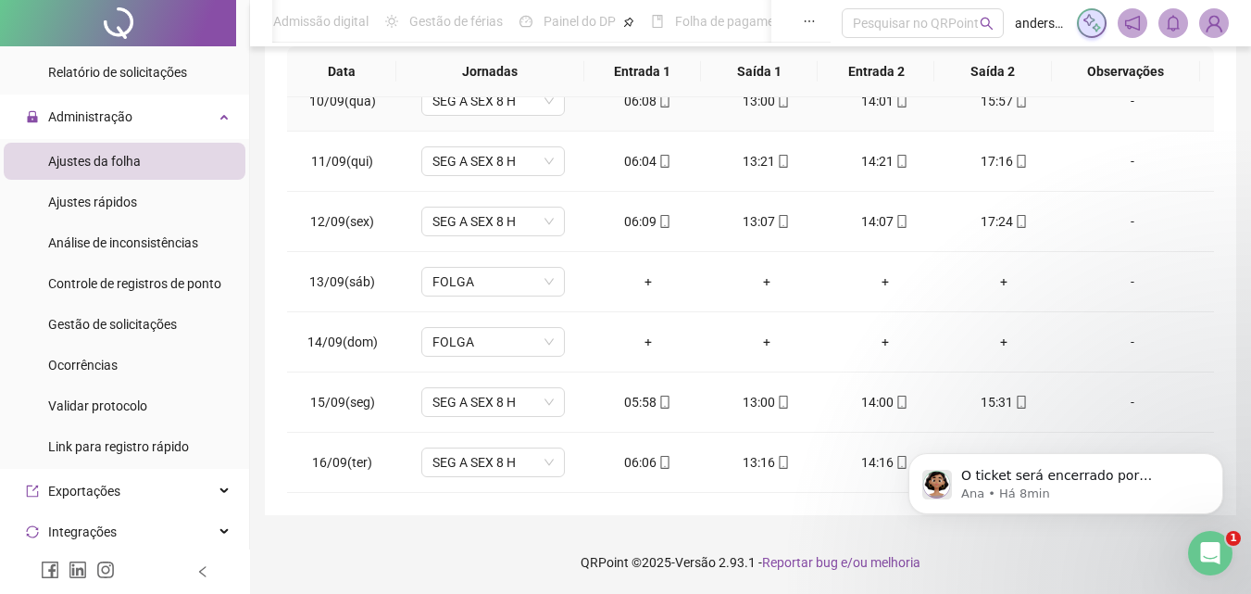
scroll to position [353, 0]
click at [1204, 551] on icon "Abertura do Messenger da Intercom" at bounding box center [1208, 550] width 31 height 31
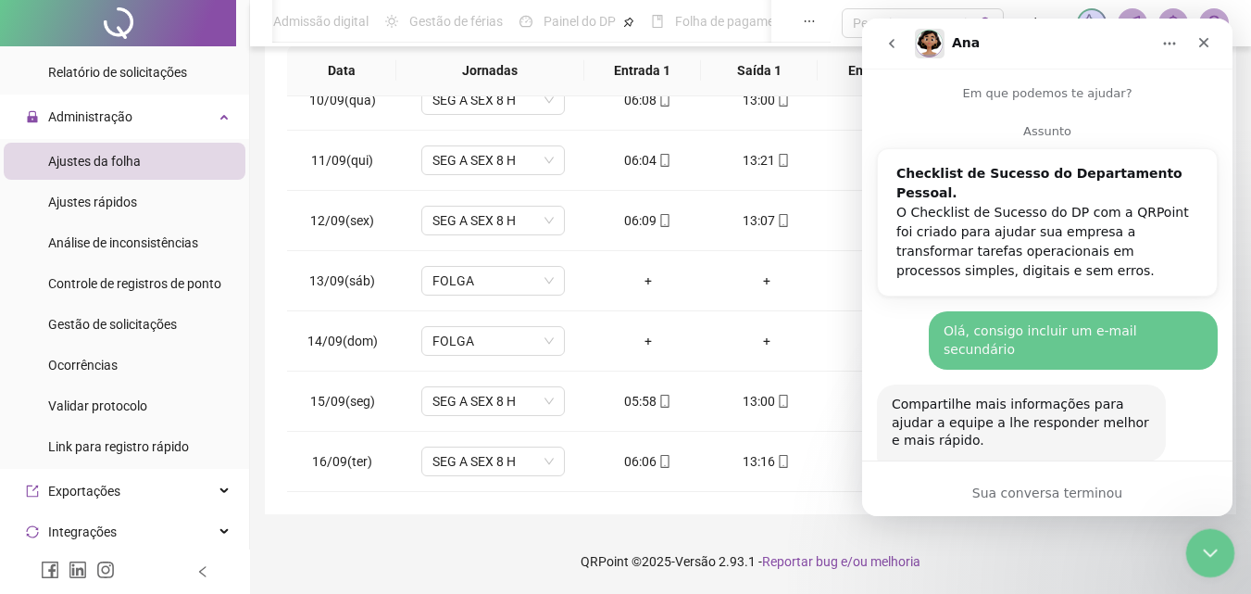
click at [1204, 551] on icon "Encerramento do Messenger da Intercom" at bounding box center [1208, 550] width 22 height 22
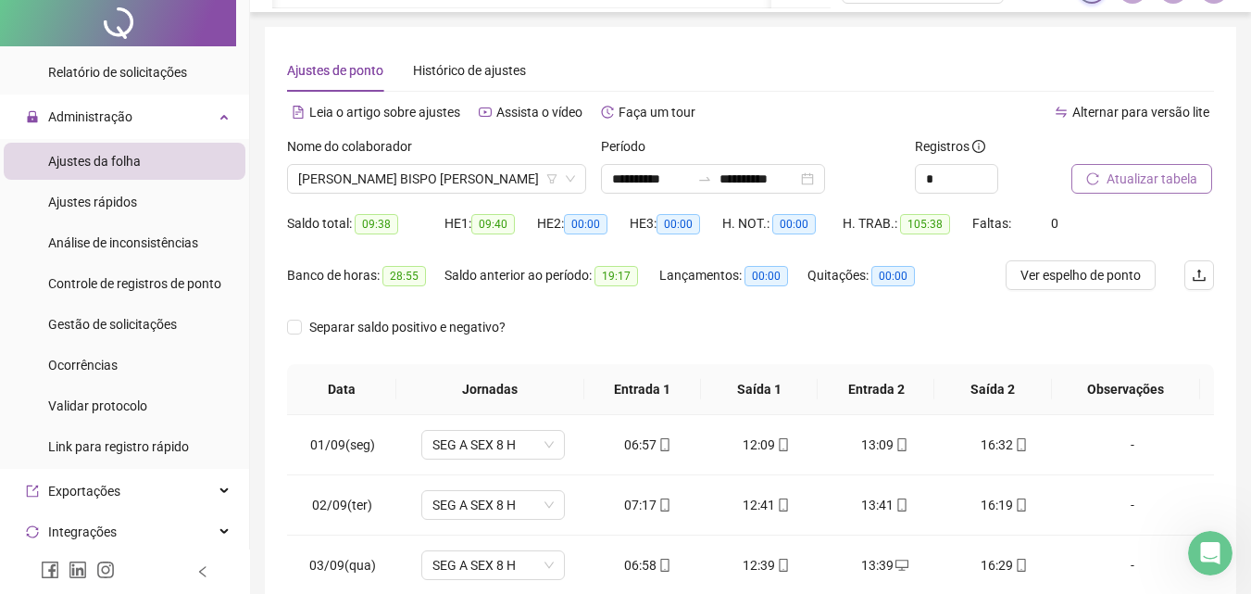
scroll to position [0, 0]
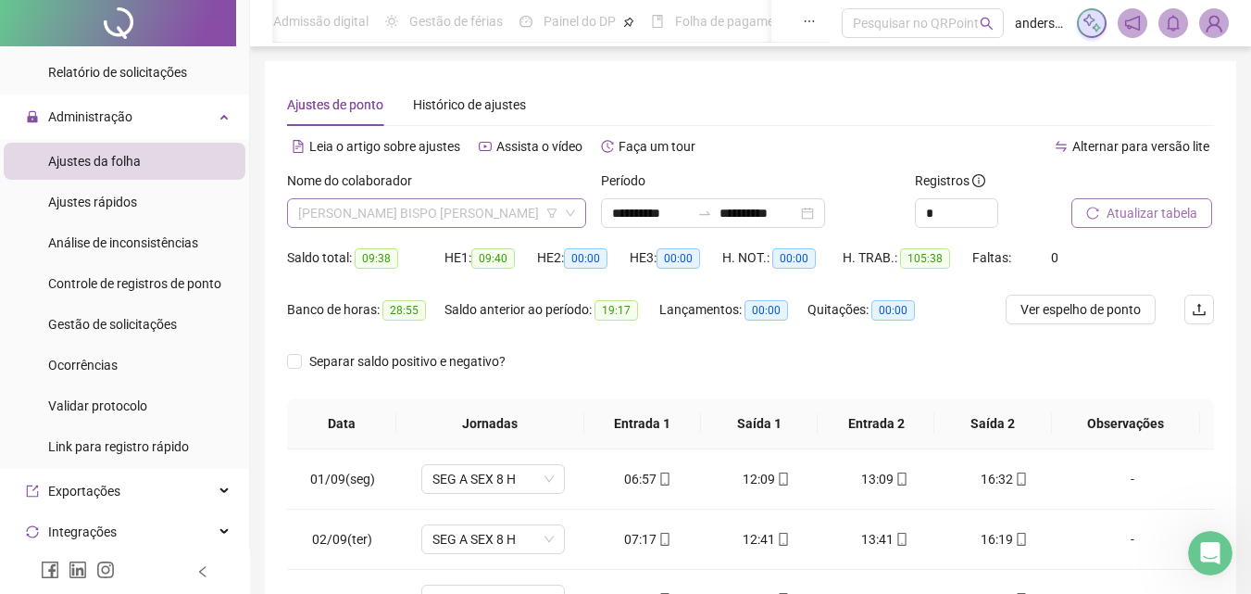
click at [486, 209] on span "[PERSON_NAME] BISPO [PERSON_NAME]" at bounding box center [436, 213] width 277 height 28
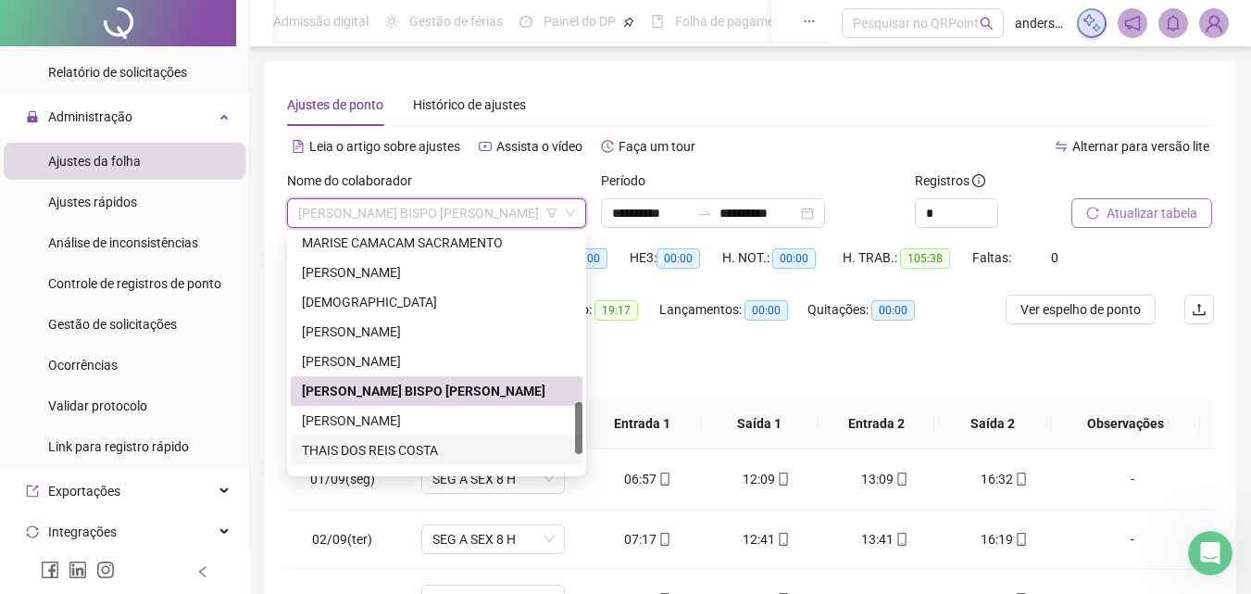
scroll to position [830, 0]
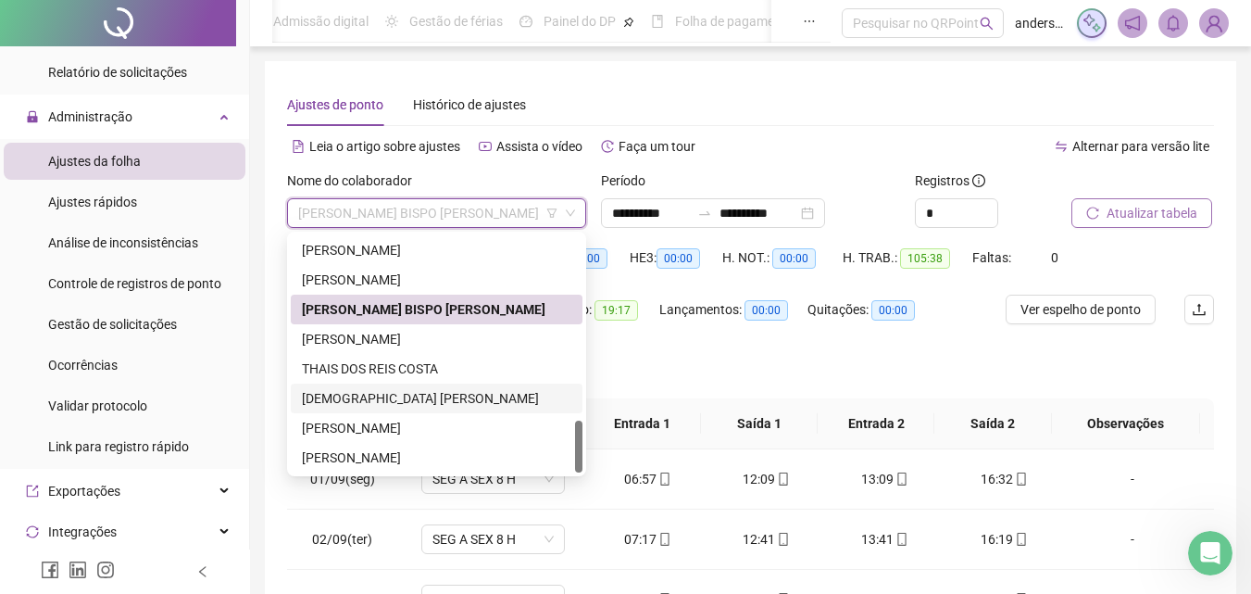
click at [415, 397] on div "[DEMOGRAPHIC_DATA] [PERSON_NAME]" at bounding box center [437, 398] width 270 height 20
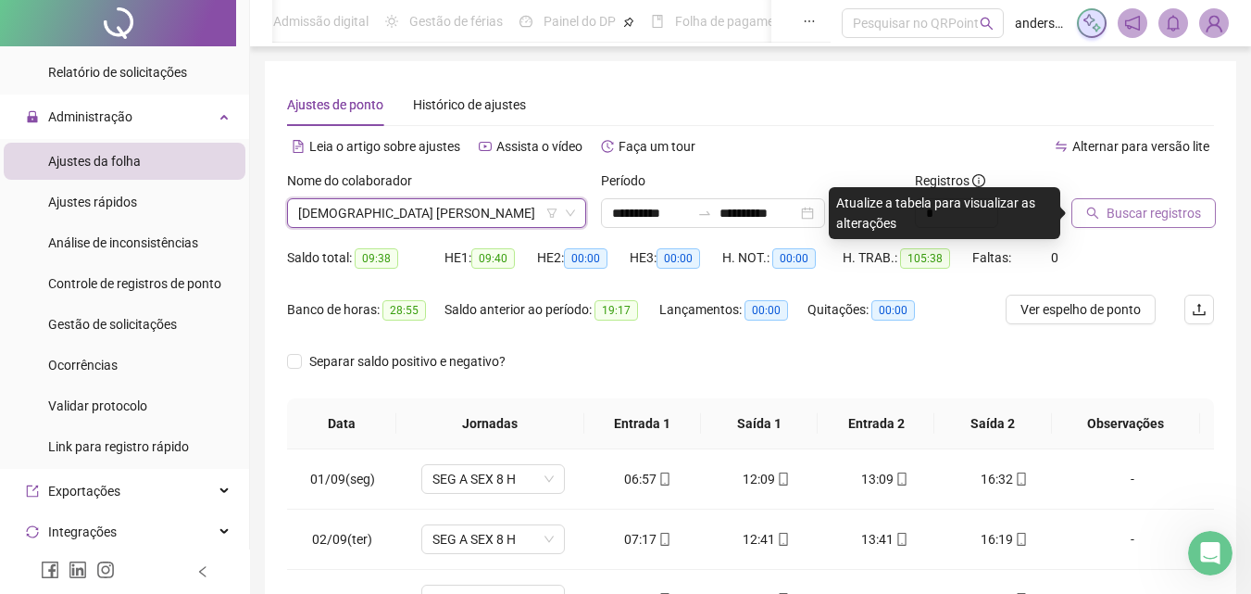
click at [1174, 216] on span "Buscar registros" at bounding box center [1154, 213] width 94 height 20
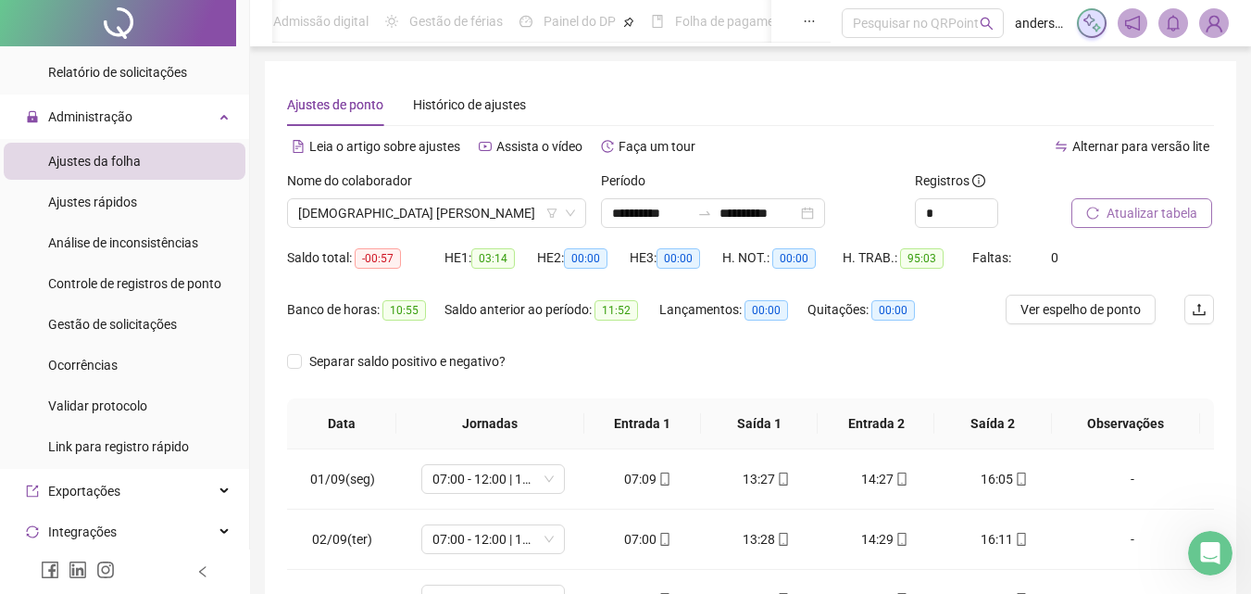
click at [1141, 207] on span "Atualizar tabela" at bounding box center [1152, 213] width 91 height 20
click at [1098, 315] on span "Ver espelho de ponto" at bounding box center [1081, 309] width 120 height 20
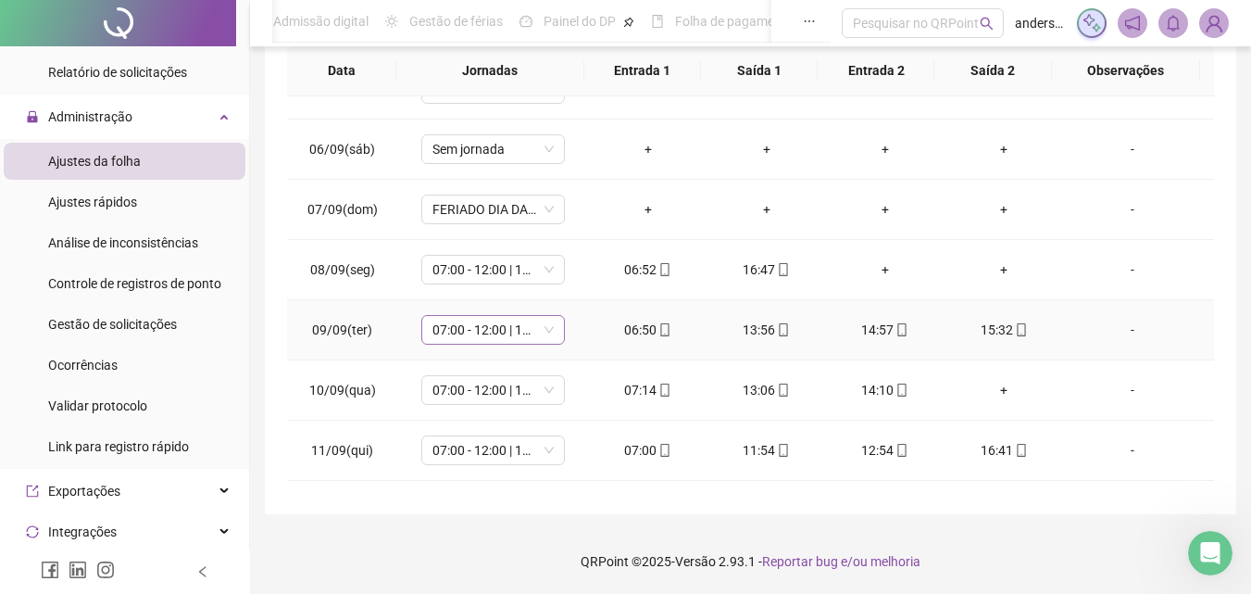
scroll to position [93, 0]
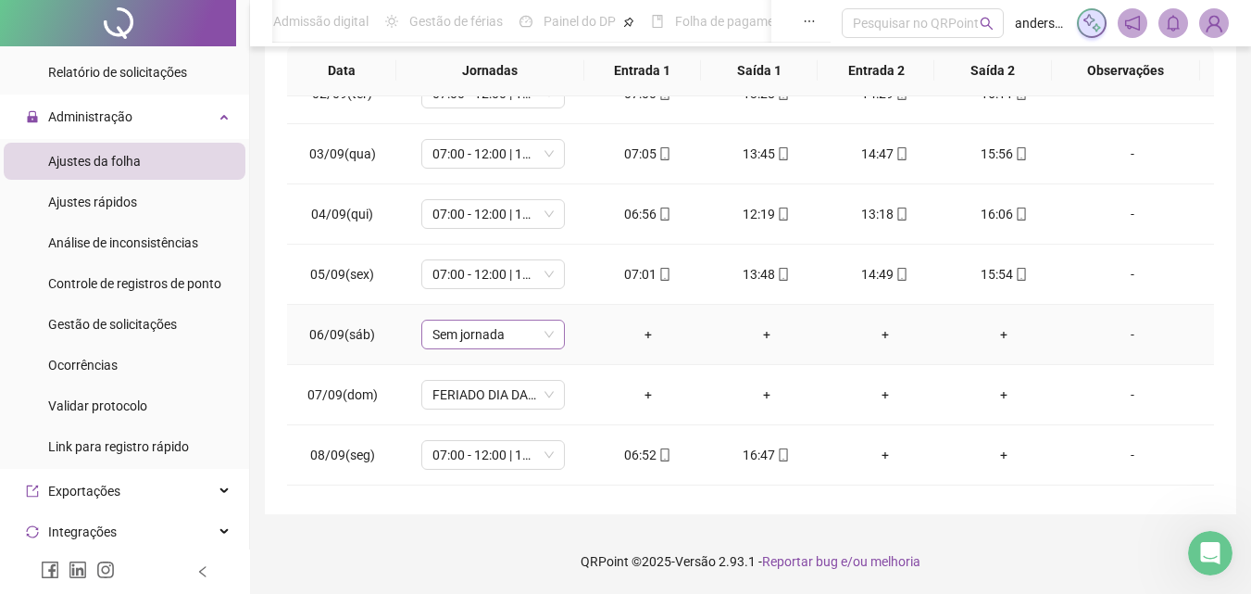
click at [527, 345] on span "Sem jornada" at bounding box center [493, 334] width 121 height 28
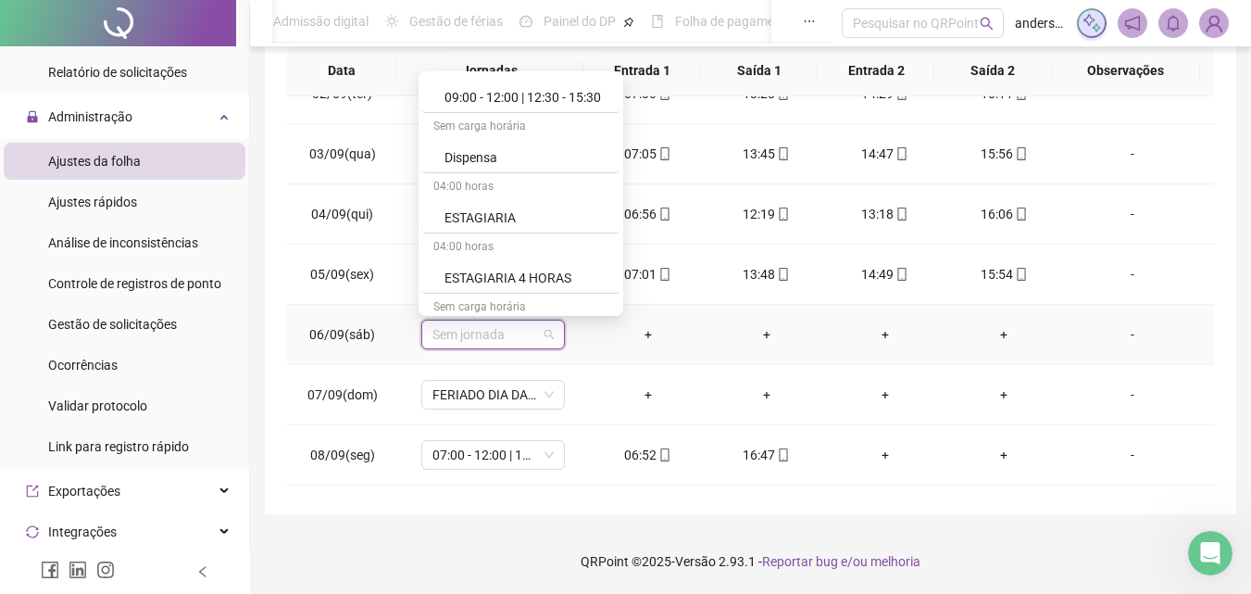
scroll to position [407, 0]
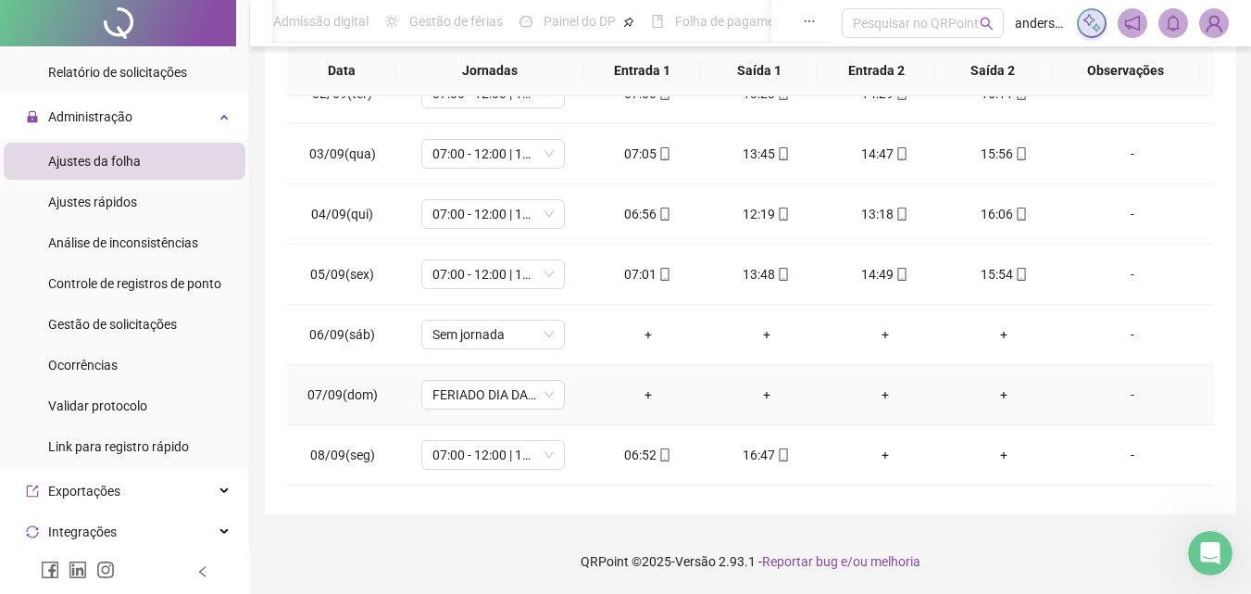
click at [662, 402] on div "+" at bounding box center [648, 394] width 89 height 20
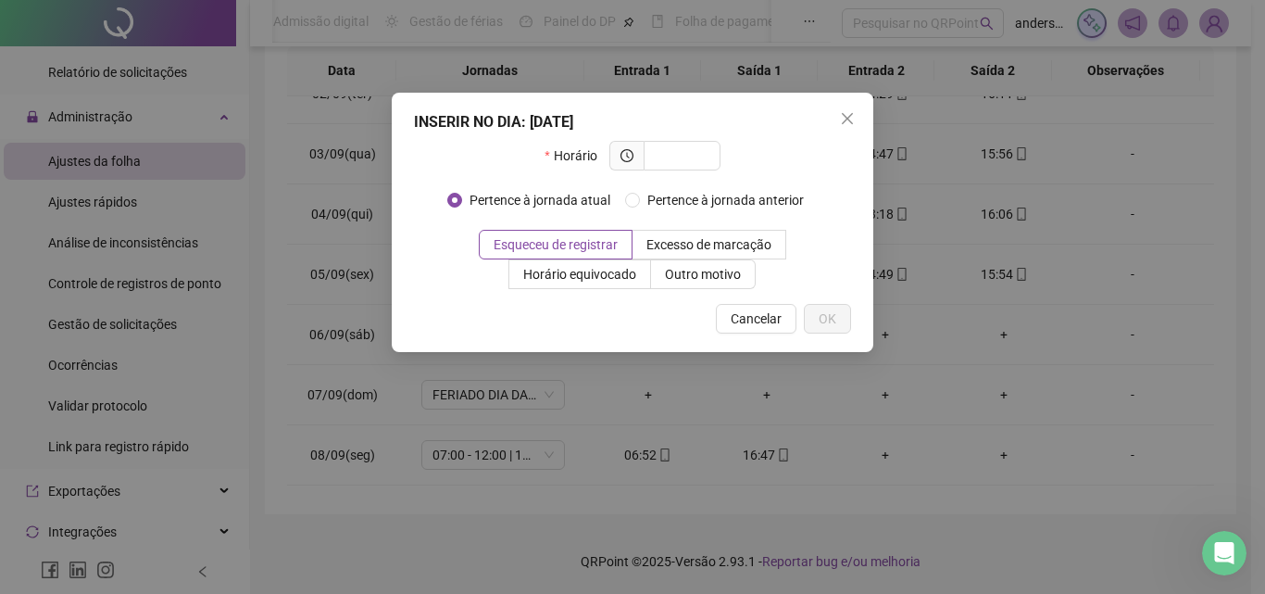
click at [1113, 346] on div "INSERIR NO DIA : [DATE] Horário Pertence à jornada atual Pertence à jornada ant…" at bounding box center [632, 297] width 1265 height 594
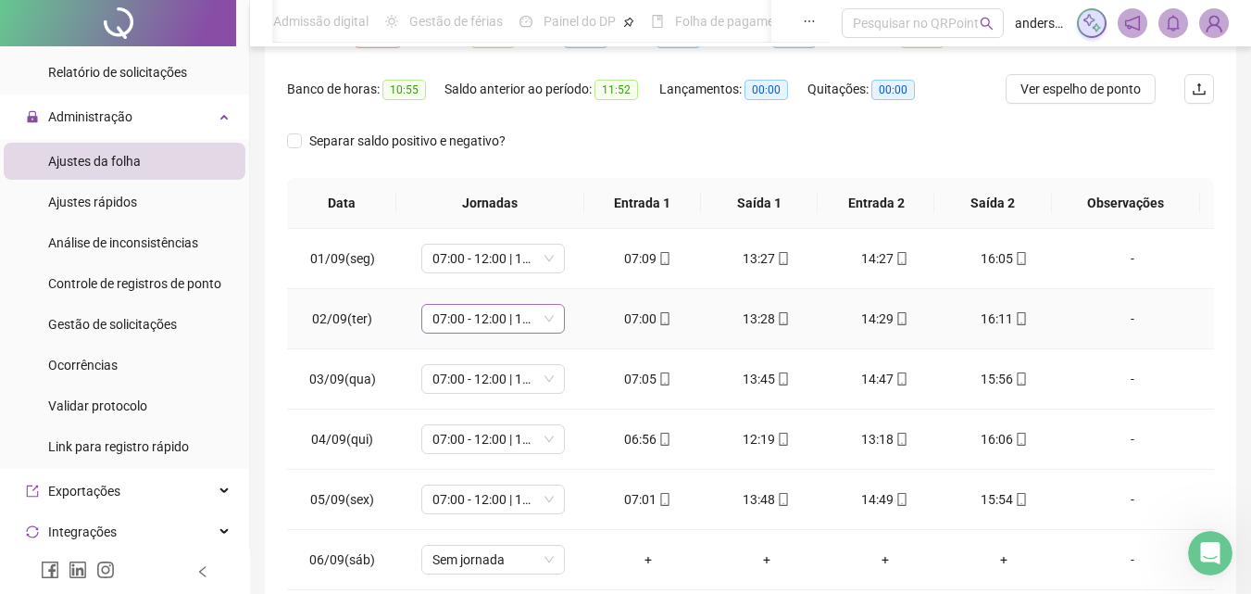
scroll to position [0, 0]
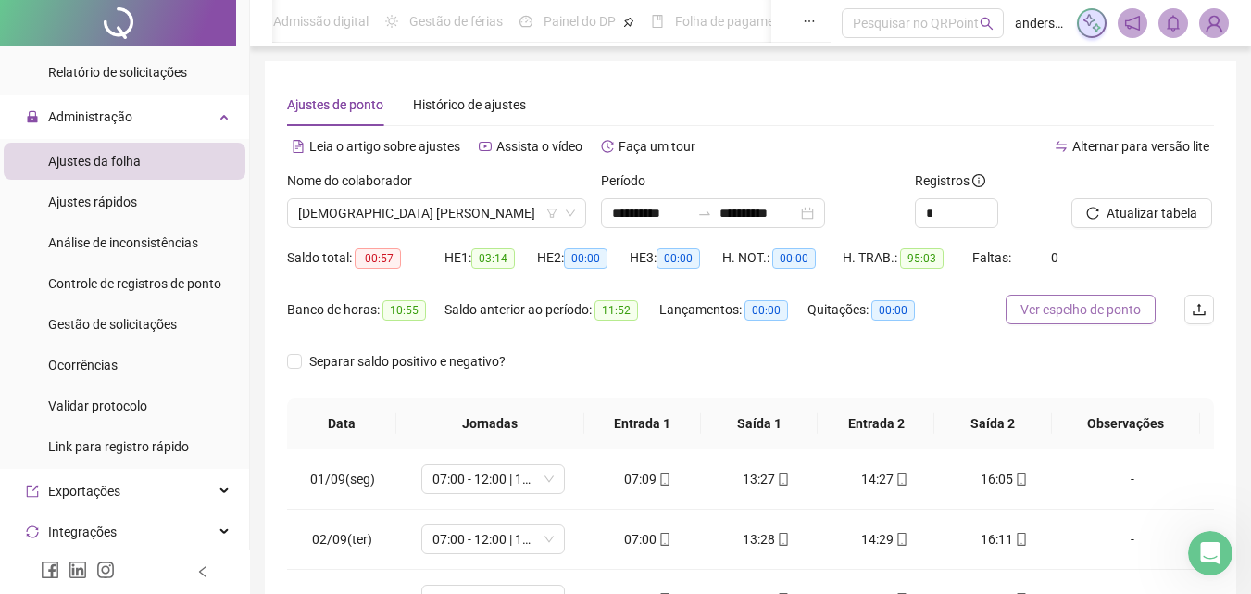
click at [1081, 298] on button "Ver espelho de ponto" at bounding box center [1081, 310] width 150 height 30
